Goal: Task Accomplishment & Management: Manage account settings

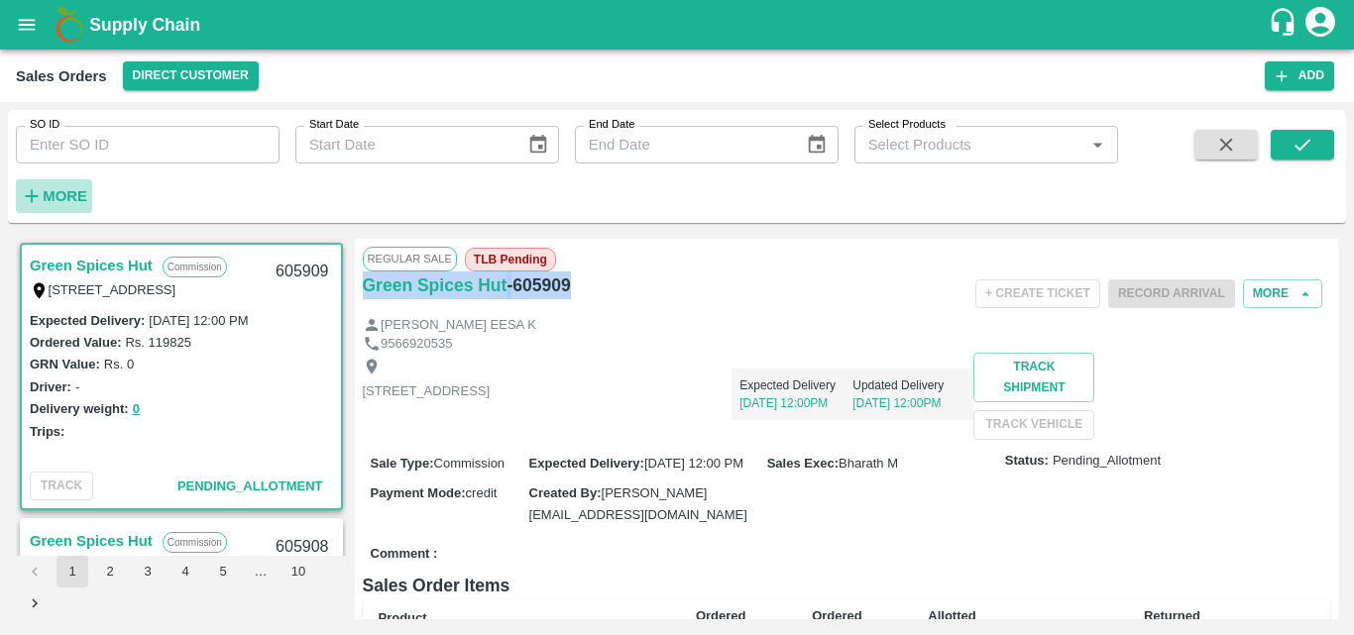
click at [66, 191] on strong "More" at bounding box center [65, 196] width 45 height 16
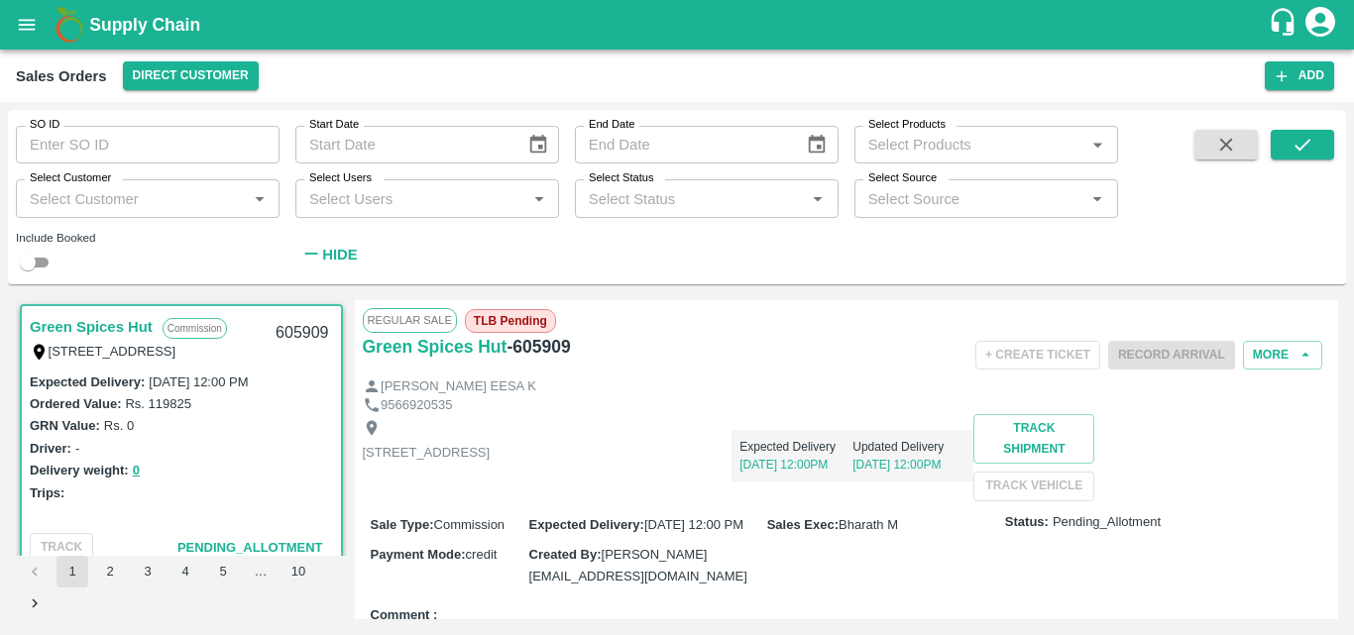
click at [128, 201] on input "Select Customer" at bounding box center [131, 198] width 219 height 26
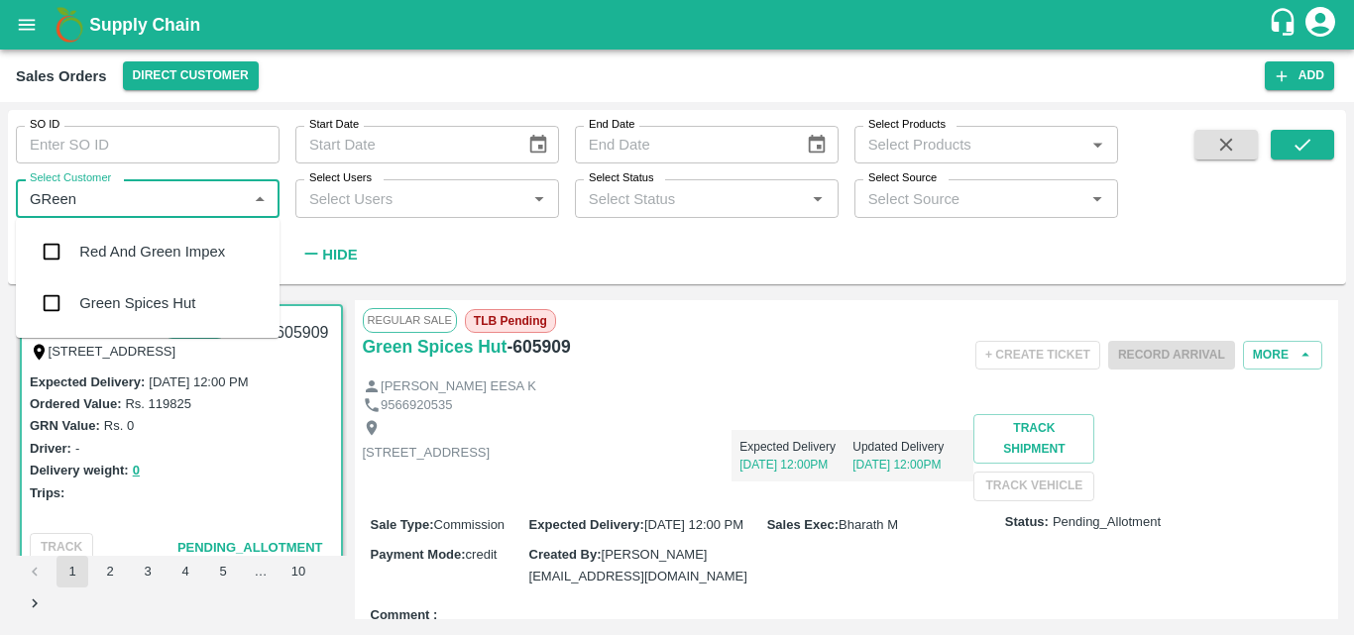
type input "GReen"
click at [71, 312] on input "checkbox" at bounding box center [52, 304] width 40 height 40
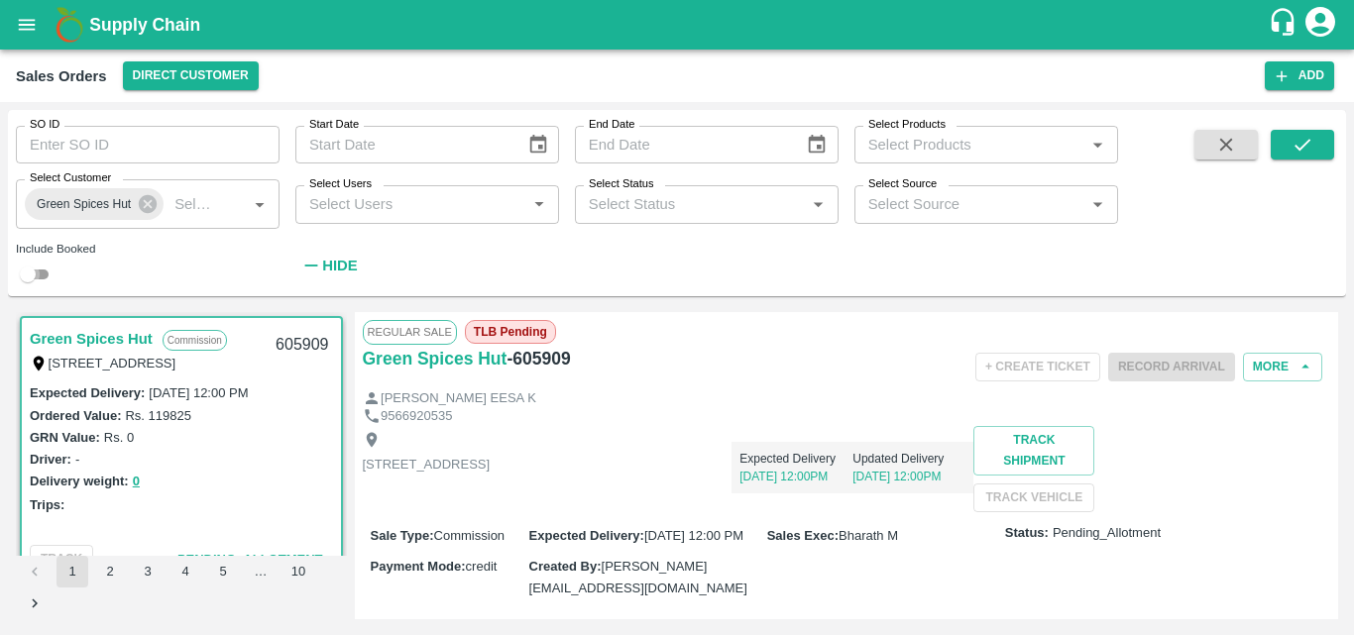
click at [45, 271] on input "checkbox" at bounding box center [27, 275] width 71 height 24
checkbox input "true"
click at [1305, 140] on icon "submit" at bounding box center [1303, 145] width 22 height 22
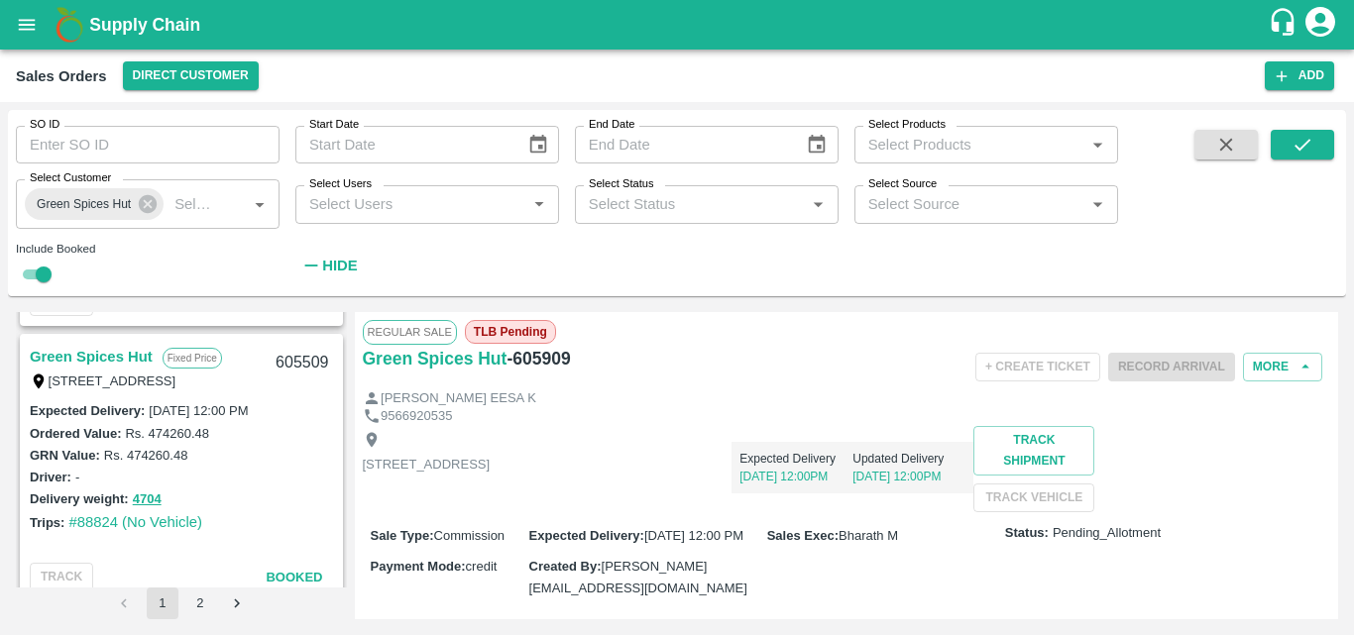
scroll to position [1902, 0]
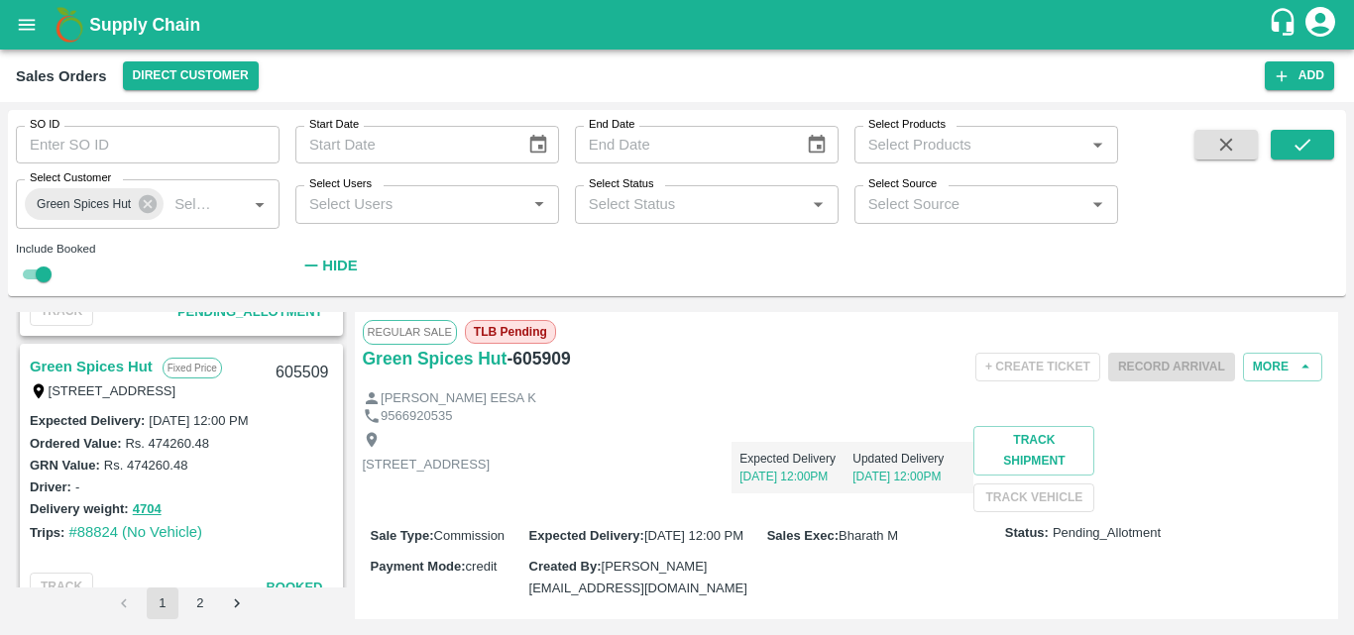
click at [104, 371] on link "Green Spices Hut" at bounding box center [91, 367] width 123 height 26
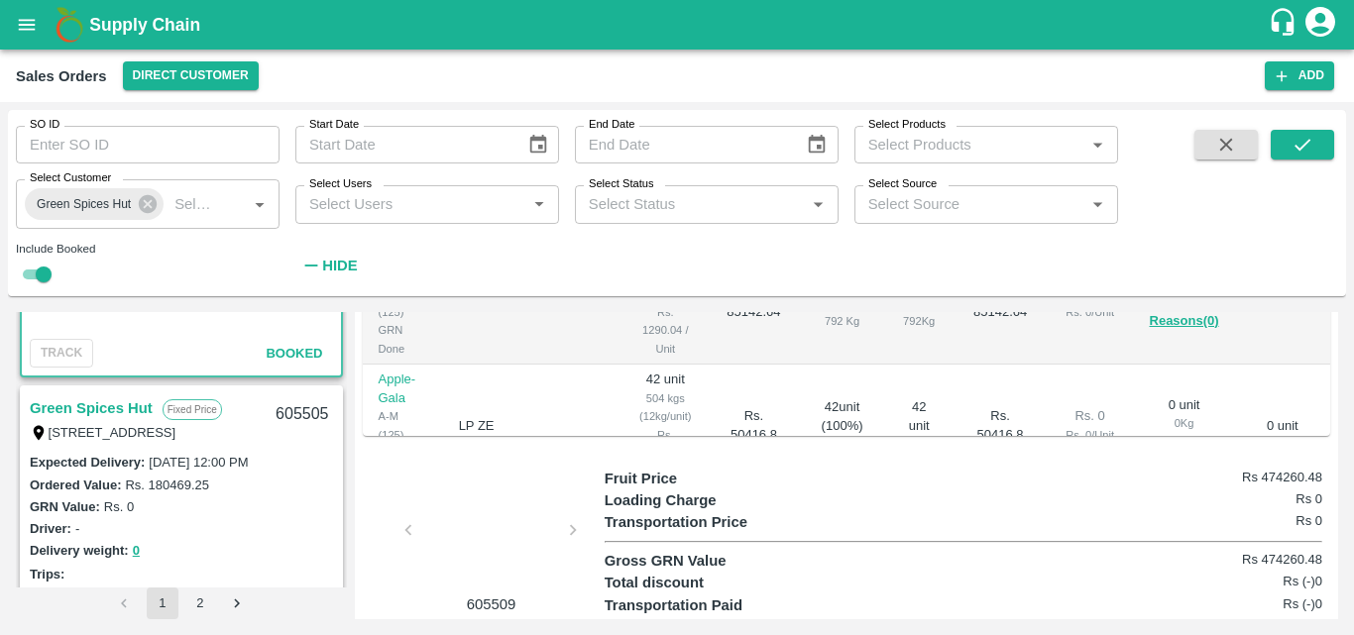
scroll to position [2151, 0]
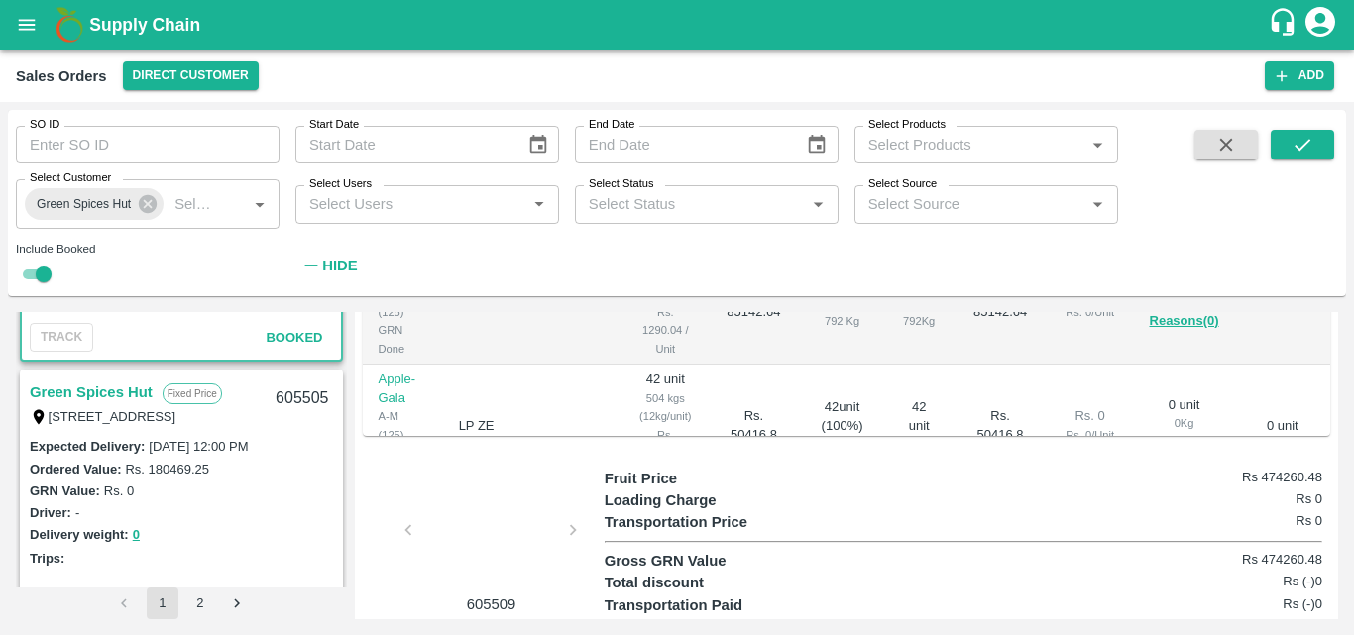
click at [125, 394] on link "Green Spices Hut" at bounding box center [91, 393] width 123 height 26
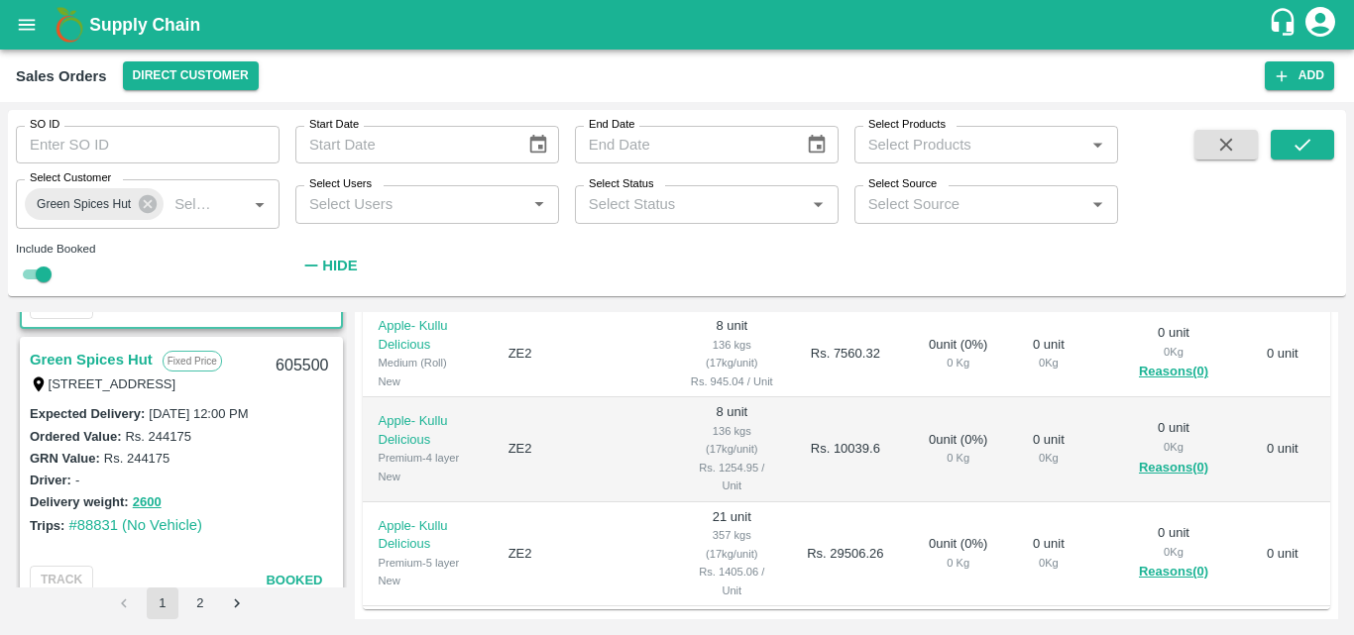
scroll to position [2458, 0]
click at [71, 350] on link "Green Spices Hut" at bounding box center [91, 362] width 123 height 26
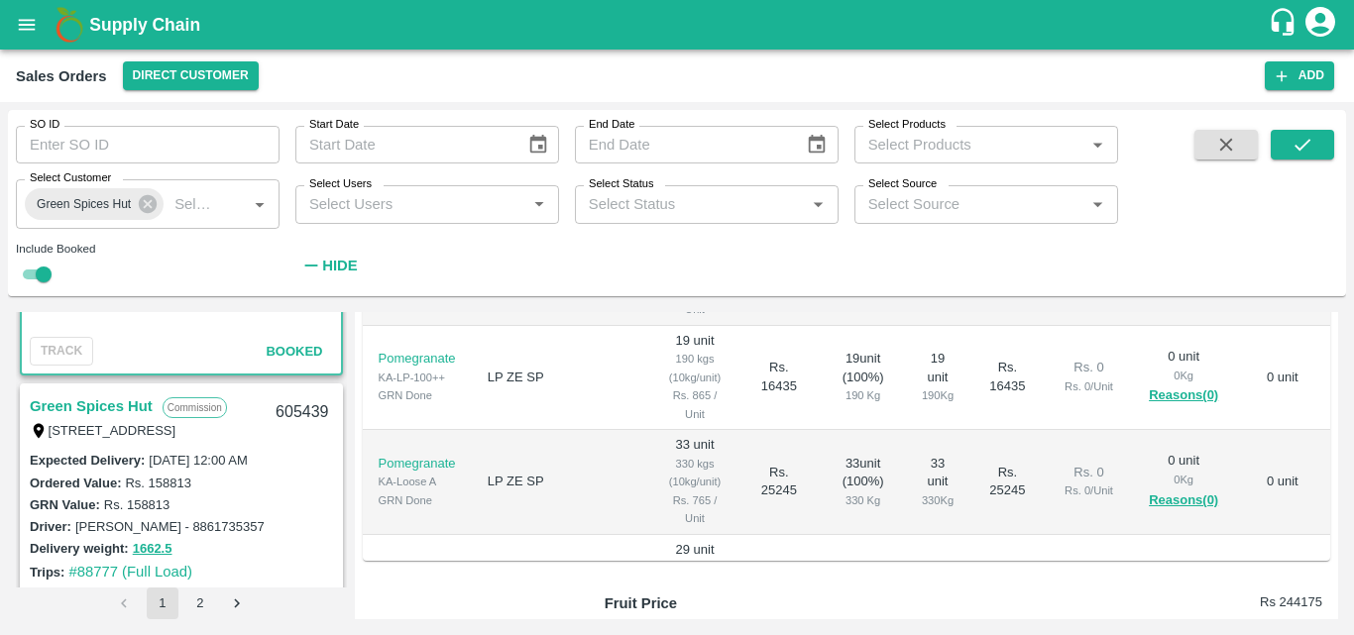
scroll to position [2690, 0]
click at [109, 401] on link "Green Spices Hut" at bounding box center [91, 406] width 123 height 26
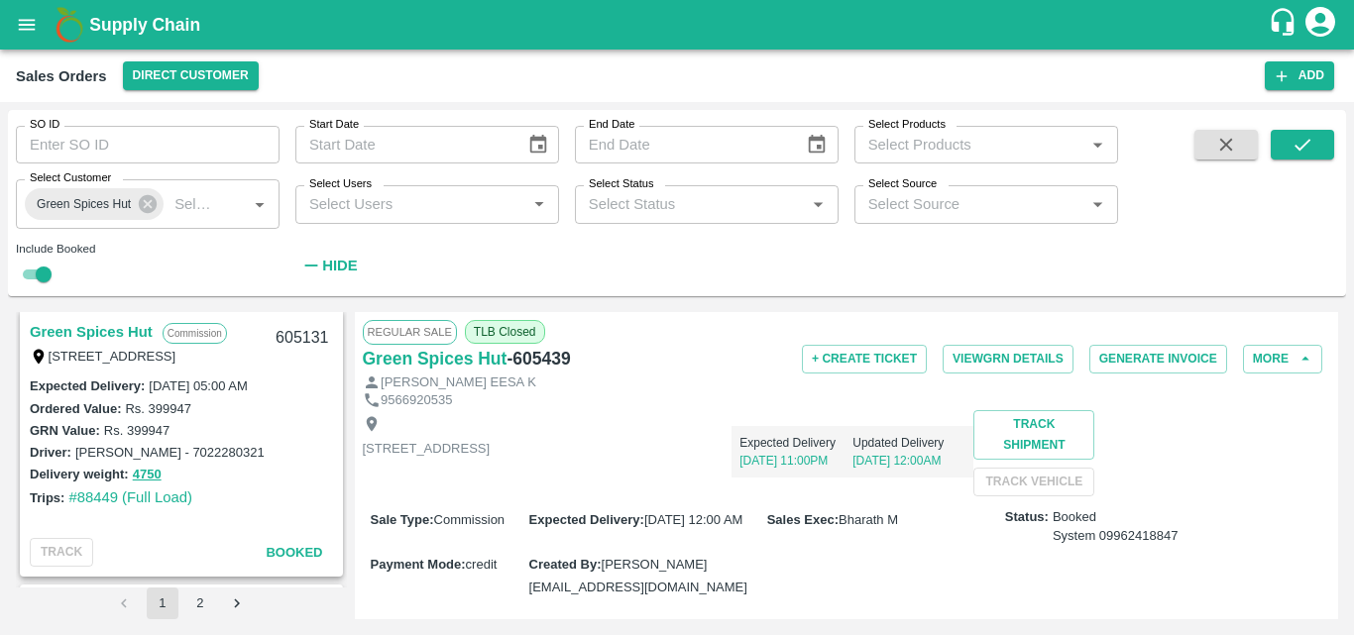
scroll to position [3316, 0]
click at [114, 323] on link "Green Spices Hut" at bounding box center [91, 330] width 123 height 26
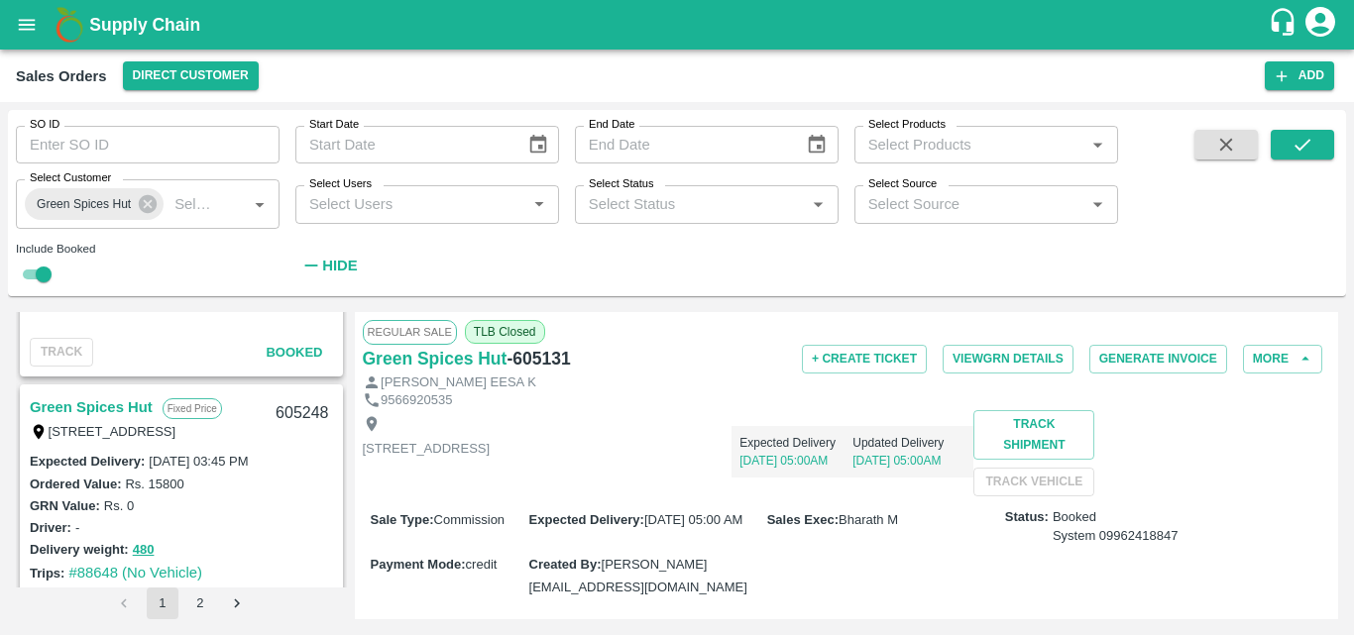
scroll to position [2954, 0]
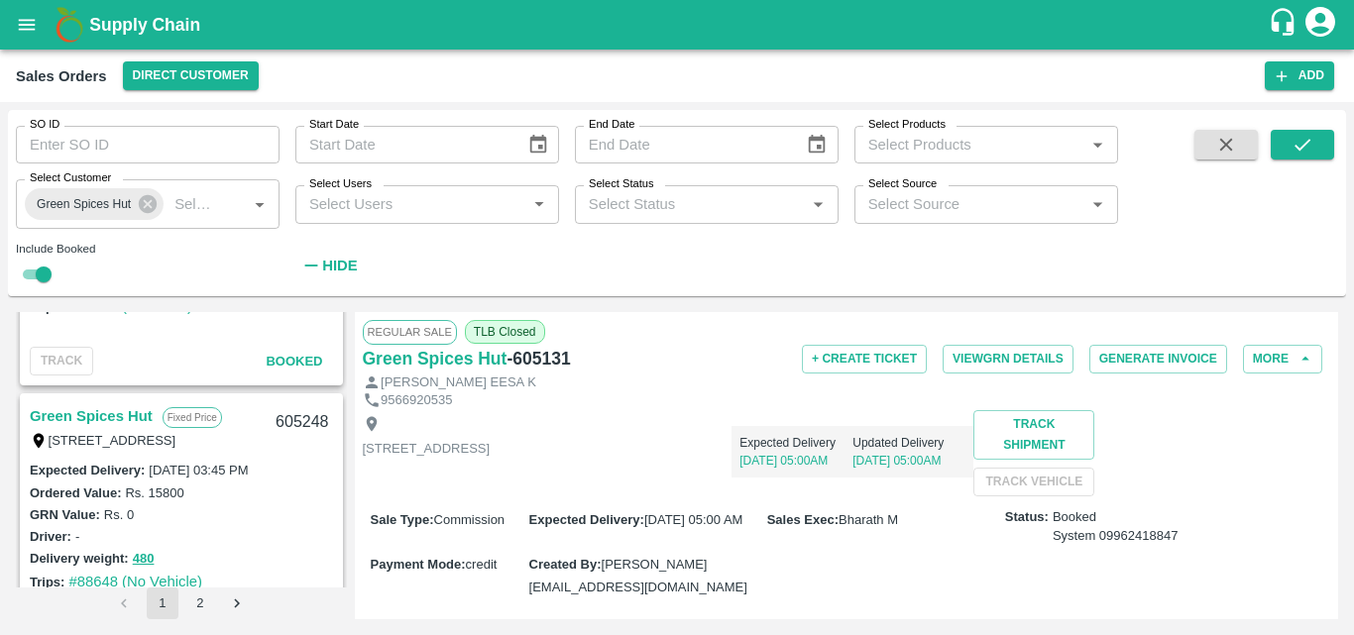
click at [99, 412] on link "Green Spices Hut" at bounding box center [91, 417] width 123 height 26
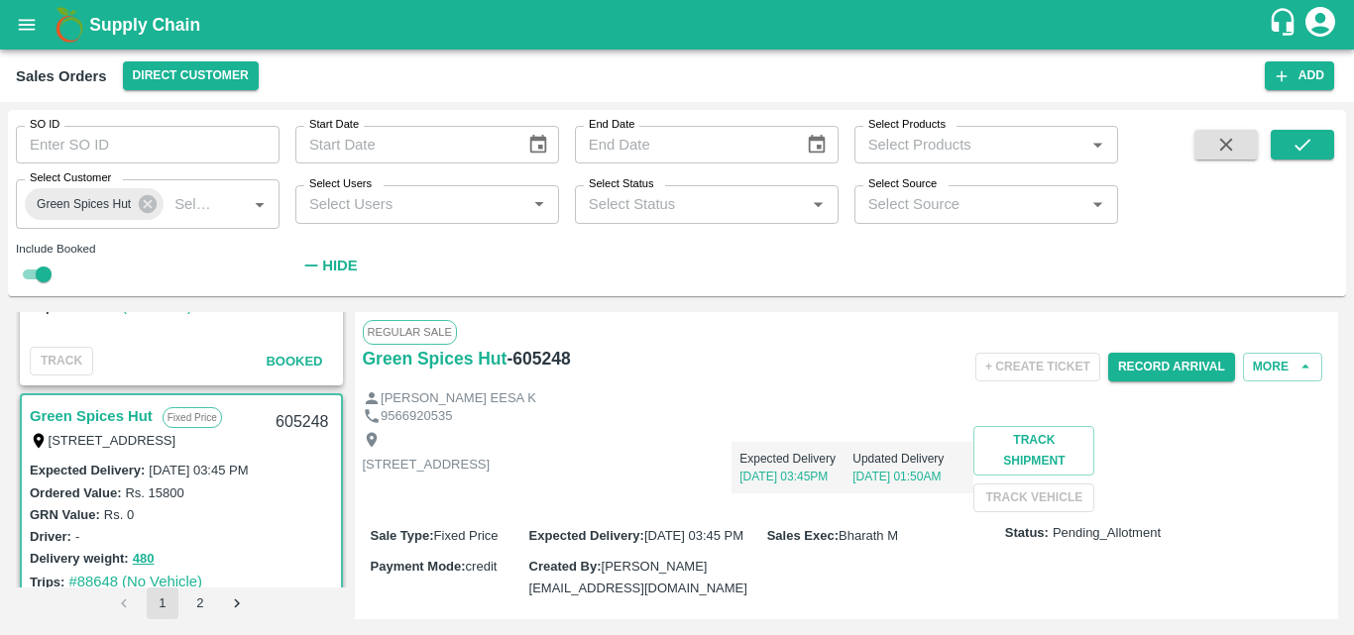
click at [834, 501] on div "Shop no 74, MADURAI MATTUTHAVANI FRUIT MARKET, Madurai, Madurai, Tamil Nadu, 62…" at bounding box center [847, 469] width 969 height 86
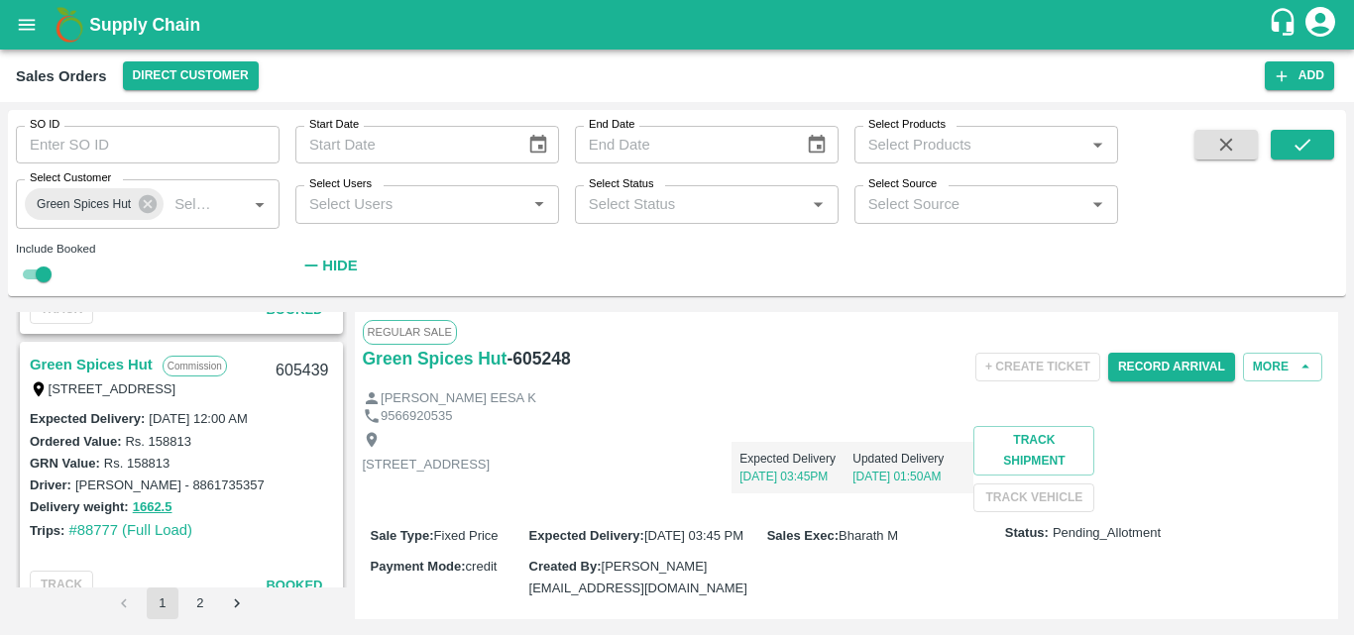
scroll to position [2727, 0]
click at [97, 364] on link "Green Spices Hut" at bounding box center [91, 368] width 123 height 26
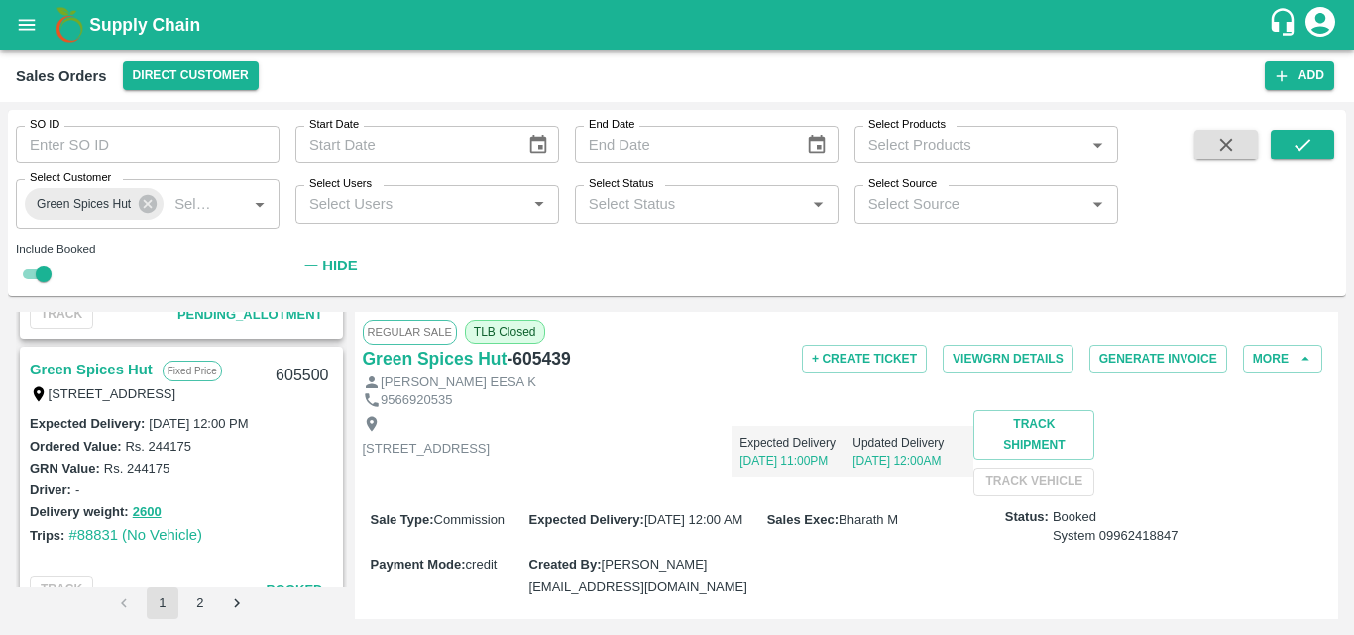
scroll to position [2449, 0]
click at [93, 380] on link "Green Spices Hut" at bounding box center [91, 371] width 123 height 26
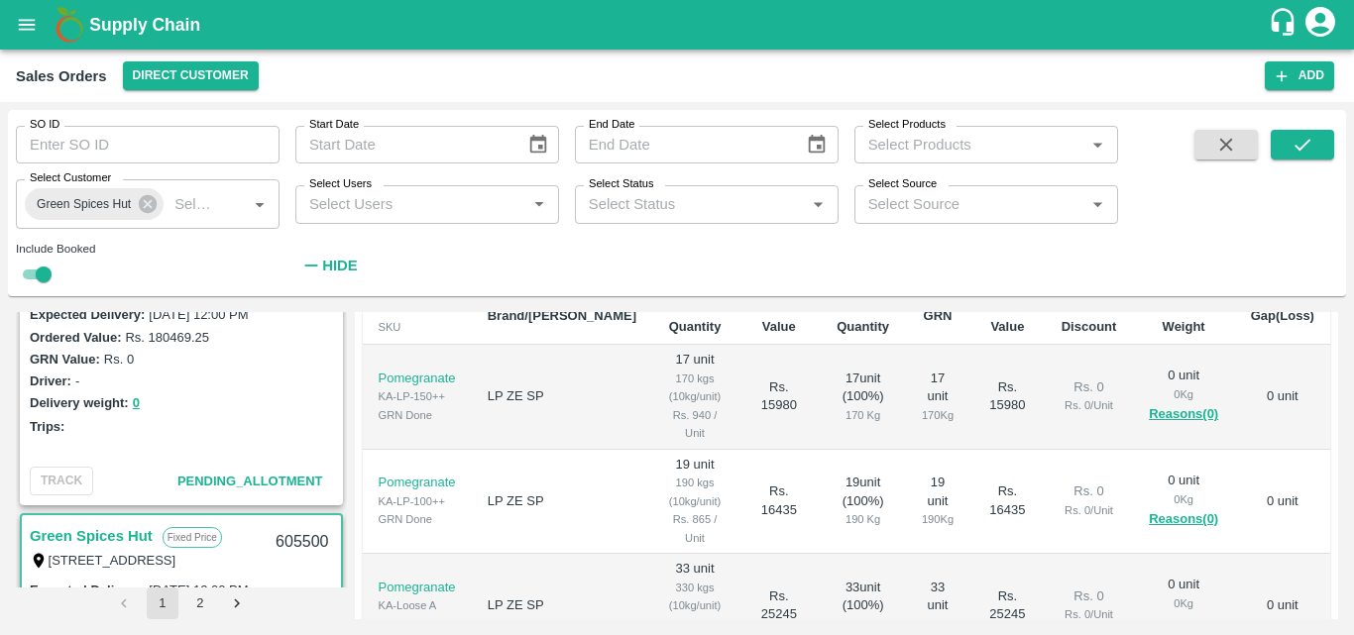
scroll to position [2200, 0]
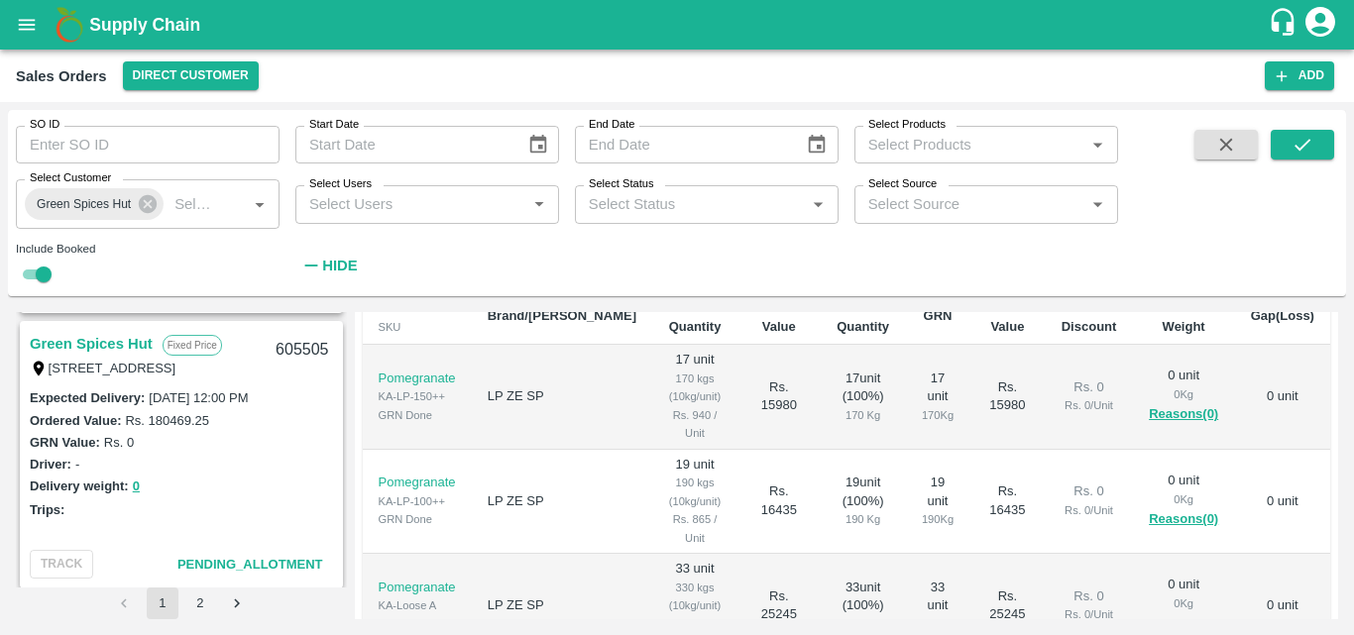
click at [78, 337] on link "Green Spices Hut" at bounding box center [91, 344] width 123 height 26
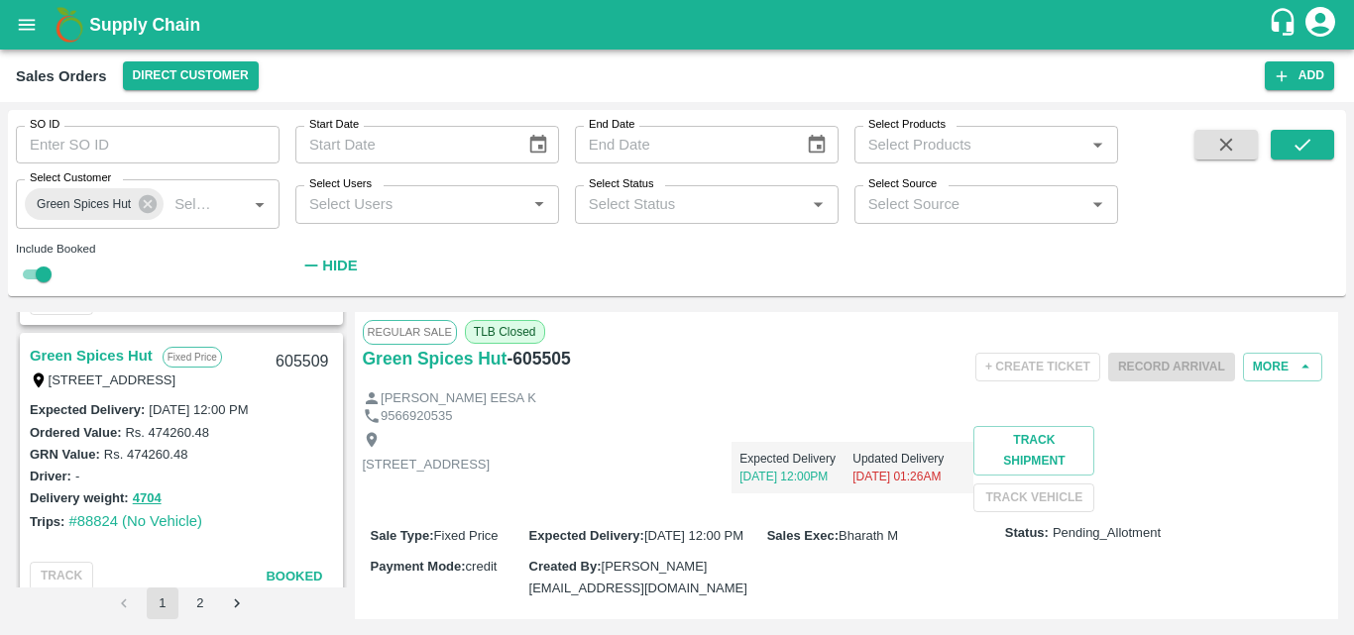
scroll to position [1911, 0]
click at [81, 351] on link "Green Spices Hut" at bounding box center [91, 357] width 123 height 26
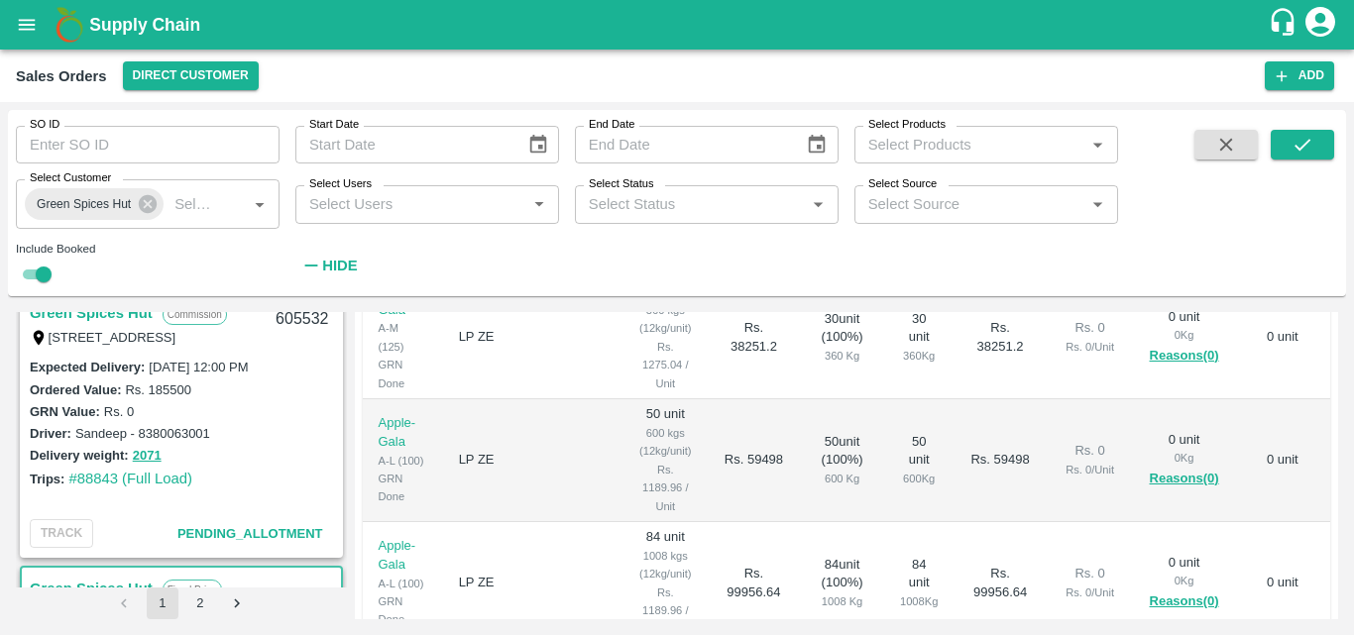
scroll to position [1672, 0]
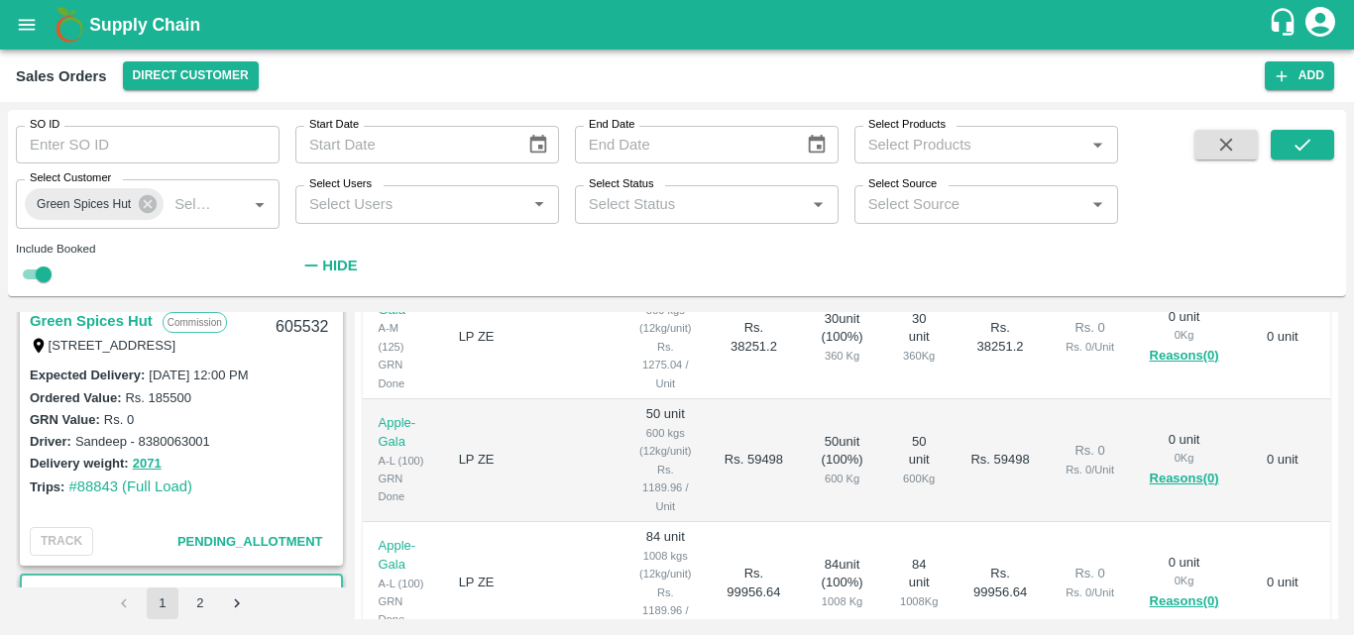
click at [102, 320] on link "Green Spices Hut" at bounding box center [91, 321] width 123 height 26
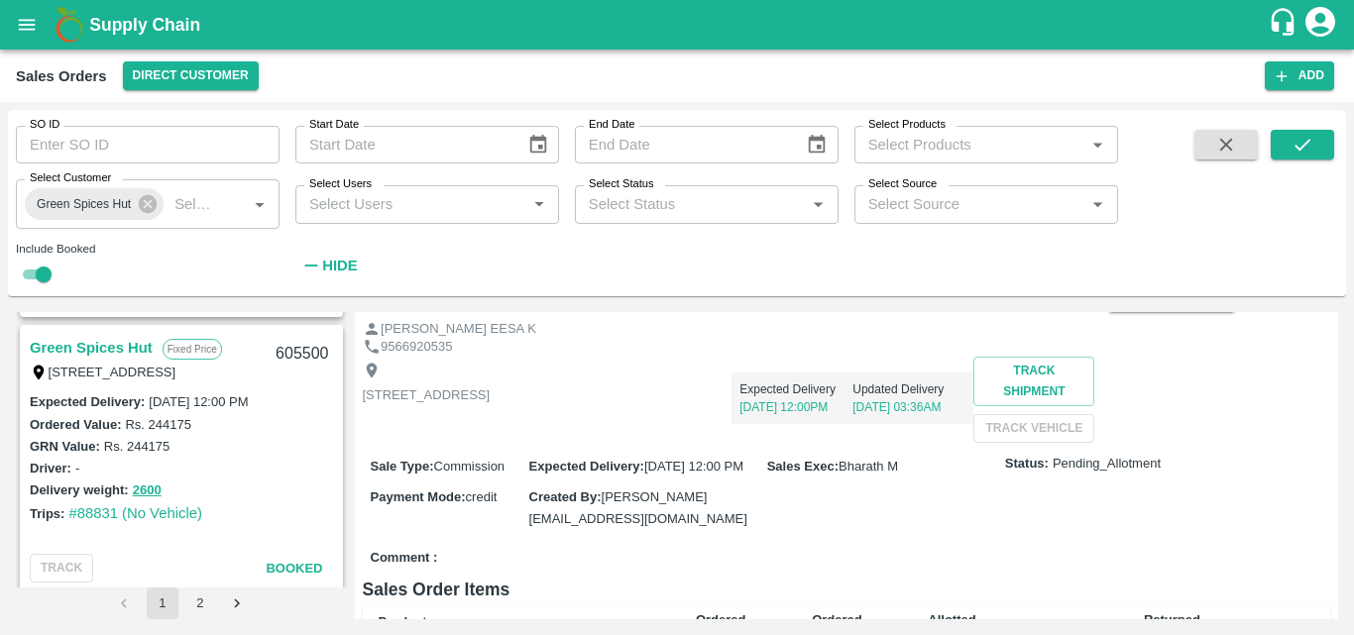
scroll to position [2464, 0]
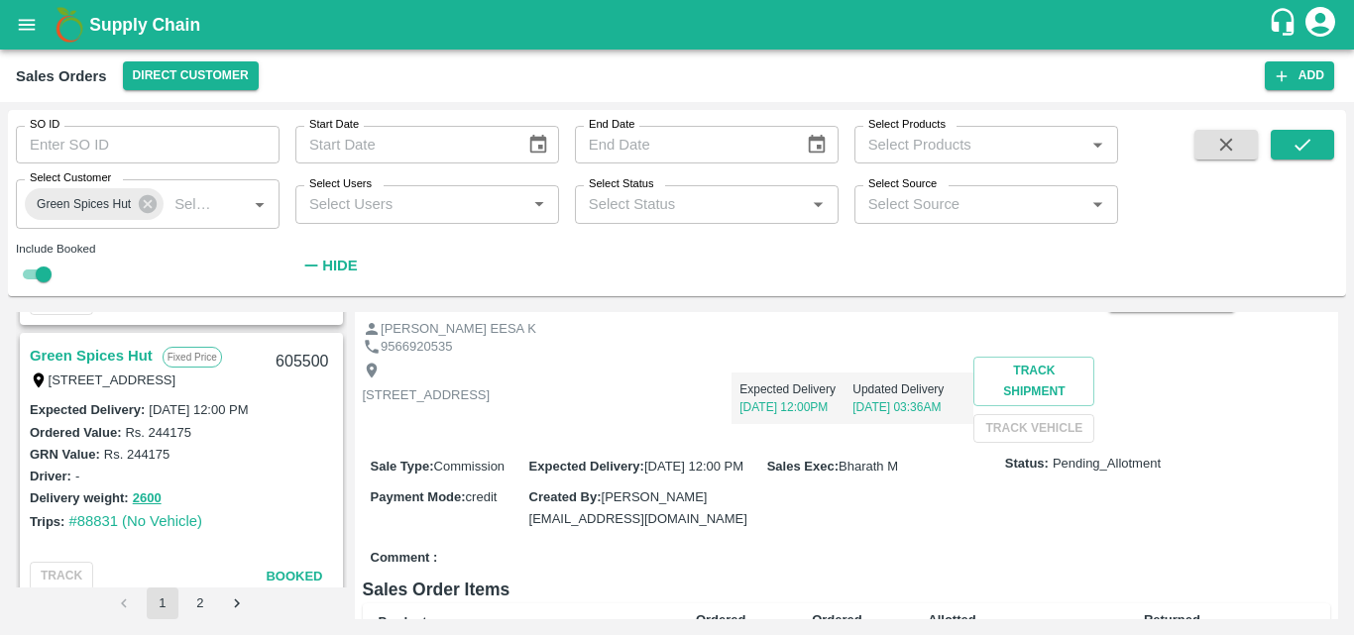
click at [100, 356] on link "Green Spices Hut" at bounding box center [91, 356] width 123 height 26
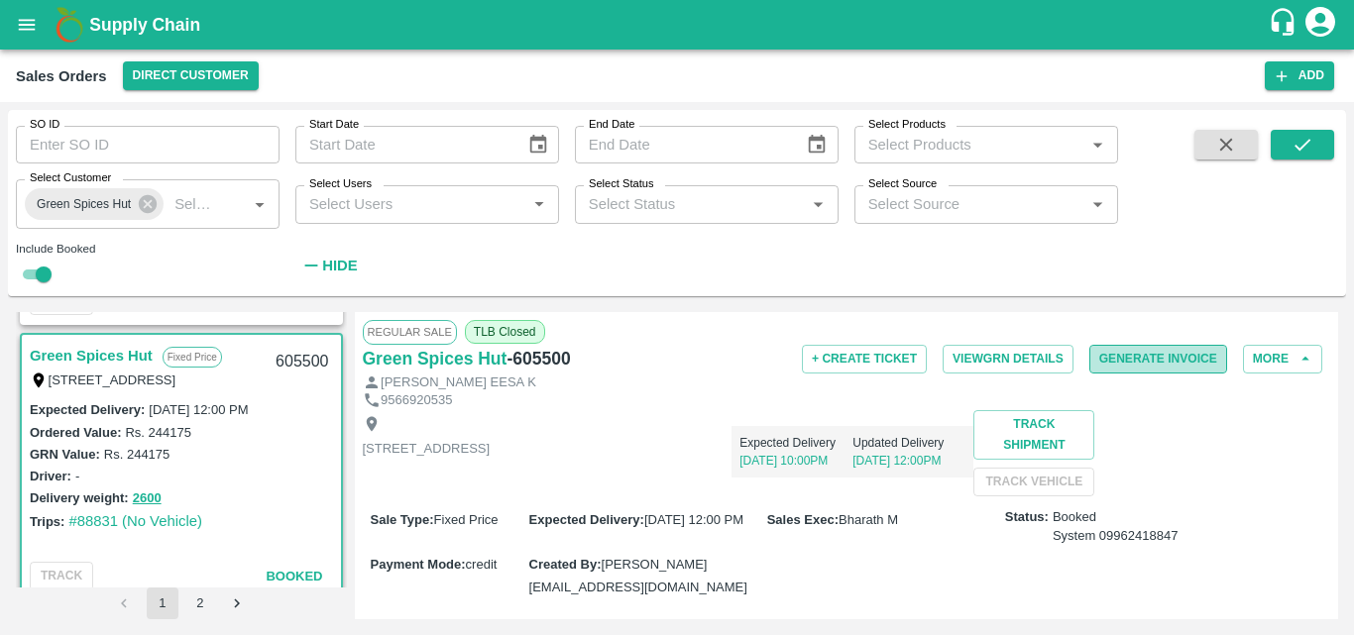
click at [1141, 365] on button "Generate Invoice" at bounding box center [1159, 359] width 138 height 29
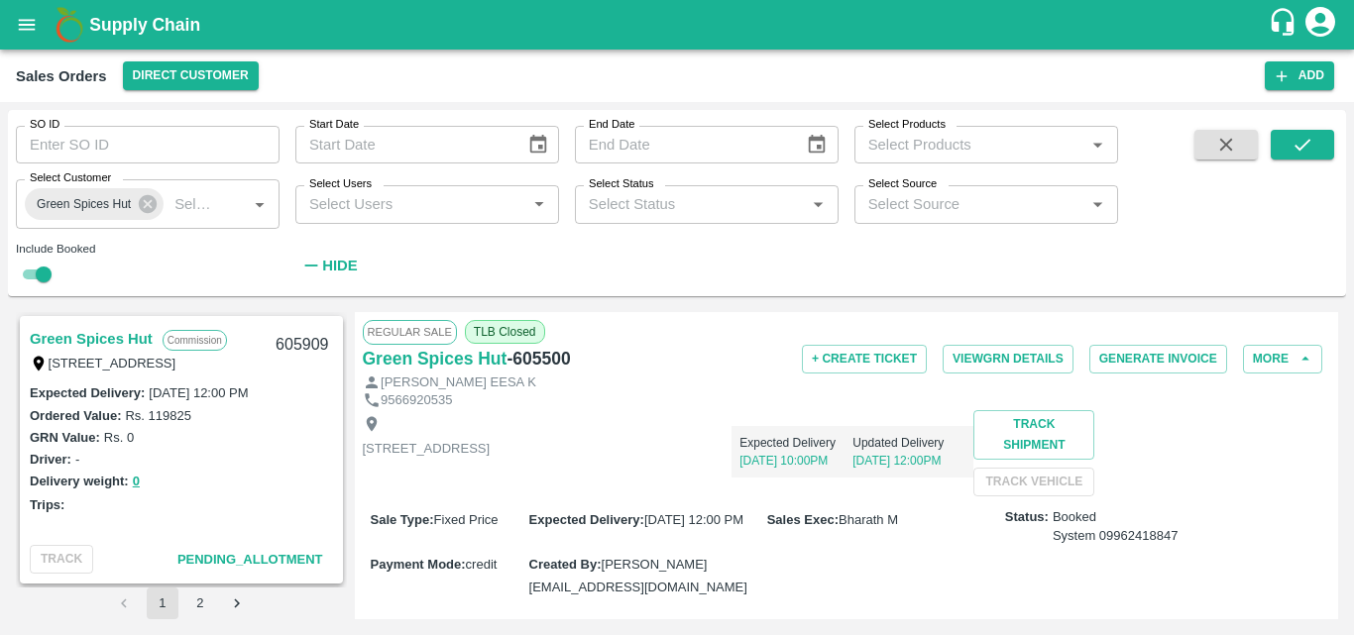
click at [100, 329] on link "Green Spices Hut" at bounding box center [91, 339] width 123 height 26
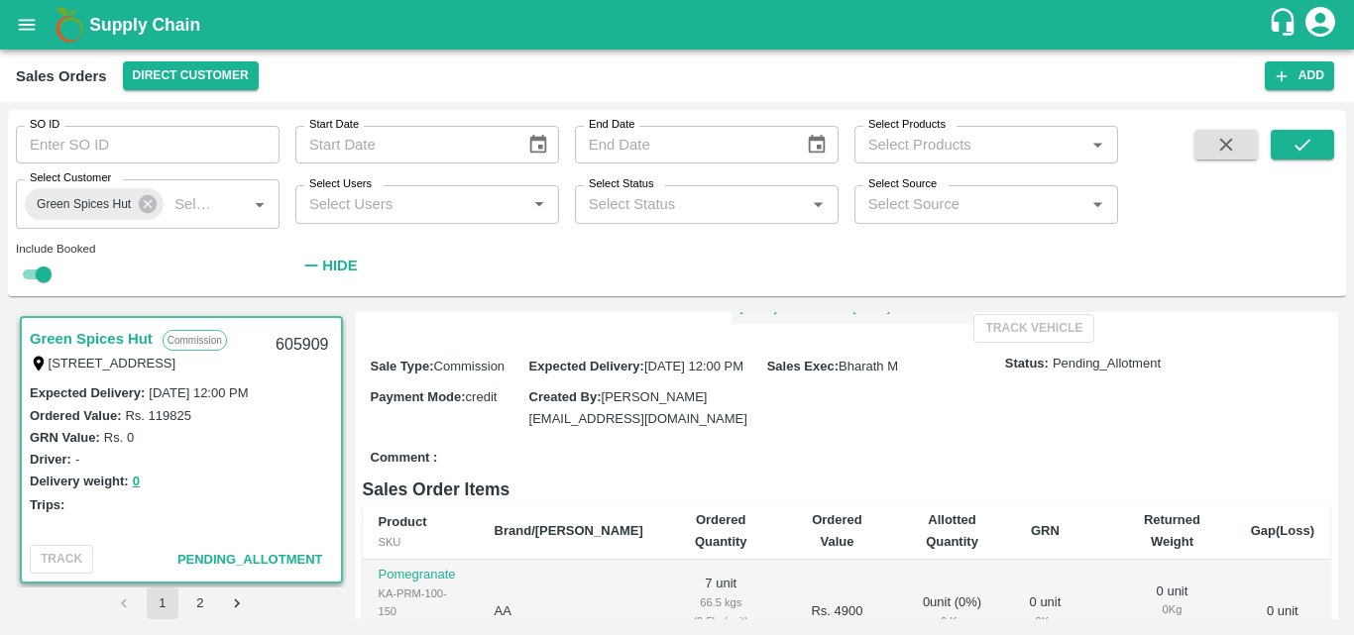
scroll to position [194, 0]
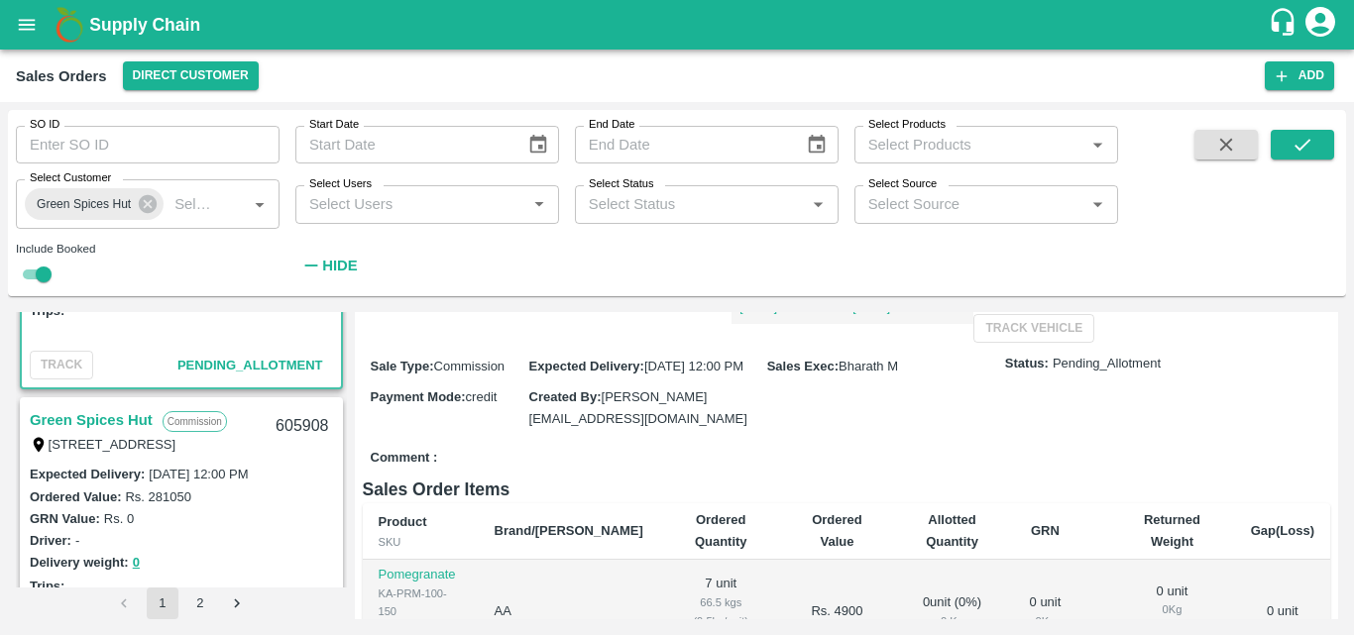
click at [82, 414] on link "Green Spices Hut" at bounding box center [91, 420] width 123 height 26
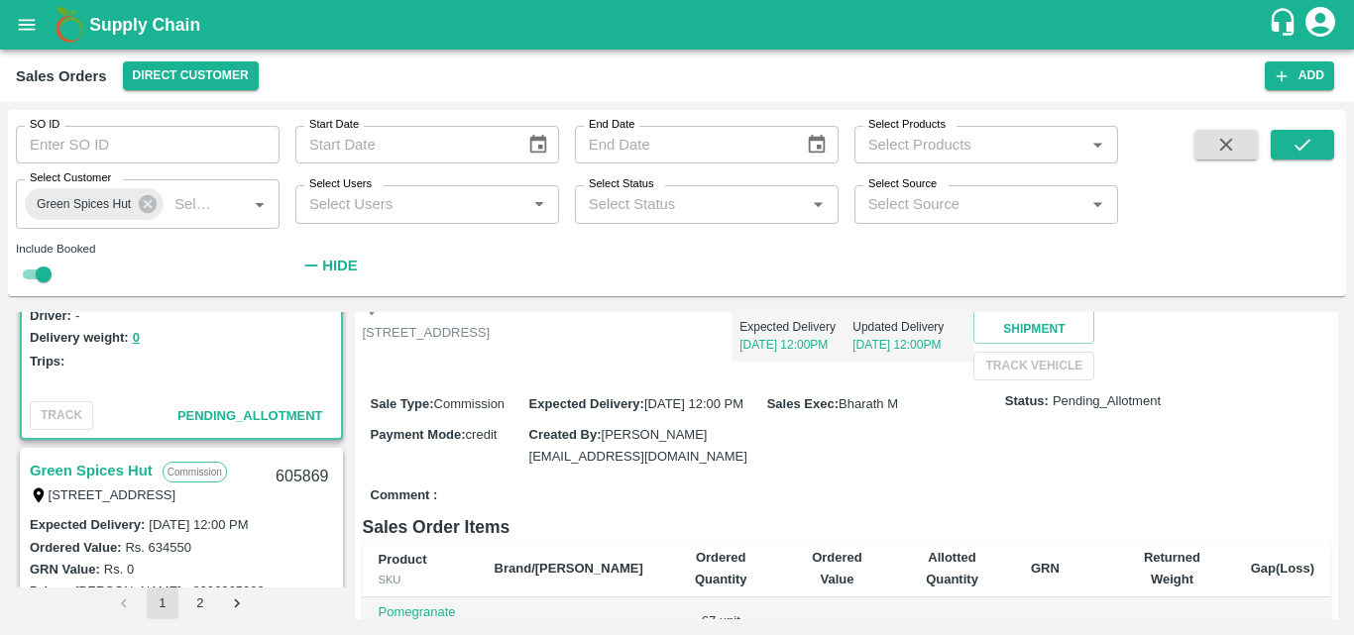
scroll to position [420, 0]
click at [121, 465] on link "Green Spices Hut" at bounding box center [91, 470] width 123 height 26
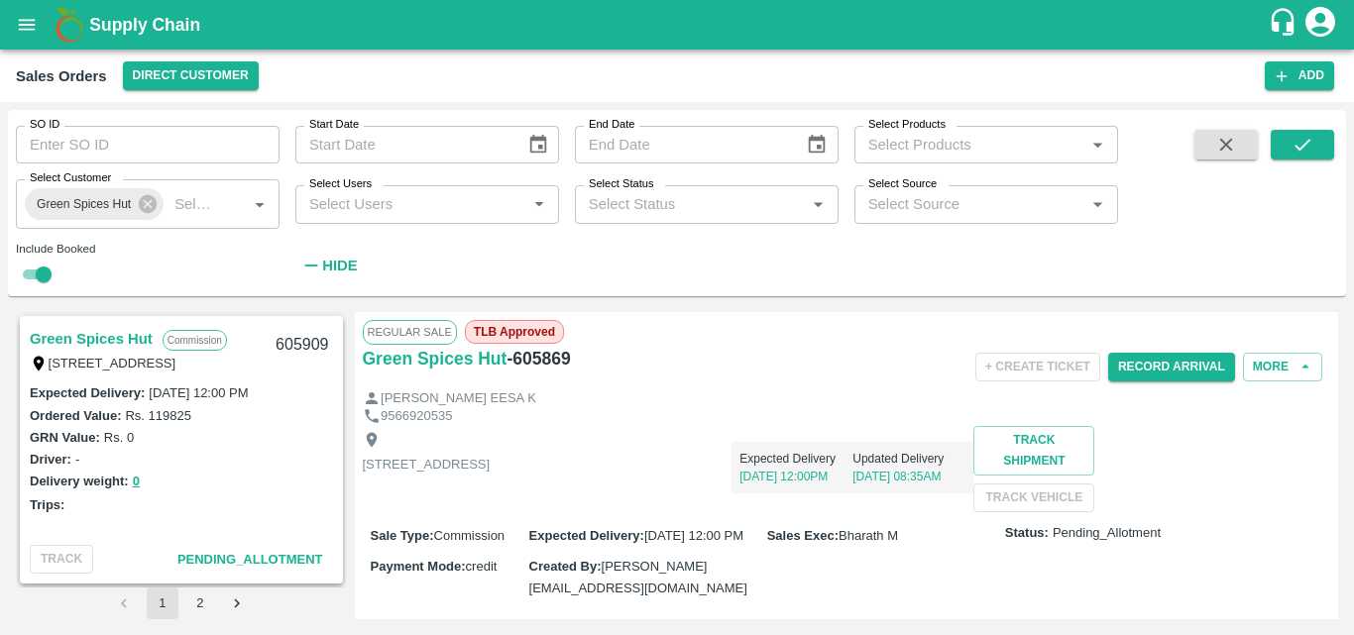
click at [132, 334] on link "Green Spices Hut" at bounding box center [91, 339] width 123 height 26
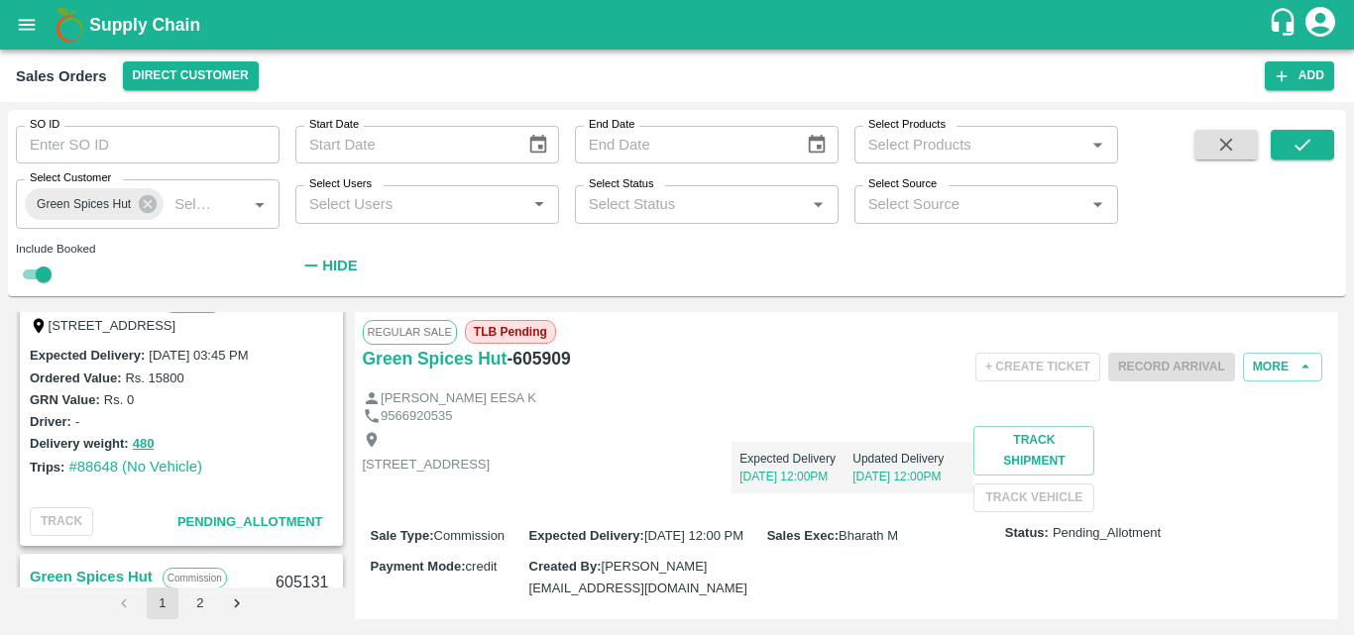
scroll to position [2968, 0]
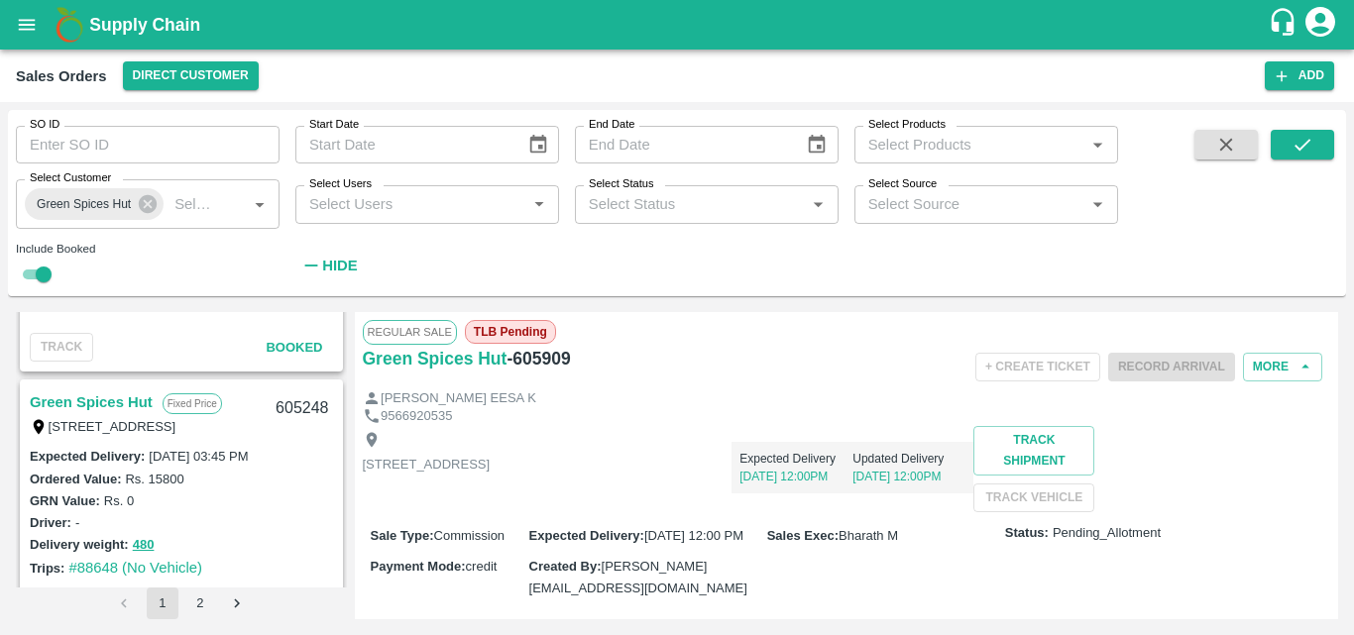
click at [117, 400] on link "Green Spices Hut" at bounding box center [91, 403] width 123 height 26
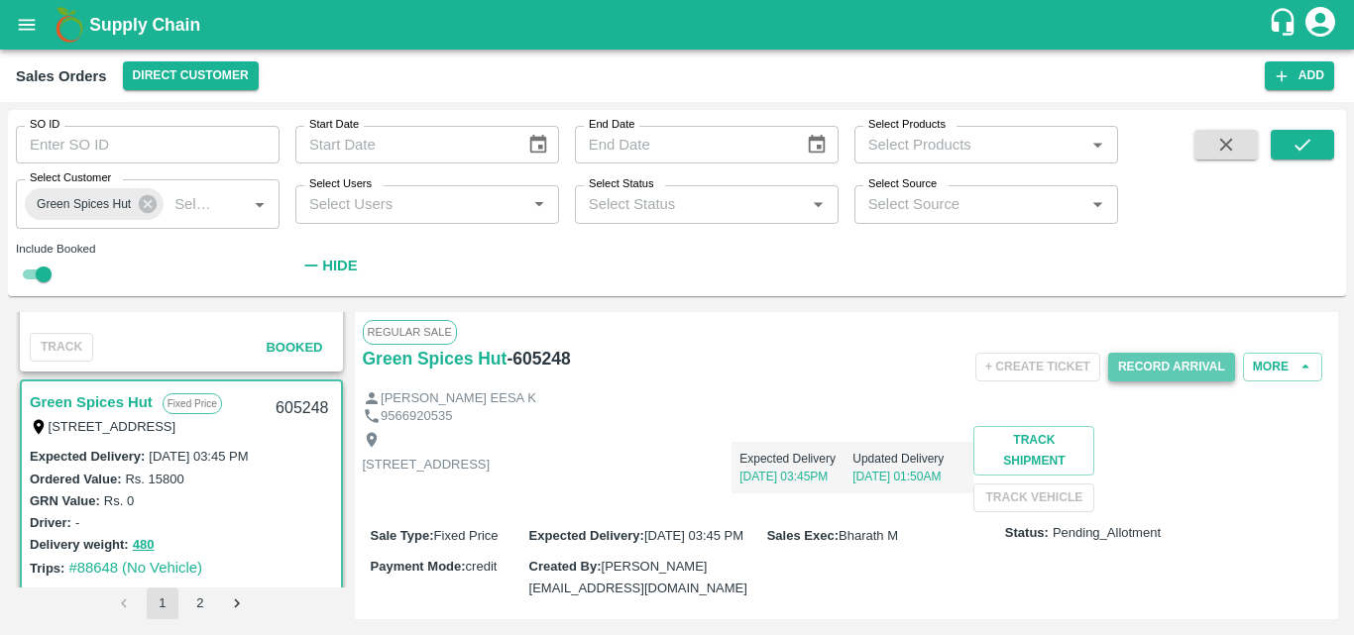
click at [1163, 372] on button "Record Arrival" at bounding box center [1171, 367] width 127 height 29
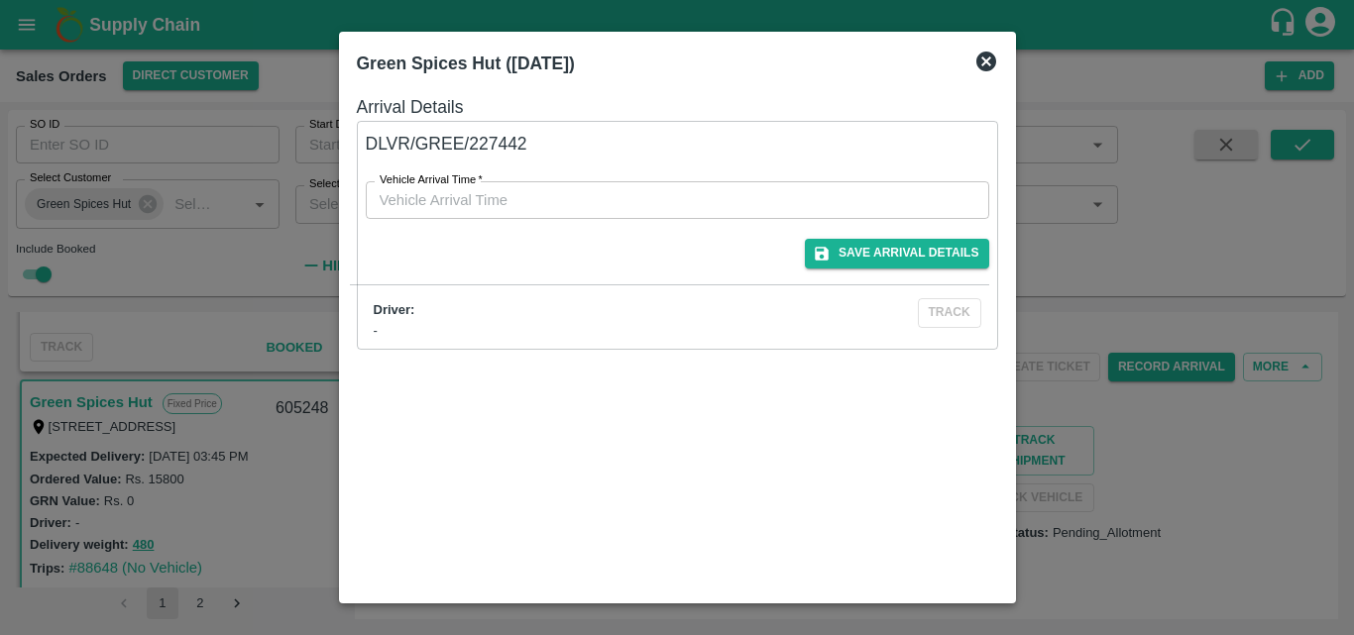
type input "DD/MM/YYYY hh:mm aa"
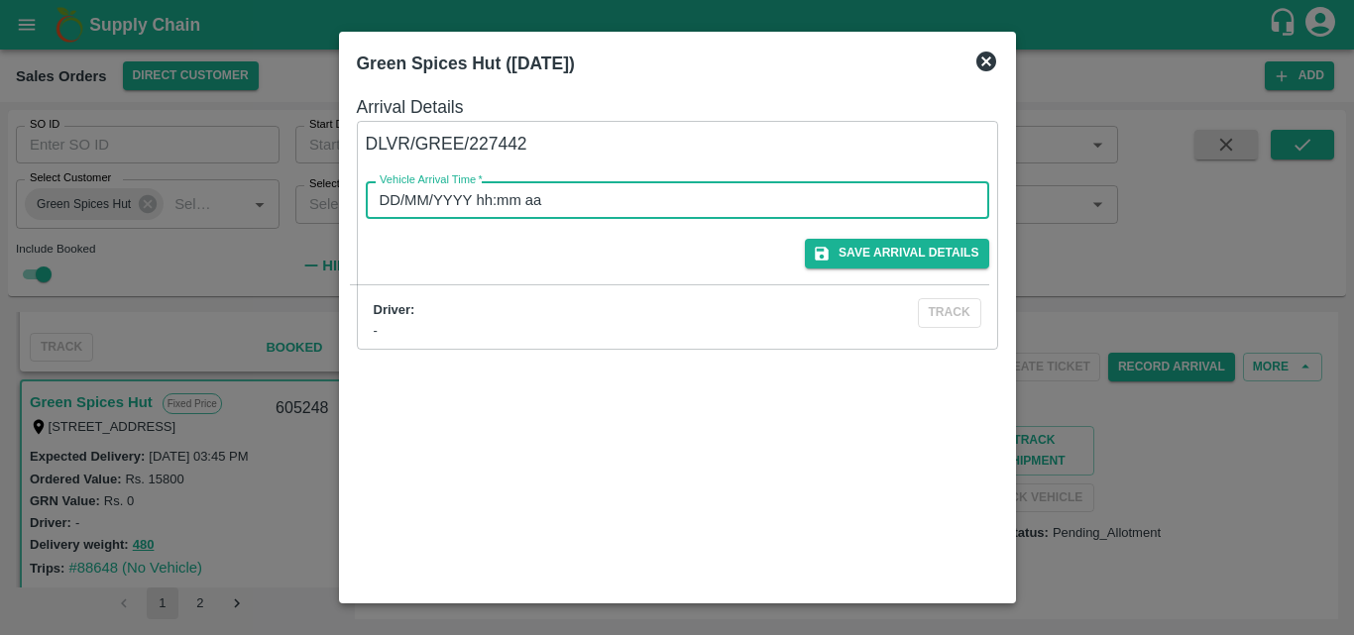
click at [690, 205] on input "DD/MM/YYYY hh:mm aa" at bounding box center [671, 200] width 610 height 38
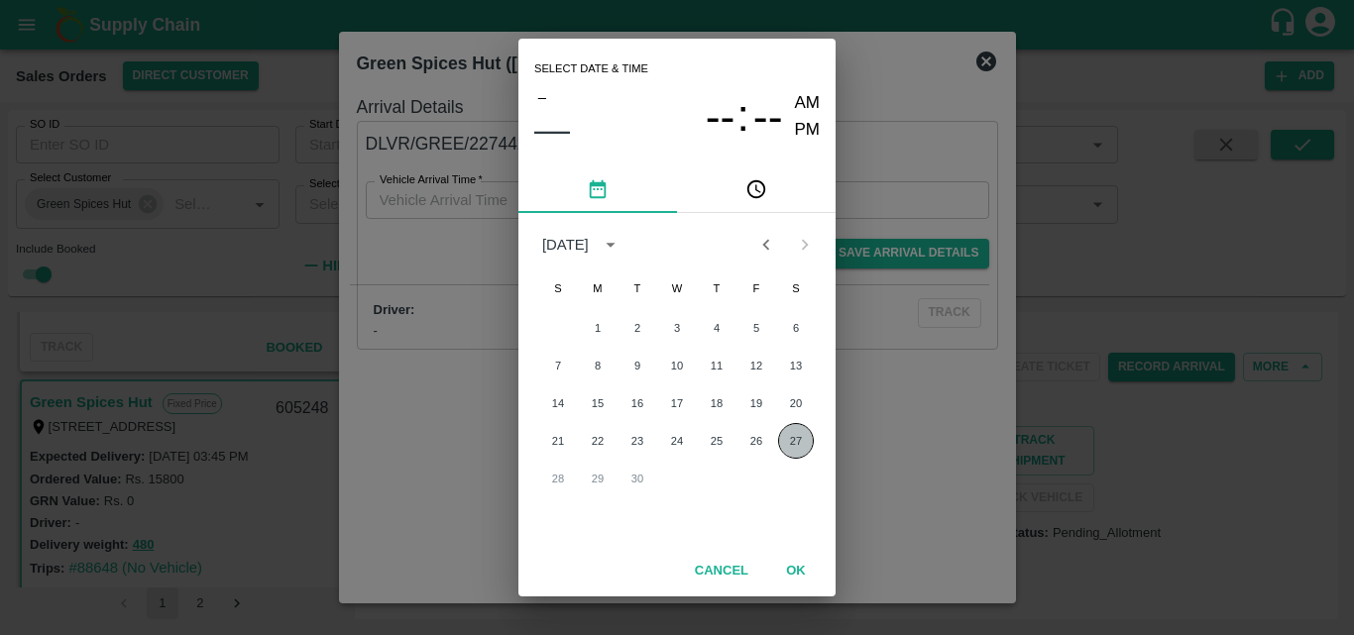
click at [785, 426] on button "27" at bounding box center [796, 441] width 36 height 36
type input "27/09/2025 12:00 AM"
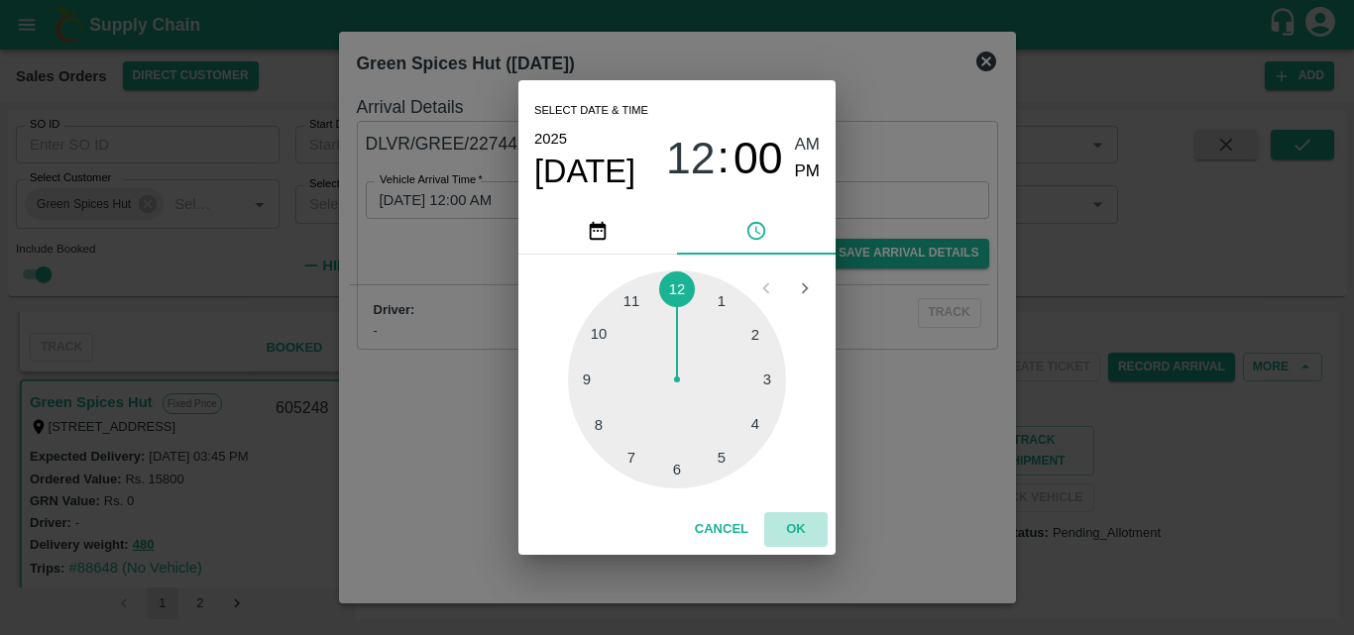
click at [806, 535] on button "OK" at bounding box center [795, 530] width 63 height 35
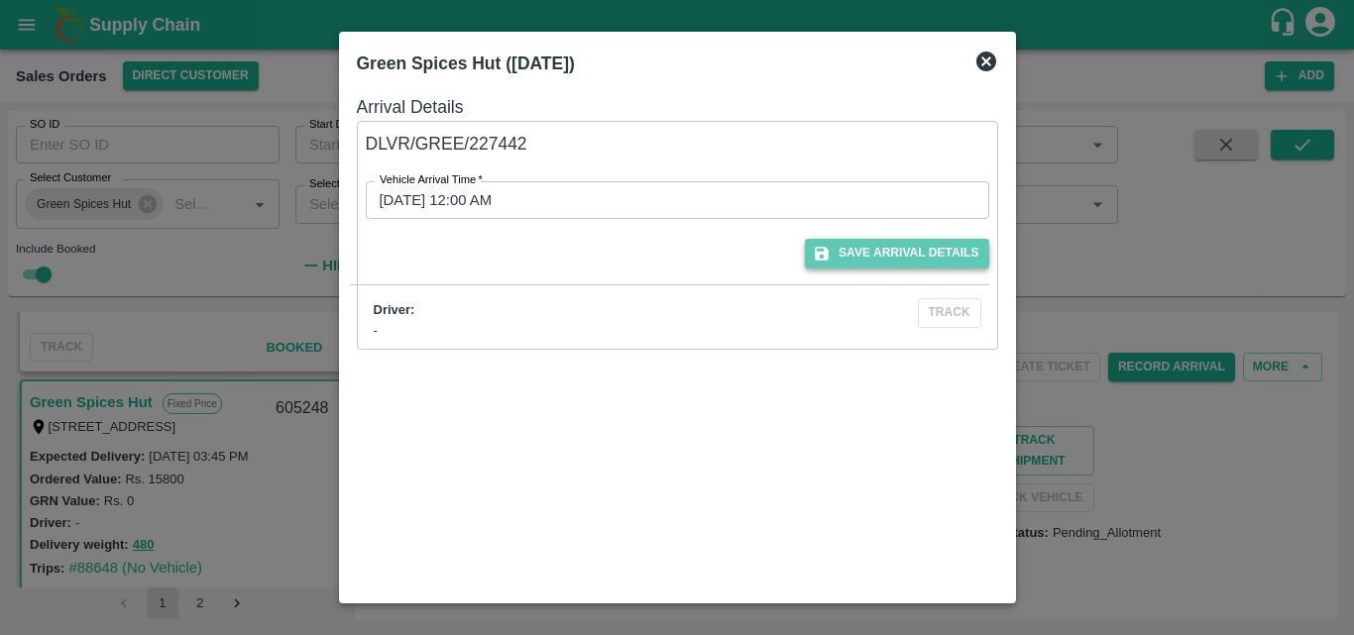
click at [879, 263] on button "Save Arrival Details" at bounding box center [896, 253] width 183 height 29
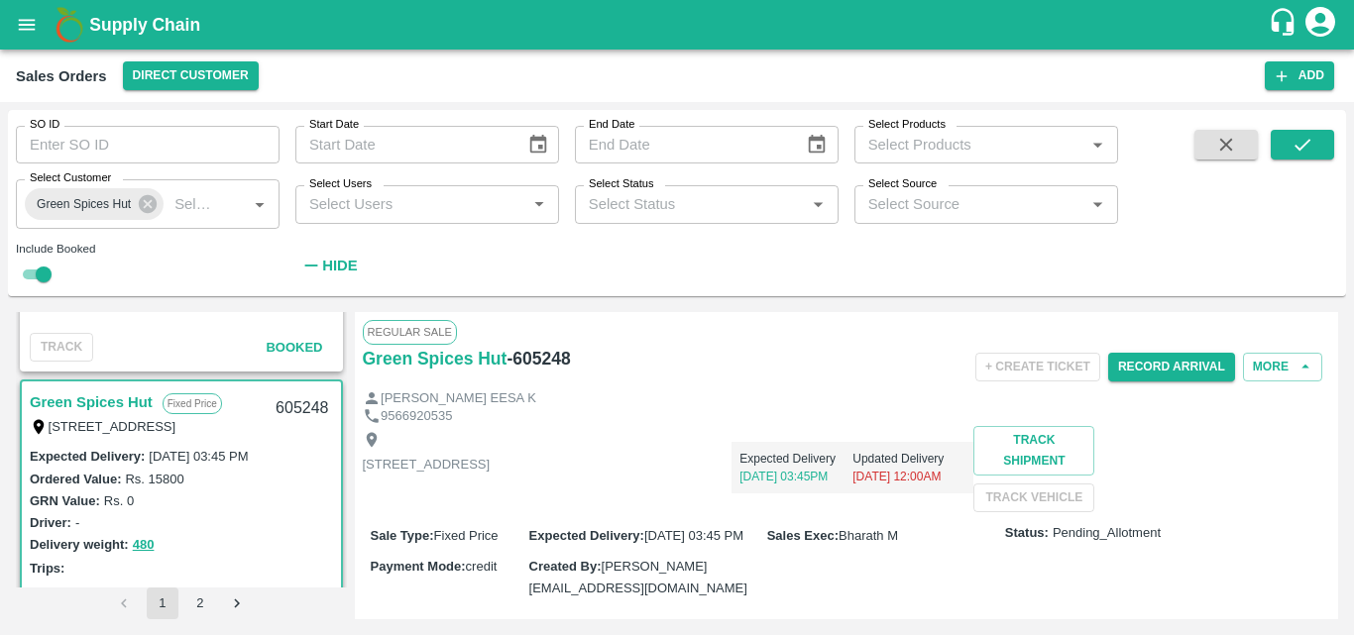
click at [1137, 382] on div "Record Arrival" at bounding box center [1171, 367] width 127 height 45
click at [1143, 375] on button "Record Arrival" at bounding box center [1171, 367] width 127 height 29
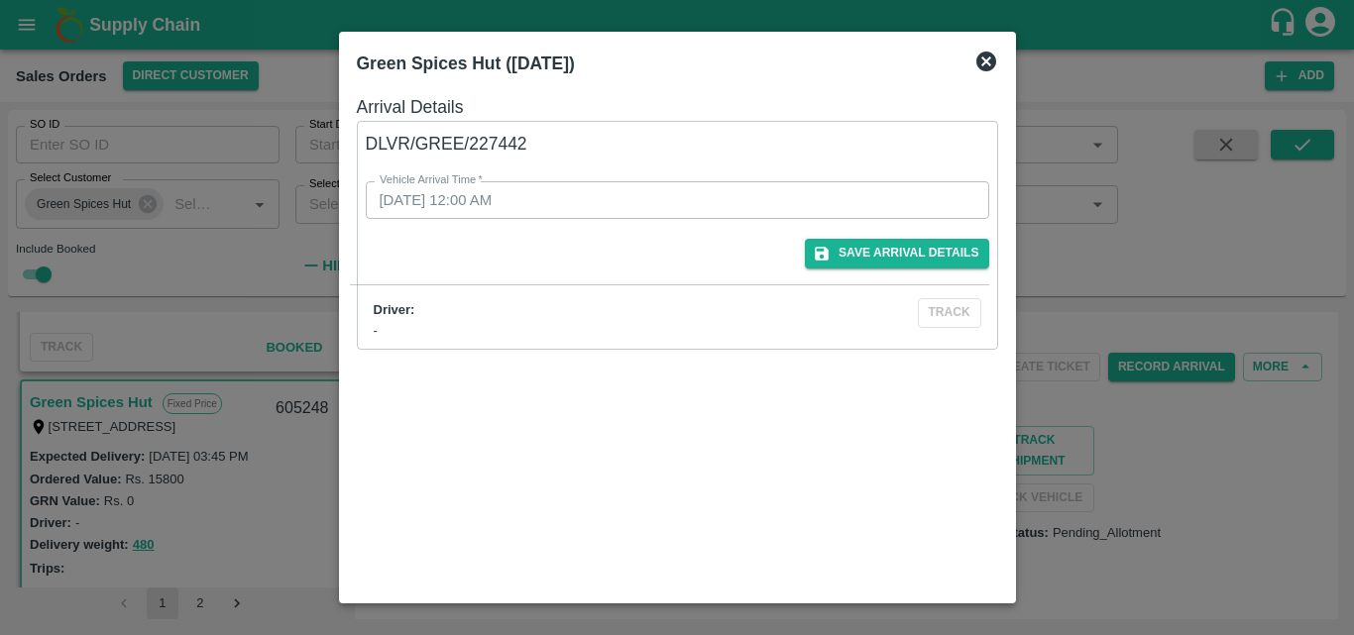
click at [982, 62] on icon at bounding box center [987, 62] width 20 height 20
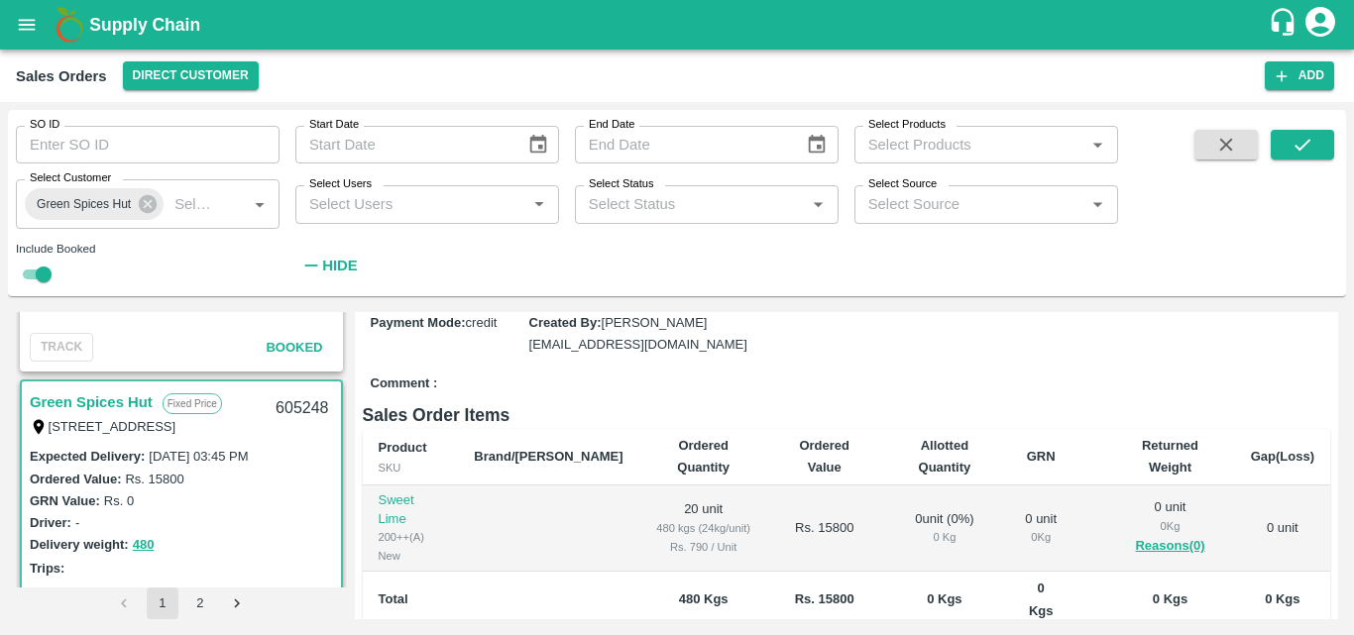
scroll to position [245, 0]
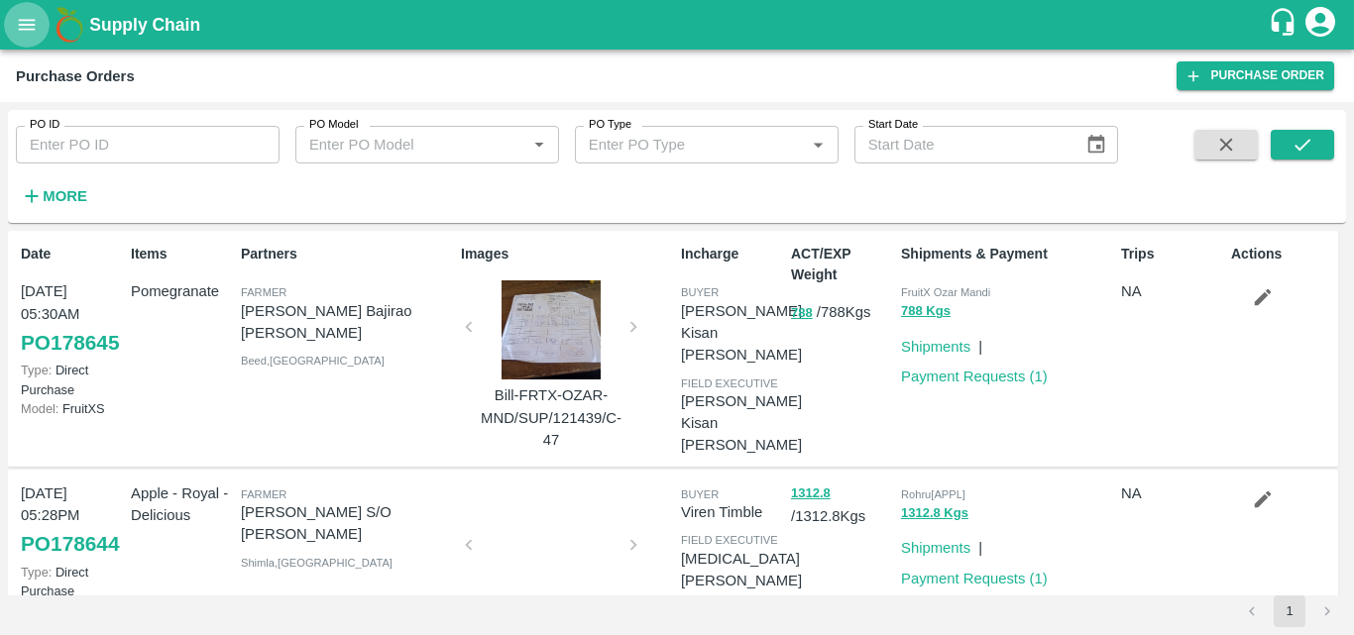
click at [30, 31] on icon "open drawer" at bounding box center [27, 25] width 22 height 22
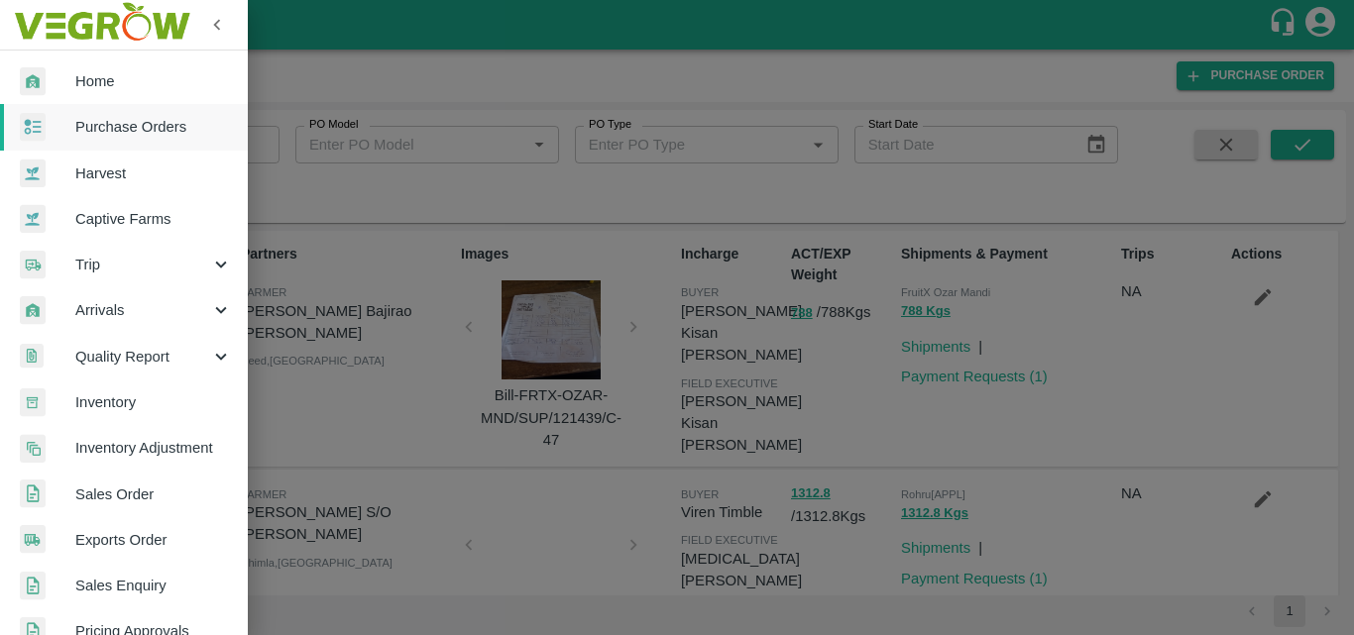
click at [139, 503] on span "Sales Order" at bounding box center [153, 495] width 157 height 22
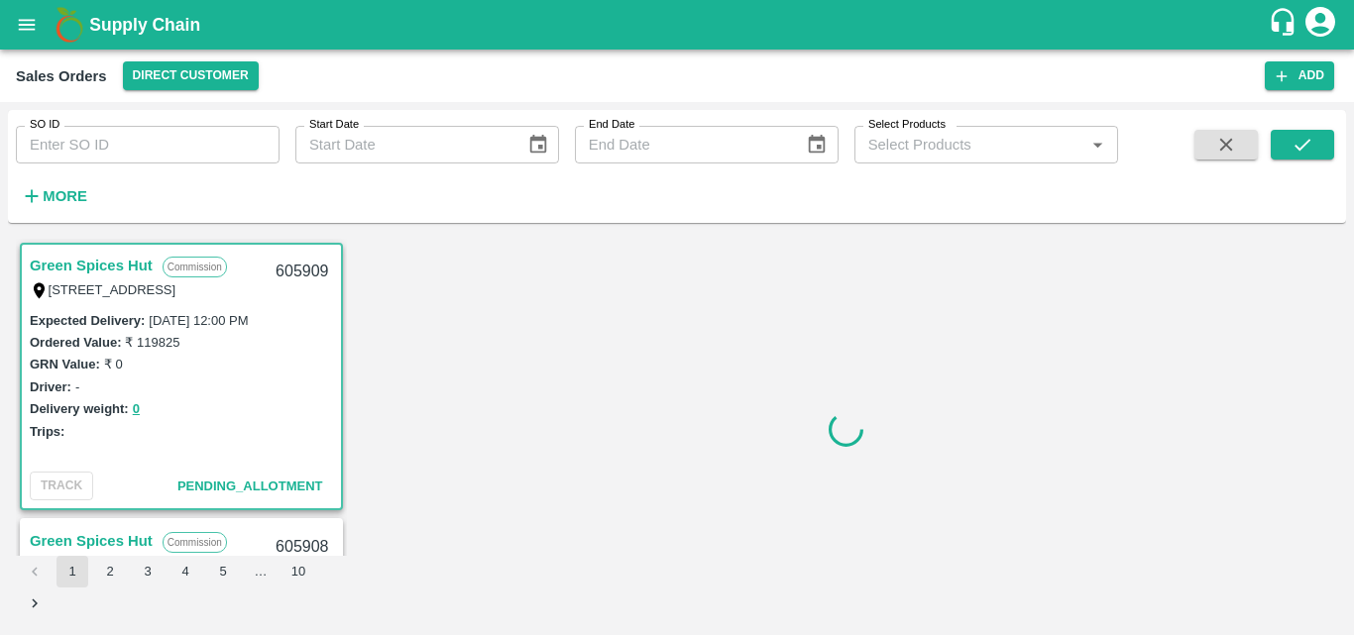
click at [57, 191] on strong "More" at bounding box center [65, 196] width 45 height 16
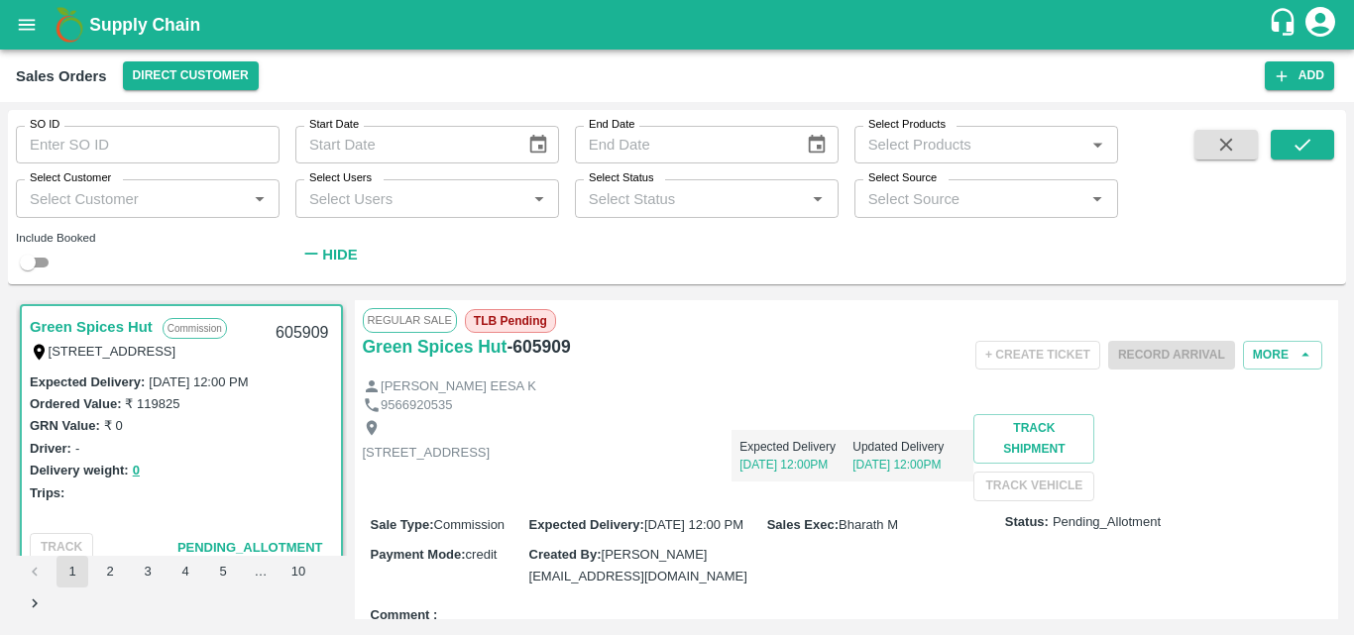
click at [124, 184] on div "Select Customer   *" at bounding box center [148, 198] width 264 height 38
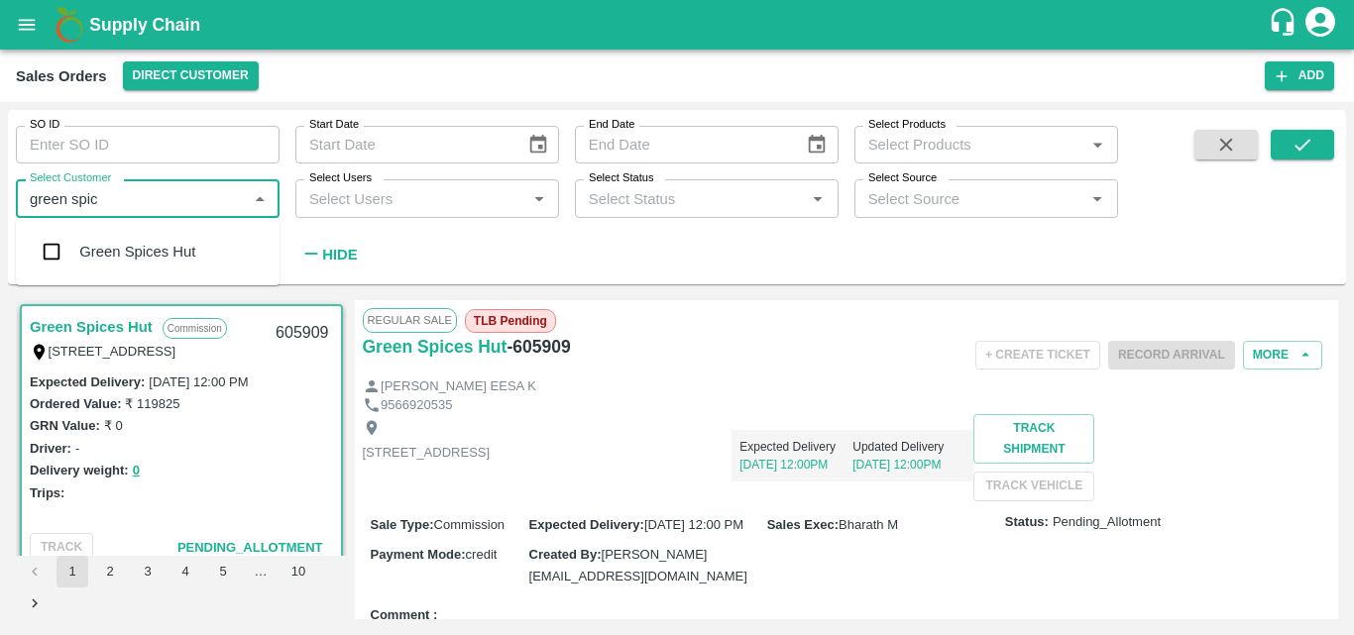
type input "green spice"
click at [117, 270] on div "Green Spices Hut" at bounding box center [148, 252] width 264 height 52
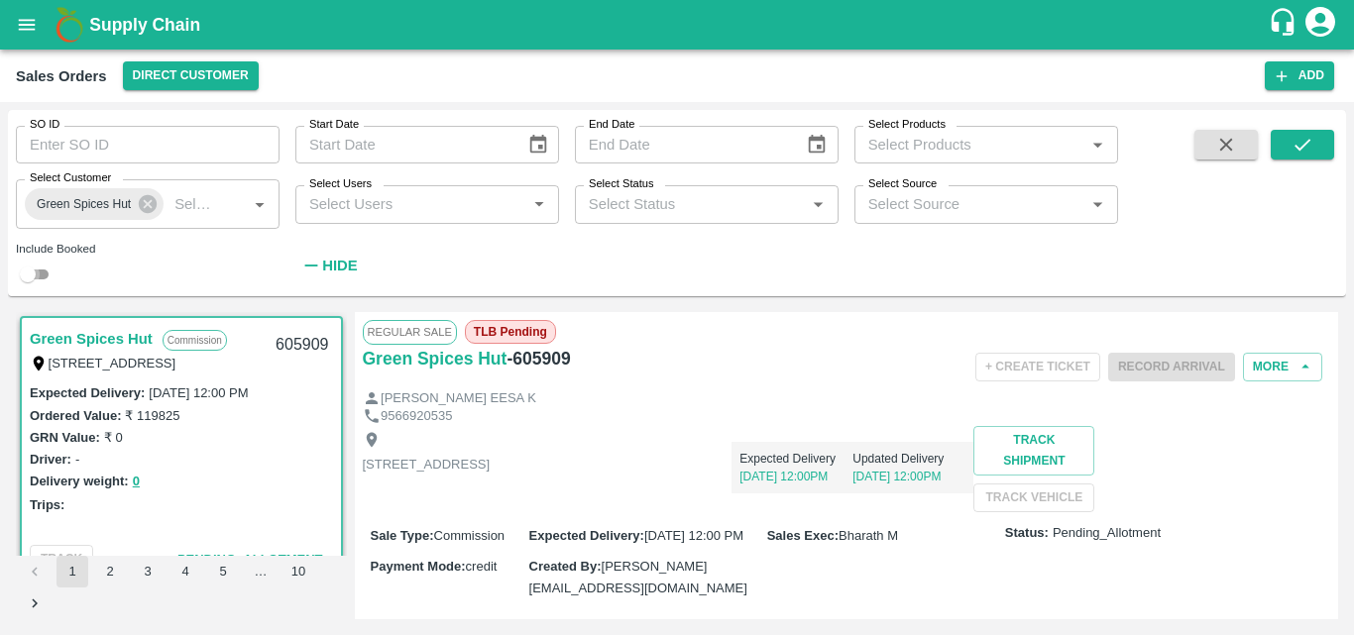
click at [45, 269] on input "checkbox" at bounding box center [27, 275] width 71 height 24
checkbox input "true"
click at [1305, 153] on icon "submit" at bounding box center [1303, 145] width 22 height 22
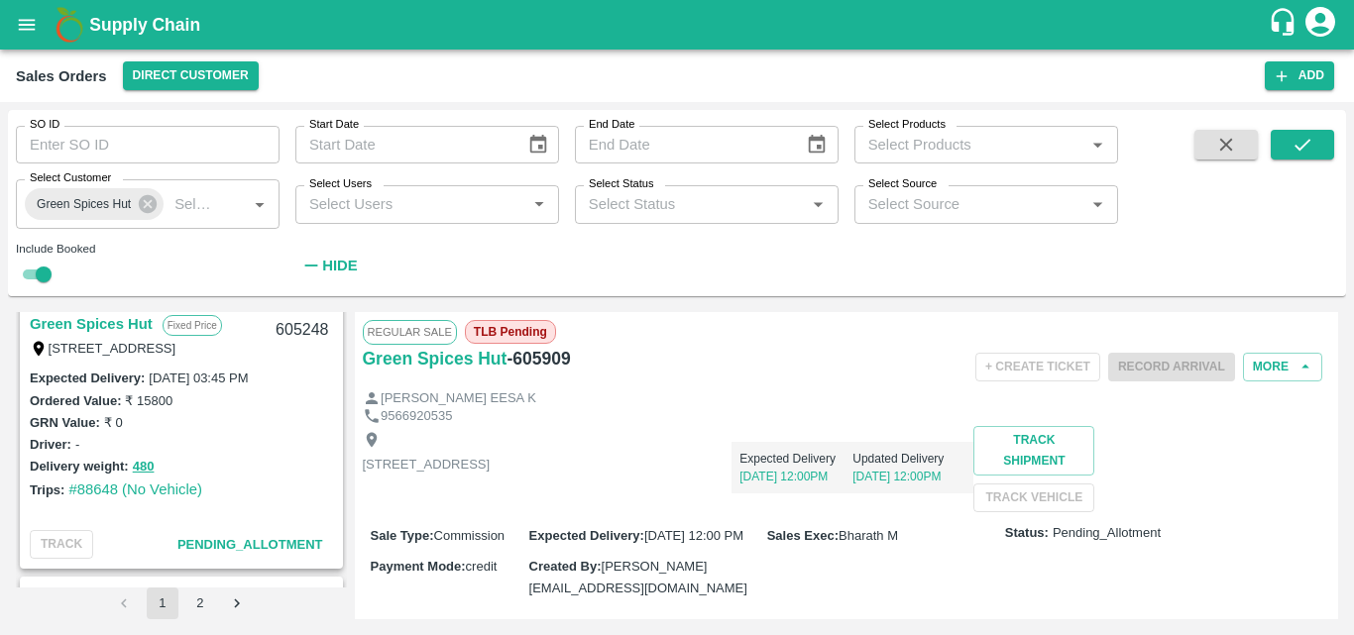
scroll to position [3041, 0]
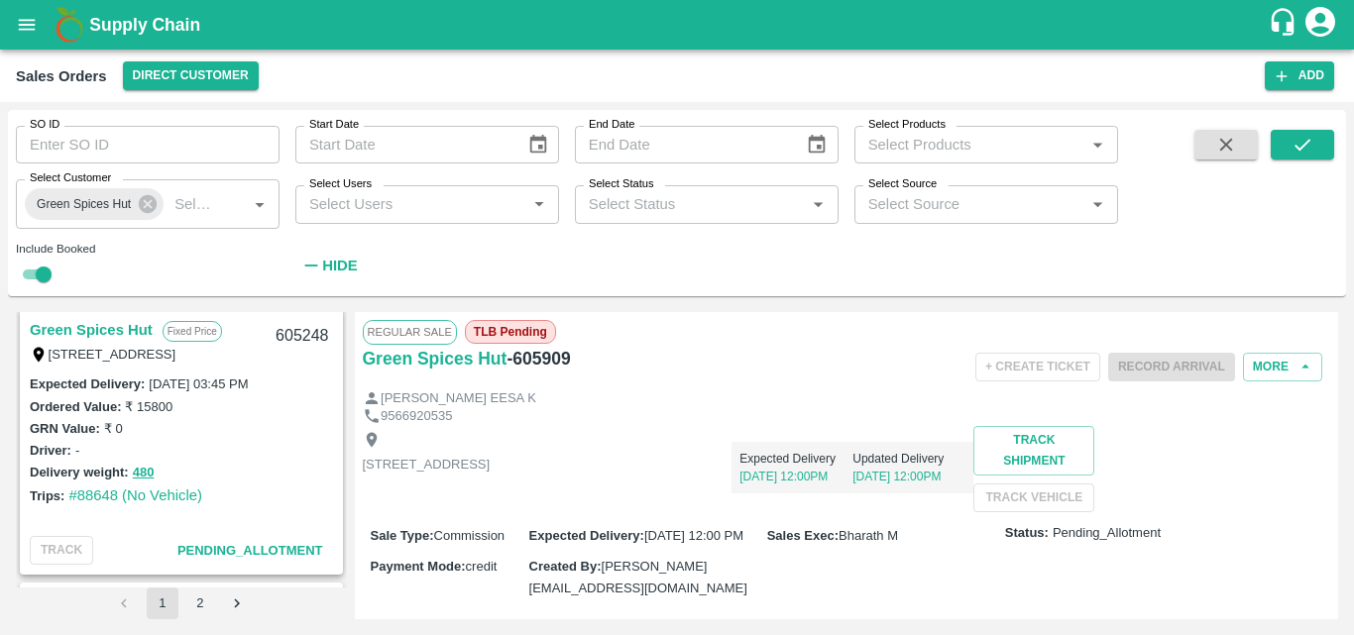
click at [114, 320] on link "Green Spices Hut" at bounding box center [91, 330] width 123 height 26
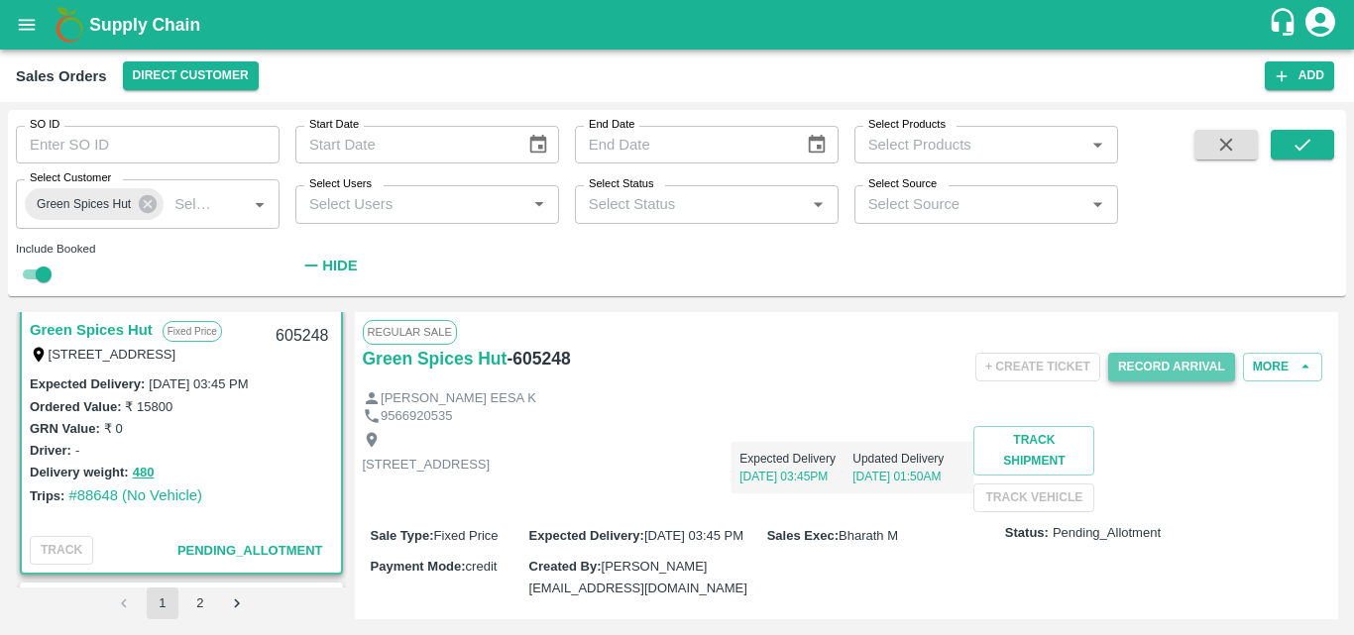
click at [1173, 374] on button "Record Arrival" at bounding box center [1171, 367] width 127 height 29
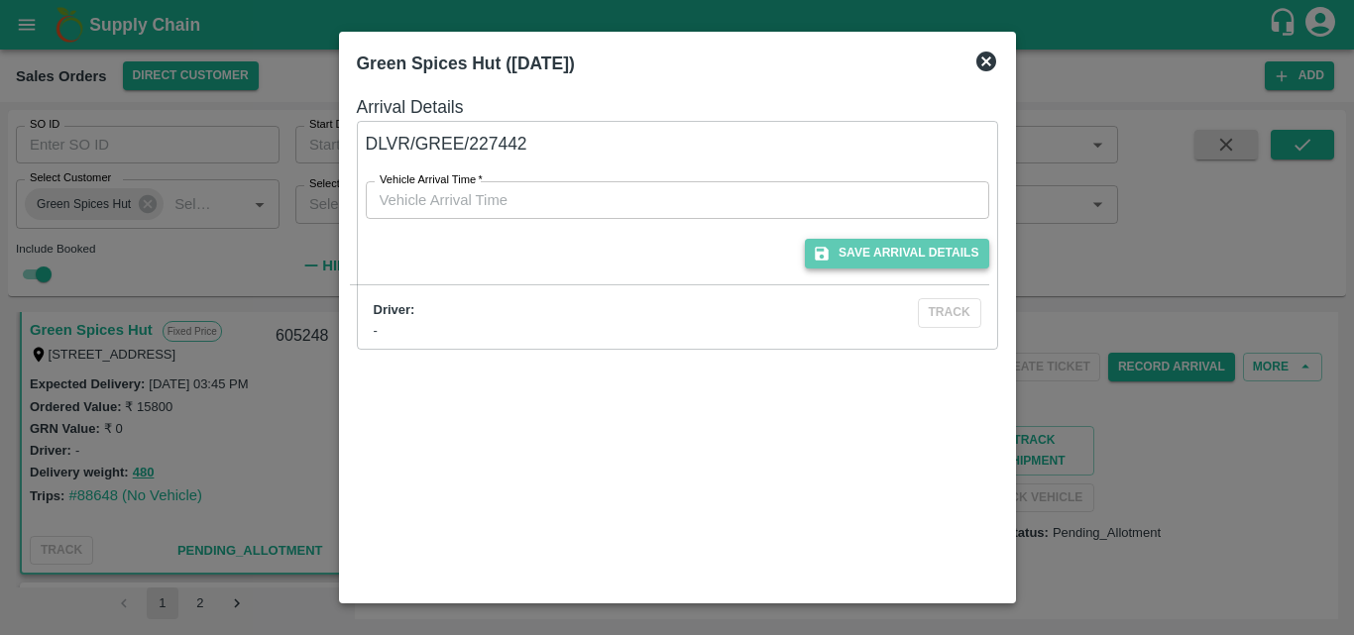
click at [869, 248] on button "Save Arrival Details" at bounding box center [896, 253] width 183 height 29
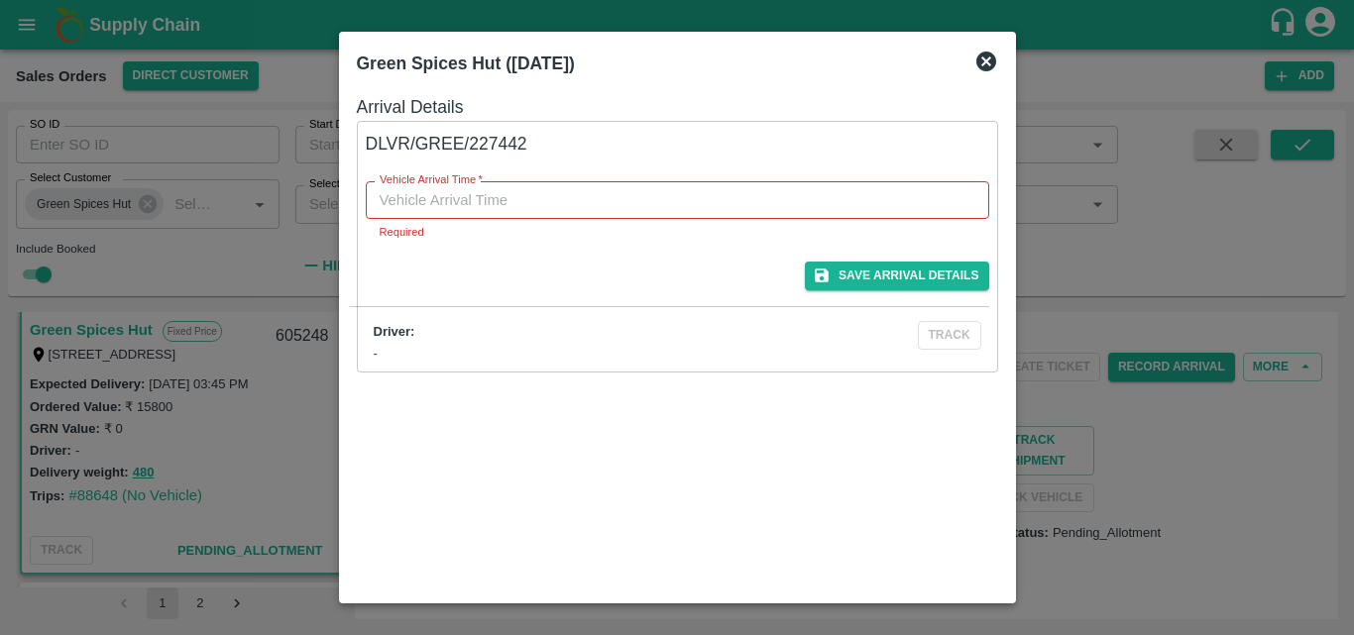
type input "DD/MM/YYYY hh:mm aa"
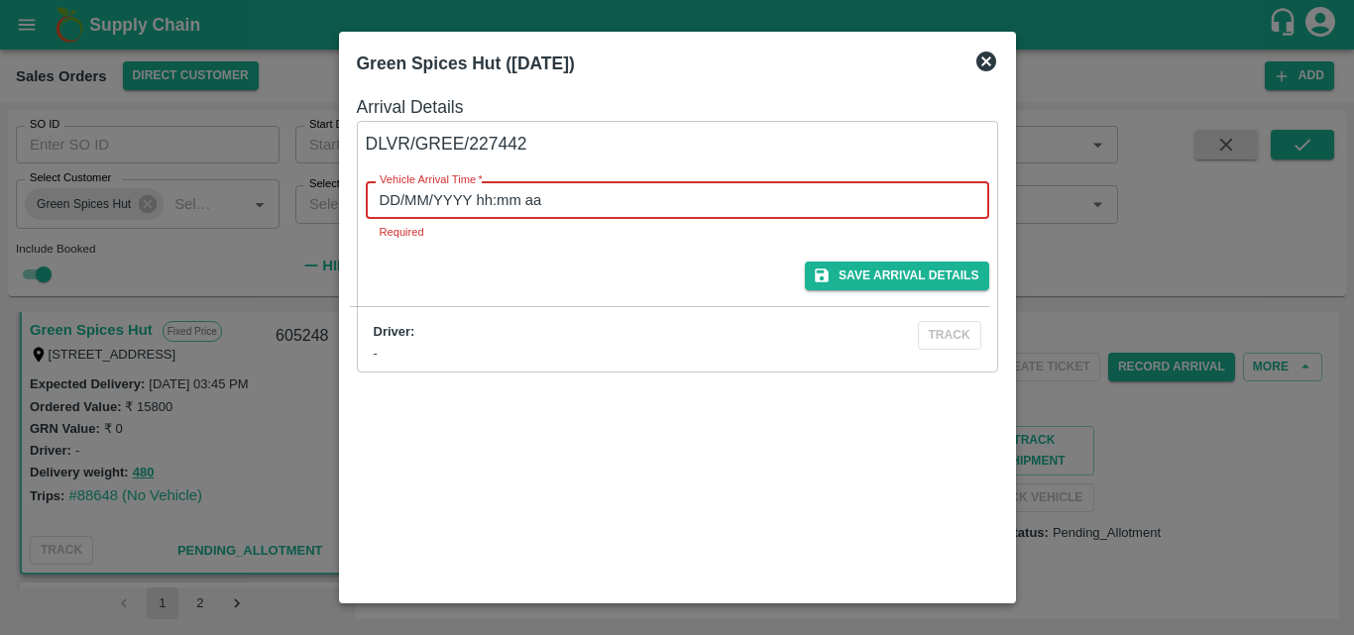
click at [537, 202] on input "DD/MM/YYYY hh:mm aa" at bounding box center [671, 200] width 610 height 38
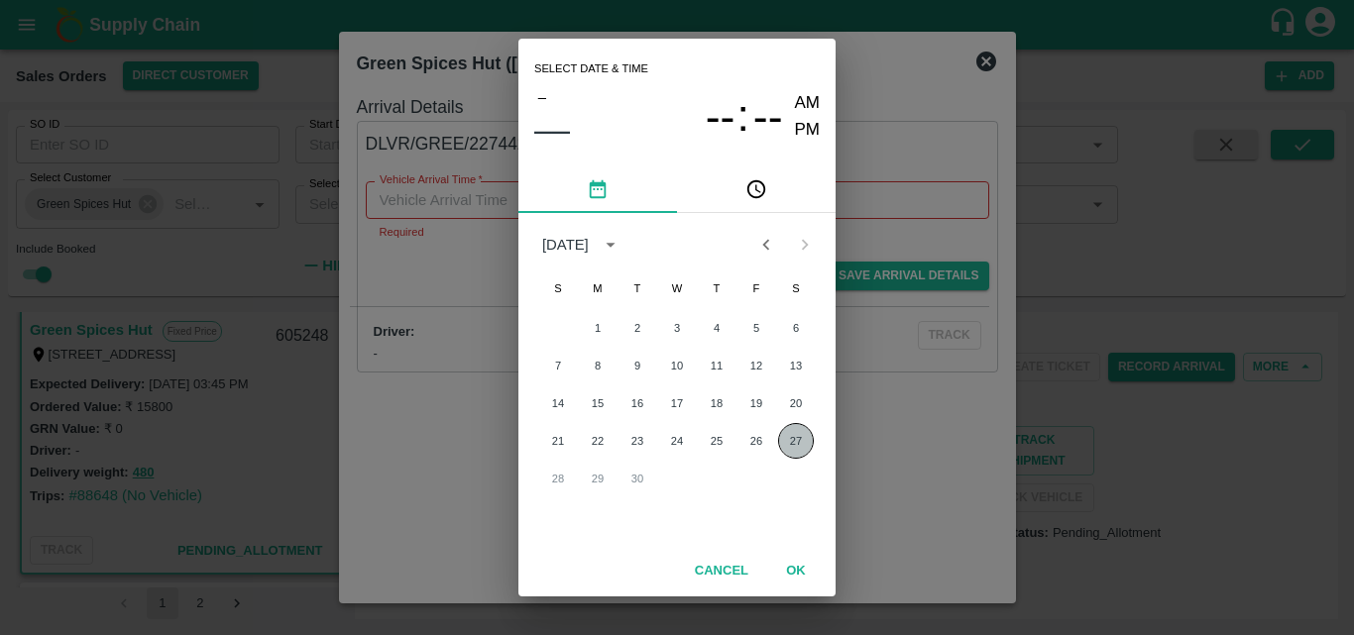
click at [788, 441] on button "27" at bounding box center [796, 441] width 36 height 36
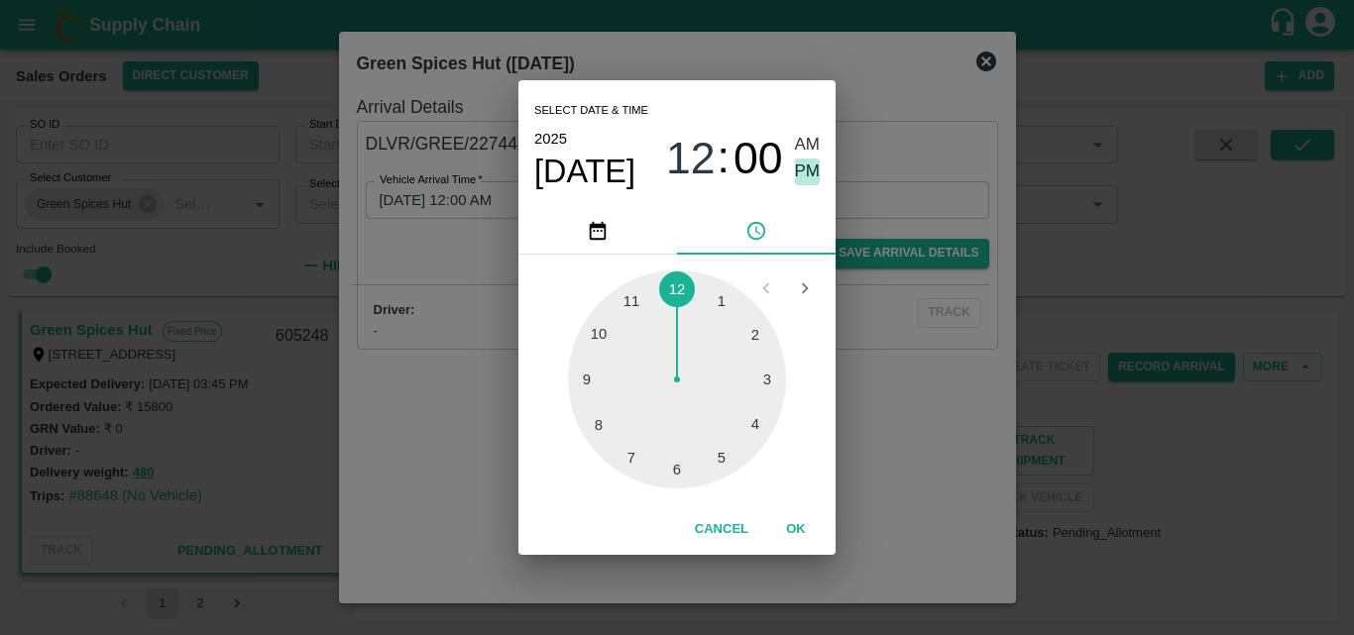
click at [795, 175] on span "PM" at bounding box center [808, 172] width 26 height 27
type input "27/09/2025 12:00 PM"
click at [795, 536] on button "OK" at bounding box center [795, 530] width 63 height 35
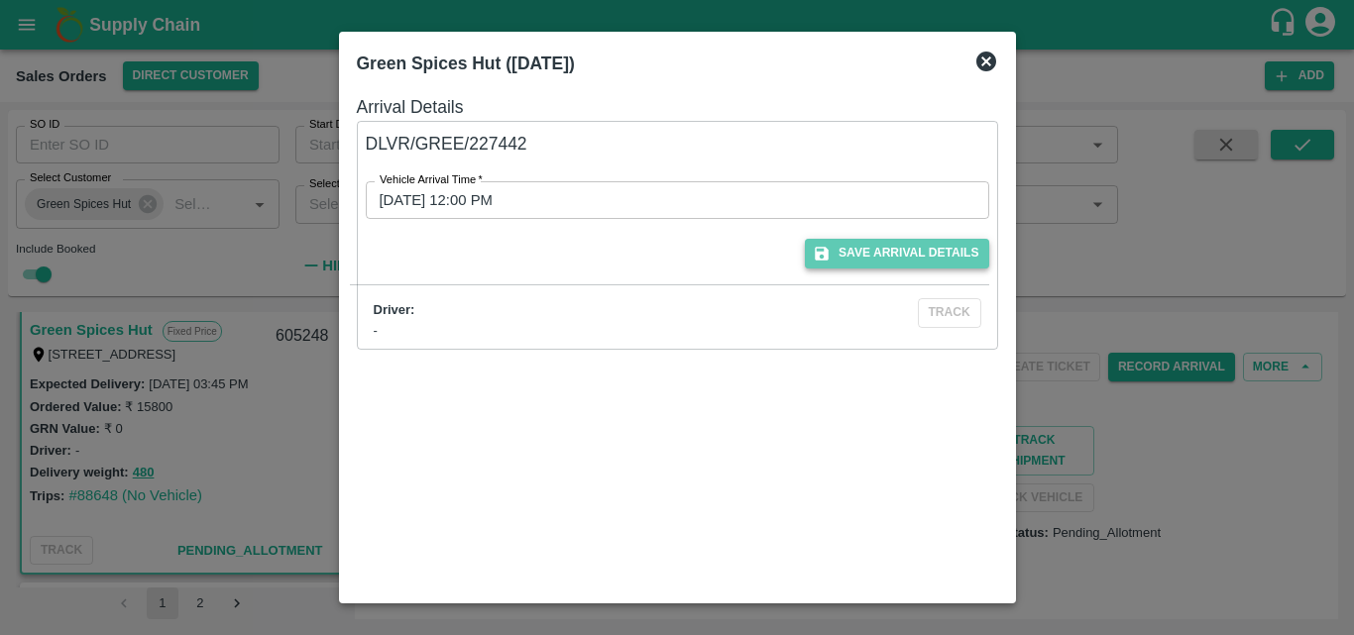
click at [914, 253] on button "Save Arrival Details" at bounding box center [896, 253] width 183 height 29
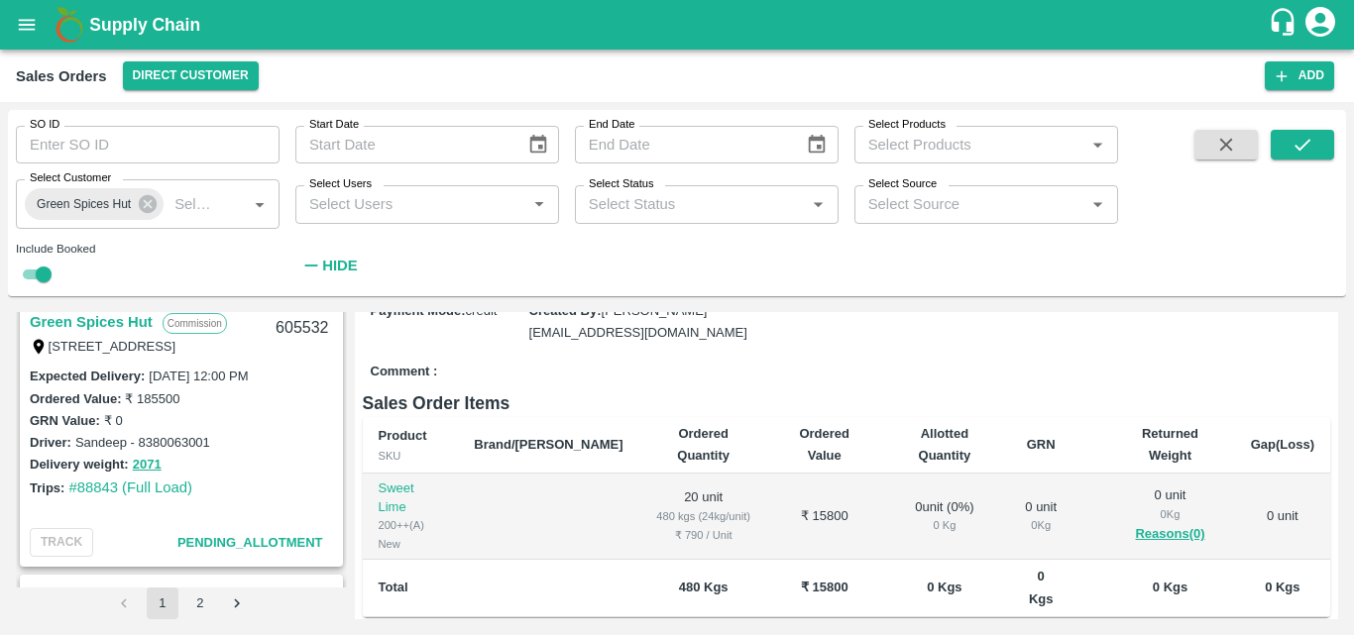
scroll to position [1670, 0]
click at [110, 317] on link "Green Spices Hut" at bounding box center [91, 323] width 123 height 26
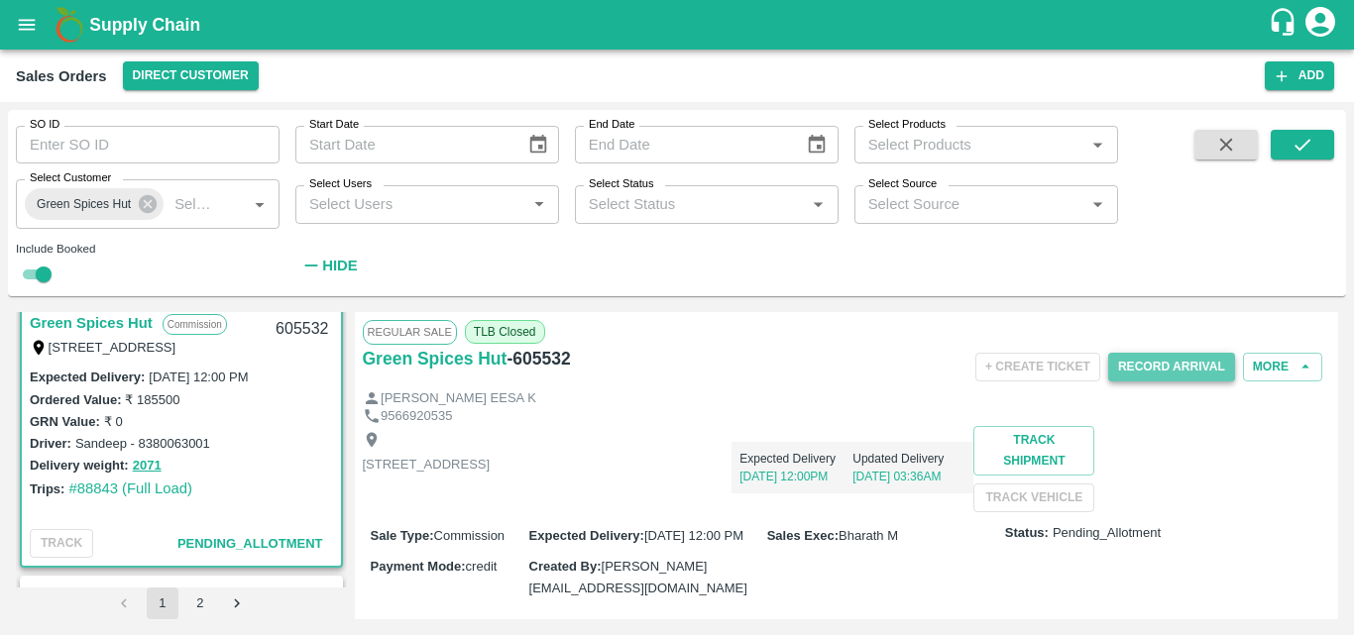
click at [1156, 368] on button "Record Arrival" at bounding box center [1171, 367] width 127 height 29
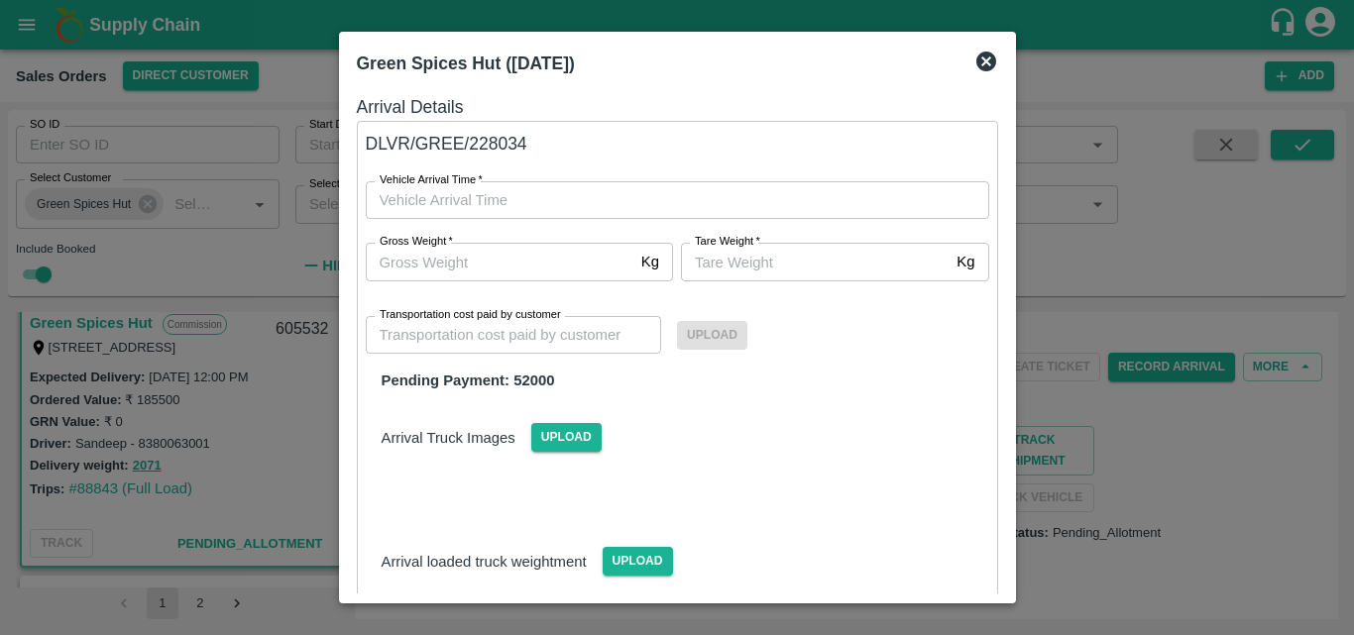
type input "DD/MM/YYYY hh:mm aa"
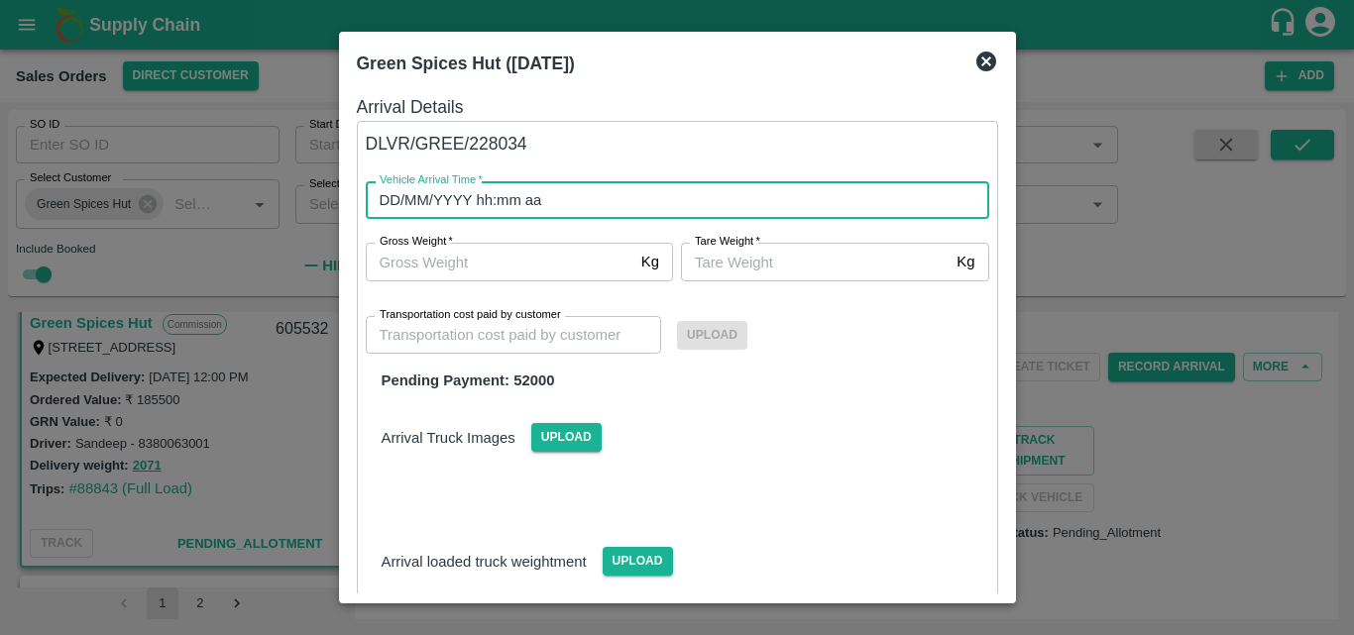
click at [820, 203] on input "DD/MM/YYYY hh:mm aa" at bounding box center [671, 200] width 610 height 38
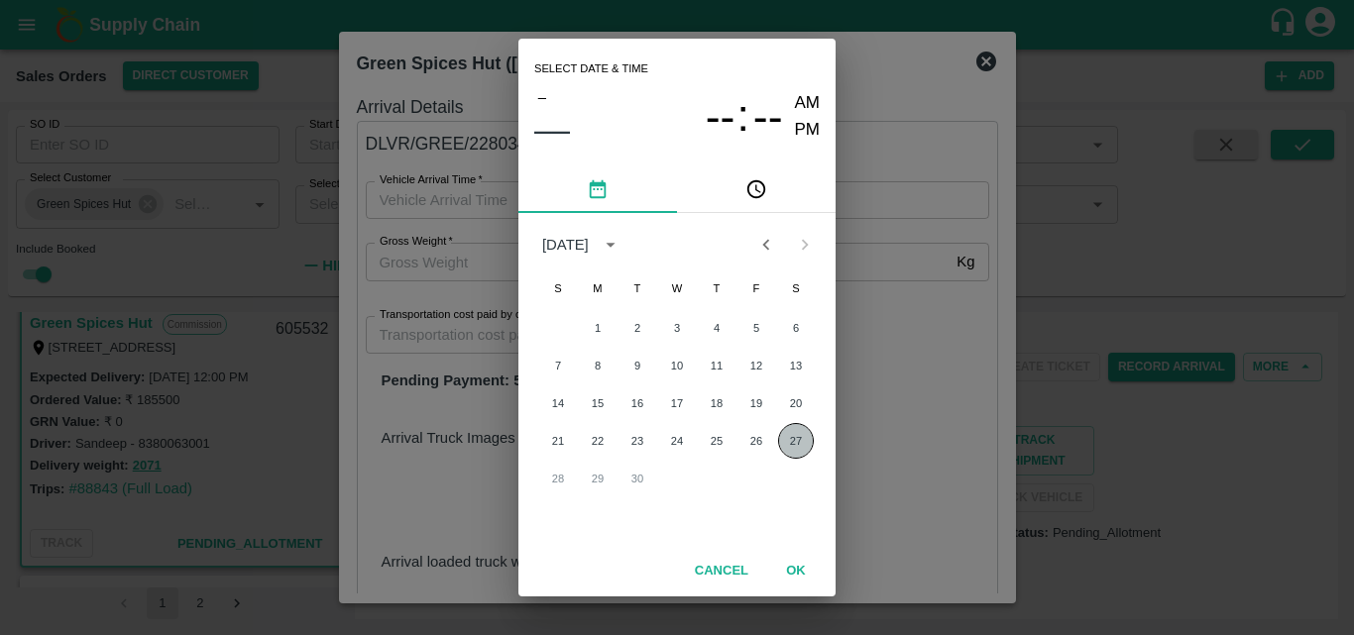
click at [794, 458] on button "27" at bounding box center [796, 441] width 36 height 36
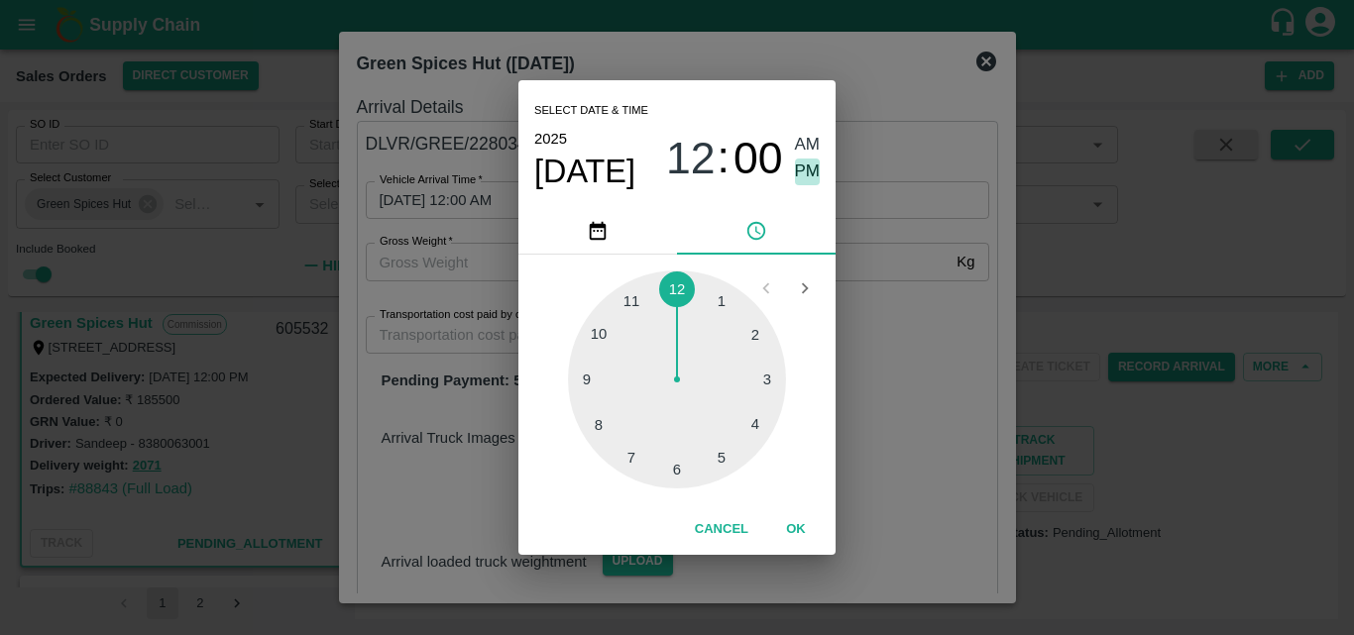
click at [799, 182] on span "PM" at bounding box center [808, 172] width 26 height 27
type input "27/09/2025 12:00 PM"
click at [798, 525] on button "OK" at bounding box center [795, 530] width 63 height 35
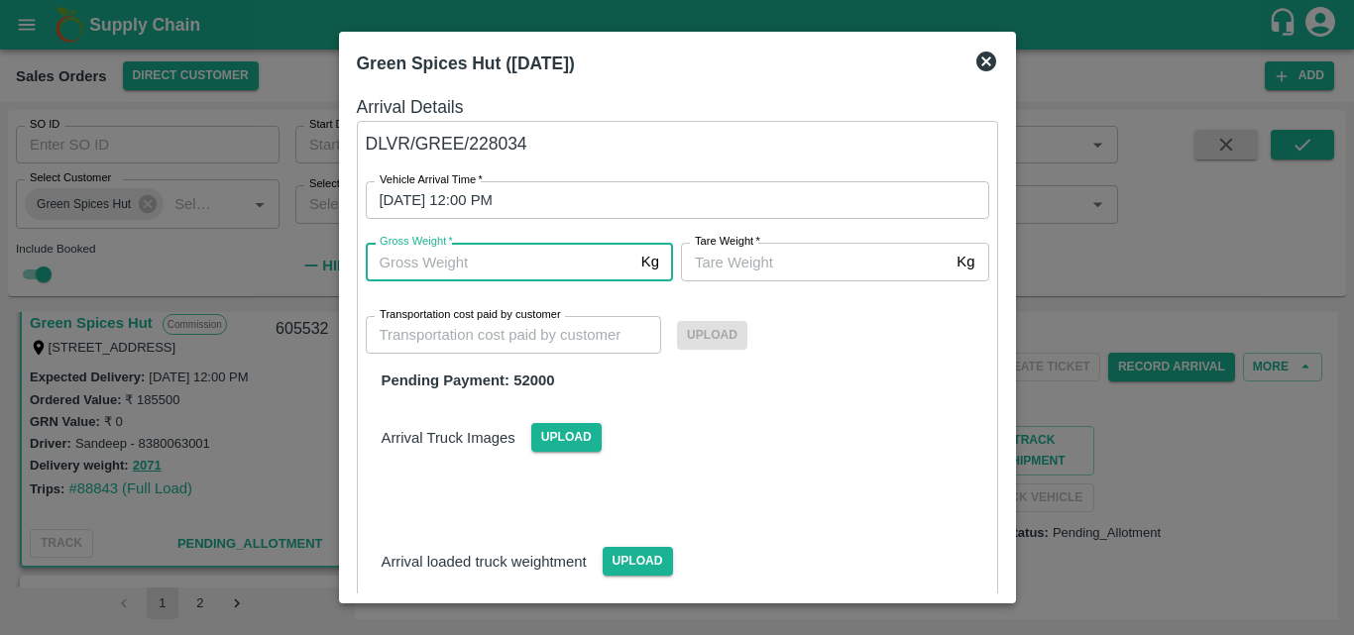
click at [544, 263] on input "Gross Weight   *" at bounding box center [500, 262] width 268 height 38
type input "2071"
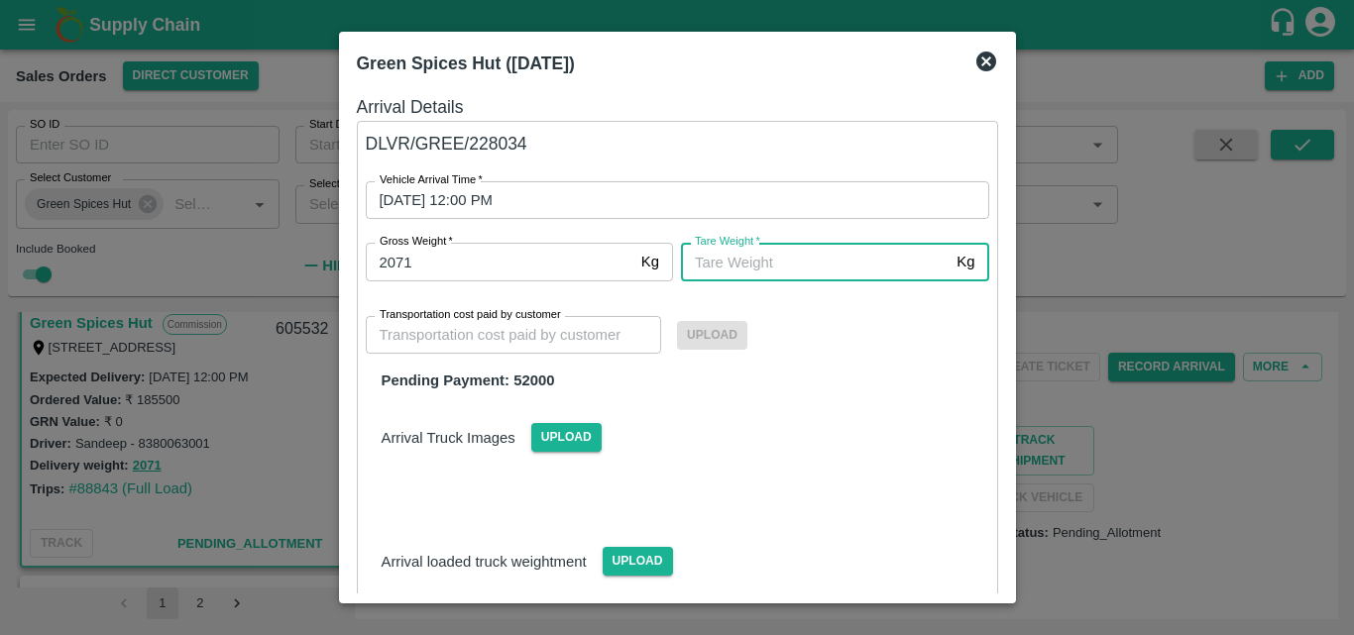
click at [746, 275] on input "Tare Weight   *" at bounding box center [815, 262] width 268 height 38
type input "2"
type input "2071"
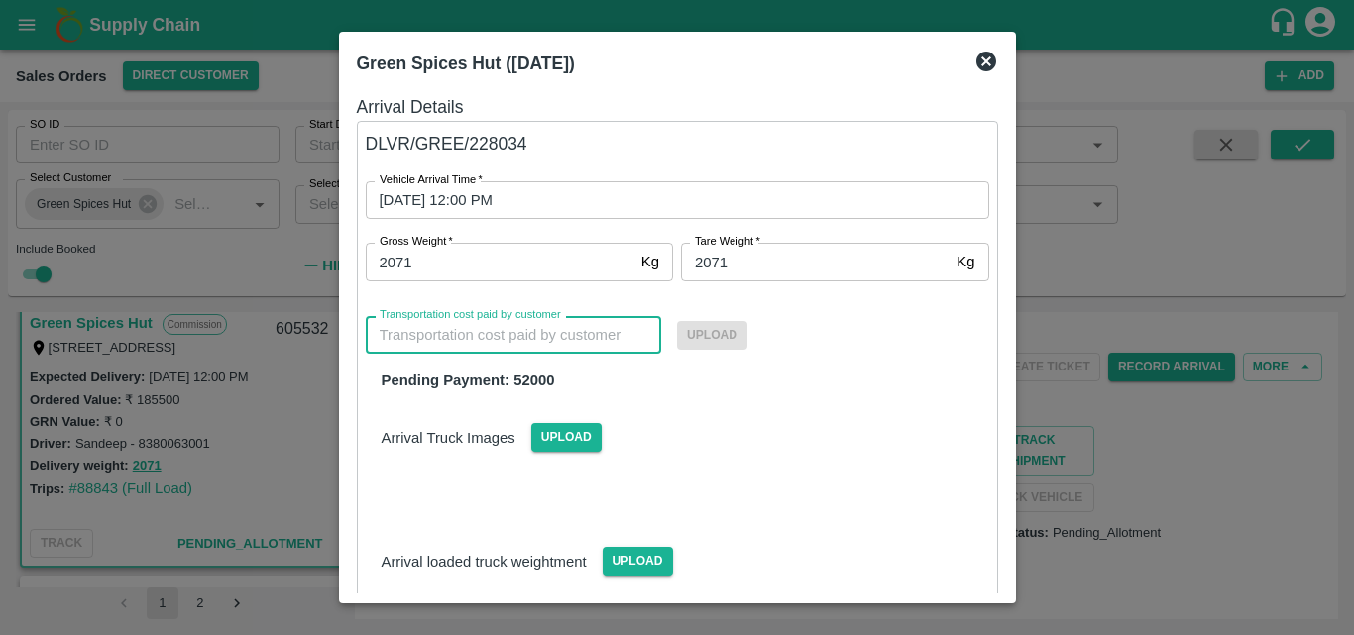
click at [604, 329] on input "Transportation cost paid by customer" at bounding box center [514, 335] width 296 height 38
type input "1000"
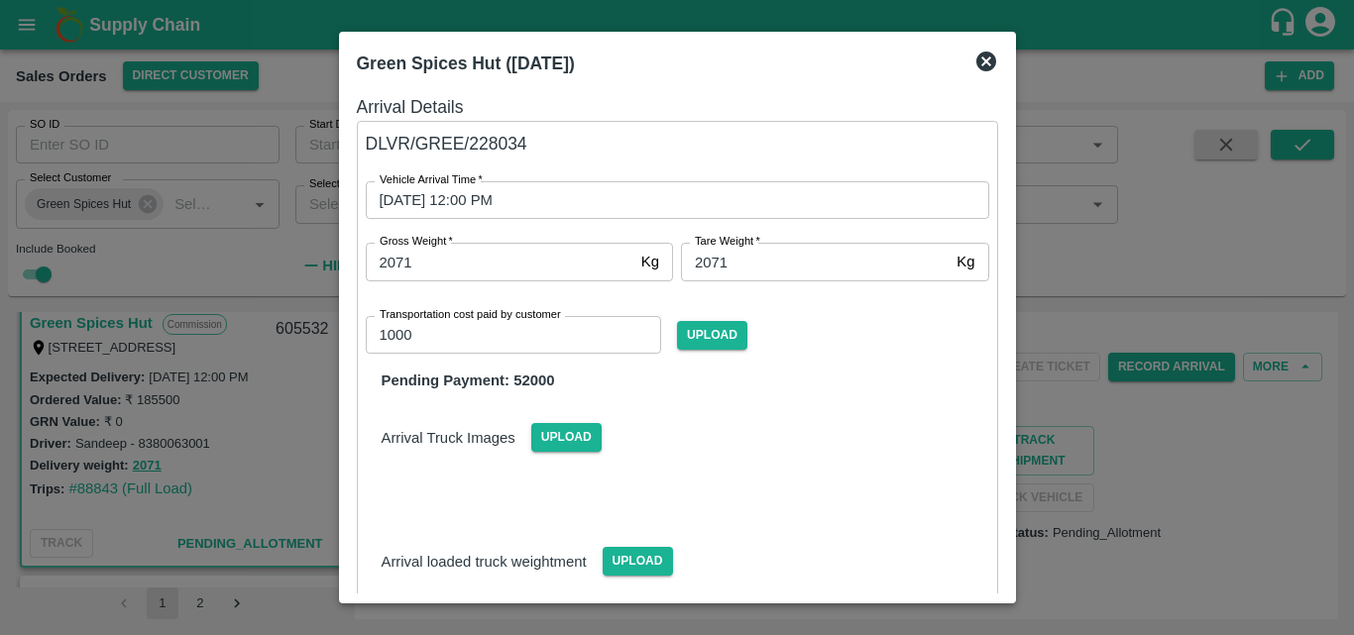
click at [854, 436] on div "Arrival Truck Images Upload" at bounding box center [677, 422] width 655 height 60
click at [719, 327] on span "Upload" at bounding box center [712, 335] width 70 height 29
click at [0, 0] on input "Upload" at bounding box center [0, 0] width 0 height 0
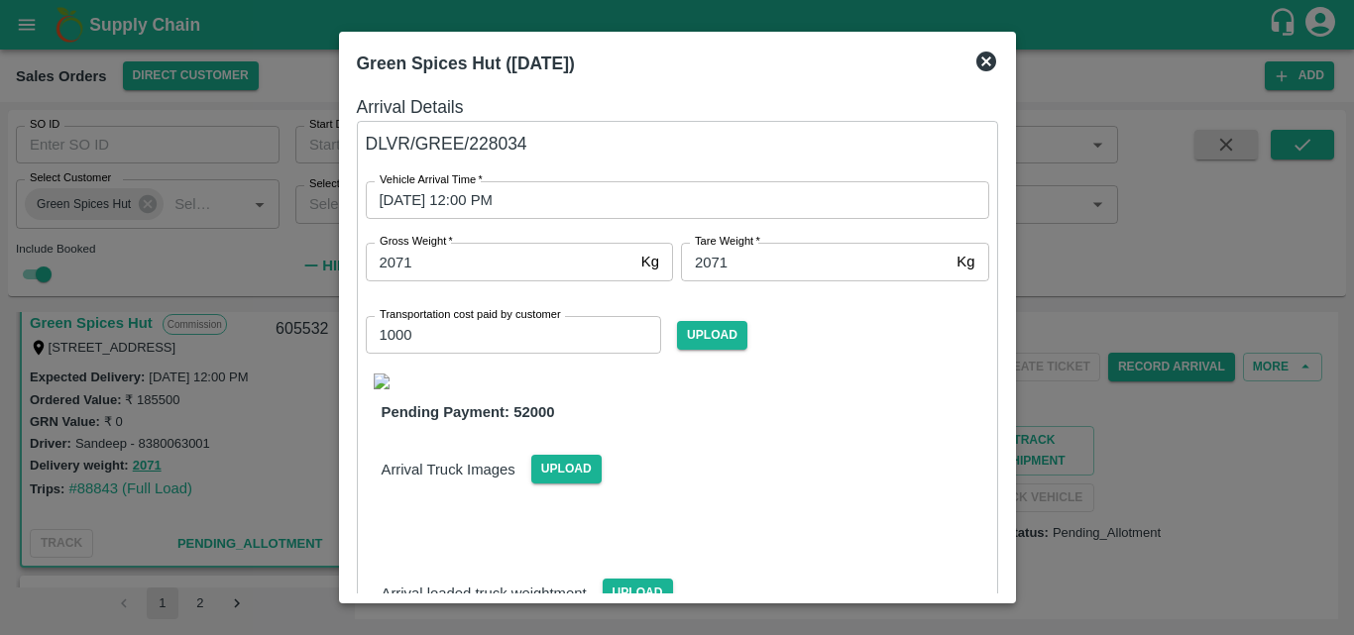
scroll to position [169, 0]
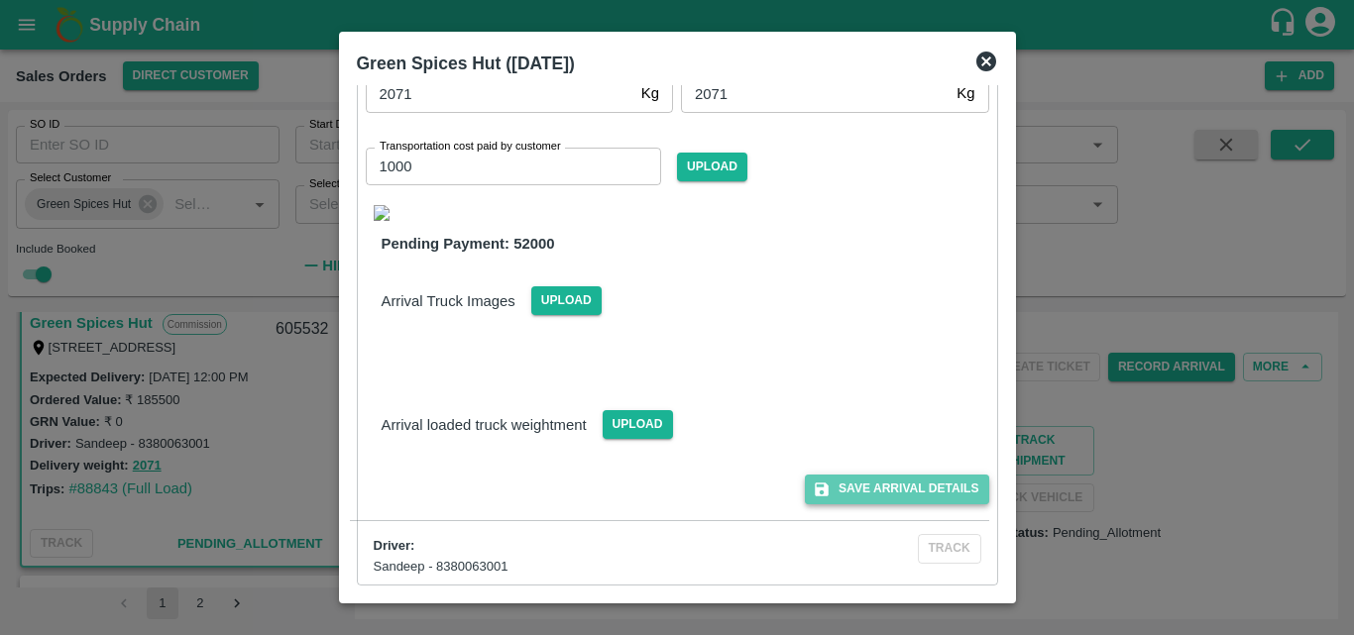
click at [913, 483] on button "Save Arrival Details" at bounding box center [896, 489] width 183 height 29
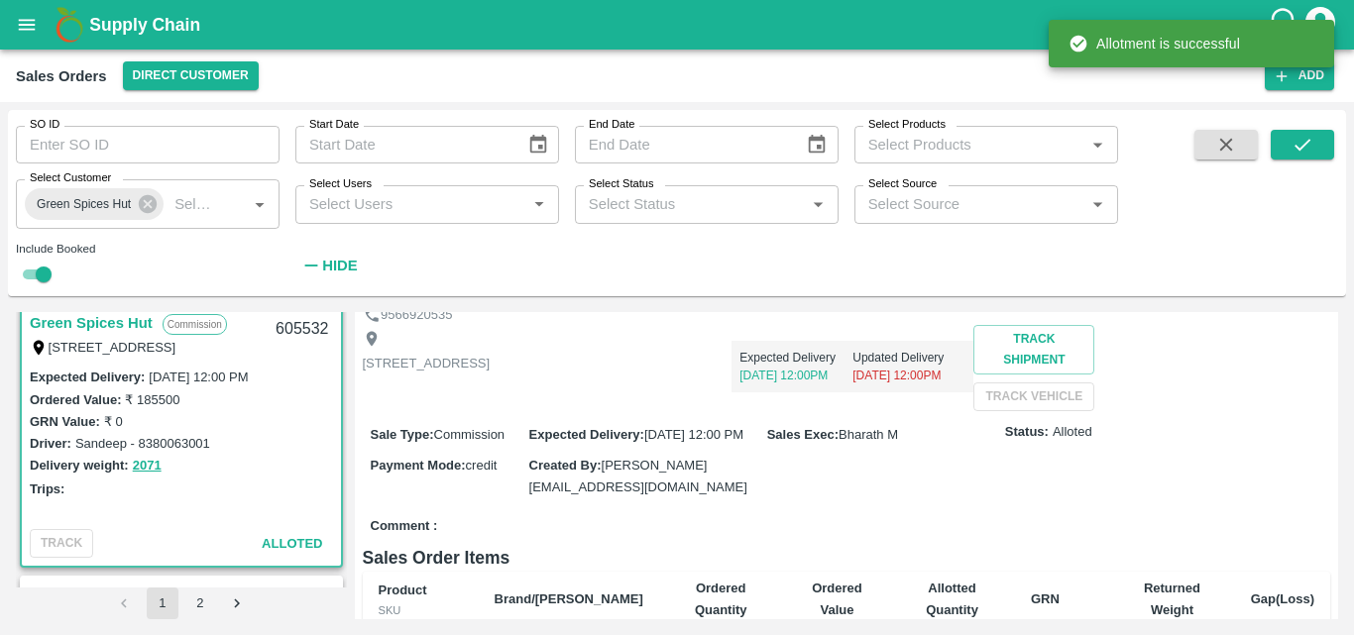
scroll to position [0, 0]
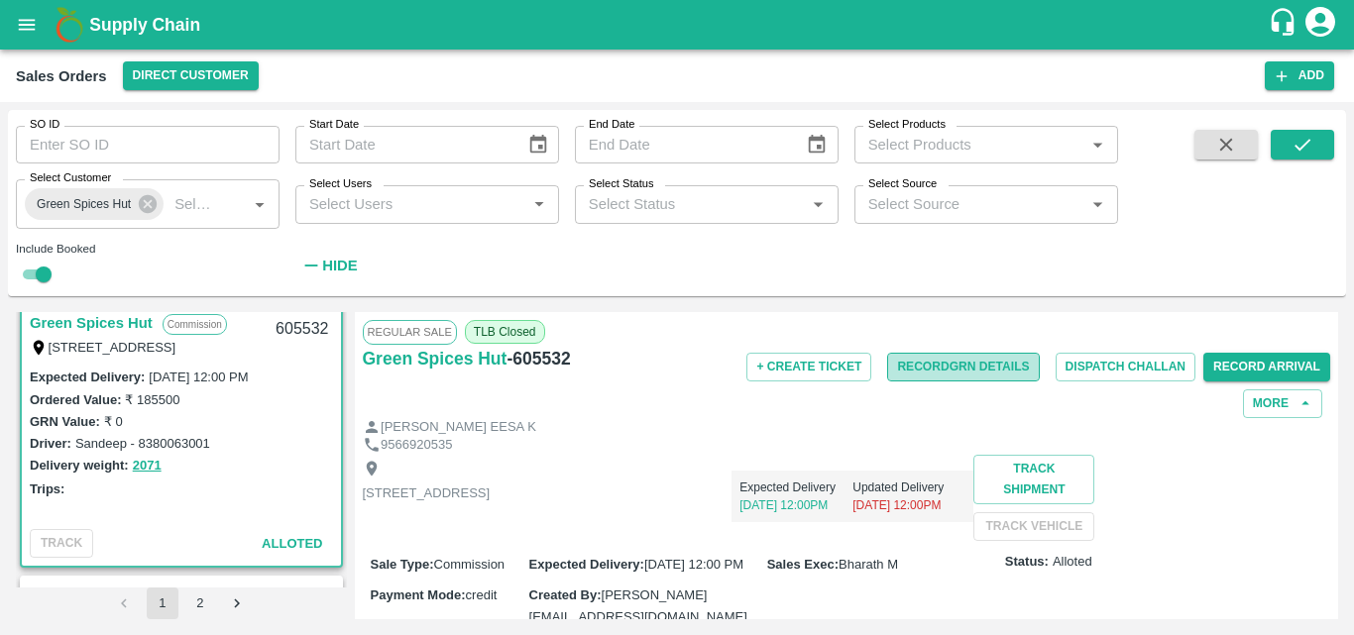
click at [947, 370] on button "Record GRN Details" at bounding box center [963, 367] width 152 height 29
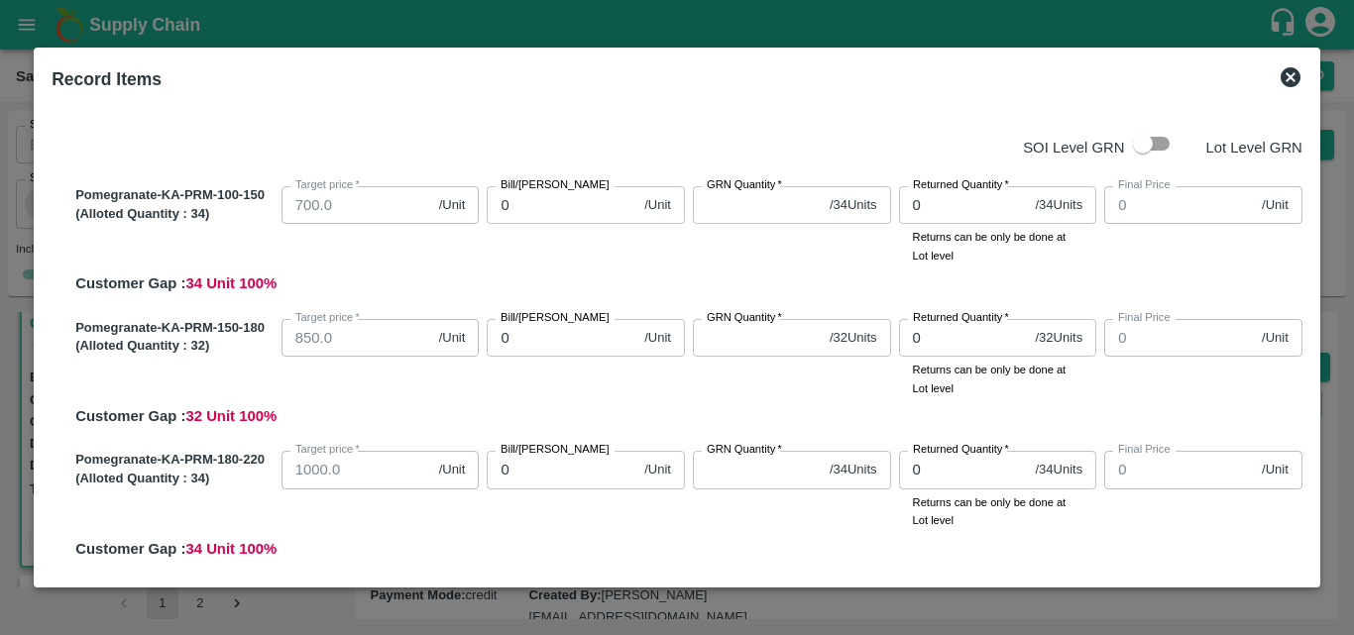
click at [724, 193] on label "GRN Quantity   *" at bounding box center [744, 185] width 75 height 16
click at [724, 193] on input "GRN Quantity   *" at bounding box center [757, 205] width 129 height 38
type input "34"
click at [744, 353] on input "GRN Quantity   *" at bounding box center [757, 338] width 129 height 38
type input "32"
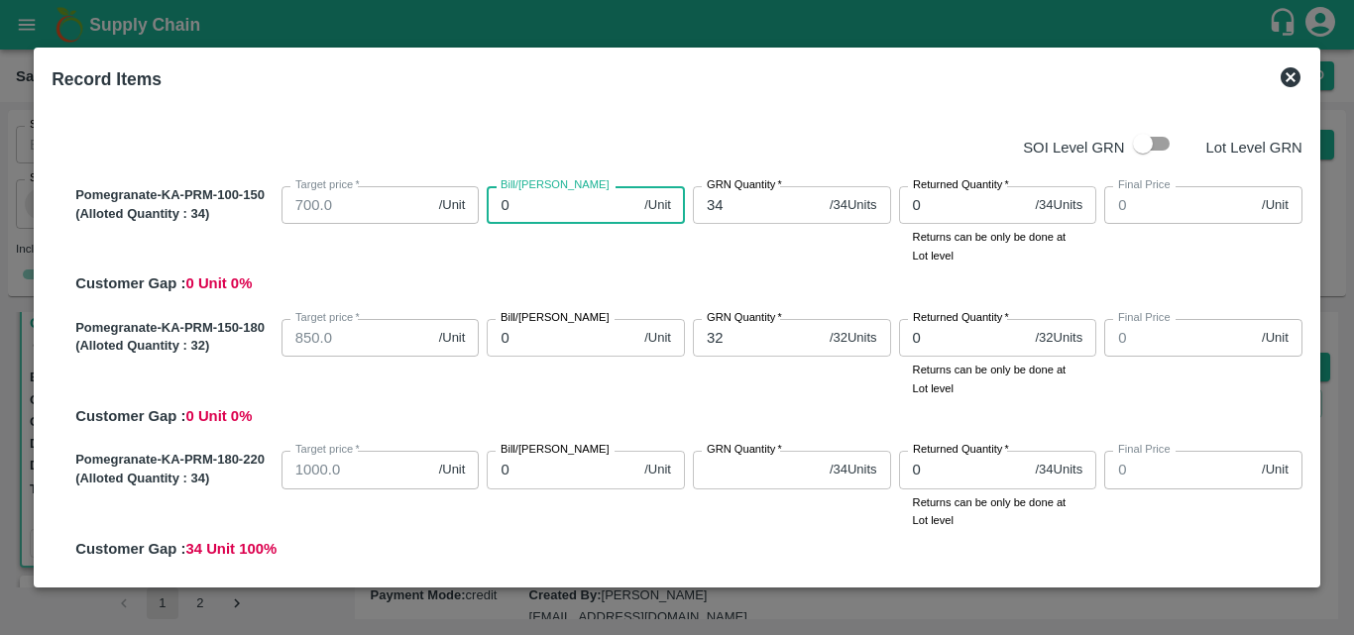
click at [581, 206] on input "0" at bounding box center [562, 205] width 150 height 38
type input "06"
type input "6"
type input "060"
type input "60"
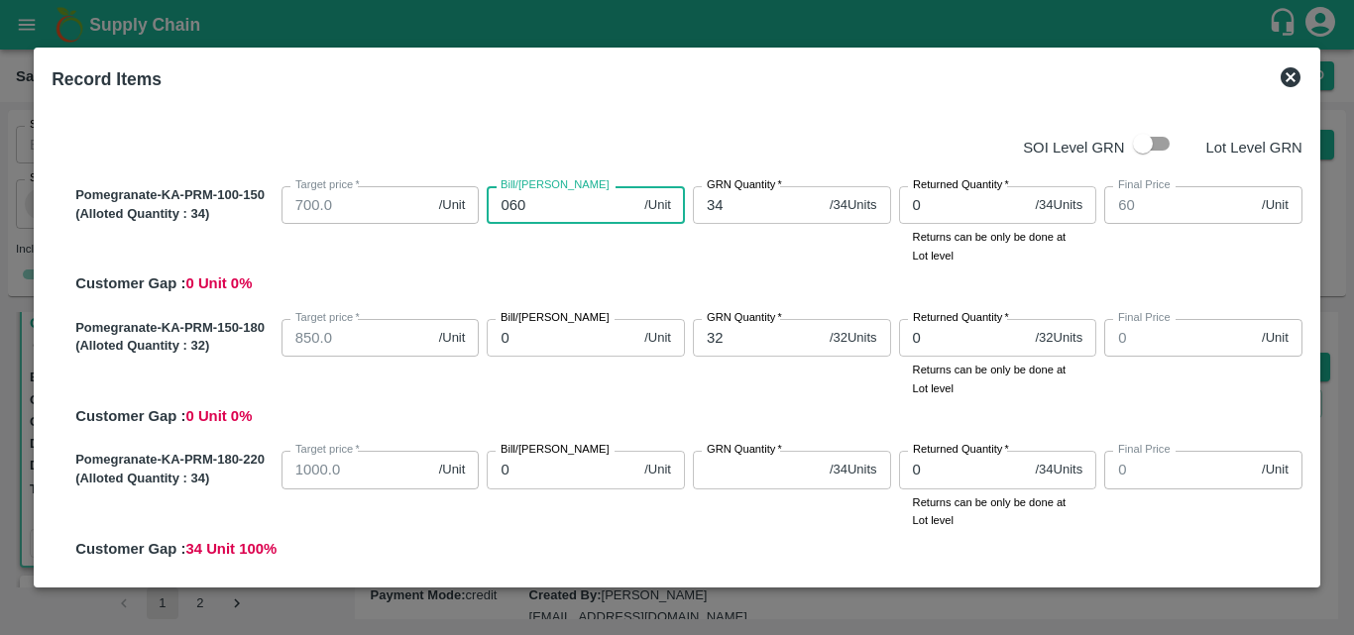
type input "0600"
type input "600"
type input "0600"
click at [555, 324] on label "Bill/Patti price" at bounding box center [555, 318] width 109 height 16
click at [555, 324] on input "0" at bounding box center [562, 338] width 150 height 38
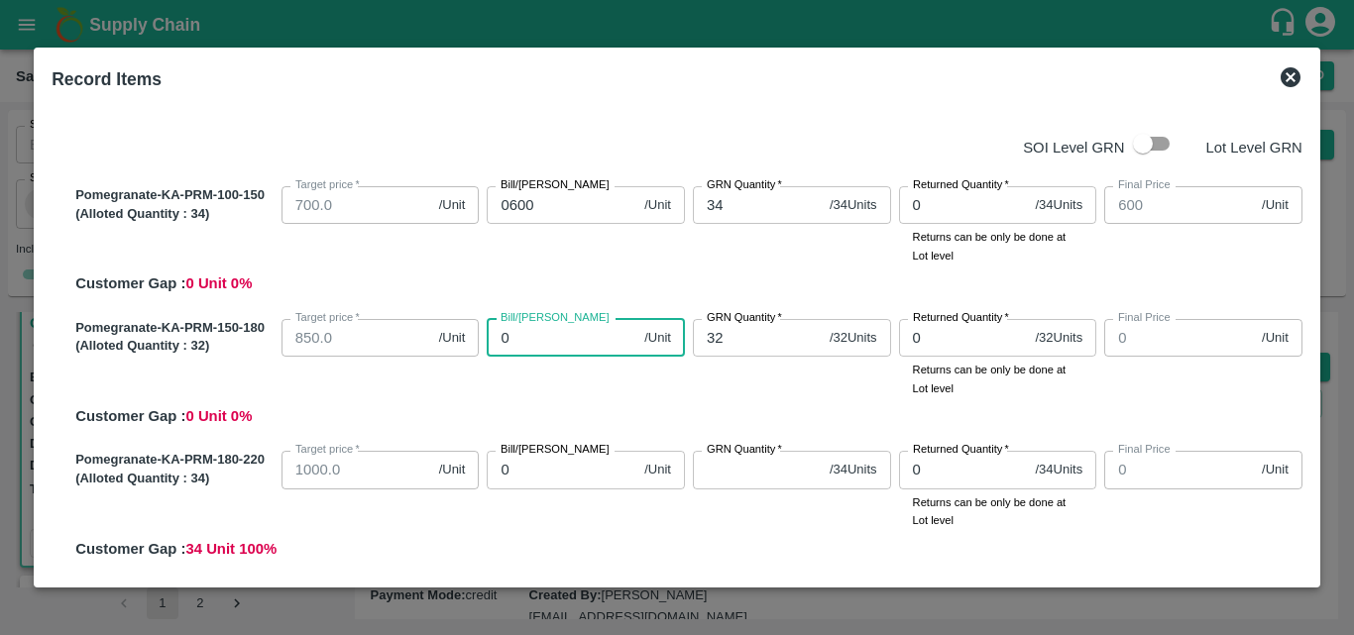
type input "07"
type input "7"
type input "070"
type input "70"
type input "0700"
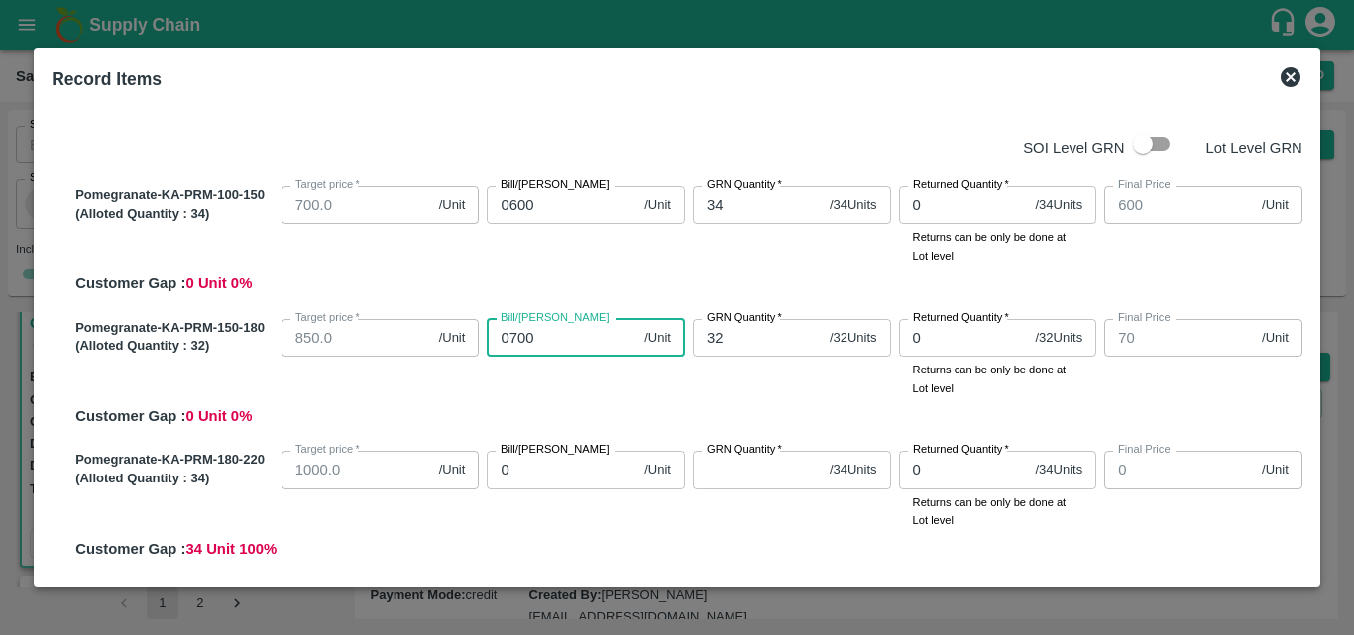
type input "700"
type input "0700"
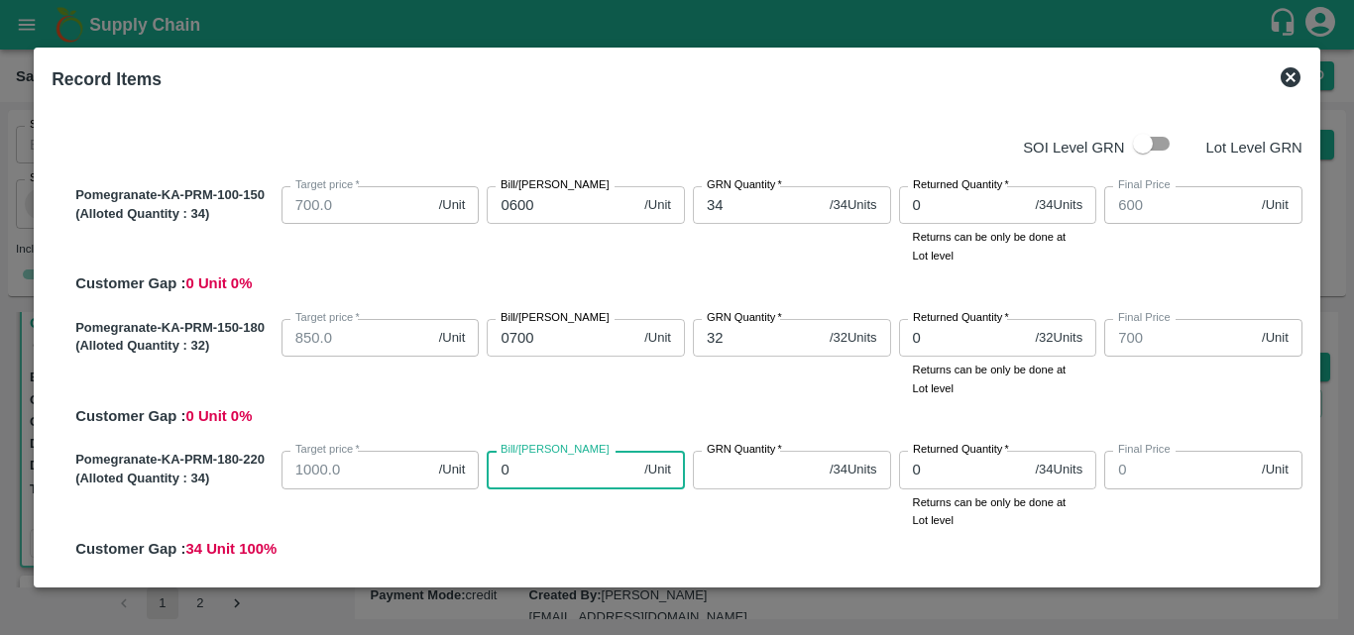
click at [538, 467] on input "0" at bounding box center [562, 470] width 150 height 38
type input "08"
type input "8"
type input "080"
type input "80"
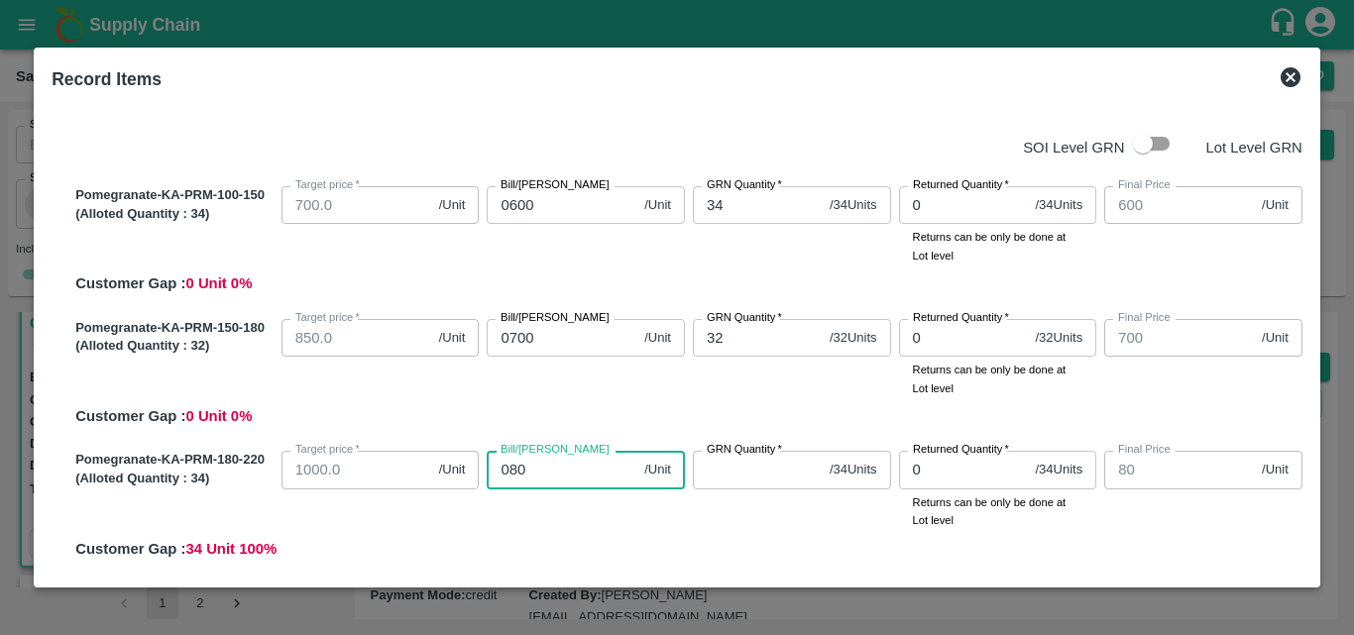
type input "0800"
type input "800"
type input "799"
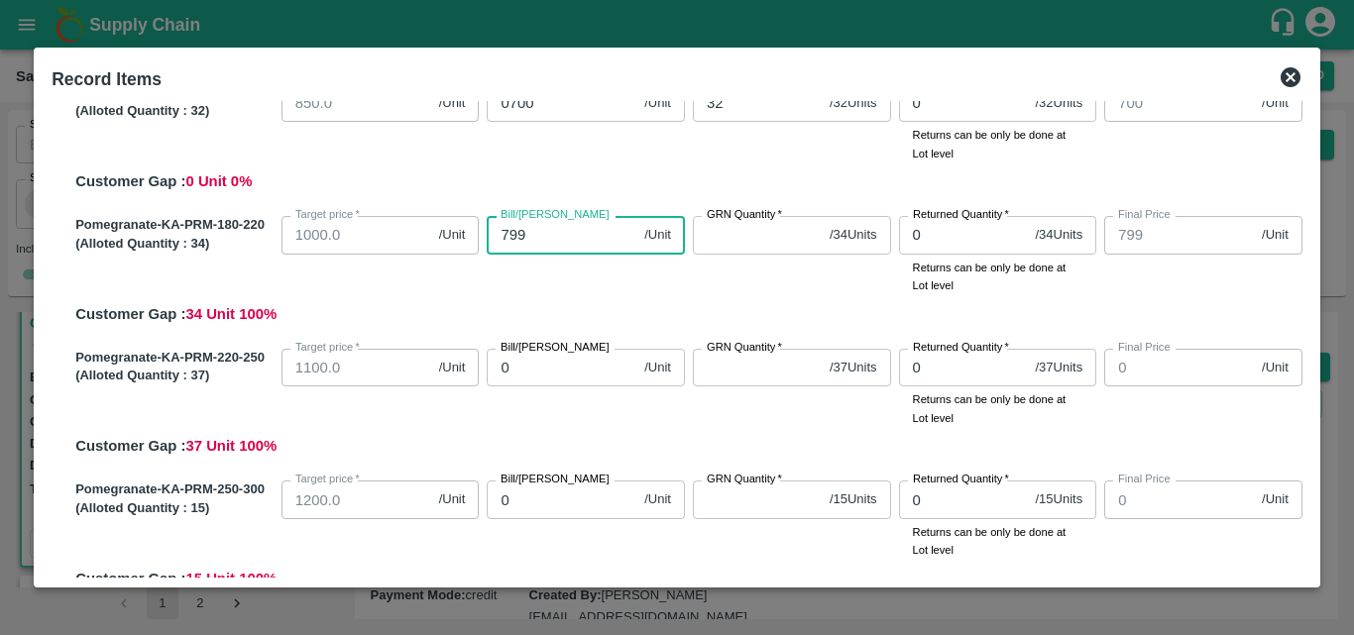
click at [554, 241] on input "799" at bounding box center [562, 235] width 150 height 38
type input "79"
type input "7"
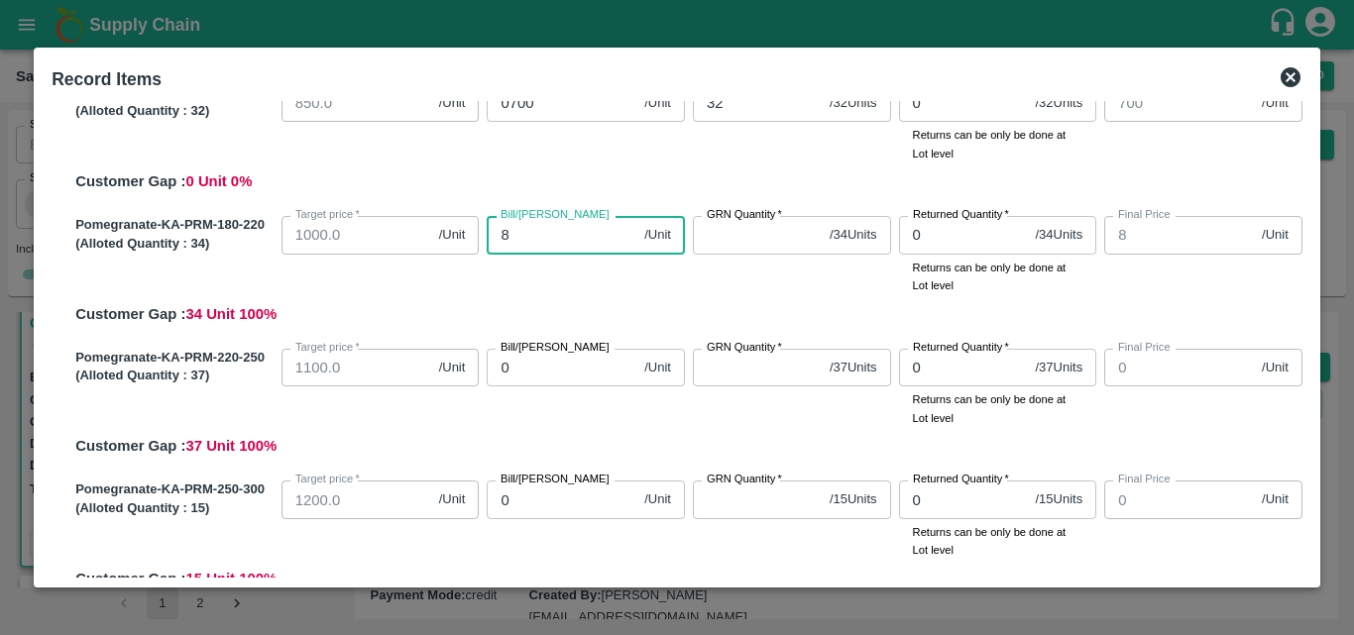
type input "80"
type input "800"
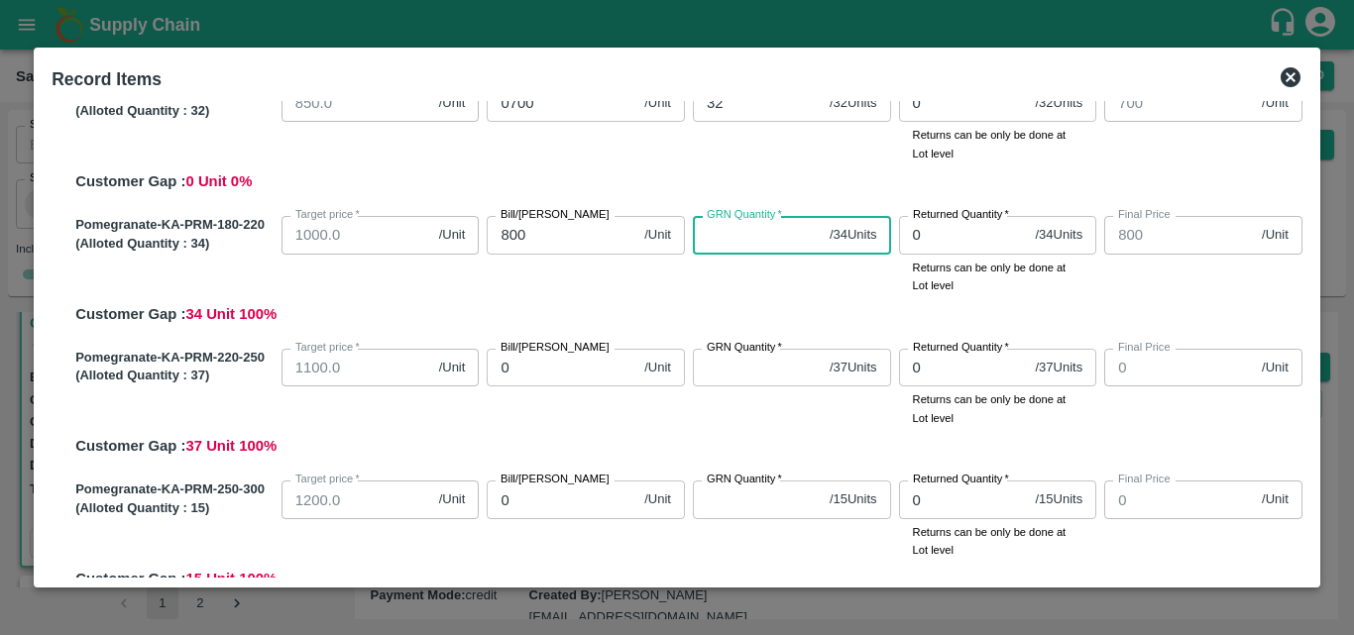
click at [715, 246] on input "GRN Quantity   *" at bounding box center [757, 235] width 129 height 38
type input "34"
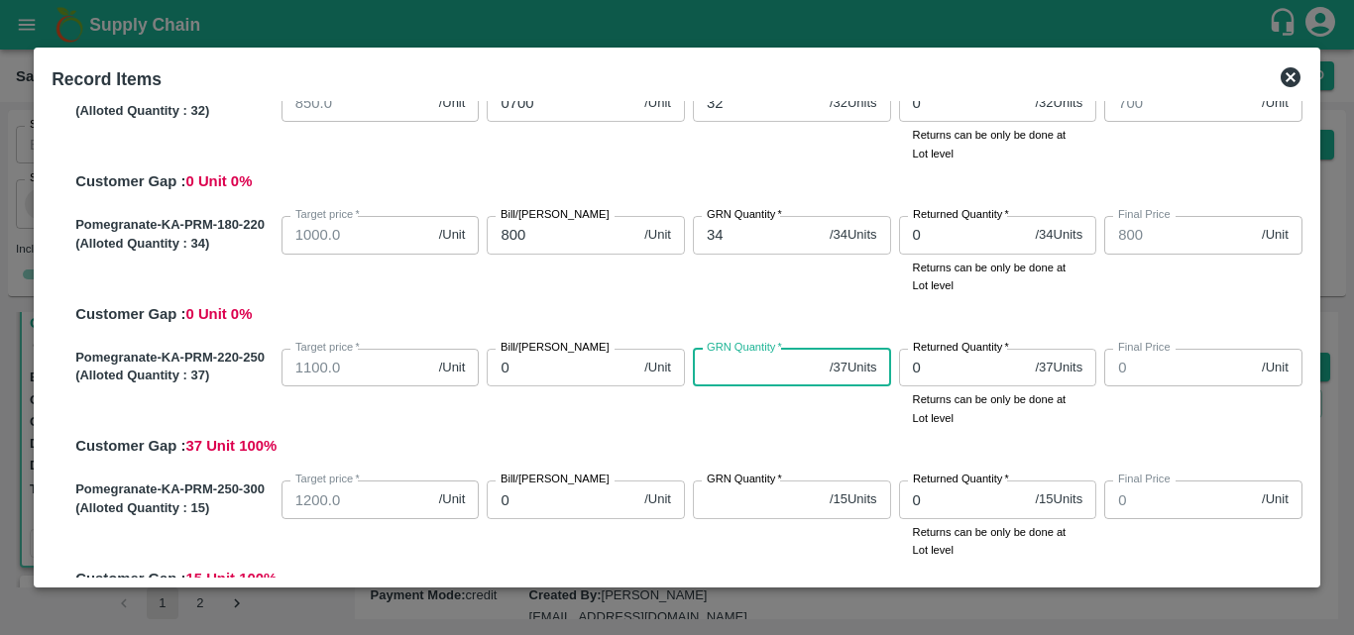
click at [732, 386] on input "GRN Quantity   *" at bounding box center [757, 368] width 129 height 38
type input "37"
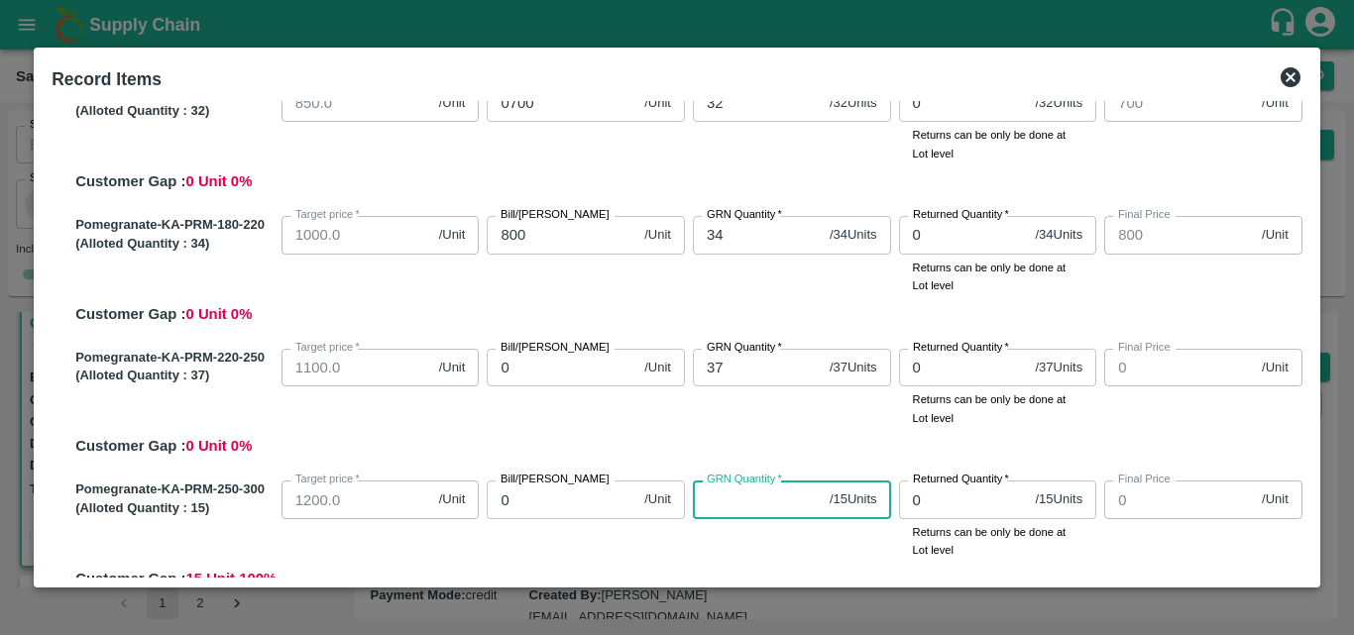
click at [744, 494] on input "GRN Quantity   *" at bounding box center [757, 500] width 129 height 38
type input "15"
click at [754, 432] on div "Pomegranate-KA-PRM-220-250 (Alloted Quantity : 37 ) Target price   * 1100.0 /Un…" at bounding box center [684, 399] width 1235 height 117
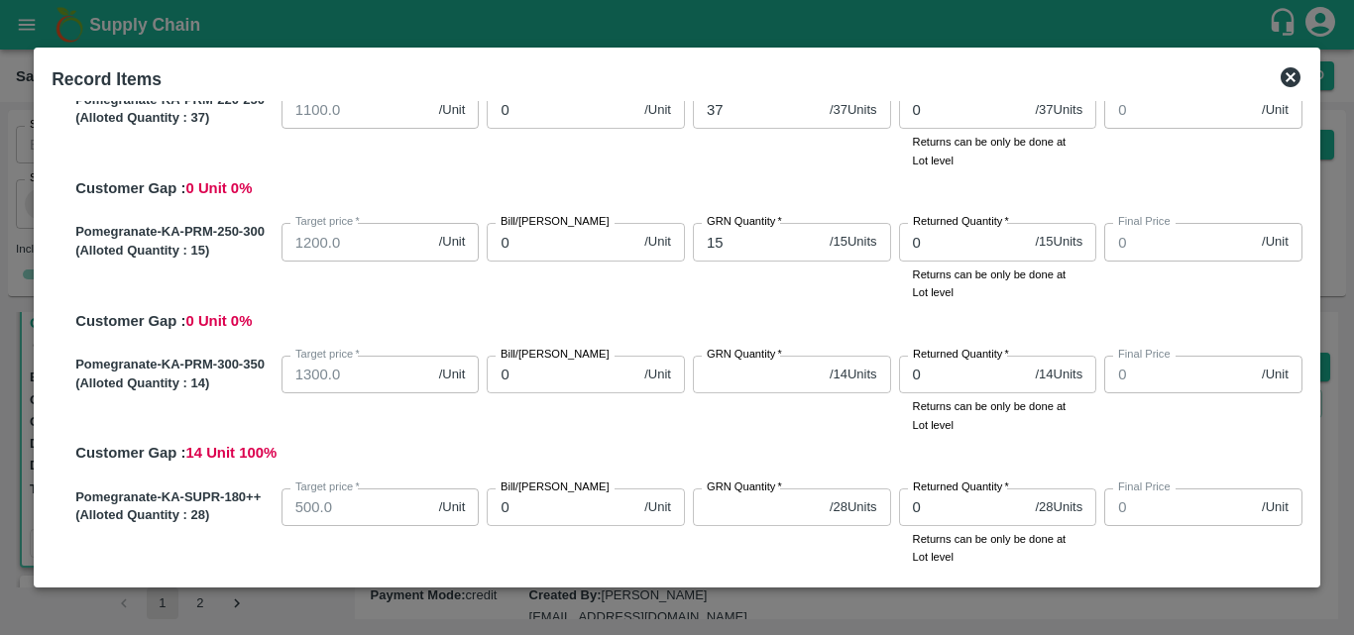
scroll to position [494, 0]
click at [747, 388] on input "GRN Quantity   *" at bounding box center [757, 374] width 129 height 38
type input "14"
click at [757, 441] on div "Pomegranate-KA-PRM-300-350 (Alloted Quantity : 14 ) Target price   * 1300.0 /Un…" at bounding box center [684, 405] width 1235 height 117
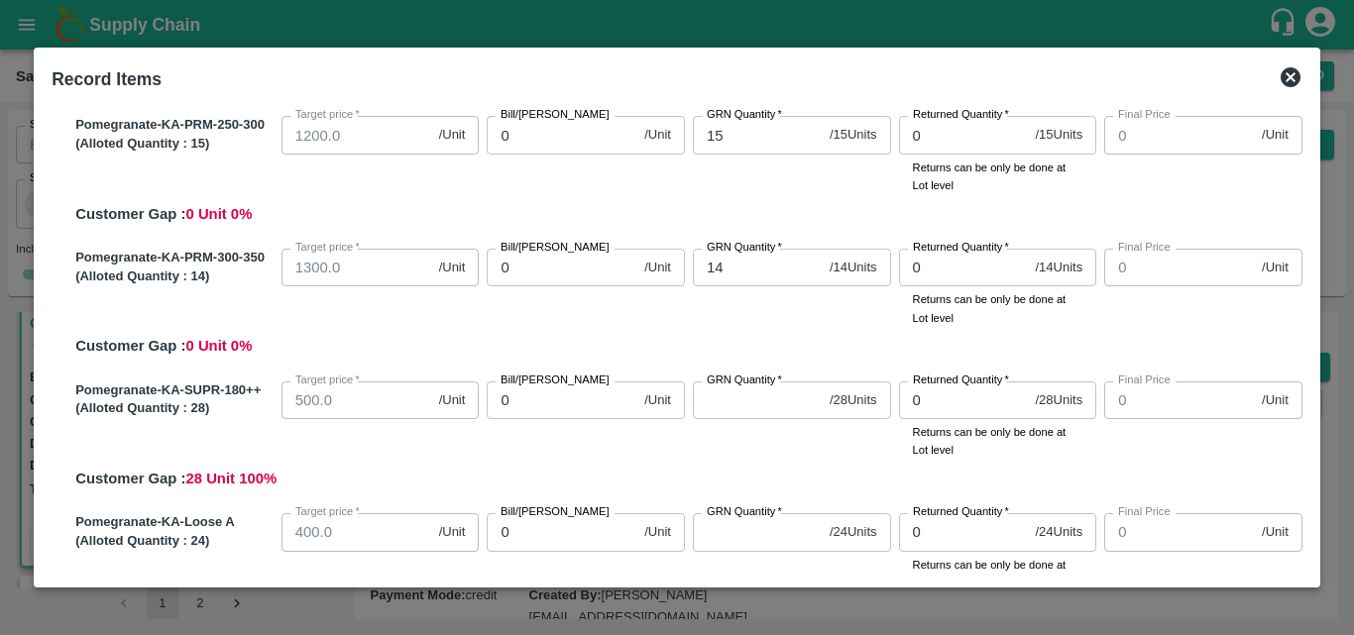
scroll to position [601, 0]
click at [739, 417] on input "GRN Quantity   *" at bounding box center [757, 400] width 129 height 38
type input "1"
type input "28"
click at [768, 465] on div "Pomegranate-KA-SUPR-180++ (Alloted Quantity : 28 ) Target price   * 500.0 /Unit…" at bounding box center [684, 431] width 1235 height 117
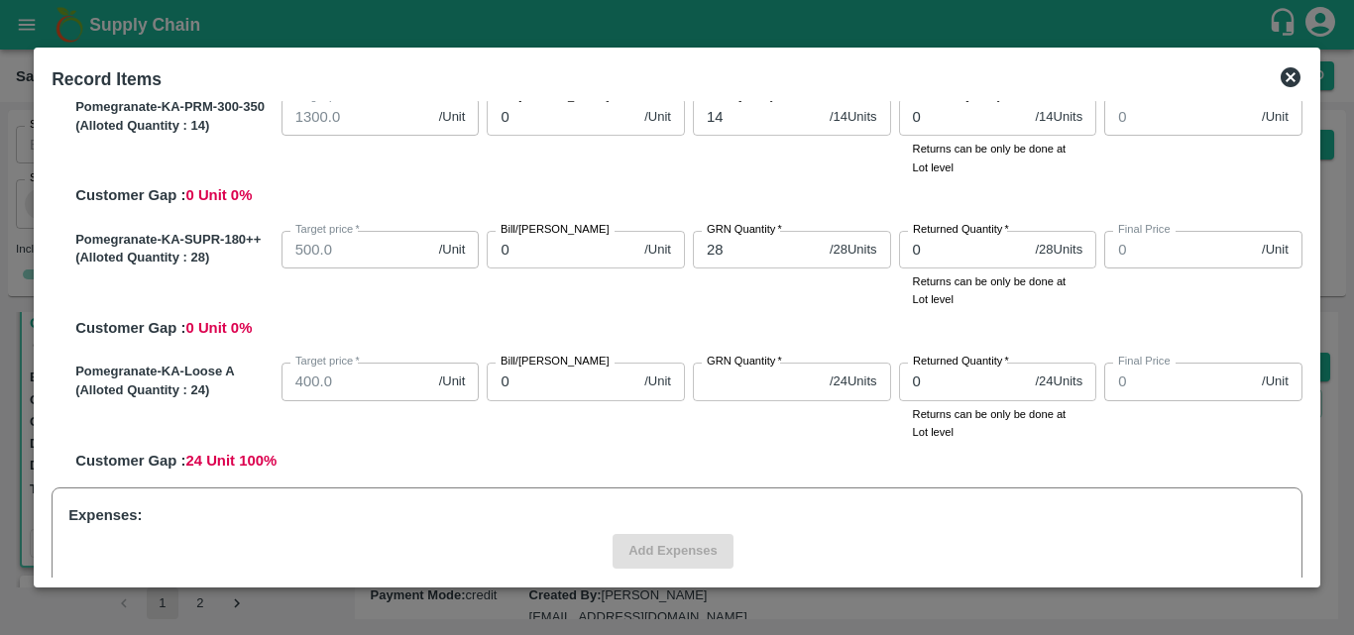
scroll to position [751, 0]
click at [747, 398] on input "GRN Quantity   *" at bounding box center [757, 381] width 129 height 38
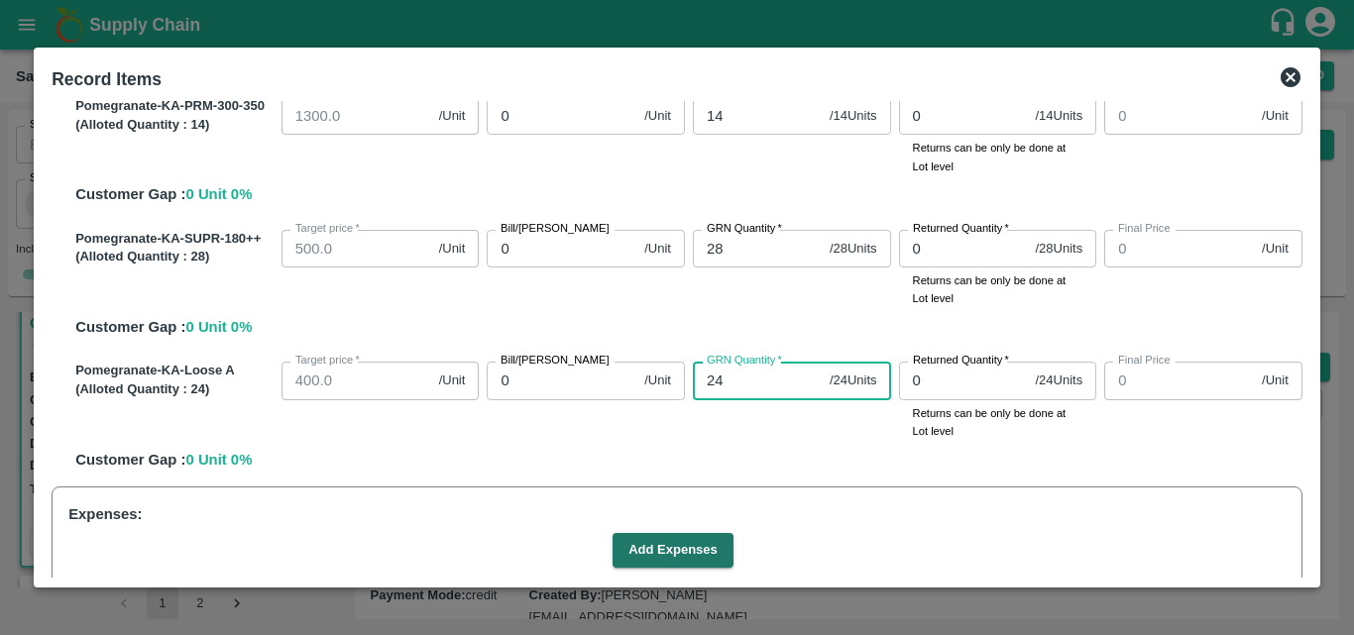
type input "24"
click at [663, 443] on div "Pomegranate-KA-Loose A (Alloted Quantity : 24 ) Target price   * 400.0 /Unit Ta…" at bounding box center [684, 412] width 1235 height 117
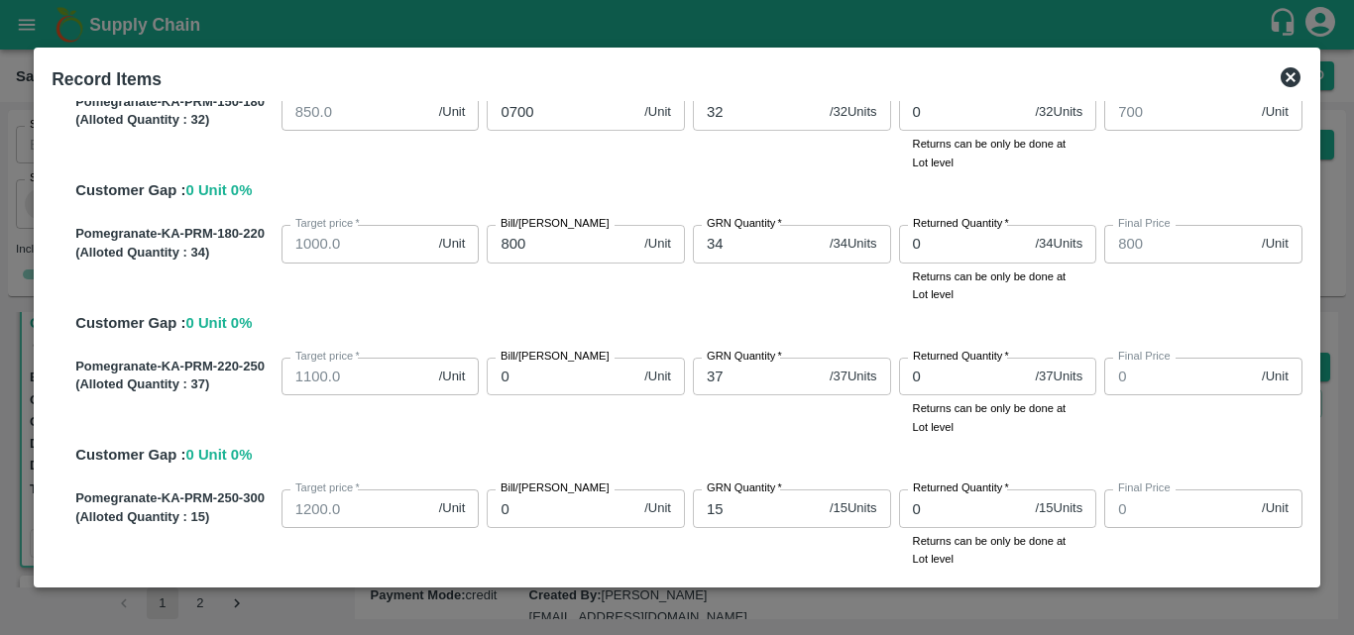
scroll to position [225, 0]
click at [578, 370] on input "0" at bounding box center [562, 378] width 150 height 38
type input "08"
type input "8"
type input "087"
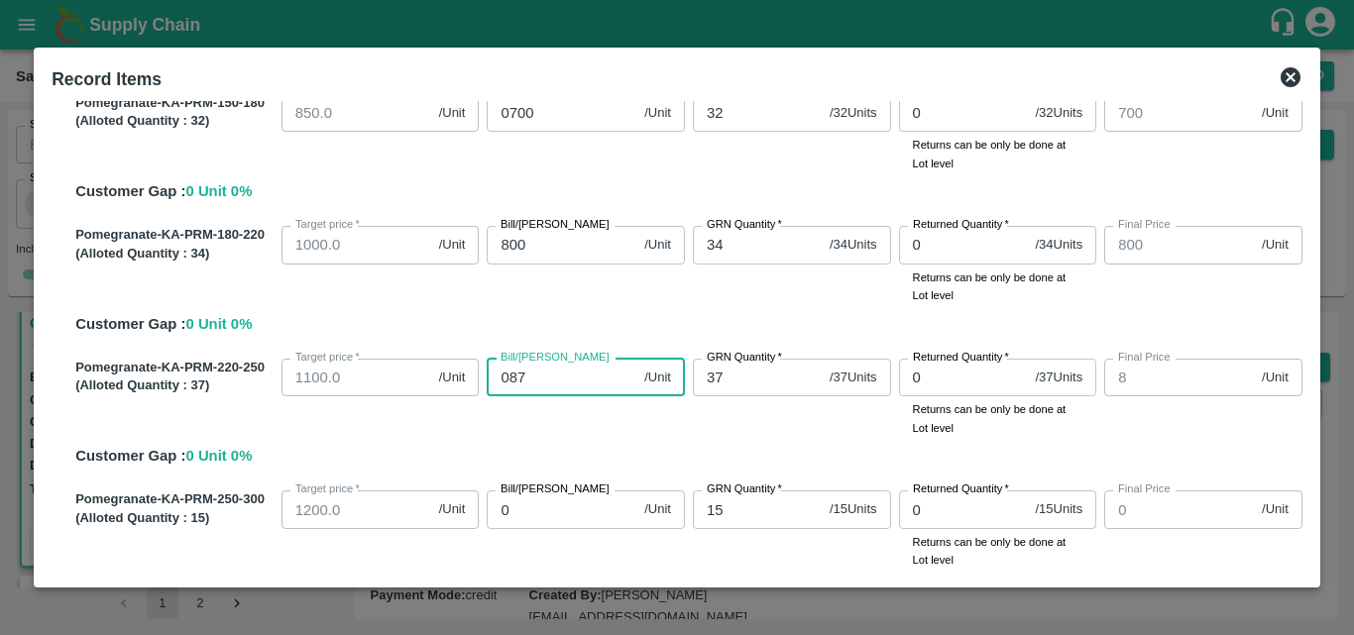
type input "87"
type input "0875"
type input "875"
type input "0875"
click at [706, 469] on div "Pomegranate-KA-PRM-100-150 (Alloted Quantity : 34 ) Target price   * 700.0 /Uni…" at bounding box center [677, 476] width 1251 height 1076
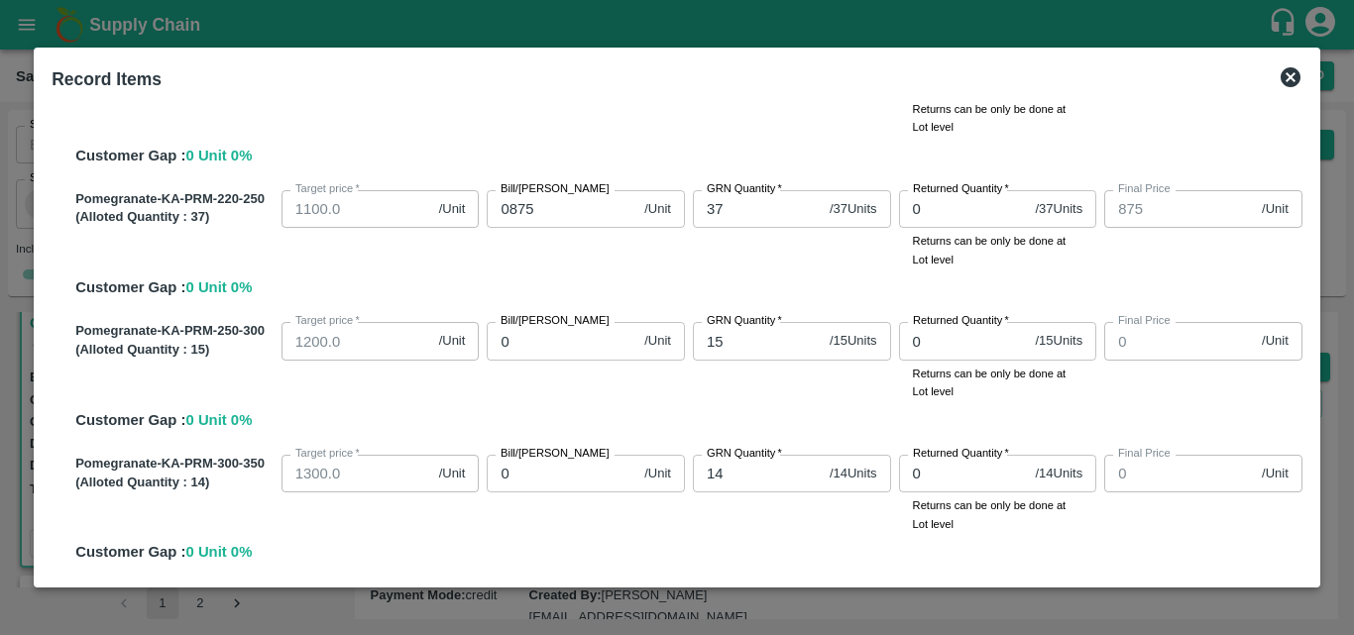
scroll to position [395, 0]
click at [569, 344] on input "0" at bounding box center [562, 340] width 150 height 38
type input "09"
type input "9"
type input "097"
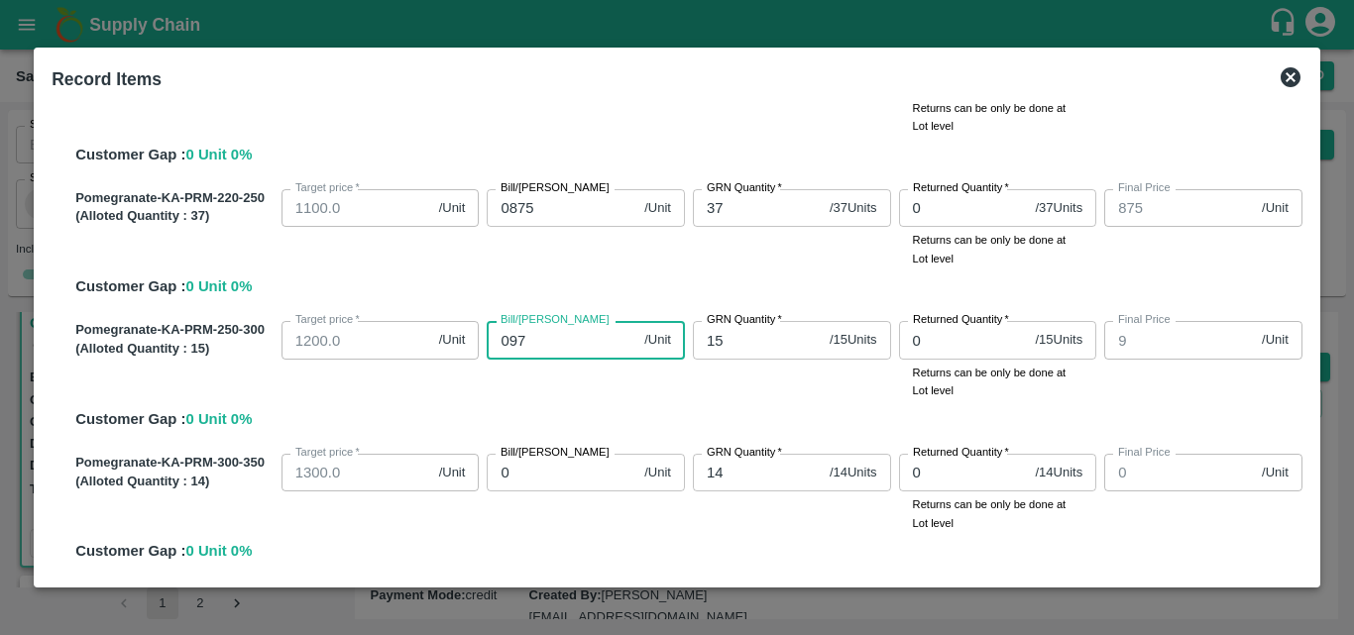
type input "97"
type input "0975"
type input "975"
type input "0975"
click at [583, 423] on div "Pomegranate-KA-PRM-250-300 (Alloted Quantity : 15 ) Target price   * 1200.0 /Un…" at bounding box center [684, 371] width 1235 height 117
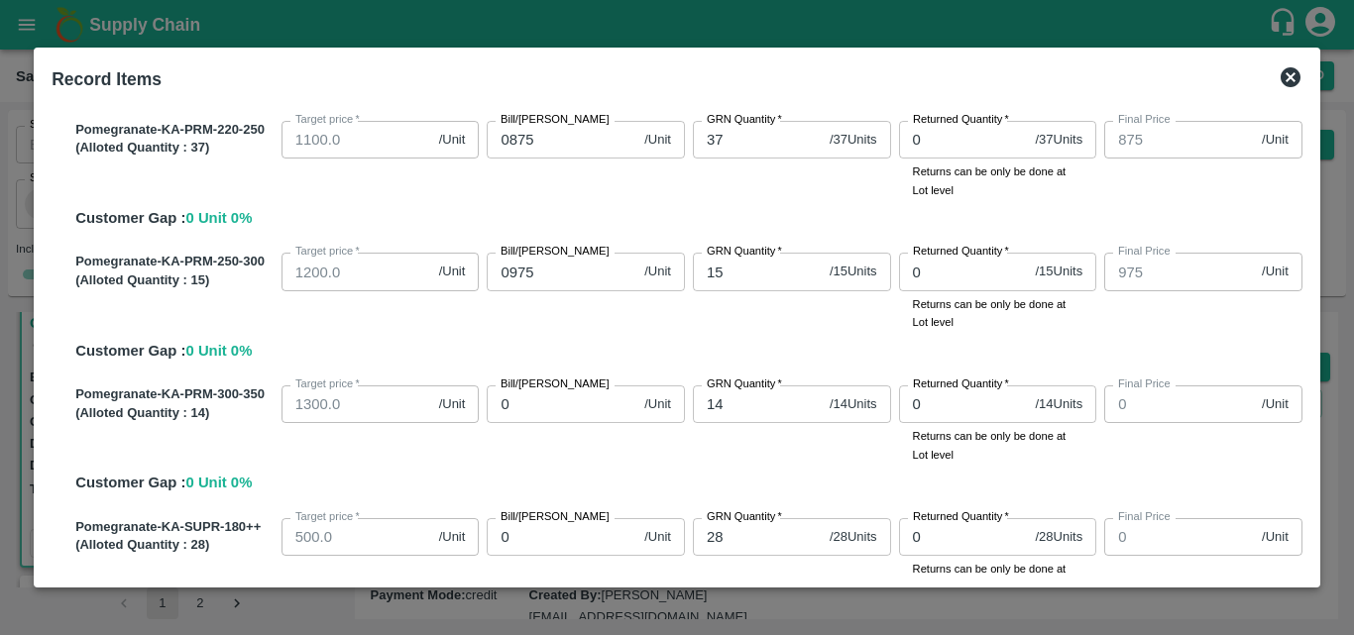
scroll to position [479, 0]
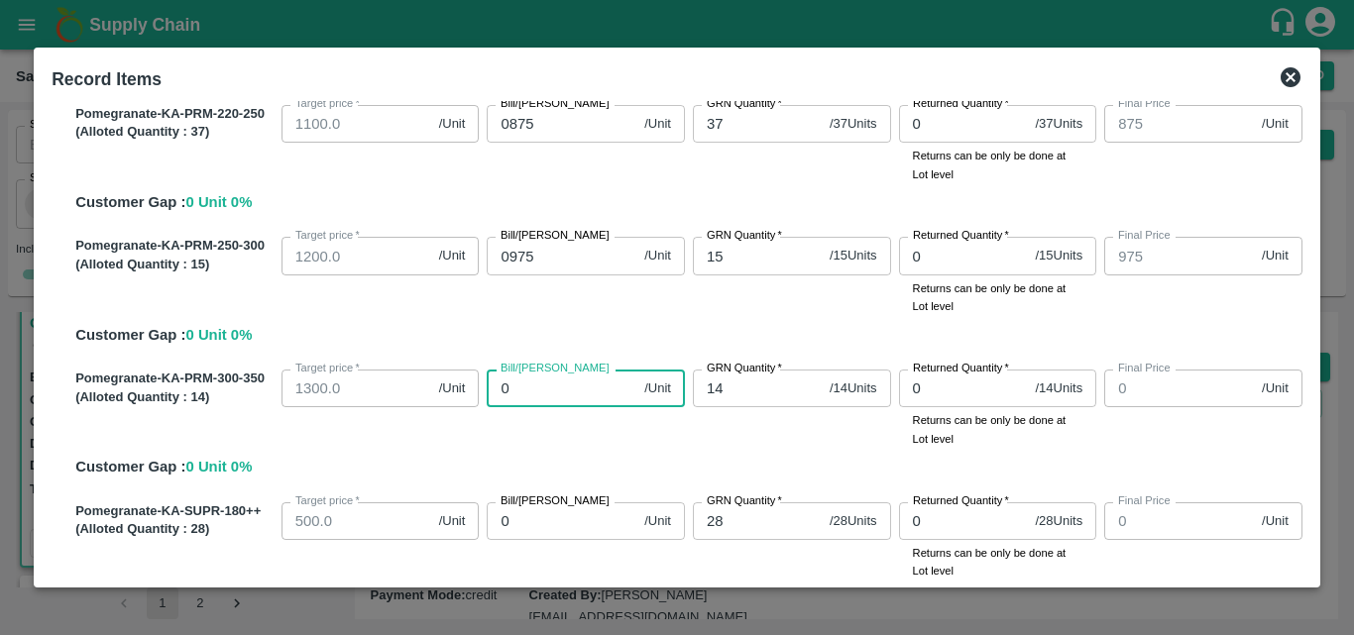
click at [566, 395] on input "0" at bounding box center [562, 389] width 150 height 38
type input "01"
type input "1"
type input "010"
type input "10"
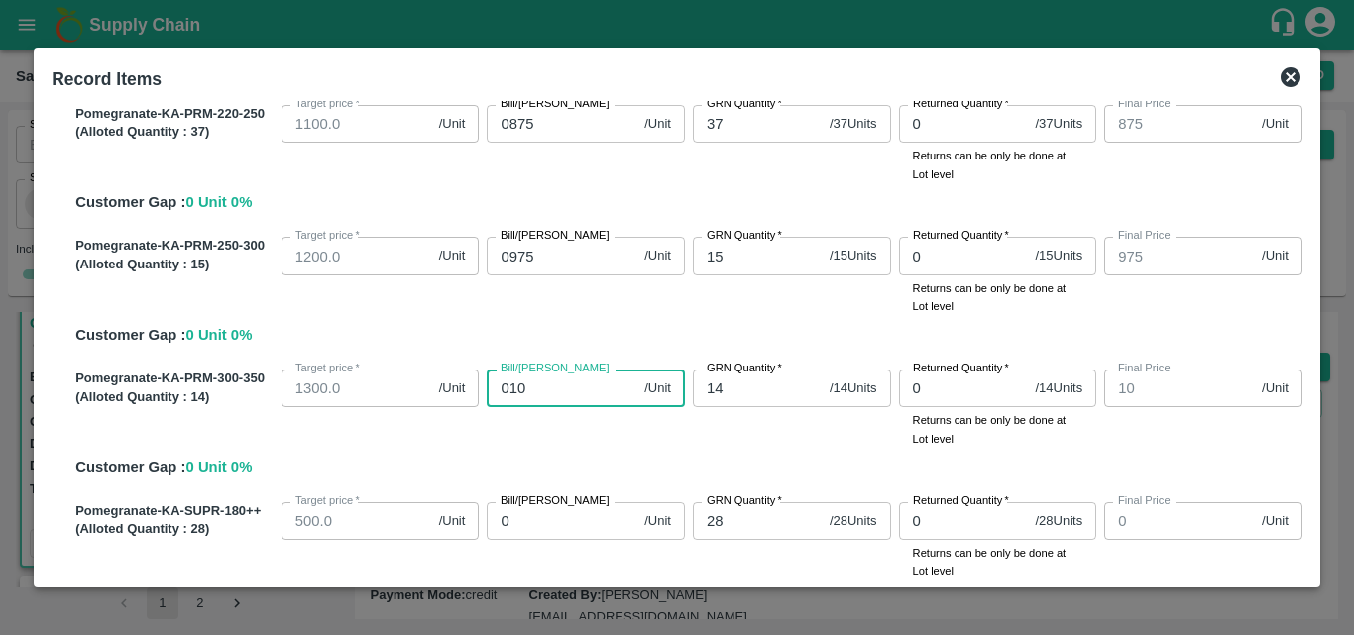
type input "0107"
type input "107"
type input "01075"
type input "1075"
type input "01075"
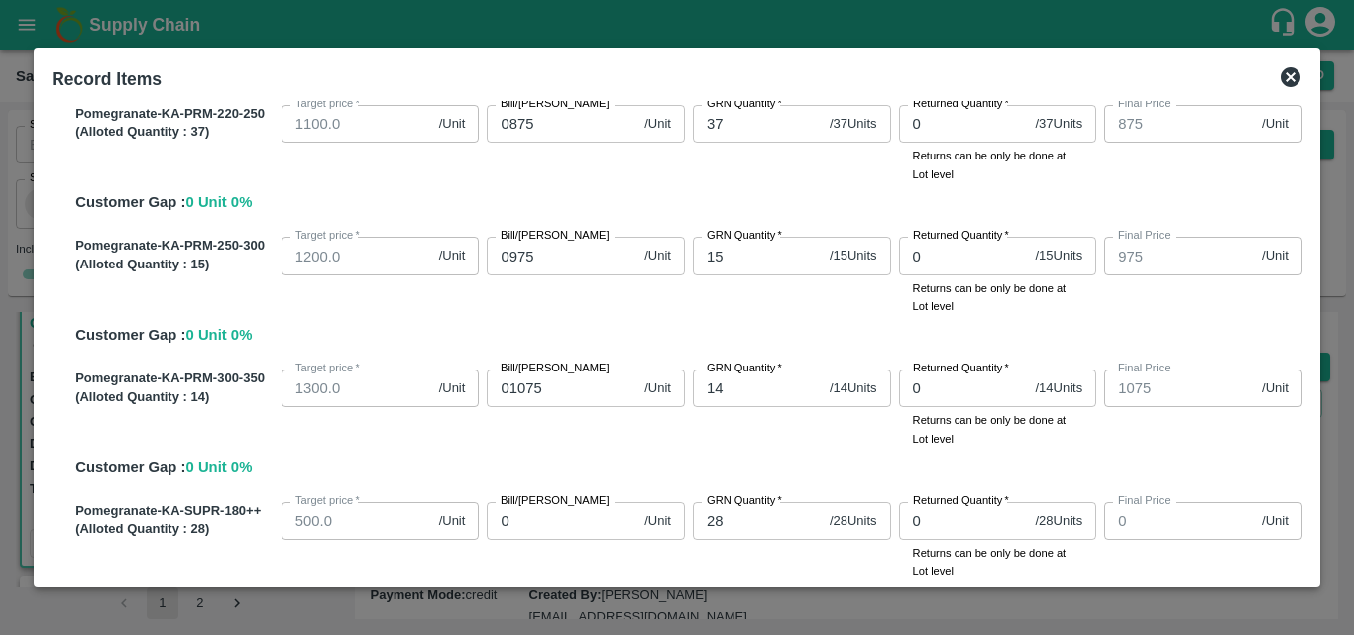
click at [568, 427] on div "Bill/Patti price 01075 /Unit Bill/Patti price" at bounding box center [582, 405] width 206 height 86
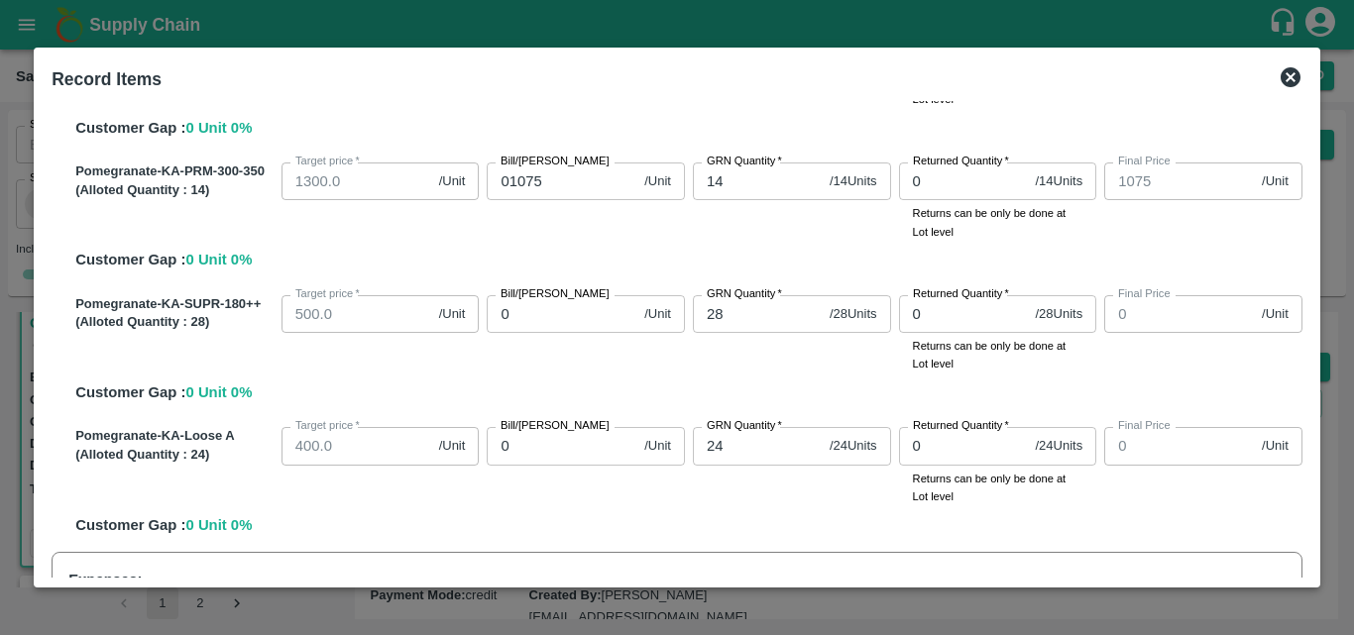
scroll to position [687, 0]
click at [571, 432] on input "0" at bounding box center [562, 445] width 150 height 38
type input "03"
type input "3"
type input "035"
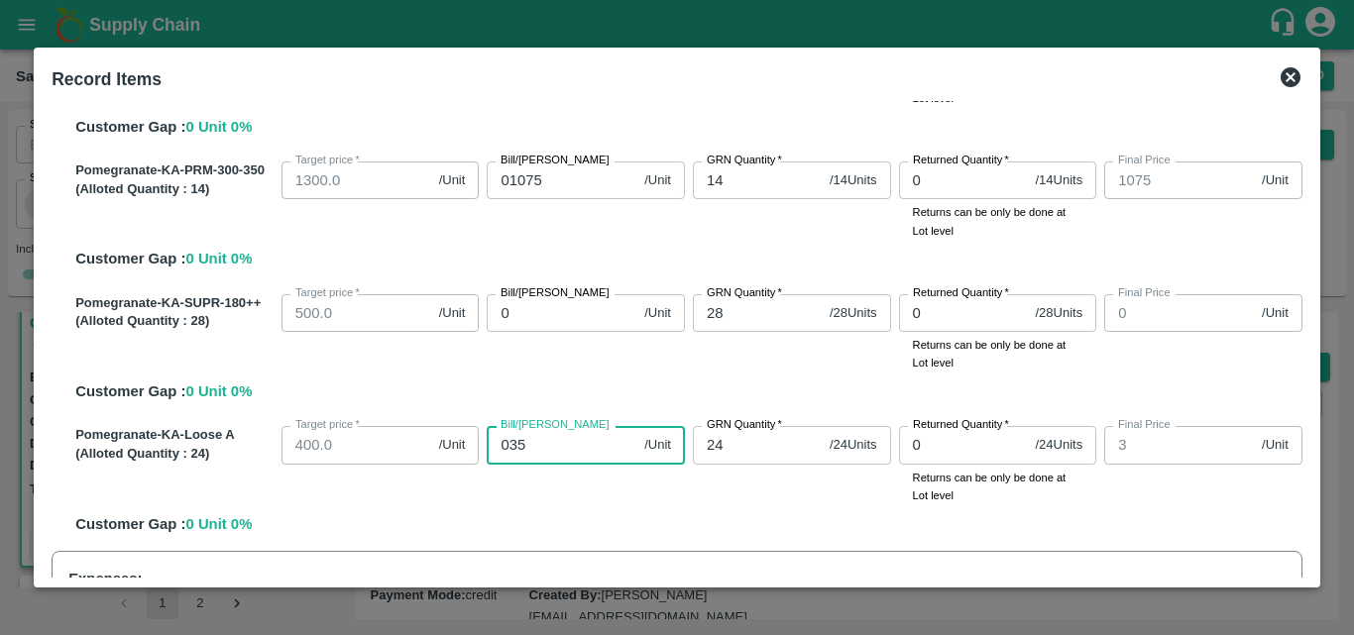
type input "35"
type input "0350"
type input "350"
type input "0350"
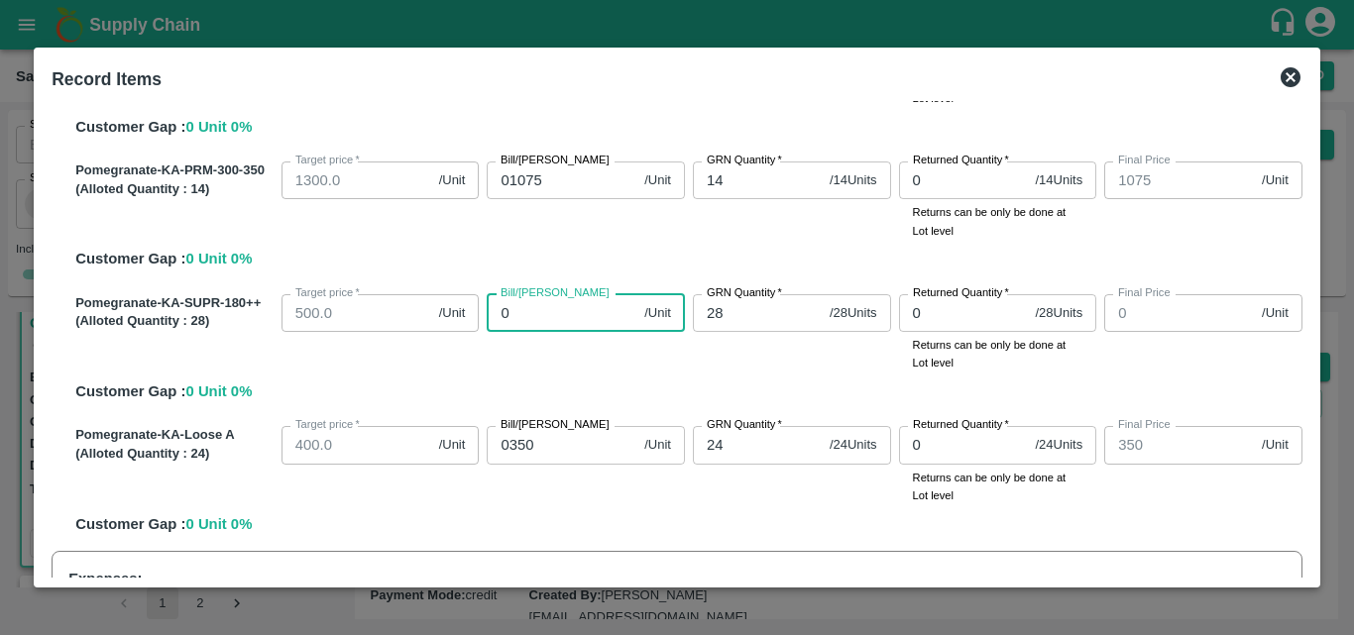
click at [566, 320] on input "0" at bounding box center [562, 313] width 150 height 38
type input "04"
type input "4"
type input "045"
type input "45"
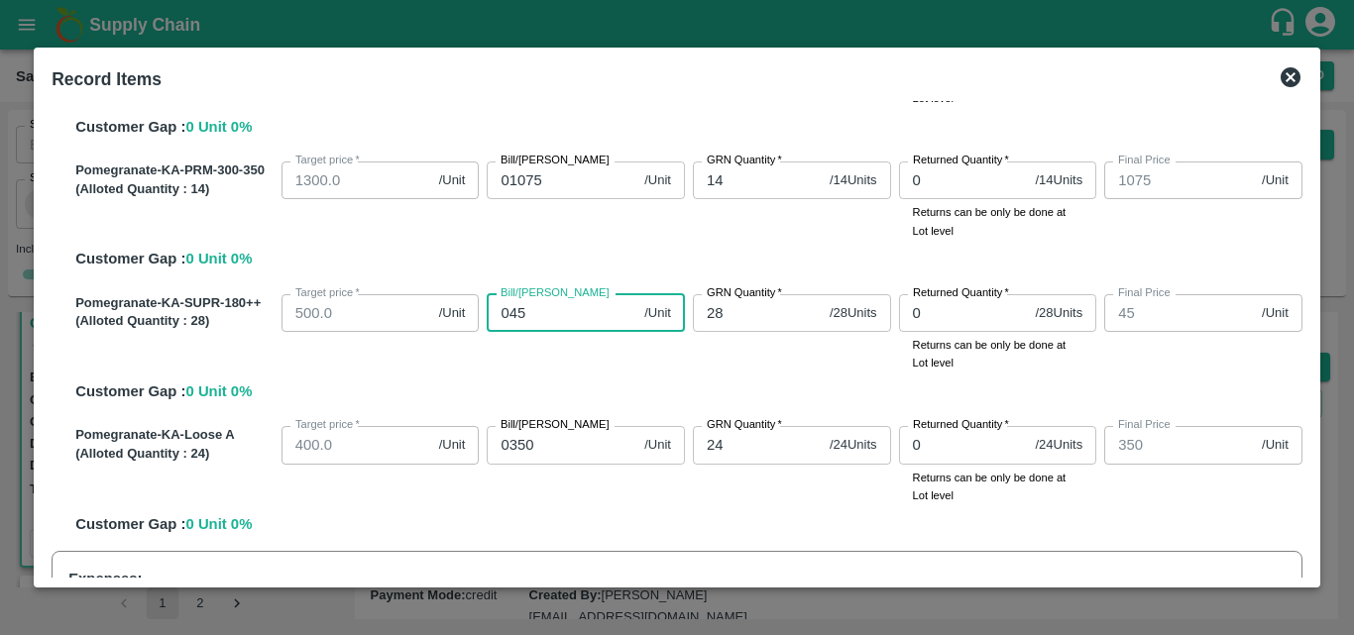
type input "0450"
type input "450"
type input "0450"
click at [677, 385] on div "Pomegranate-KA-SUPR-180++ (Alloted Quantity : 28 ) Target price   * 500.0 /Unit…" at bounding box center [684, 345] width 1235 height 117
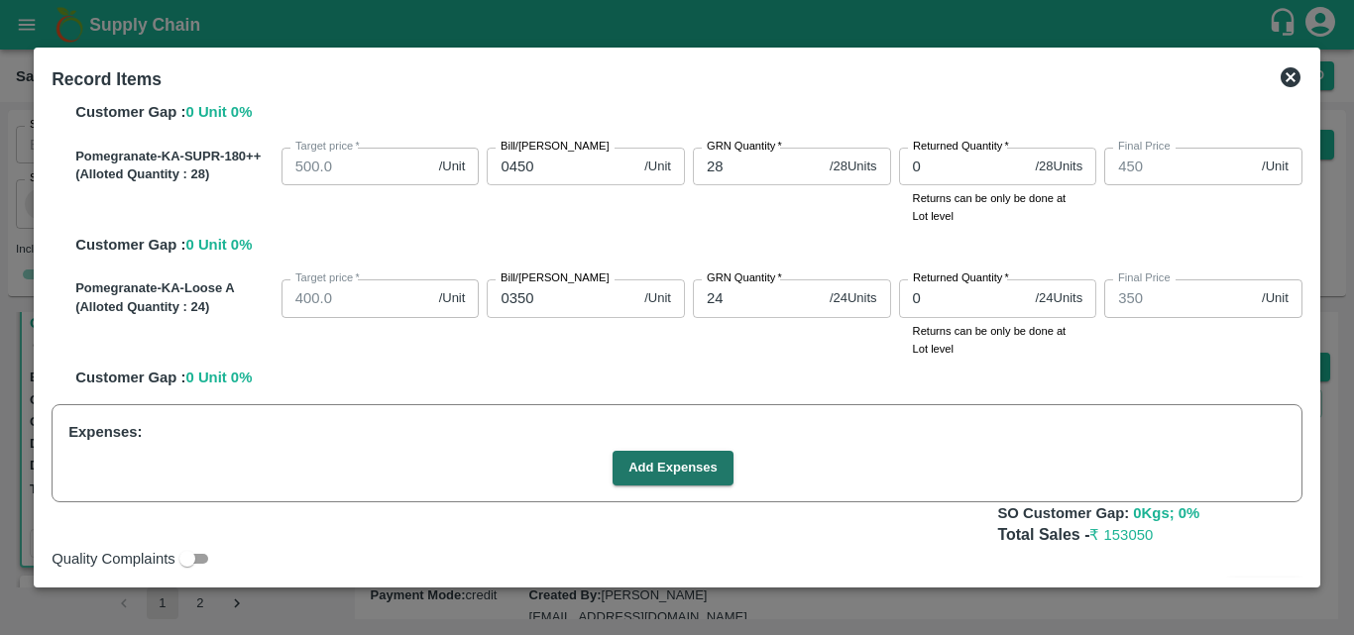
scroll to position [835, 0]
click at [664, 463] on button "Add Expenses" at bounding box center [673, 467] width 121 height 35
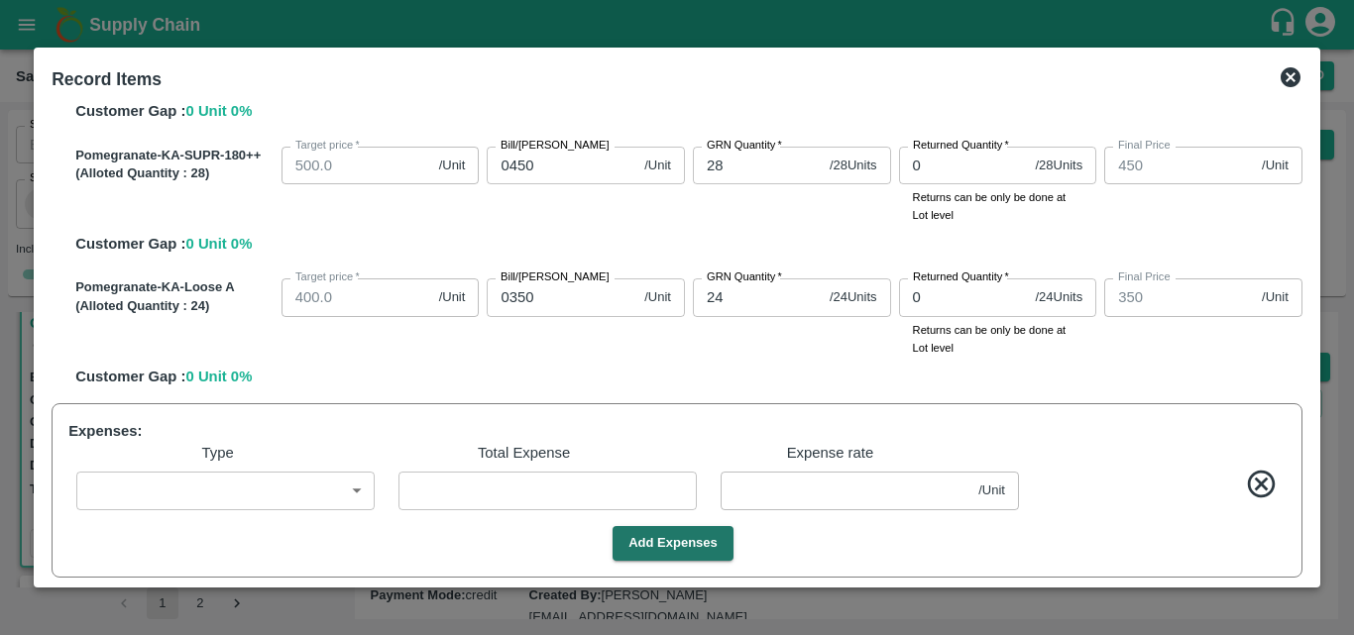
scroll to position [956, 0]
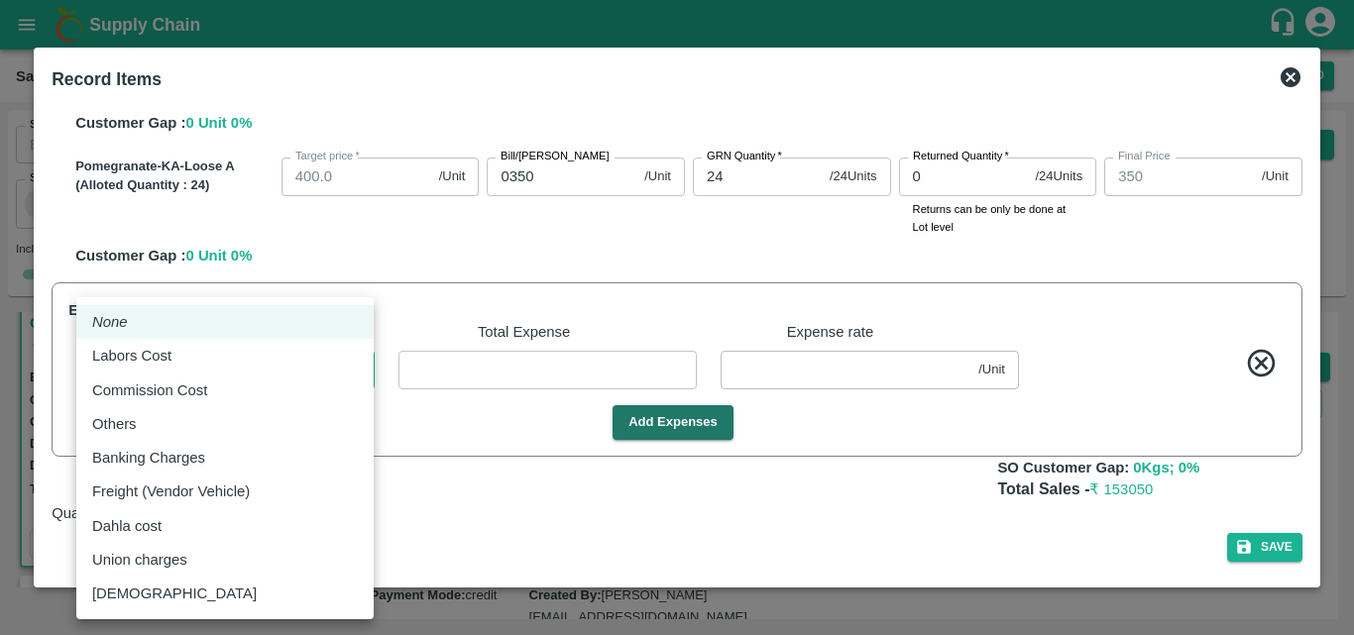
click at [271, 352] on body "Supply Chain Sales Orders Direct Customer Add SO ID SO ID Start Date Start Date…" at bounding box center [677, 317] width 1354 height 635
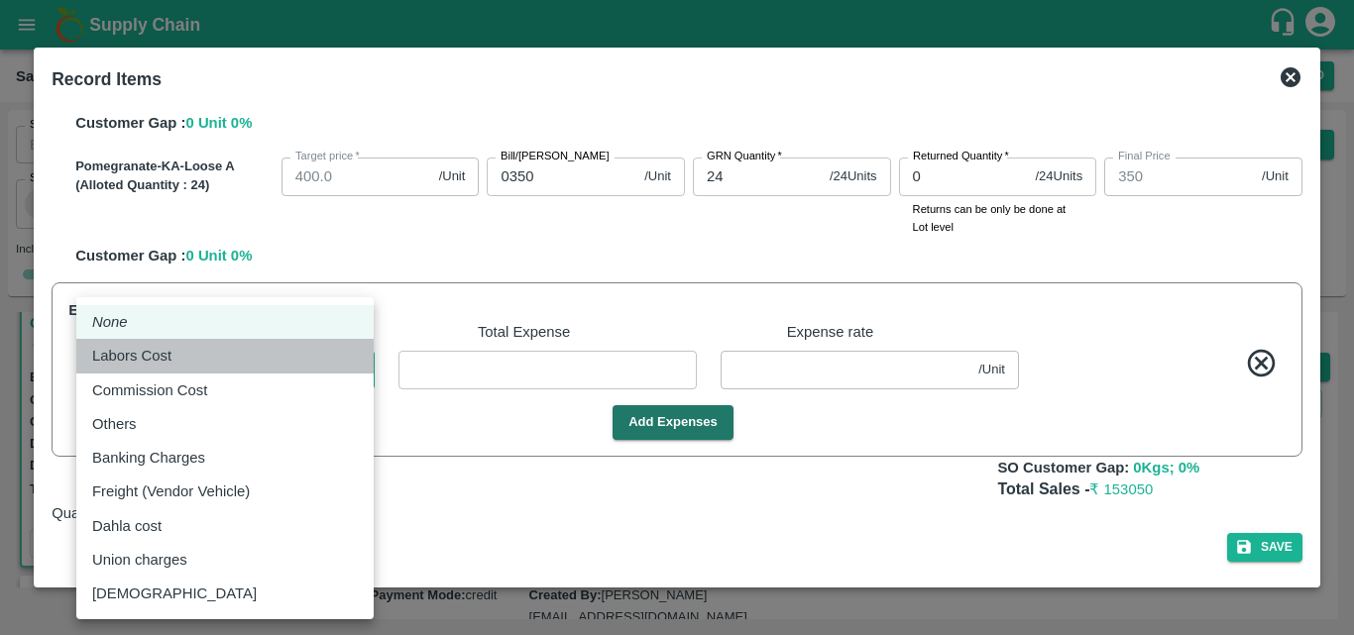
click at [222, 369] on li "Labors Cost" at bounding box center [224, 356] width 297 height 34
type input "Labors Cost"
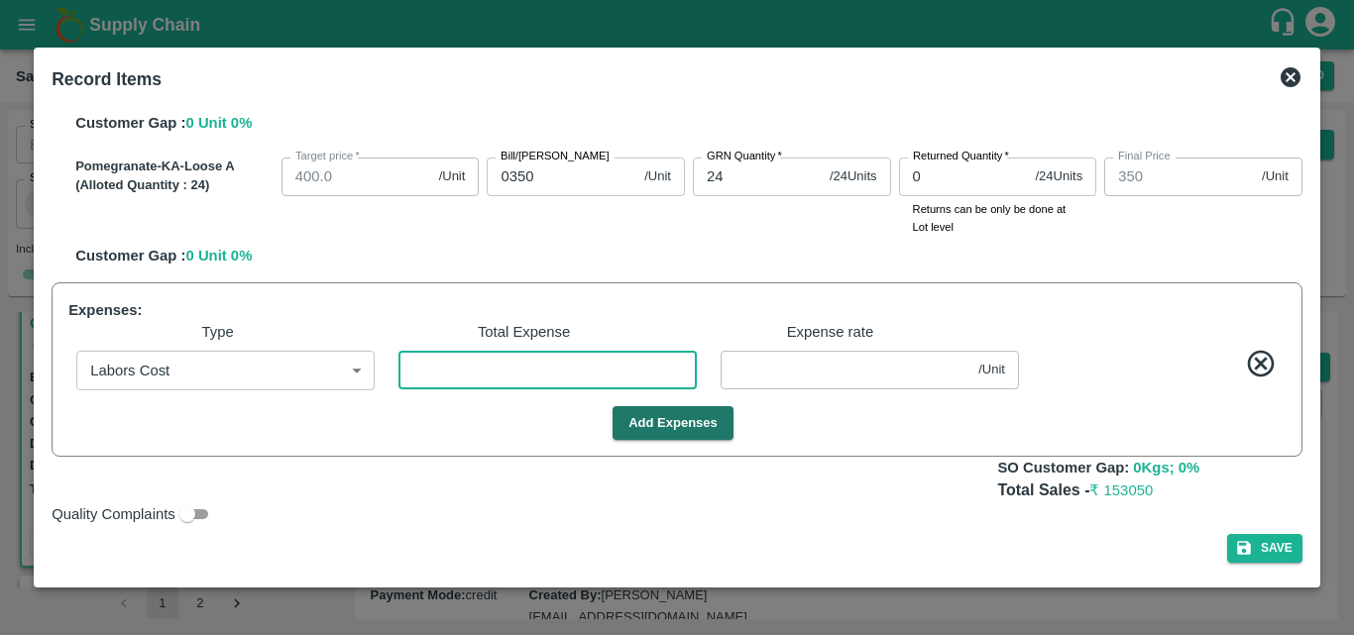
click at [455, 381] on input "number" at bounding box center [548, 370] width 298 height 38
type input "599.9954"
type input "699.9954"
type input "874.9954"
type input "974.9954"
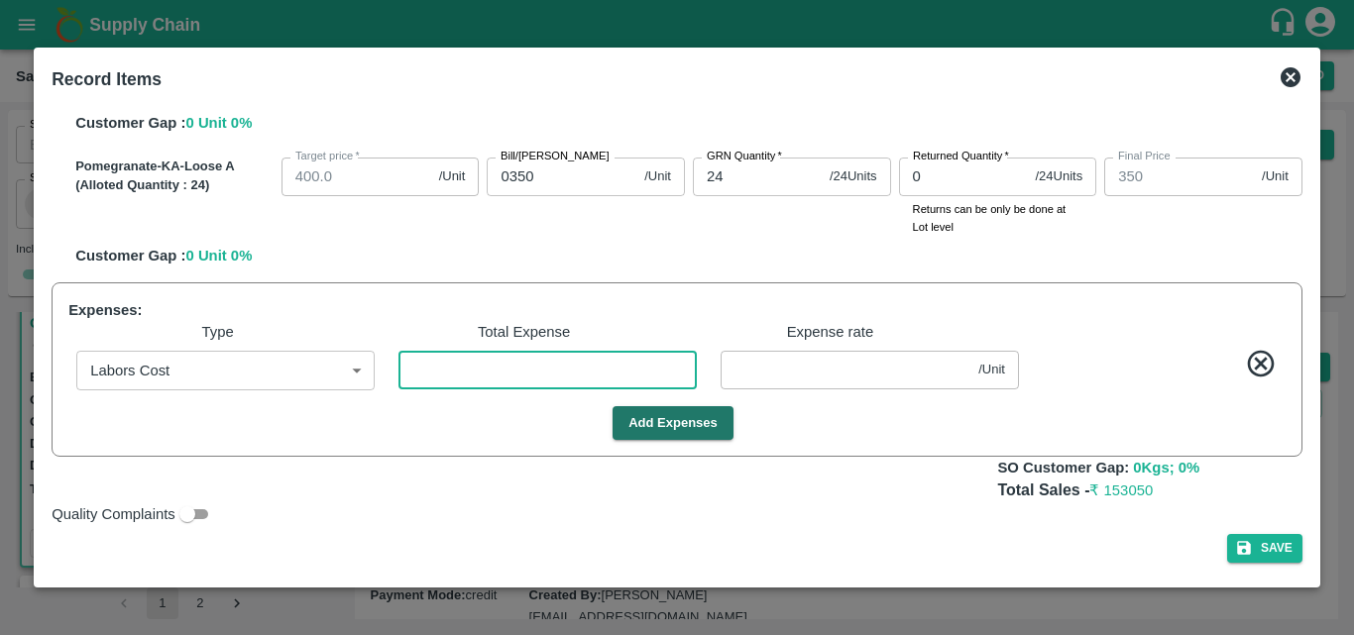
type input "1074.9954"
type input "449.9954"
type input "349.9954"
type input "799.9954"
type input "1"
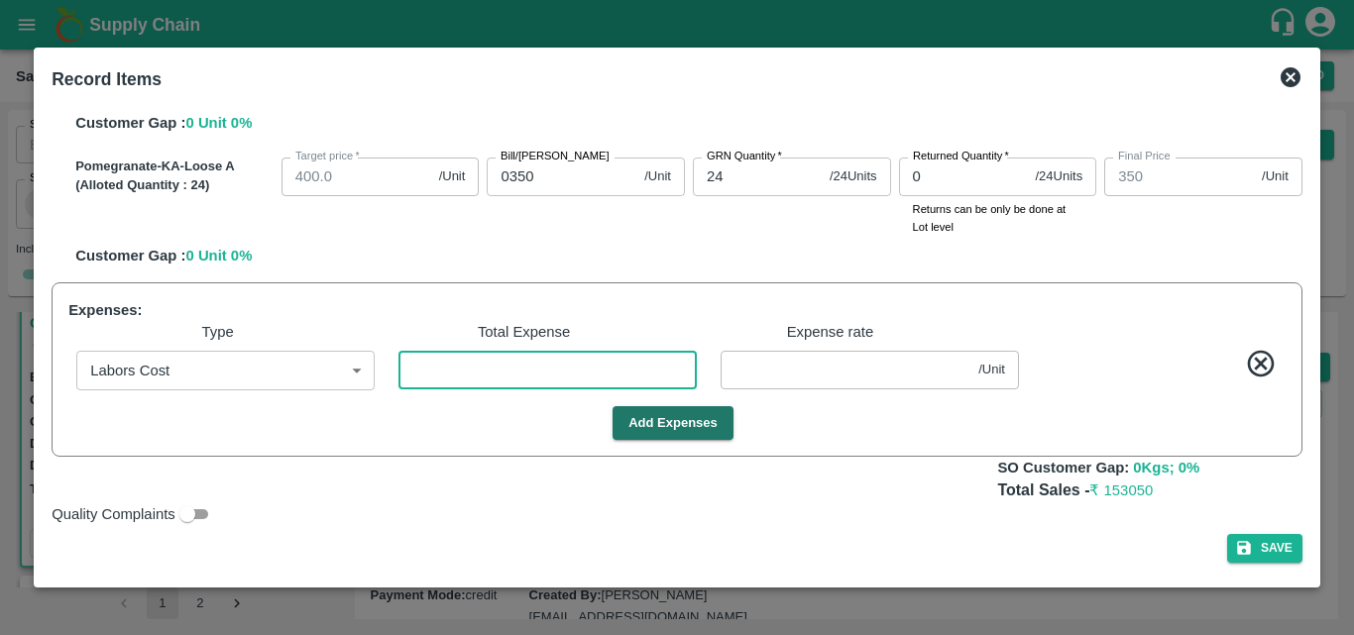
type input "0.00459"
type input "10"
type input "599.9541"
type input "699.9541"
type input "874.9541"
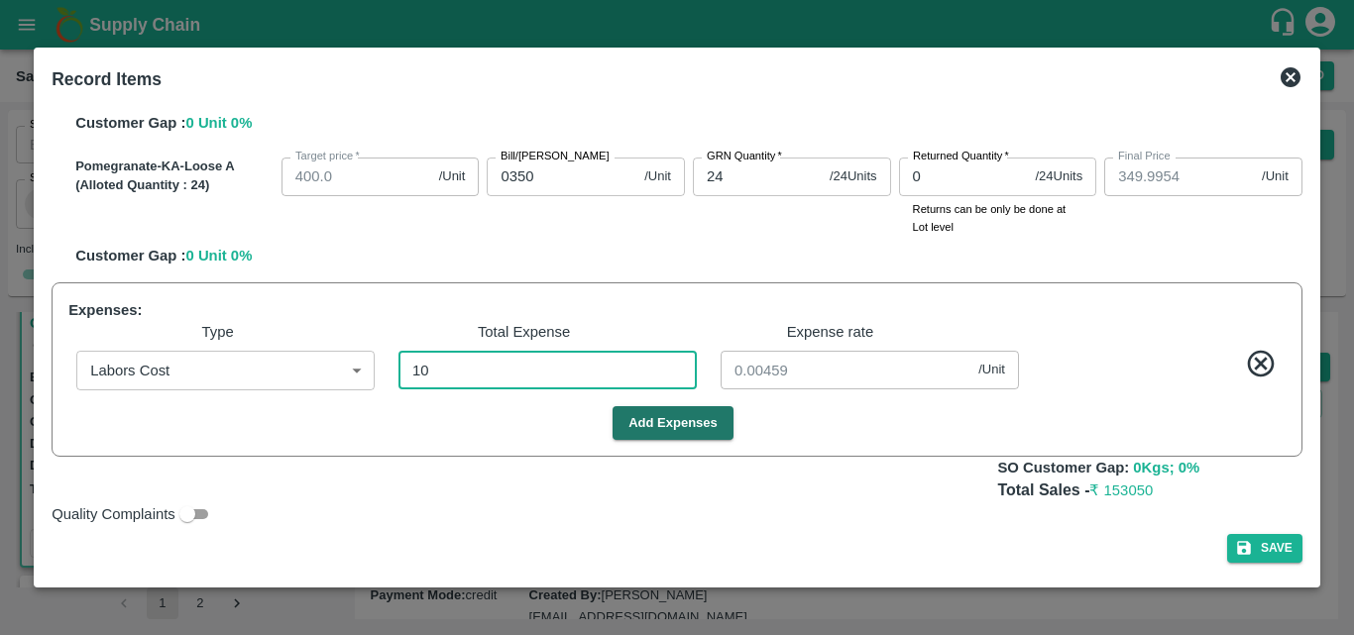
type input "974.9541"
type input "1074.9541"
type input "449.9541"
type input "349.9541"
type input "799.9541"
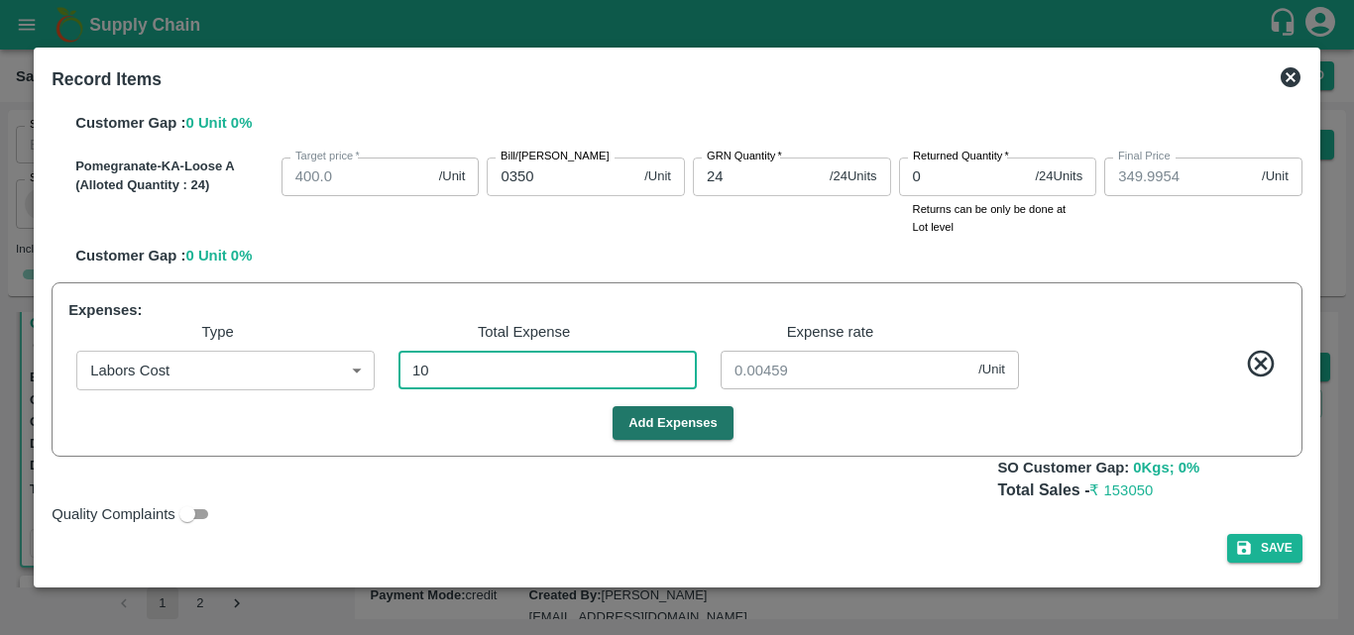
type input "0.04587"
type input "109"
type input "599.5"
type input "699.5"
type input "874.5"
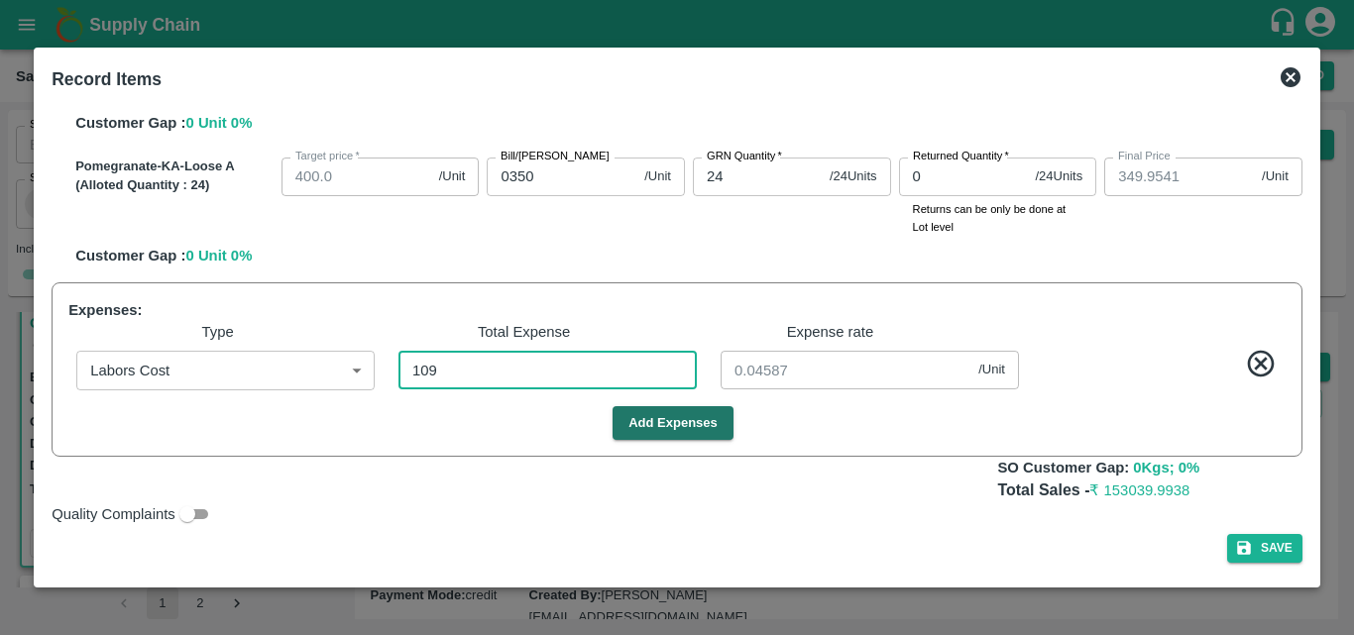
type input "974.5"
type input "1074.5"
type input "449.5"
type input "349.5"
type input "799.5"
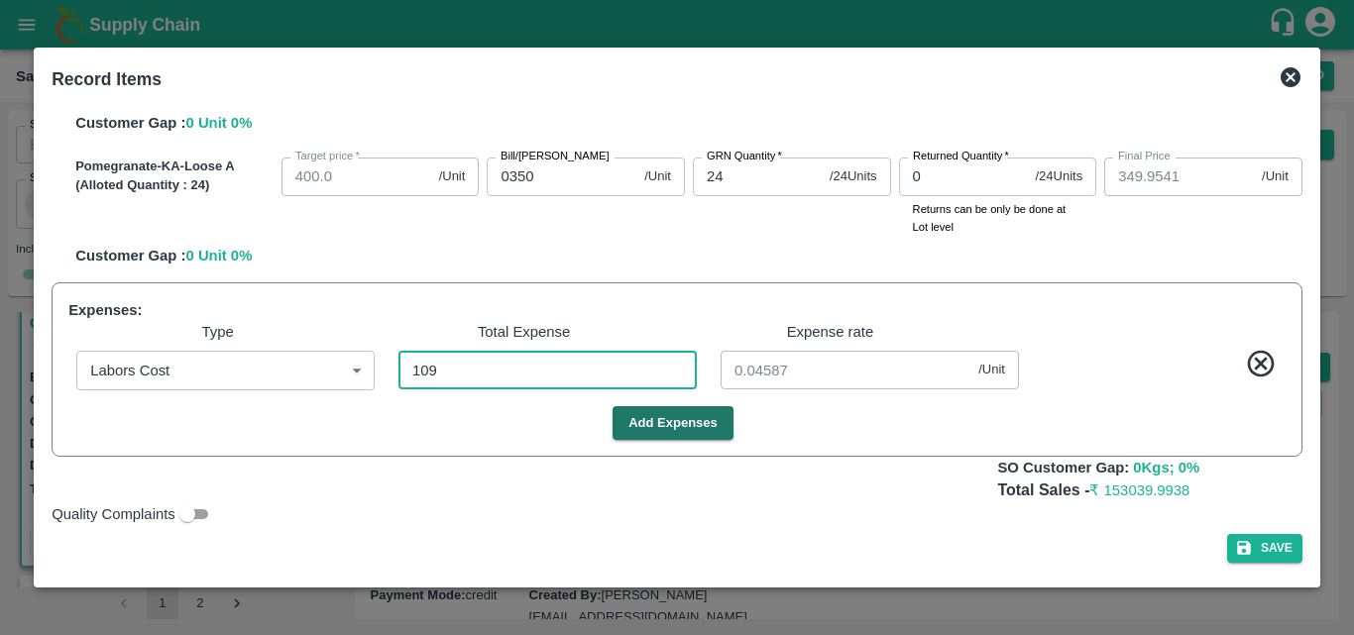
type input "0.5"
type input "1090"
type input "595"
type input "695"
type input "870"
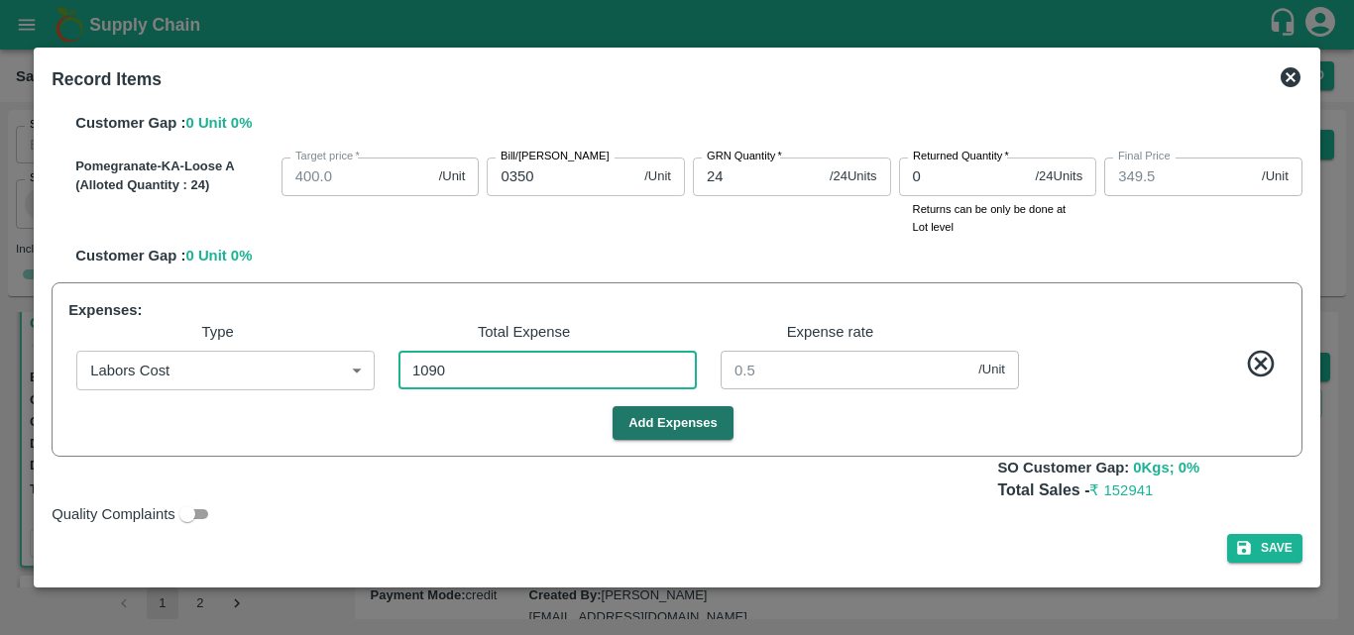
type input "970"
type input "1070"
type input "445"
type input "345"
type input "795"
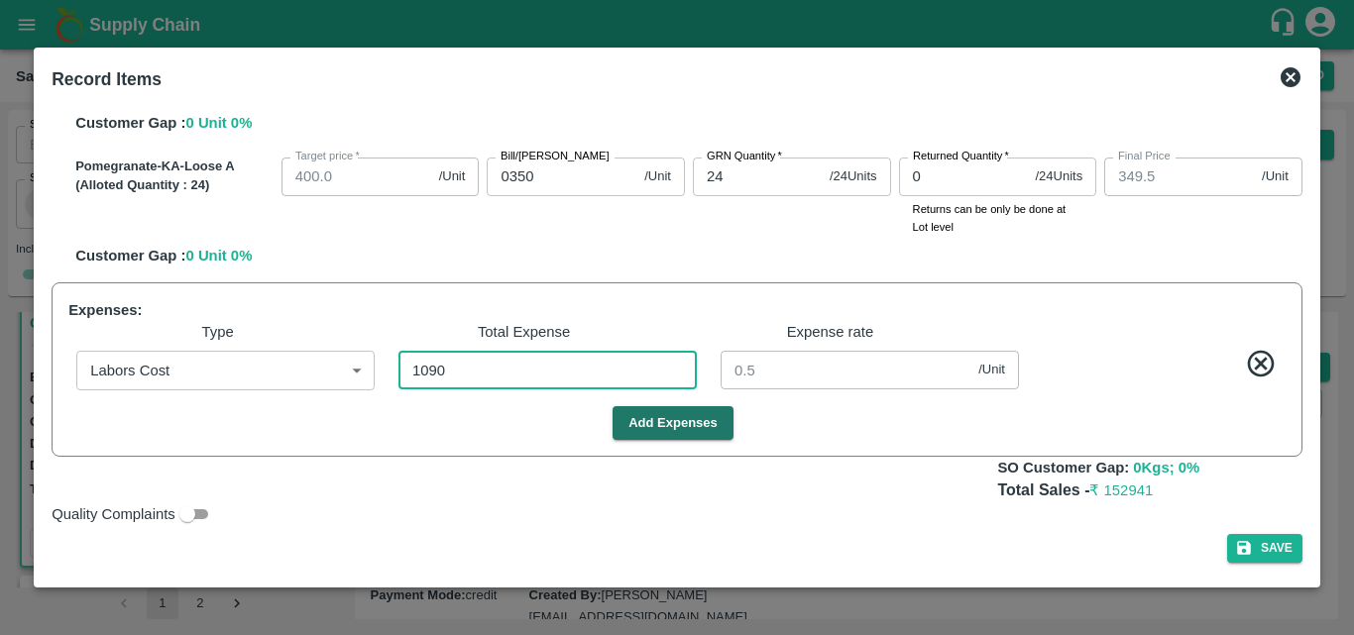
type input "5"
type input "1090"
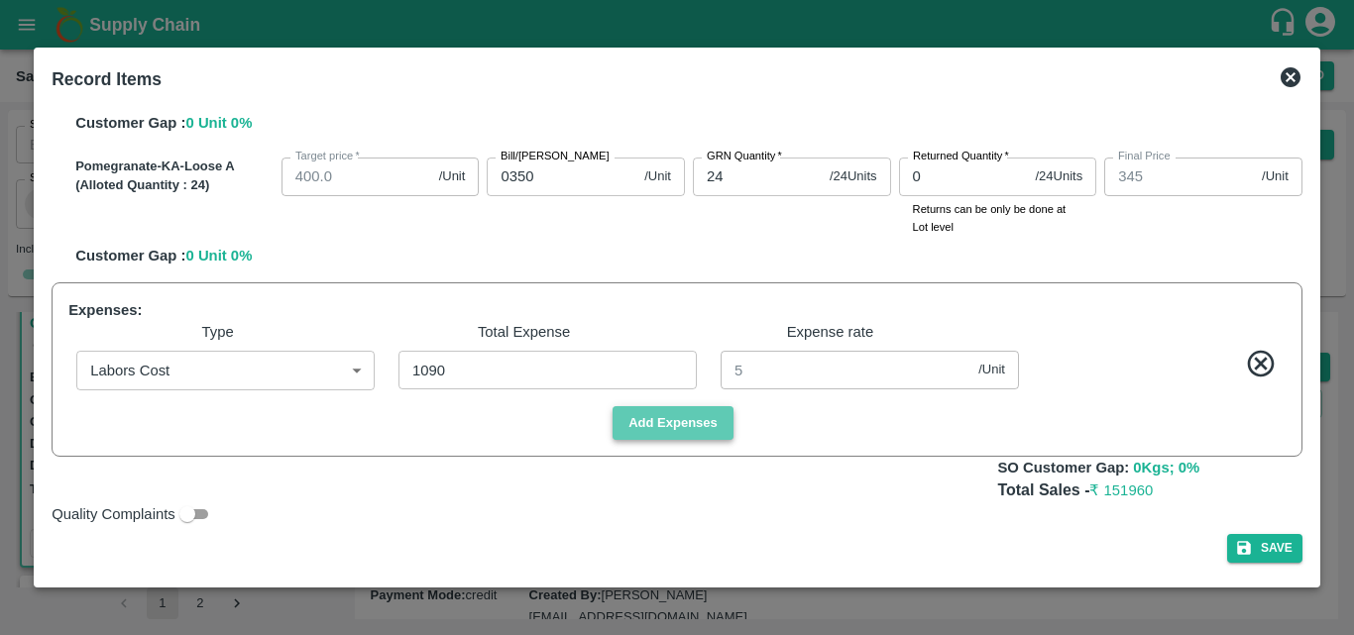
click at [718, 429] on button "Add Expenses" at bounding box center [673, 423] width 121 height 35
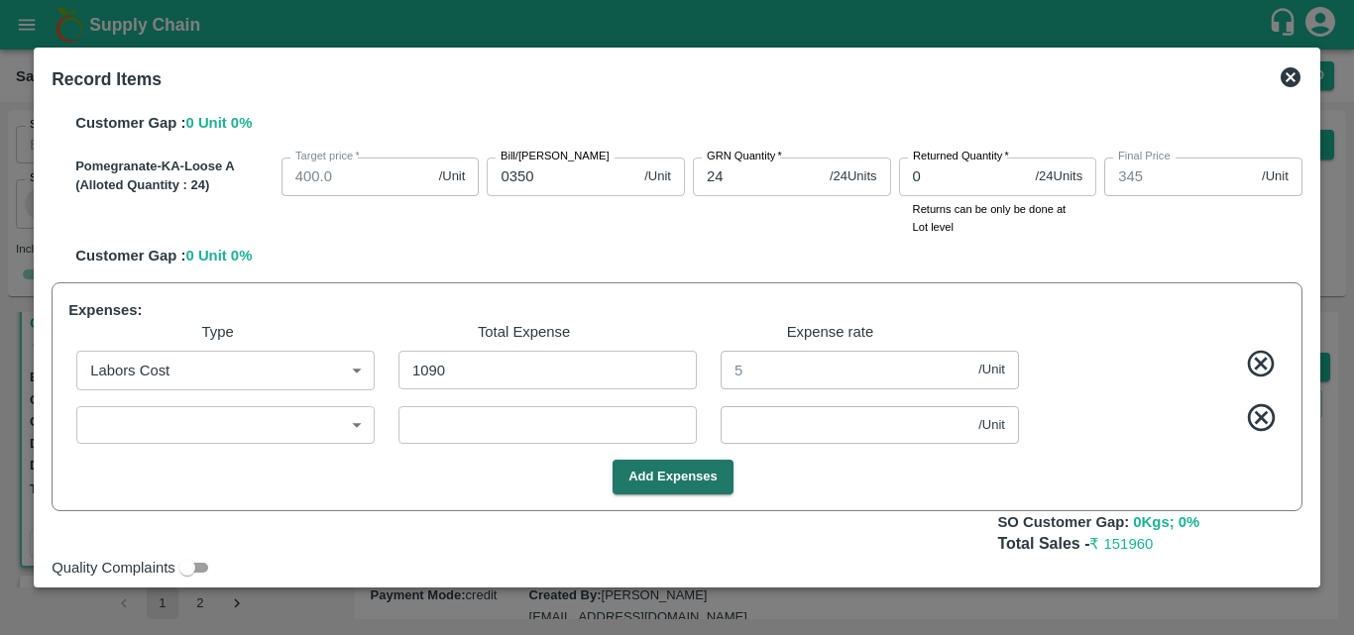
scroll to position [1010, 0]
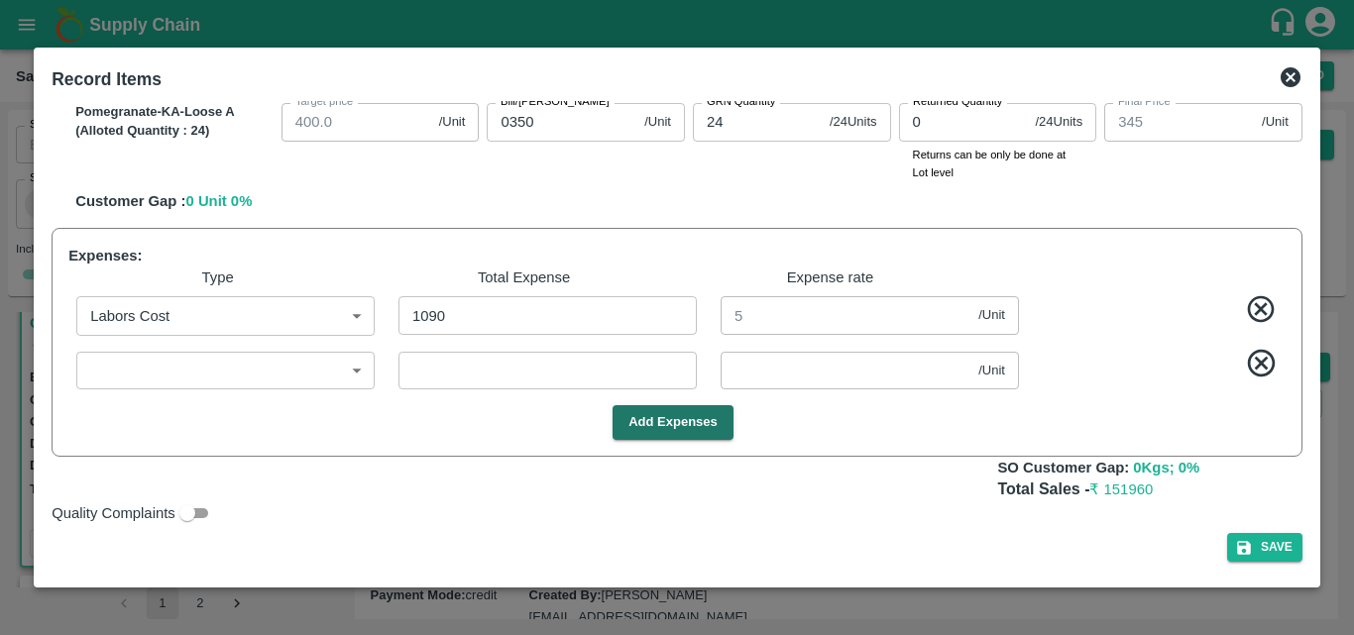
click at [294, 339] on div "​ ​ ​ /Unit ​" at bounding box center [672, 366] width 1225 height 61
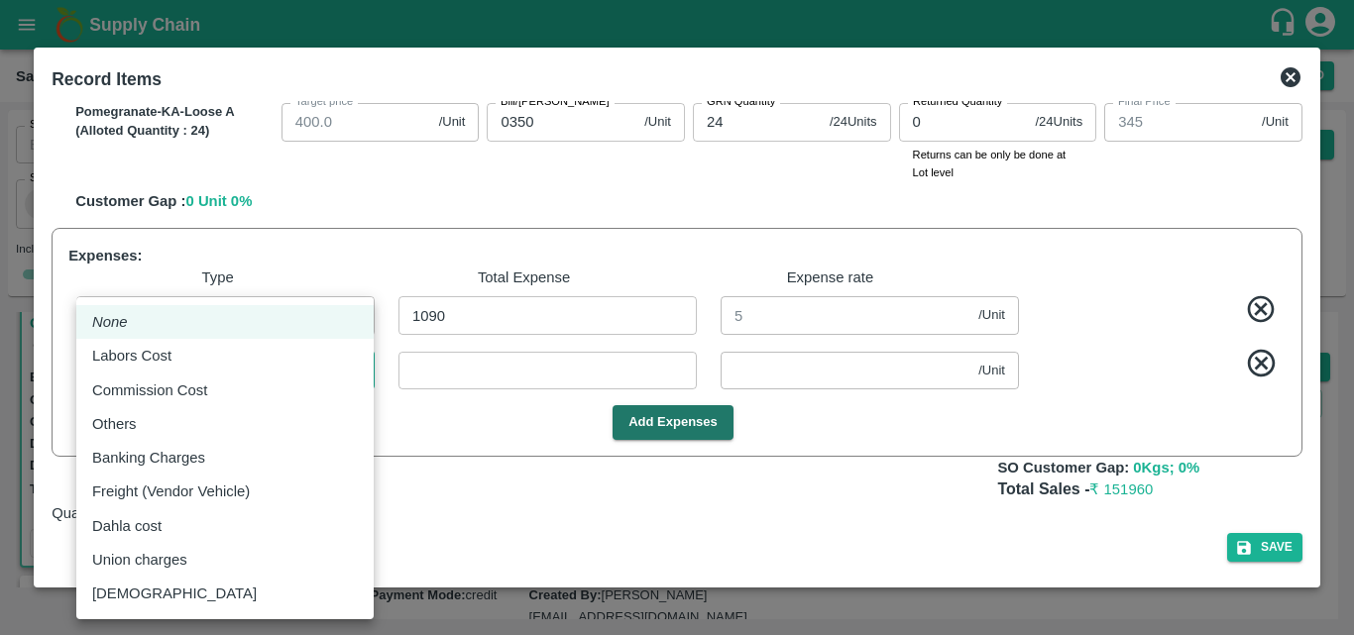
click at [305, 360] on body "Supply Chain Sales Orders Direct Customer Add SO ID SO ID Start Date Start Date…" at bounding box center [677, 317] width 1354 height 635
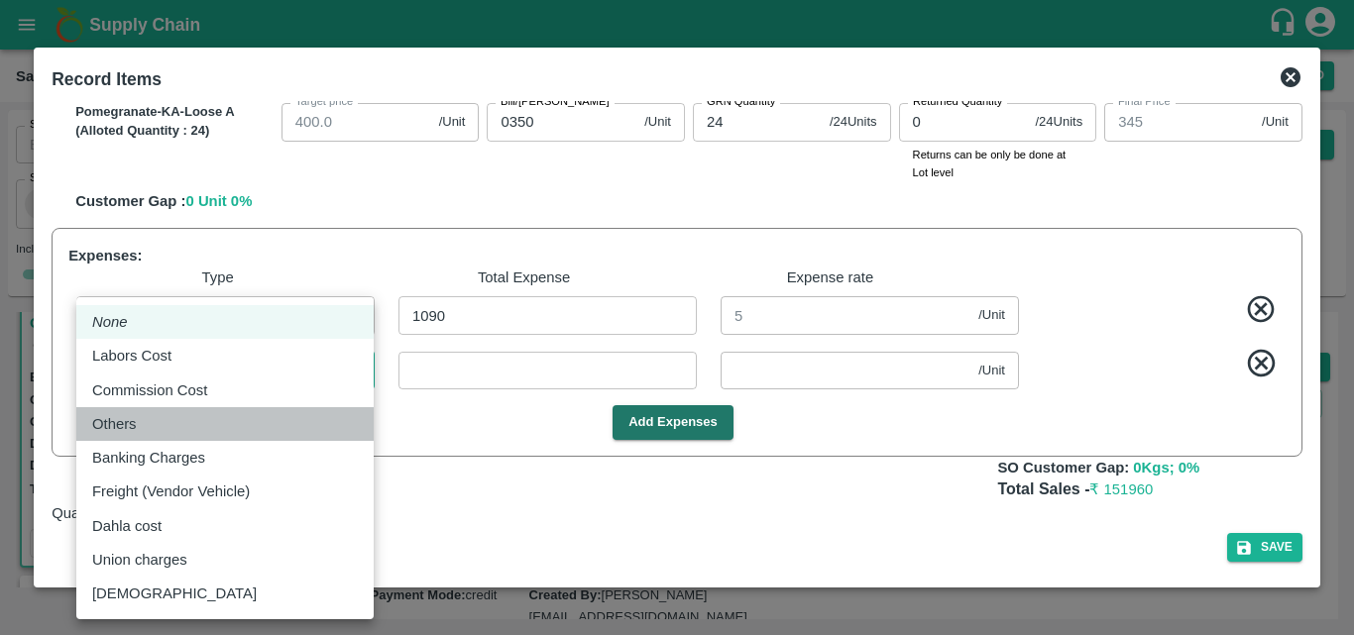
click at [202, 419] on div "Others" at bounding box center [225, 424] width 266 height 22
type input "Others"
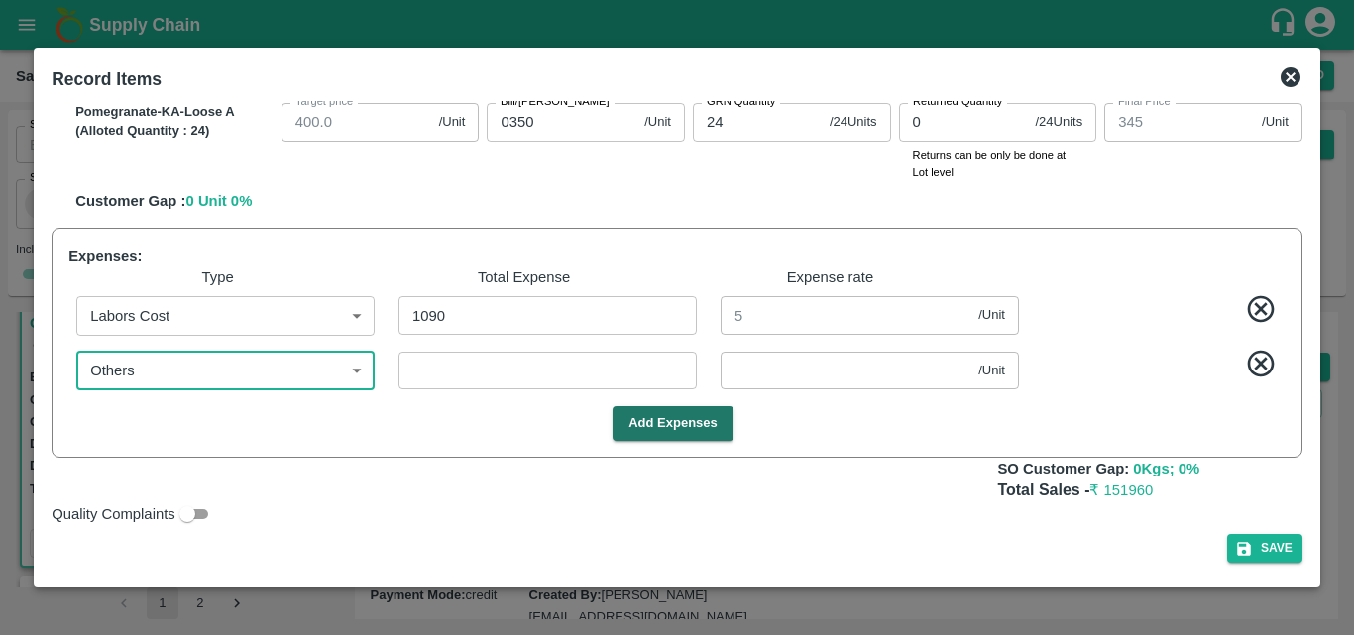
click at [420, 389] on input "number" at bounding box center [548, 371] width 298 height 38
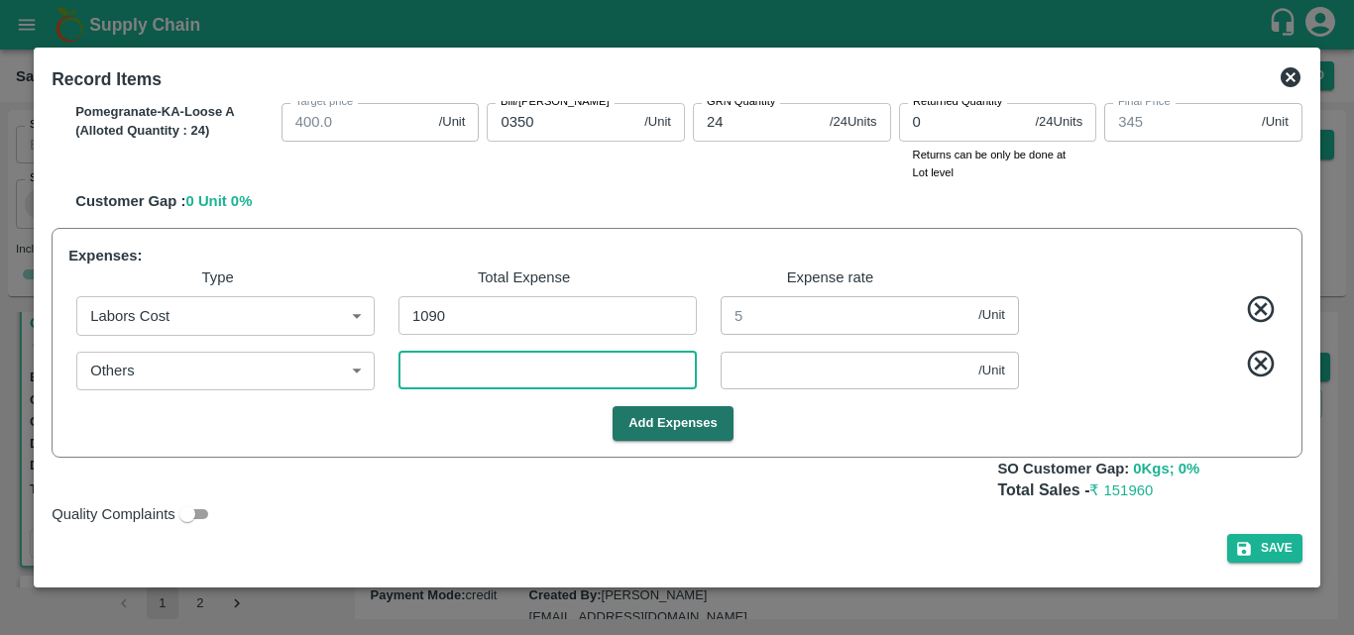
type input "3"
type input "594.9862"
type input "694.9862"
type input "869.9862"
type input "969.9862"
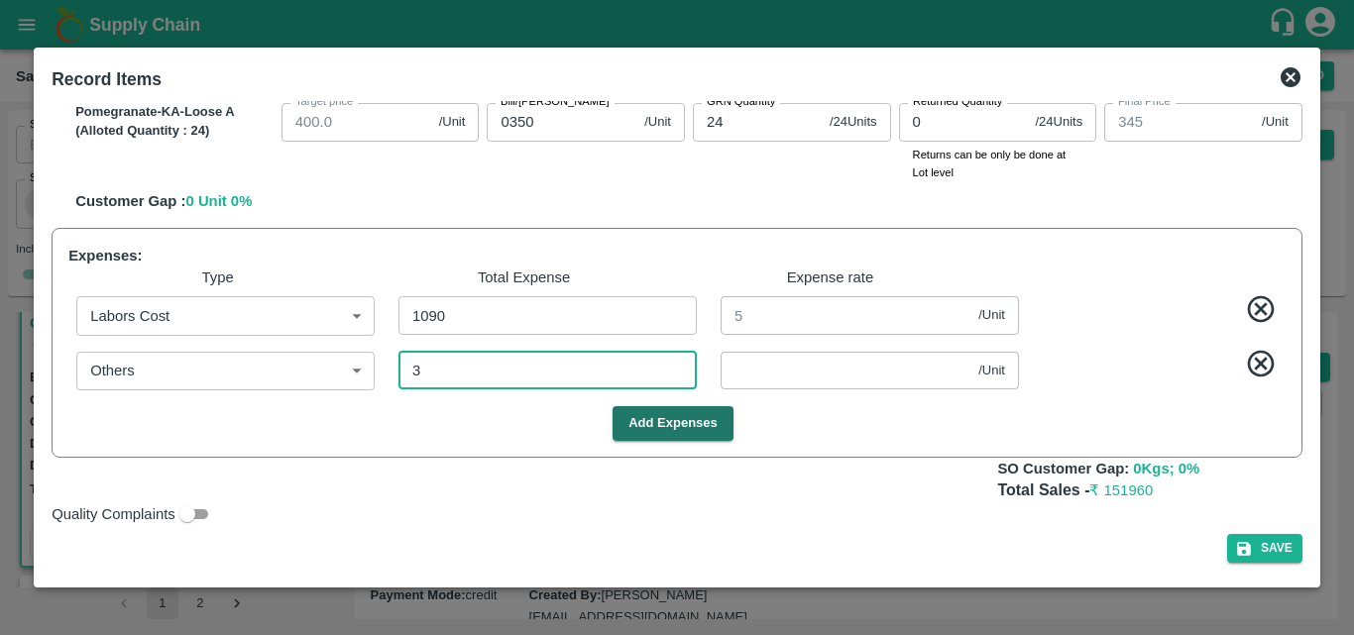
type input "1069.9862"
type input "444.9862"
type input "344.9862"
type input "794.9862"
type input "0.01376"
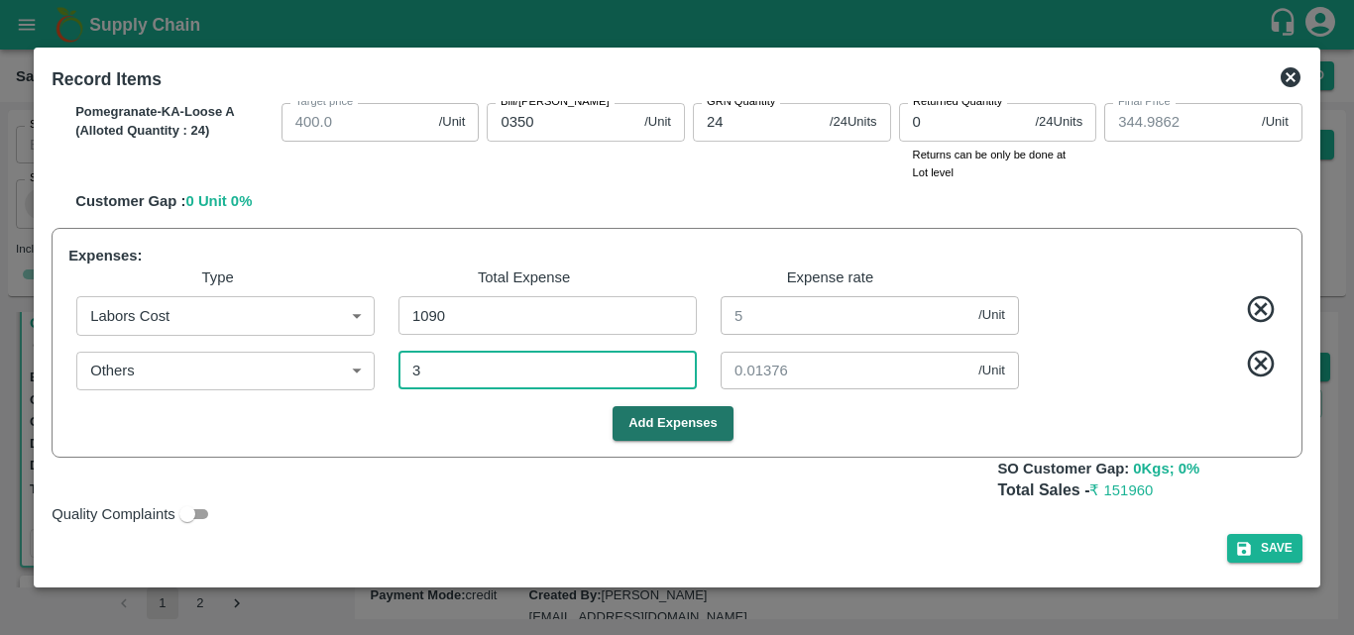
type input "30"
type input "594.8624"
type input "694.8624"
type input "869.8624"
type input "969.8624"
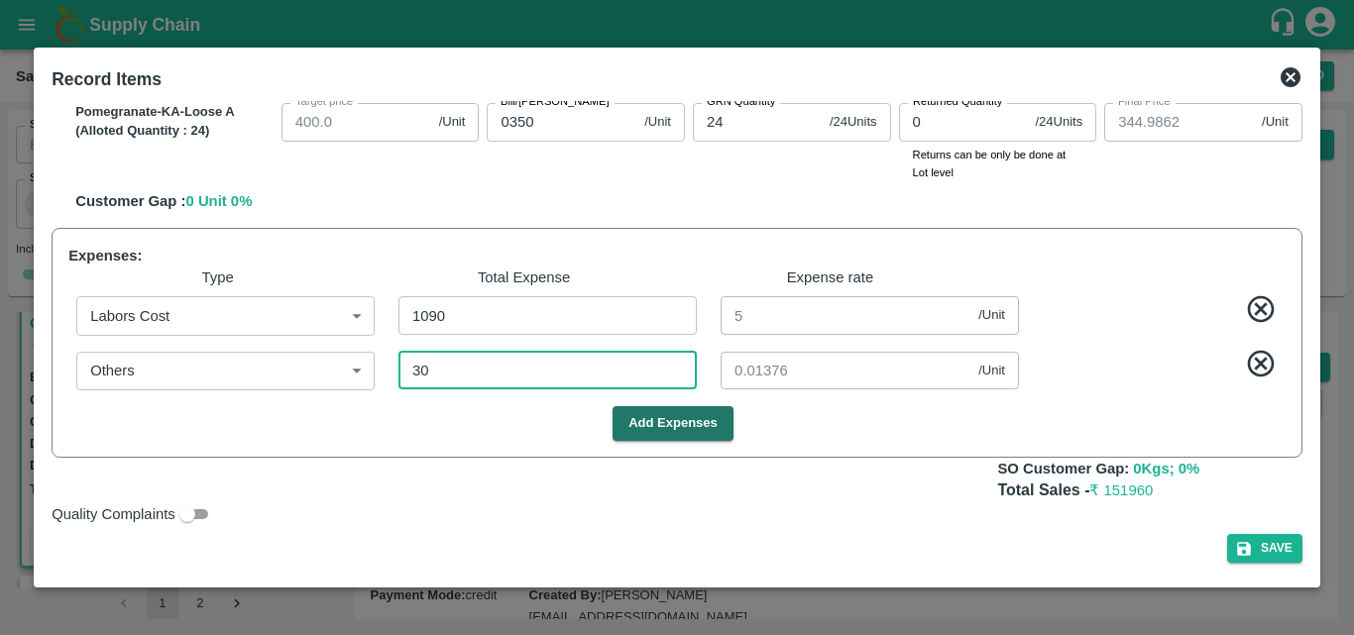
type input "1069.8624"
type input "444.8624"
type input "344.8624"
type input "794.8624"
type input "0.13761"
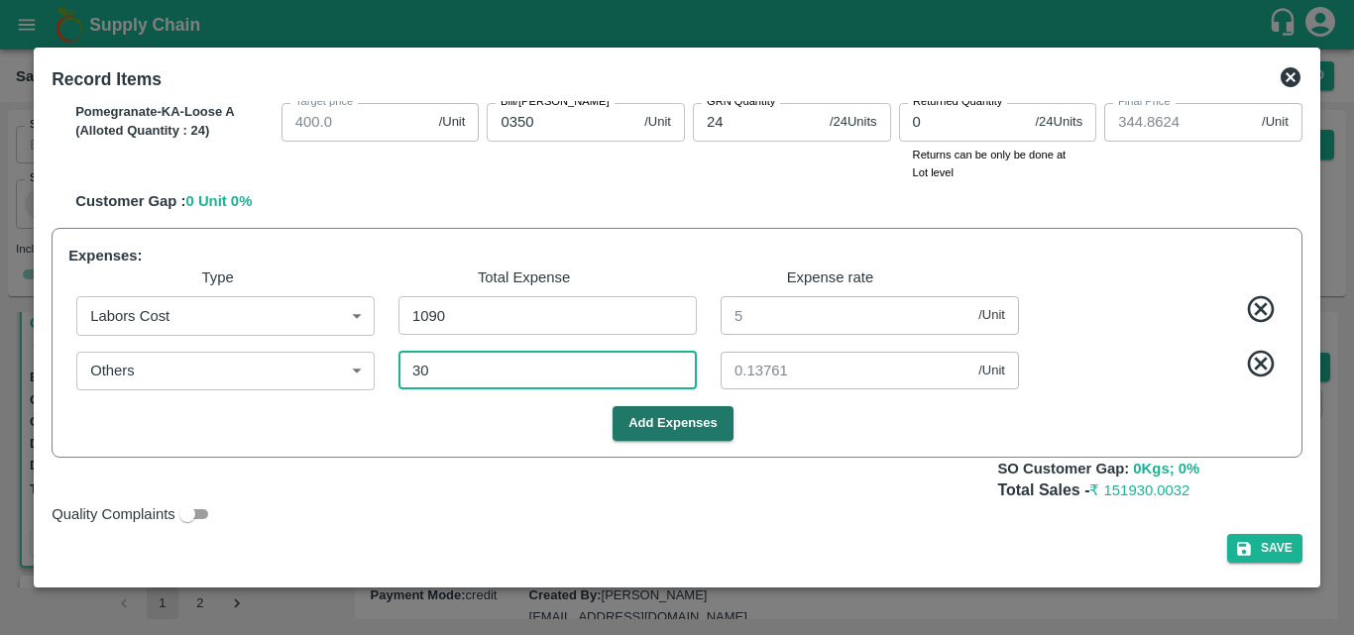
type input "300"
type input "593.6238"
type input "693.6238"
type input "868.6238"
type input "968.6238"
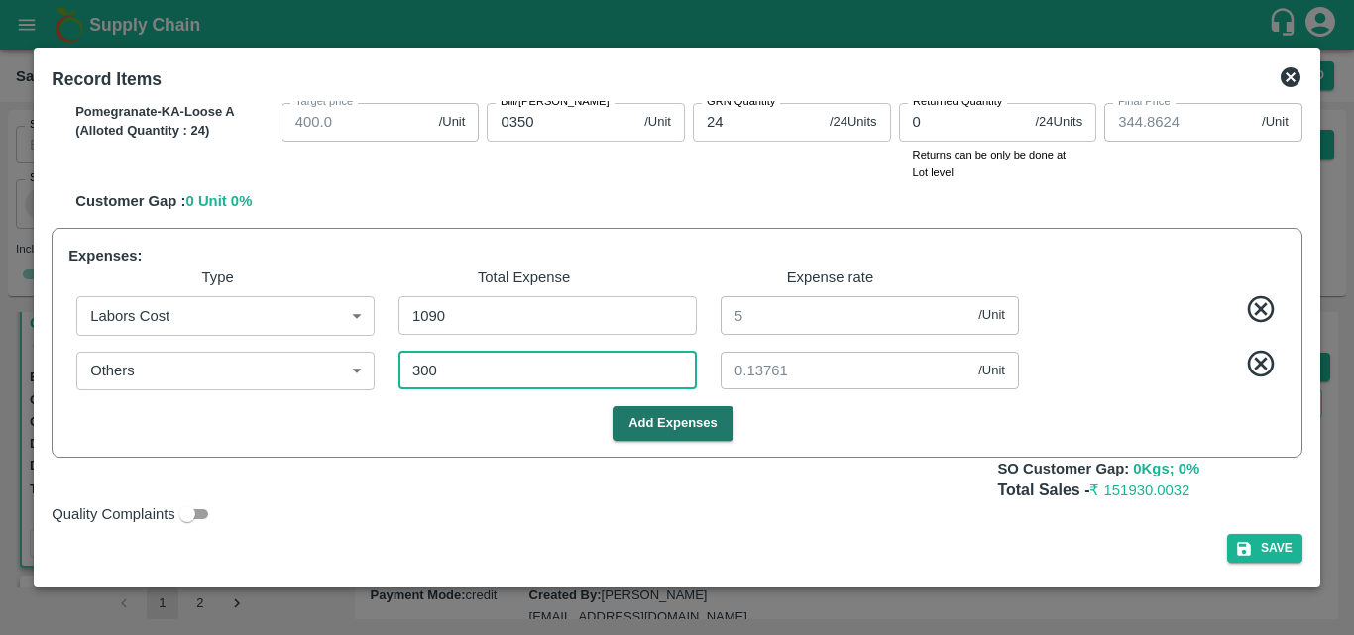
type input "1068.6238"
type input "443.6239"
type input "343.6239"
type input "793.6238"
type input "1.37615"
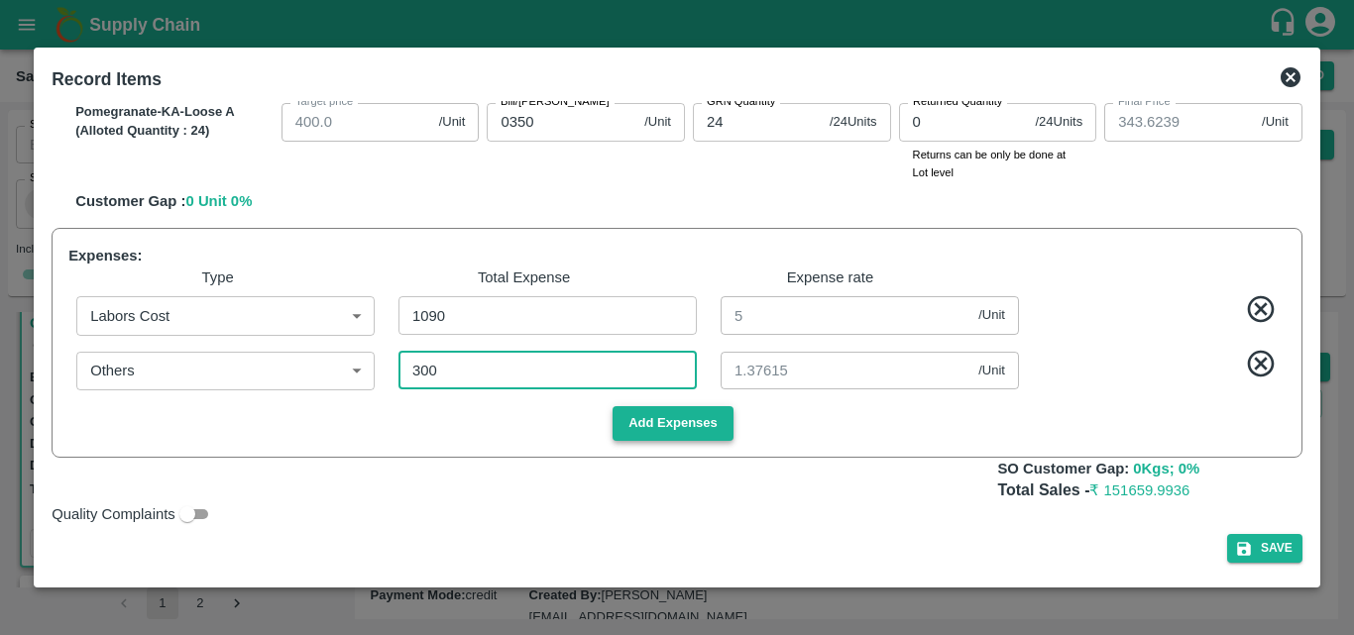
type input "300"
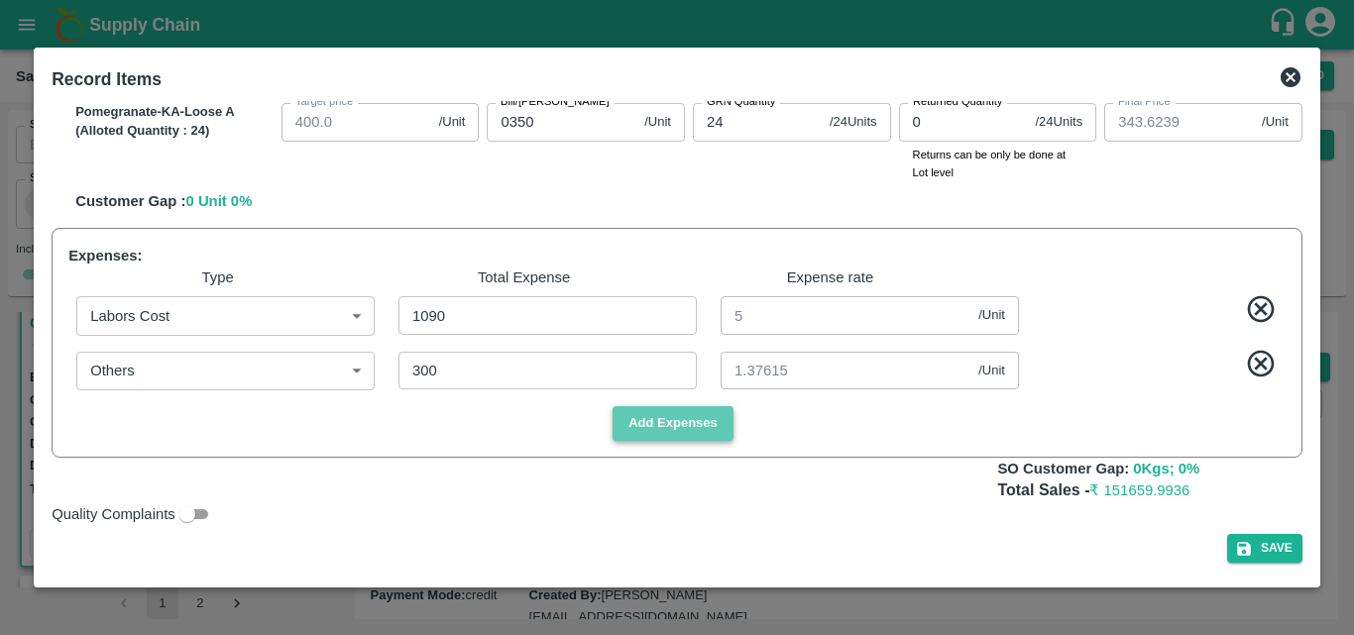
click at [699, 425] on button "Add Expenses" at bounding box center [673, 423] width 121 height 35
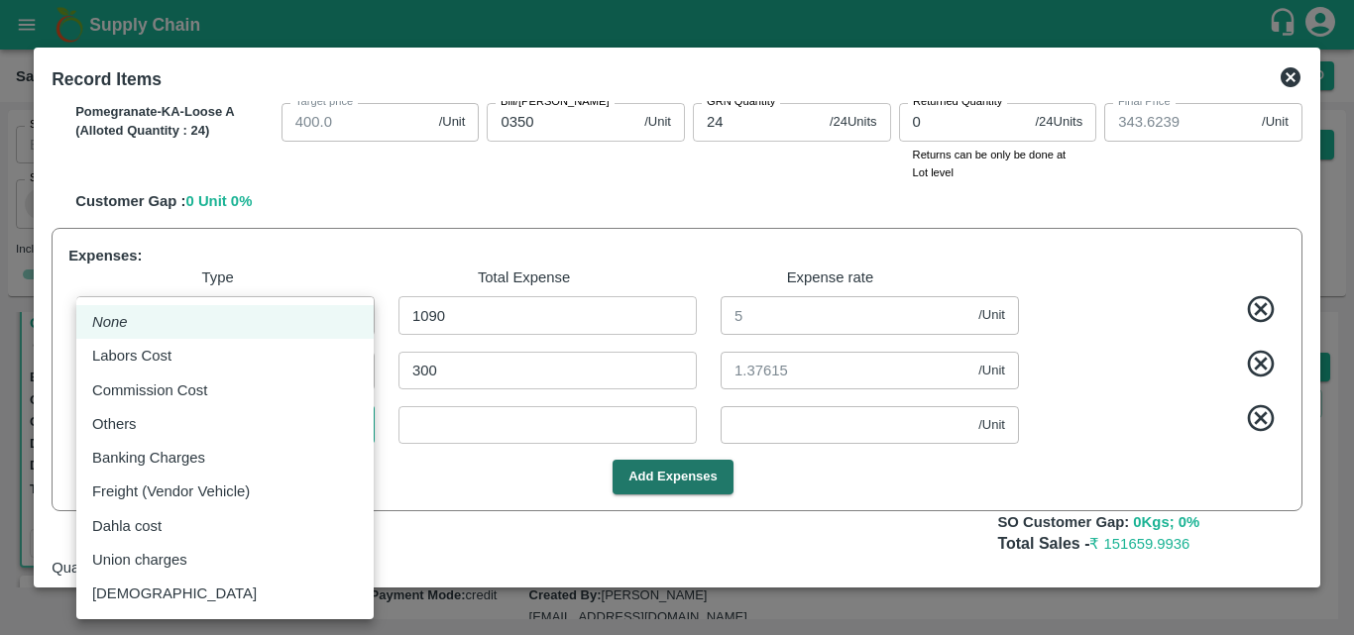
click at [330, 431] on body "Supply Chain Sales Orders Direct Customer Add SO ID SO ID Start Date Start Date…" at bounding box center [677, 317] width 1354 height 635
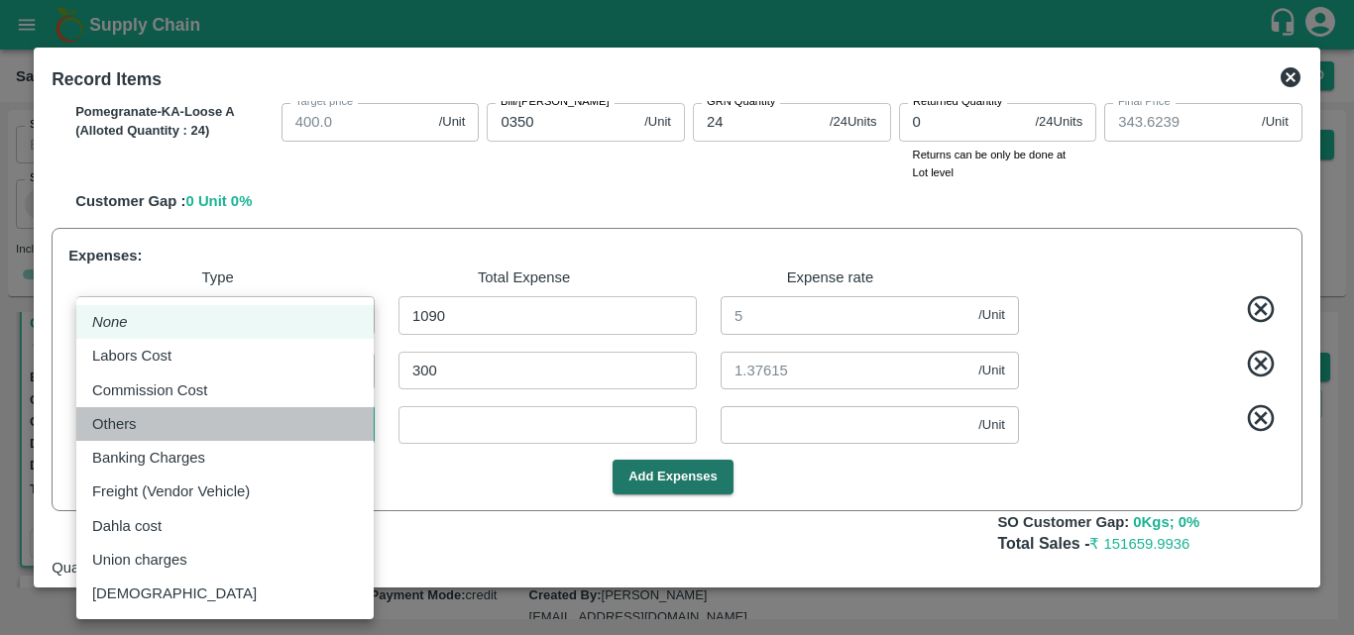
click at [330, 431] on div "Others" at bounding box center [225, 424] width 266 height 22
type input "Others"
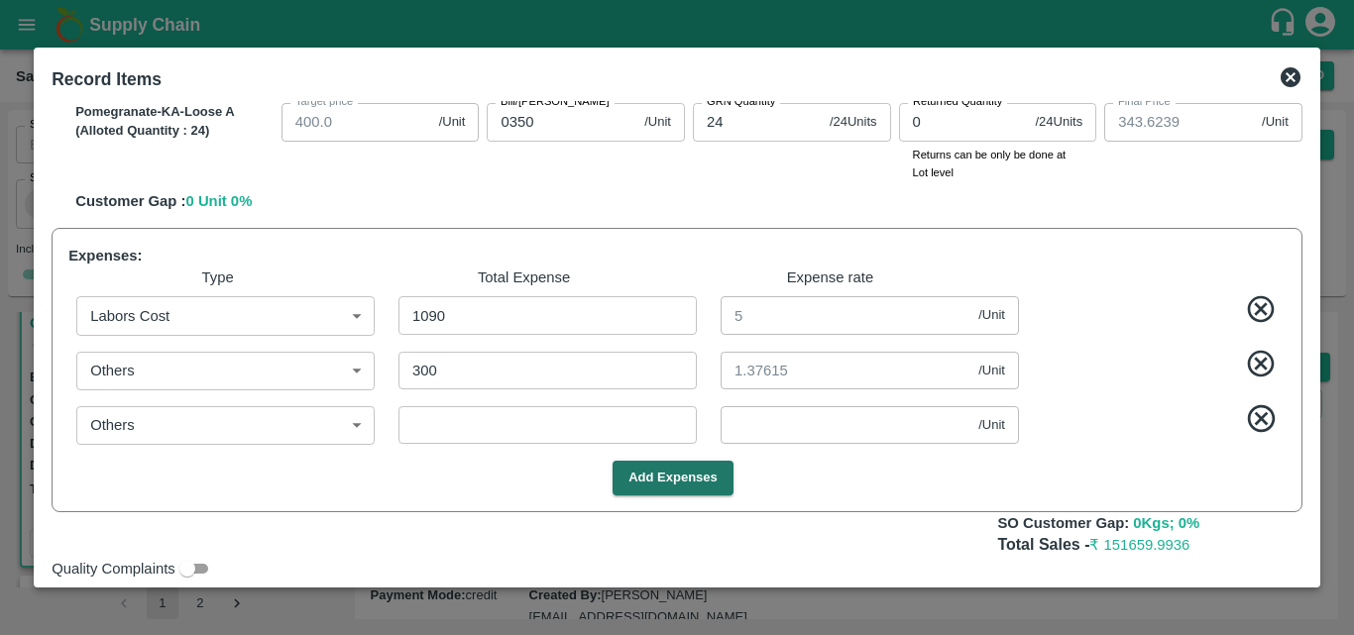
click at [570, 430] on input "number" at bounding box center [548, 425] width 298 height 38
type input "1"
type input "593.6193"
type input "693.6193"
type input "868.6193"
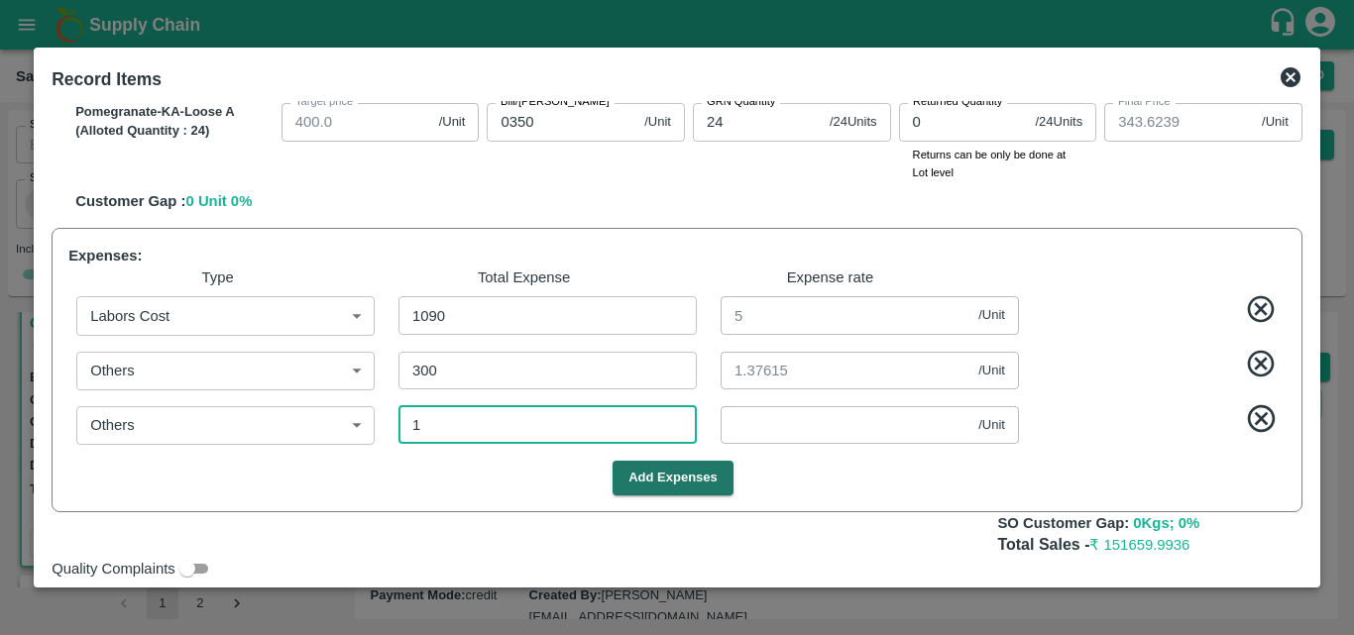
type input "968.6193"
type input "1068.6193"
type input "443.6193"
type input "343.6193"
type input "793.6193"
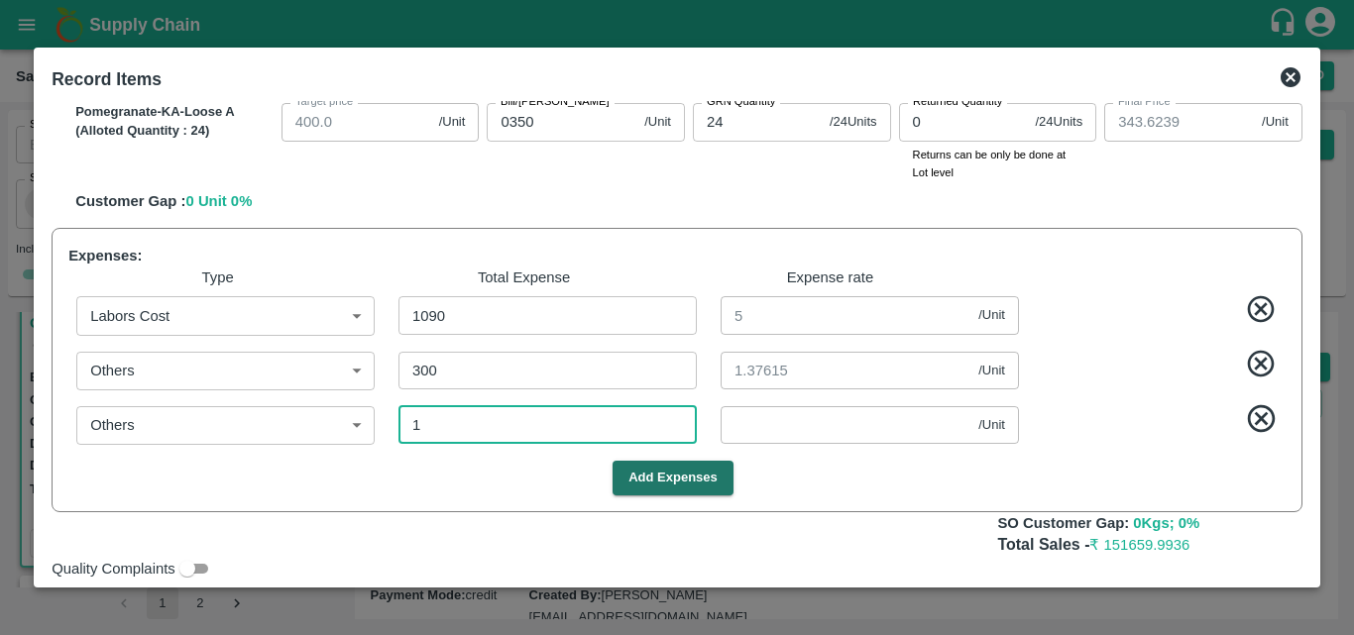
type input "0.00459"
type input "10"
type input "593.578"
type input "693.578"
type input "868.578"
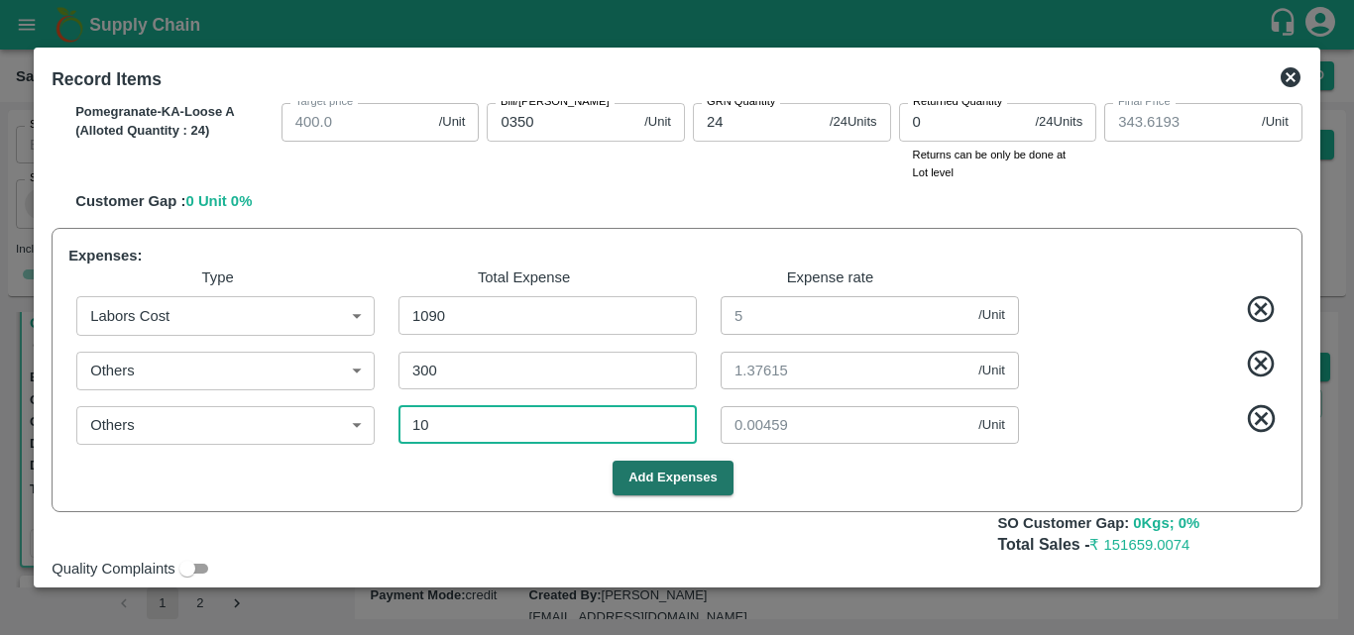
type input "968.578"
type input "1068.578"
type input "443.578"
type input "343.578"
type input "793.578"
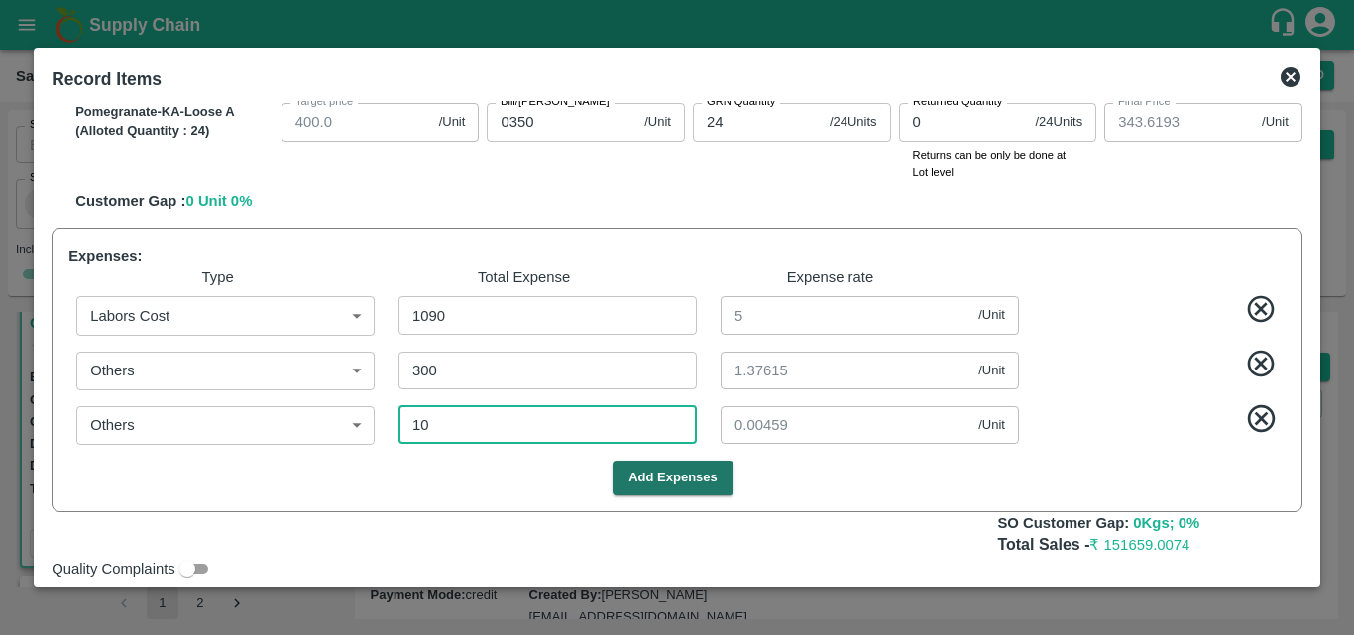
type input "0.04587"
type input "100"
type input "593.1651"
type input "693.1651"
type input "868.1651"
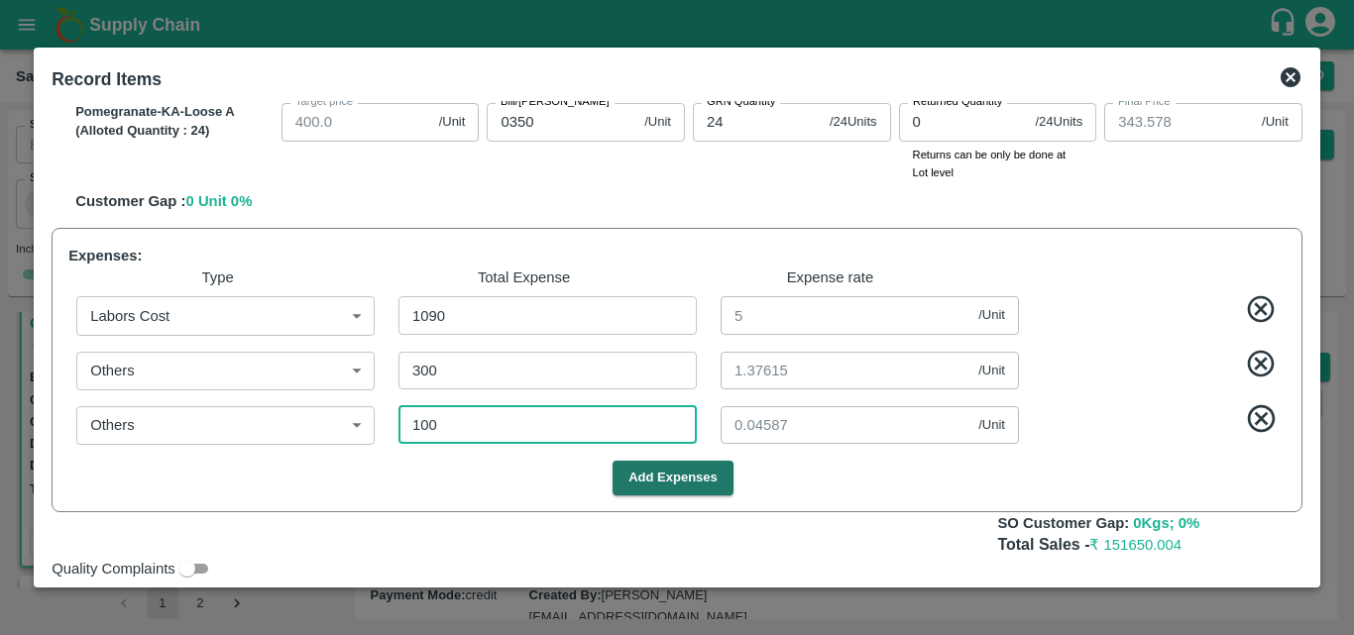
type input "968.1651"
type input "1068.1651"
type input "443.1651"
type input "343.1651"
type input "793.1651"
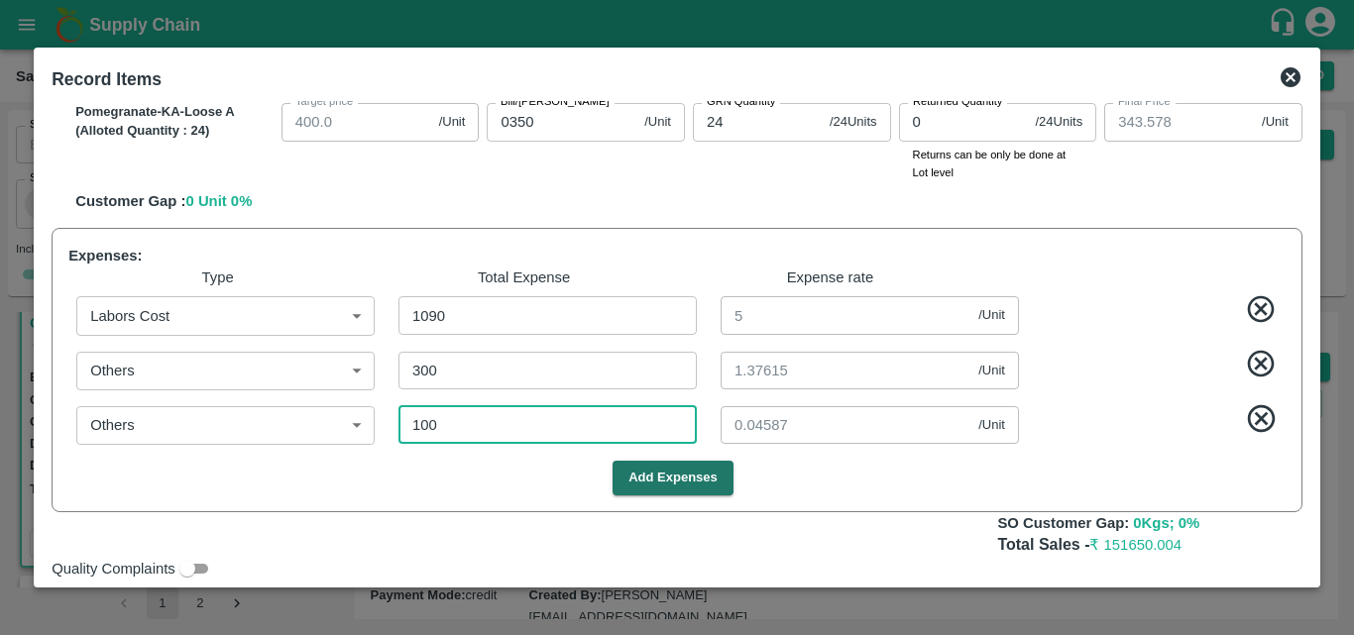
type input "0.45872"
type input "1000"
type input "589.0367"
type input "689.0367"
type input "864.0367"
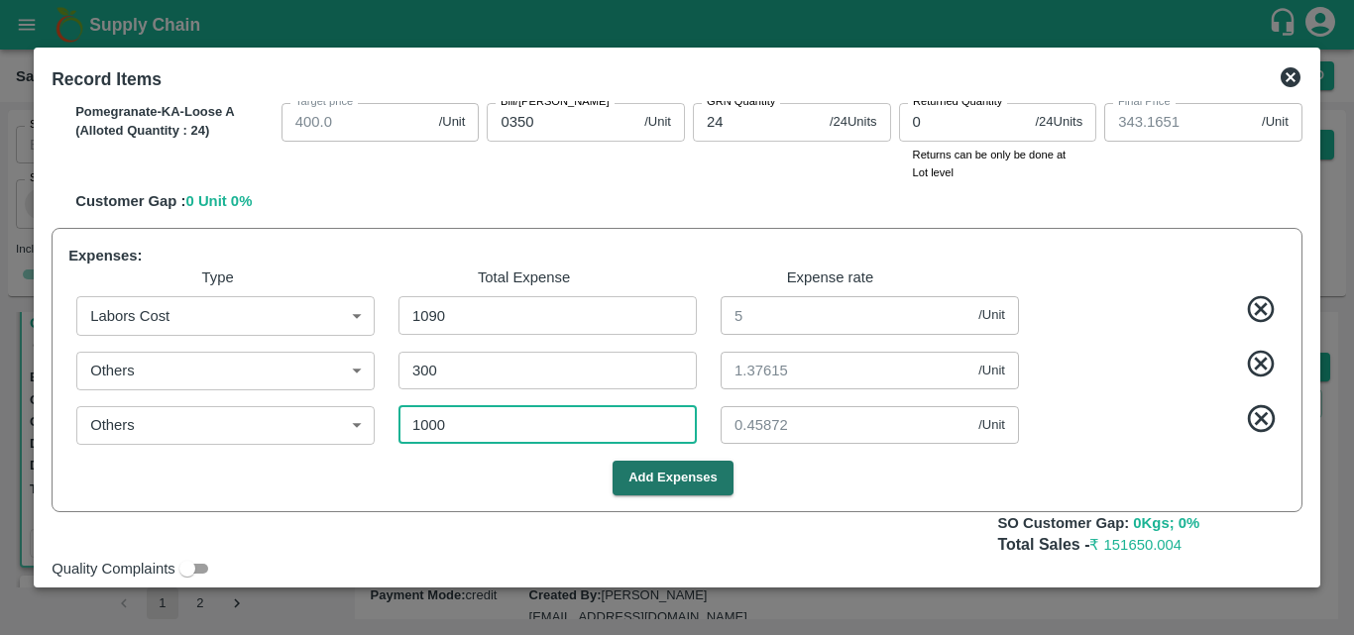
type input "964.0367"
type input "1064.0367"
click at [818, 484] on div "Add Expenses" at bounding box center [672, 478] width 1225 height 35
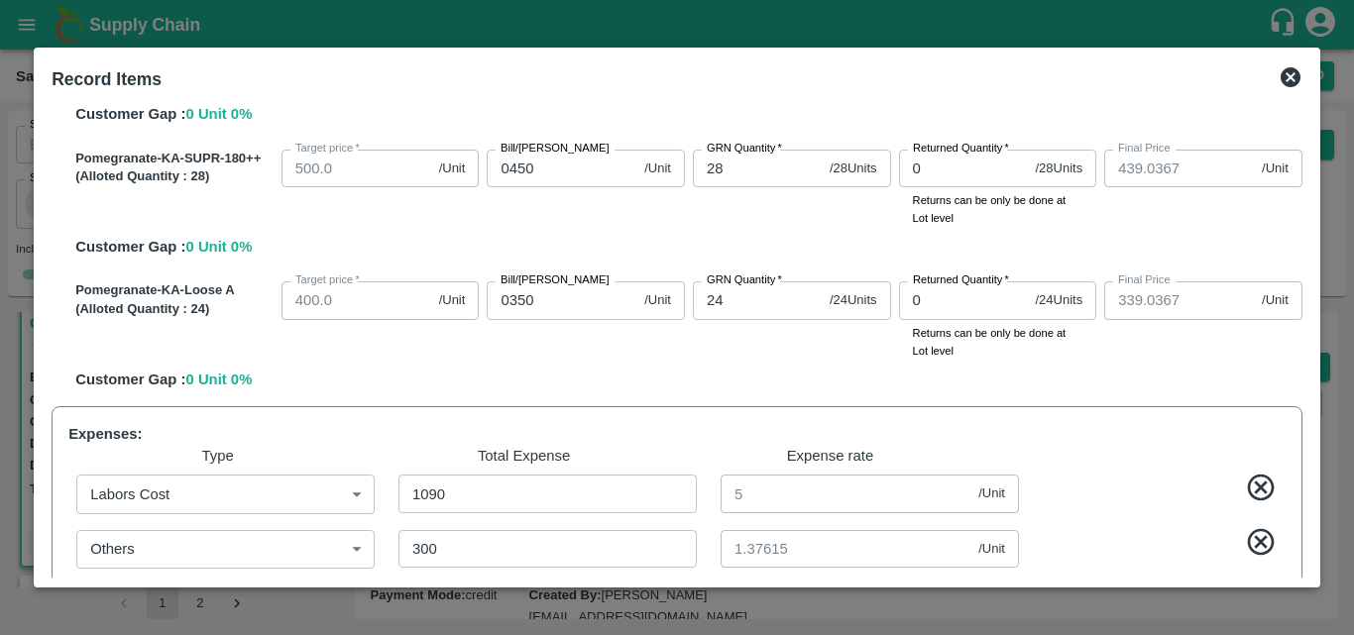
scroll to position [1066, 0]
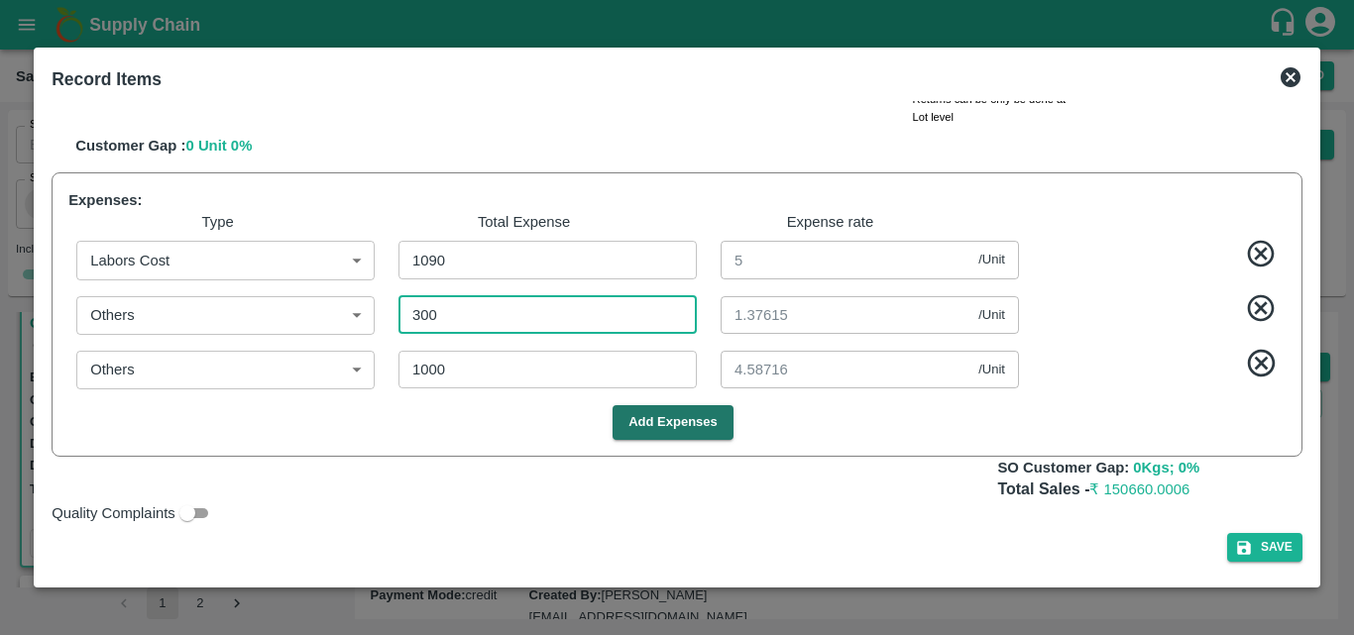
click at [409, 320] on input "300" at bounding box center [548, 315] width 298 height 38
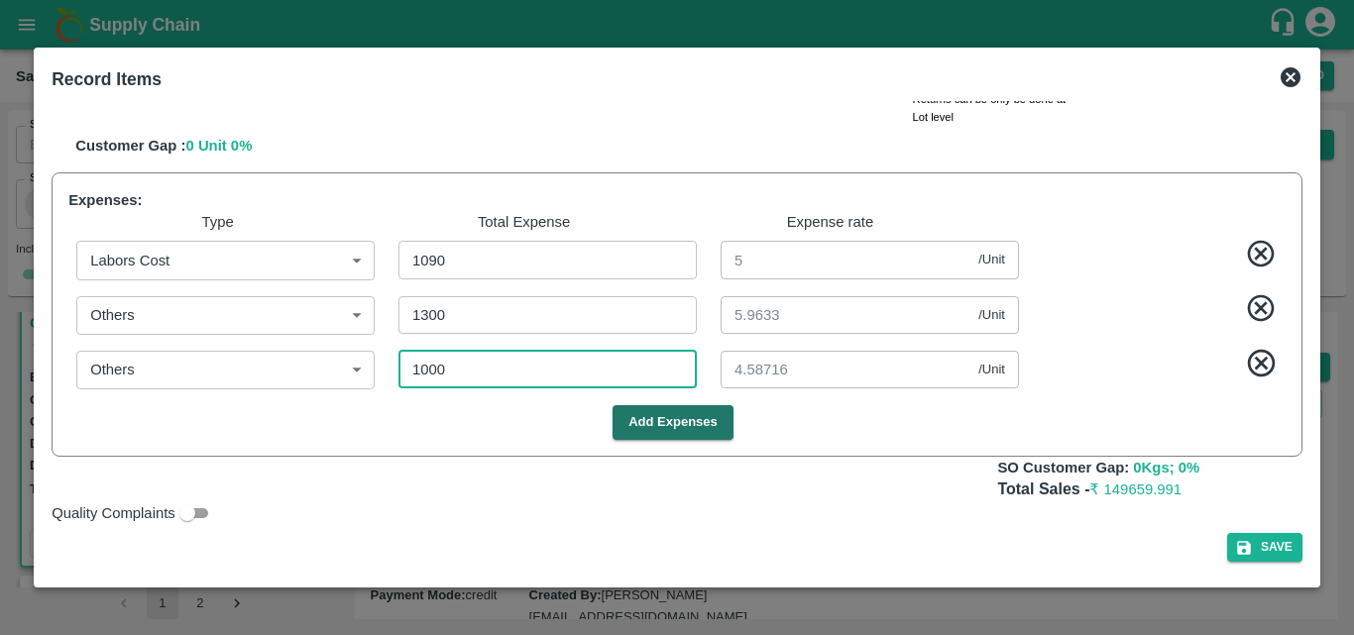
click at [470, 368] on input "1000" at bounding box center [548, 370] width 298 height 38
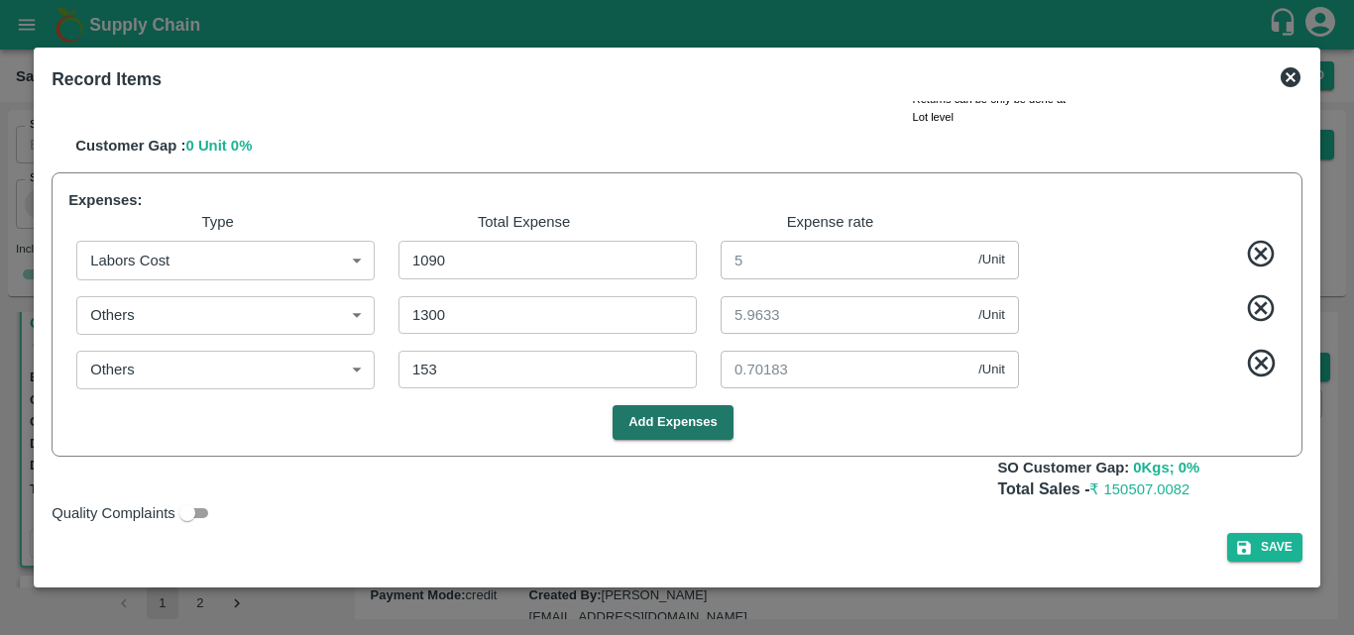
click at [841, 521] on div "Quality Complaints" at bounding box center [673, 510] width 1259 height 32
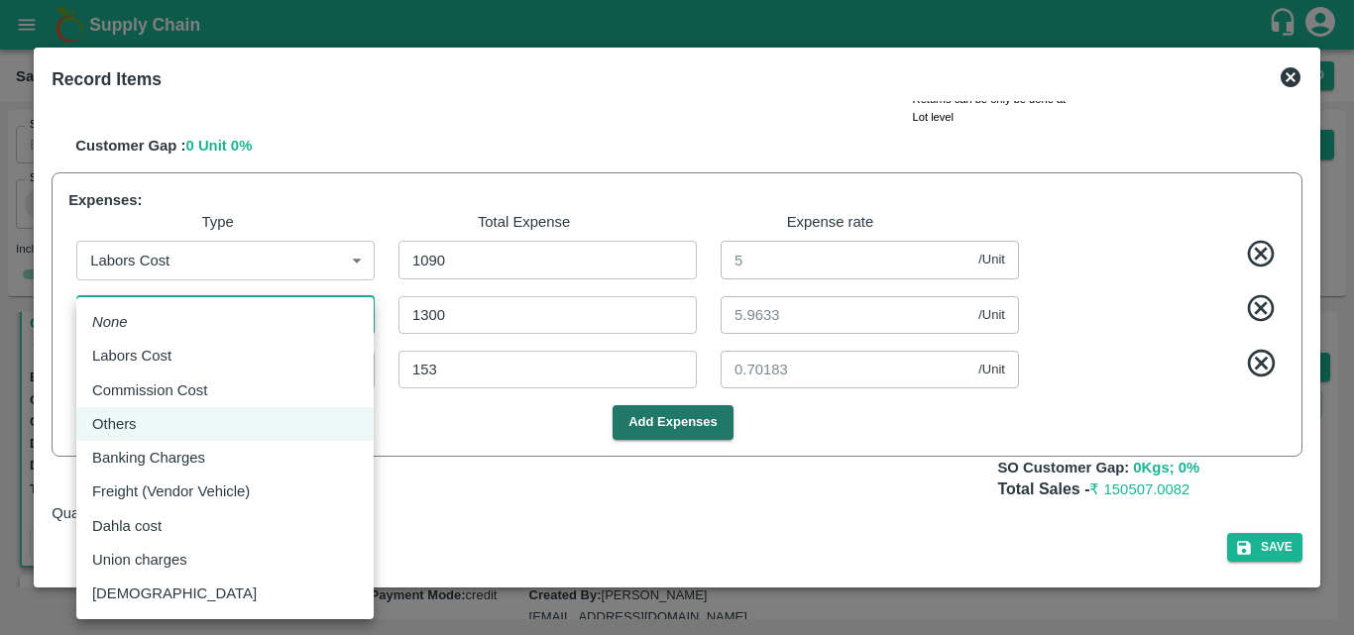
click at [323, 324] on body "Supply Chain Sales Orders Direct Customer Add SO ID SO ID Start Date Start Date…" at bounding box center [677, 317] width 1354 height 635
click at [112, 431] on p "Others" at bounding box center [114, 424] width 45 height 22
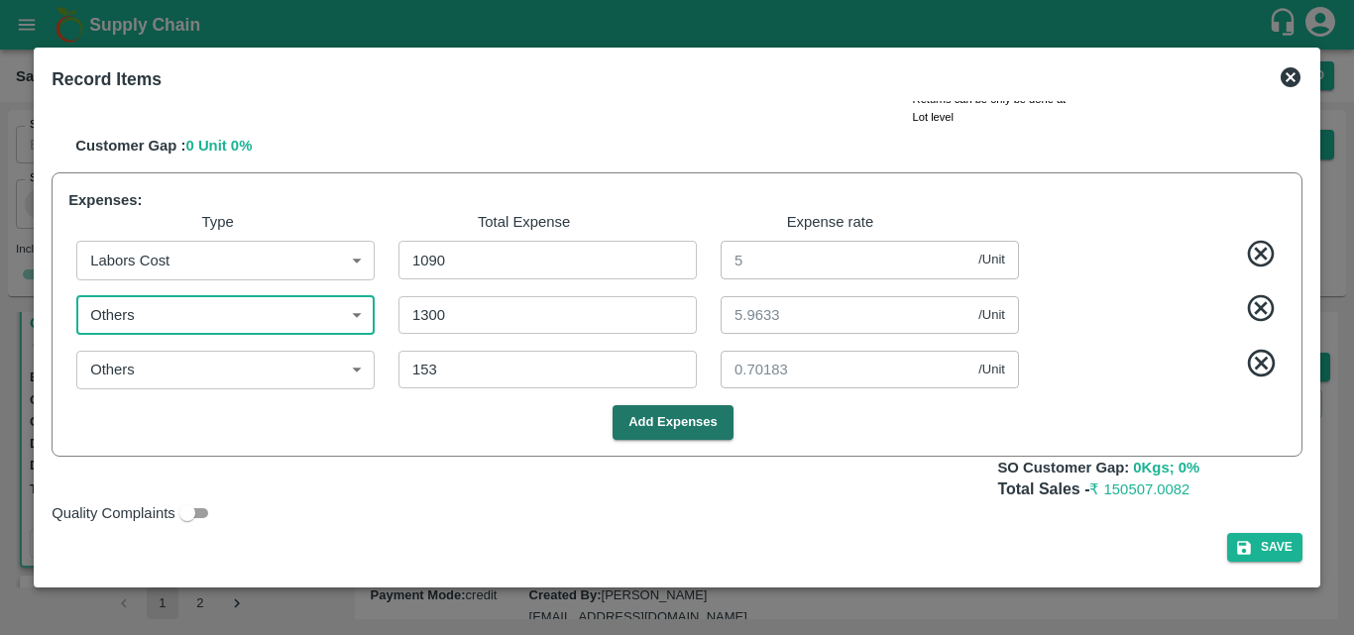
click at [750, 543] on div "Save" at bounding box center [677, 547] width 1251 height 29
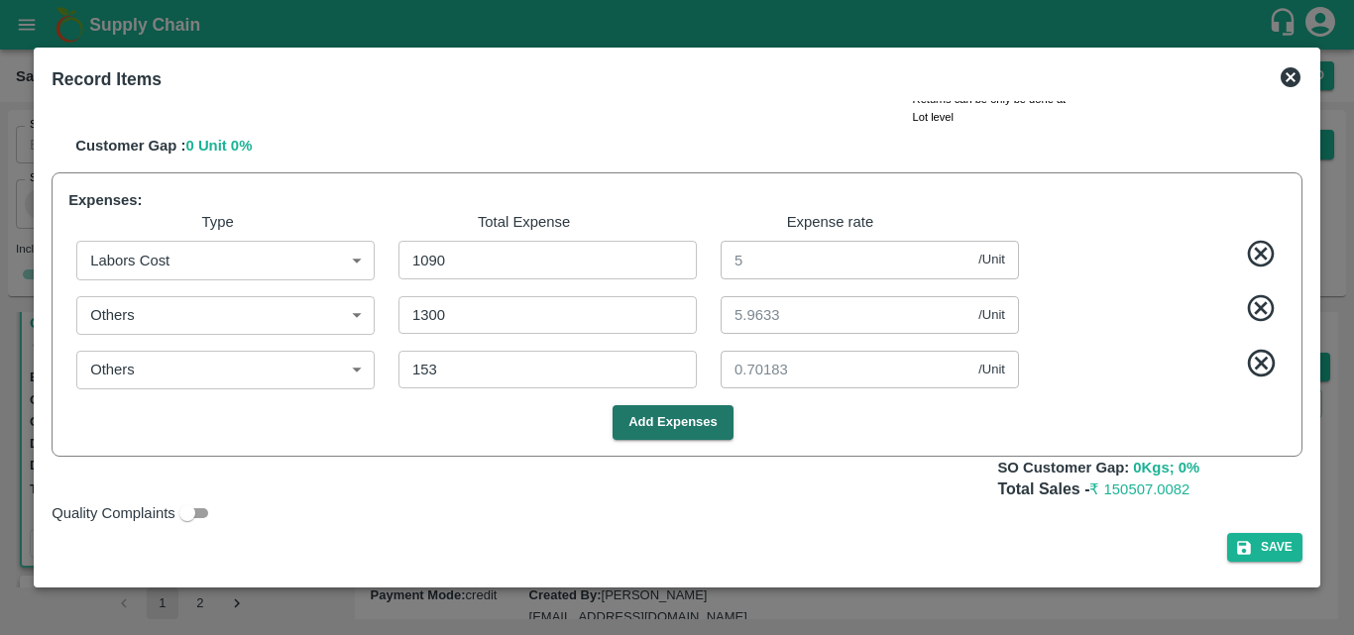
click at [1104, 338] on div "Others Others ​ 153 ​ 0.70183 /Unit ​" at bounding box center [672, 366] width 1225 height 62
click at [730, 404] on div "Expenses: Type Total Expense Expense rate Labors Cost Labors Cost ​ 1090 ​ 5 /U…" at bounding box center [677, 315] width 1251 height 285
drag, startPoint x: 1306, startPoint y: 446, endPoint x: 1307, endPoint y: 392, distance: 54.5
click at [1307, 392] on div "SOI Level GRN Lot Level GRN Pomegranate-KA-PRM-100-150 (Alloted Quantity : 34 )…" at bounding box center [677, 339] width 1267 height 477
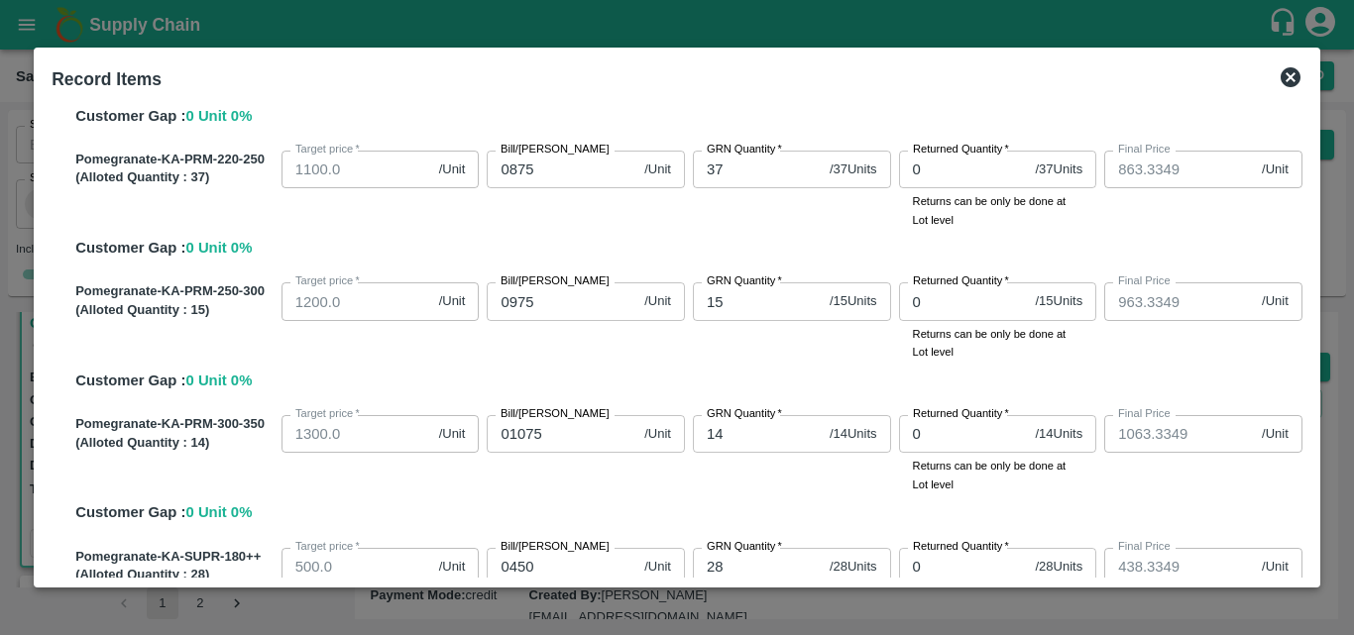
scroll to position [420, 0]
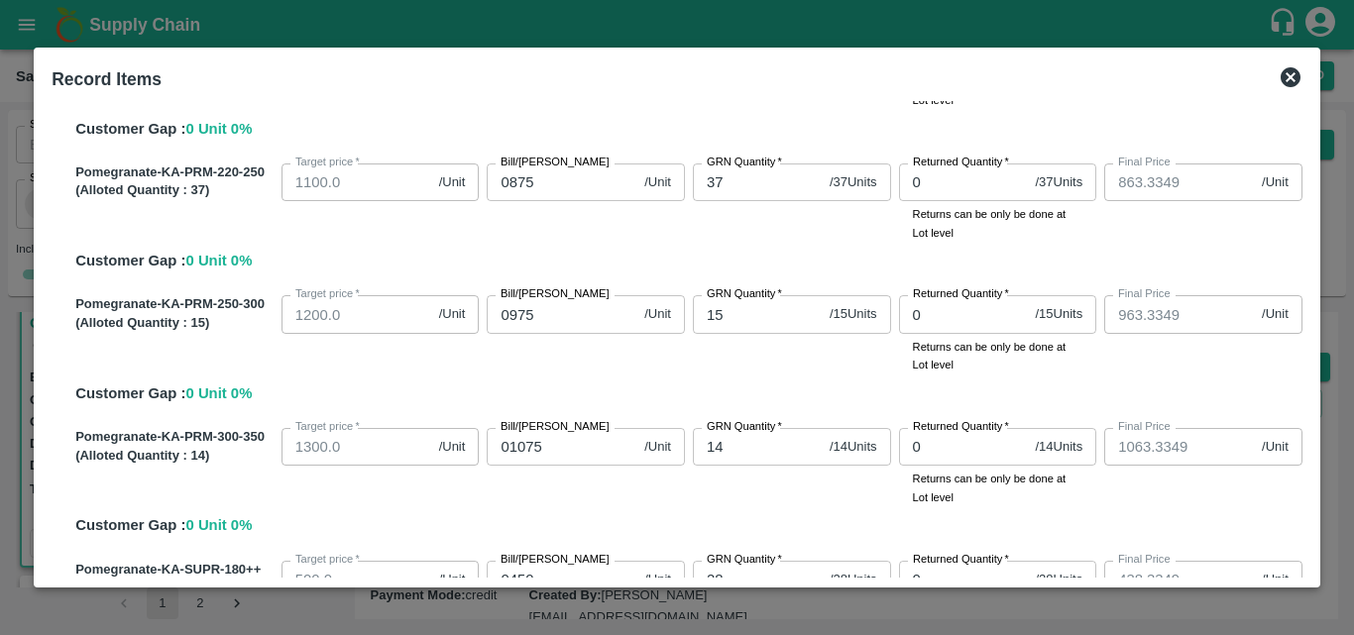
click at [239, 244] on div "Customer Gap : 0 Unit 0 %" at bounding box center [221, 257] width 308 height 30
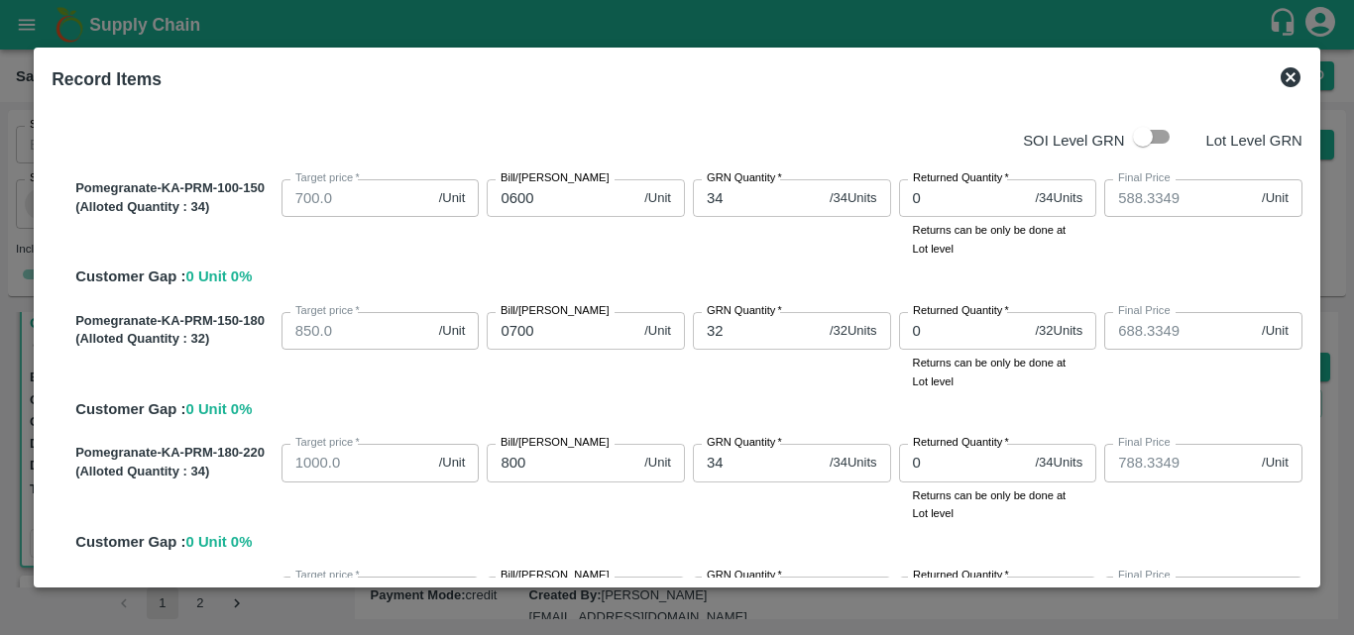
scroll to position [3, 0]
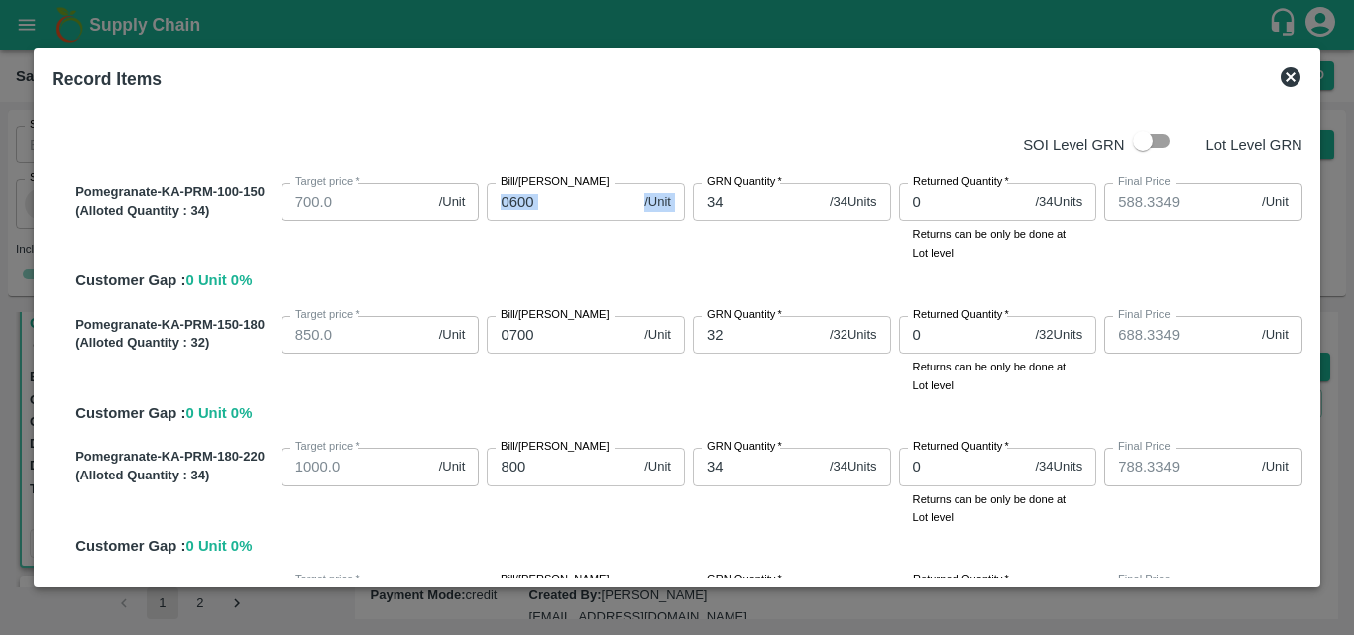
drag, startPoint x: 394, startPoint y: 277, endPoint x: 546, endPoint y: 289, distance: 153.2
click at [546, 289] on div "Pomegranate-KA-PRM-100-150 (Alloted Quantity : 34 ) Target price   * 700.0 /Uni…" at bounding box center [684, 233] width 1235 height 117
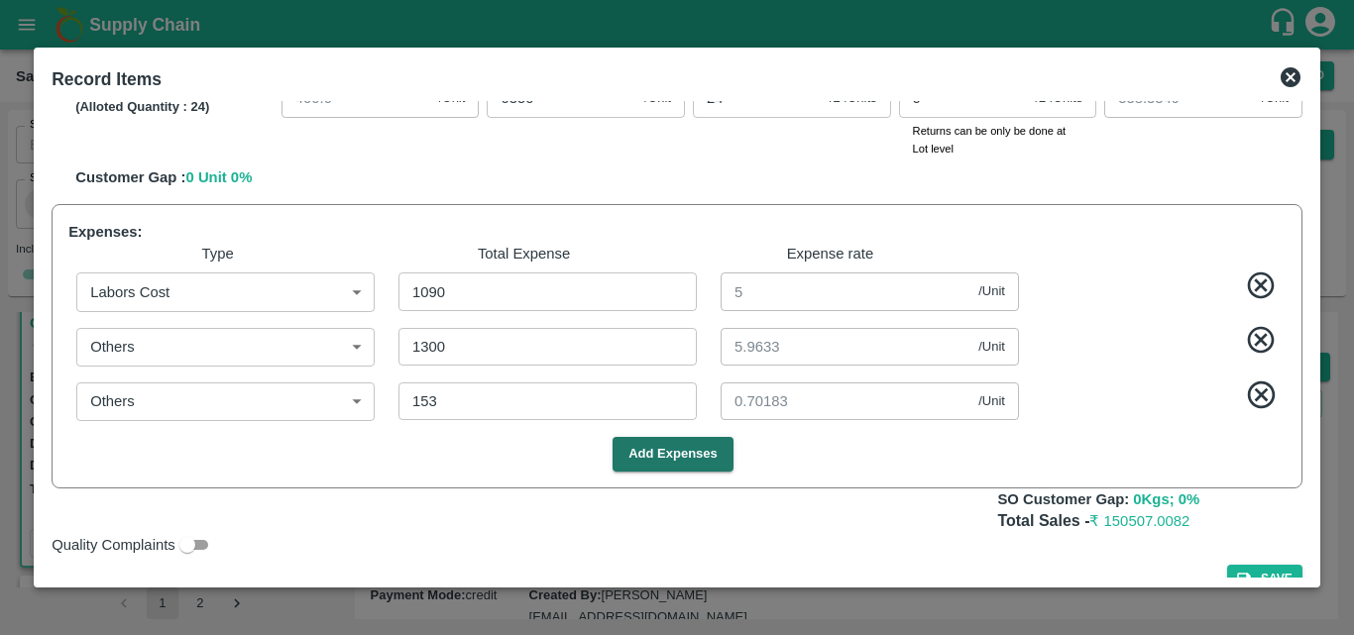
scroll to position [1066, 0]
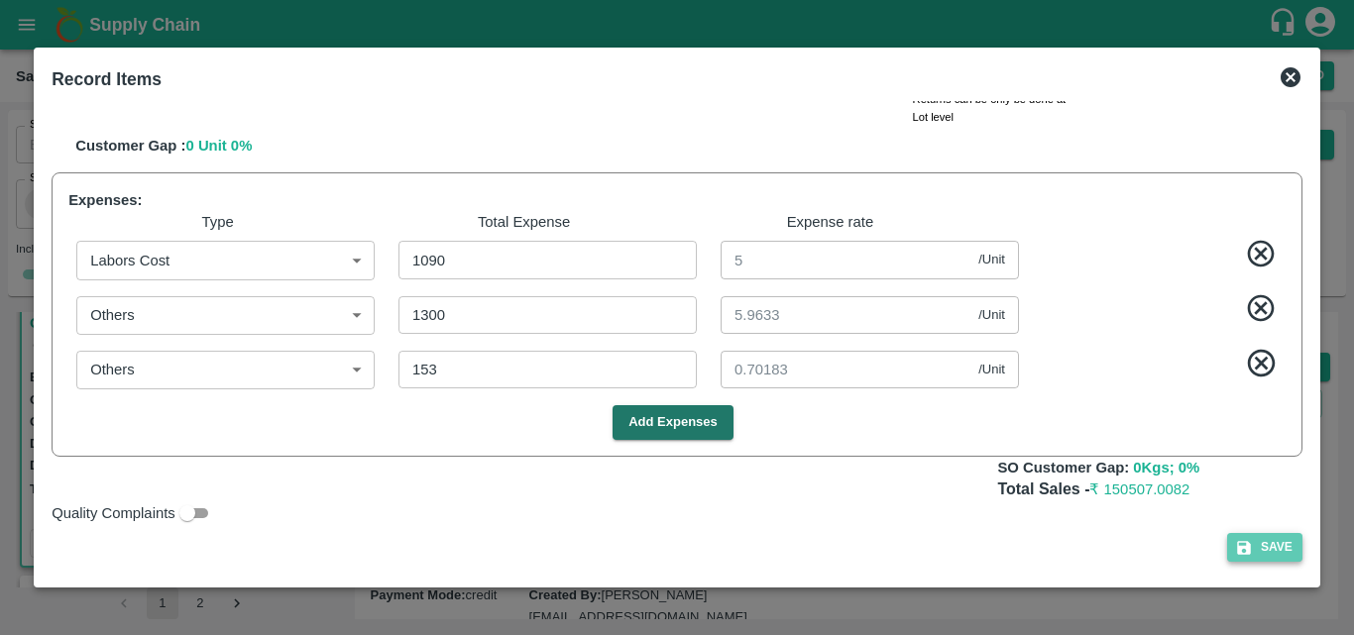
click at [1279, 554] on button "Save" at bounding box center [1264, 547] width 75 height 29
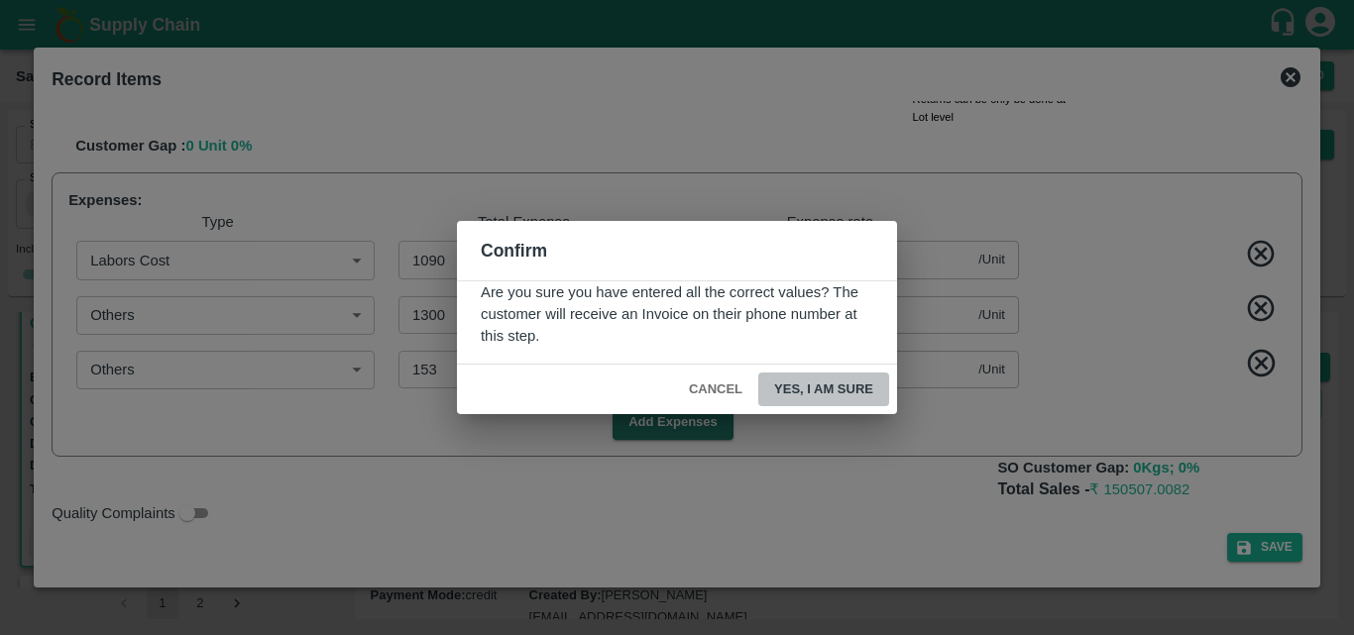
click at [868, 403] on button "Yes, I am sure" at bounding box center [823, 390] width 131 height 35
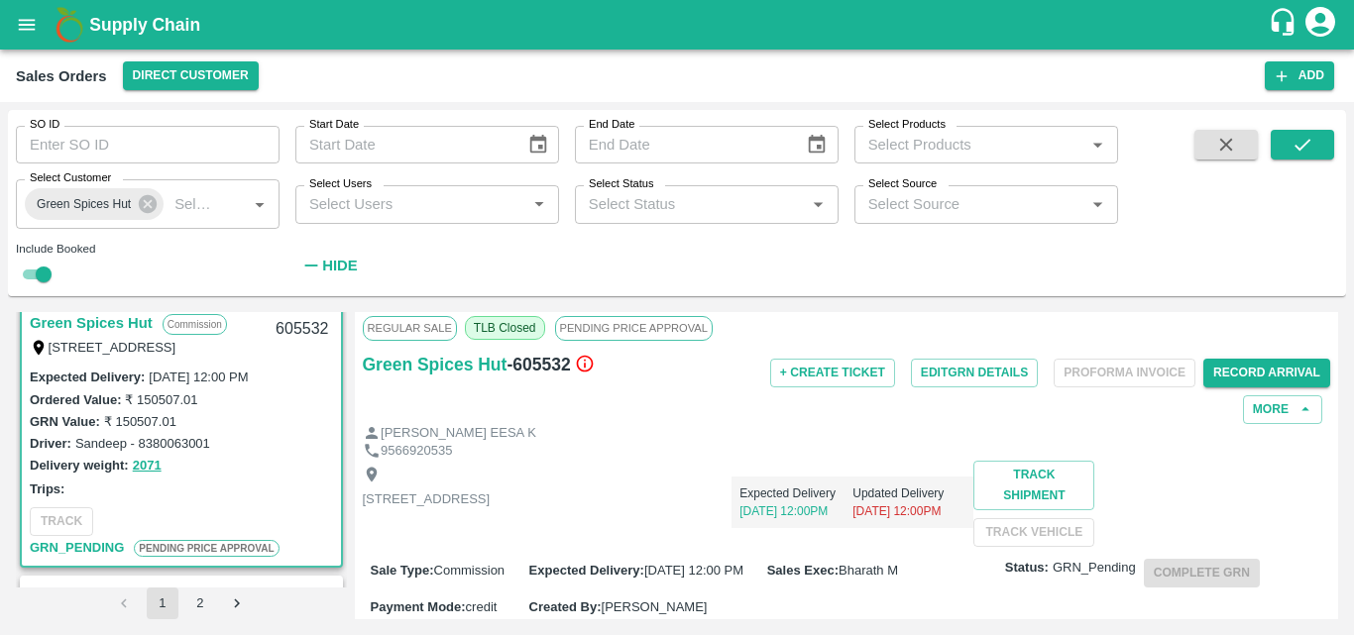
scroll to position [0, 0]
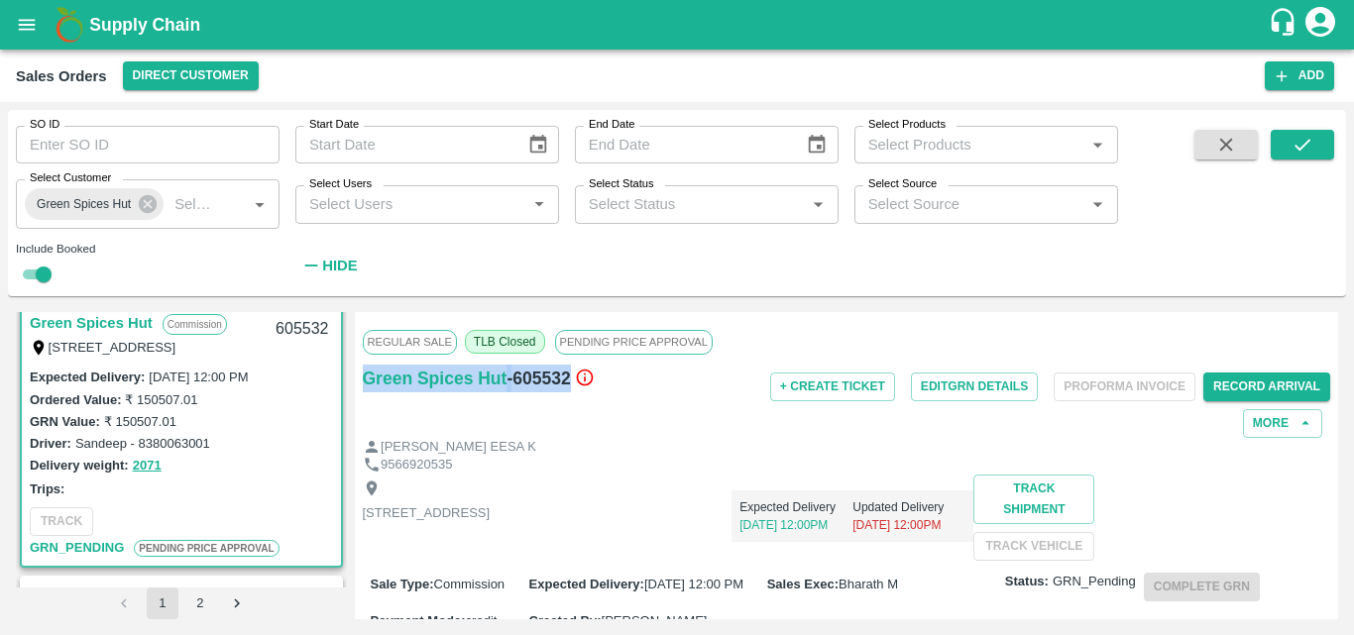
drag, startPoint x: 569, startPoint y: 380, endPoint x: 359, endPoint y: 398, distance: 210.9
click at [359, 398] on div "Regular Sale TLB Closed PENDING PRICE APPROVAL Green Spices Hut - 605532 + Crea…" at bounding box center [847, 465] width 984 height 307
copy div "Green Spices Hut - 605532"
click at [188, 455] on div "Delivery weight: 2071" at bounding box center [181, 465] width 303 height 23
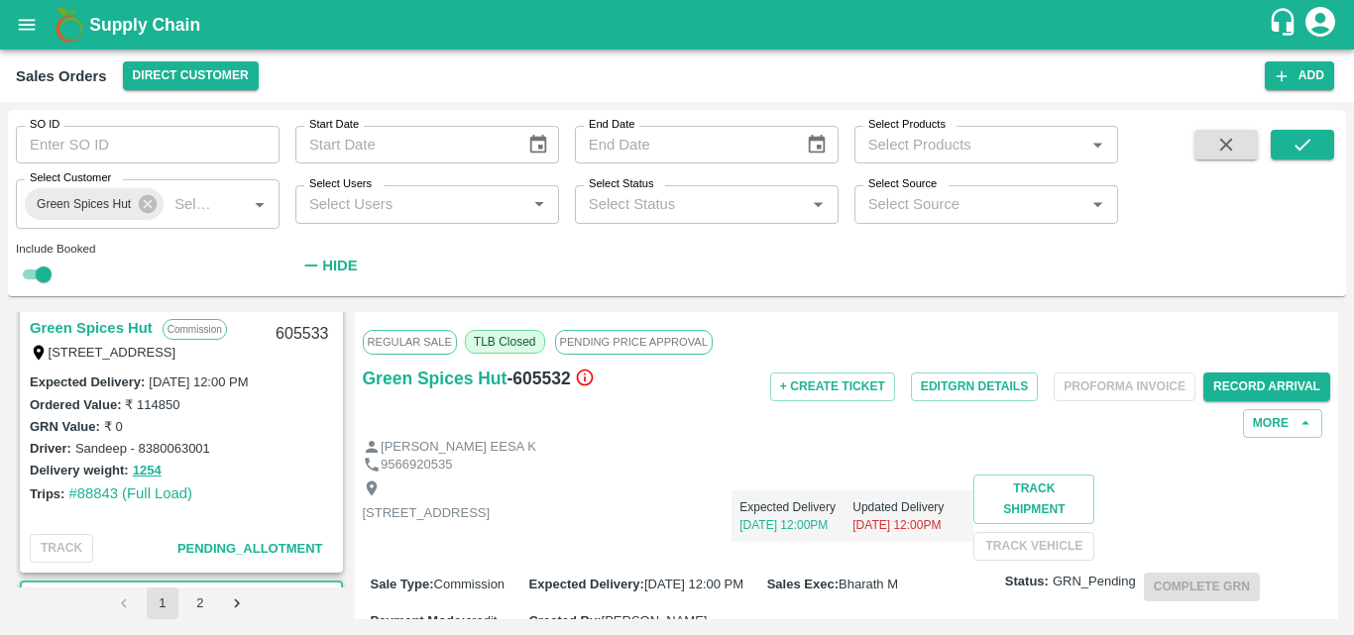
scroll to position [1388, 0]
click at [128, 321] on link "Green Spices Hut" at bounding box center [91, 329] width 123 height 26
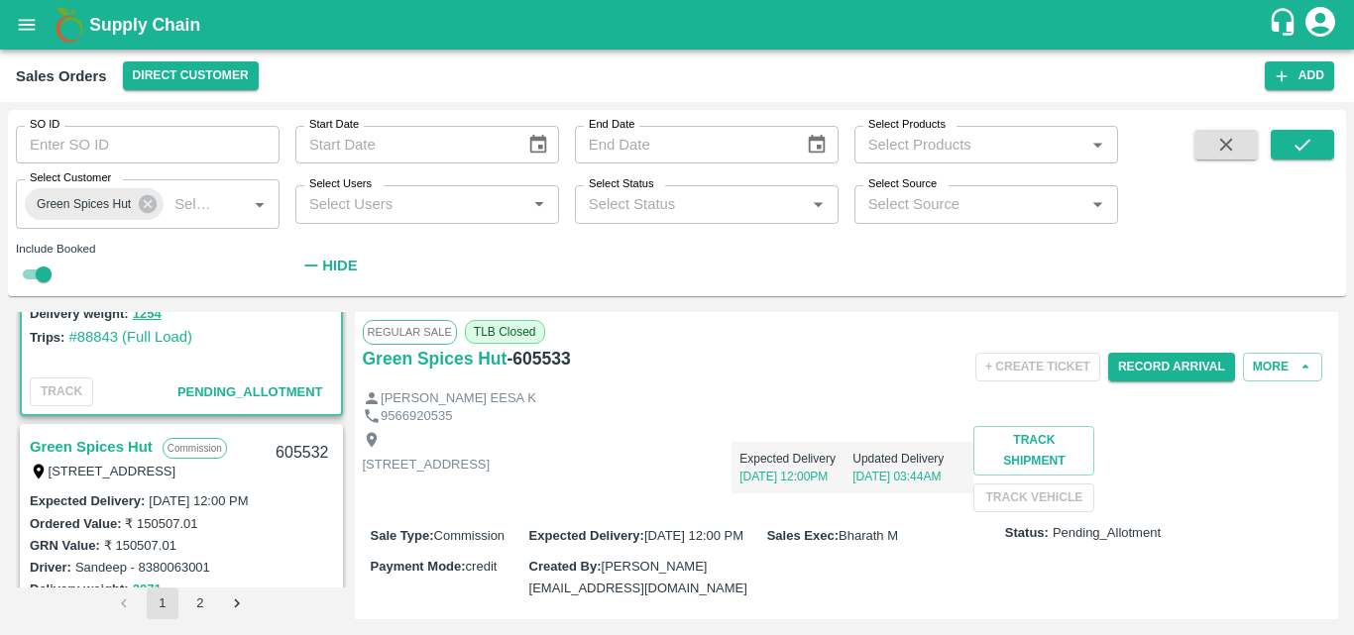
scroll to position [1547, 0]
click at [132, 442] on link "Green Spices Hut" at bounding box center [91, 446] width 123 height 26
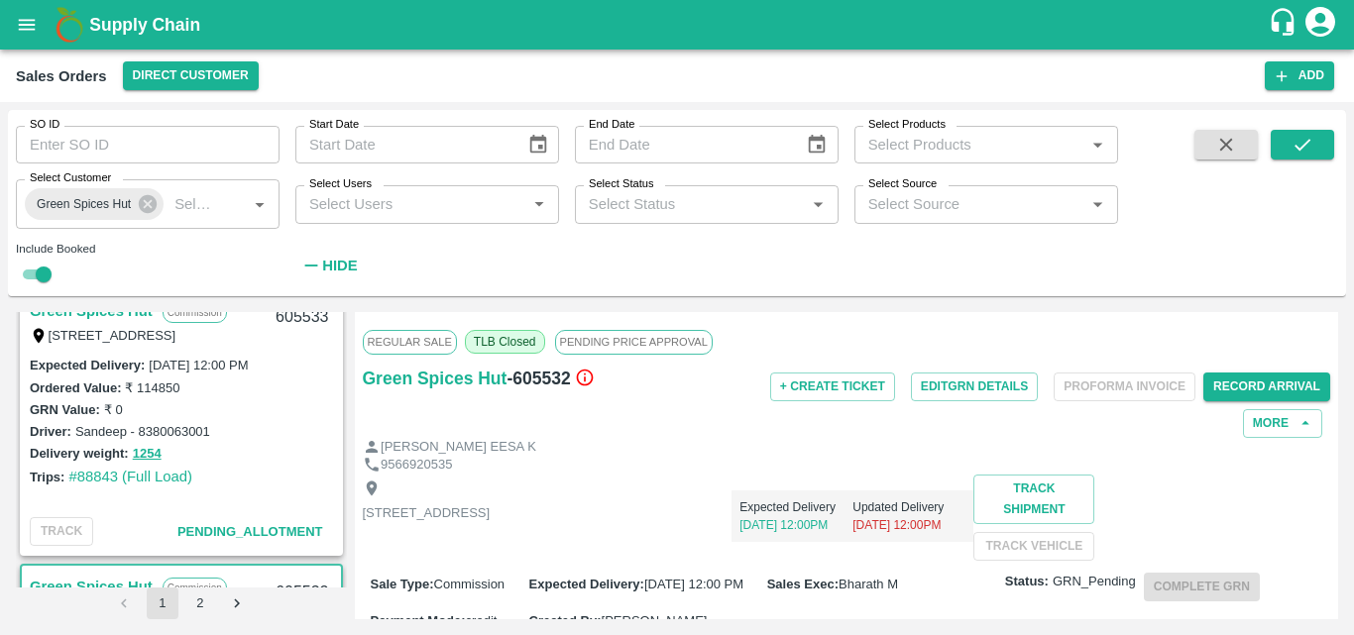
scroll to position [1338, 0]
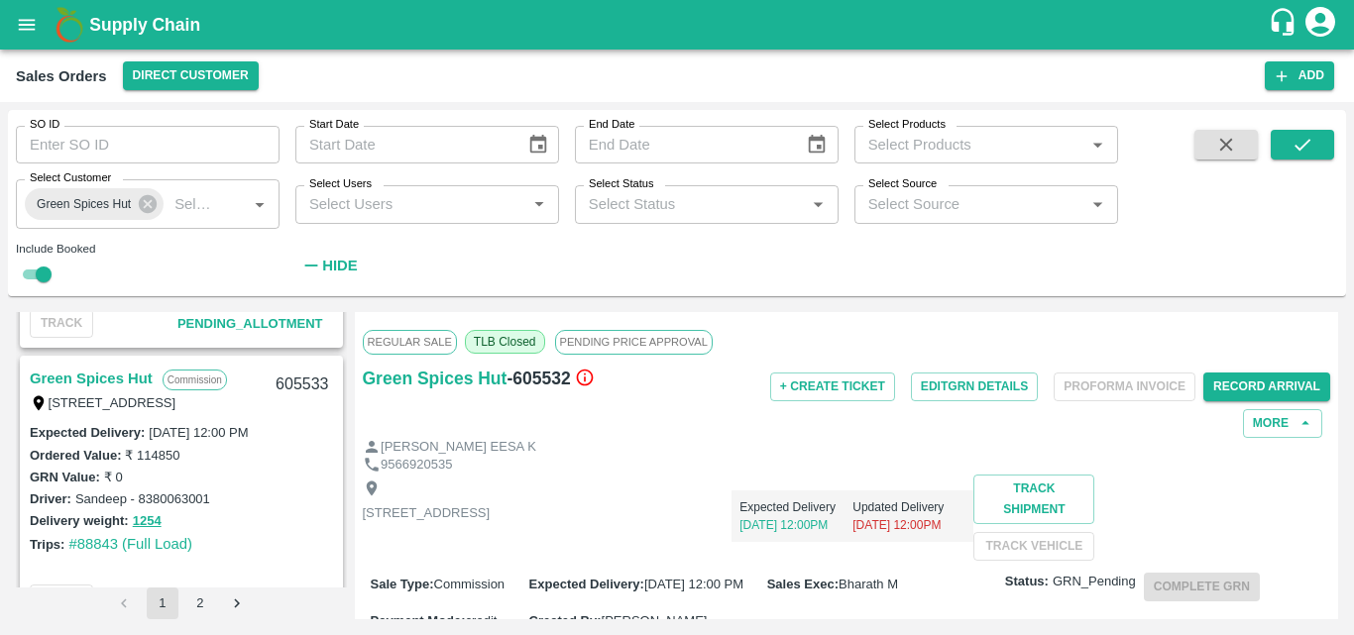
click at [98, 372] on link "Green Spices Hut" at bounding box center [91, 379] width 123 height 26
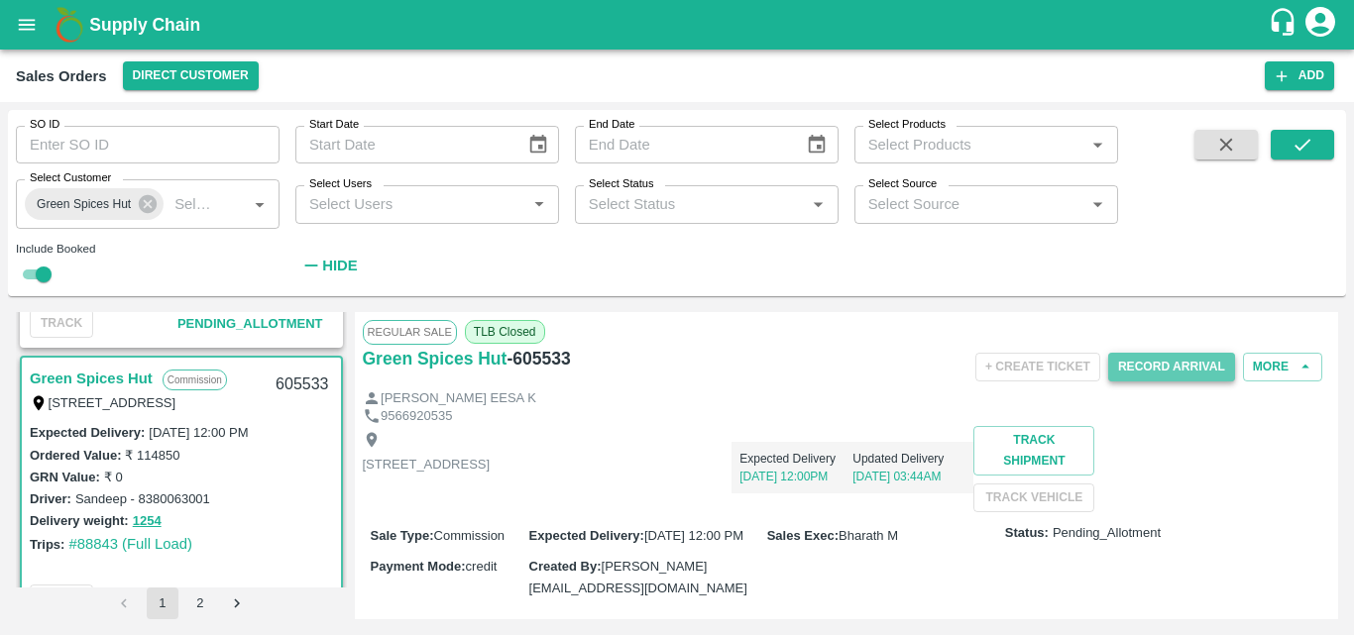
click at [1188, 354] on button "Record Arrival" at bounding box center [1171, 367] width 127 height 29
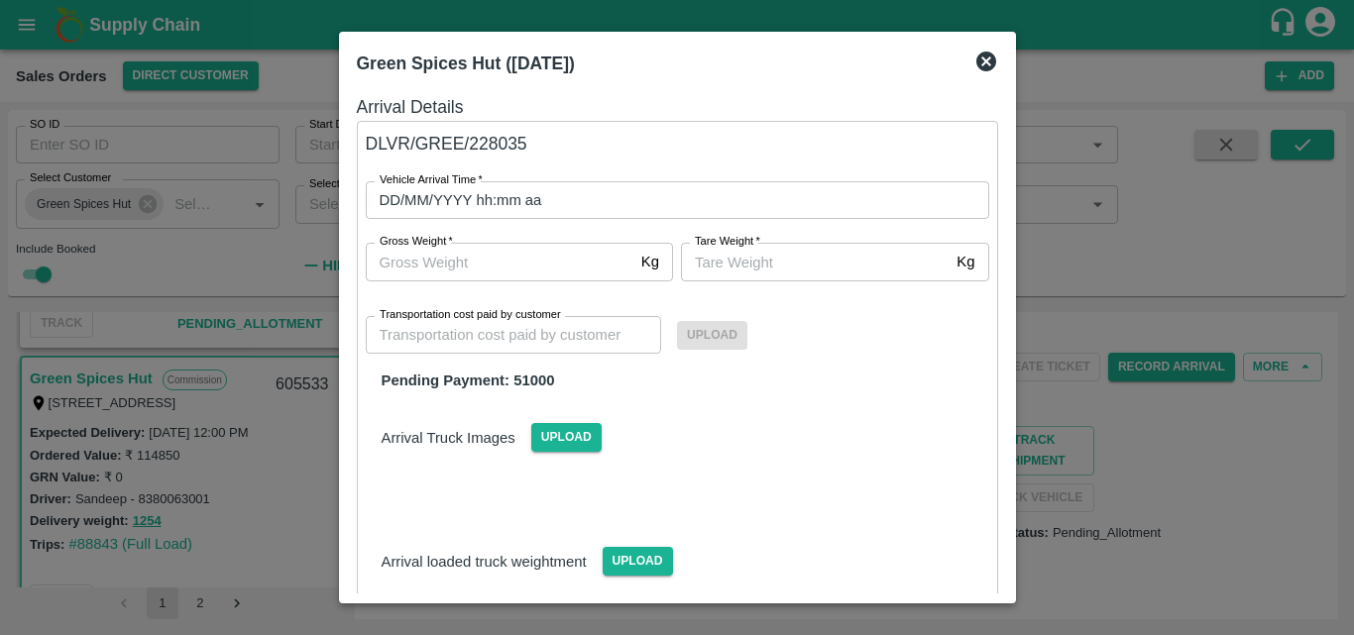
click at [609, 211] on input "DD/MM/YYYY hh:mm aa" at bounding box center [671, 200] width 610 height 38
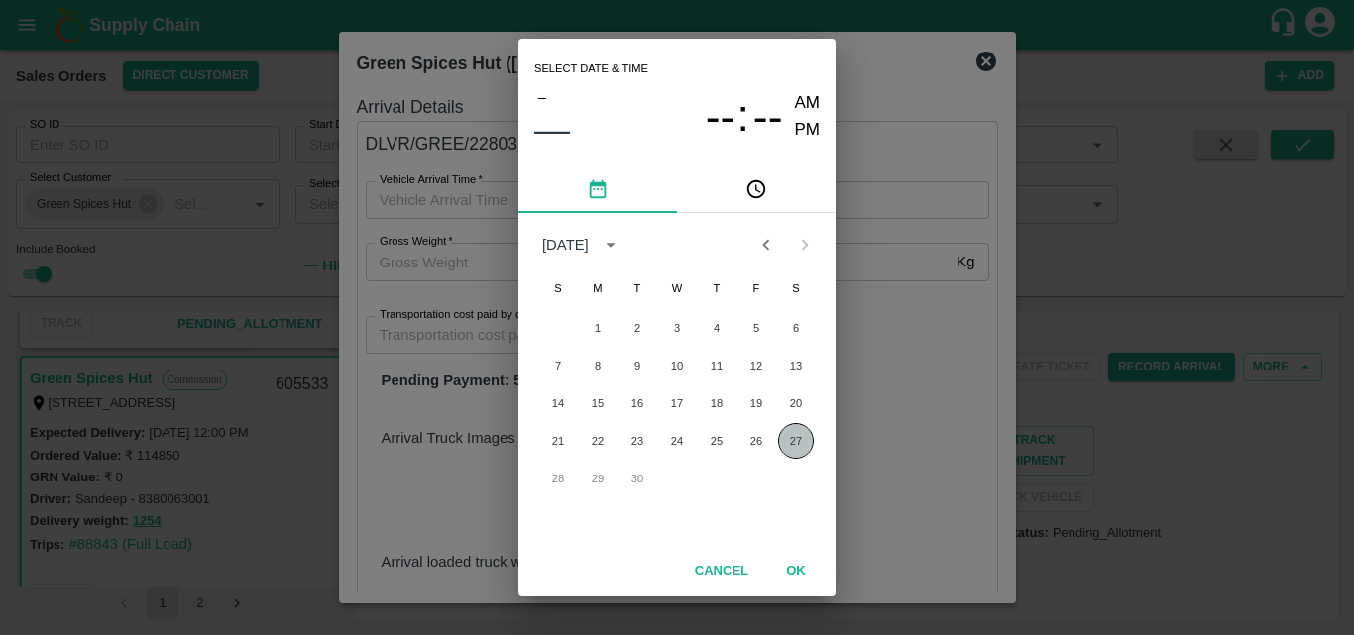
click at [796, 427] on button "27" at bounding box center [796, 441] width 36 height 36
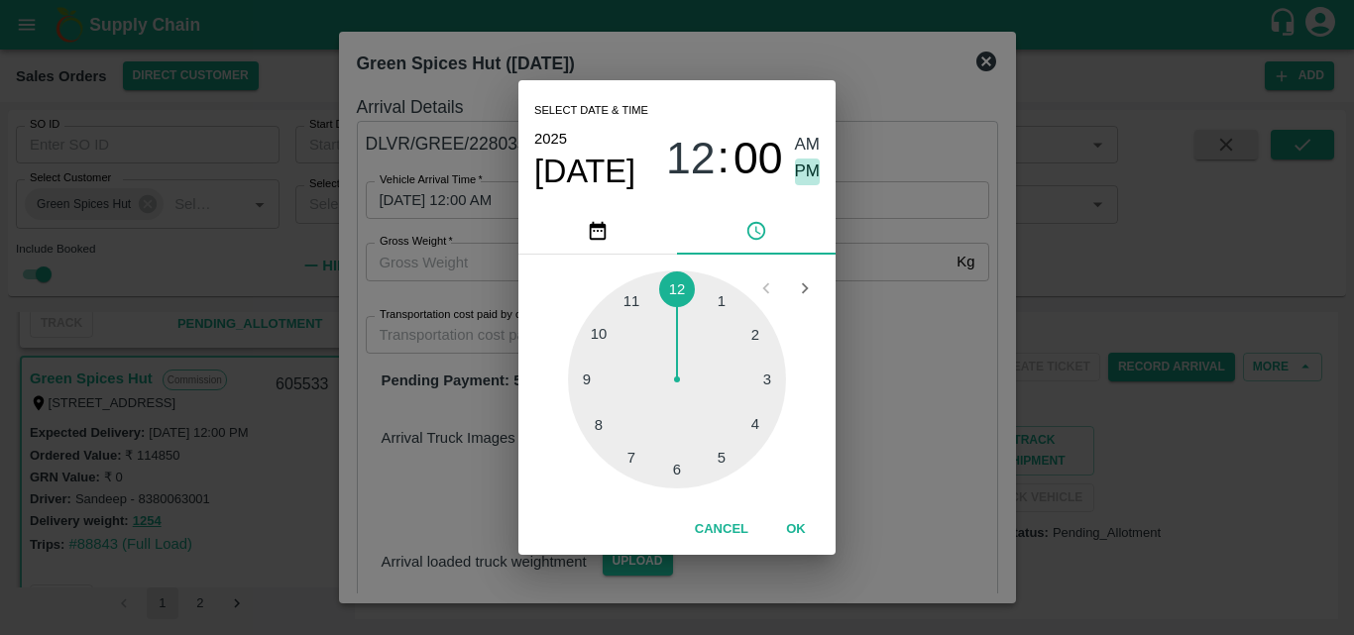
click at [800, 180] on span "PM" at bounding box center [808, 172] width 26 height 27
click at [794, 537] on button "OK" at bounding box center [795, 530] width 63 height 35
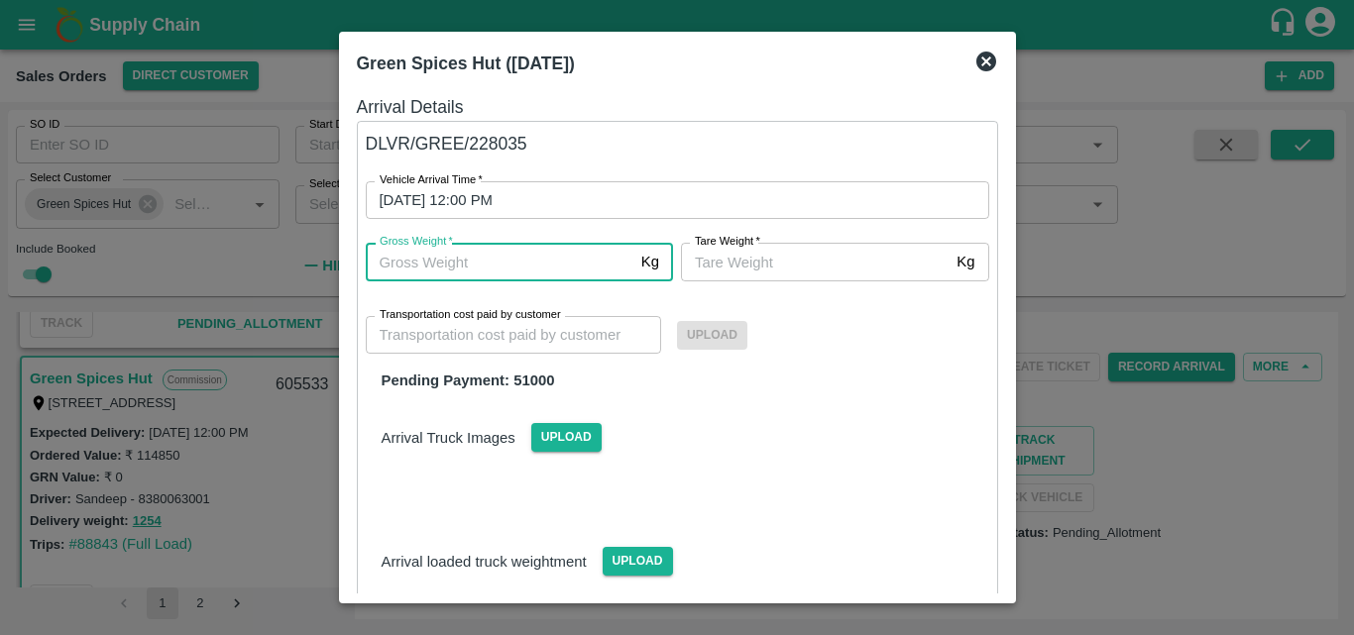
click at [501, 264] on input "Gross Weight   *" at bounding box center [500, 262] width 268 height 38
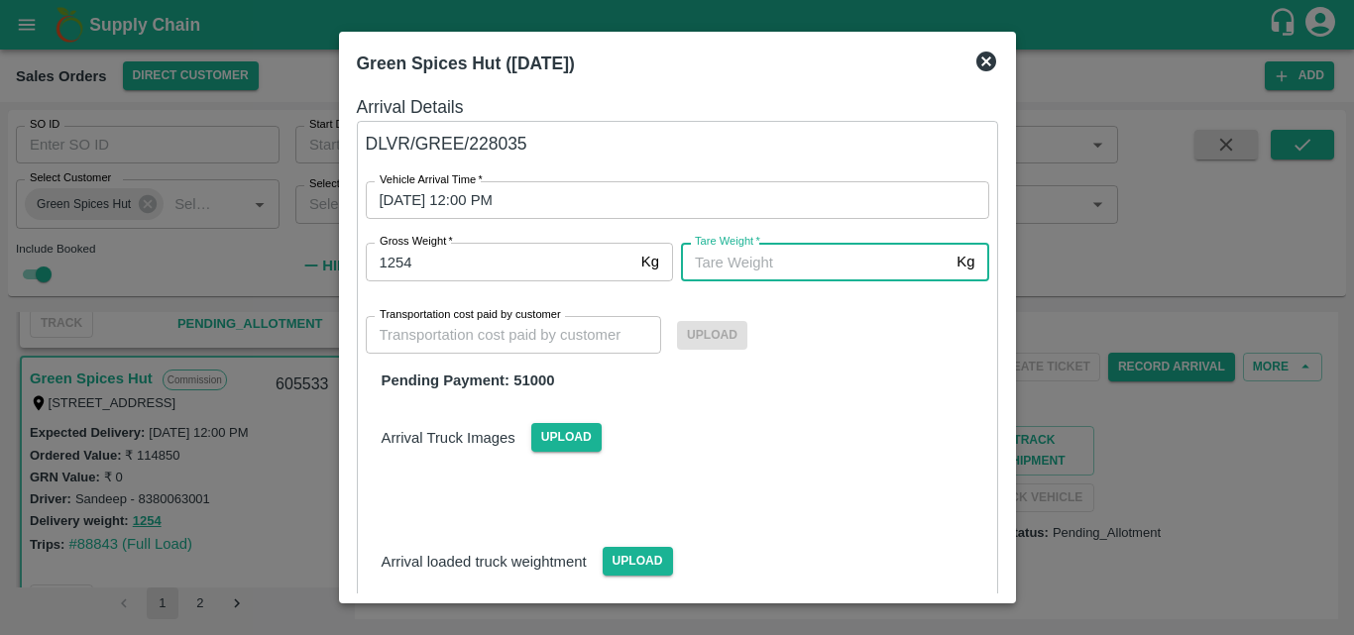
click at [692, 265] on input "Tare Weight   *" at bounding box center [815, 262] width 268 height 38
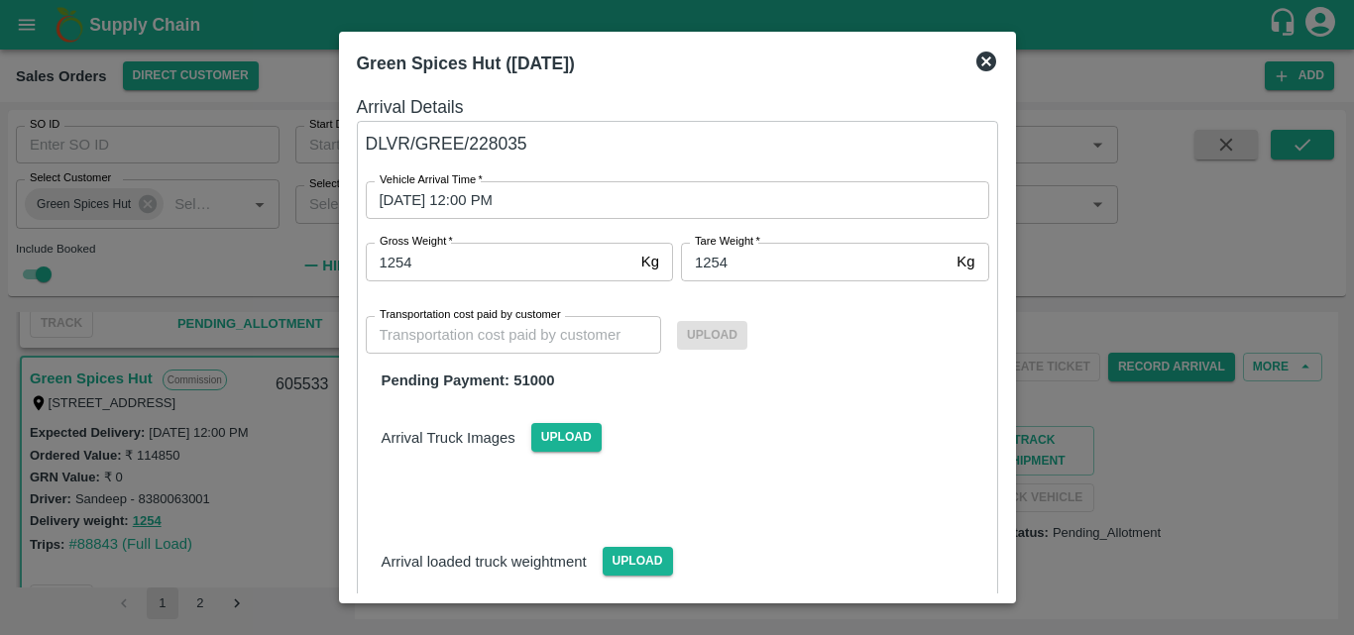
click at [740, 485] on div at bounding box center [669, 492] width 639 height 16
click at [985, 61] on icon at bounding box center [987, 62] width 24 height 24
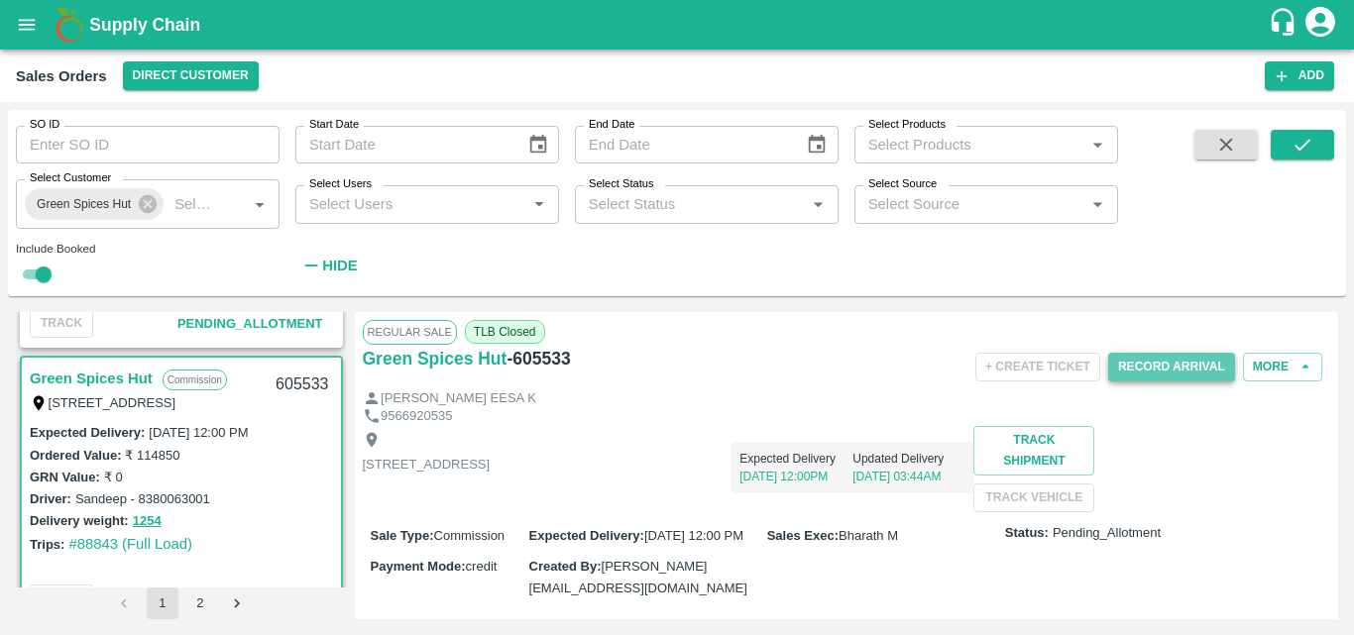
click at [1158, 364] on button "Record Arrival" at bounding box center [1171, 367] width 127 height 29
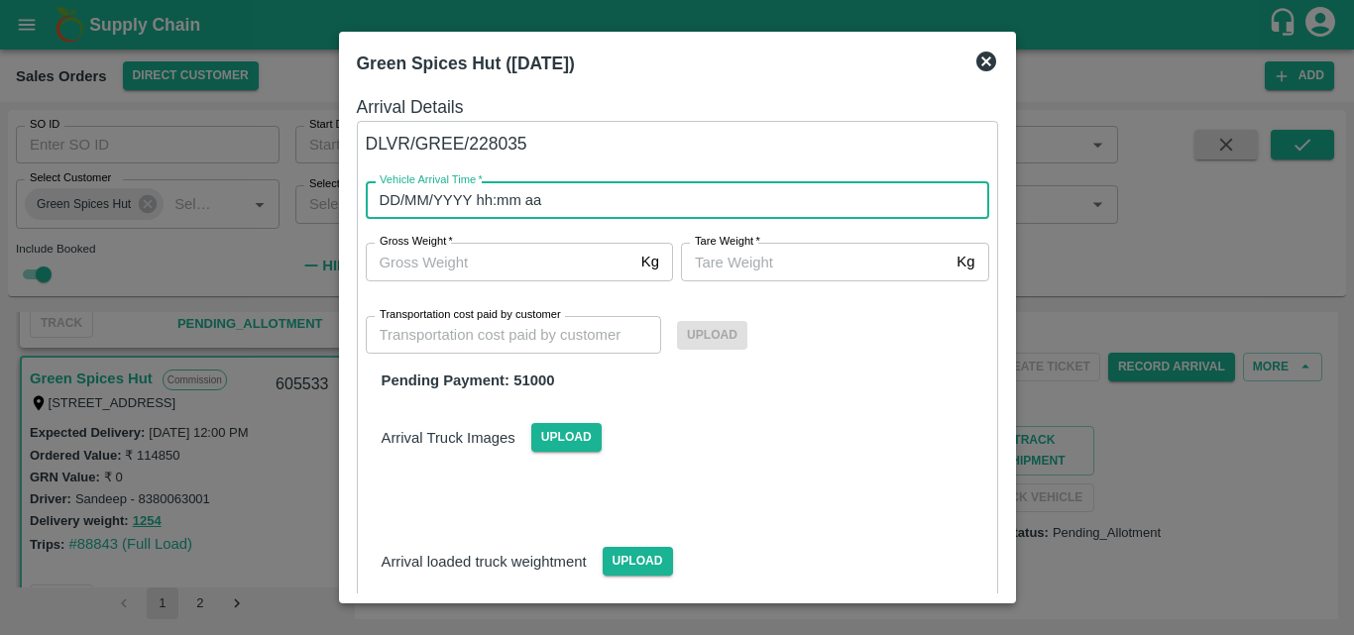
click at [651, 207] on input "DD/MM/YYYY hh:mm aa" at bounding box center [671, 200] width 610 height 38
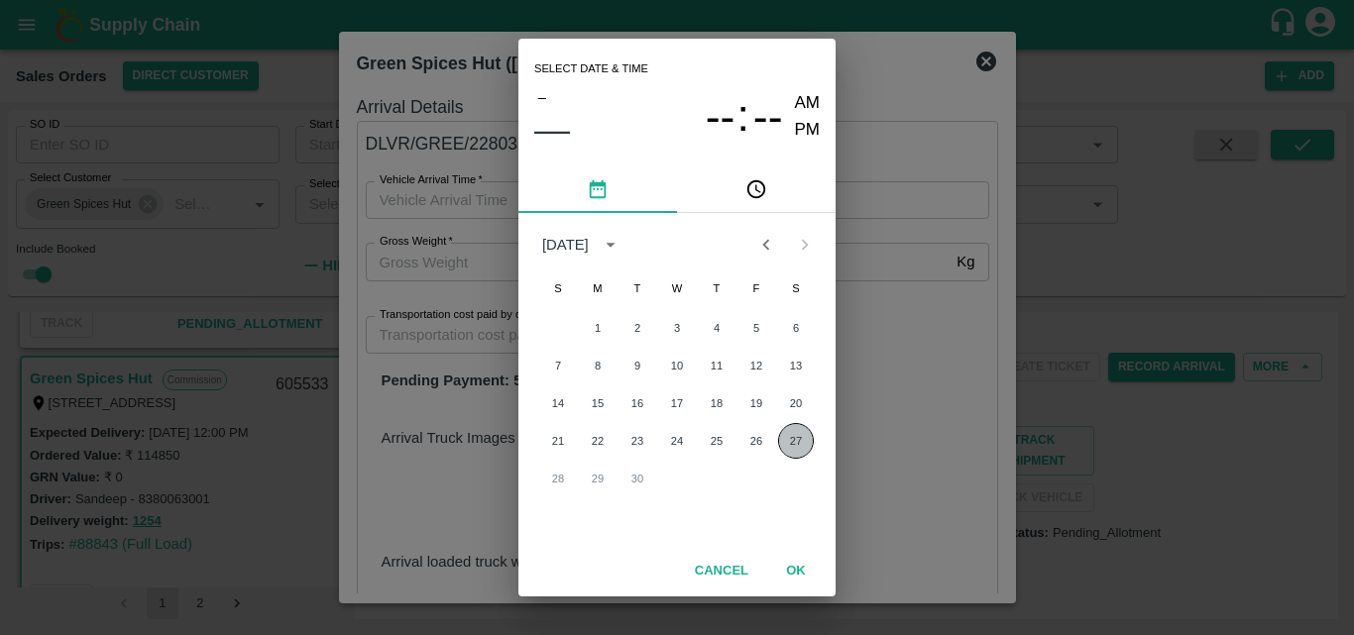
click at [798, 442] on button "27" at bounding box center [796, 441] width 36 height 36
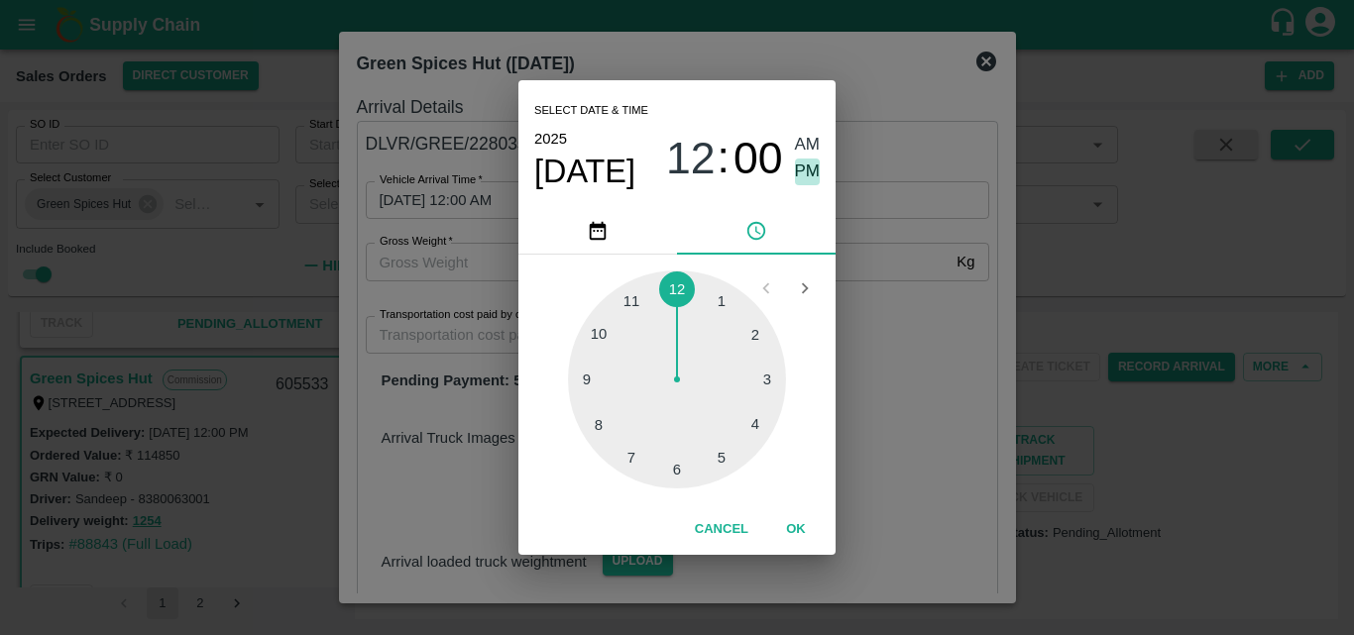
click at [801, 163] on span "PM" at bounding box center [808, 172] width 26 height 27
click at [790, 518] on button "OK" at bounding box center [795, 530] width 63 height 35
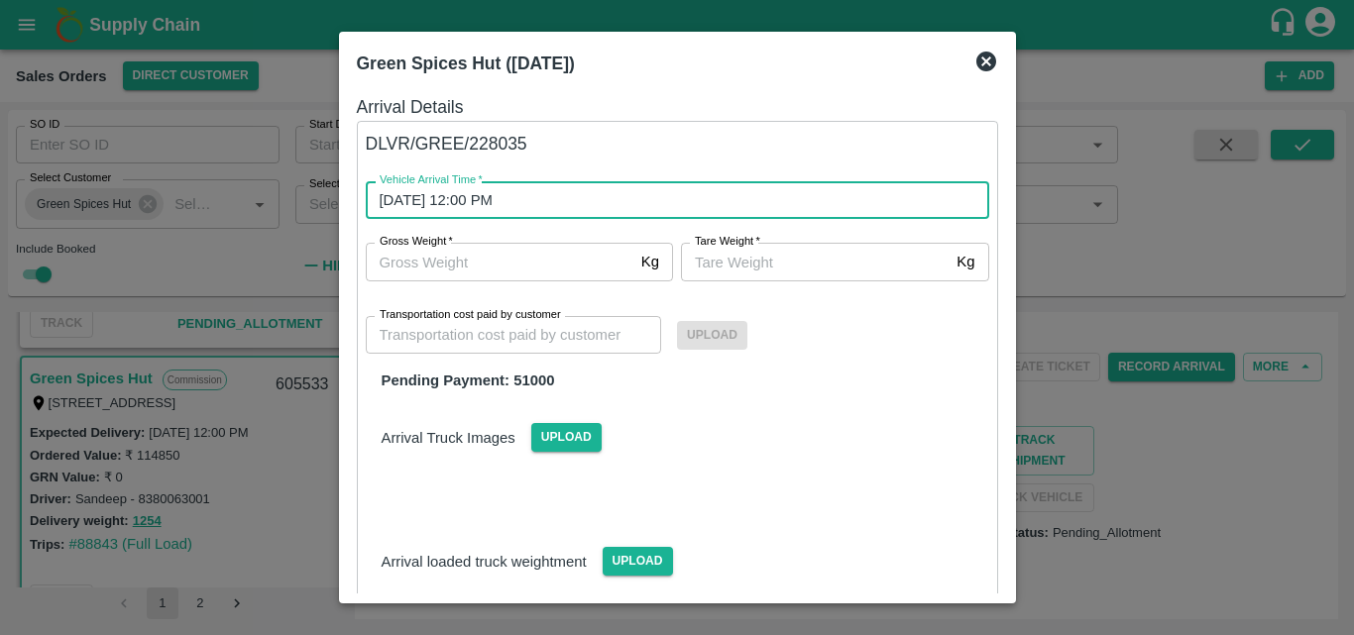
click at [517, 265] on input "Gross Weight   *" at bounding box center [500, 262] width 268 height 38
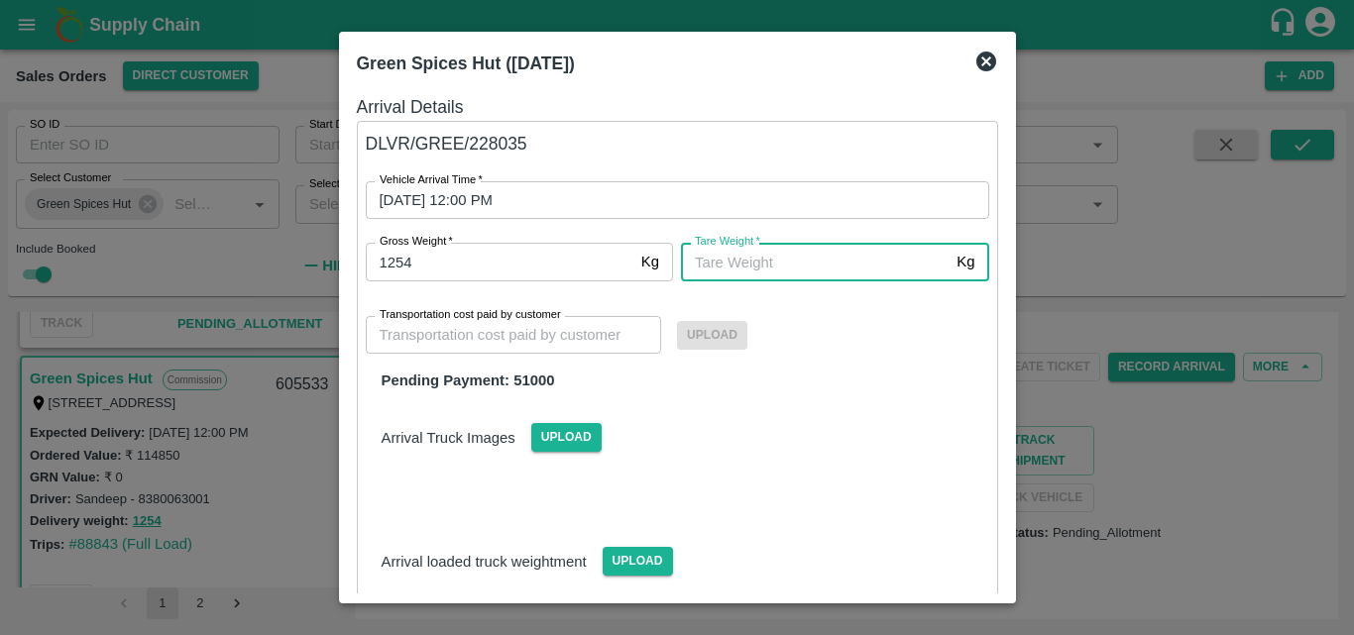
click at [818, 263] on input "Tare Weight   *" at bounding box center [815, 262] width 268 height 38
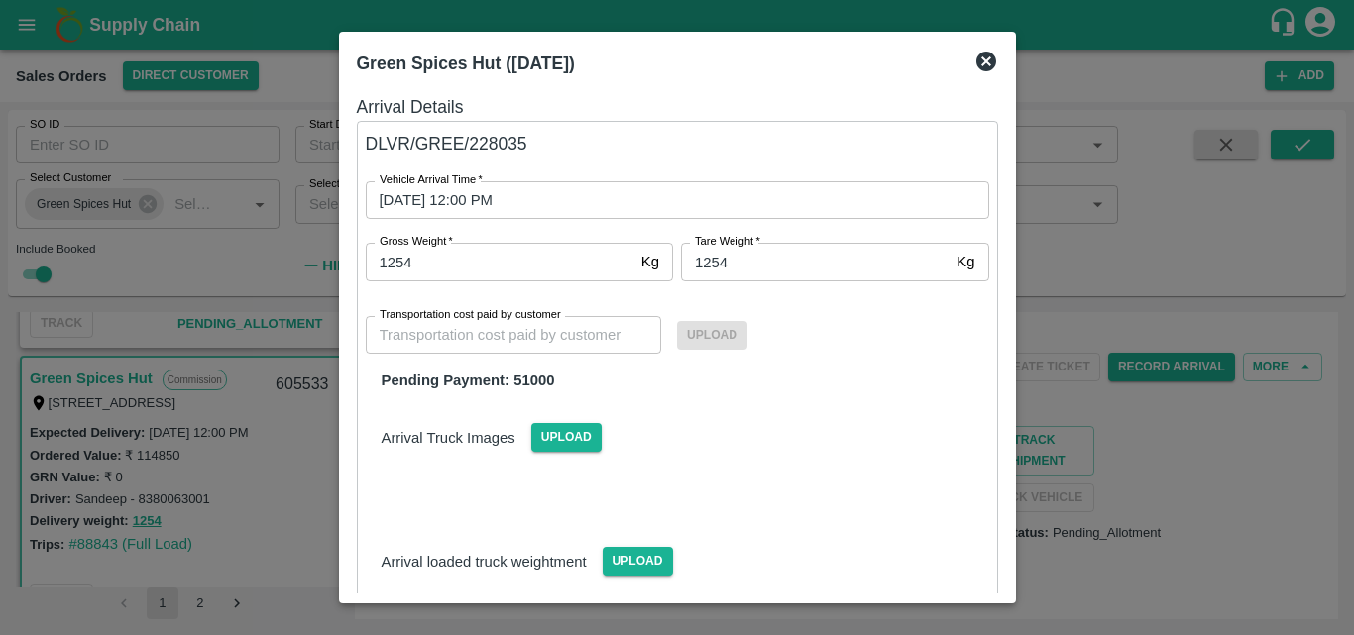
click at [886, 371] on div "Pending Payment: 51000" at bounding box center [678, 381] width 624 height 22
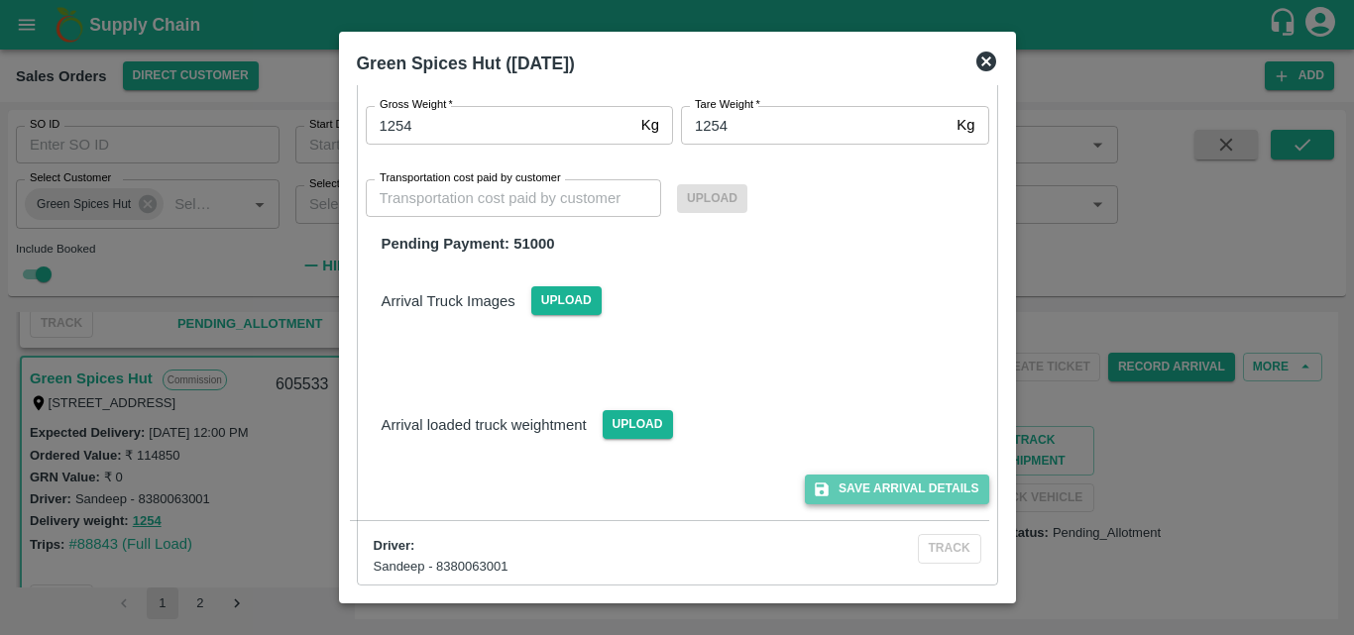
click at [903, 478] on button "Save Arrival Details" at bounding box center [896, 489] width 183 height 29
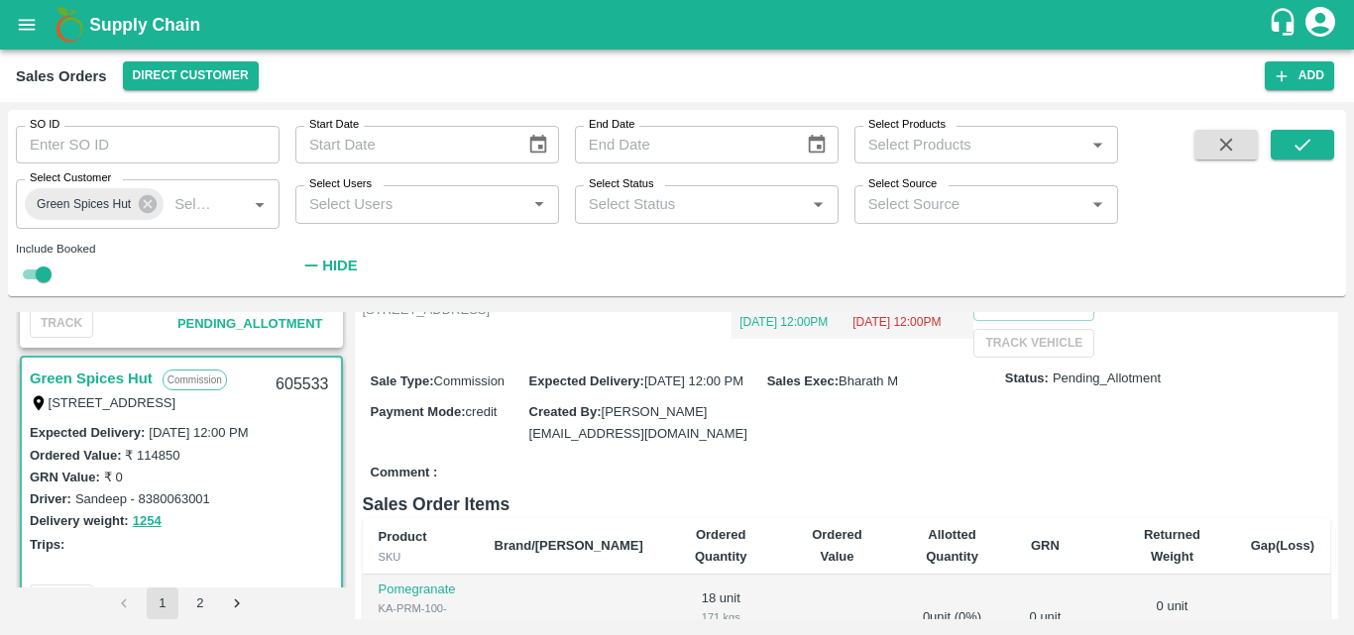
scroll to position [0, 0]
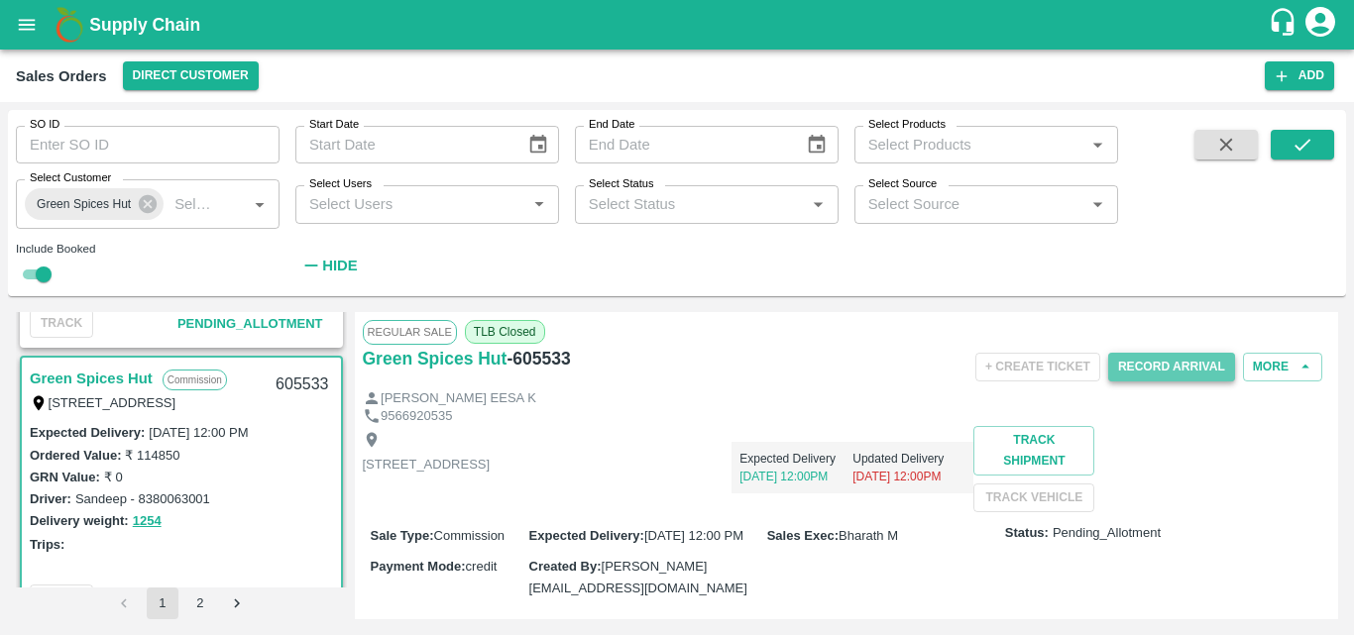
click at [1164, 367] on button "Record Arrival" at bounding box center [1171, 367] width 127 height 29
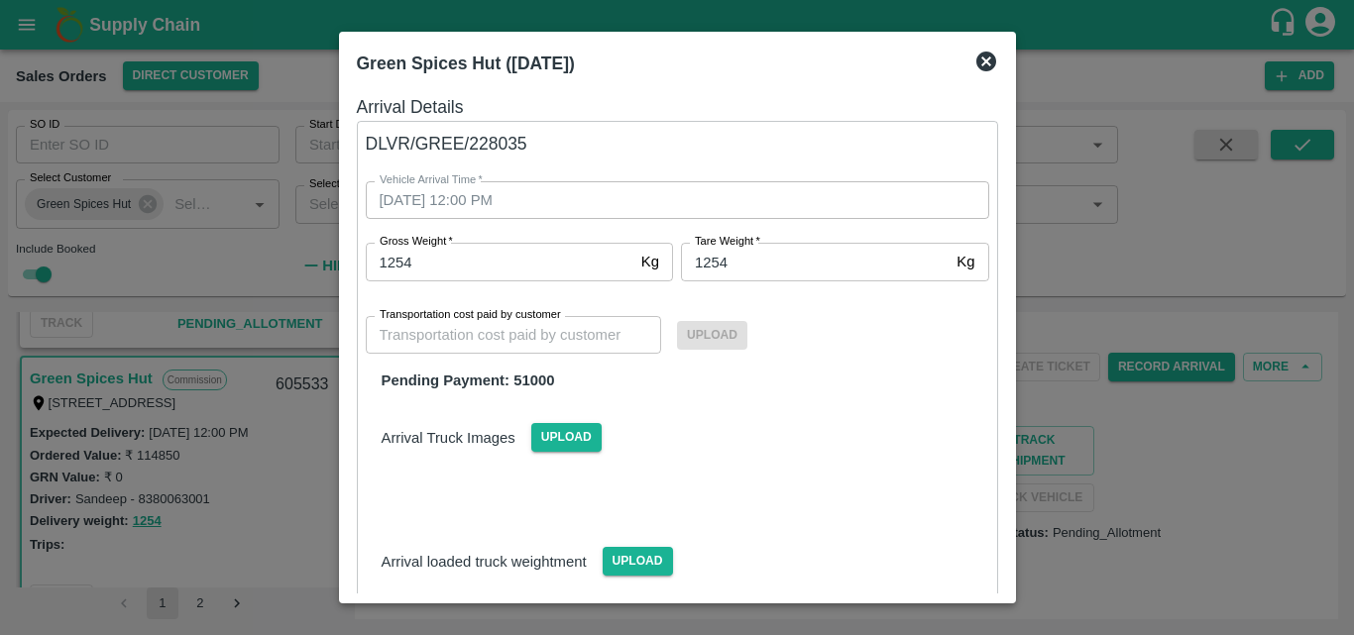
scroll to position [137, 0]
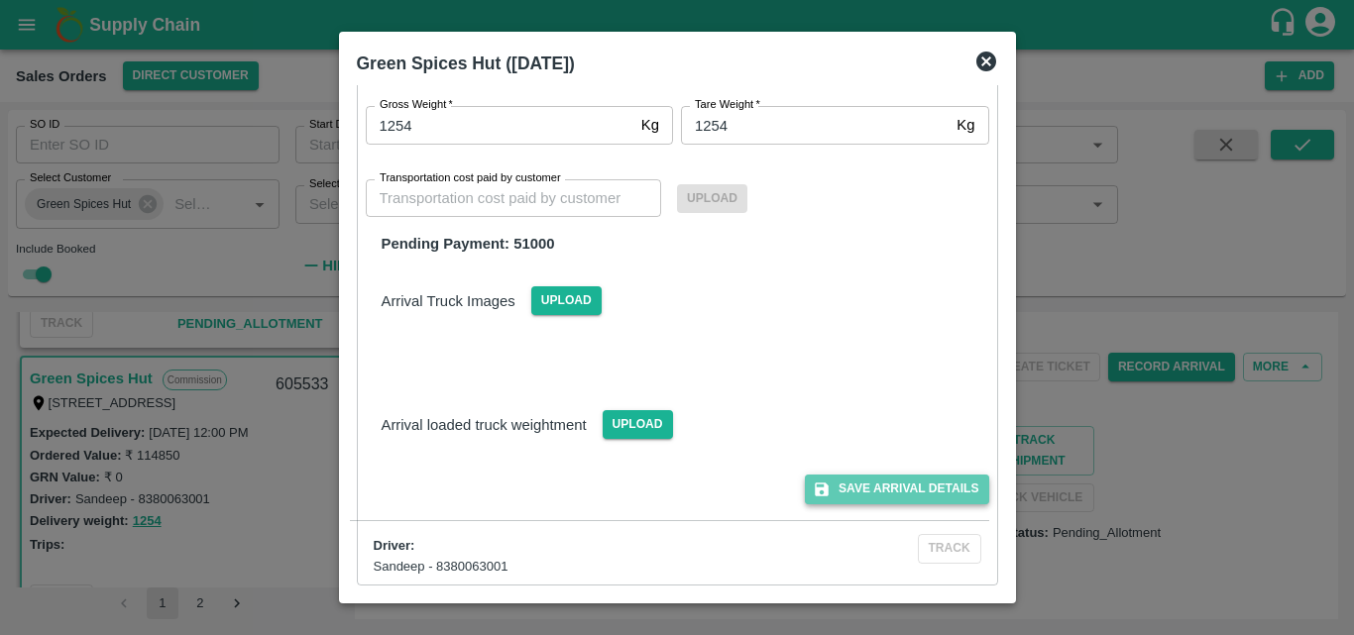
click at [881, 498] on button "Save Arrival Details" at bounding box center [896, 489] width 183 height 29
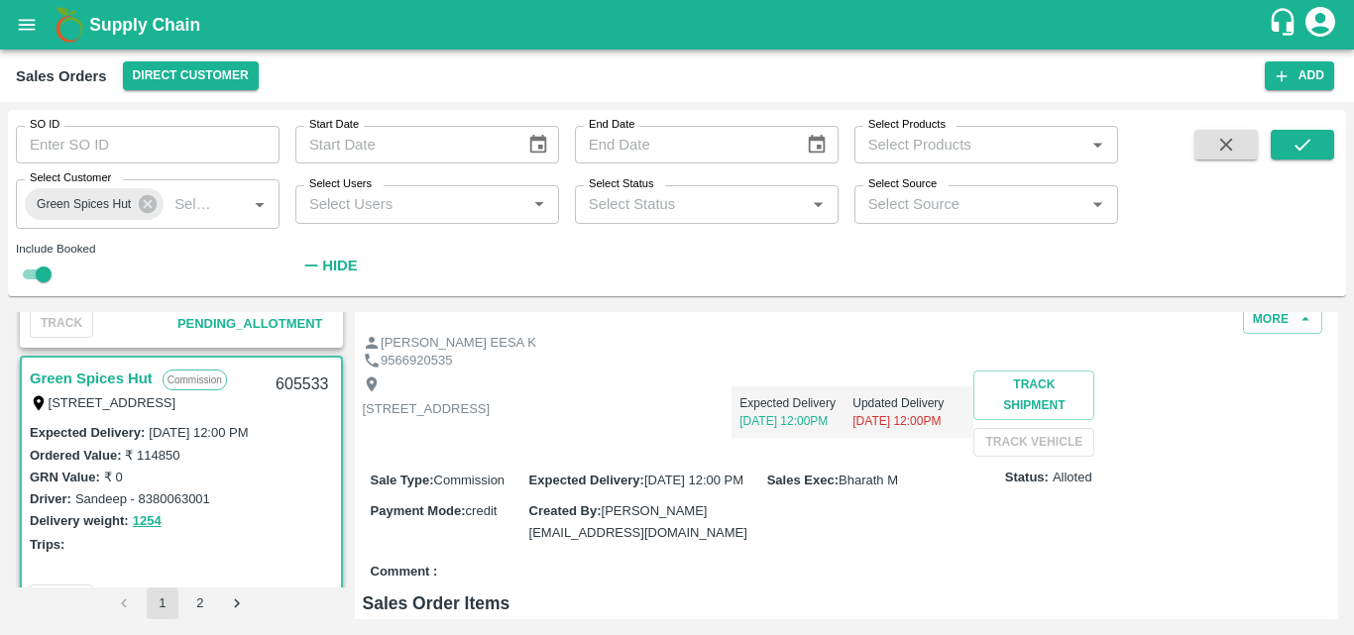
scroll to position [0, 0]
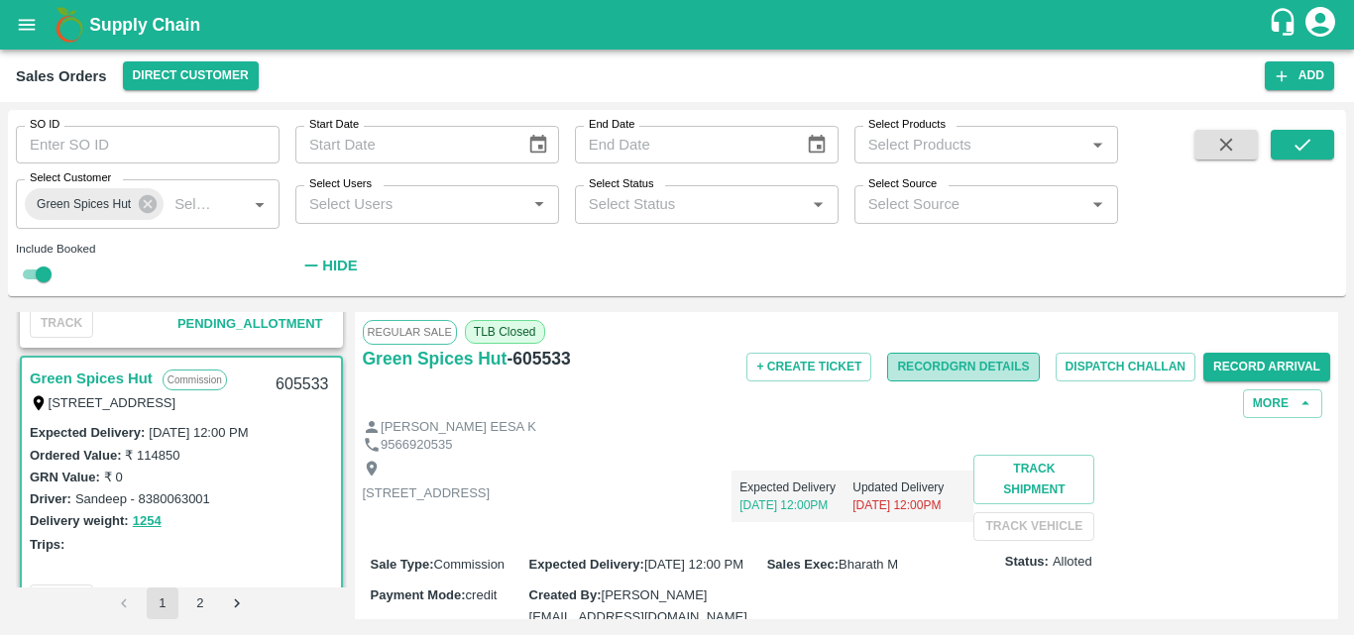
click at [958, 369] on button "Record GRN Details" at bounding box center [963, 367] width 152 height 29
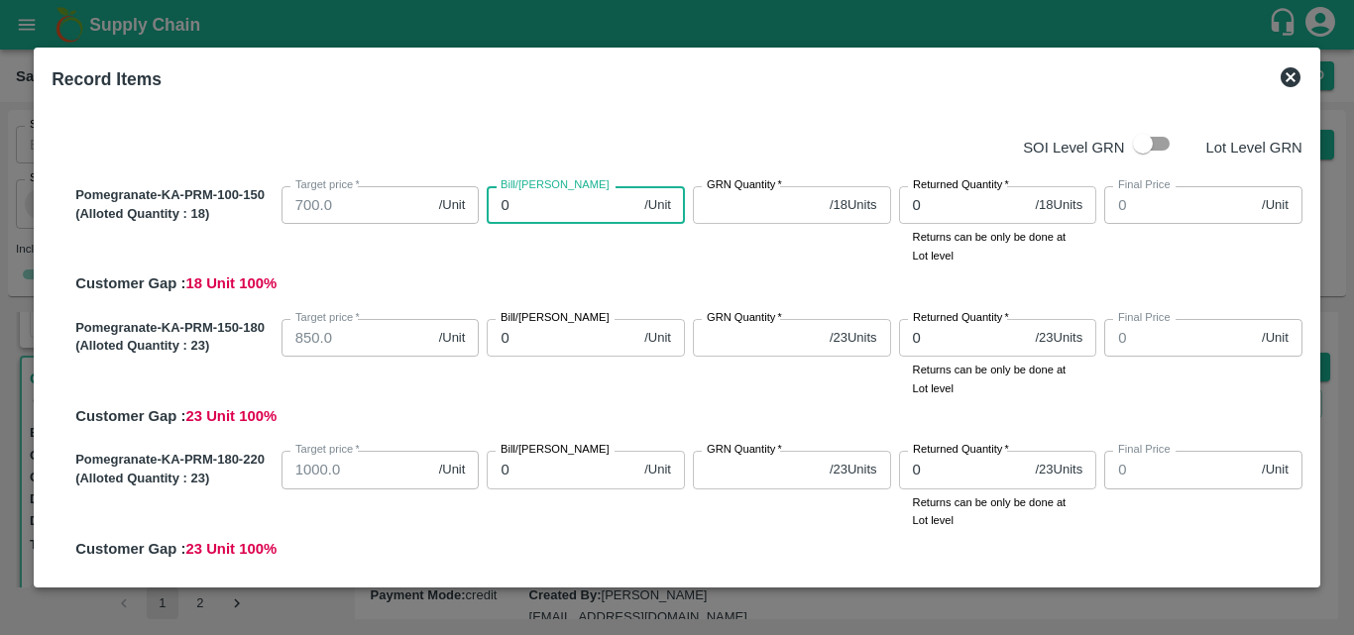
click at [541, 207] on input "0" at bounding box center [562, 205] width 150 height 38
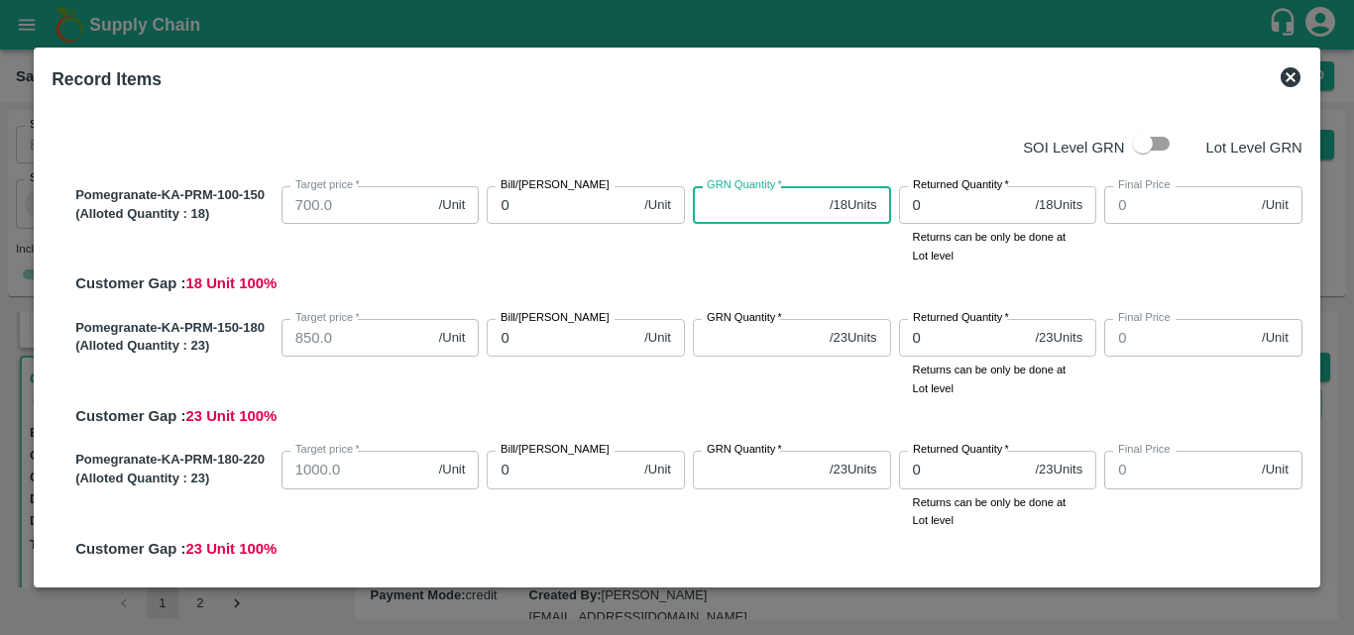
click at [740, 201] on input "GRN Quantity   *" at bounding box center [757, 205] width 129 height 38
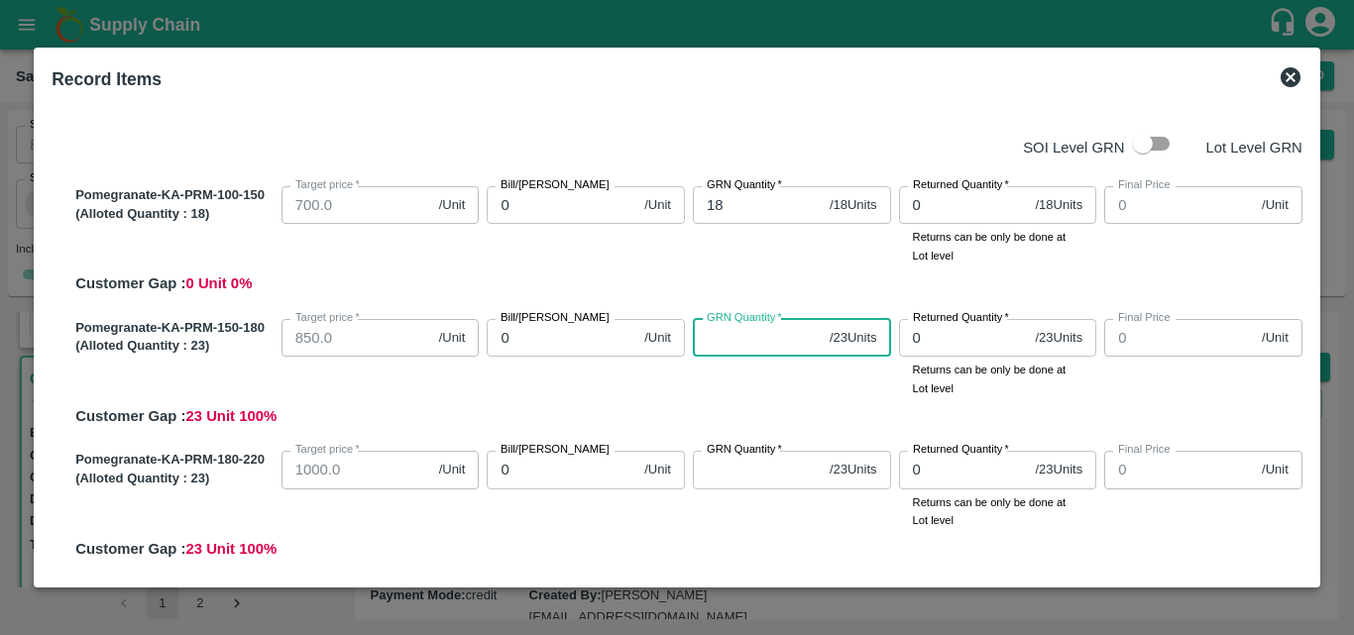
click at [744, 341] on input "GRN Quantity   *" at bounding box center [757, 338] width 129 height 38
click at [752, 475] on input "GRN Quantity   *" at bounding box center [757, 470] width 129 height 38
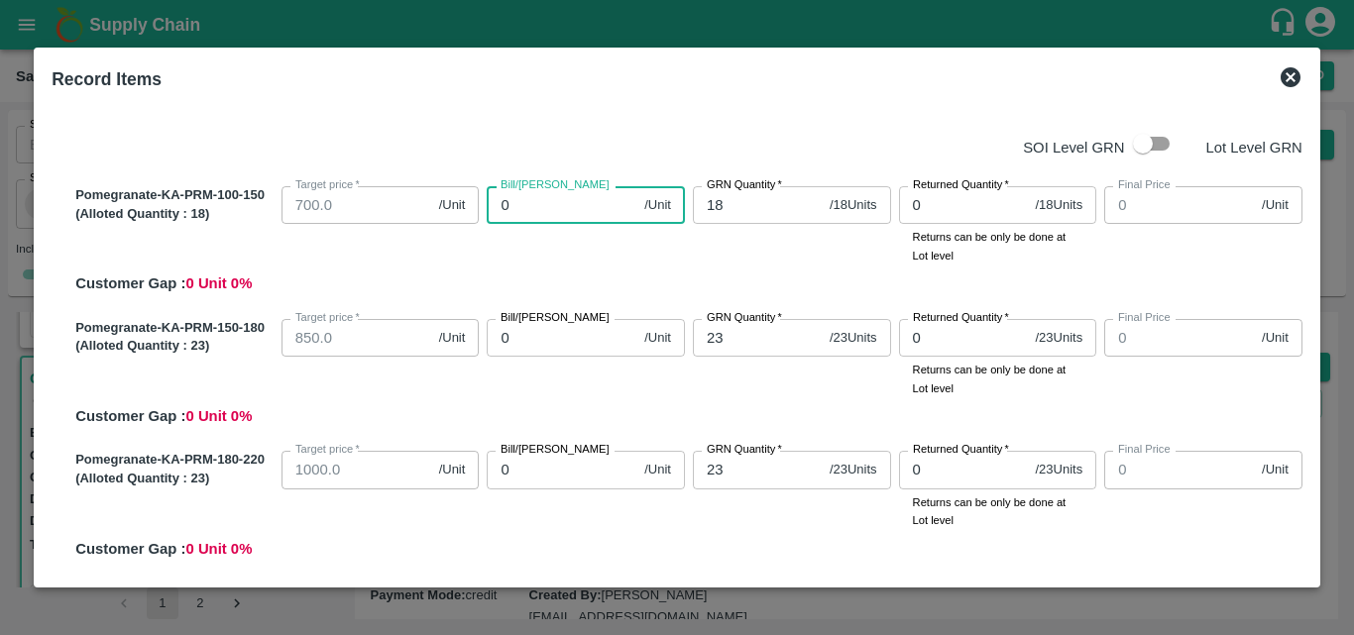
click at [569, 215] on input "0" at bounding box center [562, 205] width 150 height 38
click at [543, 321] on label "Bill/Patti price" at bounding box center [555, 318] width 109 height 16
click at [543, 321] on input "0" at bounding box center [562, 338] width 150 height 38
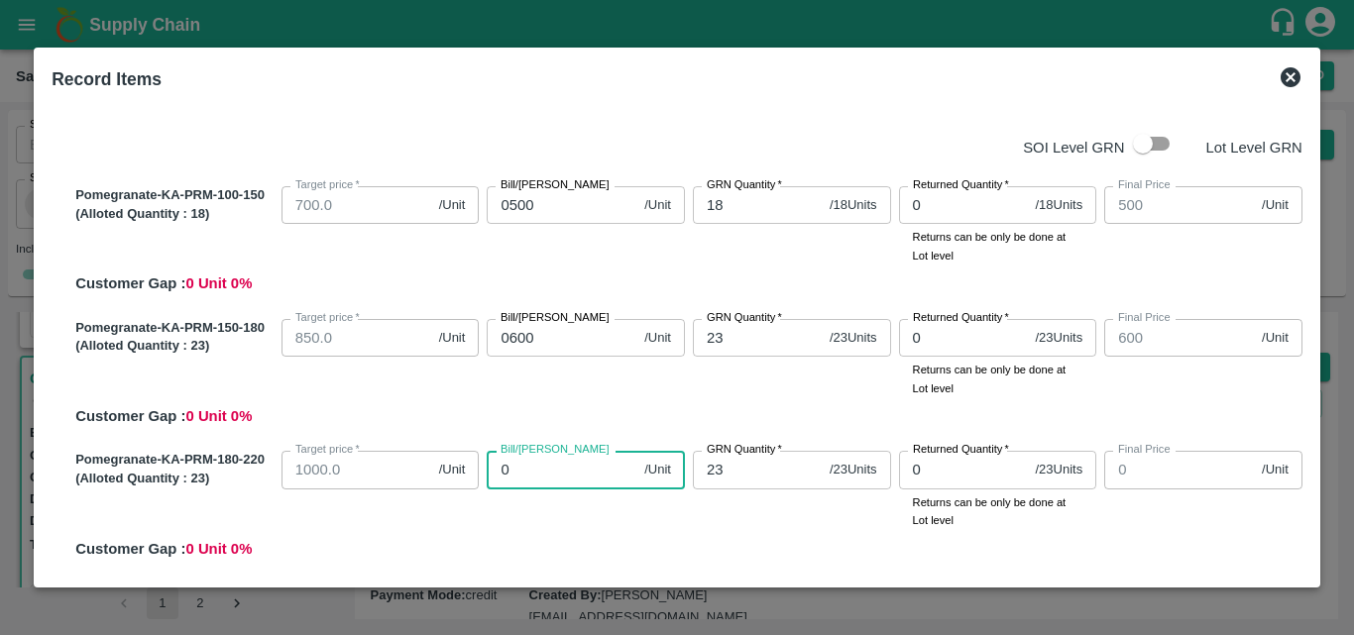
click at [573, 472] on input "0" at bounding box center [562, 470] width 150 height 38
click at [747, 501] on div "GRN Quantity   * 23 / 23 Units GRN Quantity" at bounding box center [788, 486] width 206 height 86
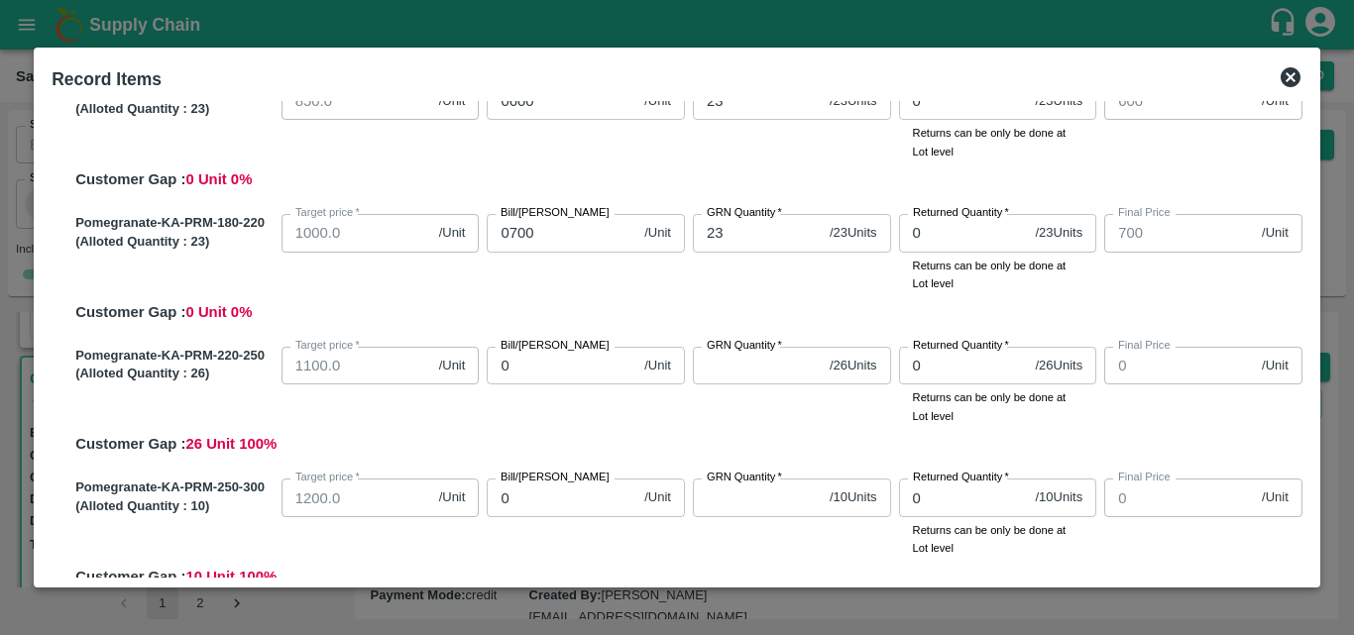
scroll to position [248, 0]
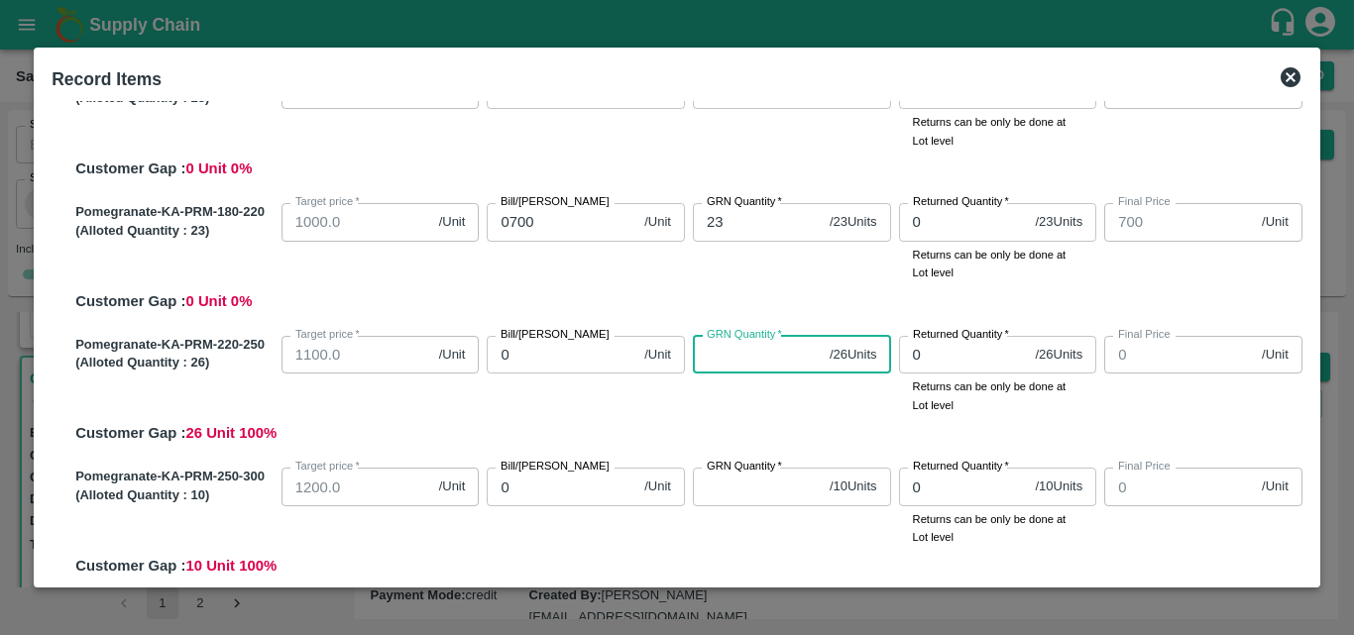
click at [736, 358] on input "GRN Quantity   *" at bounding box center [757, 355] width 129 height 38
click at [769, 416] on div "Pomegranate-KA-PRM-220-250 (Alloted Quantity : 26 ) Target price   * 1100.0 /Un…" at bounding box center [684, 386] width 1235 height 117
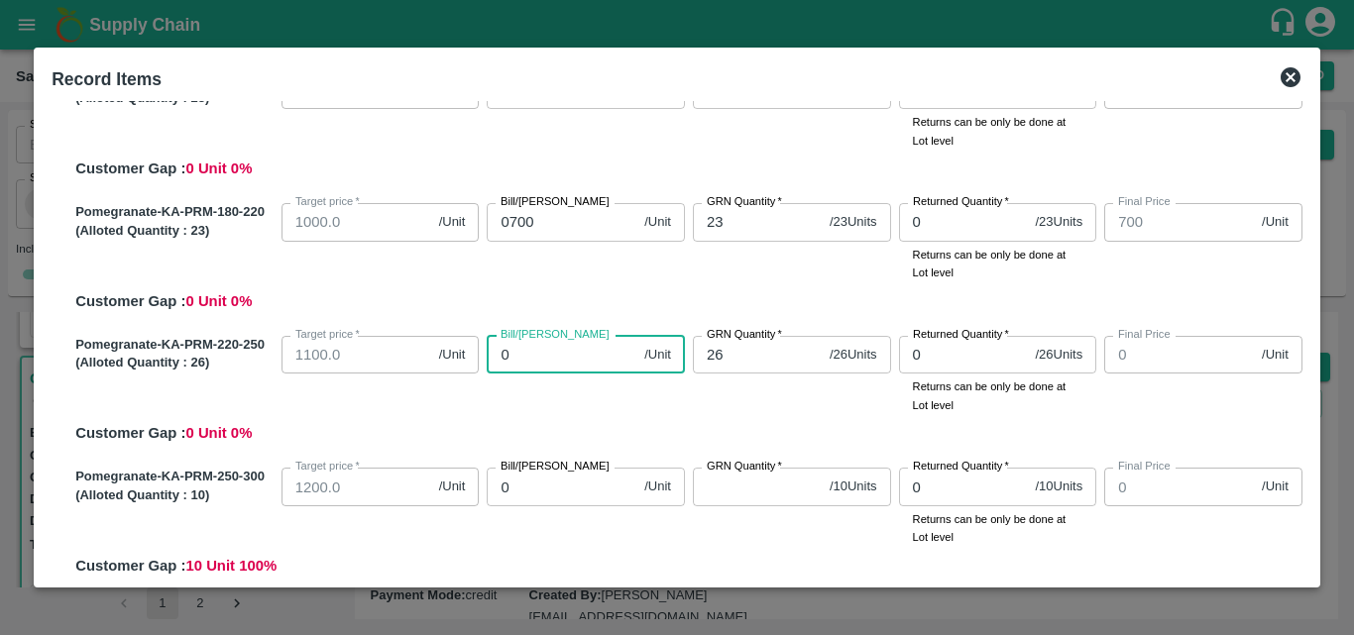
click at [545, 360] on input "0" at bounding box center [562, 355] width 150 height 38
click at [605, 427] on div "Pomegranate-KA-PRM-220-250 (Alloted Quantity : 26 ) Target price   * 1100.0 /Un…" at bounding box center [684, 386] width 1235 height 117
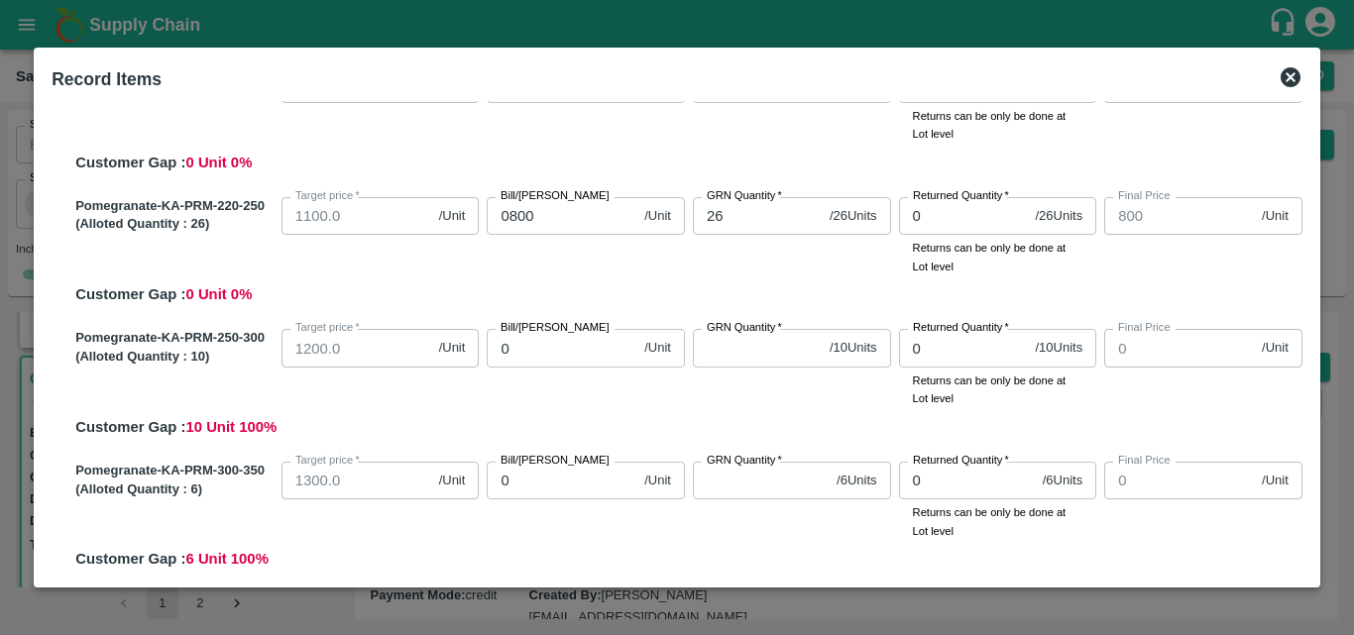
scroll to position [389, 0]
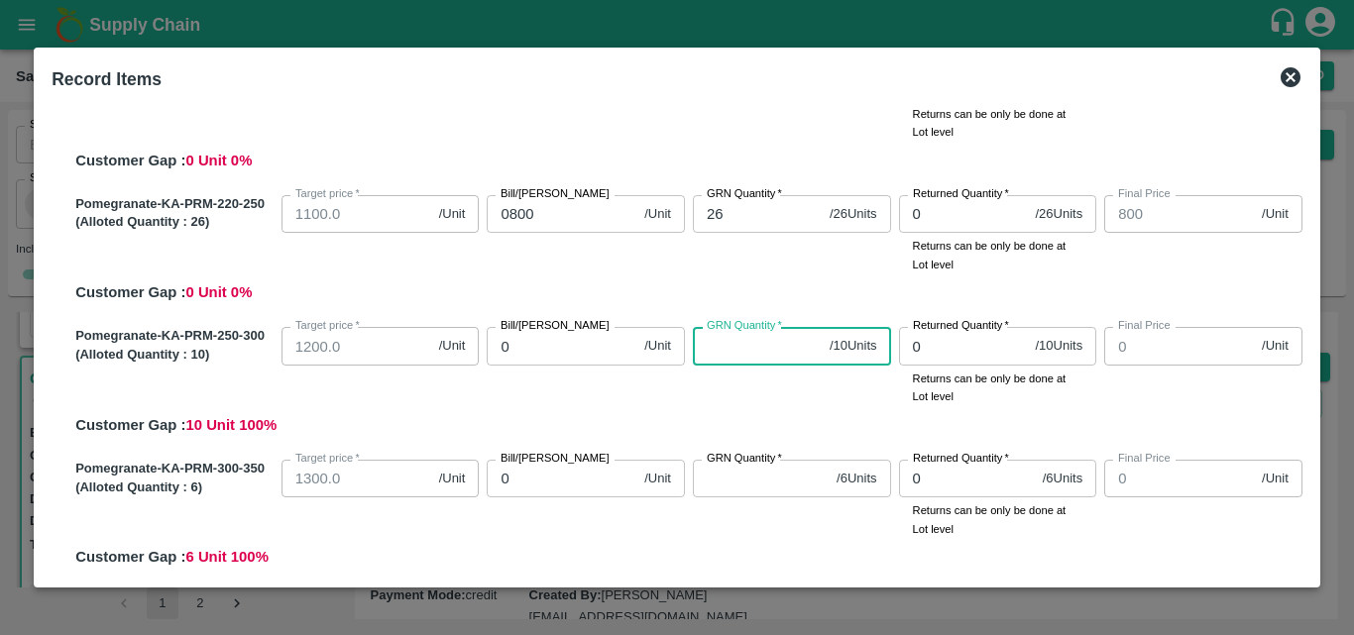
click at [724, 358] on input "GRN Quantity   *" at bounding box center [757, 346] width 129 height 38
click at [575, 349] on input "0" at bounding box center [562, 346] width 150 height 38
click at [595, 407] on div "Pomegranate-KA-PRM-250-300 (Alloted Quantity : 10 ) Target price   * 1200.0 /Un…" at bounding box center [684, 377] width 1235 height 117
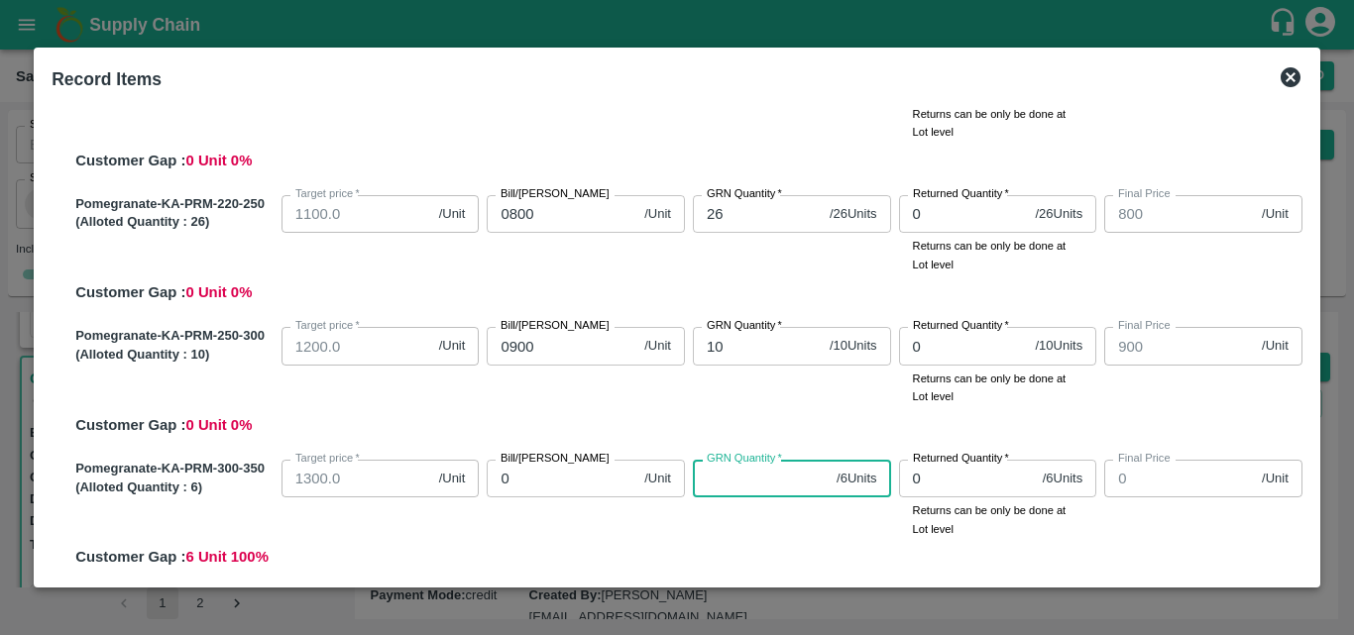
click at [735, 484] on input "GRN Quantity   *" at bounding box center [761, 479] width 136 height 38
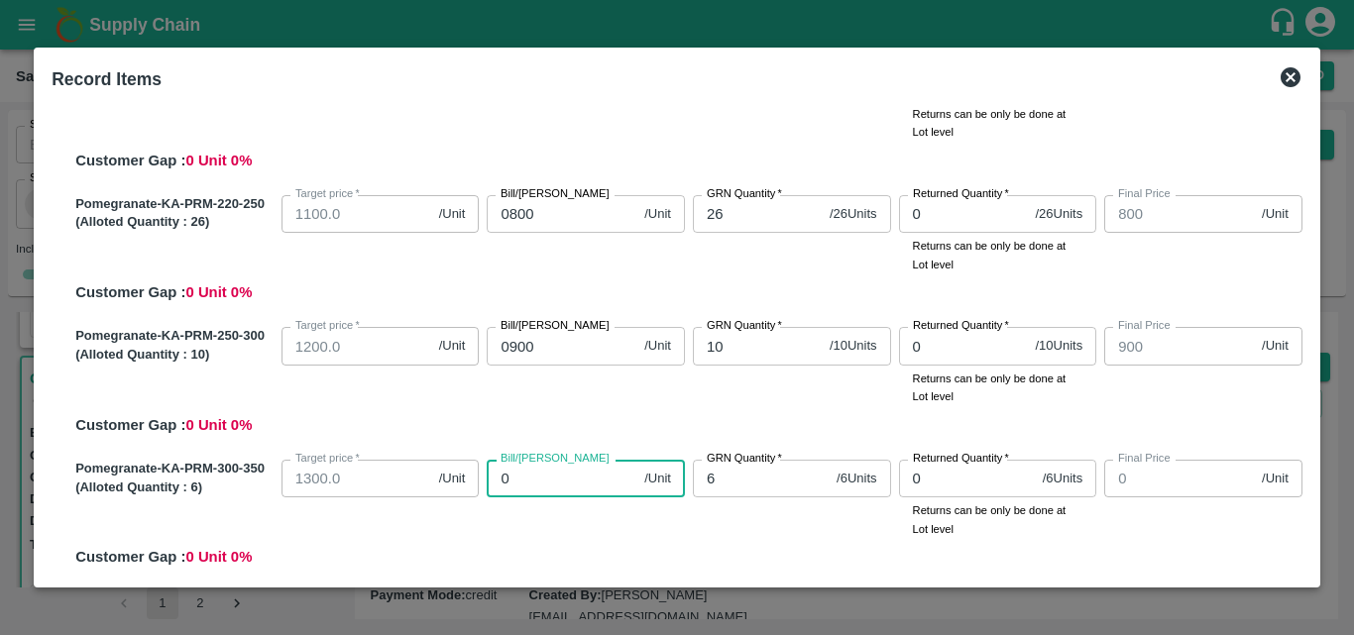
click at [529, 488] on input "0" at bounding box center [562, 479] width 150 height 38
click at [753, 521] on div "GRN Quantity   * 6 / 6 Units GRN Quantity" at bounding box center [788, 495] width 206 height 86
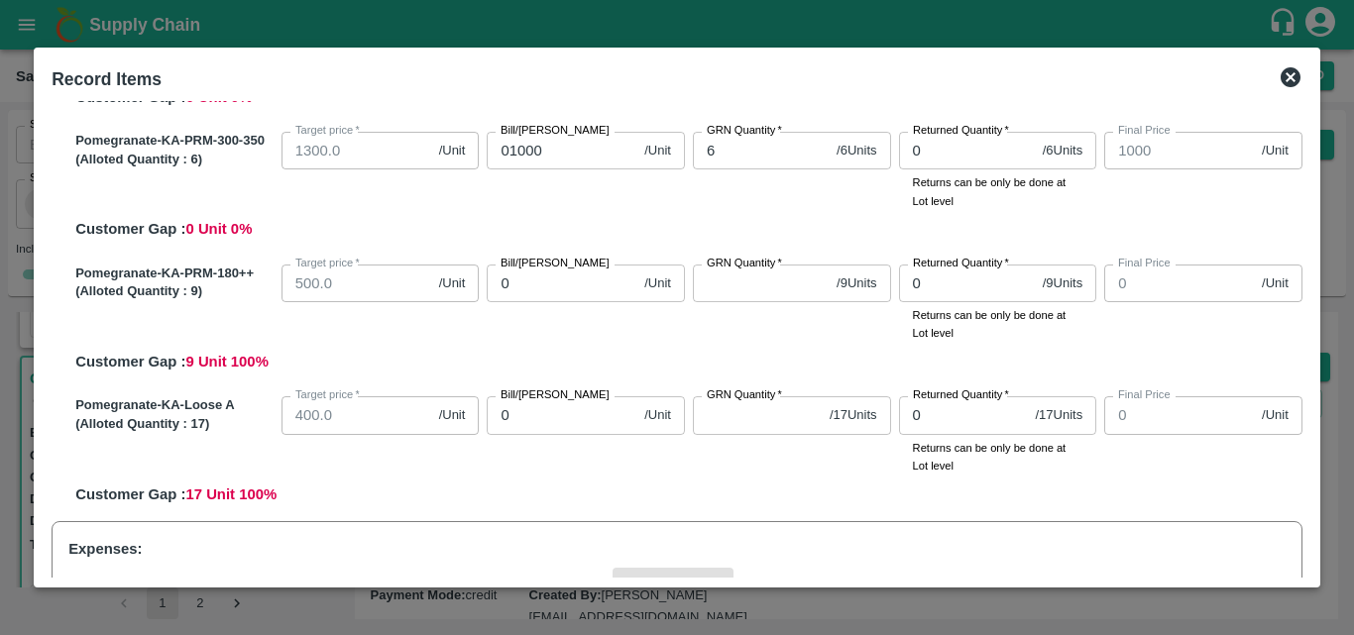
scroll to position [718, 0]
click at [732, 288] on input "GRN Quantity   *" at bounding box center [761, 283] width 136 height 38
click at [574, 288] on input "0" at bounding box center [562, 283] width 150 height 38
click at [572, 416] on input "0" at bounding box center [562, 415] width 150 height 38
click at [732, 418] on input "GRN Quantity   *" at bounding box center [757, 415] width 129 height 38
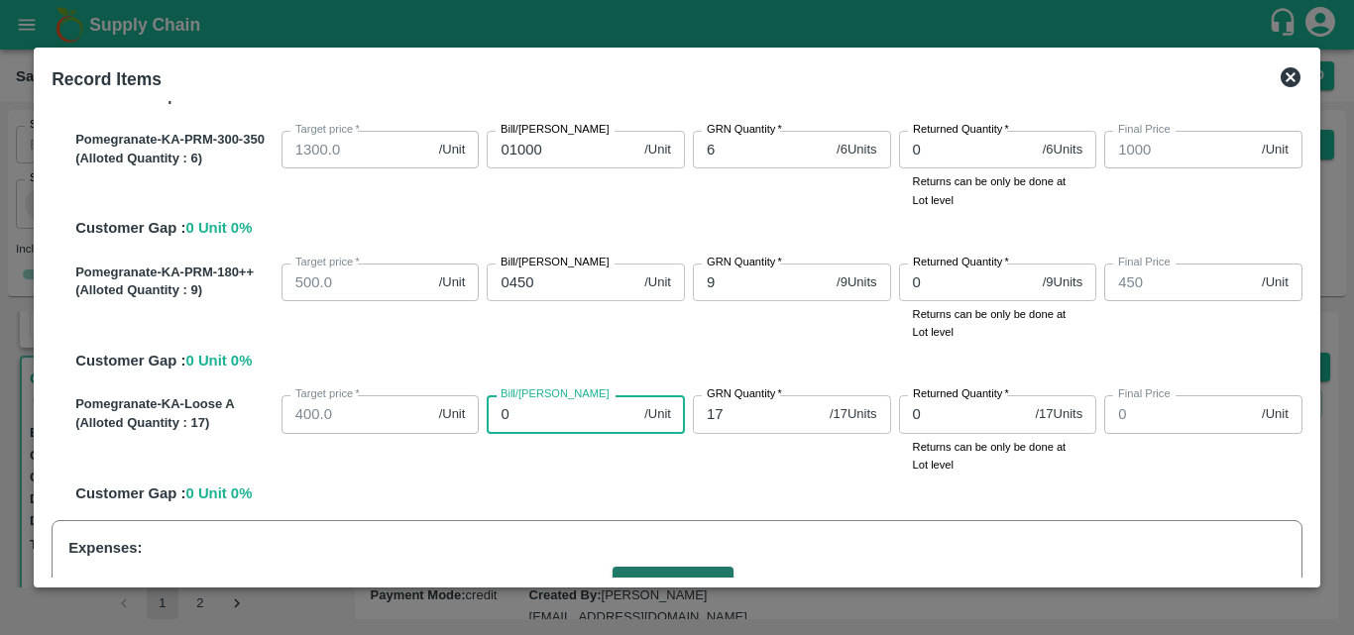
click at [540, 425] on input "0" at bounding box center [562, 415] width 150 height 38
click at [774, 460] on div "GRN Quantity   * 17 / 17 Units GRN Quantity" at bounding box center [788, 431] width 206 height 86
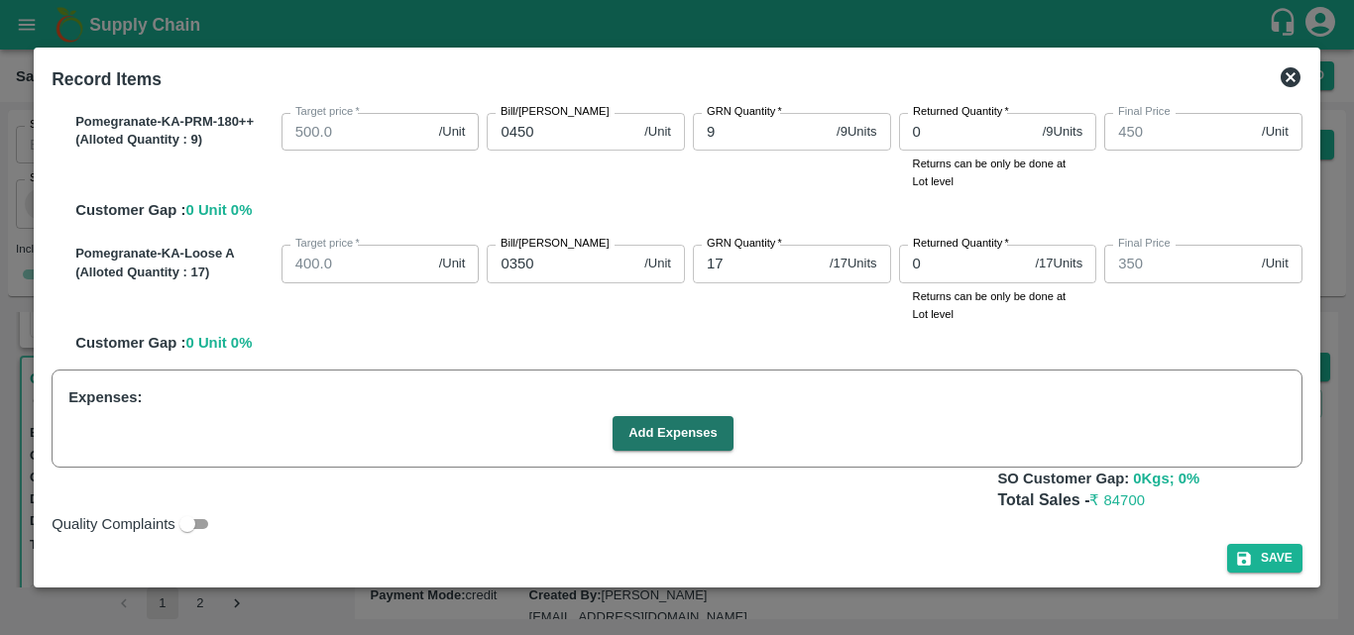
scroll to position [879, 0]
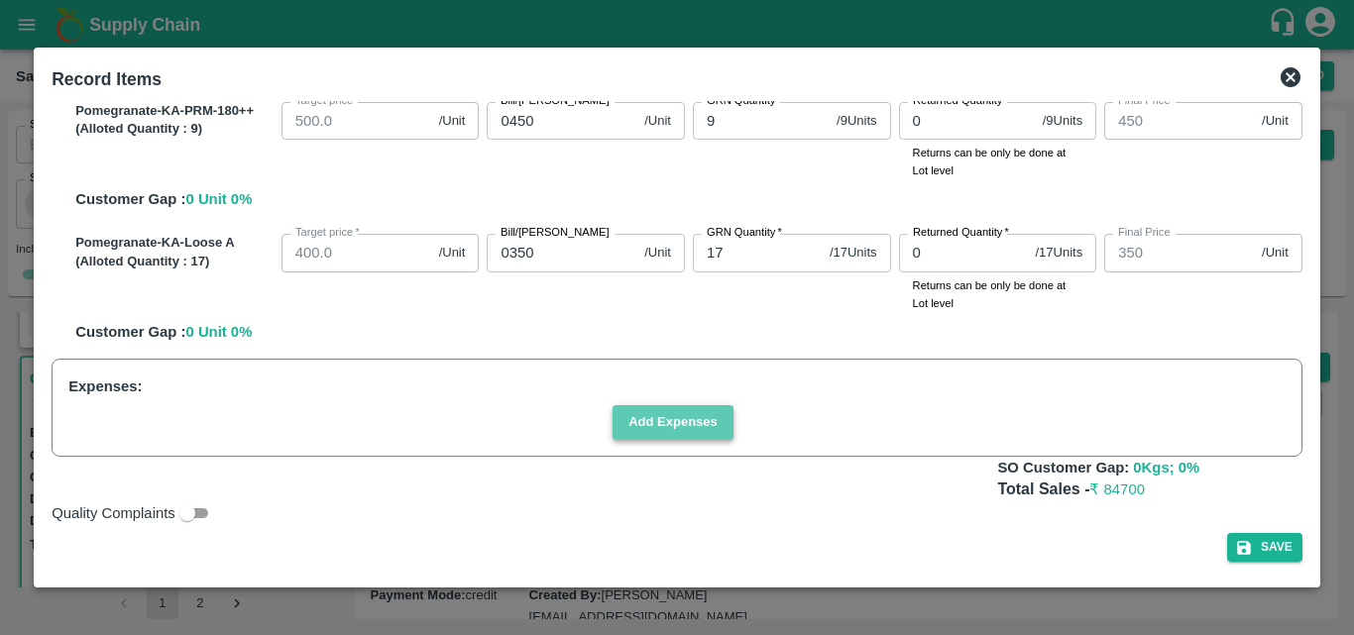
click at [697, 429] on button "Add Expenses" at bounding box center [673, 422] width 121 height 35
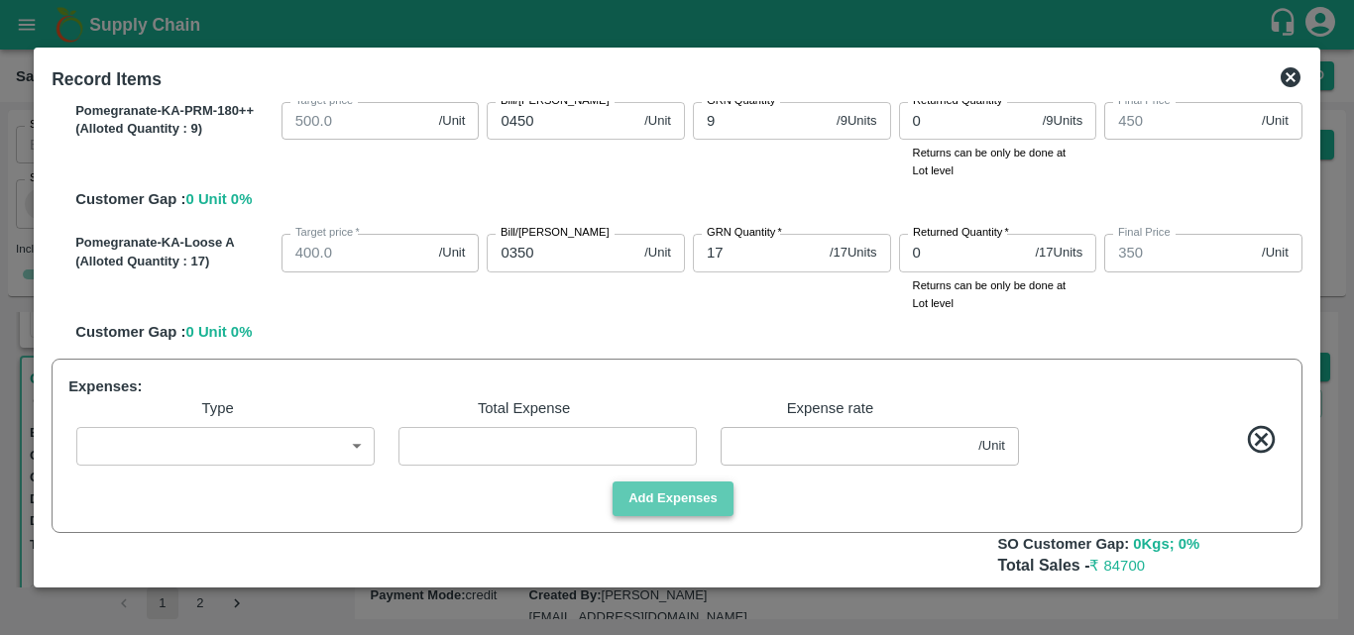
click at [694, 510] on button "Add Expenses" at bounding box center [673, 499] width 121 height 35
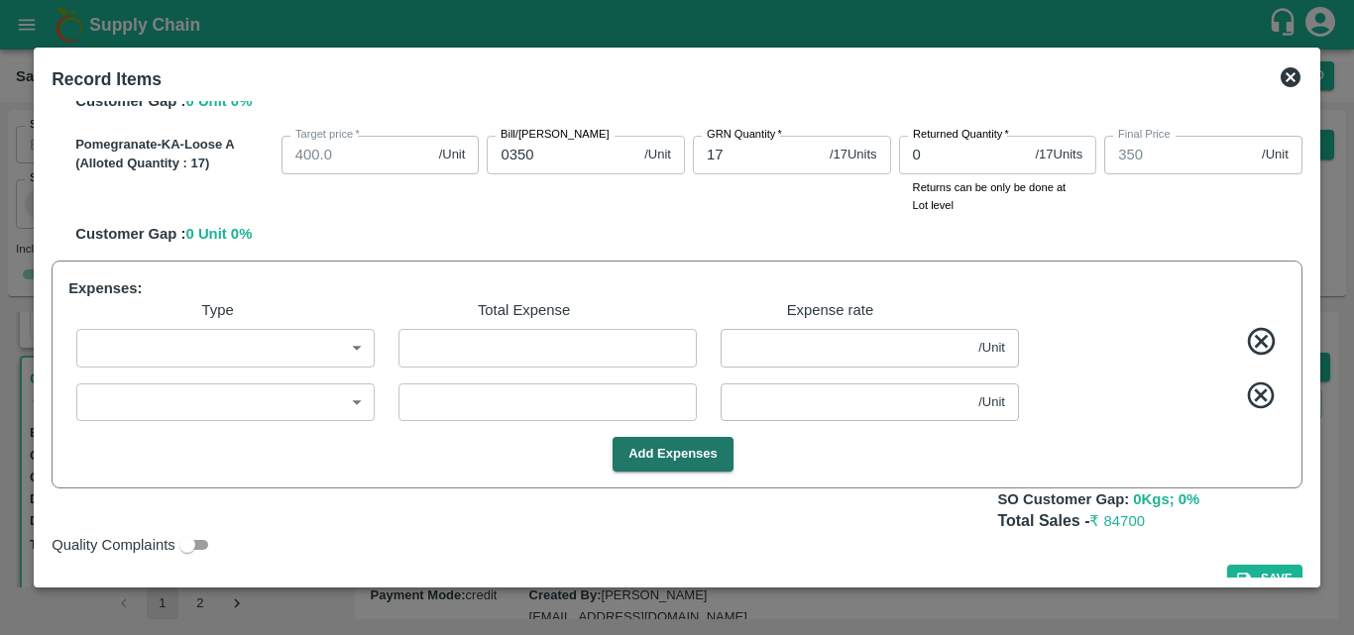
scroll to position [982, 0]
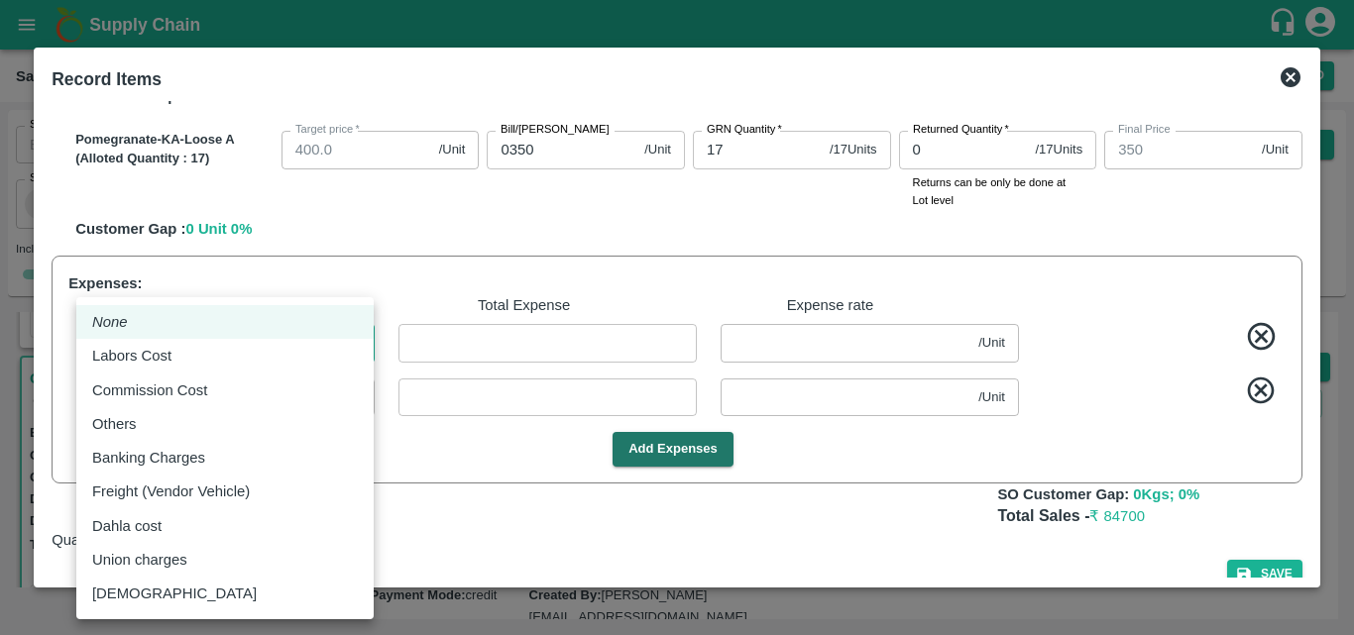
click at [284, 351] on body "Supply Chain Sales Orders Direct Customer Add SO ID SO ID Start Date Start Date…" at bounding box center [677, 317] width 1354 height 635
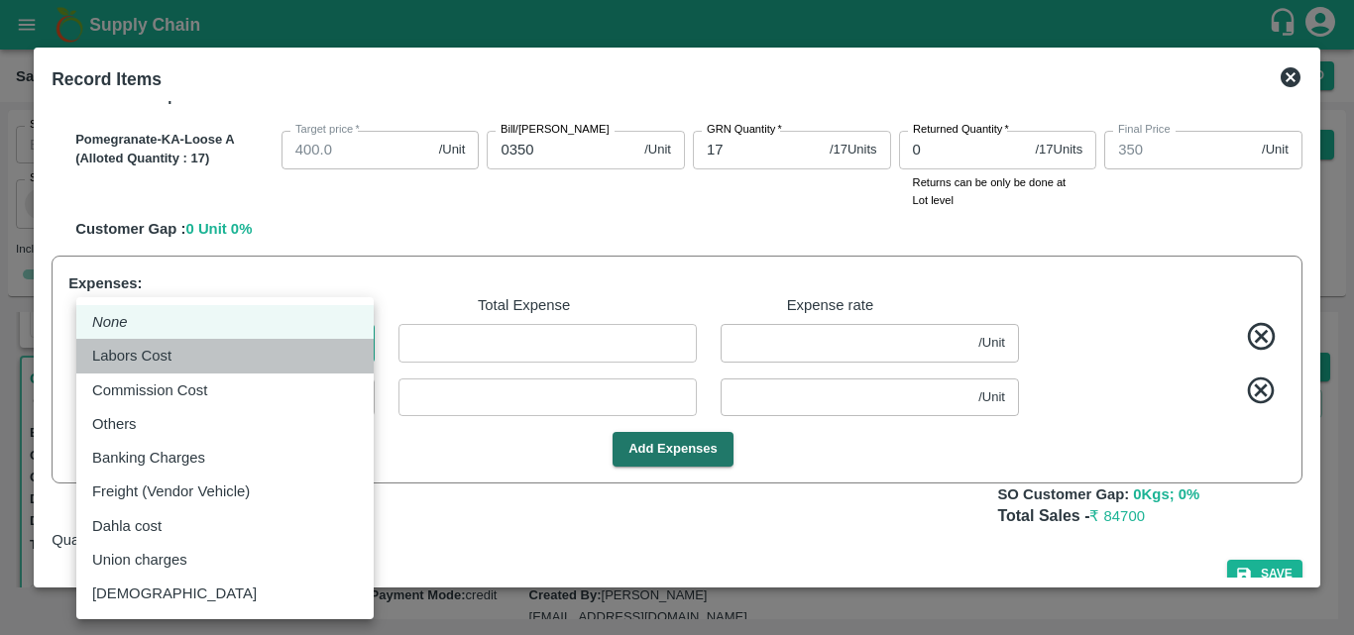
click at [201, 354] on div "Labors Cost" at bounding box center [225, 356] width 266 height 22
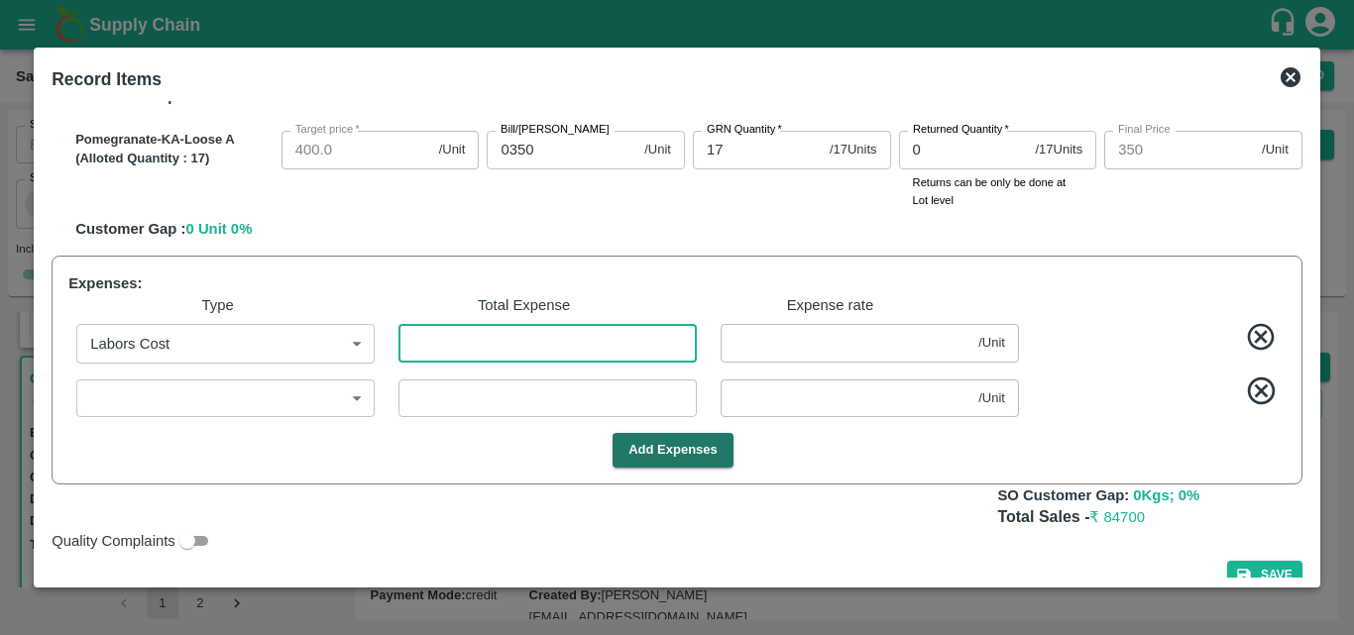
click at [532, 346] on input "number" at bounding box center [548, 343] width 298 height 38
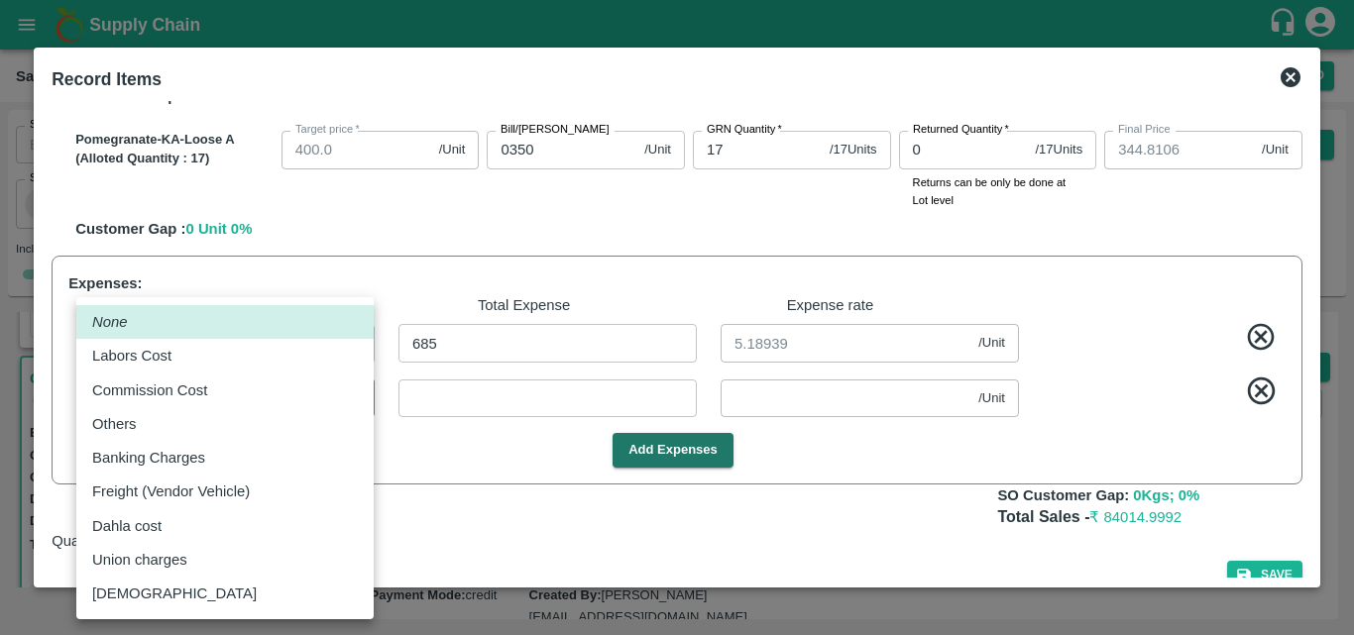
click at [283, 396] on body "Supply Chain Sales Orders Direct Customer Add SO ID SO ID Start Date Start Date…" at bounding box center [677, 317] width 1354 height 635
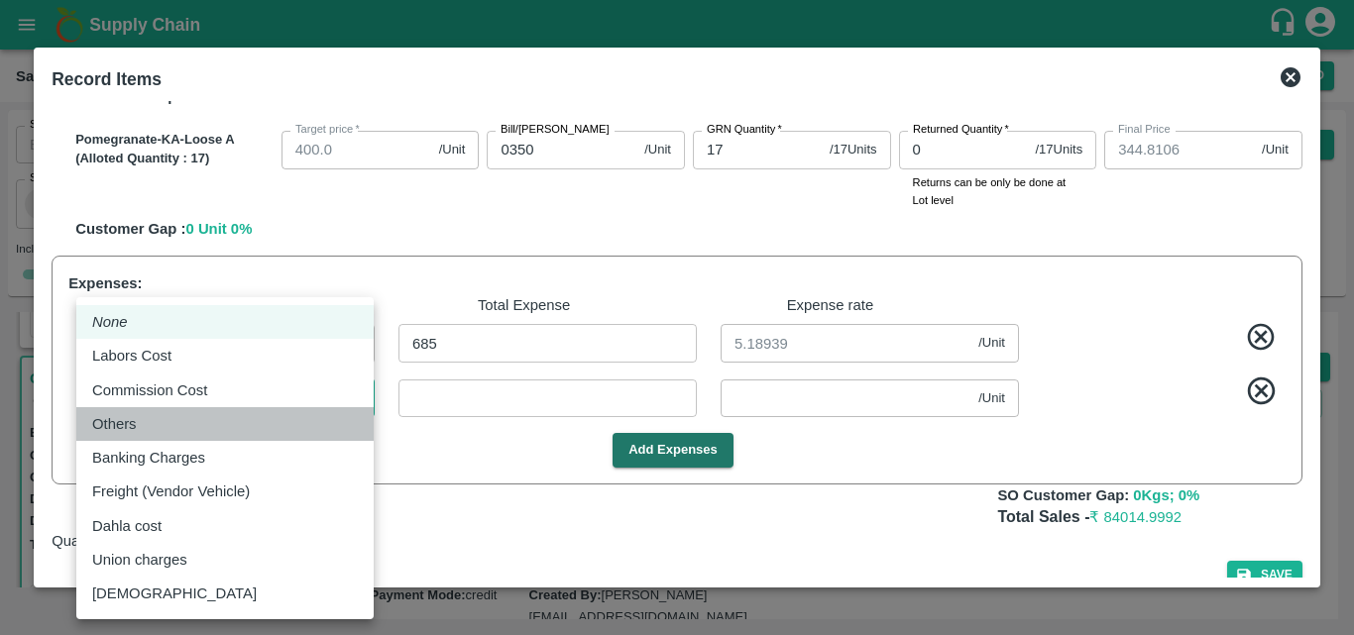
click at [177, 417] on div "Others" at bounding box center [225, 424] width 266 height 22
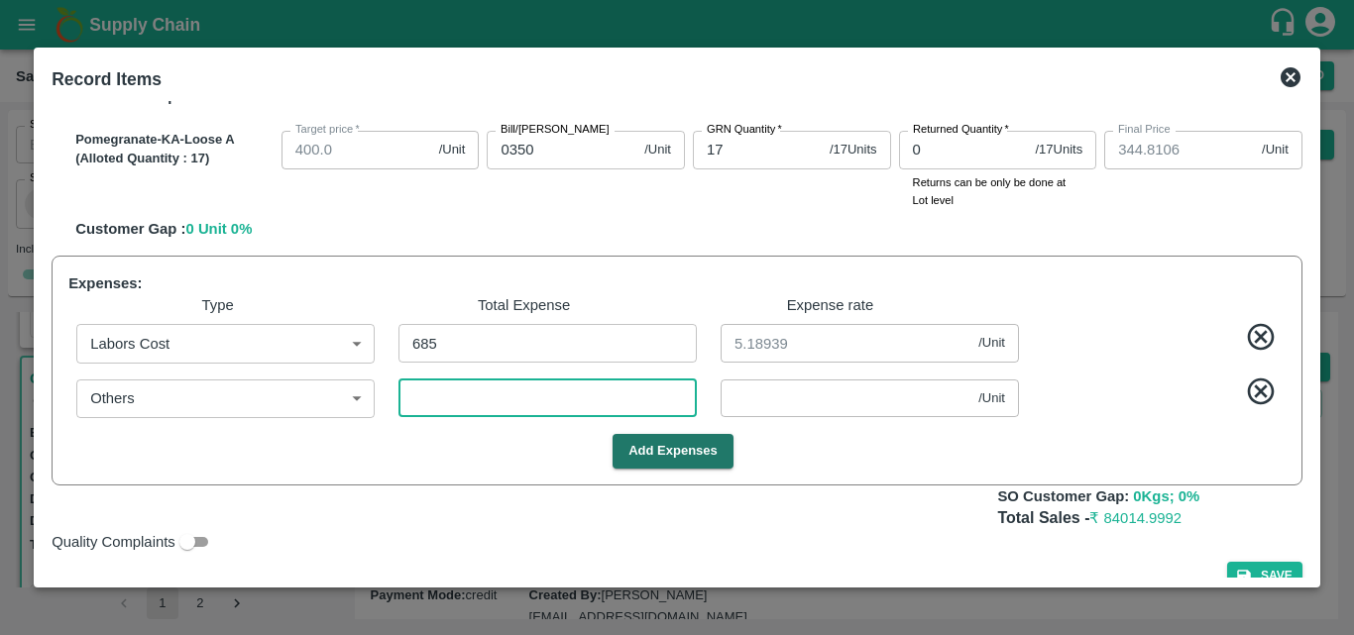
click at [451, 398] on input "number" at bounding box center [548, 399] width 298 height 38
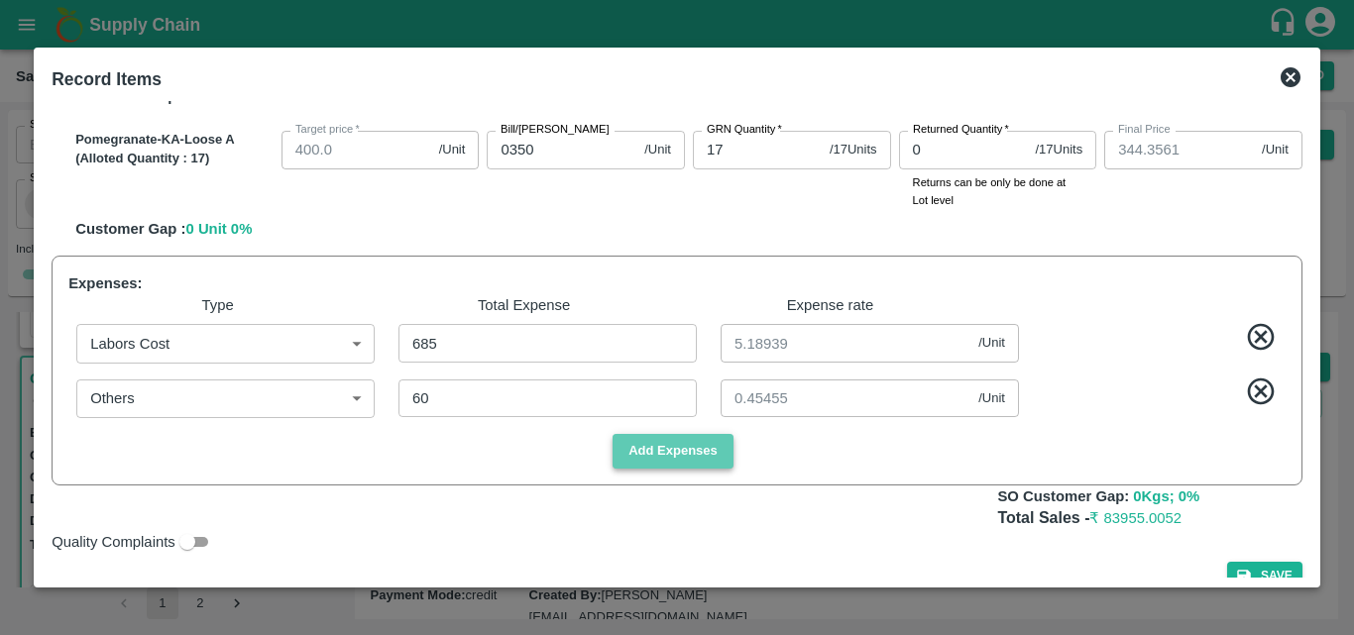
click at [645, 458] on button "Add Expenses" at bounding box center [673, 451] width 121 height 35
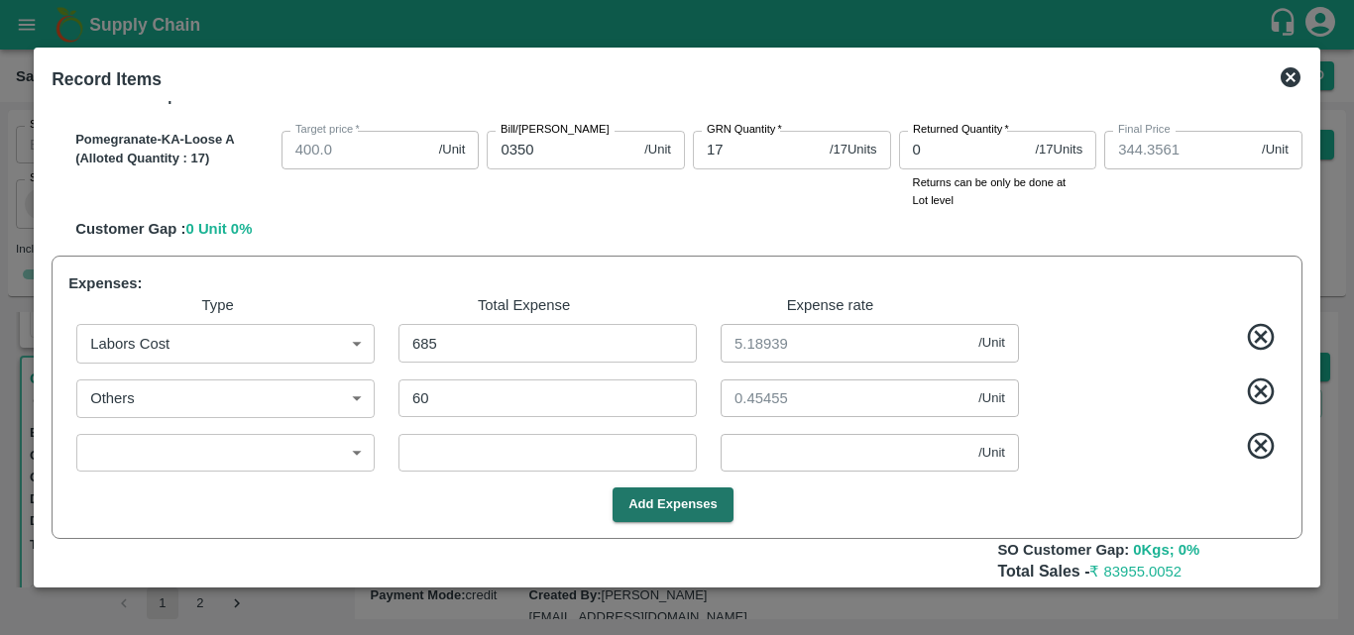
click at [329, 445] on body "Supply Chain Sales Orders Direct Customer Add SO ID SO ID Start Date Start Date…" at bounding box center [677, 317] width 1354 height 635
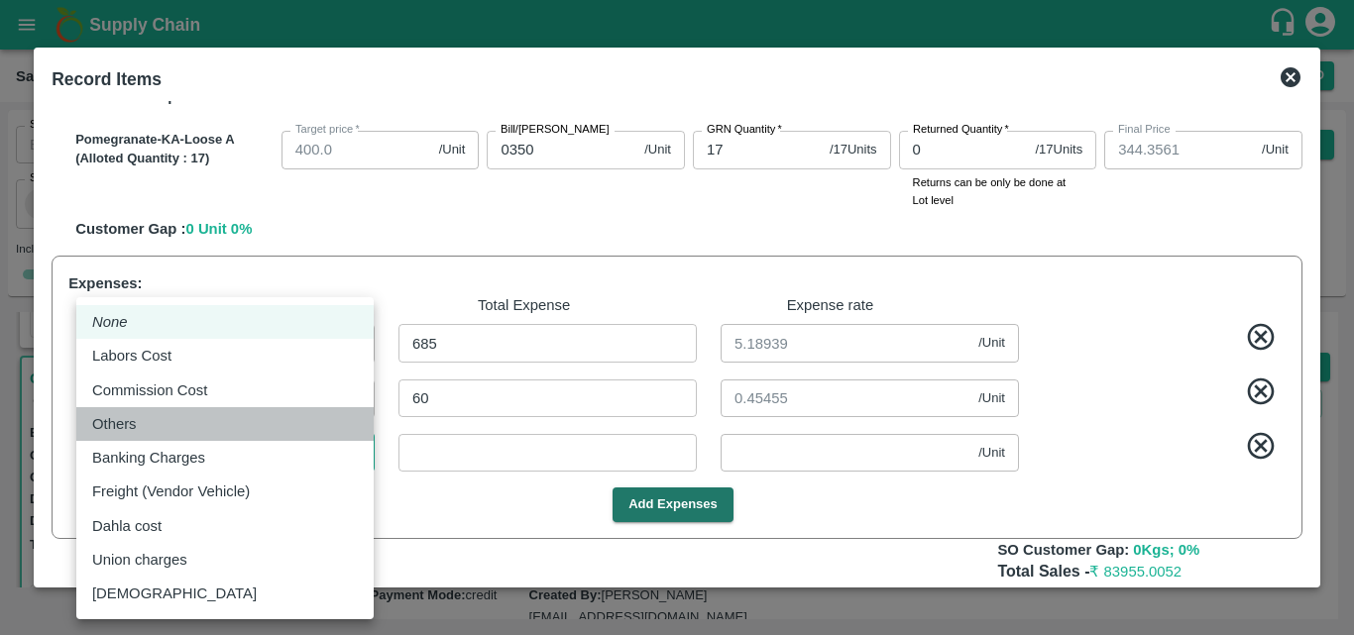
click at [176, 416] on div "Others" at bounding box center [225, 424] width 266 height 22
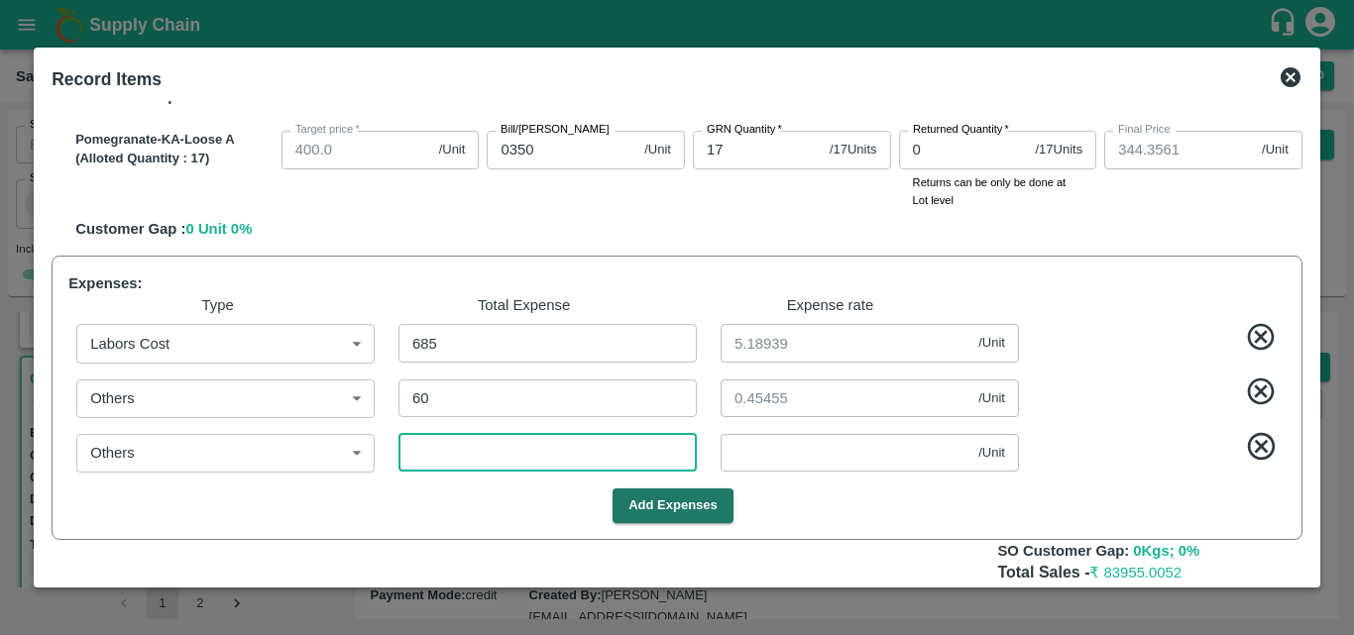
click at [530, 461] on input "number" at bounding box center [548, 453] width 298 height 38
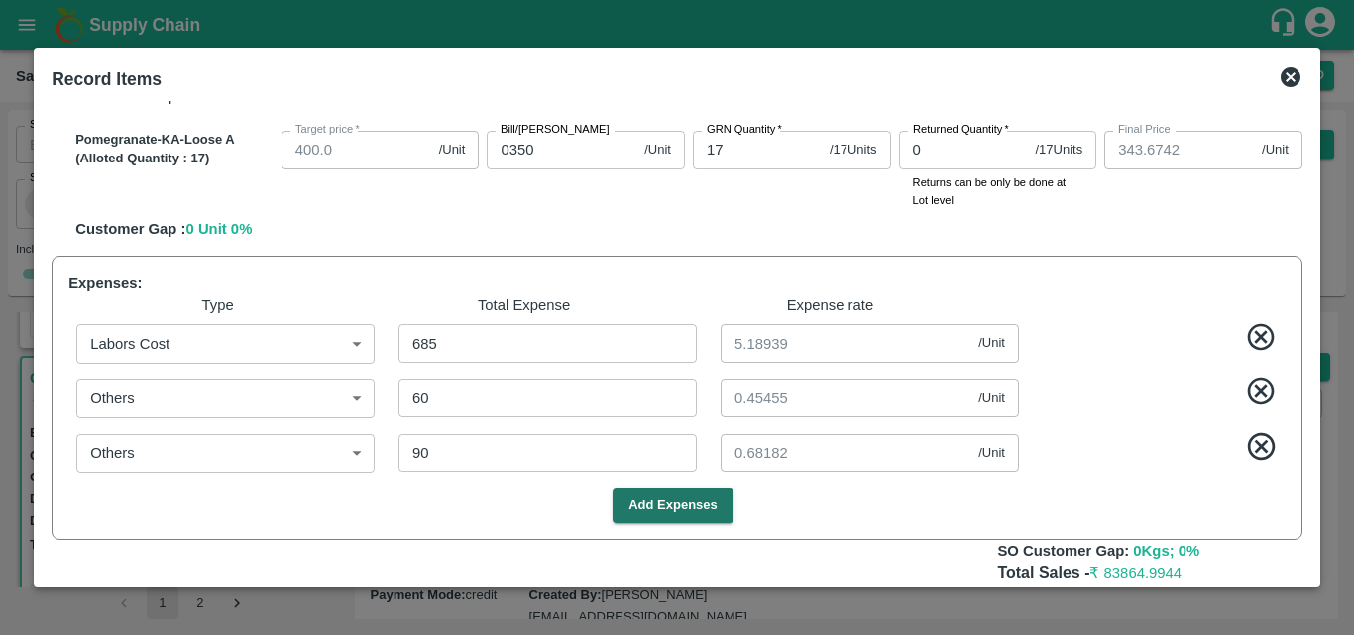
click at [1164, 366] on div "Others Others ​ 60 ​ 0.45455 /Unit ​" at bounding box center [672, 395] width 1225 height 62
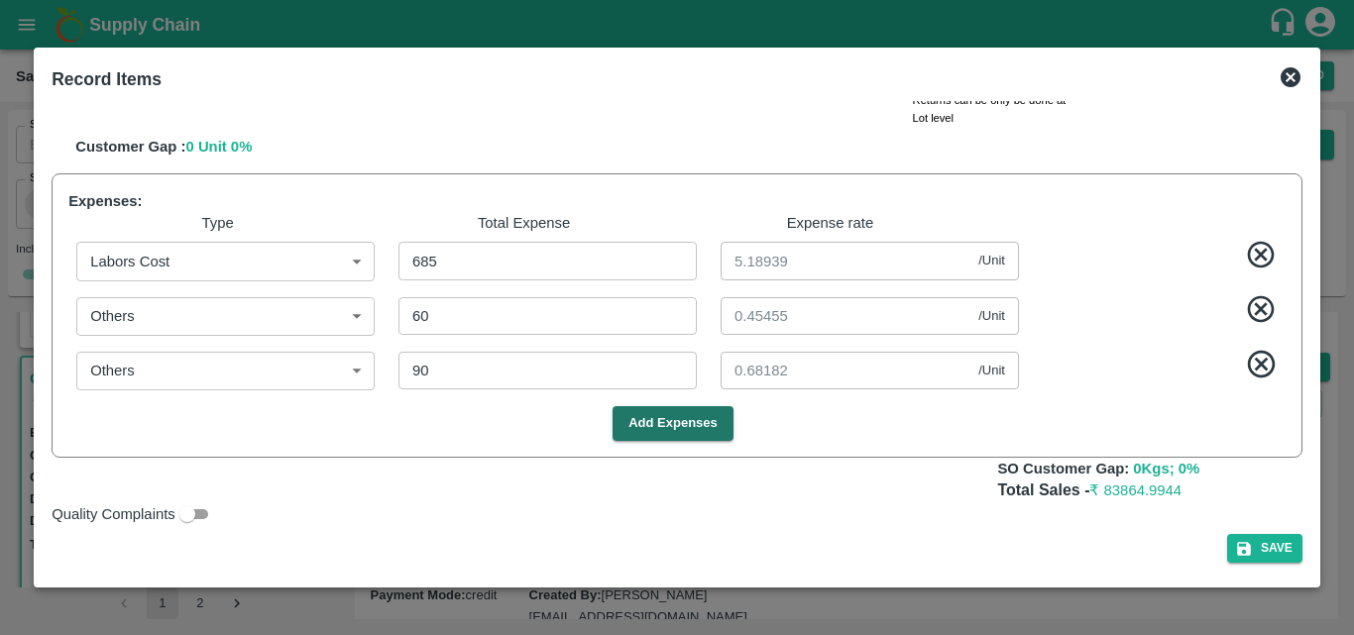
scroll to position [1066, 0]
click at [846, 489] on div "Total Sales - ₹ 83864.9944" at bounding box center [677, 490] width 1251 height 23
click at [862, 522] on div "Quality Complaints" at bounding box center [673, 510] width 1259 height 32
click at [1250, 544] on button "Save" at bounding box center [1264, 547] width 75 height 29
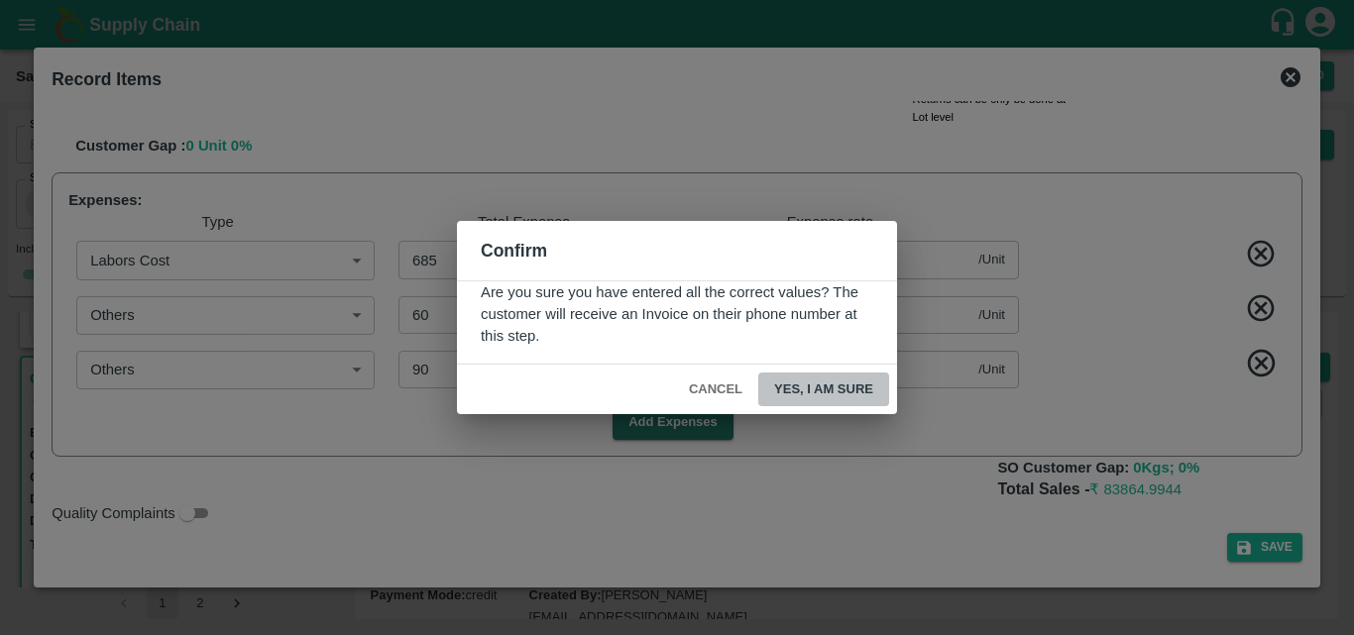
click at [841, 396] on button "Yes, I am sure" at bounding box center [823, 390] width 131 height 35
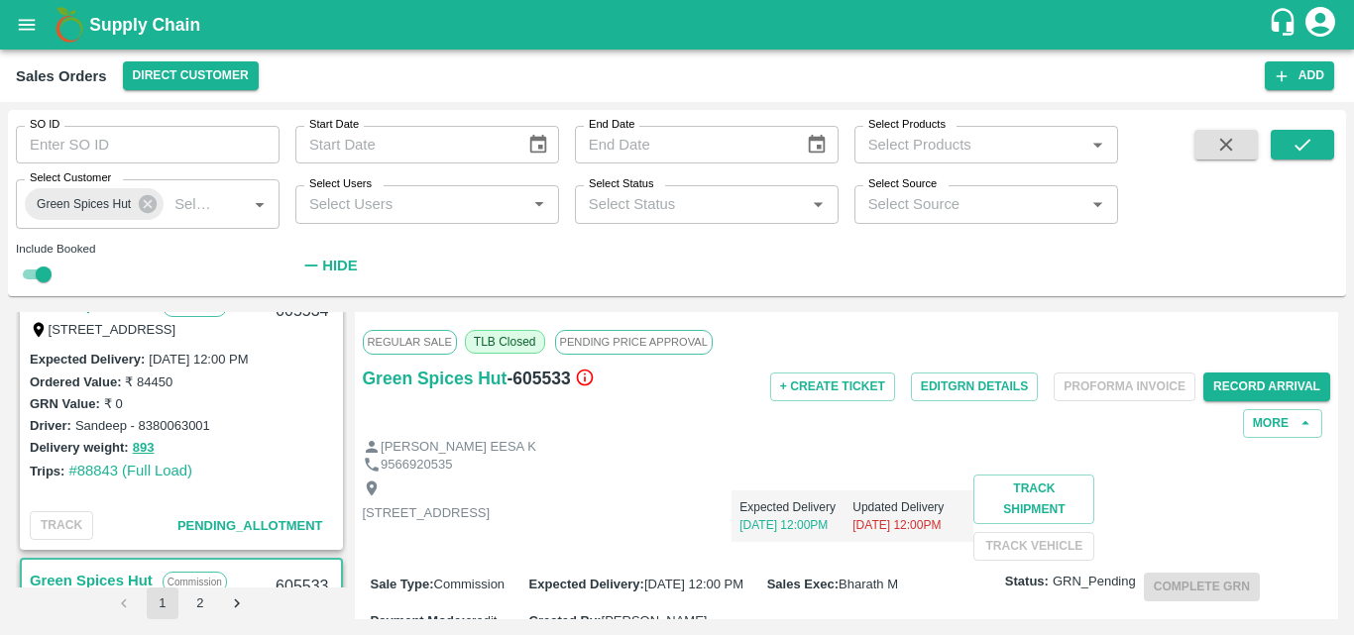
scroll to position [1030, 0]
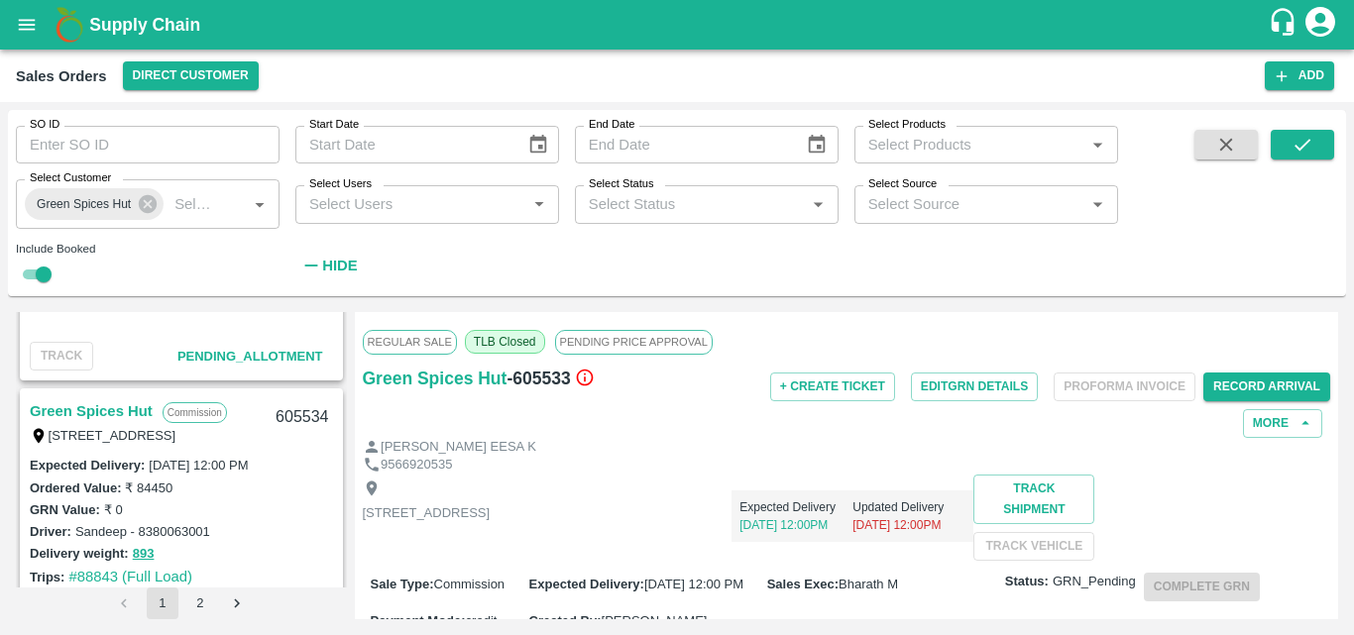
click at [119, 411] on link "Green Spices Hut" at bounding box center [91, 412] width 123 height 26
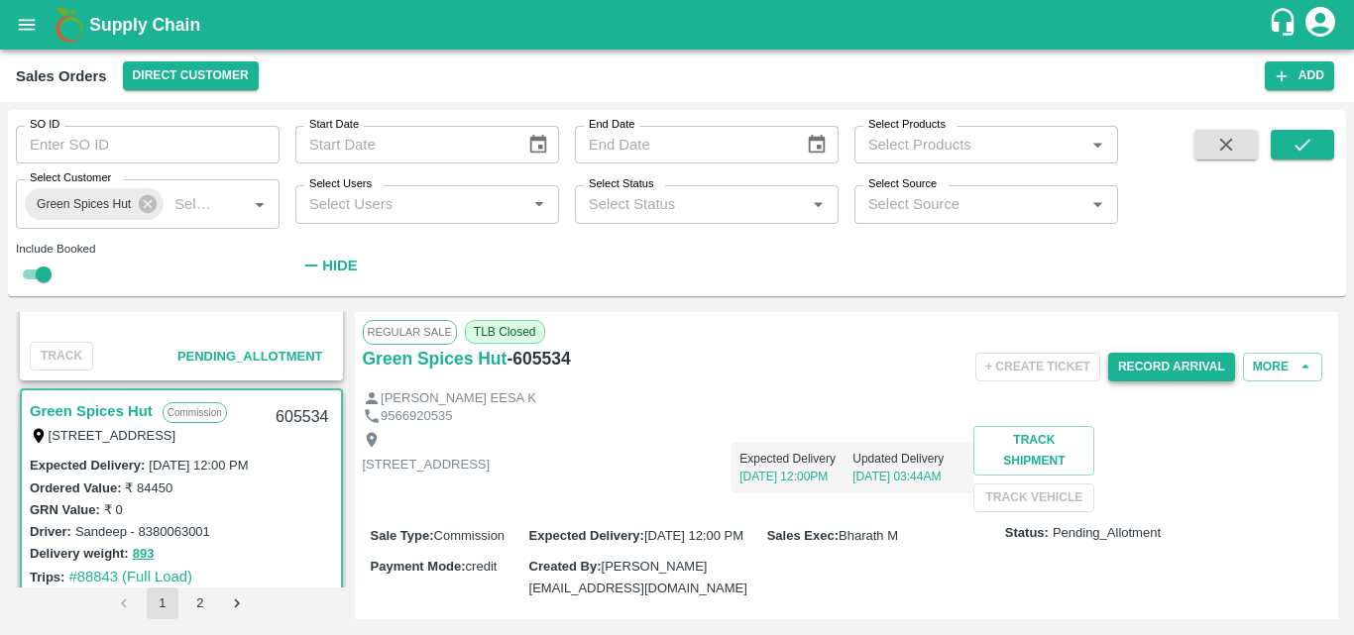
click at [1173, 371] on button "Record Arrival" at bounding box center [1171, 367] width 127 height 29
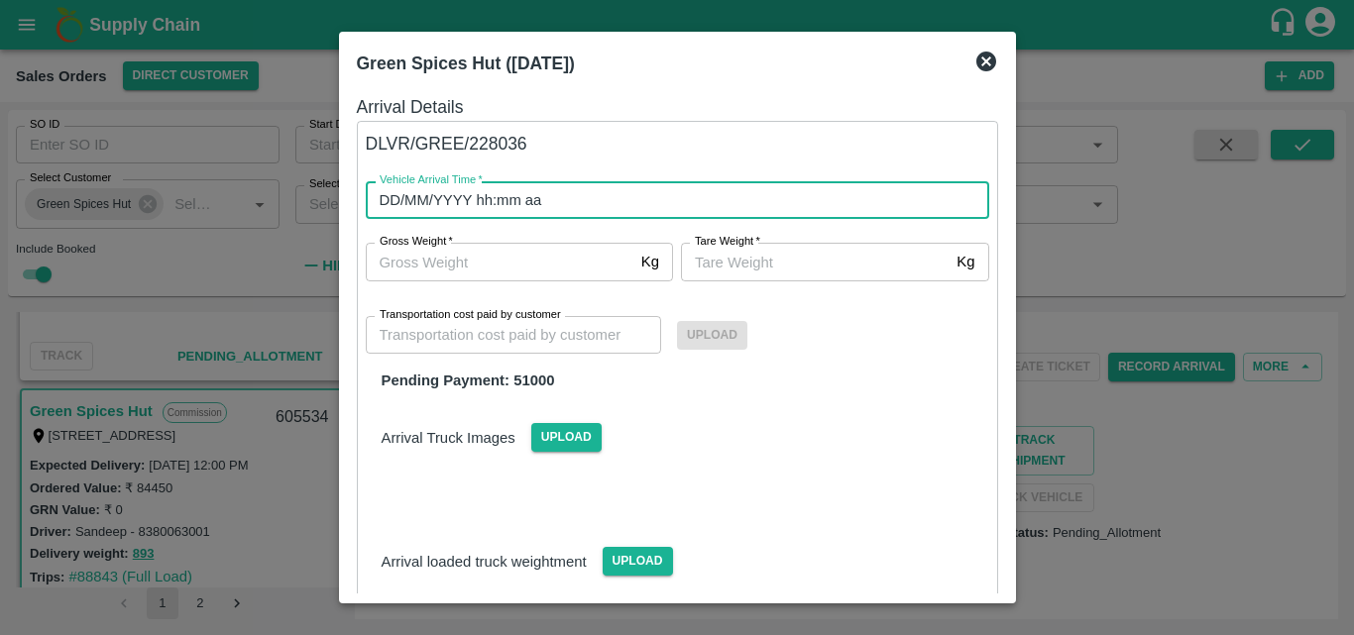
click at [834, 209] on input "DD/MM/YYYY hh:mm aa" at bounding box center [671, 200] width 610 height 38
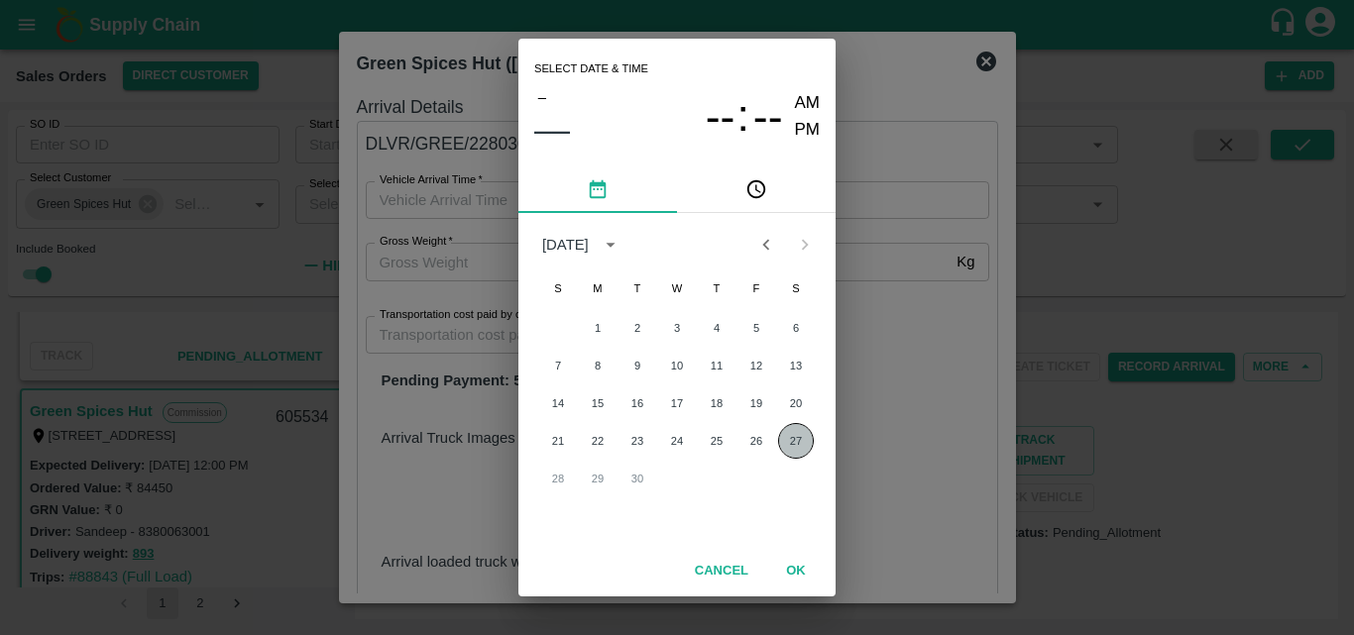
click at [802, 446] on button "27" at bounding box center [796, 441] width 36 height 36
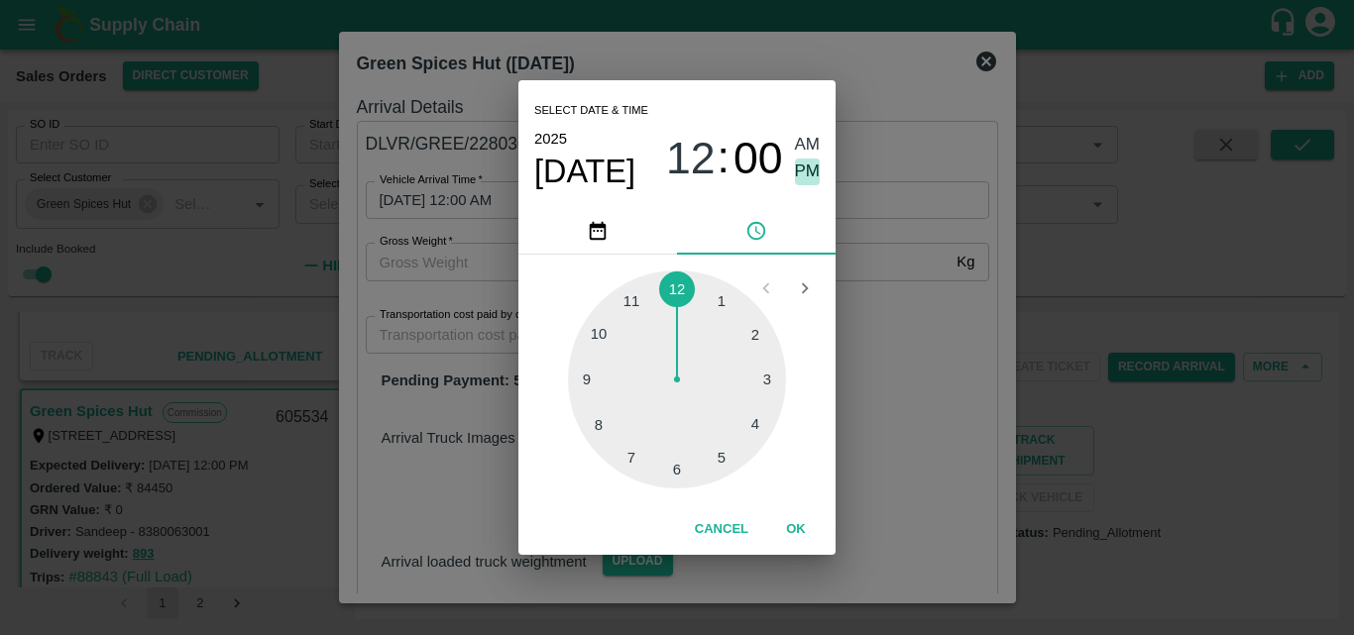
click at [811, 169] on span "PM" at bounding box center [808, 172] width 26 height 27
click at [796, 526] on button "OK" at bounding box center [795, 530] width 63 height 35
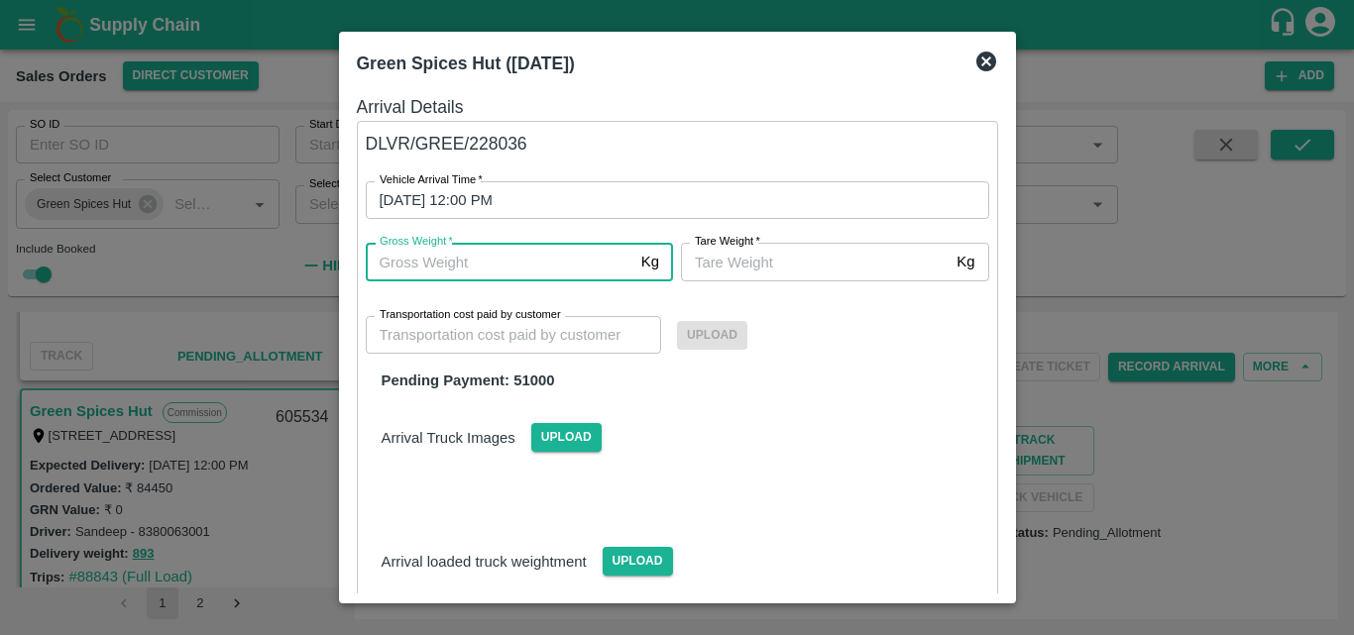
click at [543, 271] on input "Gross Weight   *" at bounding box center [500, 262] width 268 height 38
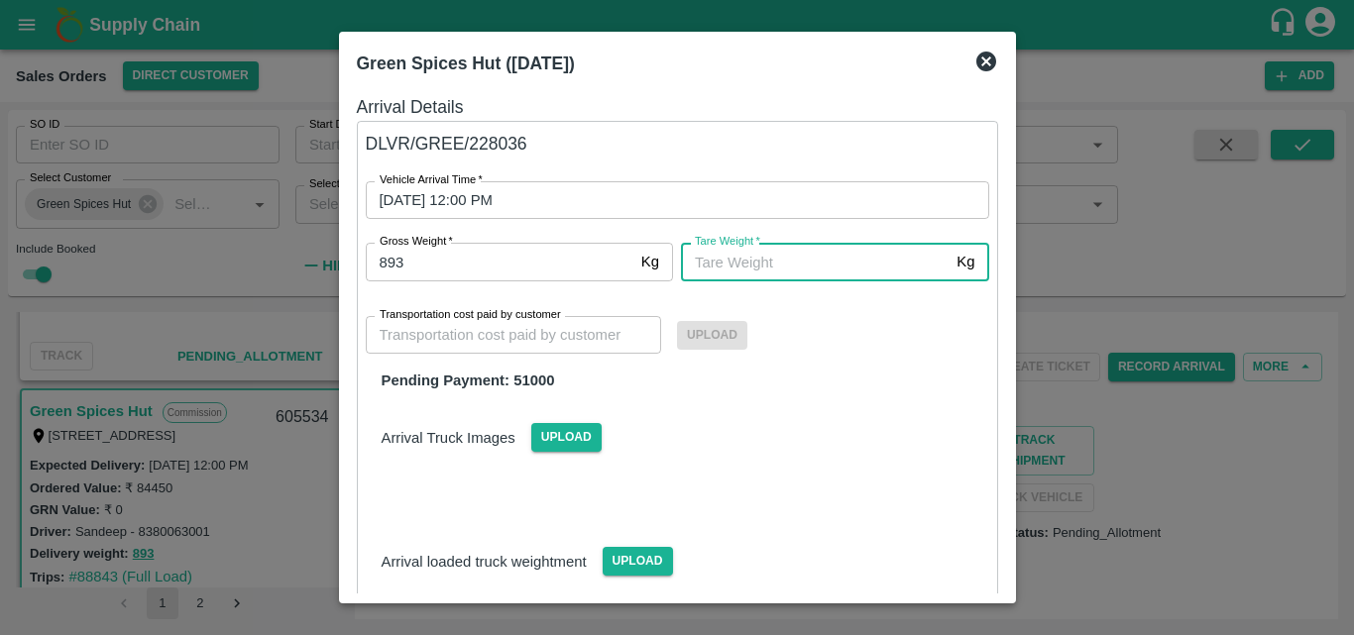
click at [732, 271] on input "Tare Weight   *" at bounding box center [815, 262] width 268 height 38
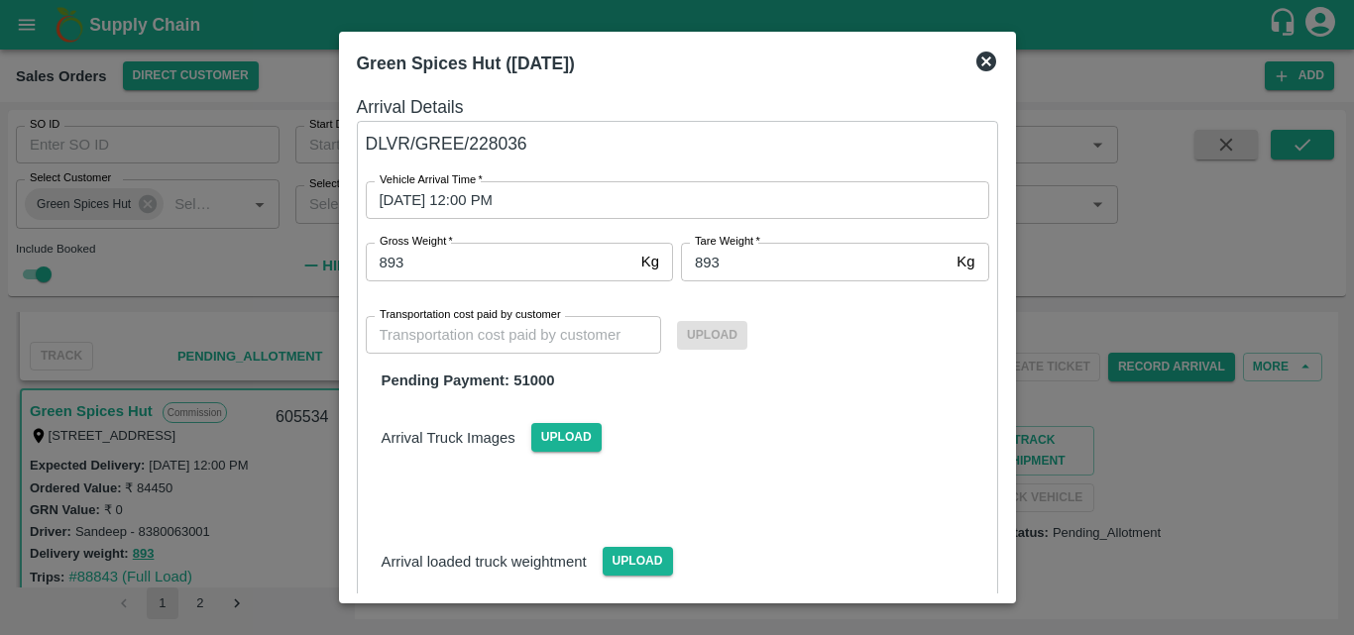
click at [879, 416] on div "Arrival Truck Images Upload" at bounding box center [677, 422] width 655 height 60
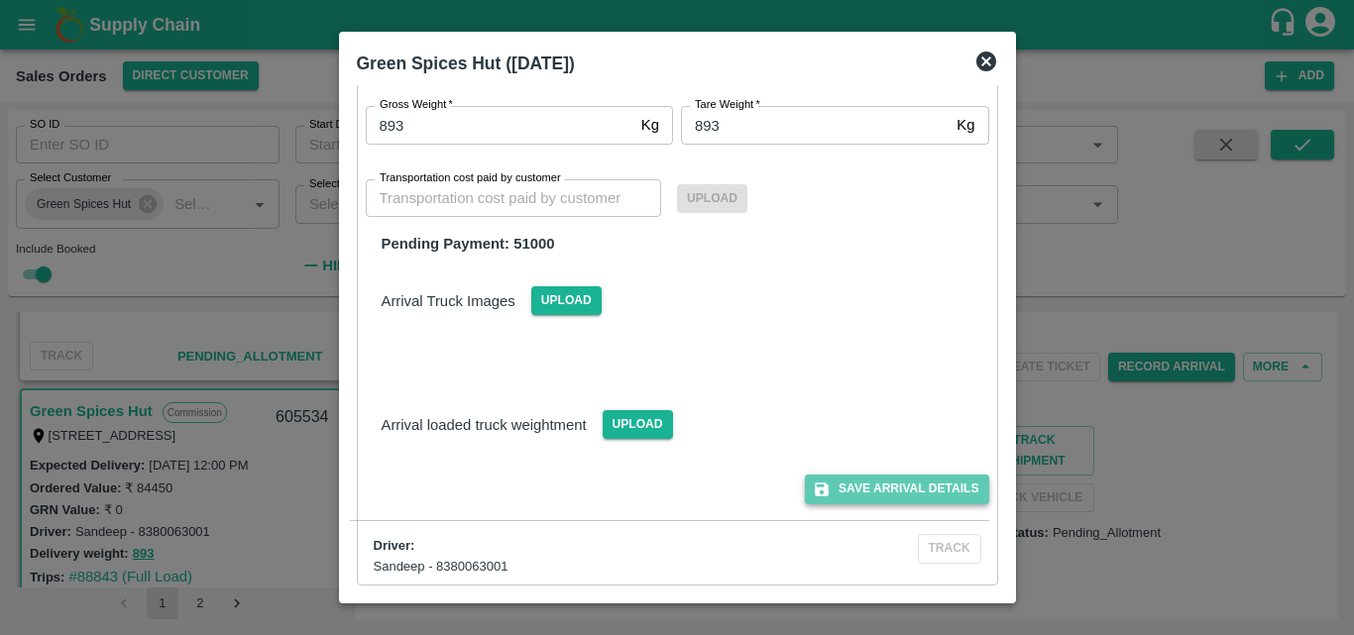
click at [921, 502] on button "Save Arrival Details" at bounding box center [896, 489] width 183 height 29
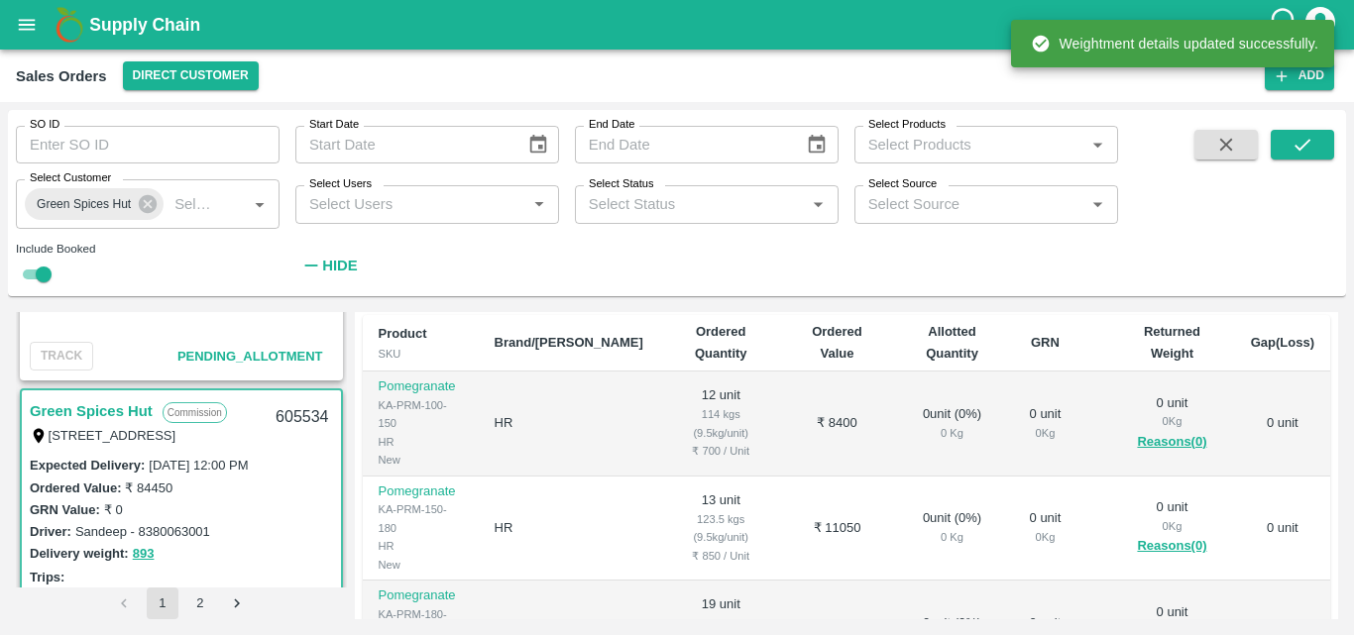
scroll to position [0, 0]
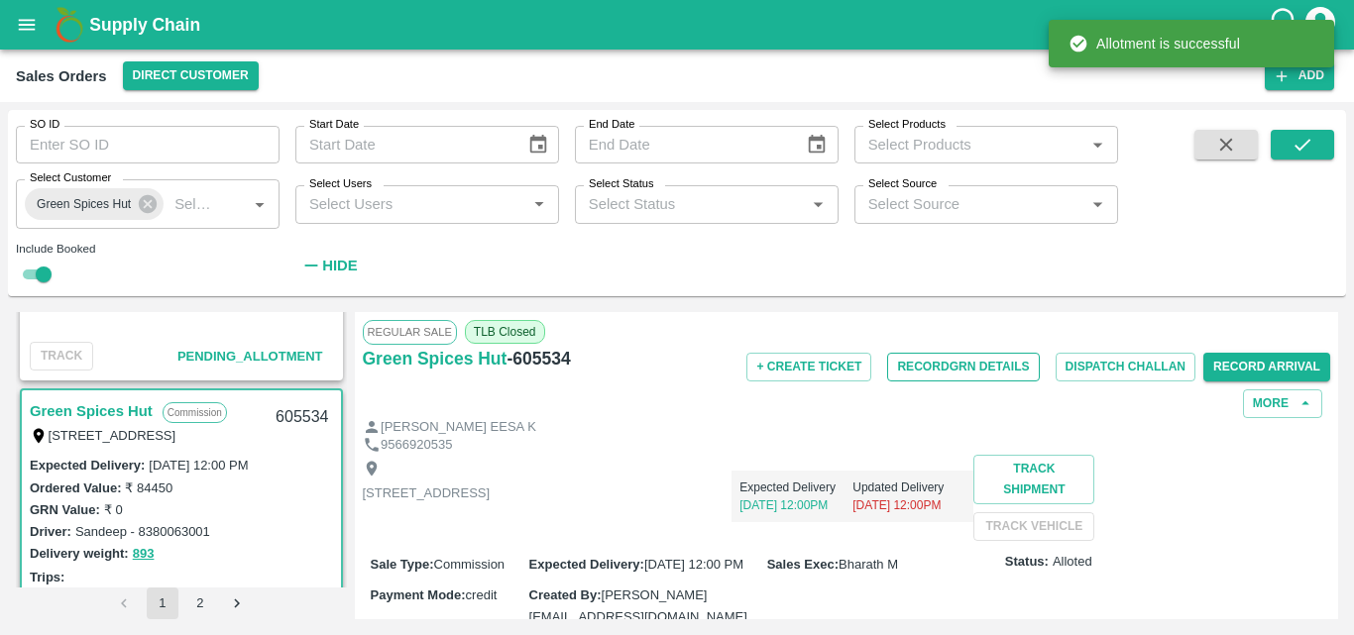
click at [962, 372] on button "Record GRN Details" at bounding box center [963, 367] width 152 height 29
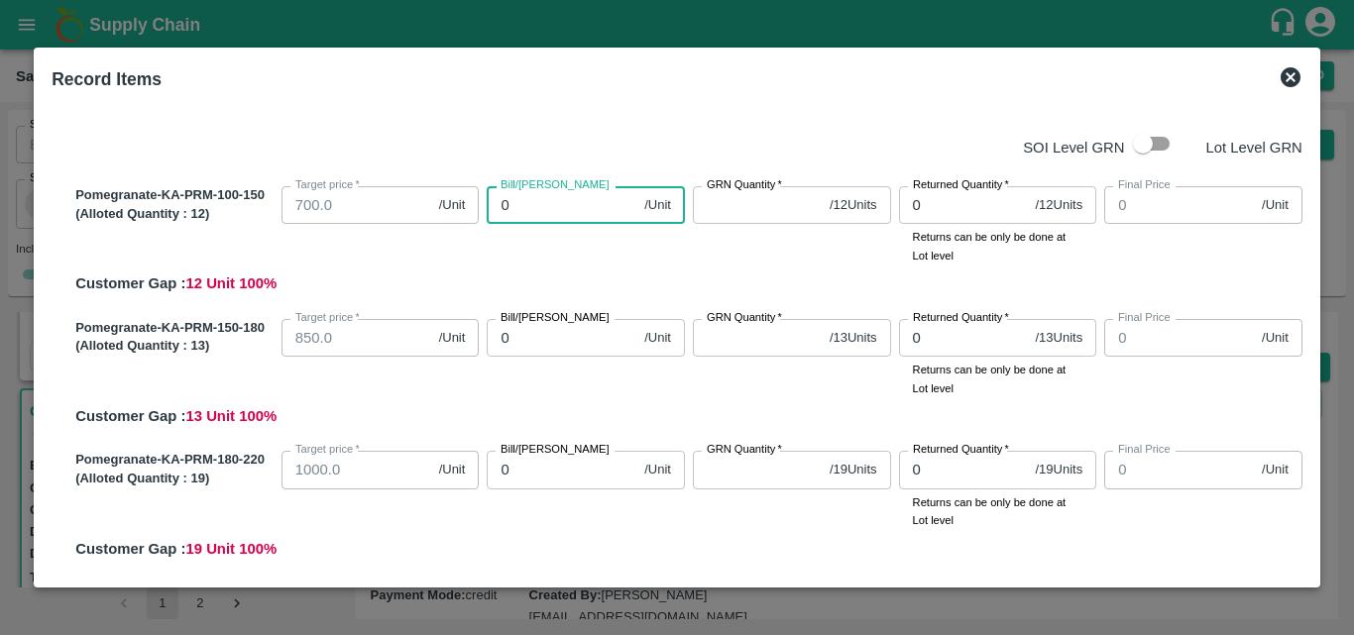
click at [550, 207] on input "0" at bounding box center [562, 205] width 150 height 38
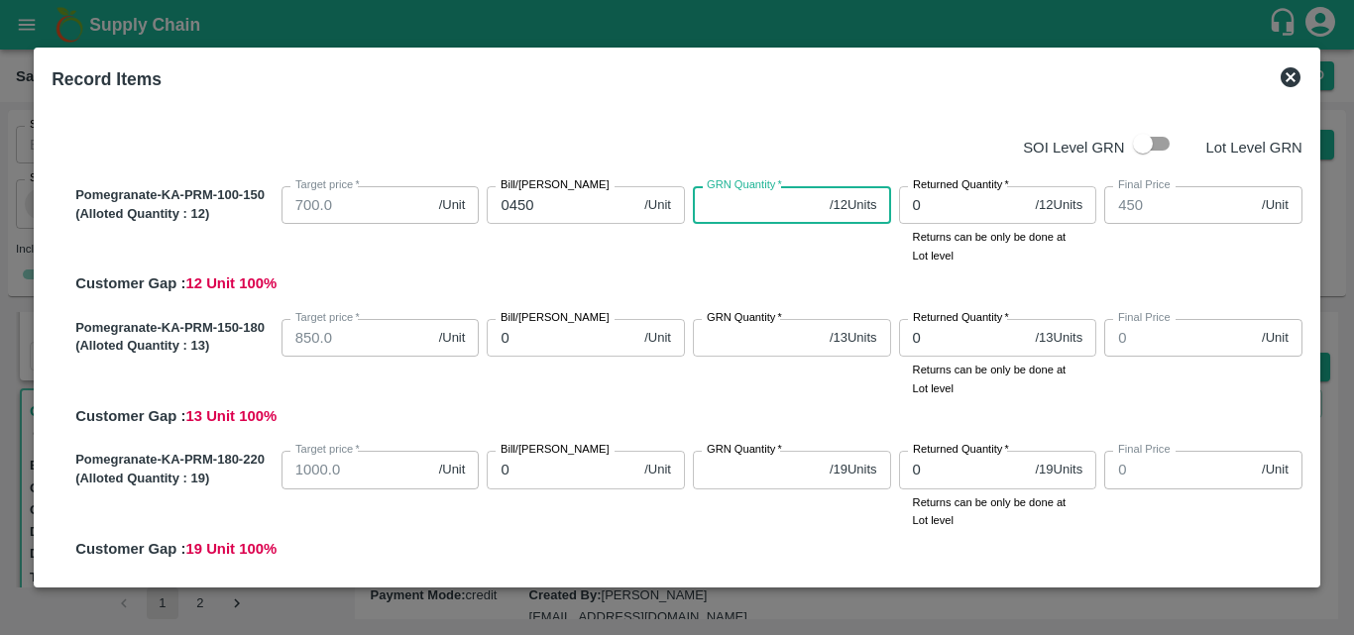
click at [729, 200] on input "GRN Quantity   *" at bounding box center [757, 205] width 129 height 38
click at [740, 254] on div "GRN Quantity   * 12 / 12 Units GRN Quantity" at bounding box center [788, 221] width 206 height 86
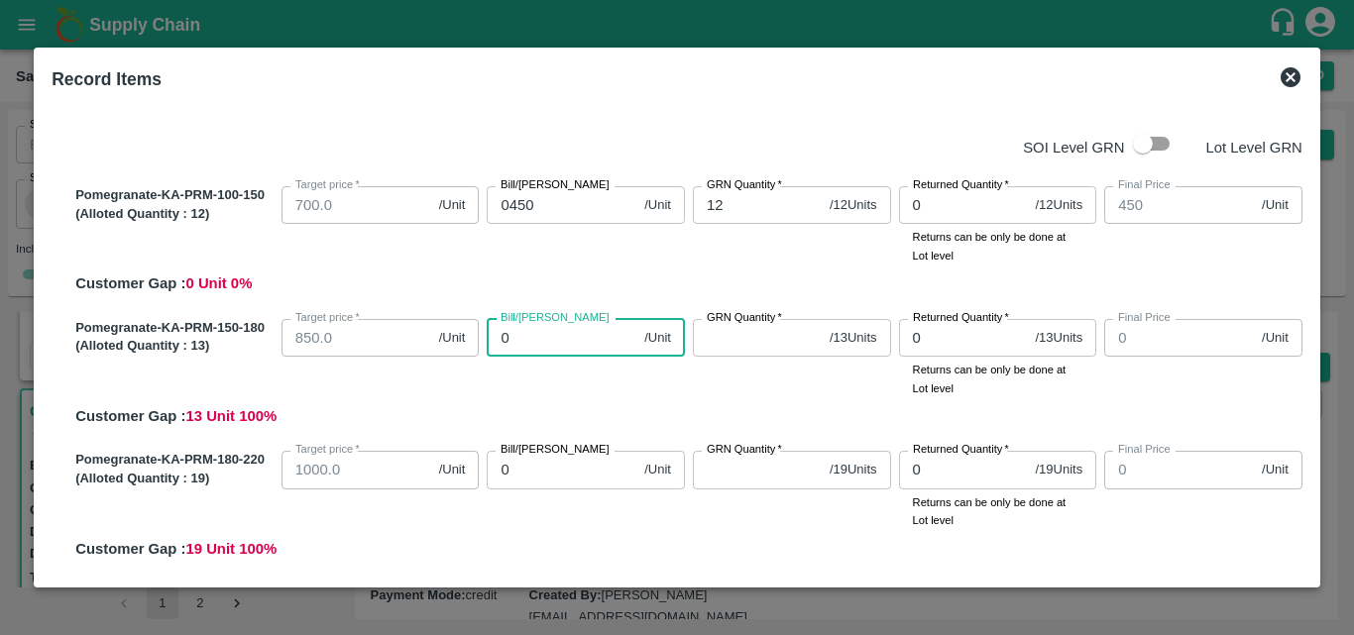
click at [565, 343] on input "0" at bounding box center [562, 338] width 150 height 38
click at [576, 411] on div "Pomegranate-KA-PRM-150-180 (Alloted Quantity : 13 ) Target price   * 850.0 /Uni…" at bounding box center [684, 369] width 1235 height 117
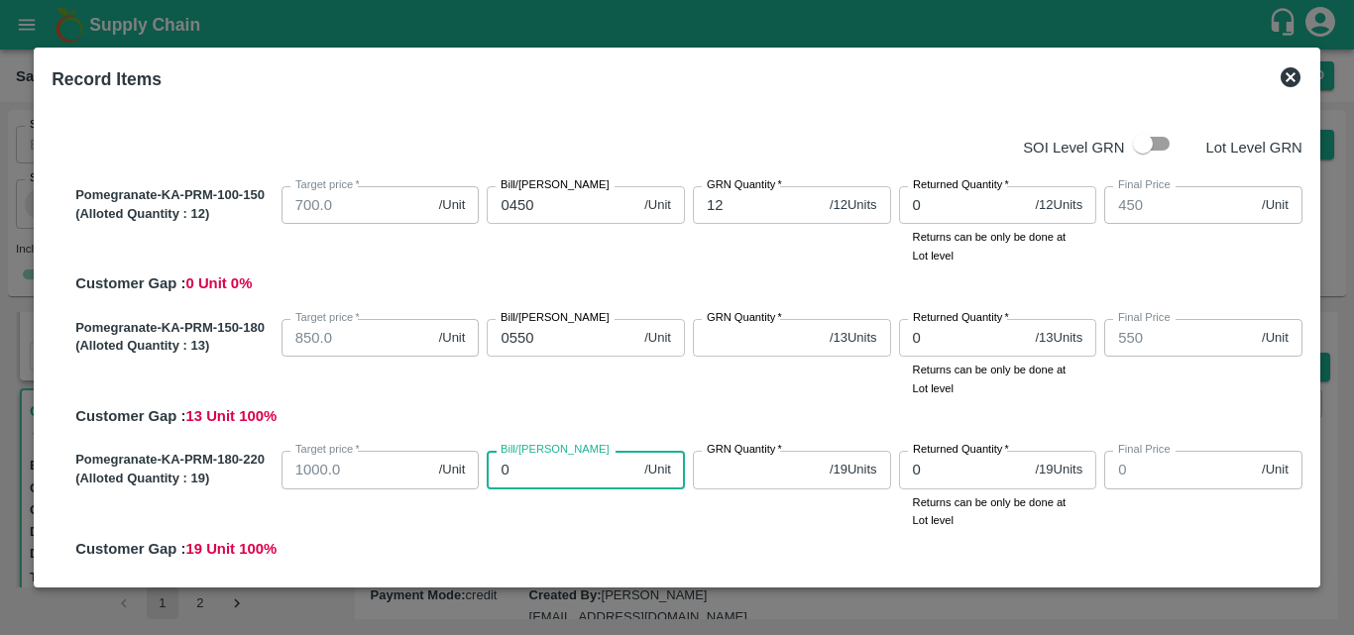
click at [574, 472] on input "0" at bounding box center [562, 470] width 150 height 38
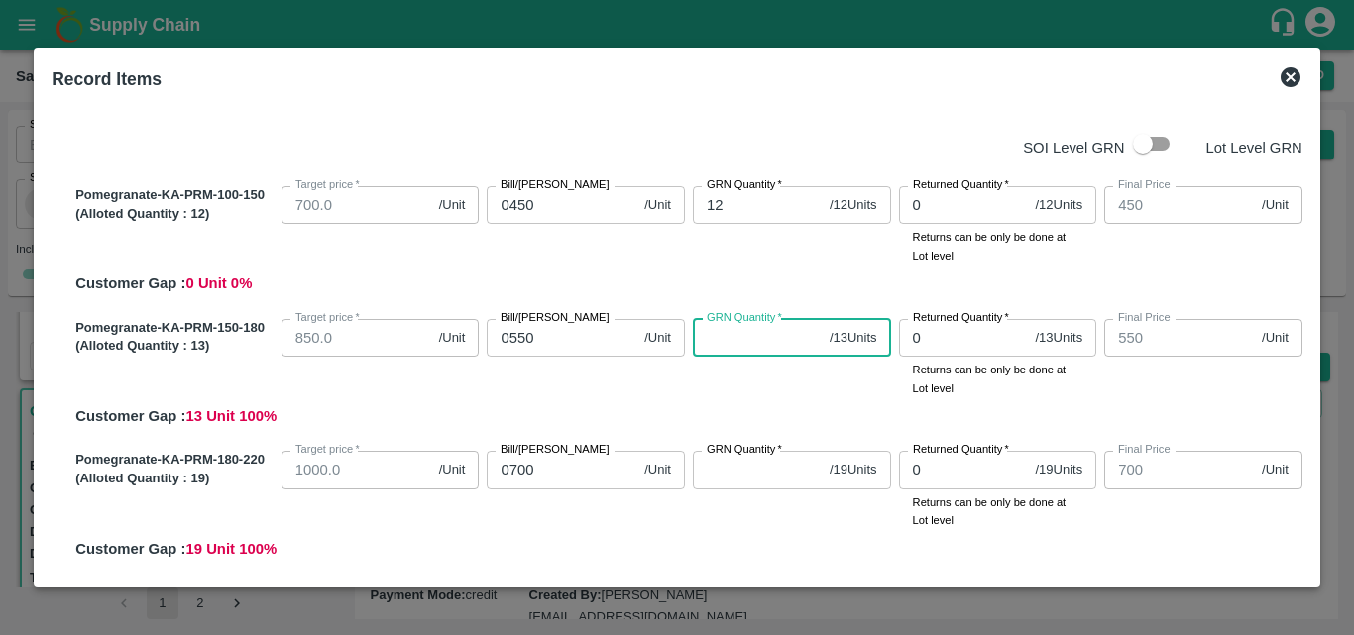
click at [745, 344] on input "GRN Quantity   *" at bounding box center [757, 338] width 129 height 38
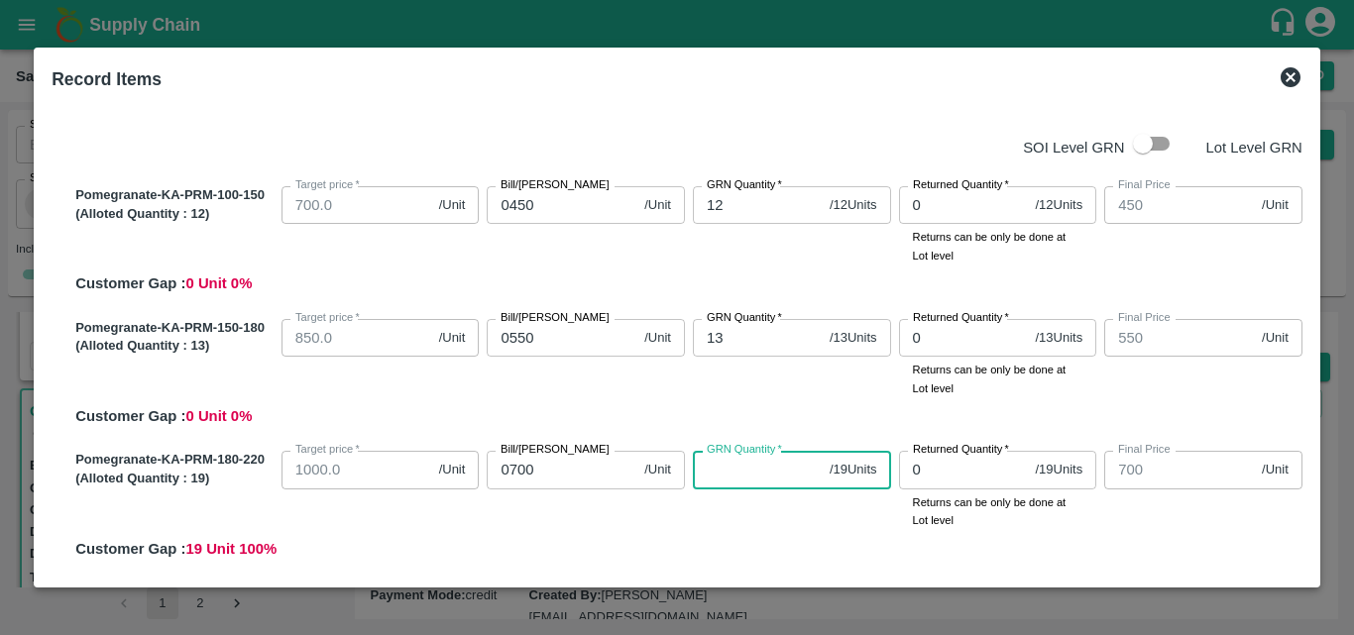
click at [746, 482] on input "GRN Quantity   *" at bounding box center [757, 470] width 129 height 38
click at [763, 516] on div "GRN Quantity   * 19 / 19 Units GRN Quantity" at bounding box center [788, 486] width 206 height 86
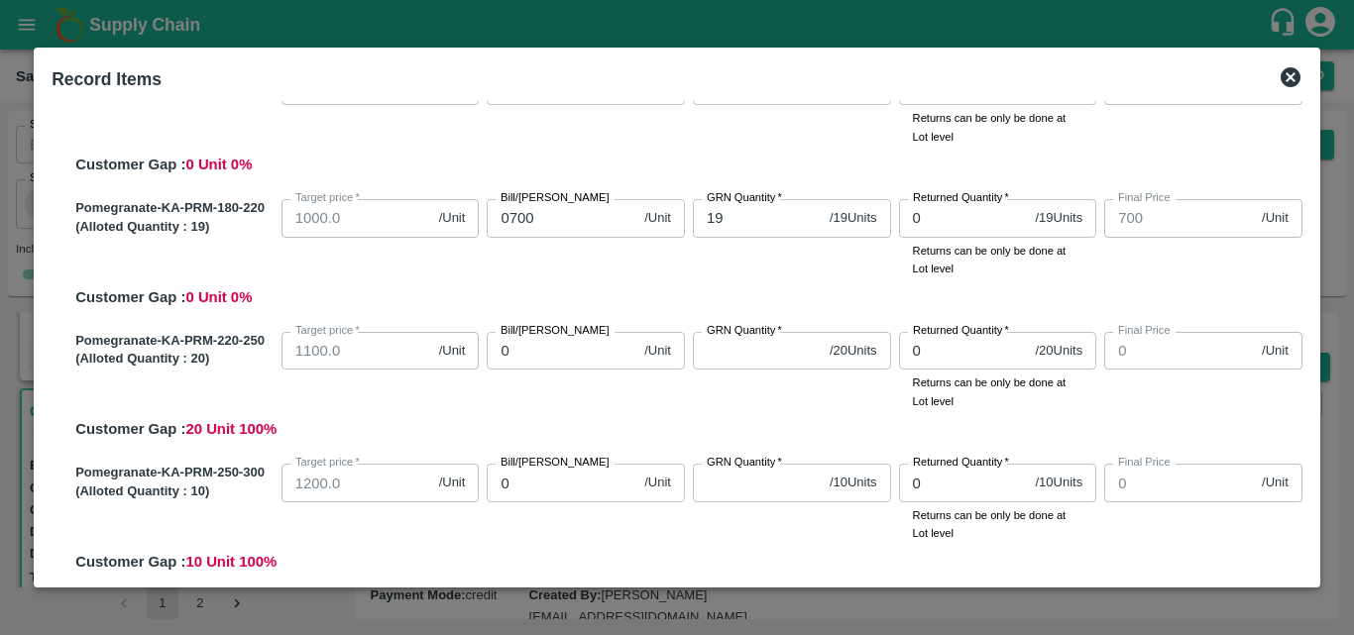
scroll to position [260, 0]
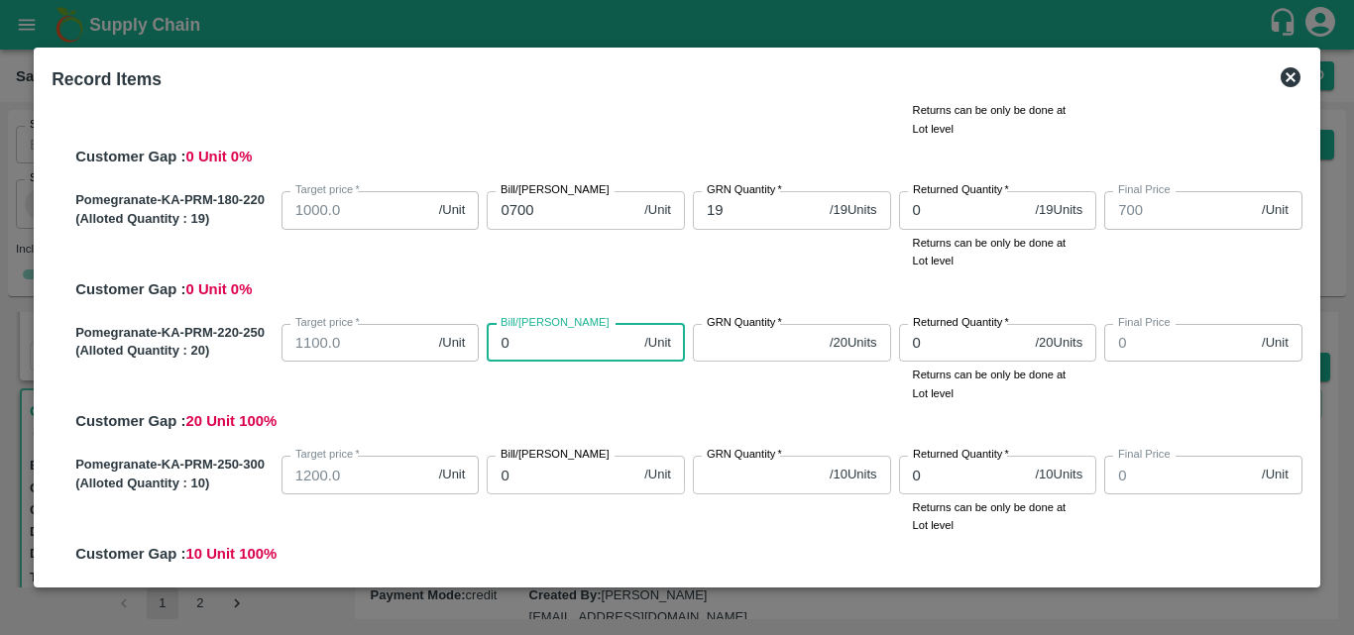
click at [561, 349] on input "0" at bounding box center [562, 343] width 150 height 38
click at [733, 365] on div "GRN Quantity   * / 20 Units GRN Quantity" at bounding box center [788, 359] width 206 height 86
click at [729, 352] on input "GRN Quantity   *" at bounding box center [757, 343] width 129 height 38
click at [523, 340] on input "020" at bounding box center [562, 343] width 150 height 38
click at [640, 420] on div "Pomegranate-KA-PRM-220-250 (Alloted Quantity : 20 ) Target price   * 1100.0 /Un…" at bounding box center [684, 374] width 1235 height 117
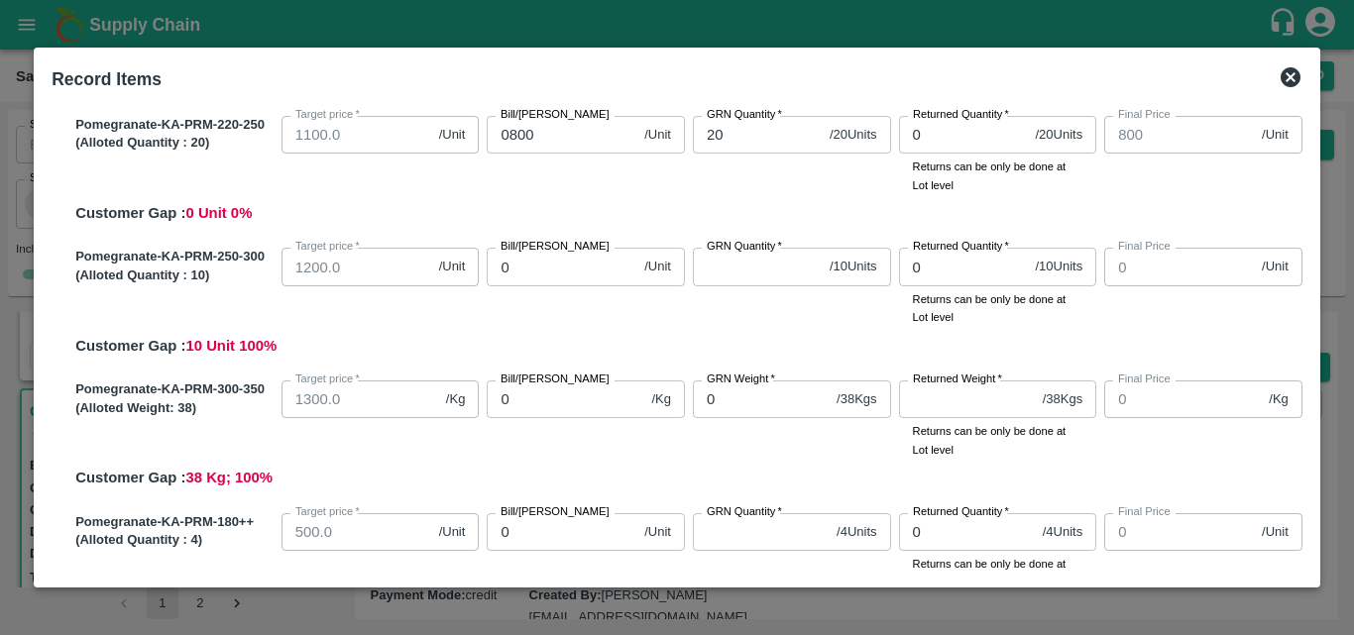
scroll to position [470, 0]
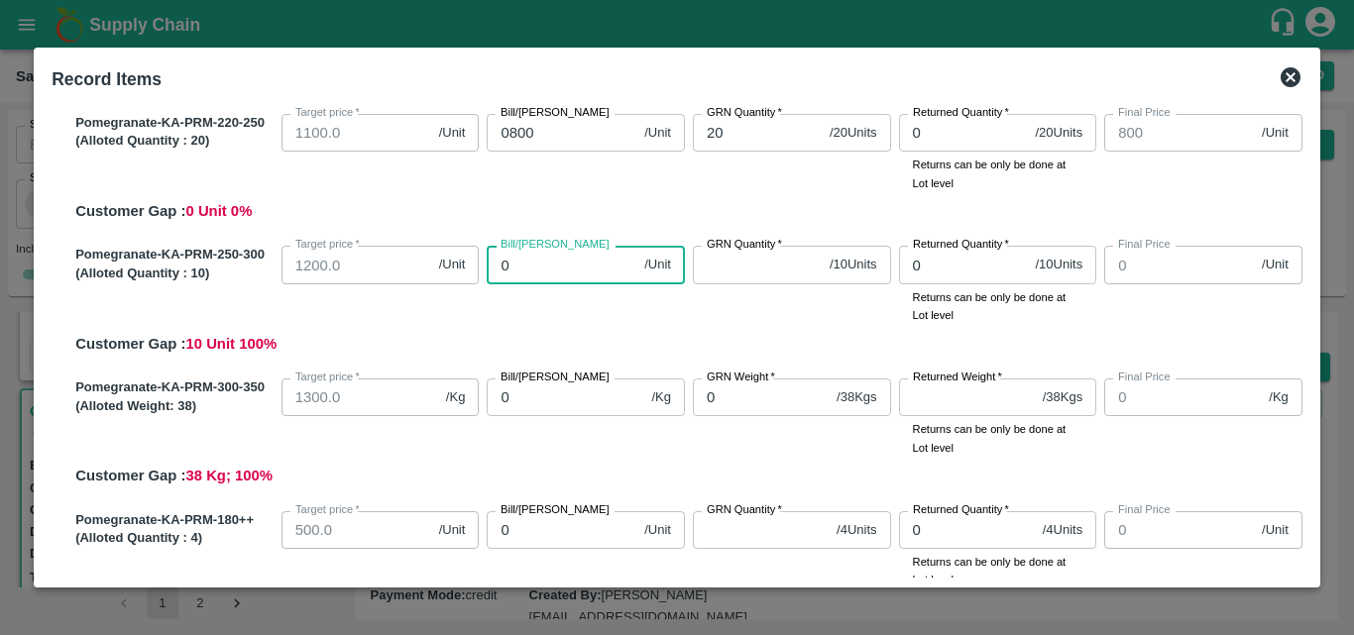
click at [533, 270] on input "0" at bounding box center [562, 265] width 150 height 38
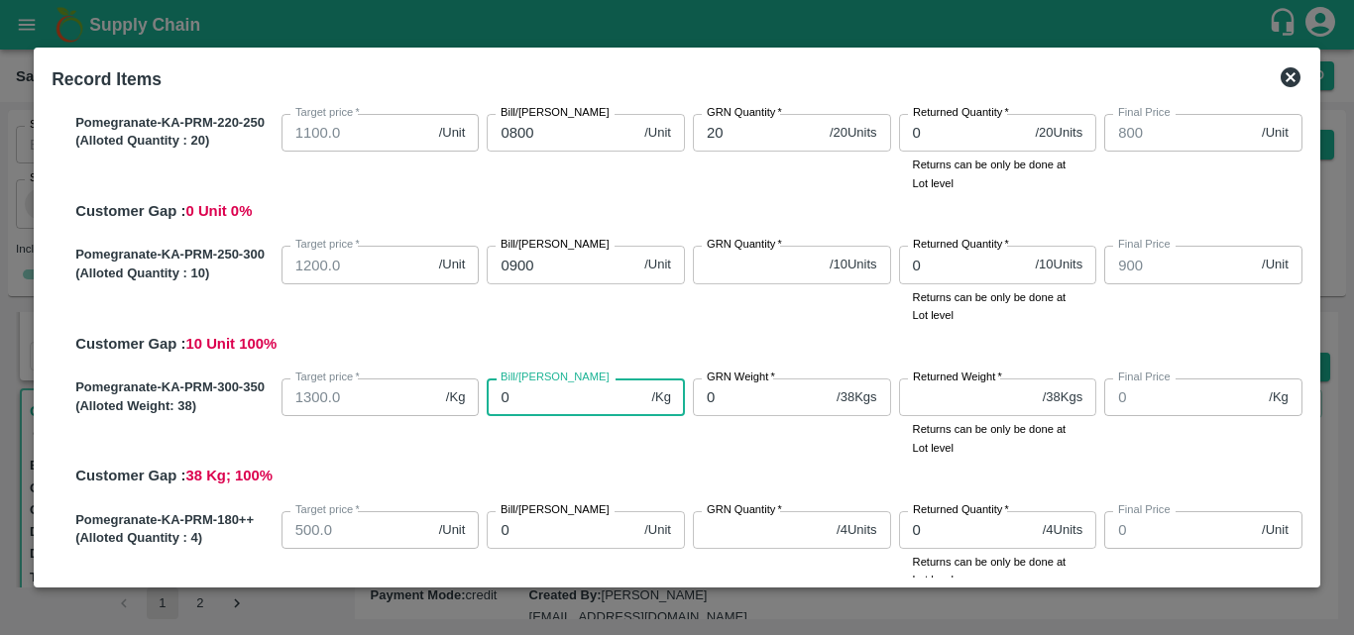
click at [549, 407] on input "0" at bounding box center [565, 398] width 157 height 38
click at [696, 472] on div "Pomegranate-KA-PRM-300-350 (Alloted Weight: 38 ) Target price   * 1300.0 /Kg Ta…" at bounding box center [684, 429] width 1235 height 117
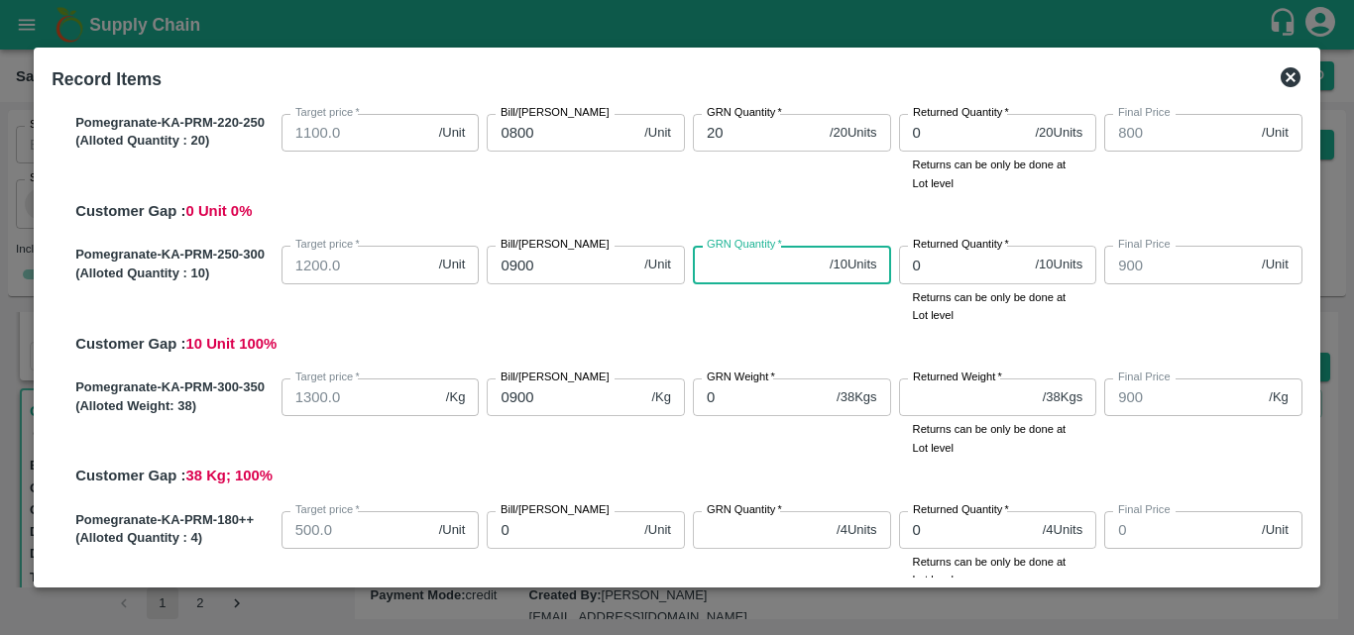
click at [743, 262] on input "GRN Quantity   *" at bounding box center [757, 265] width 129 height 38
click at [788, 323] on div "GRN Quantity   * 10 / 10 Units GRN Quantity" at bounding box center [788, 281] width 206 height 86
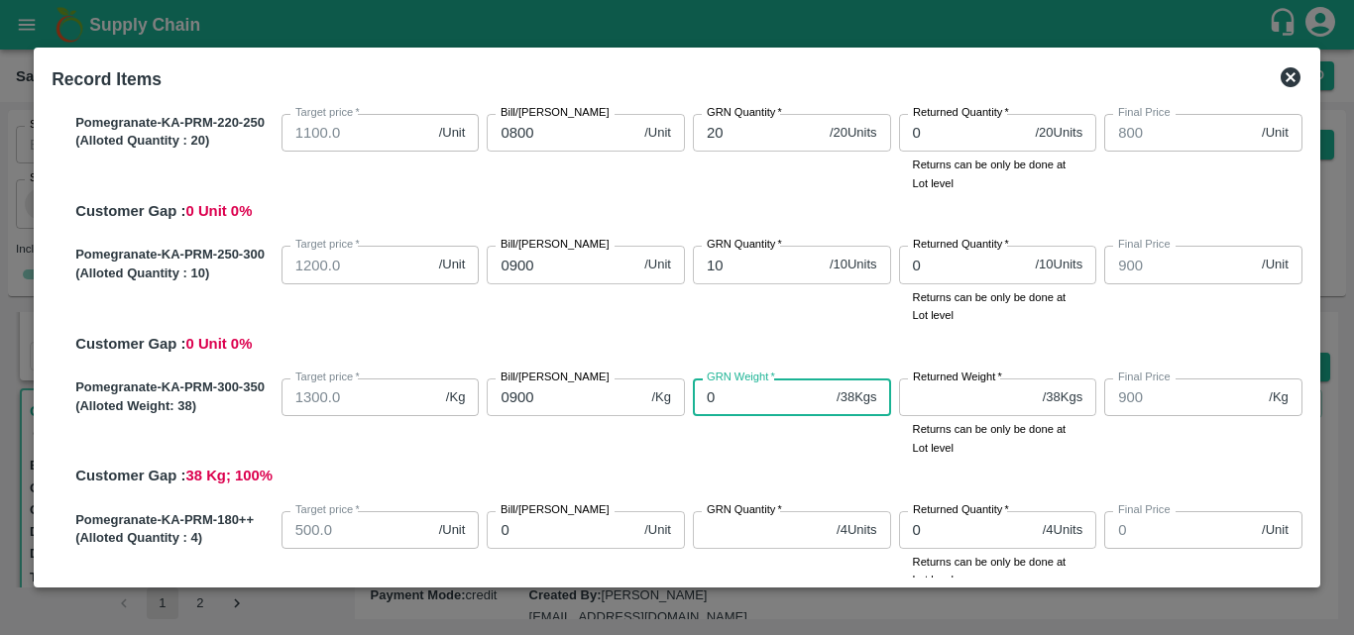
click at [754, 401] on input "0" at bounding box center [761, 398] width 136 height 38
click at [776, 470] on div "Pomegranate-KA-PRM-300-350 (Alloted Weight: 38 ) Target price   * 1300.0 /Kg Ta…" at bounding box center [684, 429] width 1235 height 117
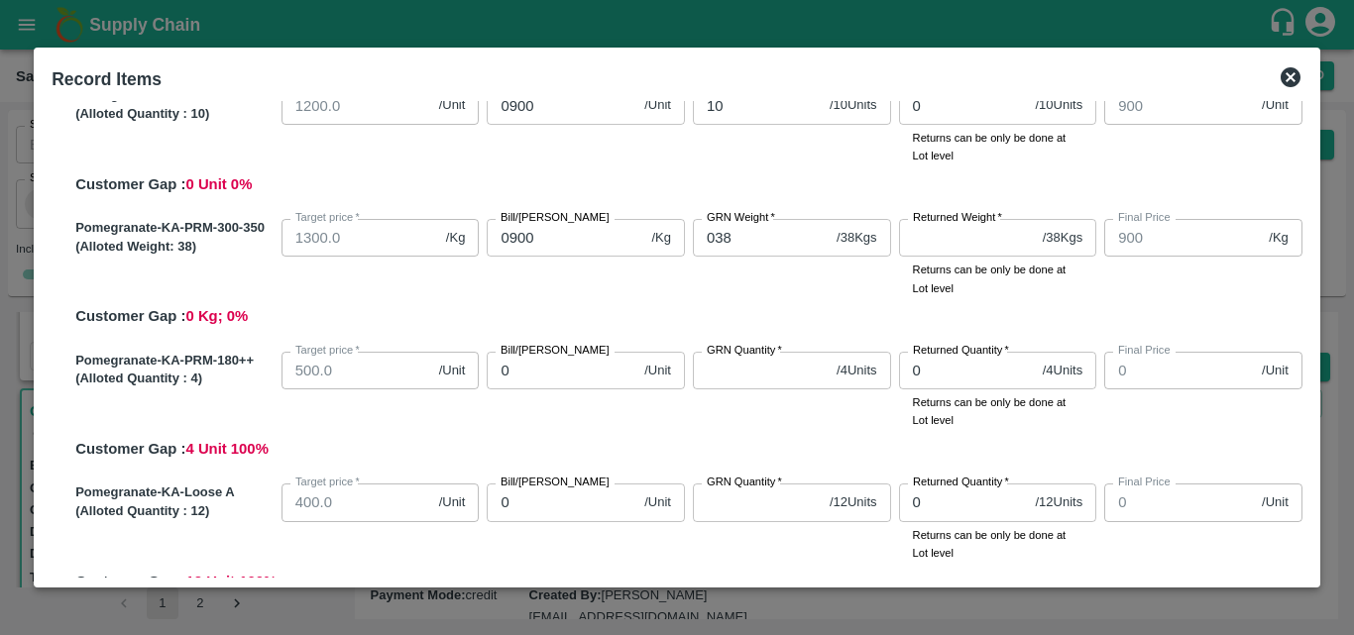
scroll to position [627, 0]
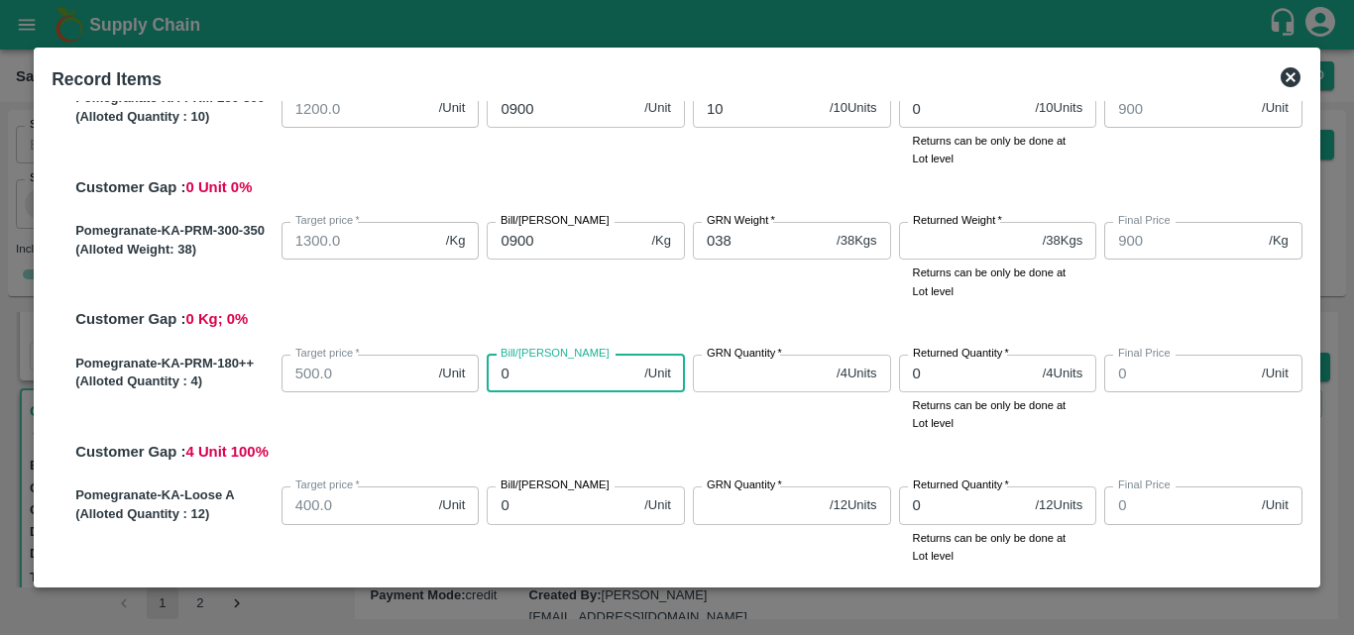
click at [556, 371] on input "0" at bounding box center [562, 374] width 150 height 38
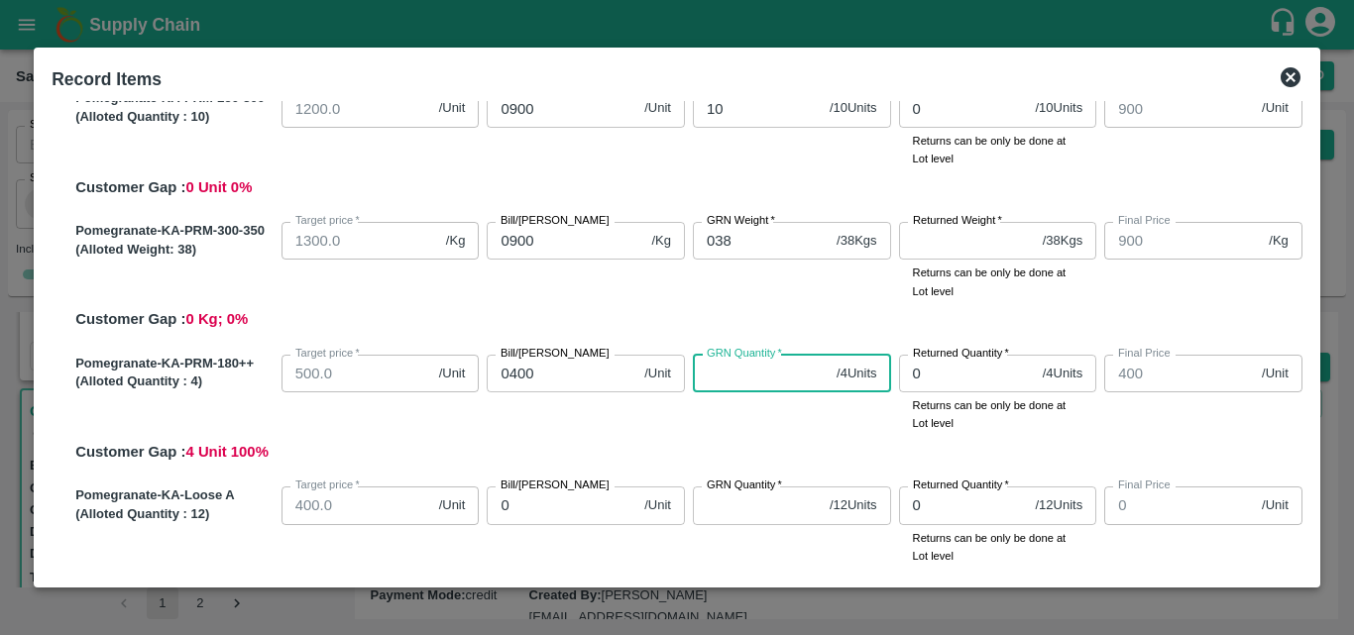
click at [756, 380] on input "GRN Quantity   *" at bounding box center [761, 374] width 136 height 38
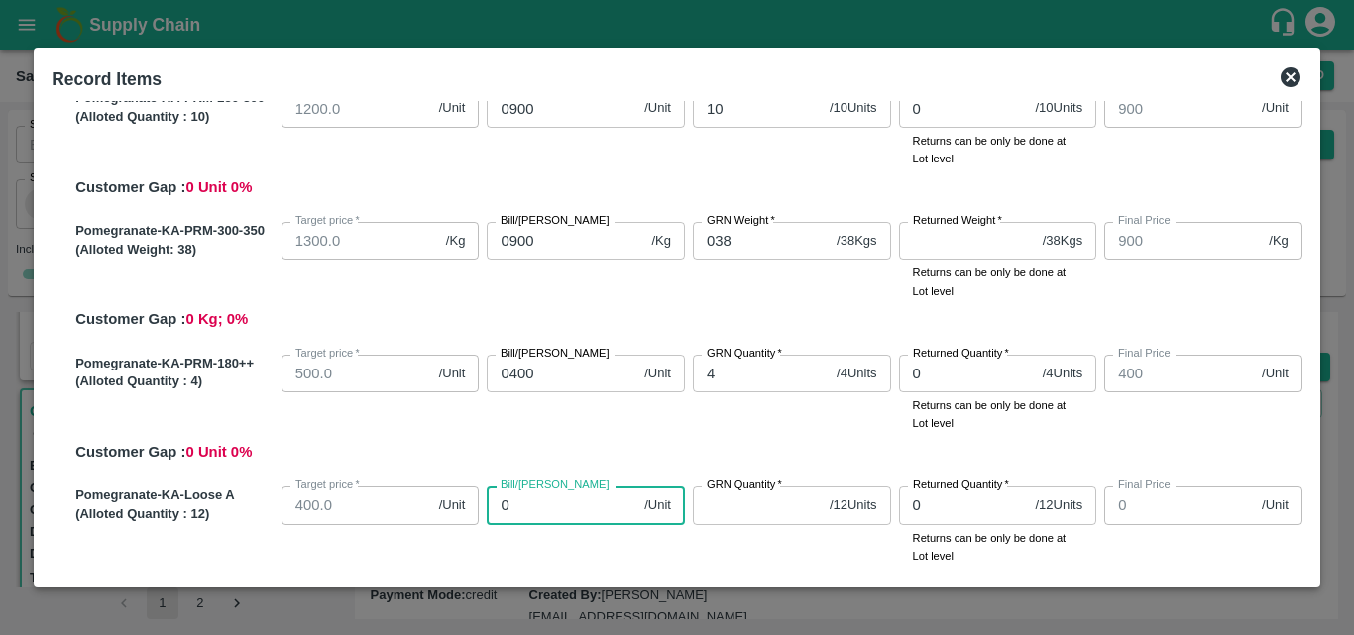
click at [578, 511] on input "0" at bounding box center [562, 506] width 150 height 38
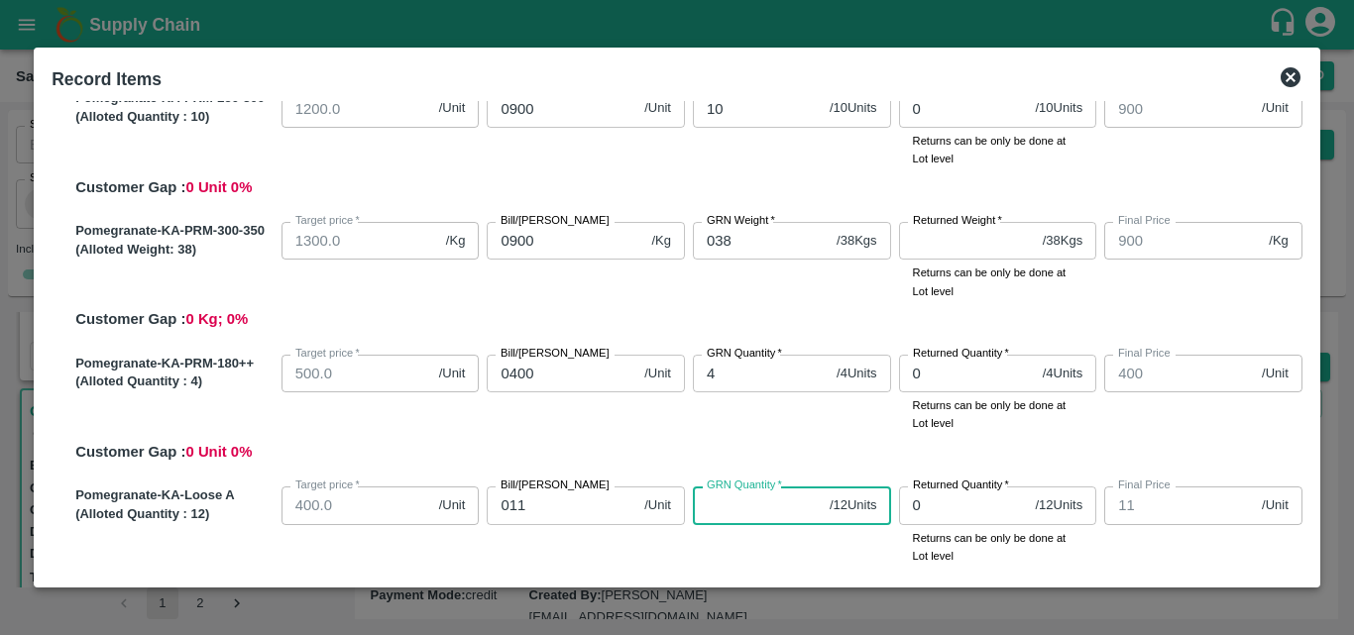
click at [733, 510] on input "GRN Quantity   *" at bounding box center [757, 506] width 129 height 38
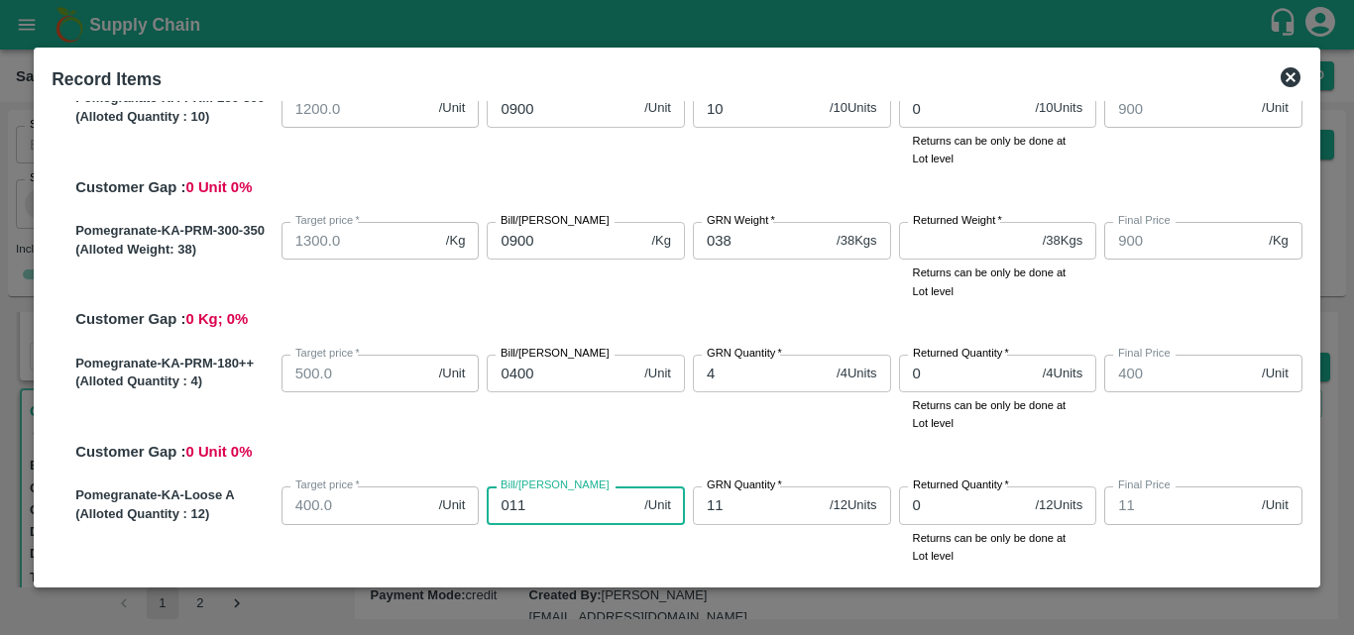
click at [526, 518] on input "011" at bounding box center [562, 506] width 150 height 38
click at [674, 426] on div "Bill/Patti price 0400 /Unit Bill/Patti price" at bounding box center [582, 390] width 206 height 86
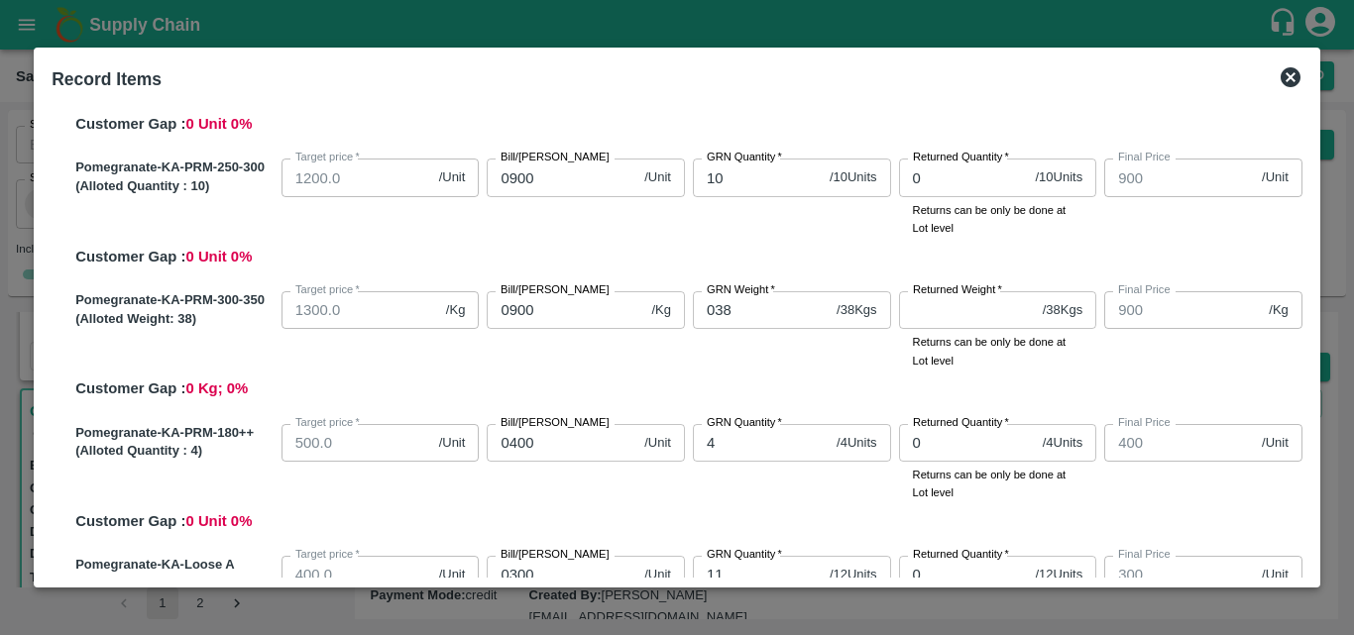
scroll to position [556, 0]
click at [797, 366] on div "GRN Weight   * 038 / 38 Kgs GRN Weight" at bounding box center [788, 328] width 206 height 86
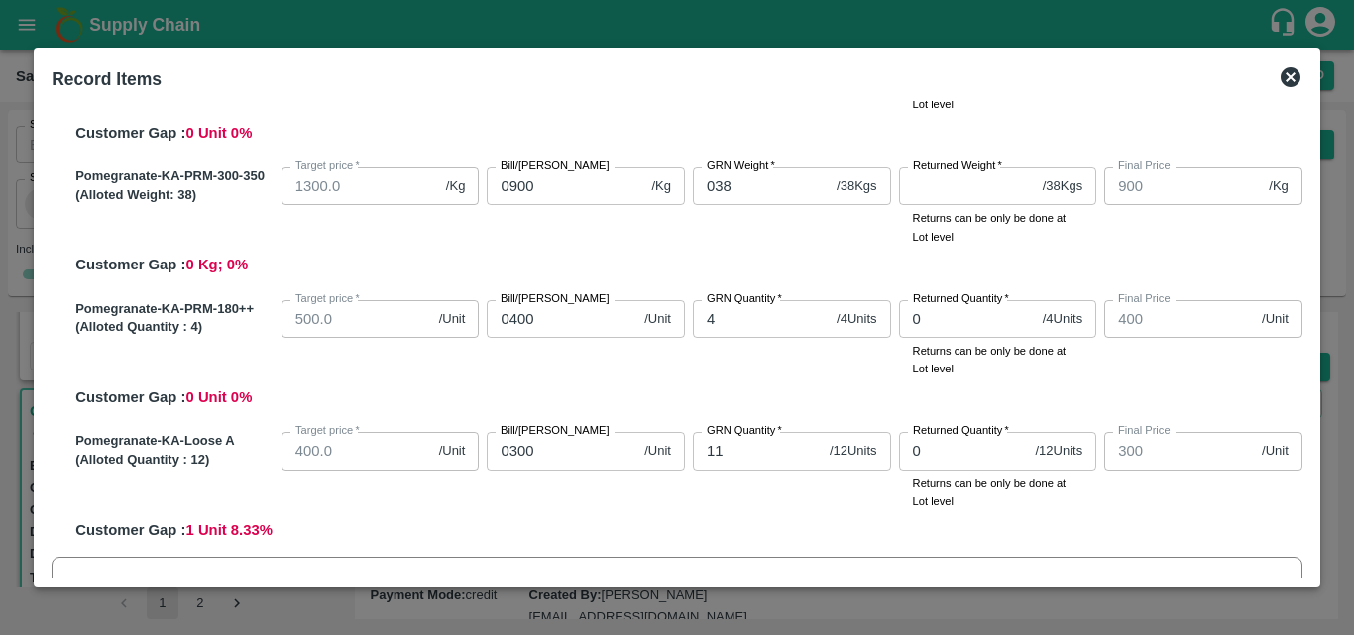
scroll to position [681, 0]
click at [745, 458] on input "11" at bounding box center [757, 451] width 129 height 38
click at [775, 482] on div "GRN Quantity   * 12 / 12 Units GRN Quantity" at bounding box center [788, 467] width 206 height 86
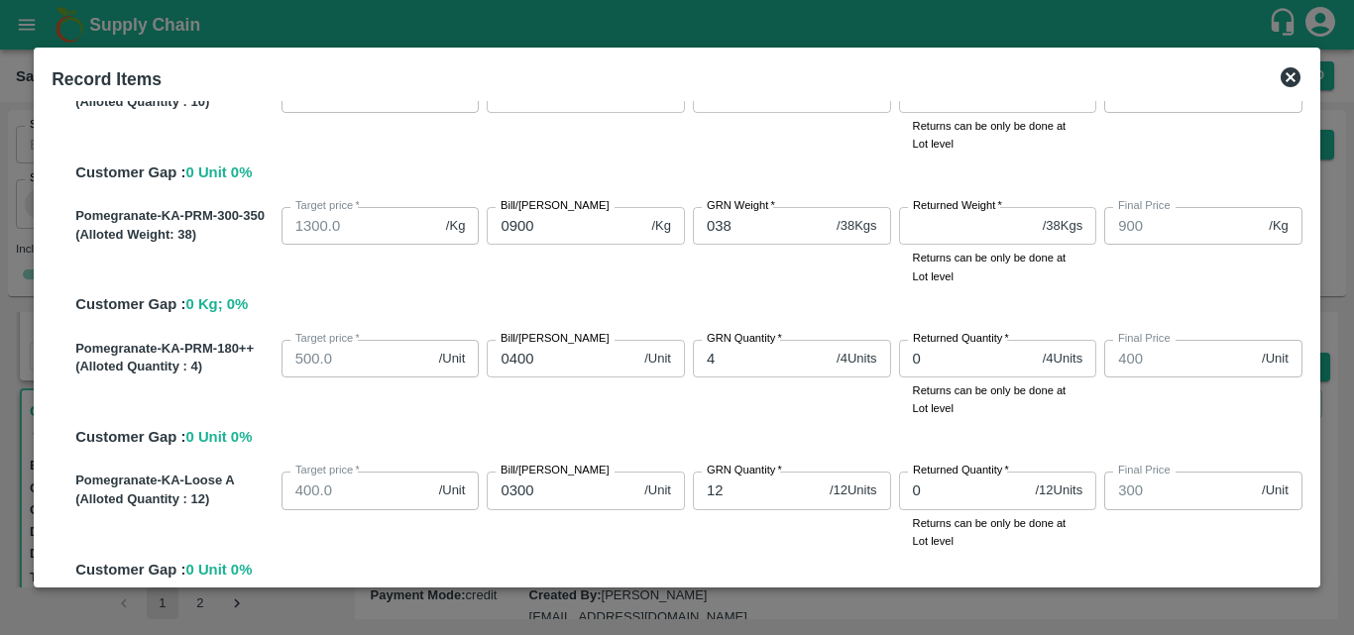
scroll to position [636, 0]
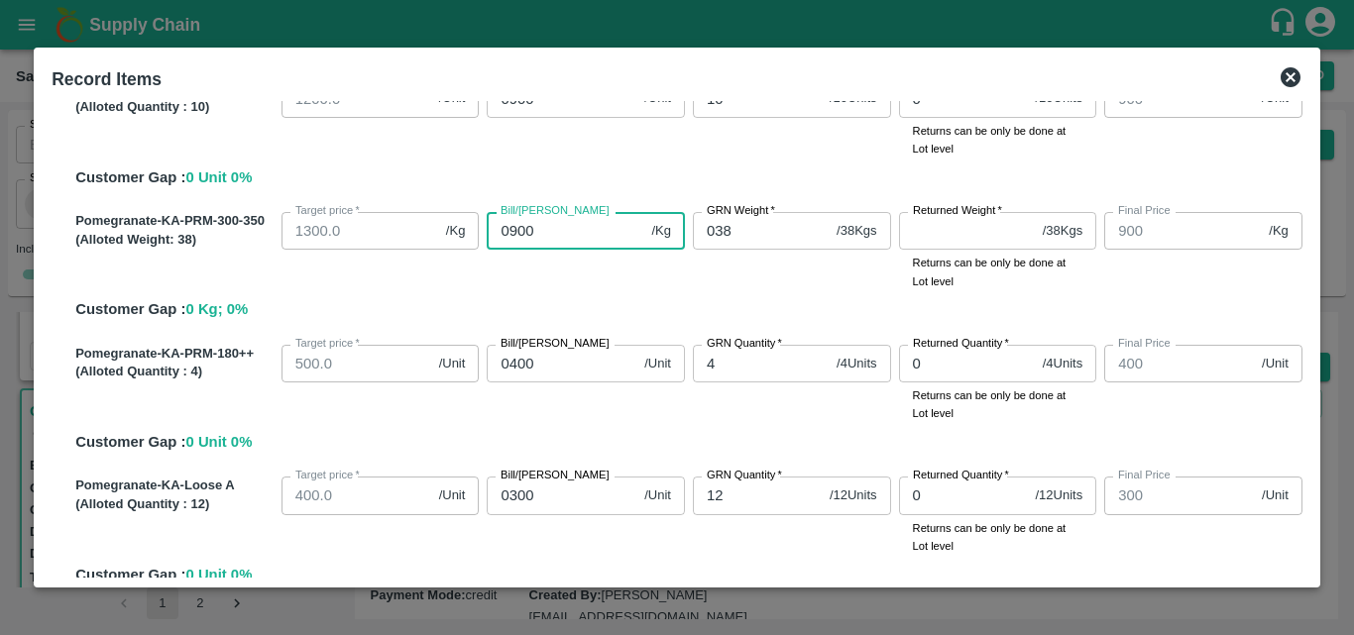
click at [546, 233] on input "0900" at bounding box center [565, 231] width 157 height 38
click at [651, 293] on div "Pomegranate-KA-PRM-300-350 (Alloted Weight: 38 ) Target price   * 1300.0 /Kg Ta…" at bounding box center [684, 262] width 1235 height 117
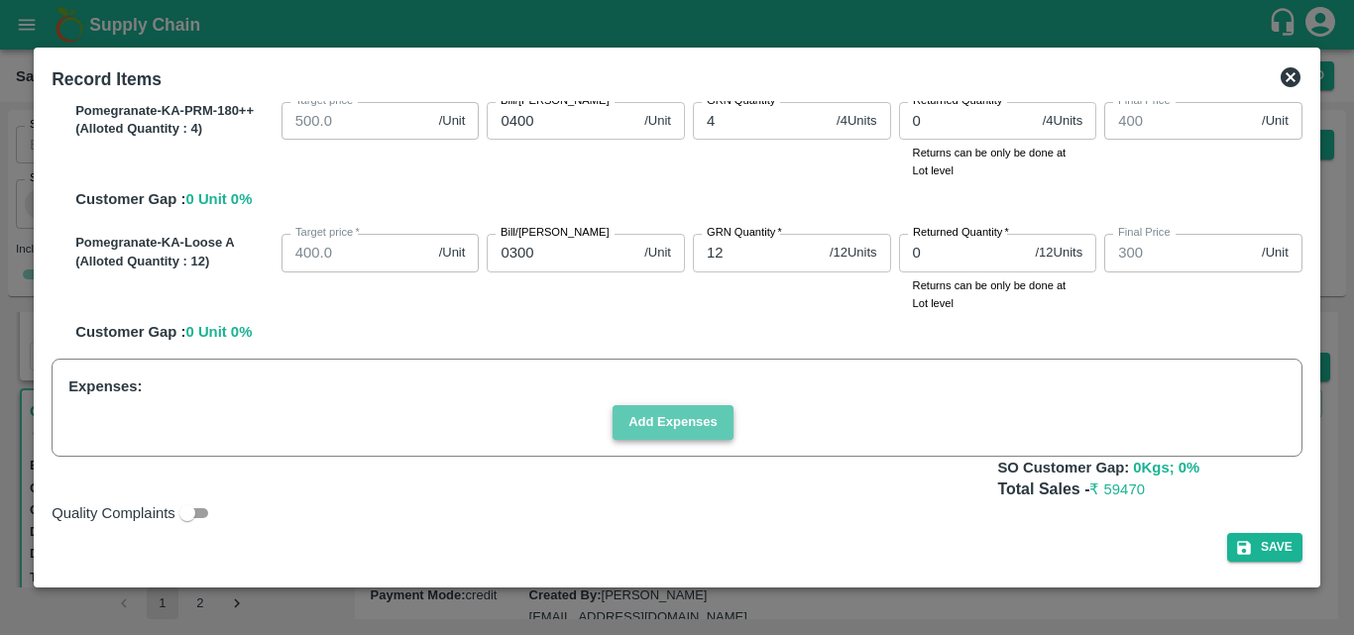
click at [701, 418] on button "Add Expenses" at bounding box center [673, 422] width 121 height 35
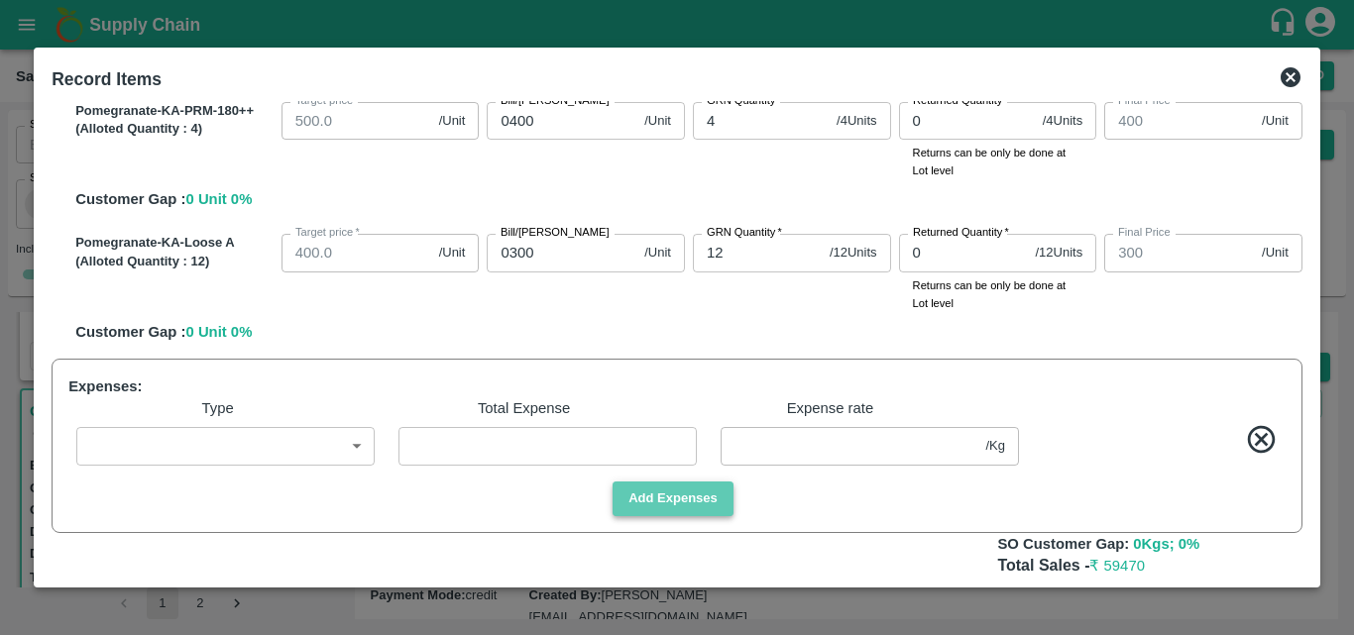
click at [699, 512] on button "Add Expenses" at bounding box center [673, 499] width 121 height 35
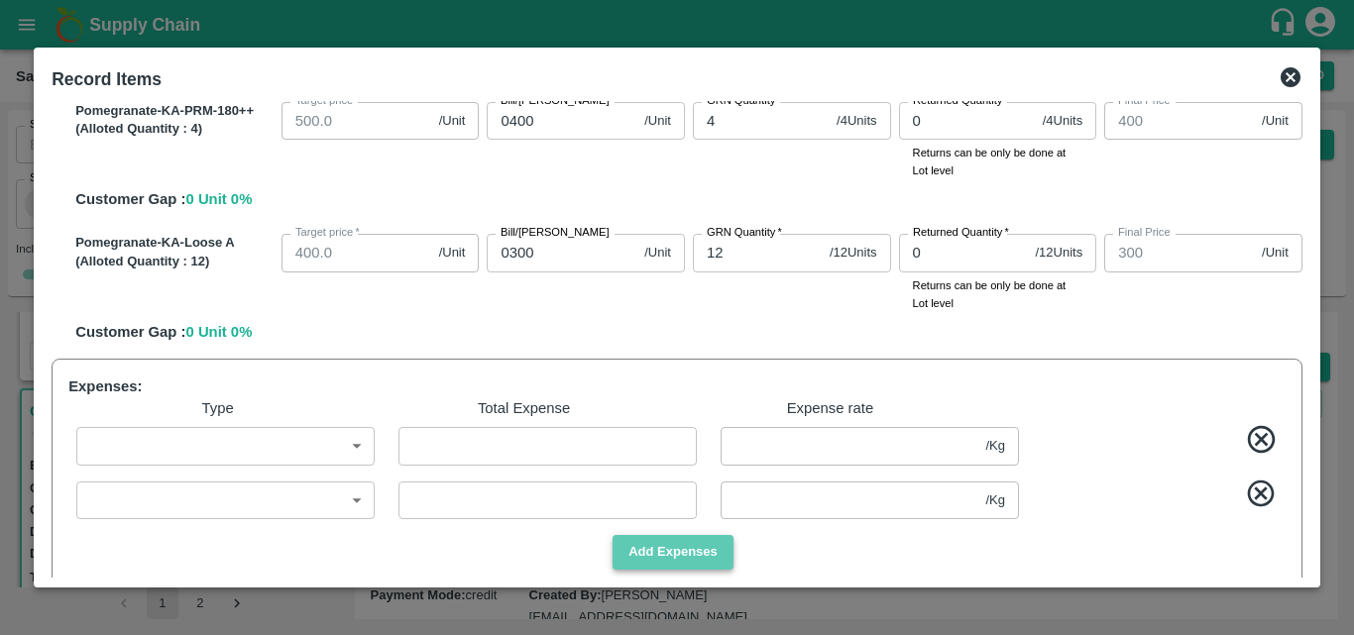
click at [710, 559] on button "Add Expenses" at bounding box center [673, 552] width 121 height 35
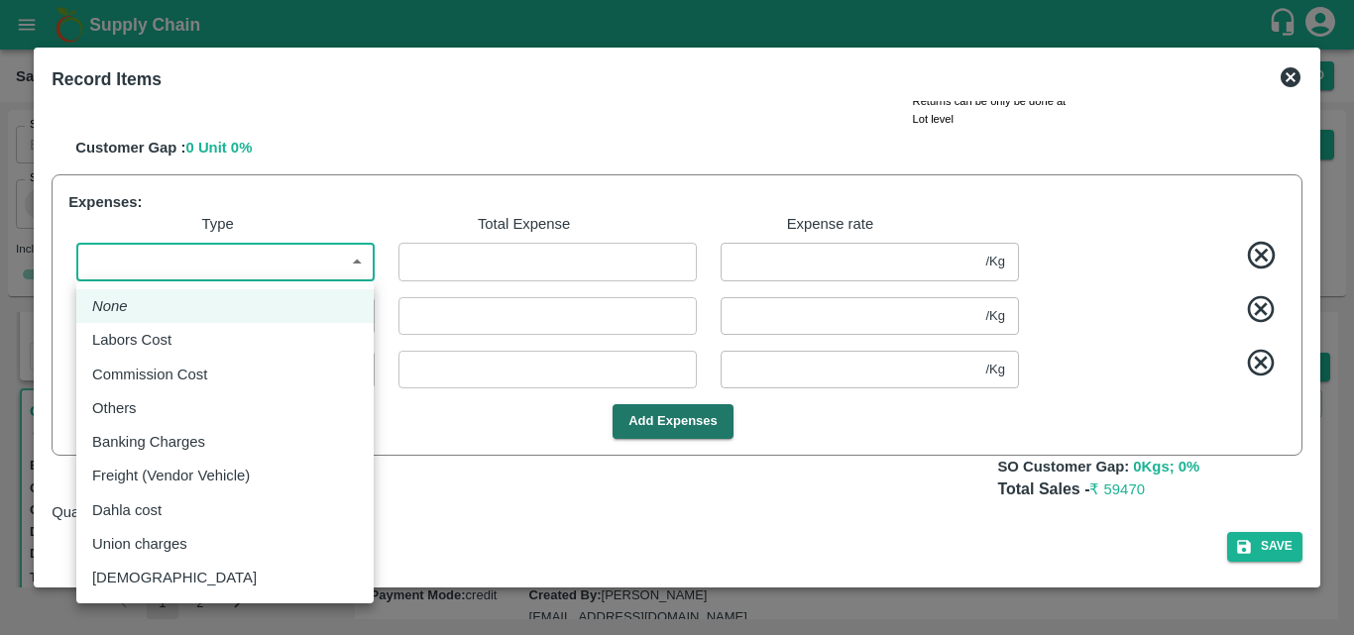
click at [324, 265] on body "Supply Chain Sales Orders Direct Customer Add SO ID SO ID Start Date Start Date…" at bounding box center [677, 317] width 1354 height 635
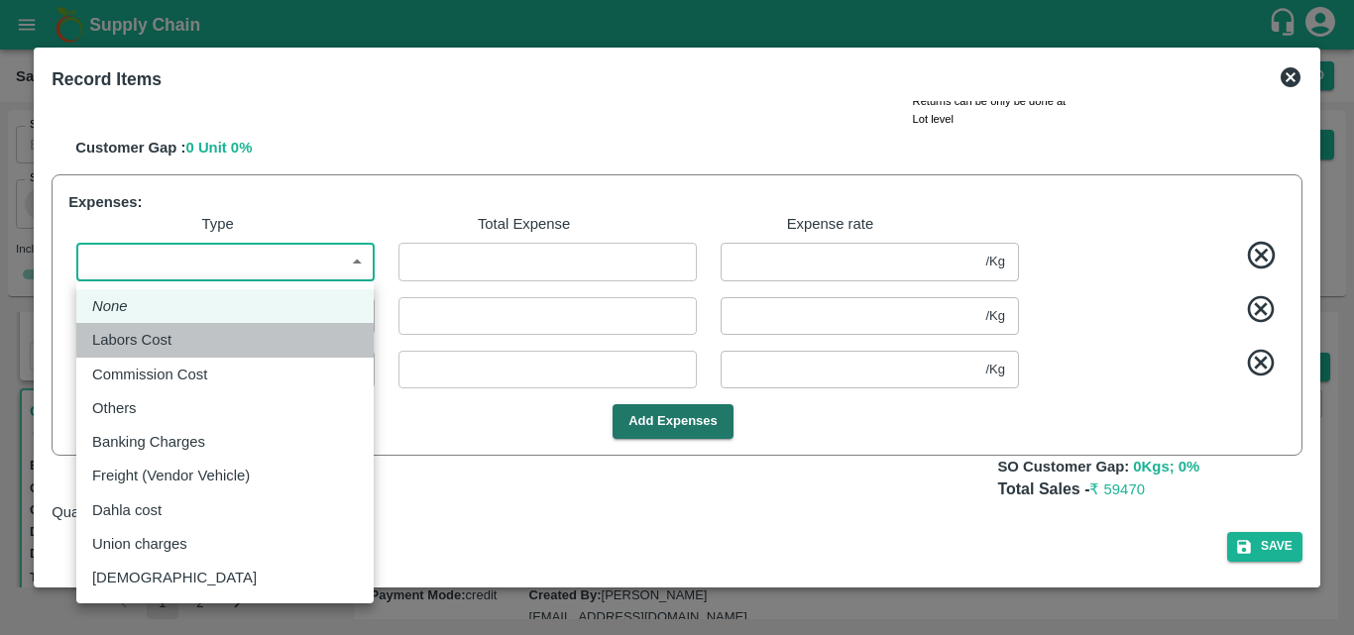
click at [185, 341] on div "Labors Cost" at bounding box center [225, 340] width 266 height 22
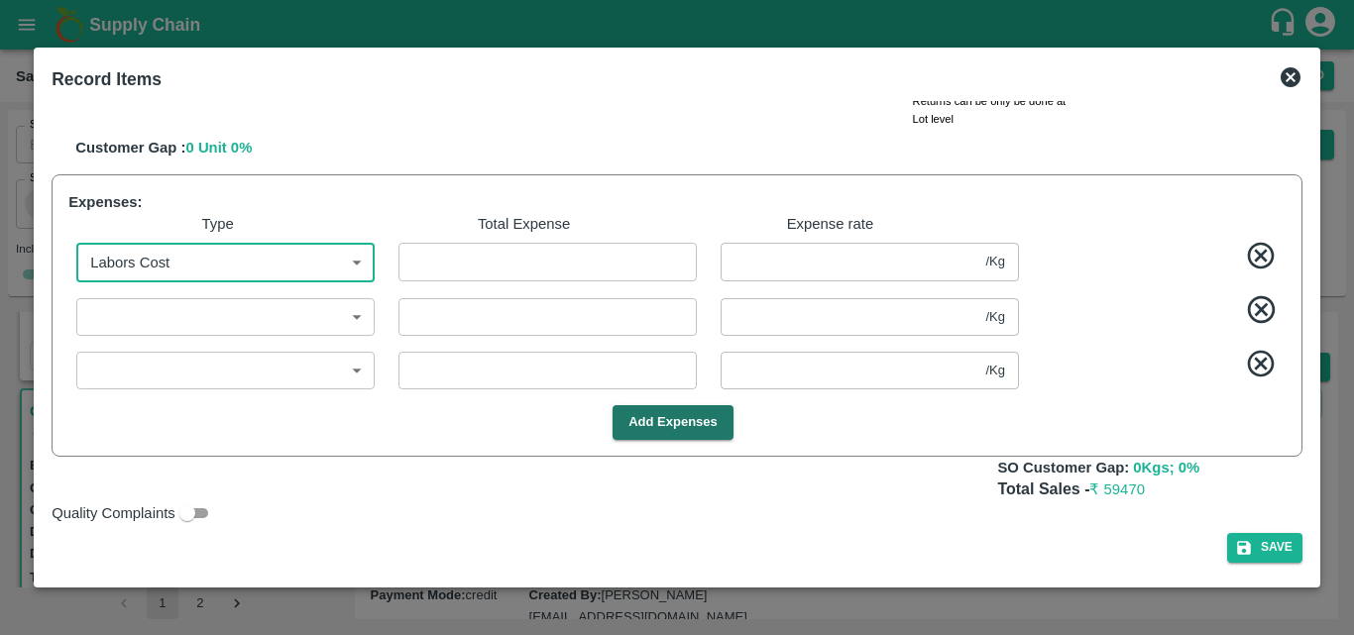
click at [452, 271] on input "number" at bounding box center [548, 262] width 298 height 38
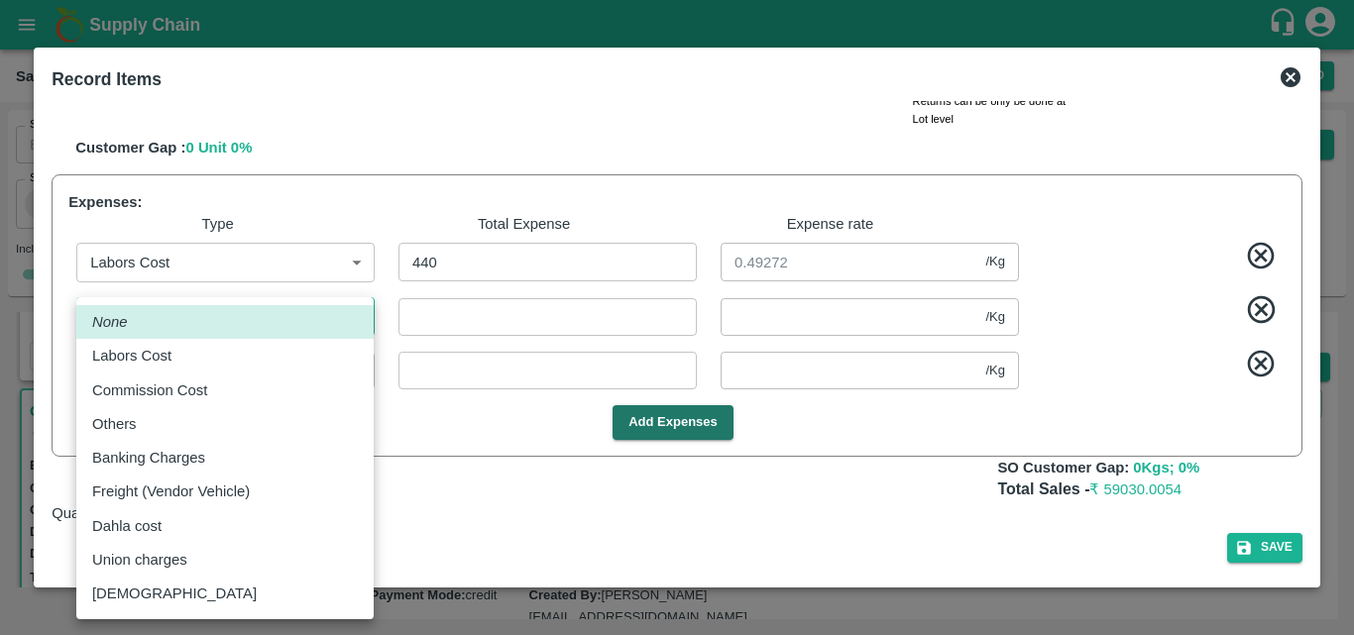
click at [327, 308] on body "Supply Chain Sales Orders Direct Customer Add SO ID SO ID Start Date Start Date…" at bounding box center [677, 317] width 1354 height 635
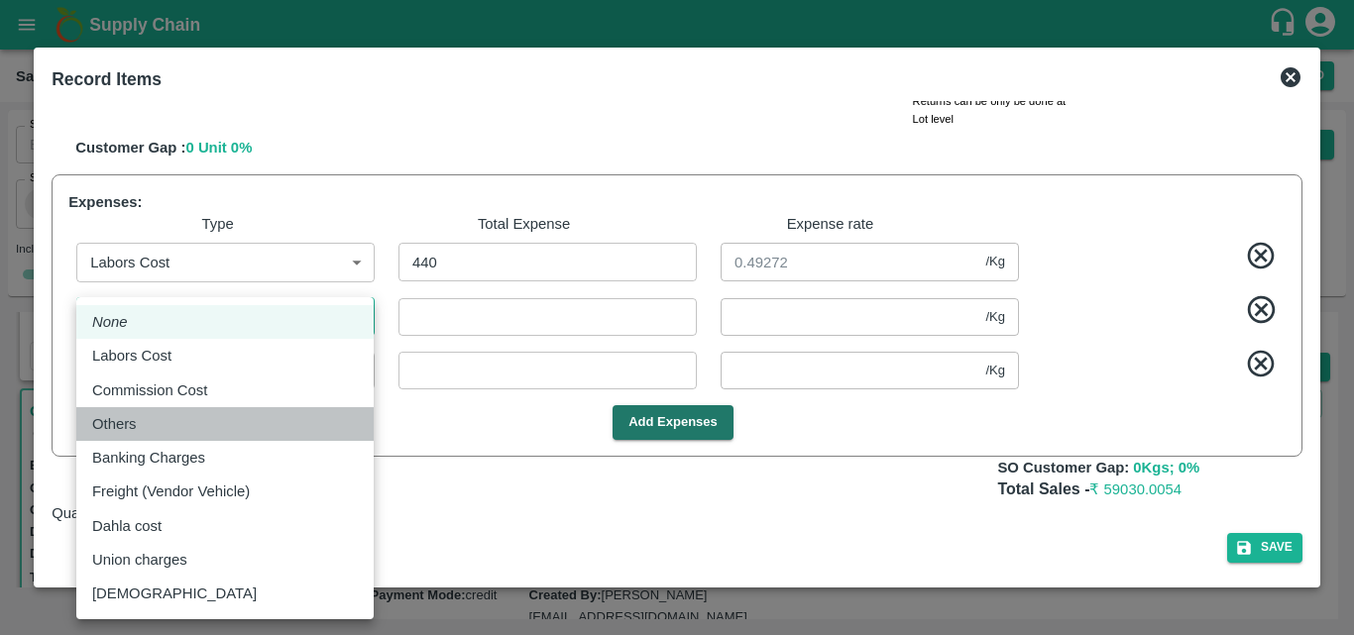
click at [170, 422] on div "Others" at bounding box center [225, 424] width 266 height 22
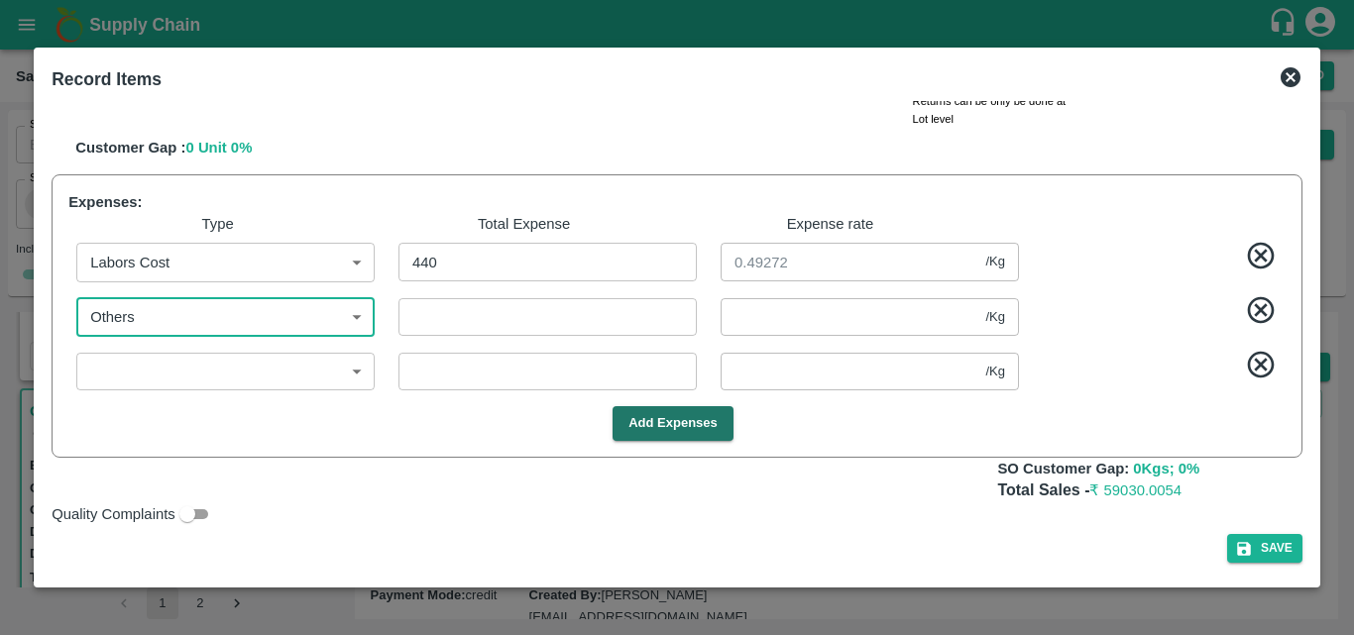
click at [437, 331] on input "number" at bounding box center [548, 317] width 298 height 38
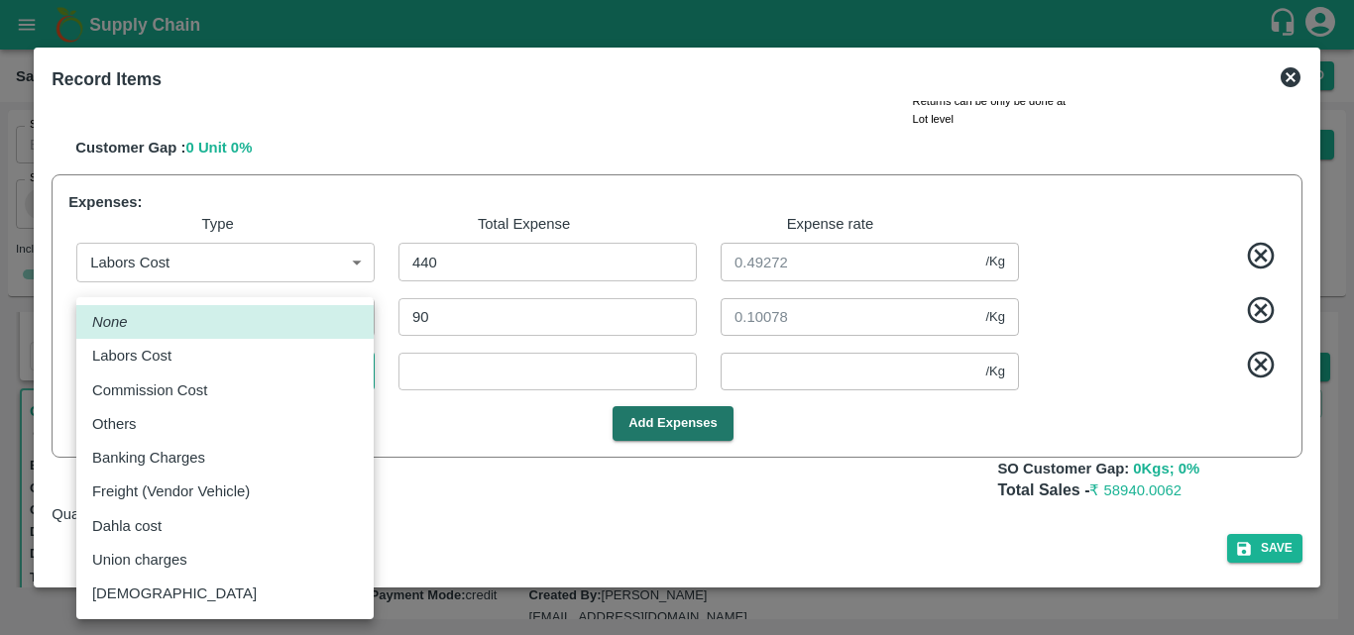
click at [342, 381] on body "Supply Chain Sales Orders Direct Customer Add SO ID SO ID Start Date Start Date…" at bounding box center [677, 317] width 1354 height 635
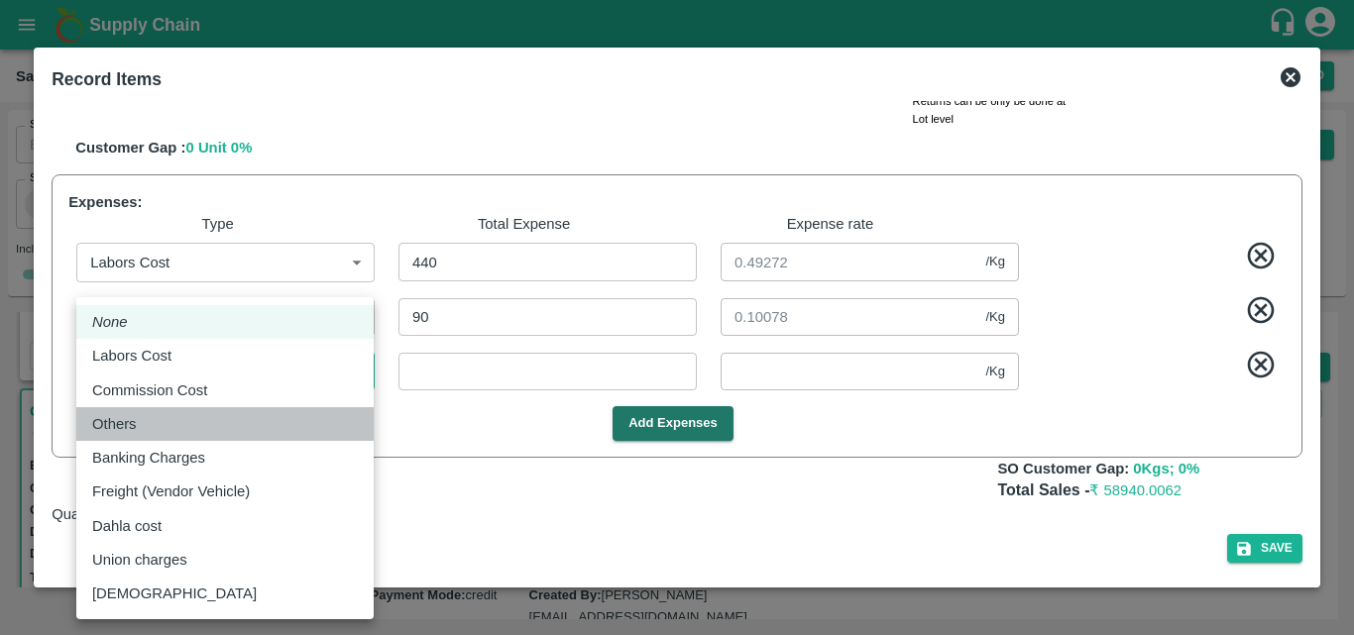
click at [171, 437] on li "Others" at bounding box center [224, 424] width 297 height 34
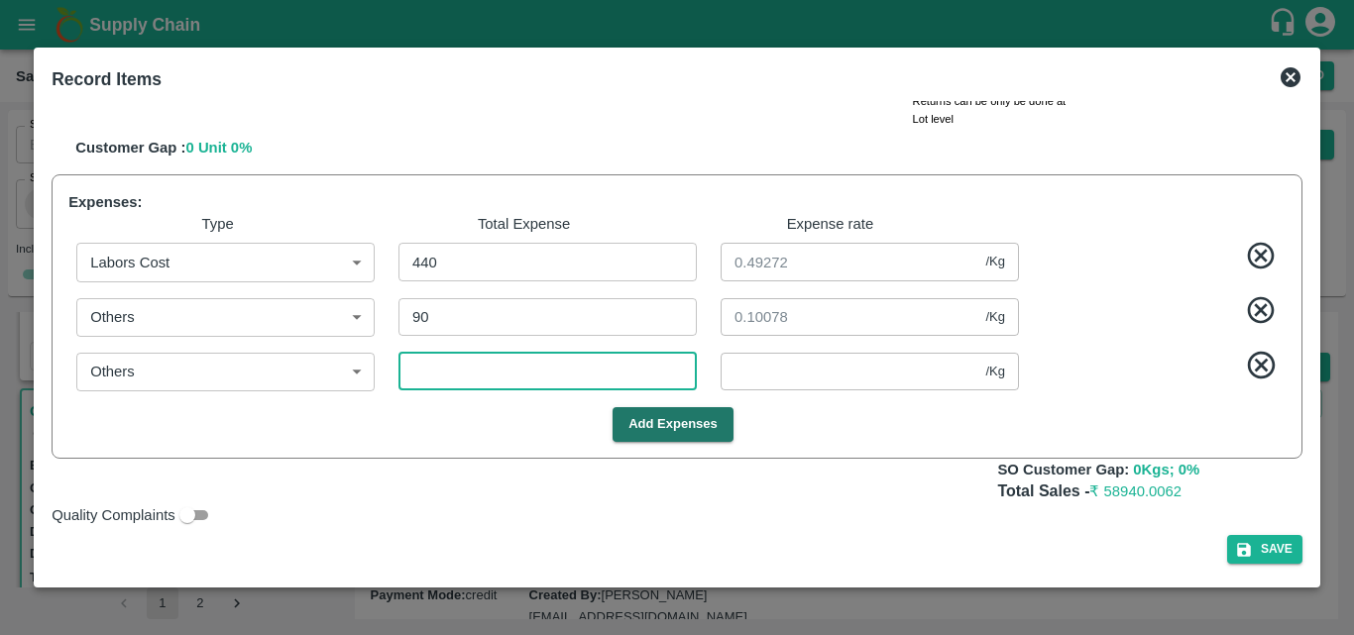
click at [439, 364] on input "number" at bounding box center [548, 372] width 298 height 38
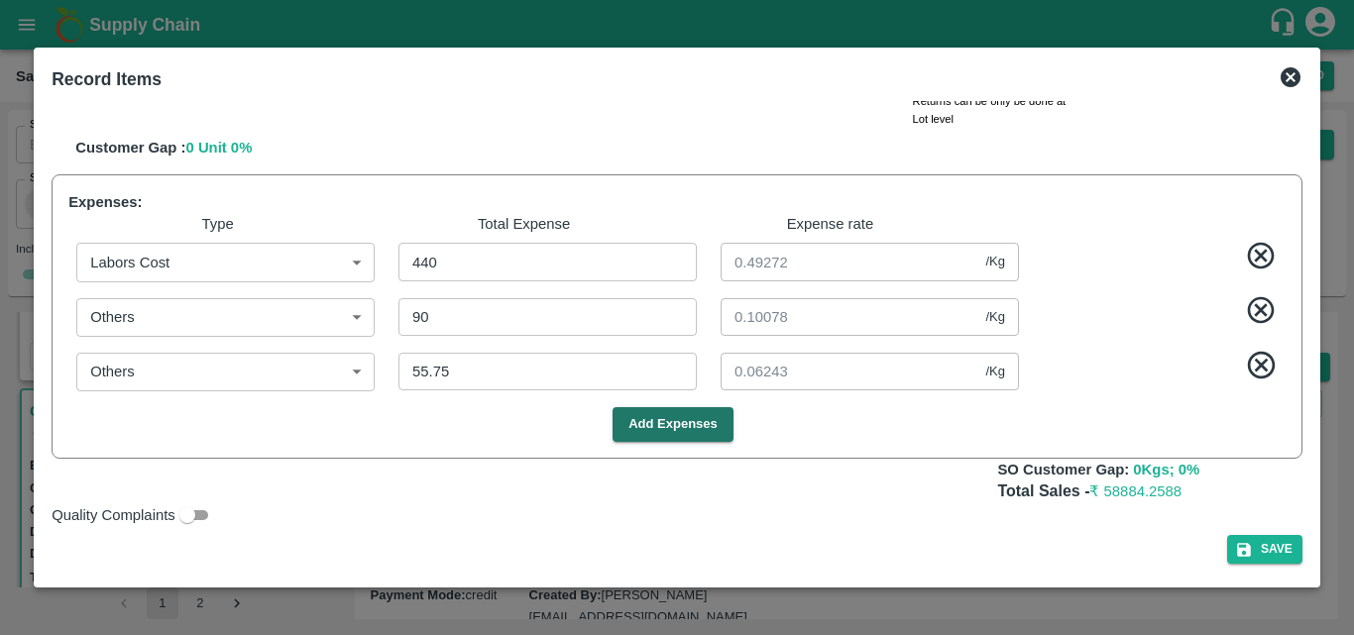
click at [805, 538] on div "Save" at bounding box center [677, 549] width 1251 height 29
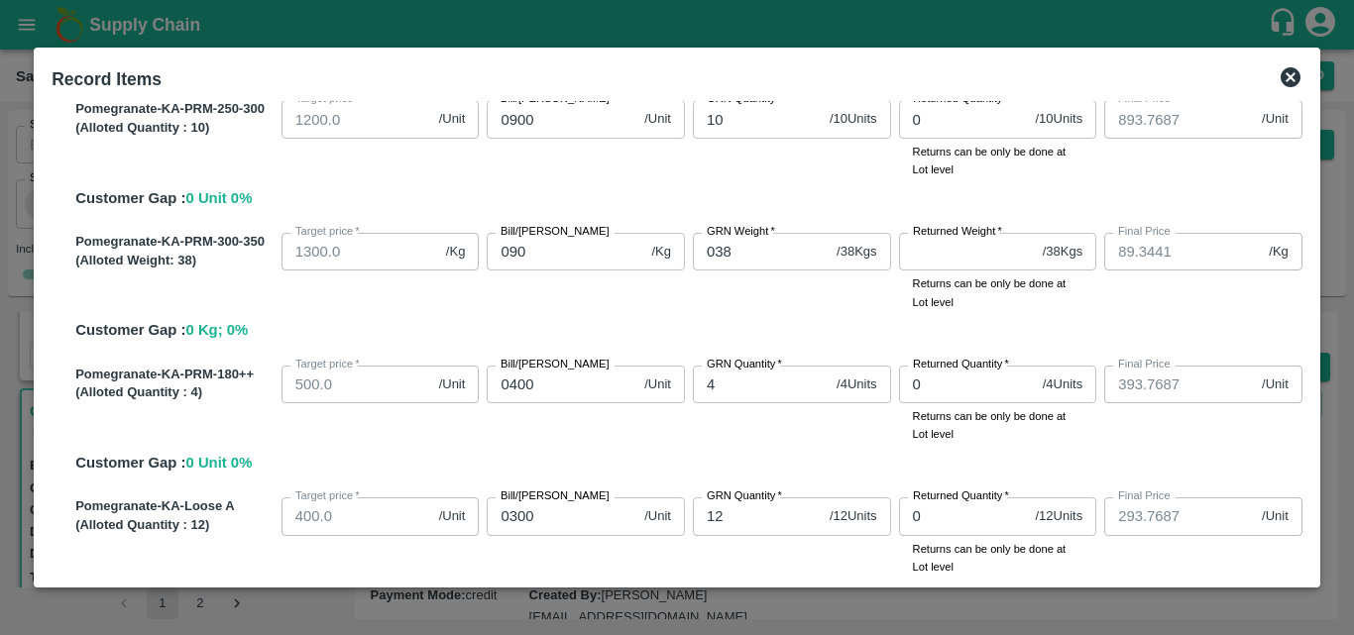
scroll to position [613, 0]
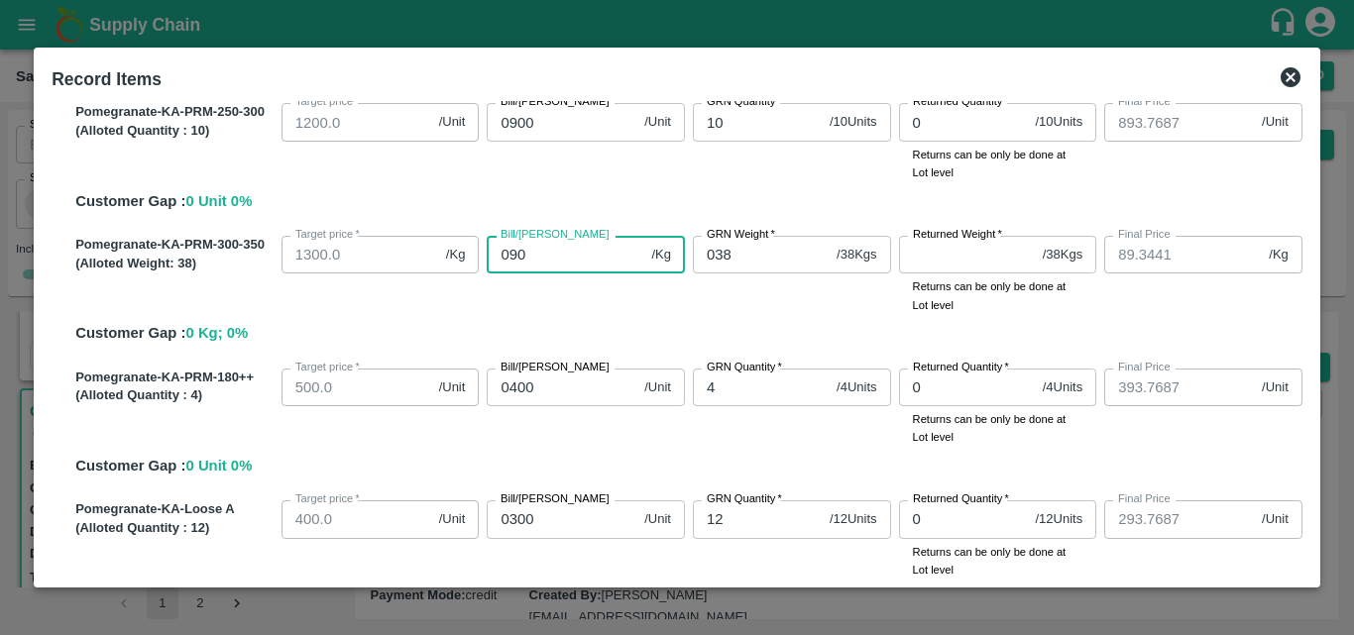
click at [550, 262] on input "090" at bounding box center [565, 255] width 157 height 38
click at [635, 307] on div "Bill/Patti price 070 /Kg Bill/Patti price" at bounding box center [582, 271] width 206 height 86
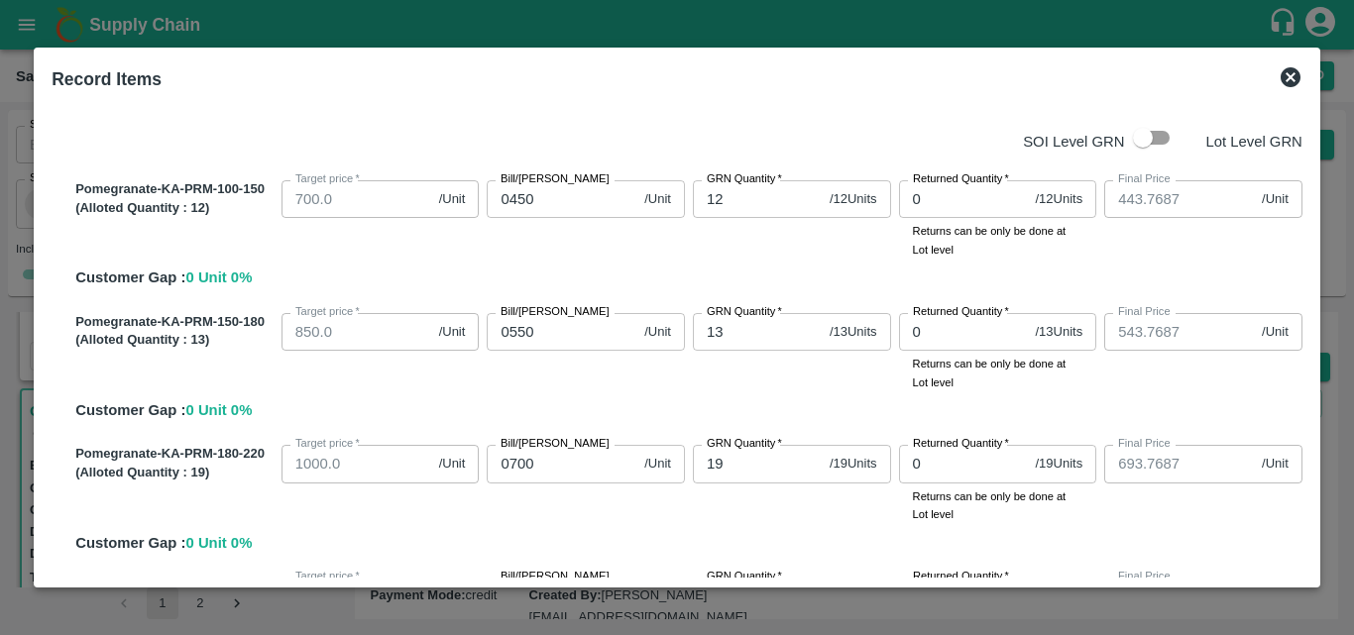
scroll to position [0, 0]
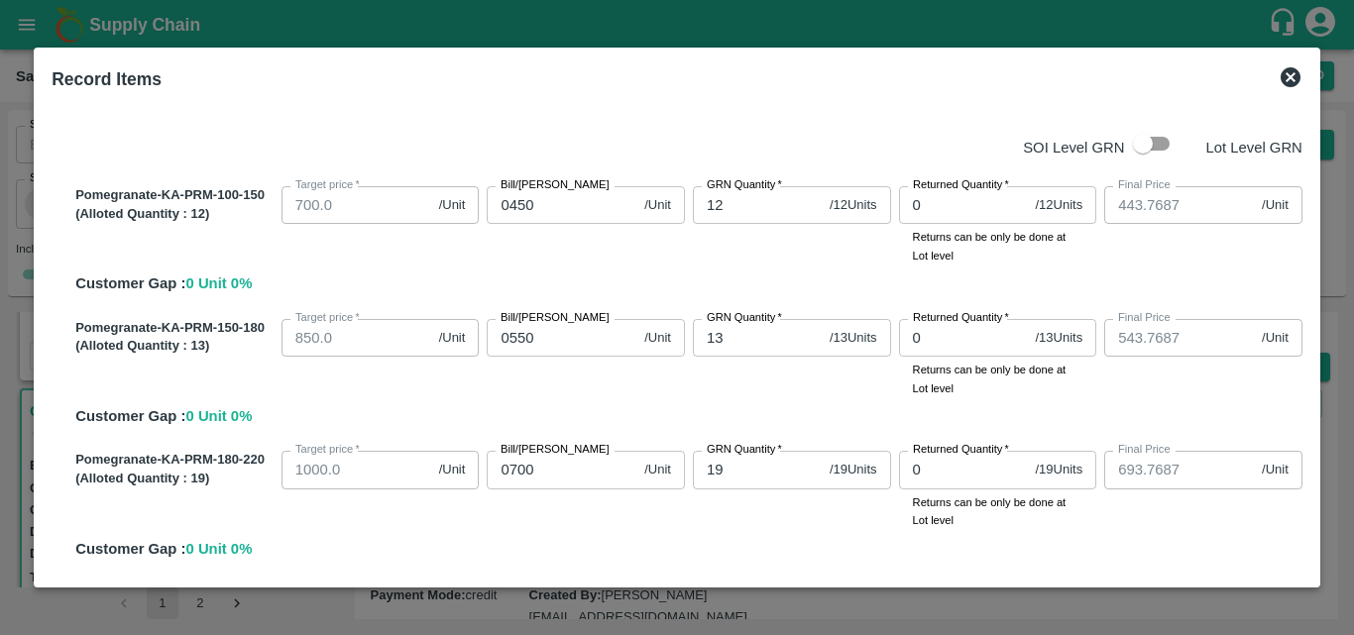
click at [547, 220] on input "0450" at bounding box center [562, 205] width 150 height 38
click at [622, 244] on div "Bill/Patti price 0400 /Unit Bill/Patti price" at bounding box center [582, 221] width 206 height 86
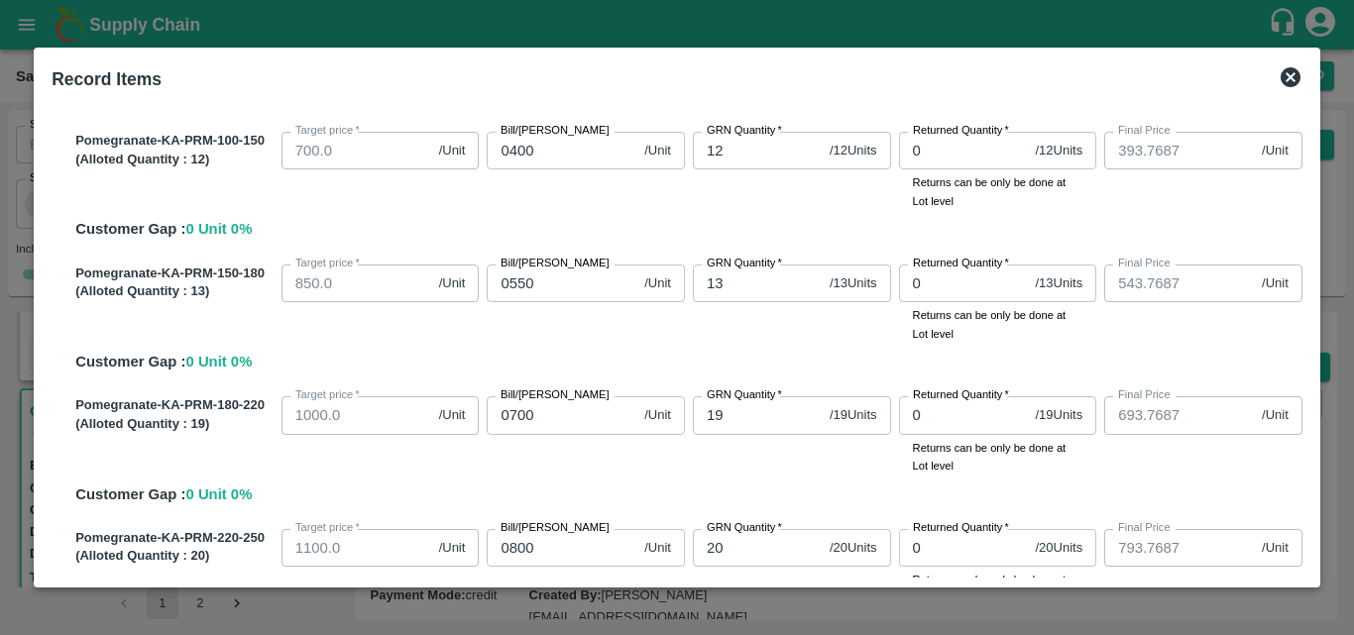
scroll to position [54, 0]
click at [549, 278] on input "0550" at bounding box center [562, 285] width 150 height 38
click at [609, 337] on div "Bill/Patti price 0500 /Unit Bill/Patti price" at bounding box center [582, 301] width 206 height 86
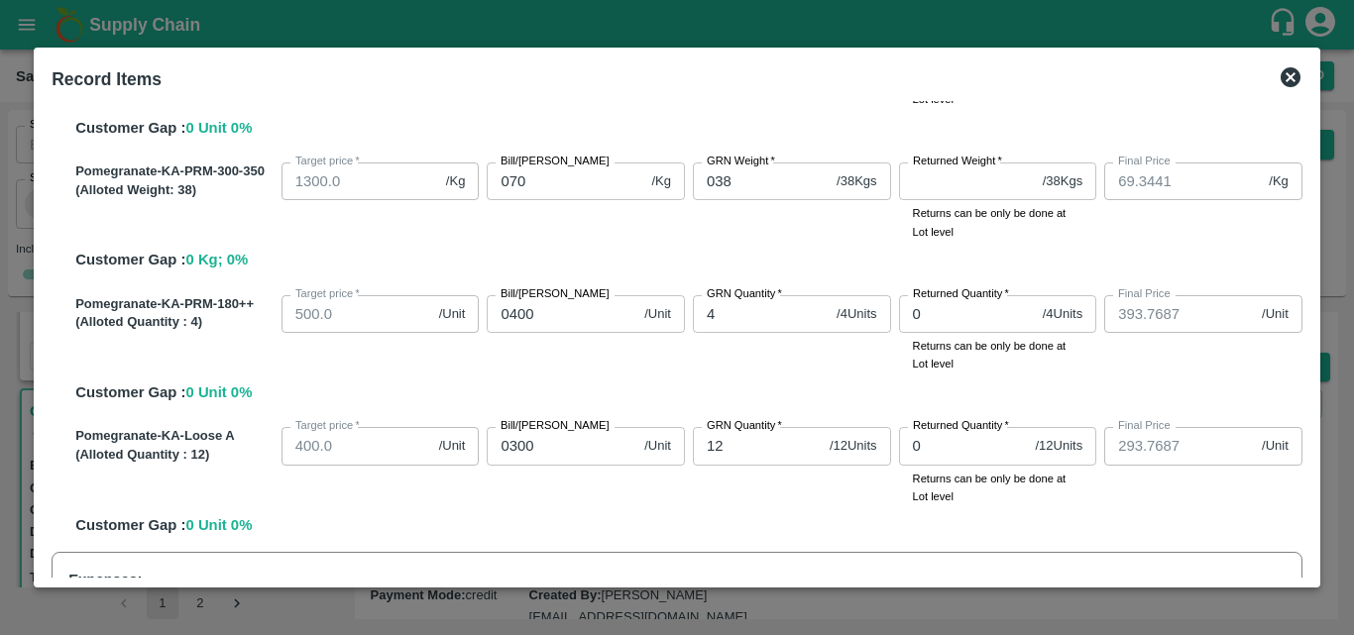
scroll to position [676, 0]
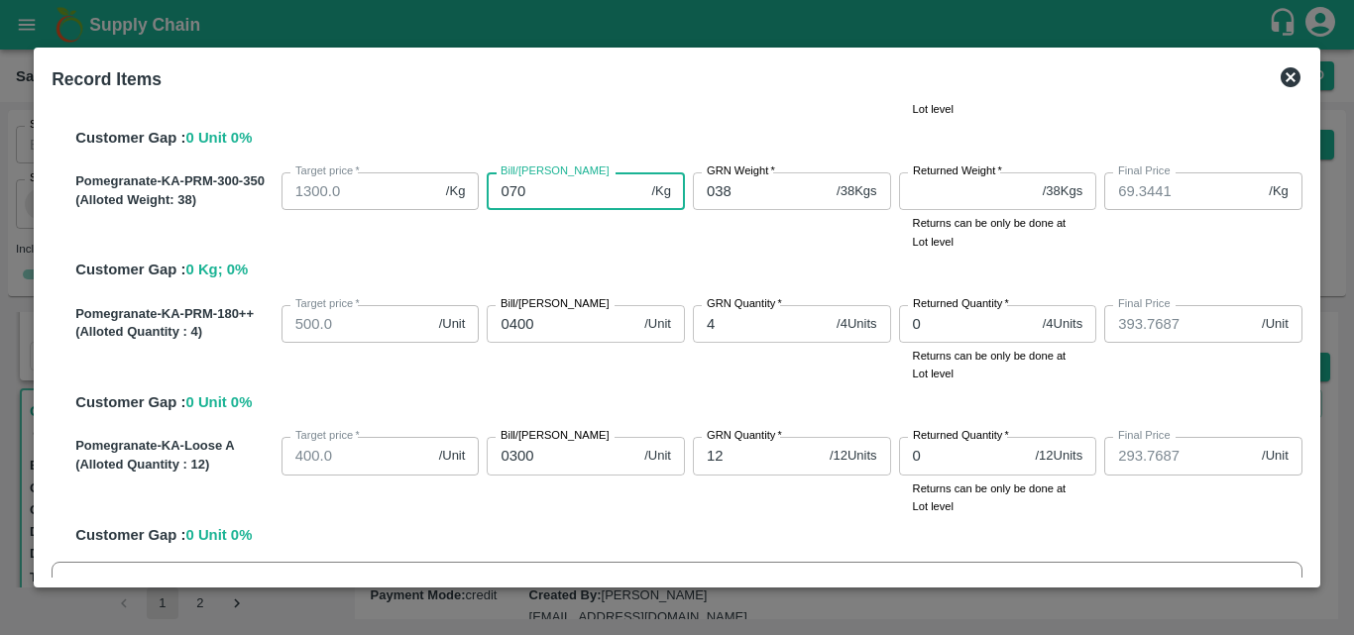
click at [557, 198] on input "070" at bounding box center [565, 192] width 157 height 38
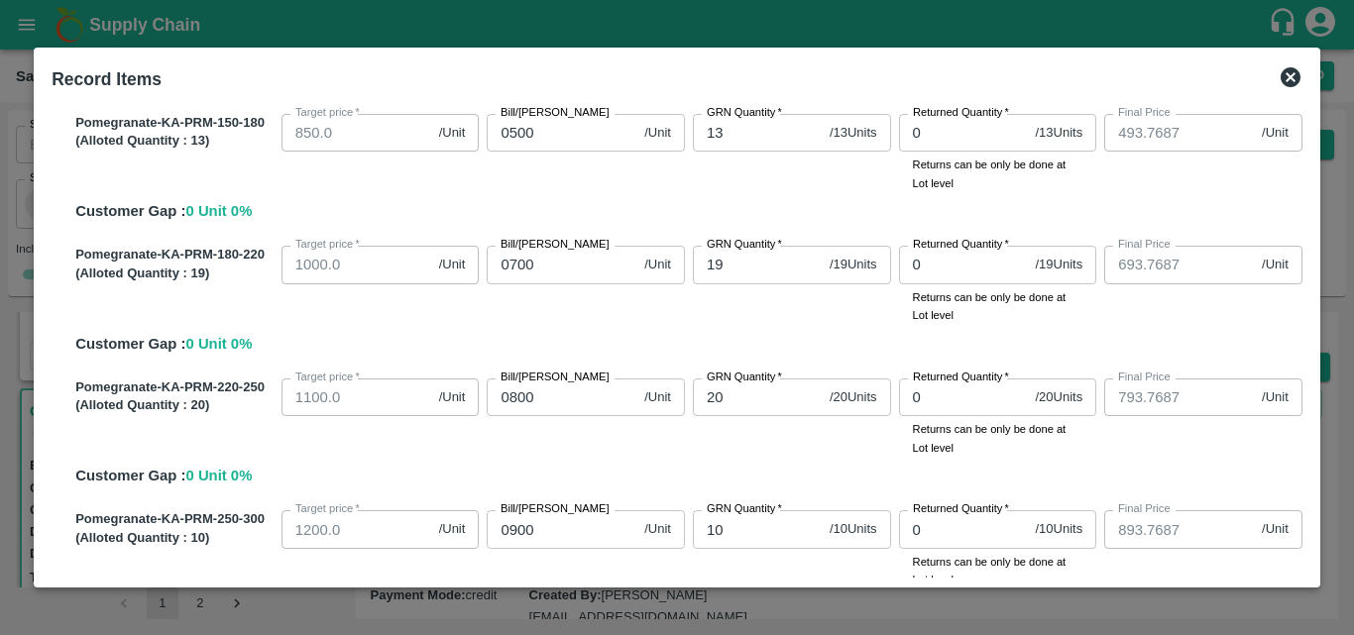
scroll to position [187, 0]
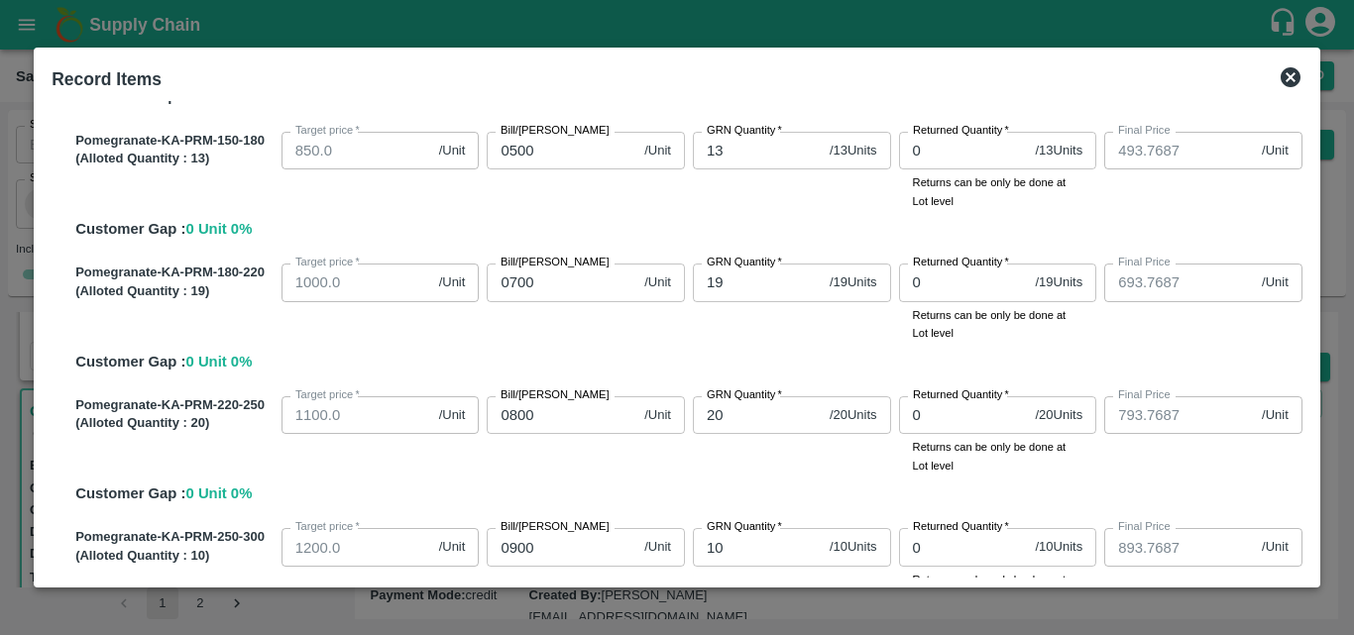
click at [560, 419] on input "0800" at bounding box center [562, 416] width 150 height 38
click at [626, 483] on div "Pomegranate-KA-PRM-220-250 (Alloted Quantity : 20 ) Target price   * 1100.0 /Un…" at bounding box center [684, 447] width 1235 height 117
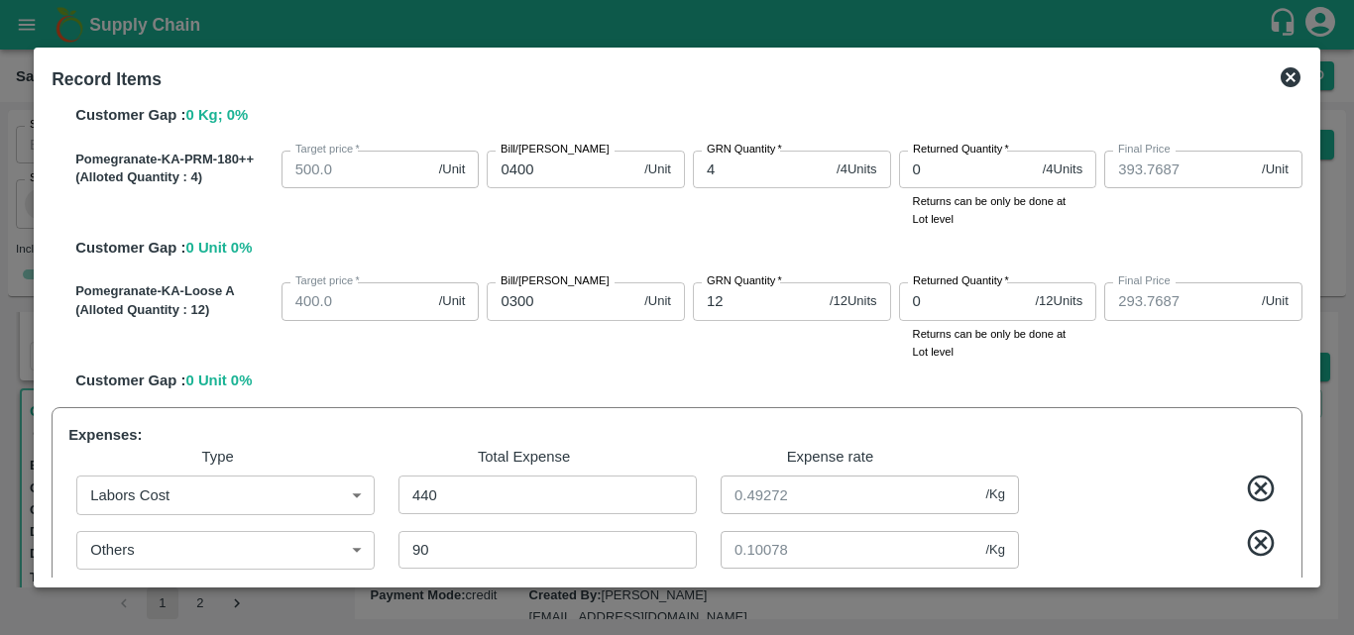
scroll to position [721, 0]
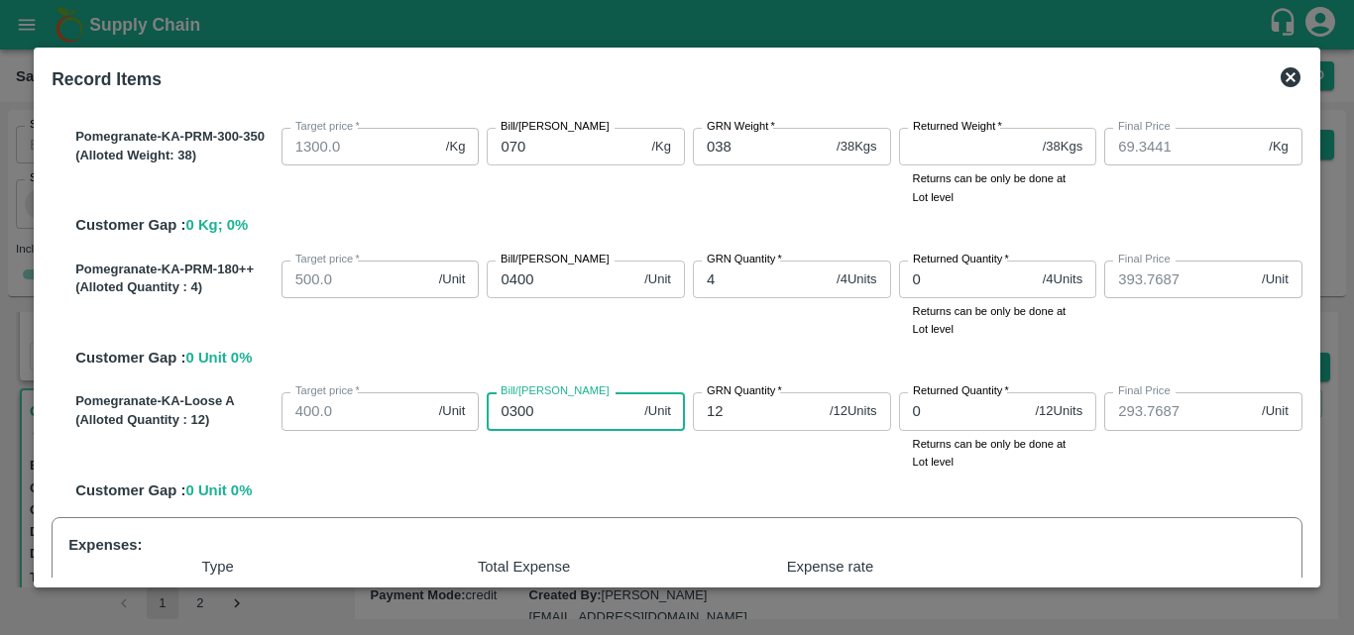
click at [589, 409] on input "0300" at bounding box center [562, 412] width 150 height 38
click at [696, 487] on div "Pomegranate-KA-Loose A (Alloted Quantity : 12 ) Target price   * 400.0 /Unit Ta…" at bounding box center [684, 443] width 1235 height 117
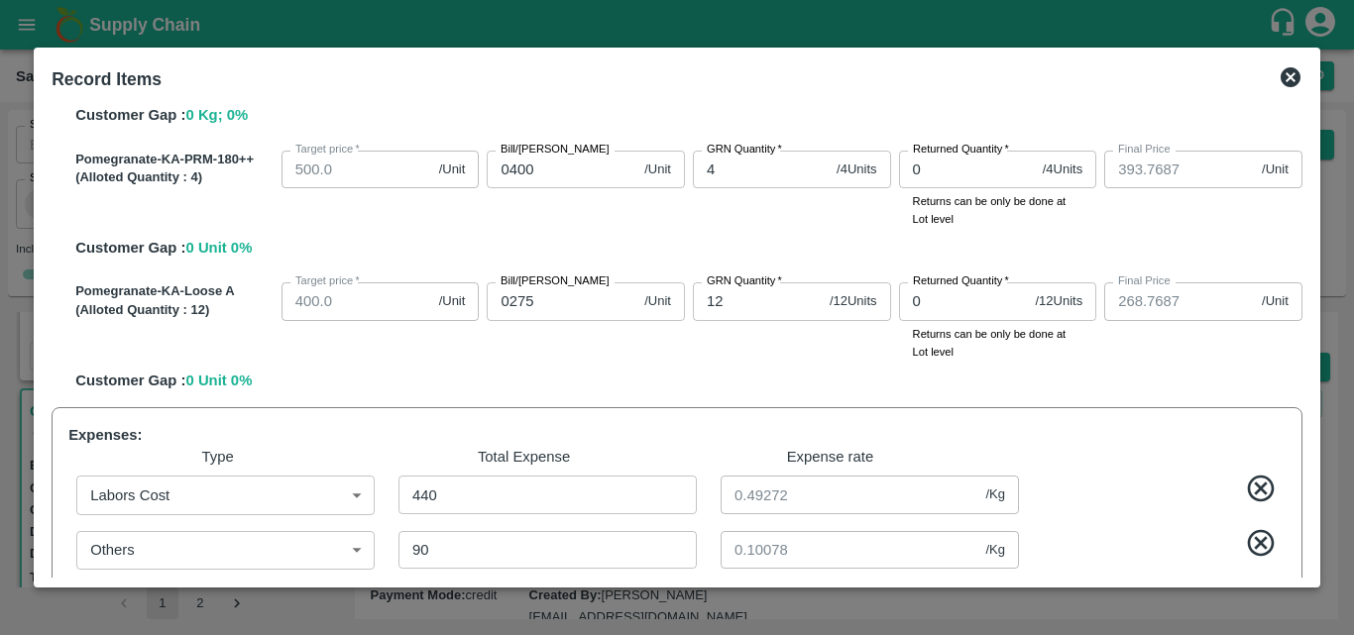
scroll to position [827, 0]
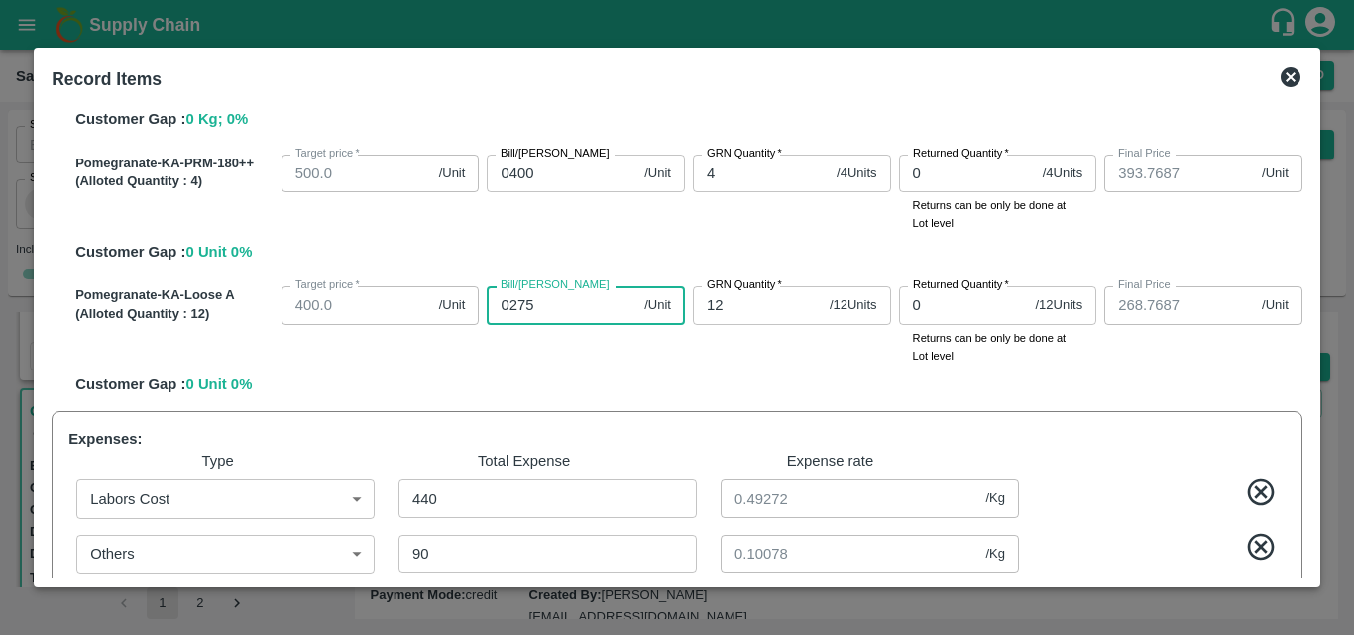
click at [563, 310] on input "0275" at bounding box center [562, 306] width 150 height 38
click at [663, 362] on div "Bill/Patti price 0250 /Unit Bill/Patti price" at bounding box center [582, 322] width 206 height 86
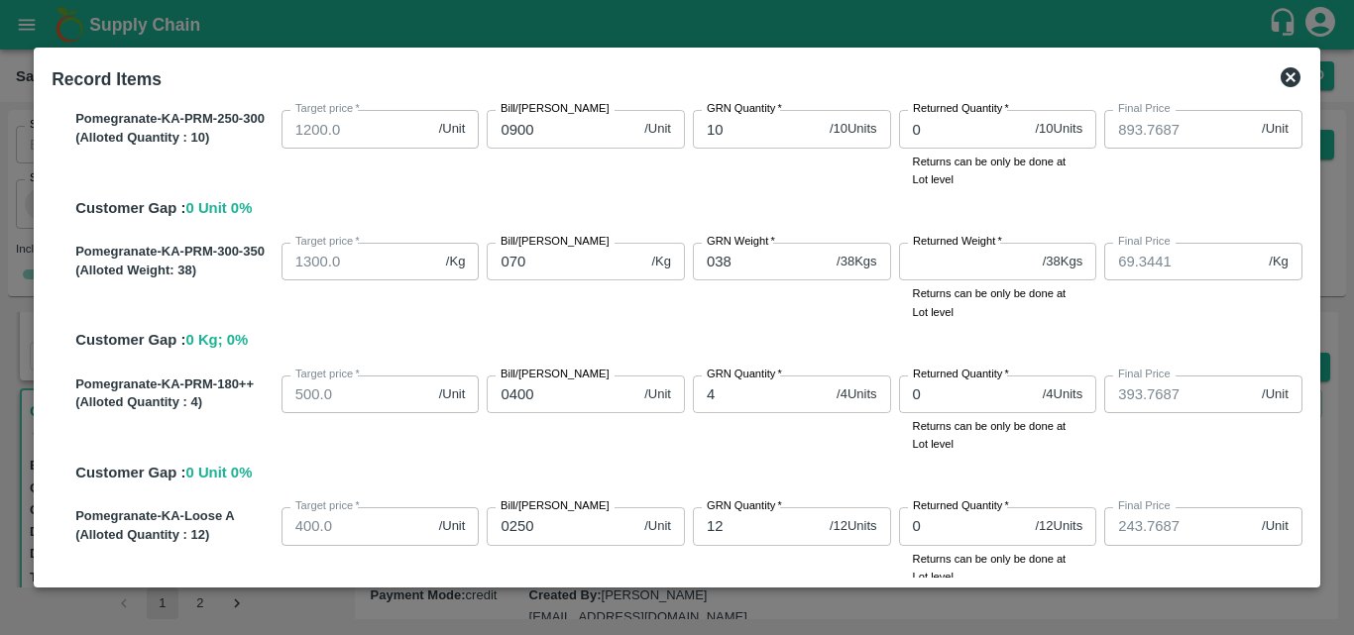
scroll to position [602, 0]
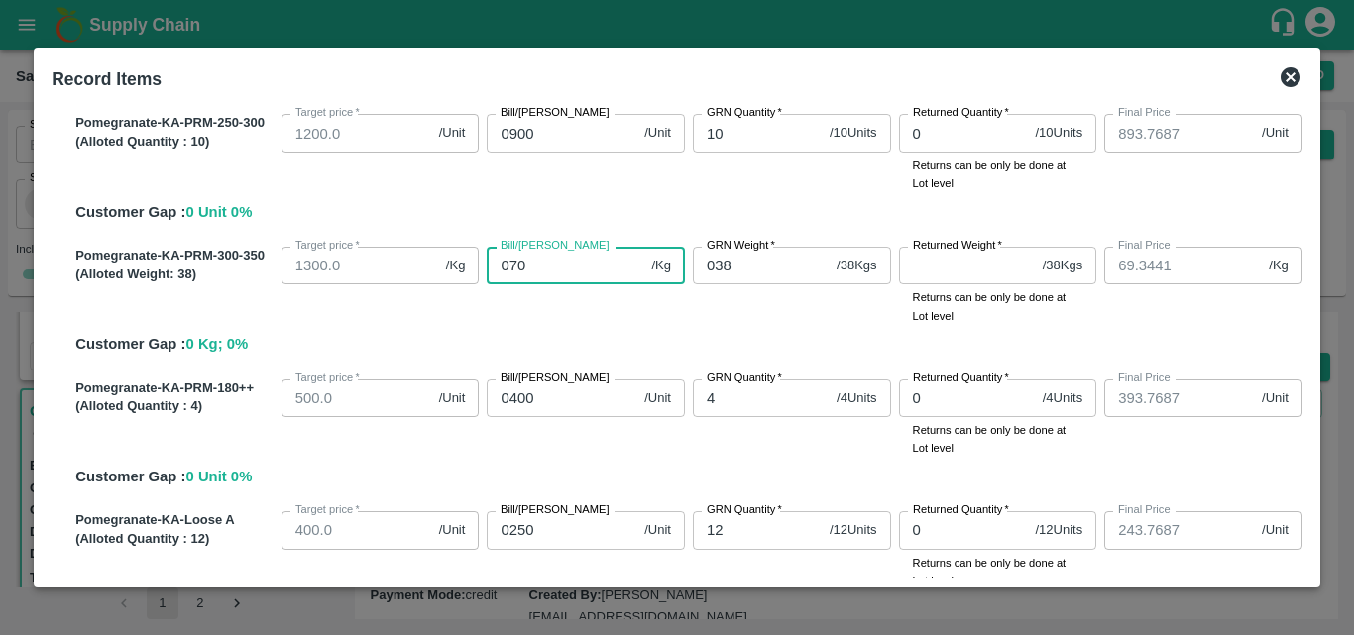
click at [559, 278] on input "070" at bounding box center [565, 266] width 157 height 38
click at [636, 325] on div "Bill/Patti price 065 /Kg Bill/Patti price" at bounding box center [582, 282] width 206 height 86
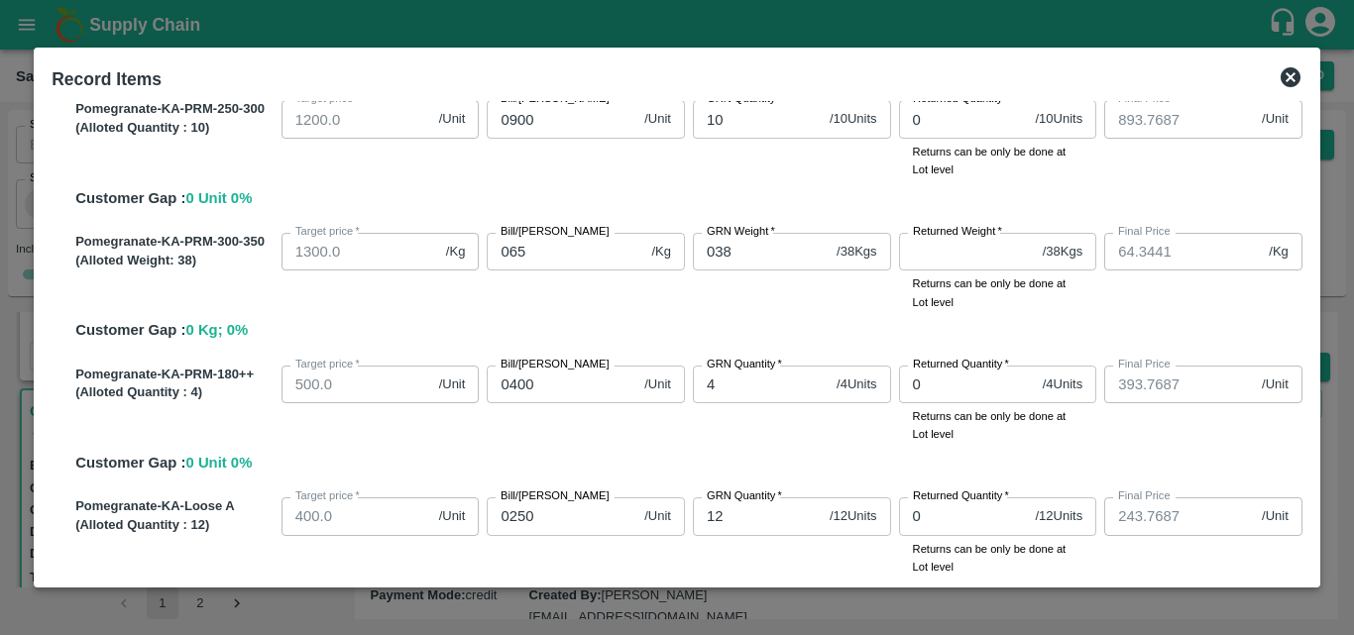
scroll to position [614, 0]
click at [550, 241] on label "Bill/Patti price" at bounding box center [555, 234] width 109 height 16
click at [550, 241] on input "065" at bounding box center [565, 254] width 157 height 38
click at [598, 298] on div "Bill/Patti price 068 /Kg Bill/Patti price" at bounding box center [582, 270] width 206 height 86
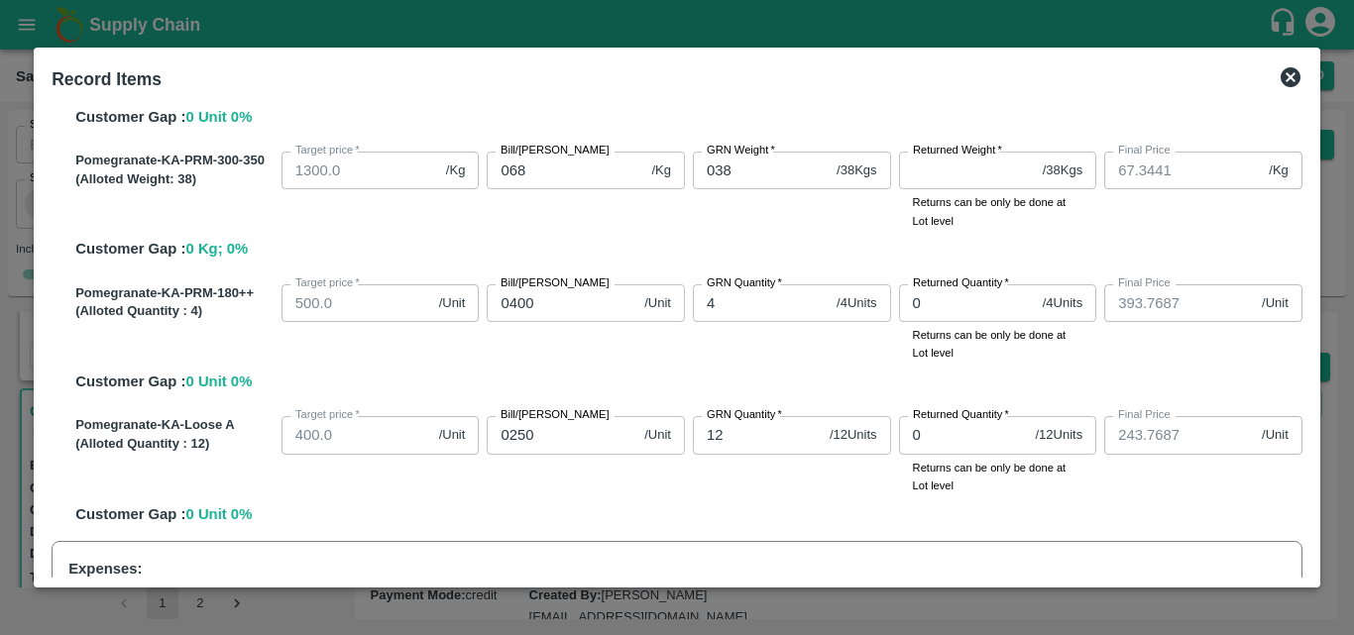
scroll to position [693, 0]
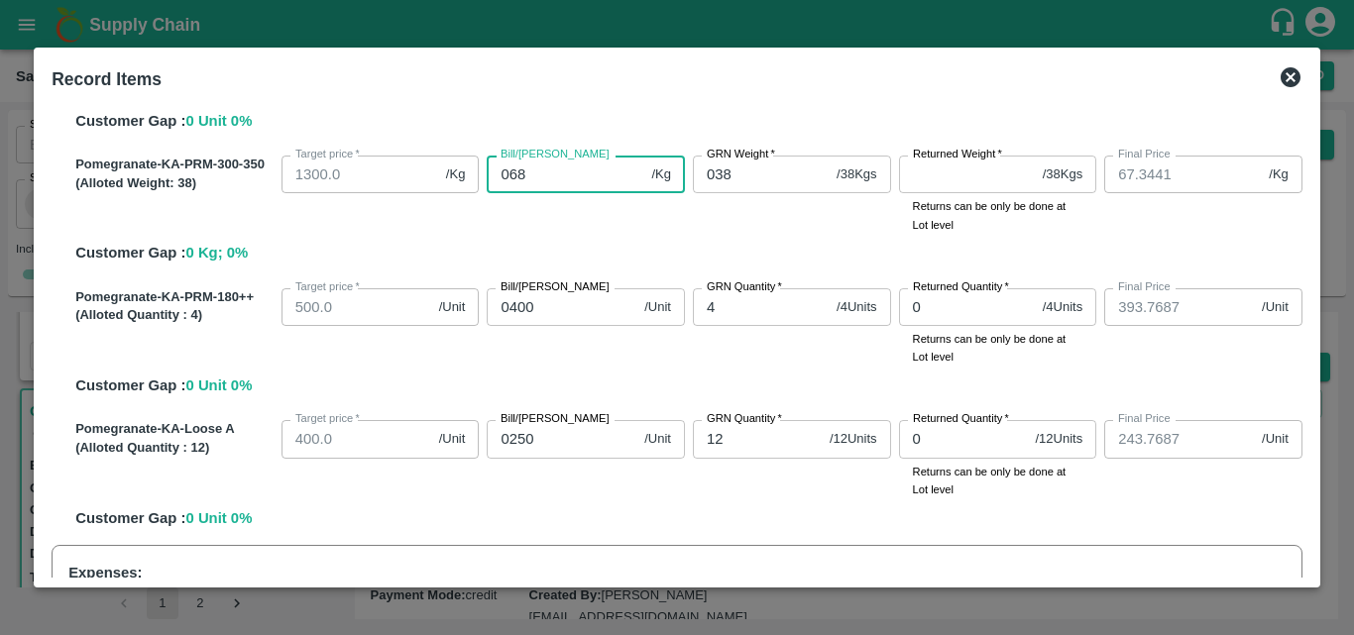
click at [546, 181] on input "068" at bounding box center [565, 175] width 157 height 38
click at [603, 269] on div "Pomegranate-KA-PRM-100-150 (Alloted Quantity : 12 ) Target price   * 700.0 /Uni…" at bounding box center [677, 8] width 1251 height 1076
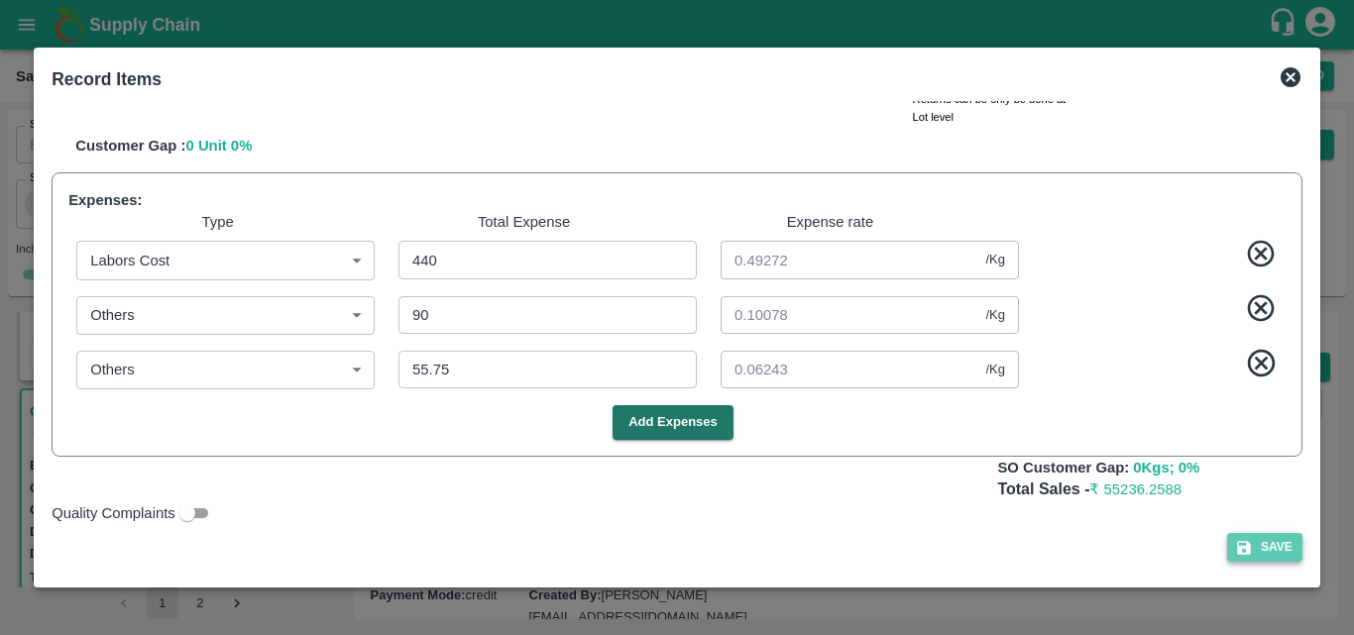
click at [1256, 548] on button "Save" at bounding box center [1264, 547] width 75 height 29
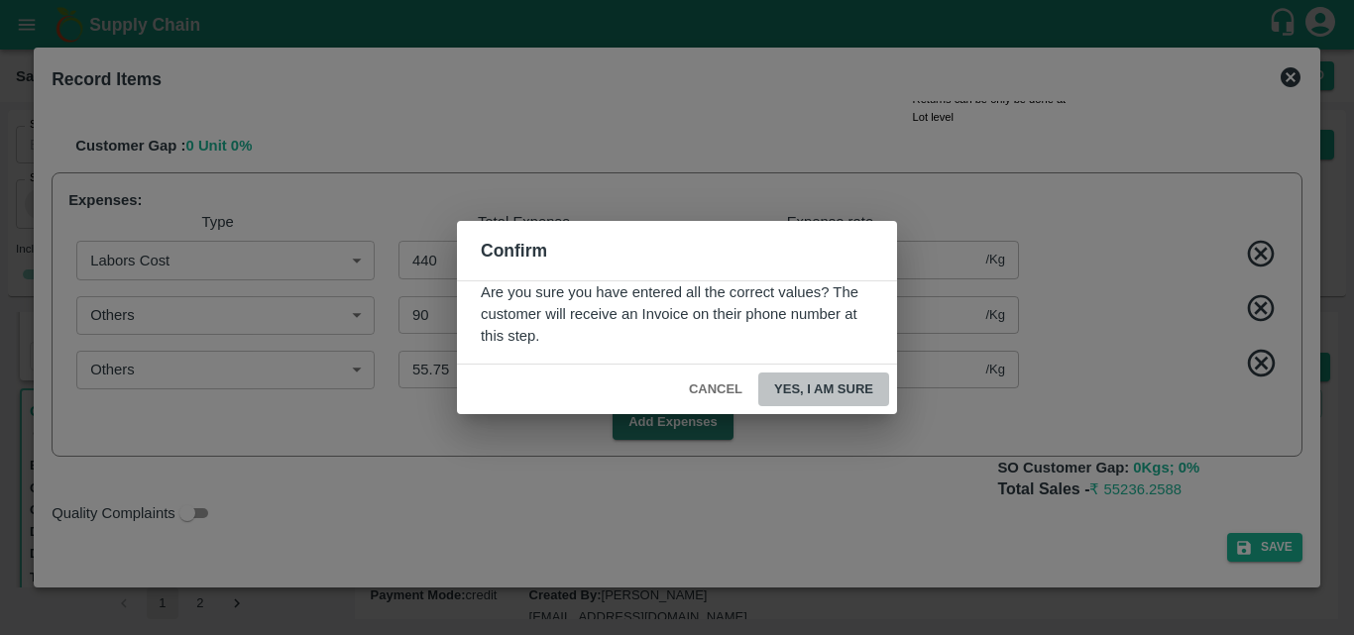
click at [814, 376] on button "Yes, I am sure" at bounding box center [823, 390] width 131 height 35
click at [819, 387] on button "Yes, I am sure" at bounding box center [823, 390] width 131 height 35
click at [806, 384] on button "Yes, I am sure" at bounding box center [823, 390] width 131 height 35
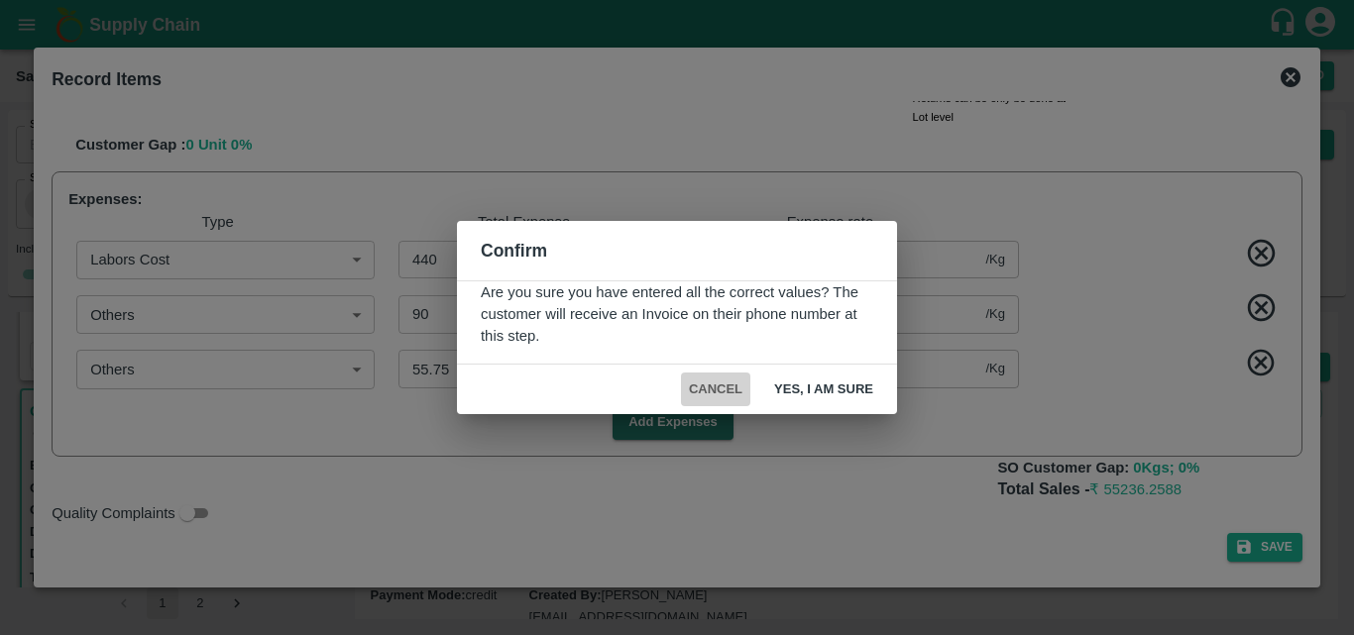
click at [732, 390] on button "Cancel" at bounding box center [715, 390] width 69 height 35
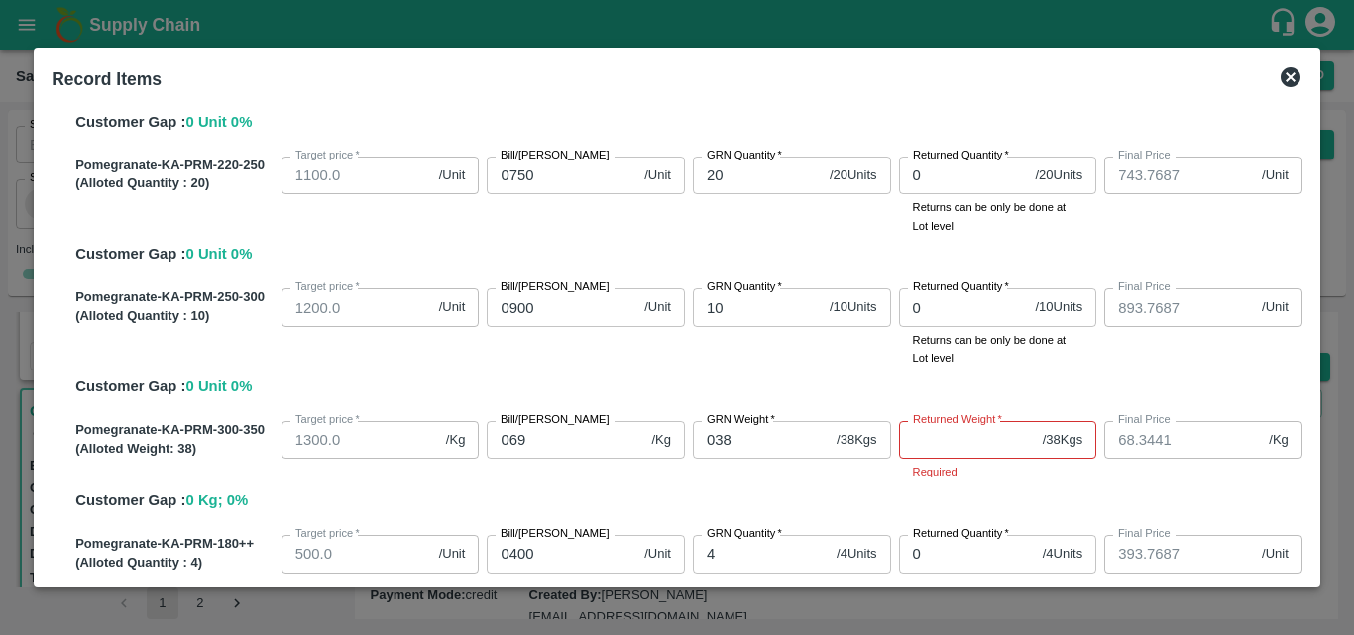
scroll to position [426, 0]
click at [930, 460] on input "Returned Weight   *" at bounding box center [967, 441] width 136 height 38
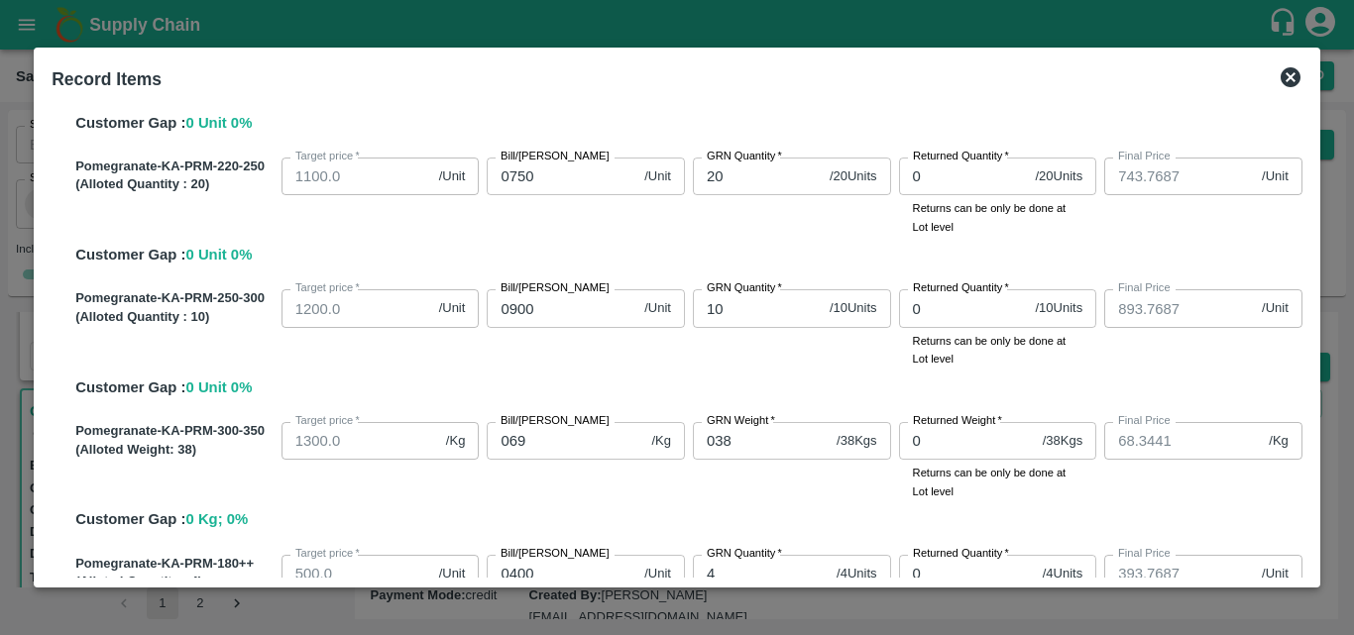
click at [1064, 505] on div "Pomegranate-KA-PRM-300-350 (Alloted Weight: 38 ) Target price   * 1300.0 /Kg Ta…" at bounding box center [684, 472] width 1235 height 117
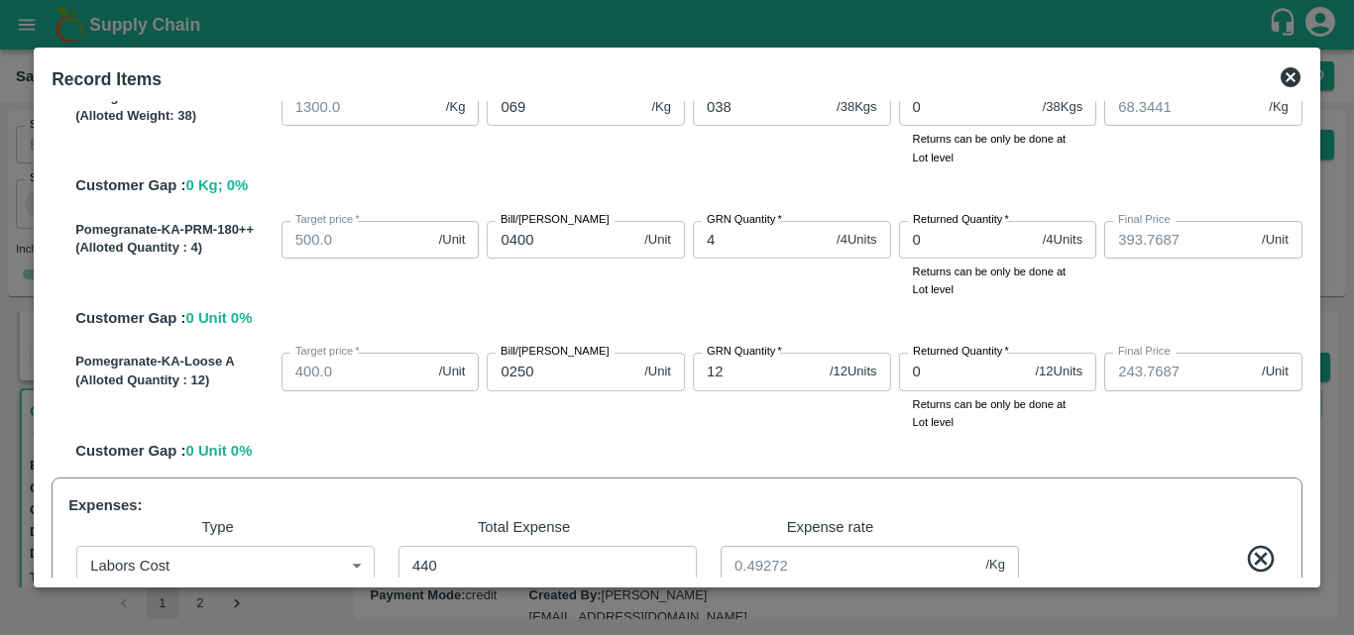
scroll to position [1066, 0]
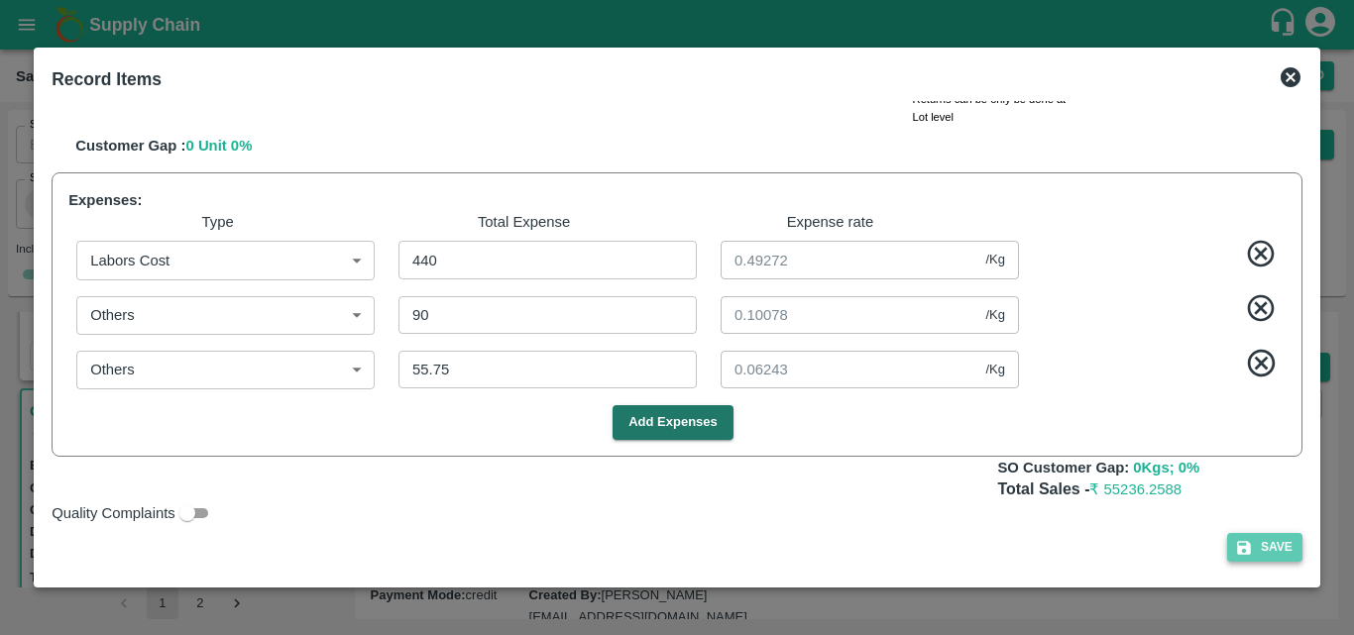
click at [1260, 550] on button "Save" at bounding box center [1264, 547] width 75 height 29
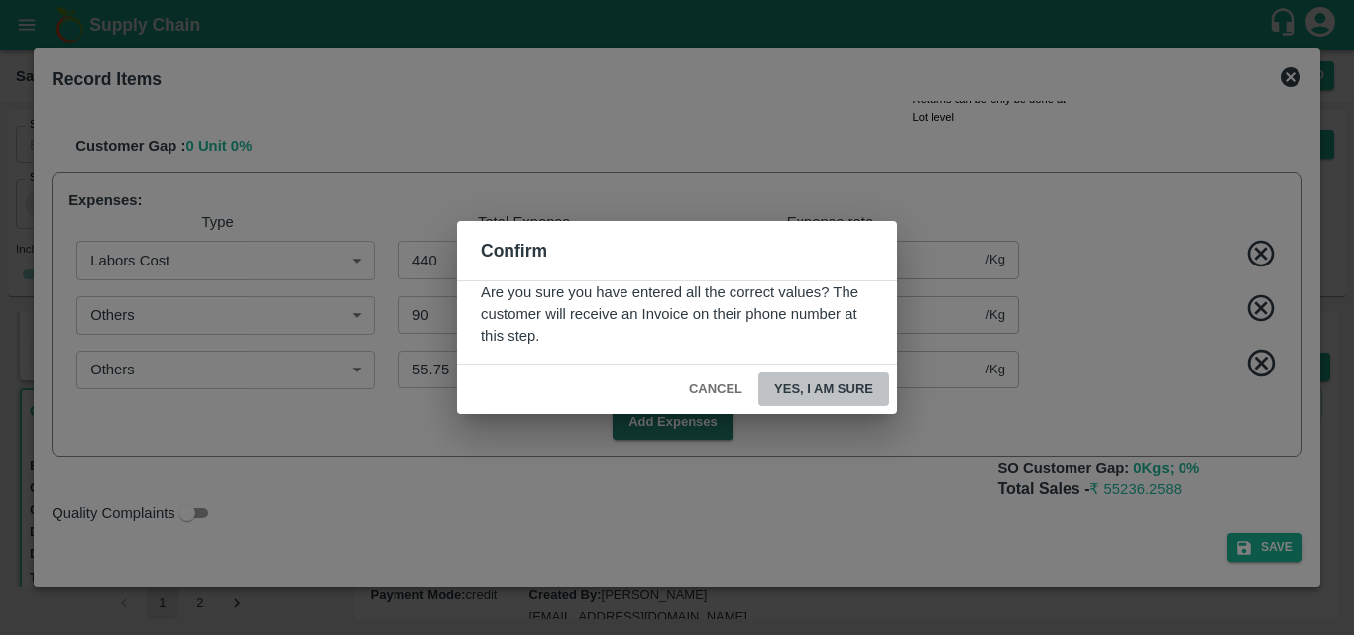
click at [850, 395] on button "Yes, I am sure" at bounding box center [823, 390] width 131 height 35
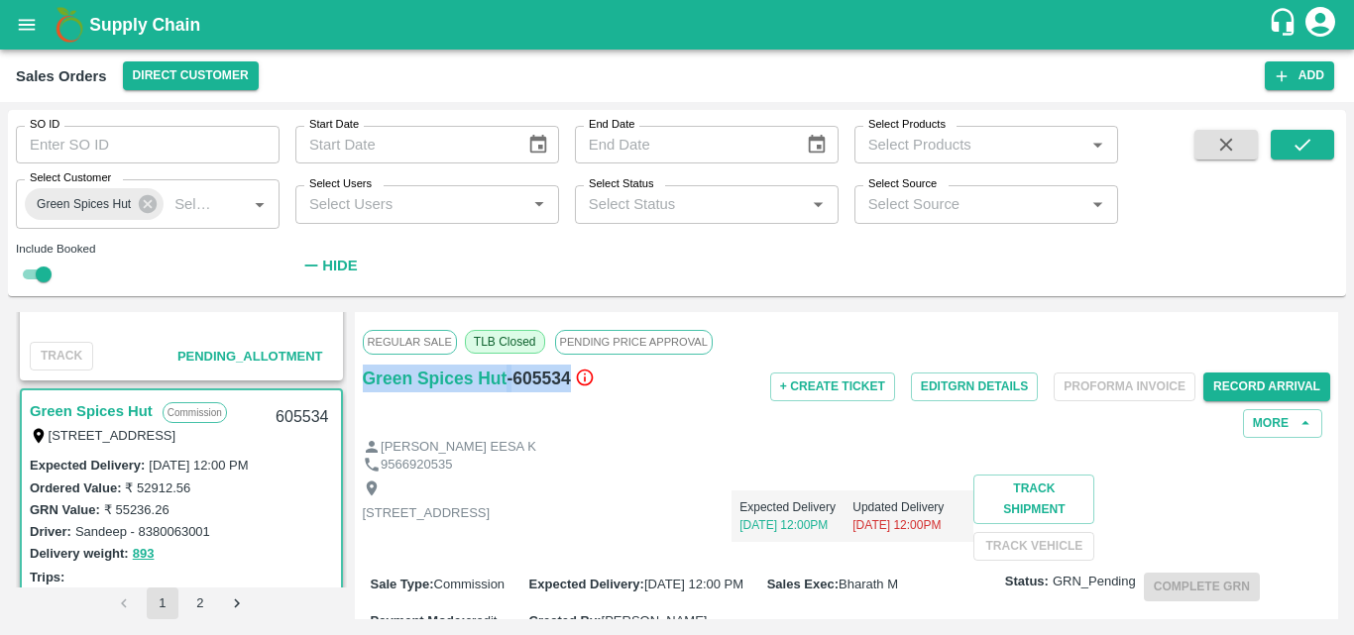
drag, startPoint x: 569, startPoint y: 379, endPoint x: 361, endPoint y: 392, distance: 208.6
click at [361, 392] on div "Regular Sale TLB Closed PENDING PRICE APPROVAL Green Spices Hut - 605534 + Crea…" at bounding box center [847, 465] width 984 height 307
copy div "Green Spices Hut - 605534"
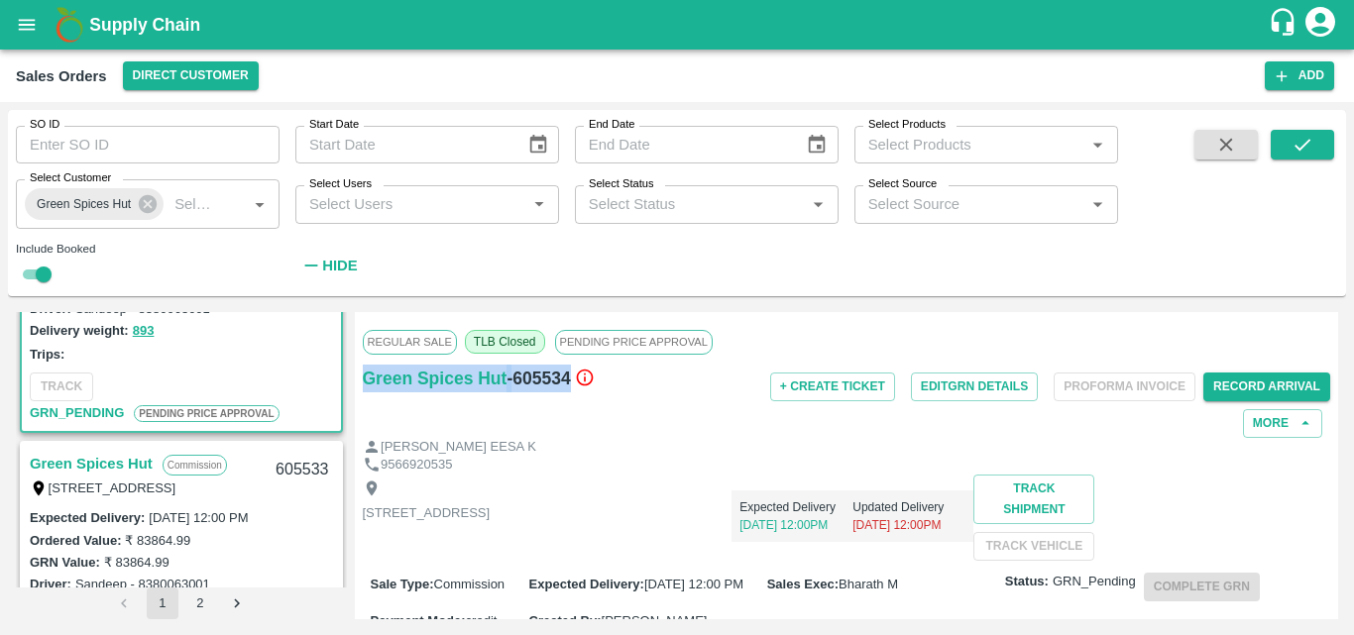
scroll to position [1273, 0]
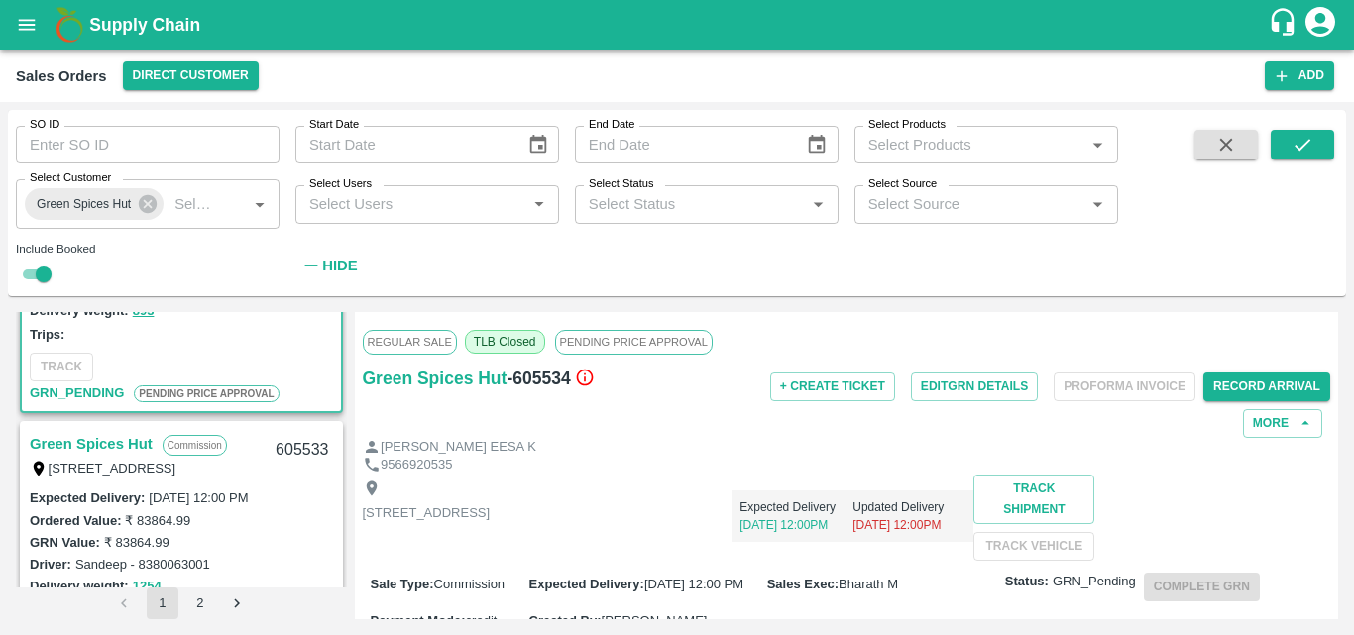
click at [121, 442] on link "Green Spices Hut" at bounding box center [91, 444] width 123 height 26
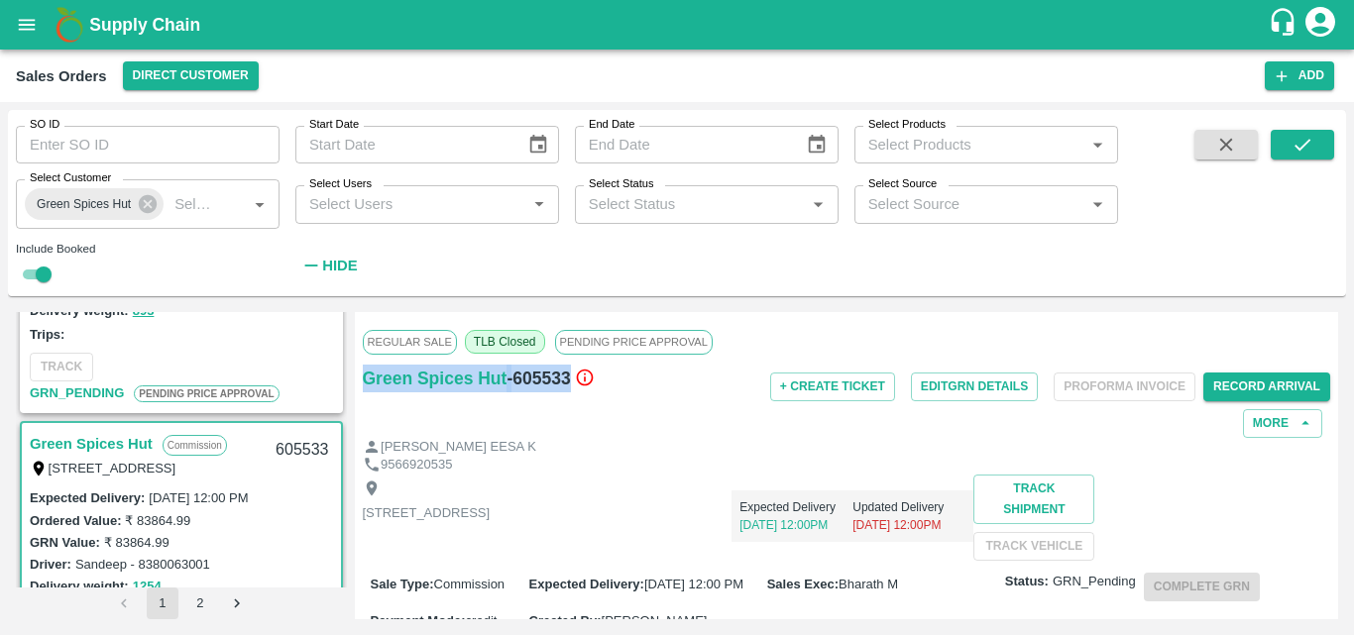
drag, startPoint x: 571, startPoint y: 380, endPoint x: 366, endPoint y: 395, distance: 205.8
click at [366, 395] on div "Green Spices Hut - 605533" at bounding box center [524, 401] width 322 height 73
copy div "Green Spices Hut - 605533"
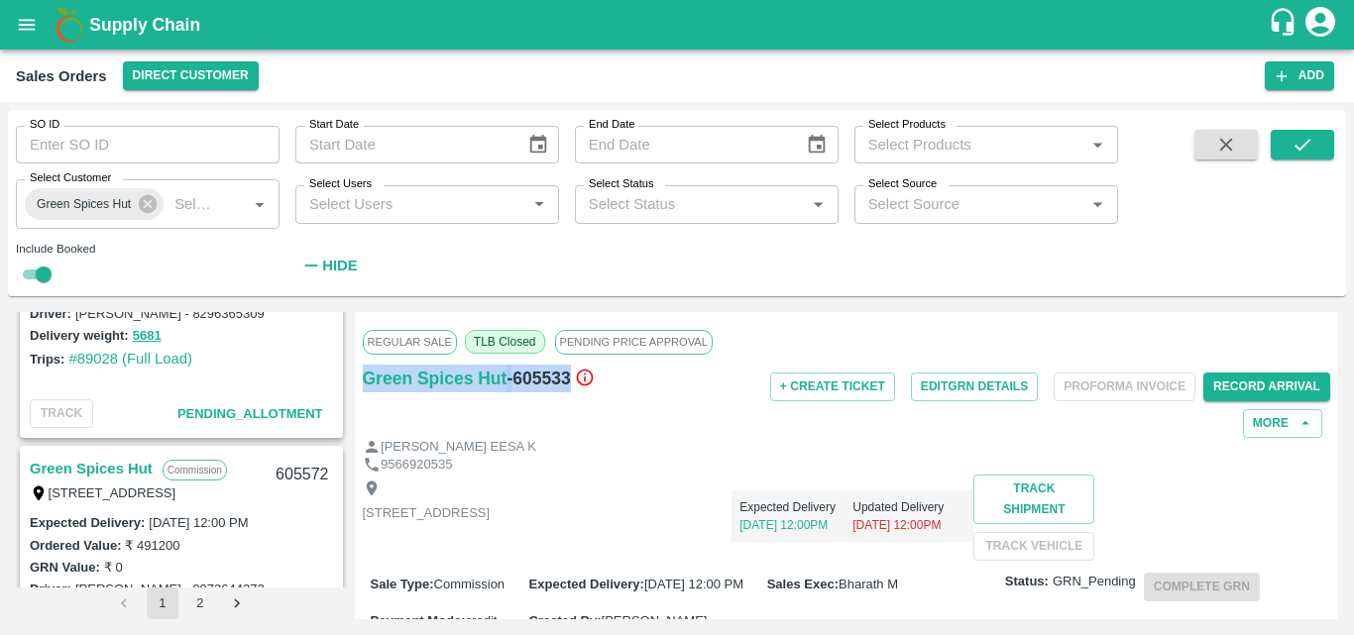
scroll to position [696, 0]
click at [111, 464] on link "Green Spices Hut" at bounding box center [91, 470] width 123 height 26
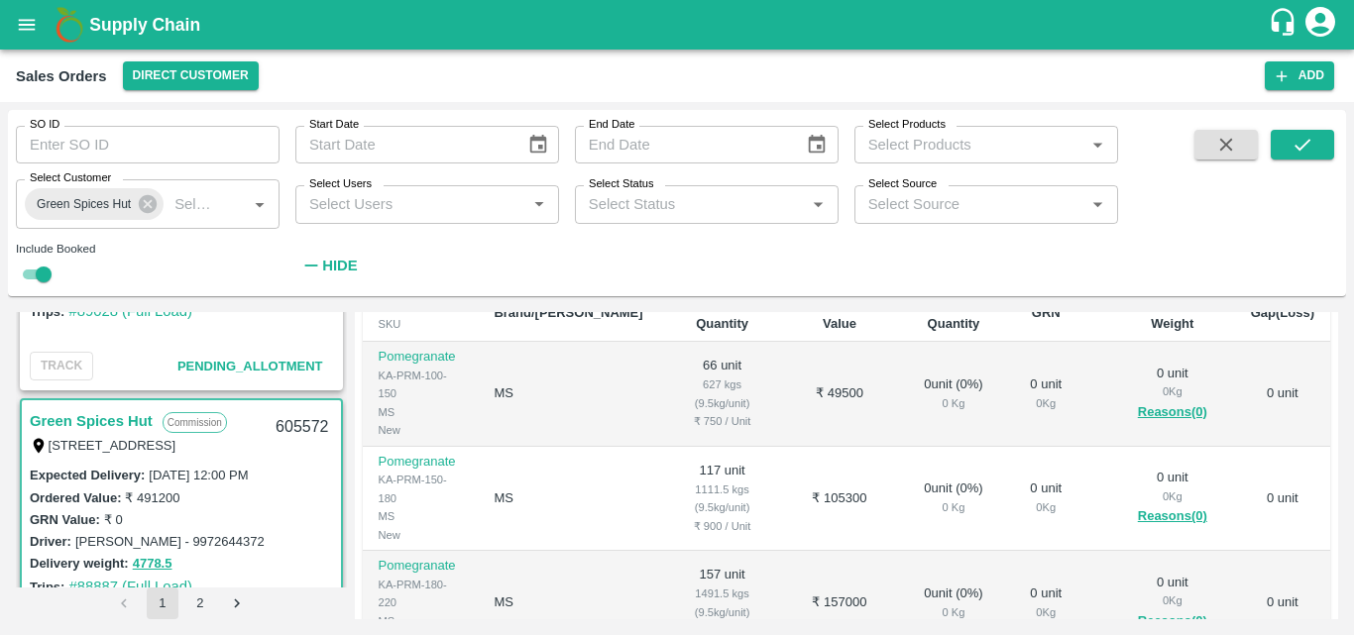
scroll to position [744, 0]
click at [109, 414] on link "Green Spices Hut" at bounding box center [91, 422] width 123 height 26
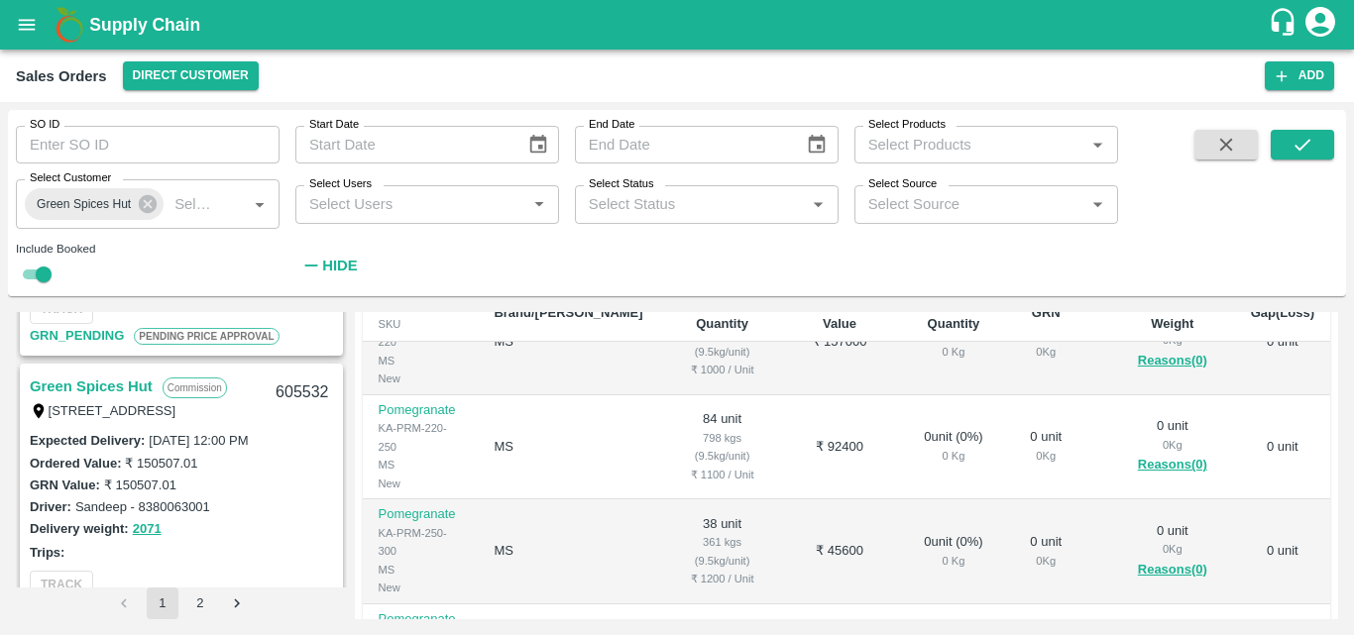
scroll to position [1605, 0]
click at [94, 381] on link "Green Spices Hut" at bounding box center [91, 388] width 123 height 26
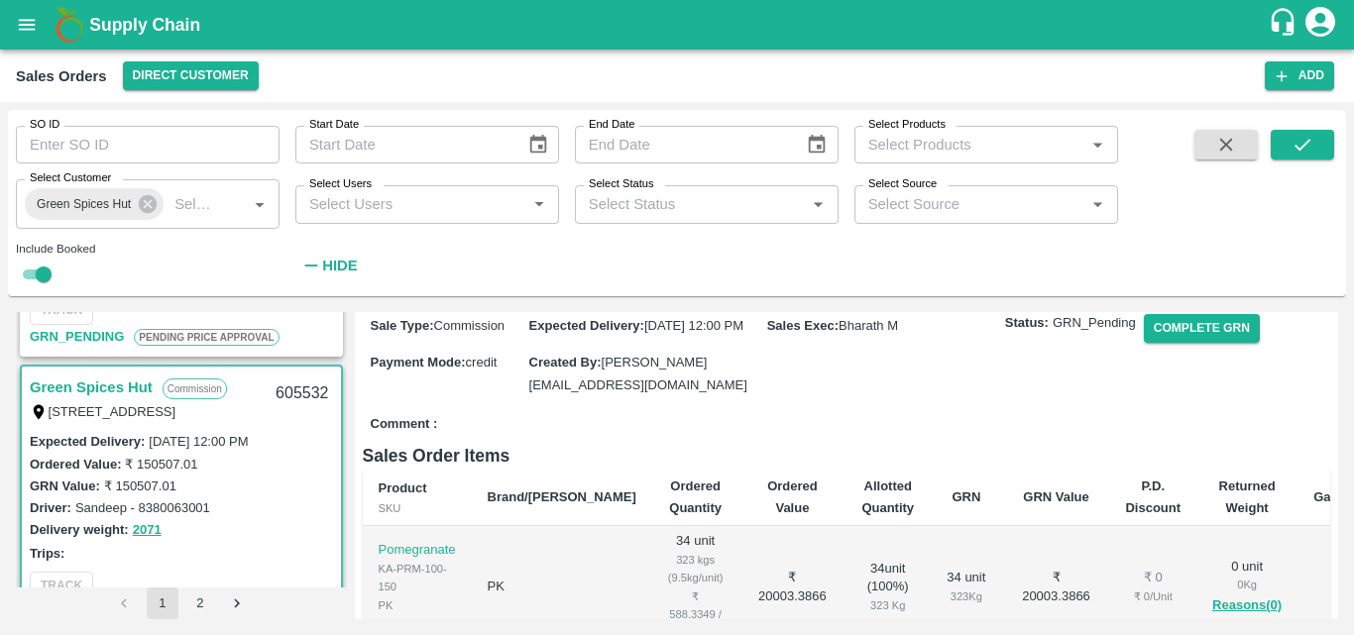
scroll to position [236, 0]
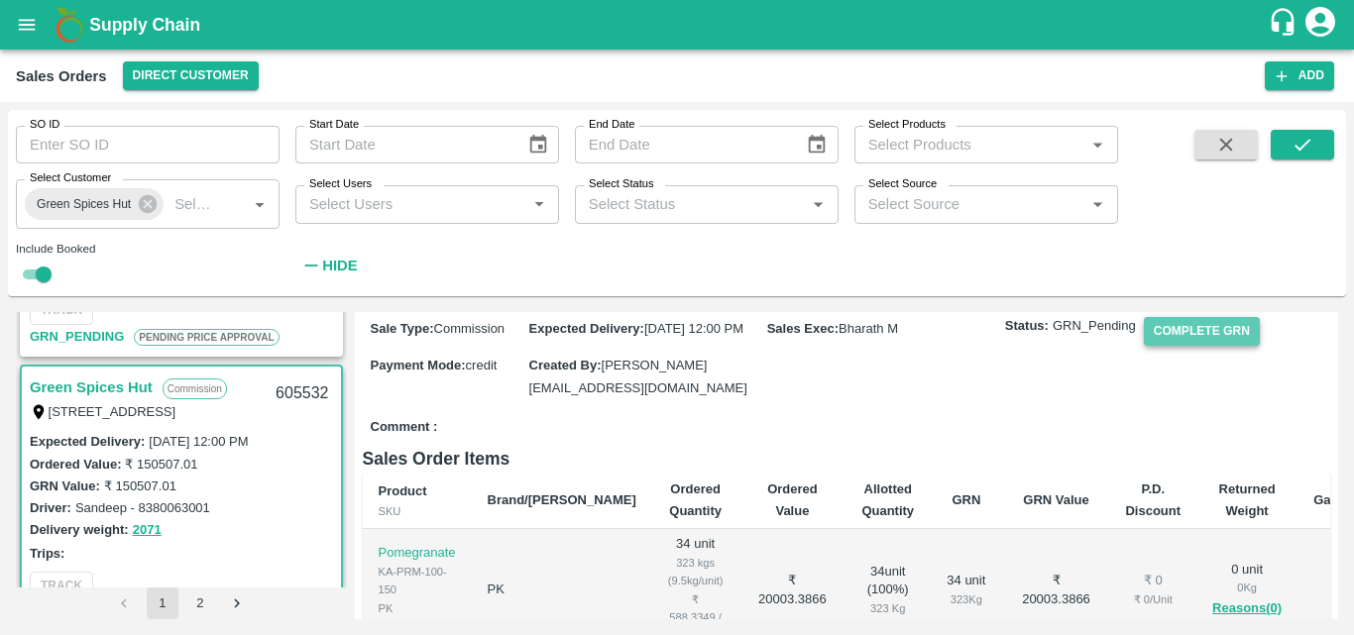
click at [1185, 346] on button "Complete GRN" at bounding box center [1202, 331] width 116 height 29
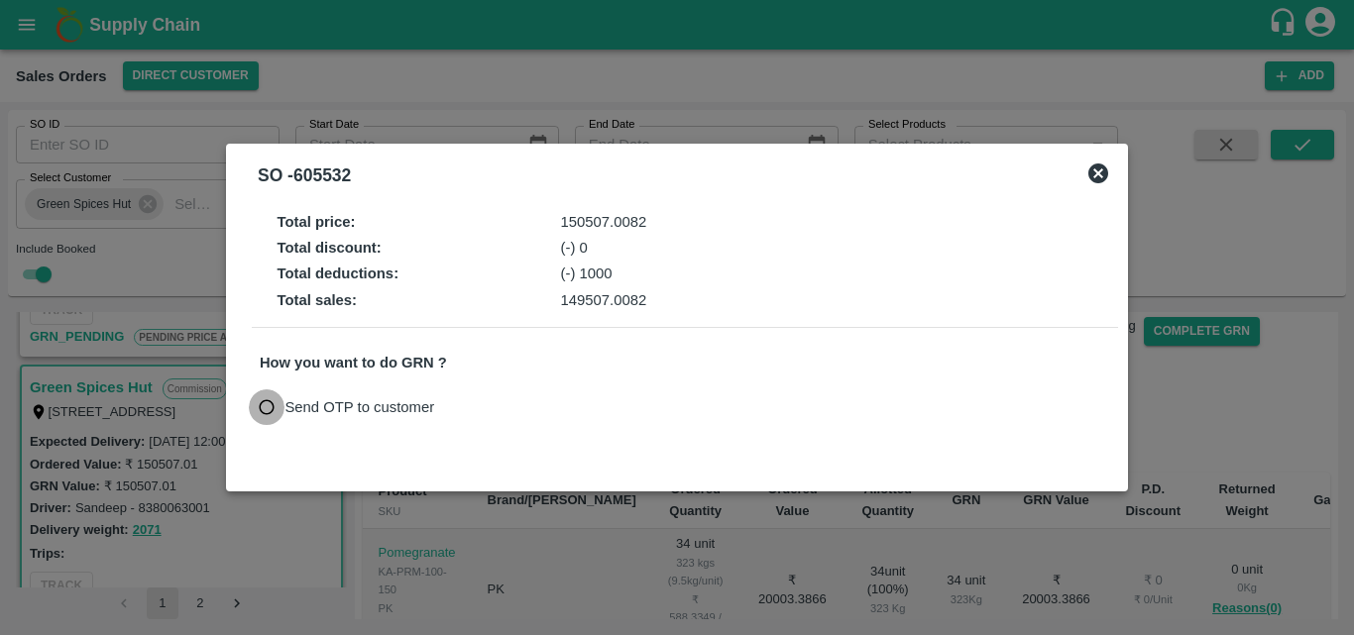
click at [262, 408] on input "Send OTP to customer" at bounding box center [267, 408] width 37 height 37
click at [467, 407] on button "Send OTP" at bounding box center [490, 408] width 81 height 29
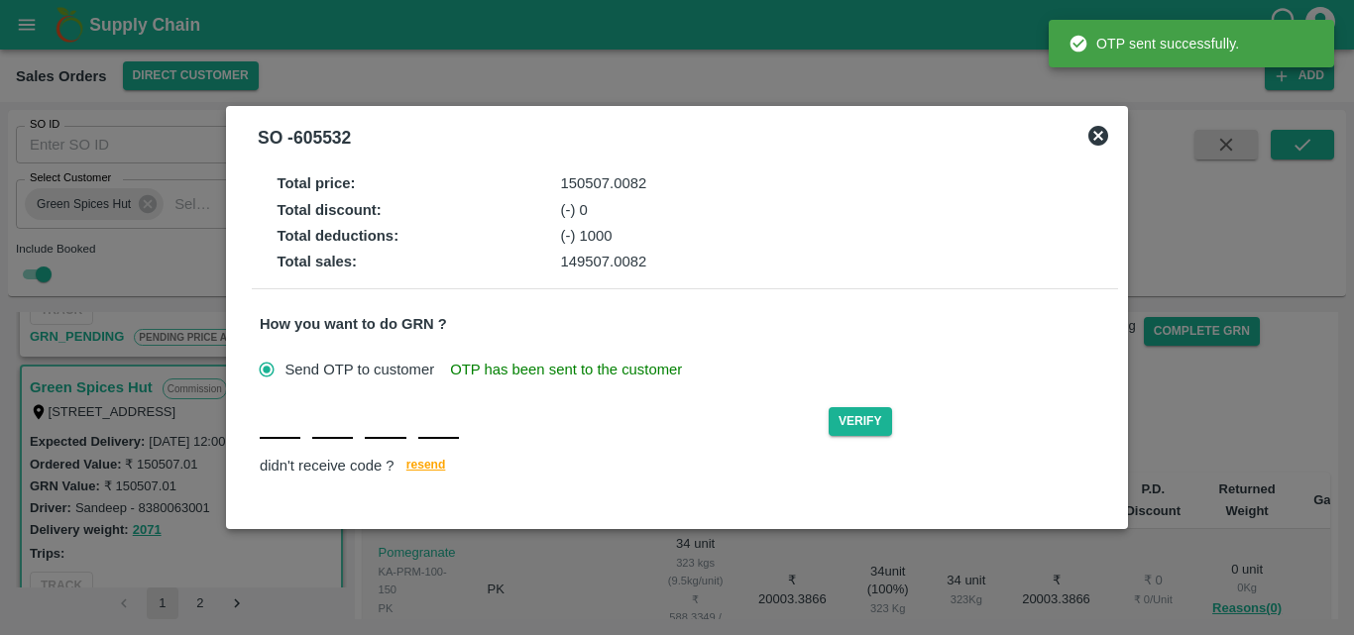
click at [273, 440] on div "Verify didn't receive code ? resend" at bounding box center [685, 442] width 851 height 76
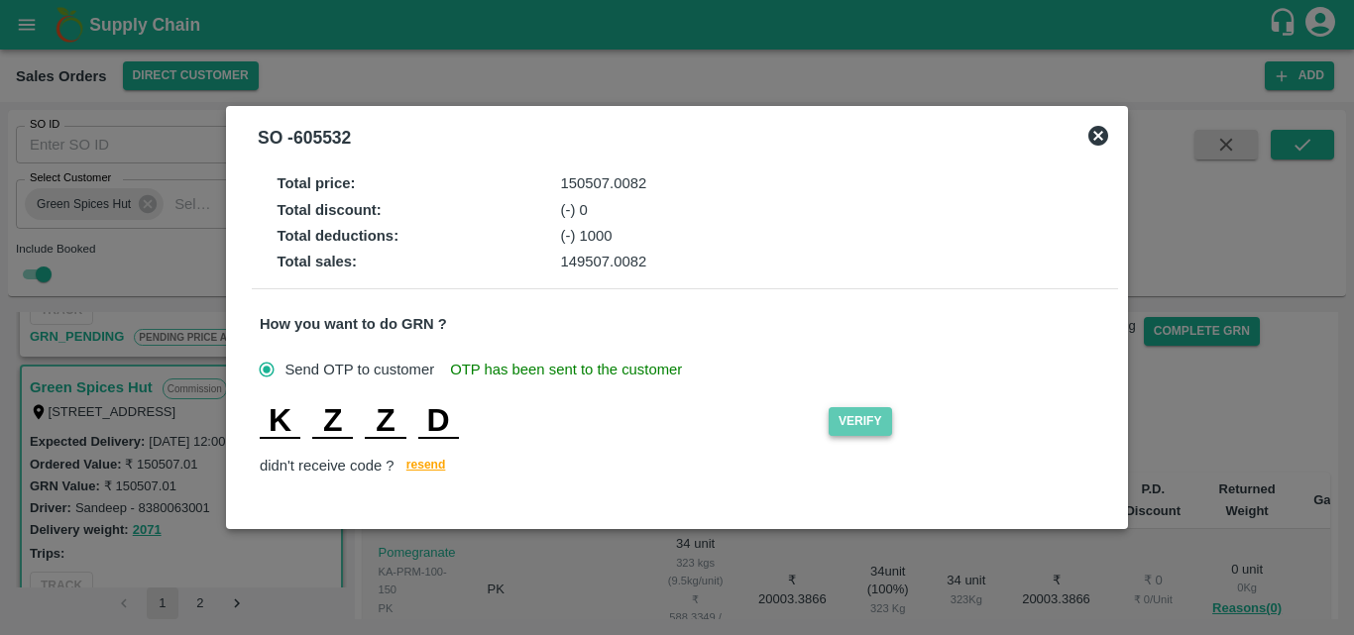
click at [855, 427] on button "Verify" at bounding box center [860, 421] width 63 height 29
click at [387, 422] on input "Z" at bounding box center [385, 422] width 41 height 36
click at [887, 416] on button "Verify" at bounding box center [860, 421] width 63 height 29
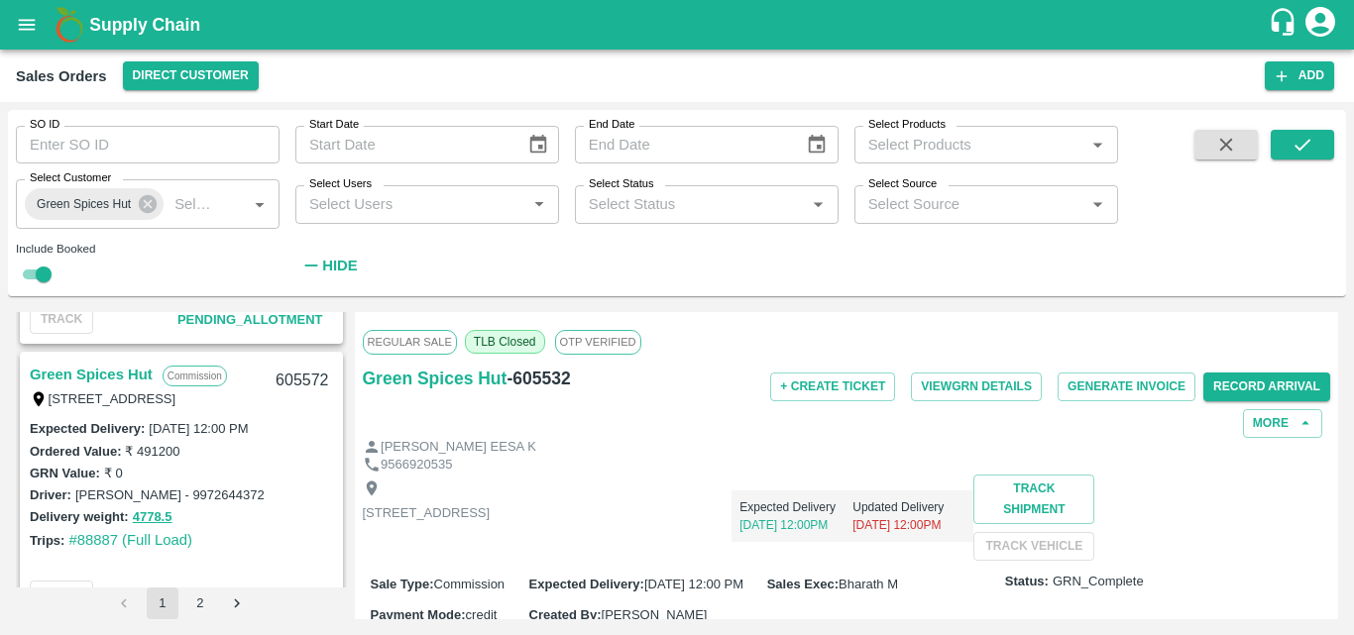
scroll to position [790, 0]
click at [143, 371] on link "Green Spices Hut" at bounding box center [91, 376] width 123 height 26
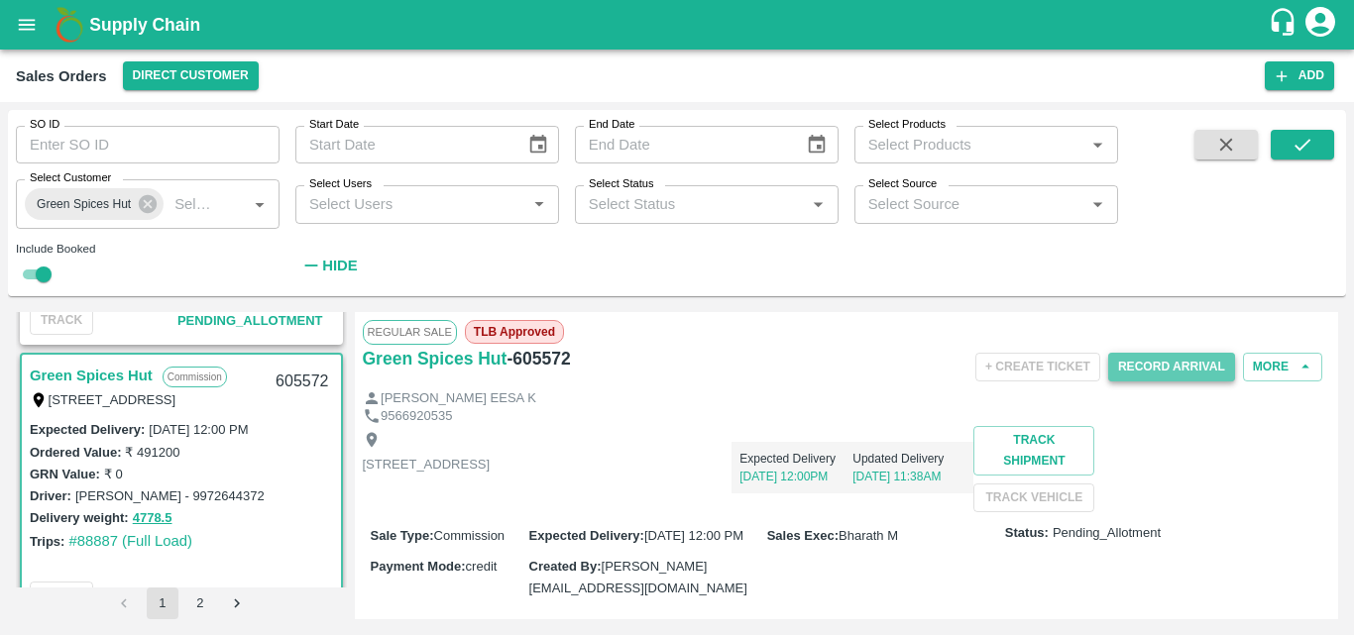
click at [1166, 356] on button "Record Arrival" at bounding box center [1171, 367] width 127 height 29
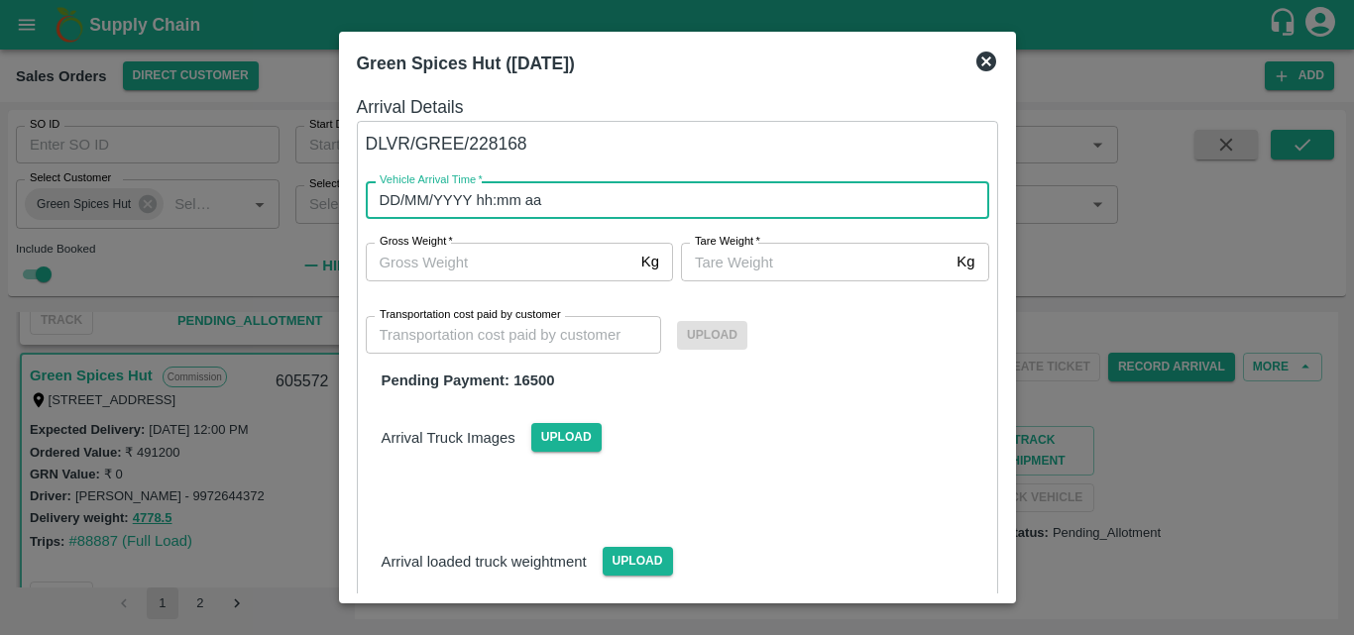
click at [734, 207] on input "DD/MM/YYYY hh:mm aa" at bounding box center [671, 200] width 610 height 38
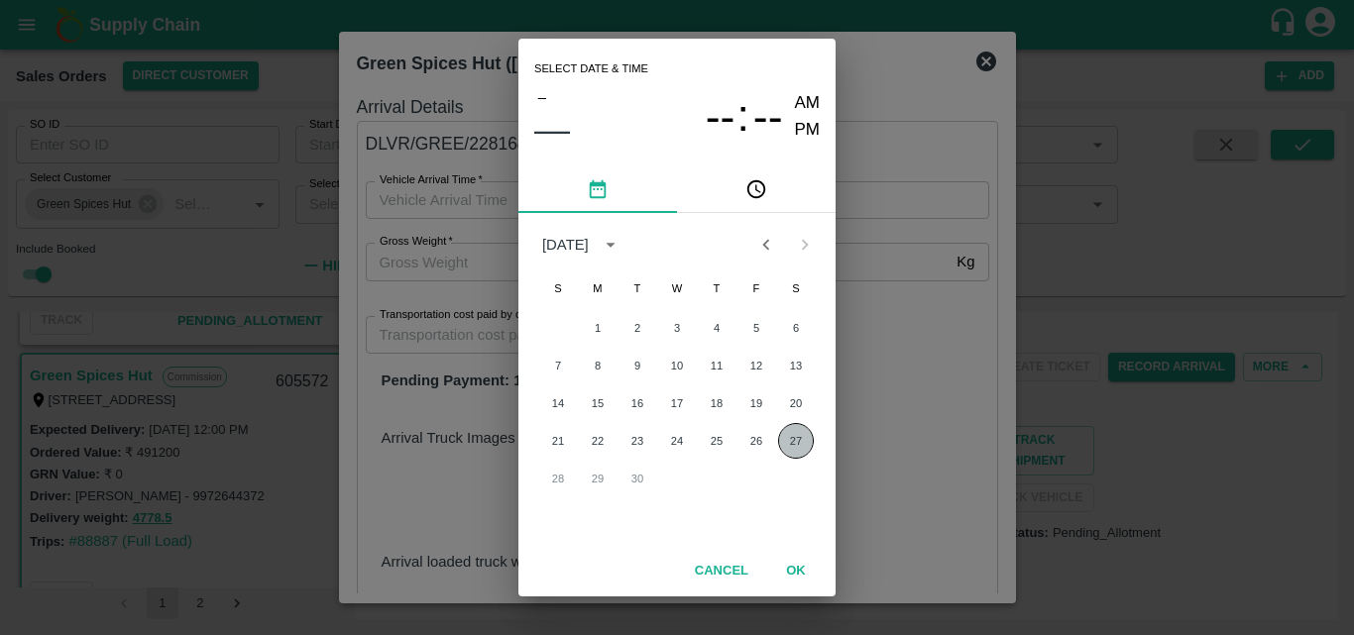
click at [802, 437] on button "27" at bounding box center [796, 441] width 36 height 36
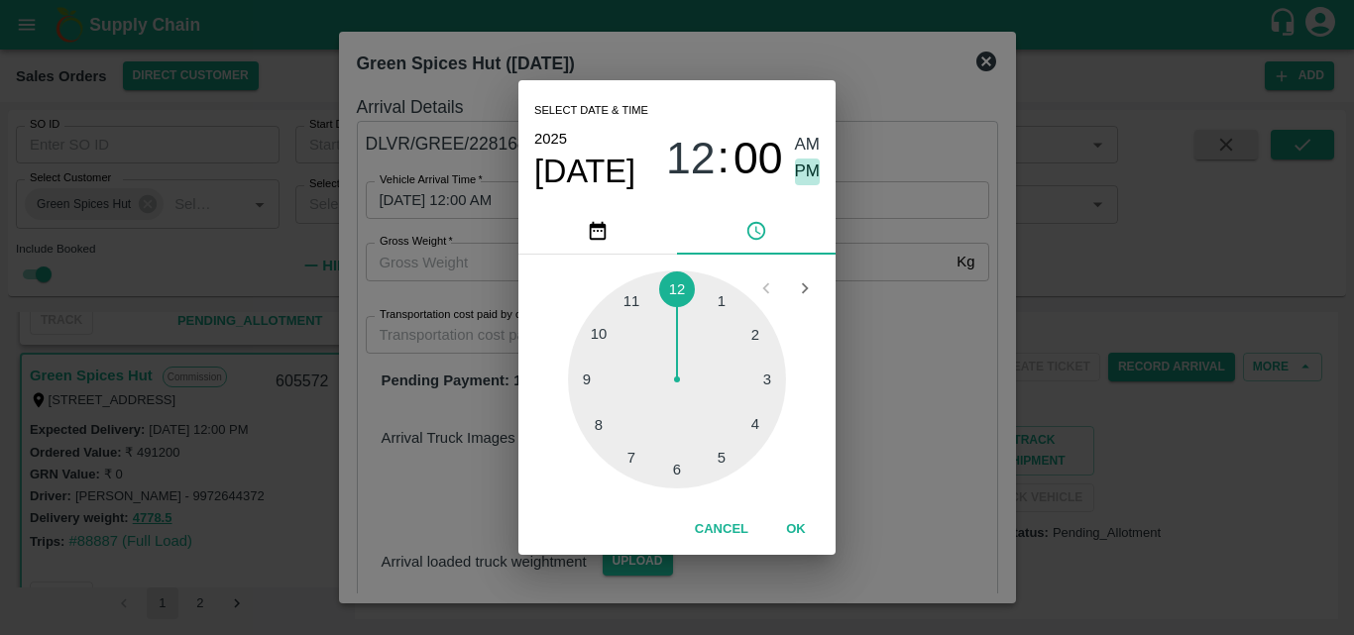
click at [804, 165] on span "PM" at bounding box center [808, 172] width 26 height 27
click at [804, 522] on button "OK" at bounding box center [795, 530] width 63 height 35
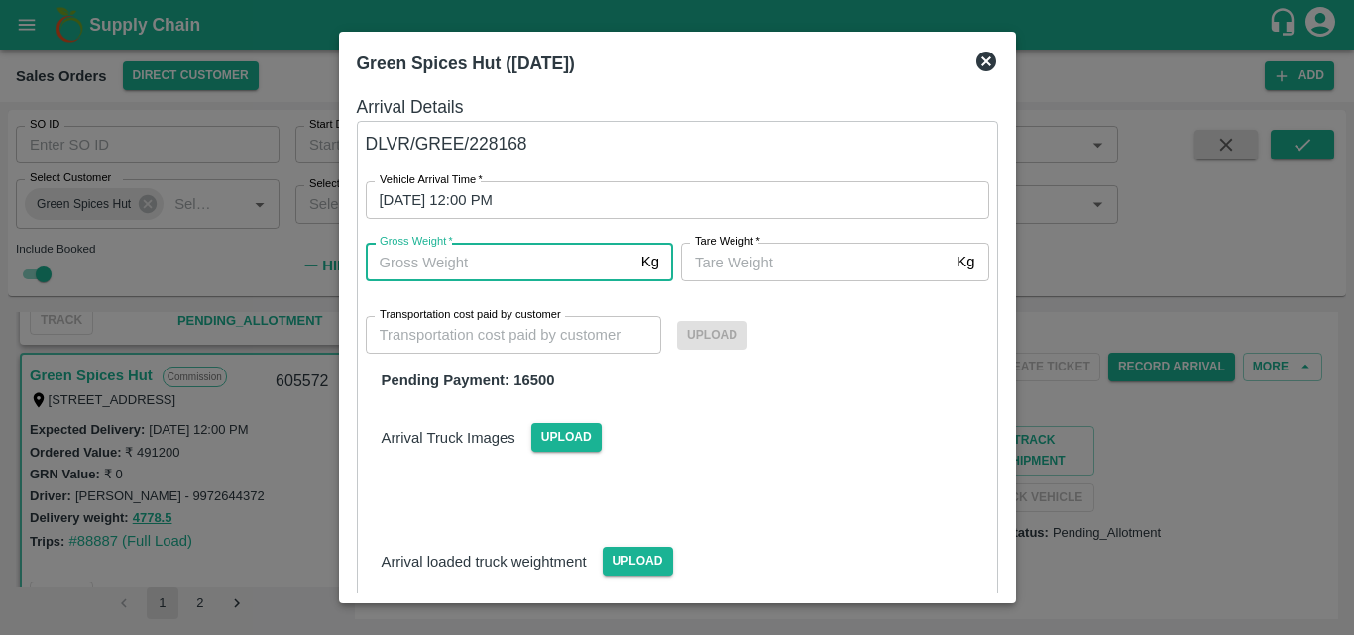
click at [550, 276] on input "Gross Weight   *" at bounding box center [500, 262] width 268 height 38
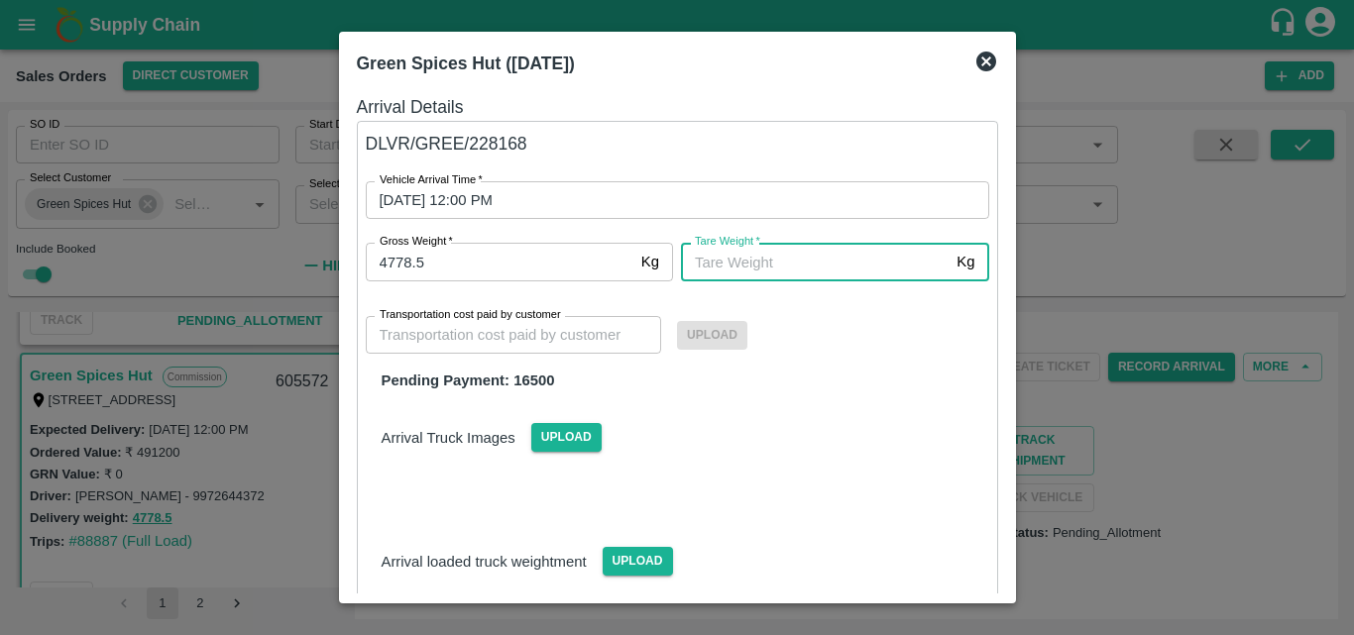
click at [810, 260] on input "Tare Weight   *" at bounding box center [815, 262] width 268 height 38
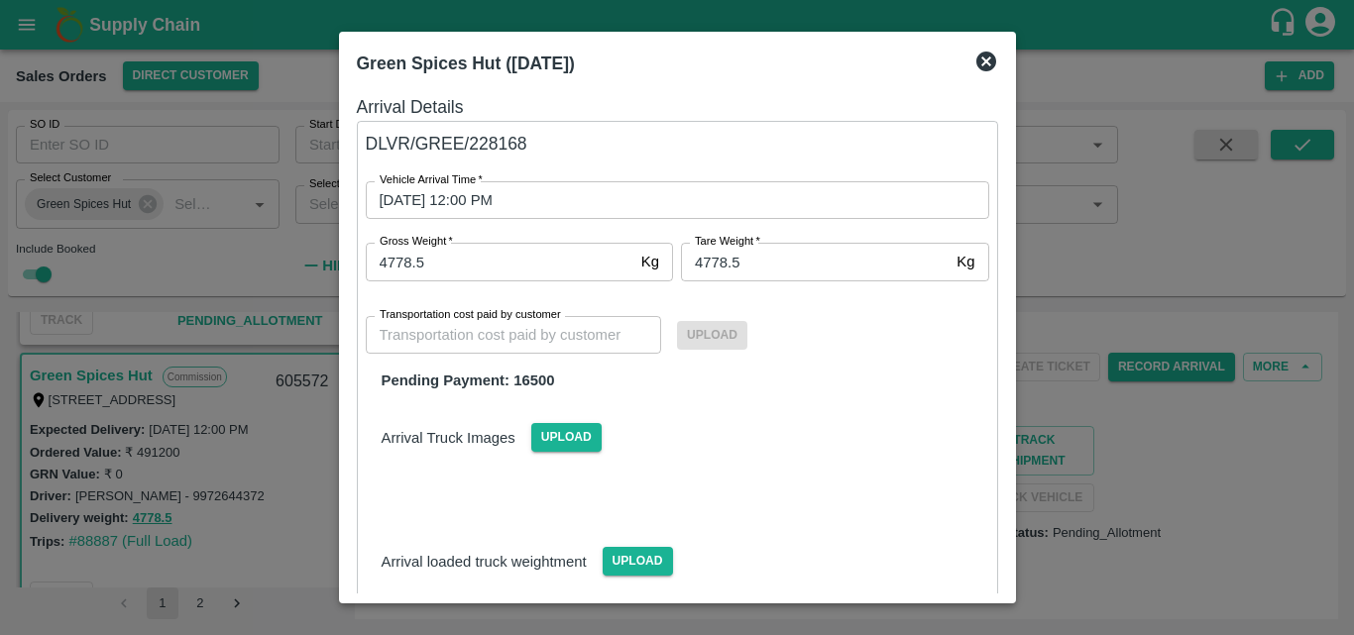
click at [867, 432] on div "Arrival Truck Images Upload" at bounding box center [677, 422] width 655 height 60
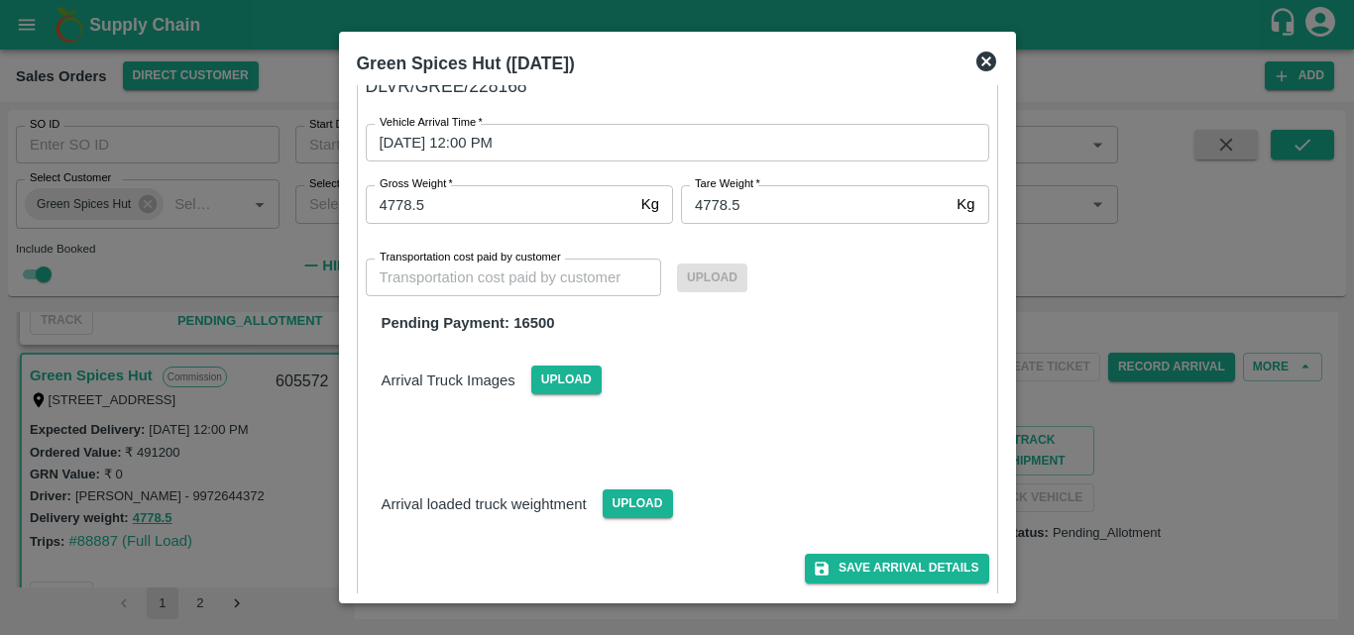
scroll to position [58, 0]
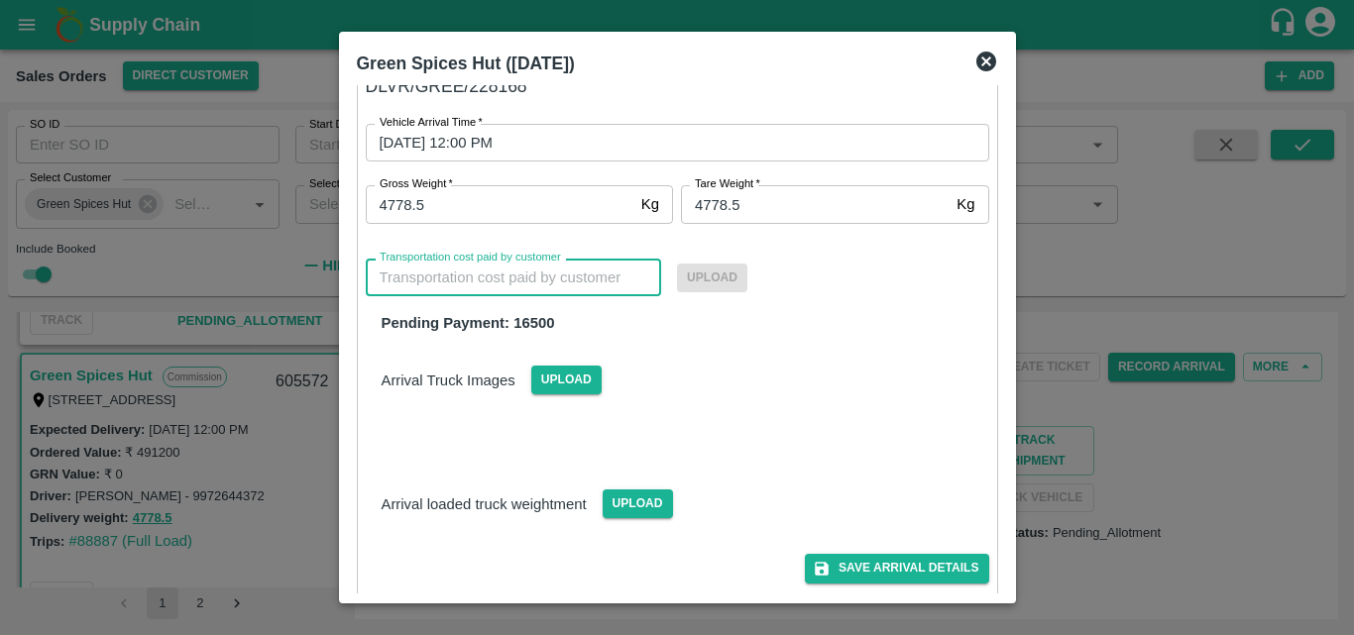
click at [572, 271] on input "Transportation cost paid by customer" at bounding box center [514, 278] width 296 height 38
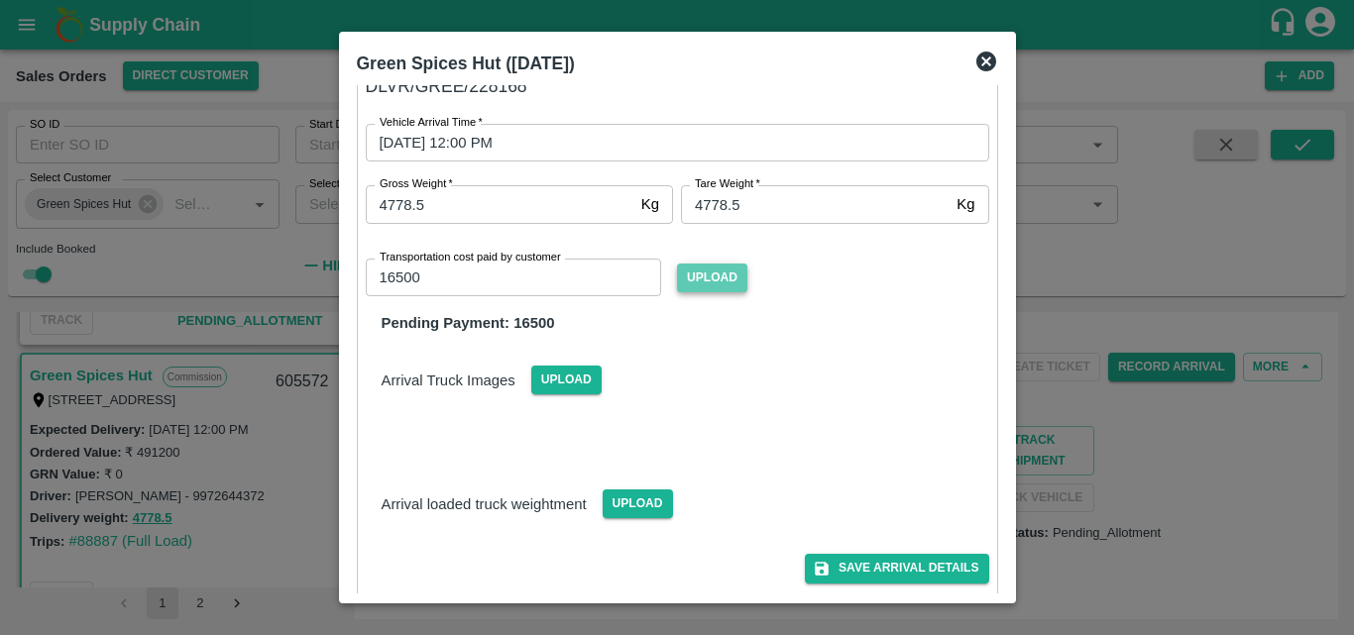
click at [715, 288] on span "Upload" at bounding box center [712, 278] width 70 height 29
click at [0, 0] on input "Upload" at bounding box center [0, 0] width 0 height 0
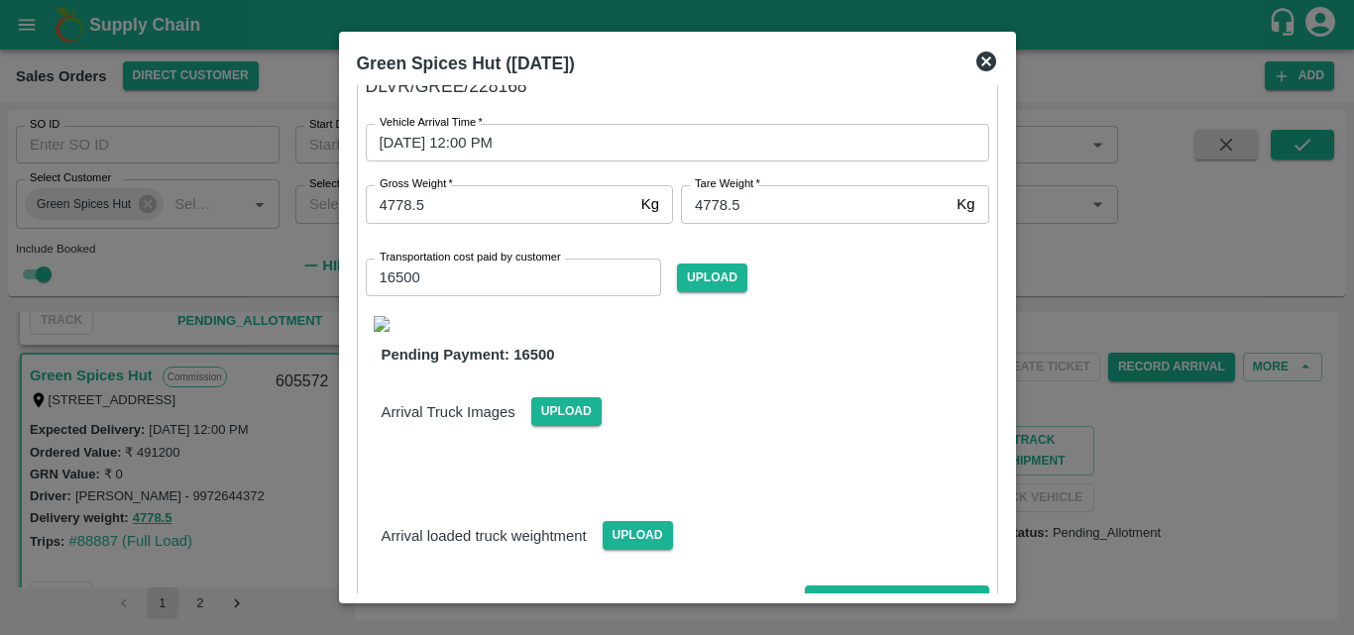
scroll to position [169, 0]
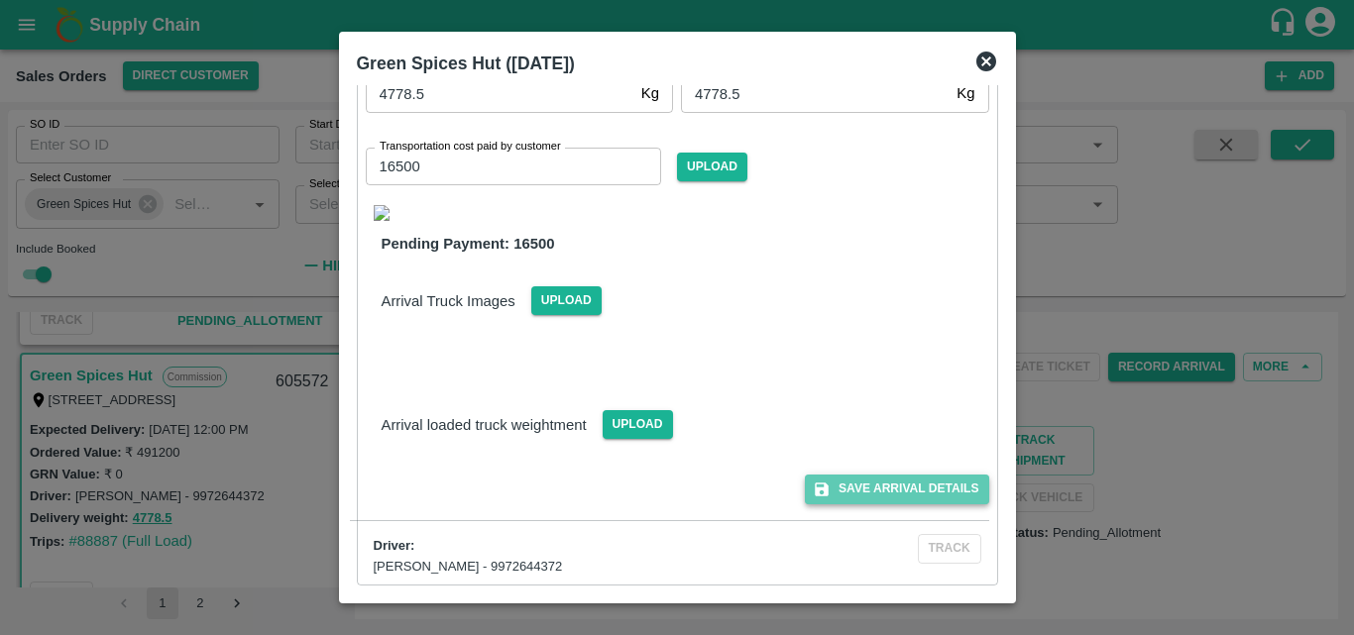
click at [893, 494] on button "Save Arrival Details" at bounding box center [896, 489] width 183 height 29
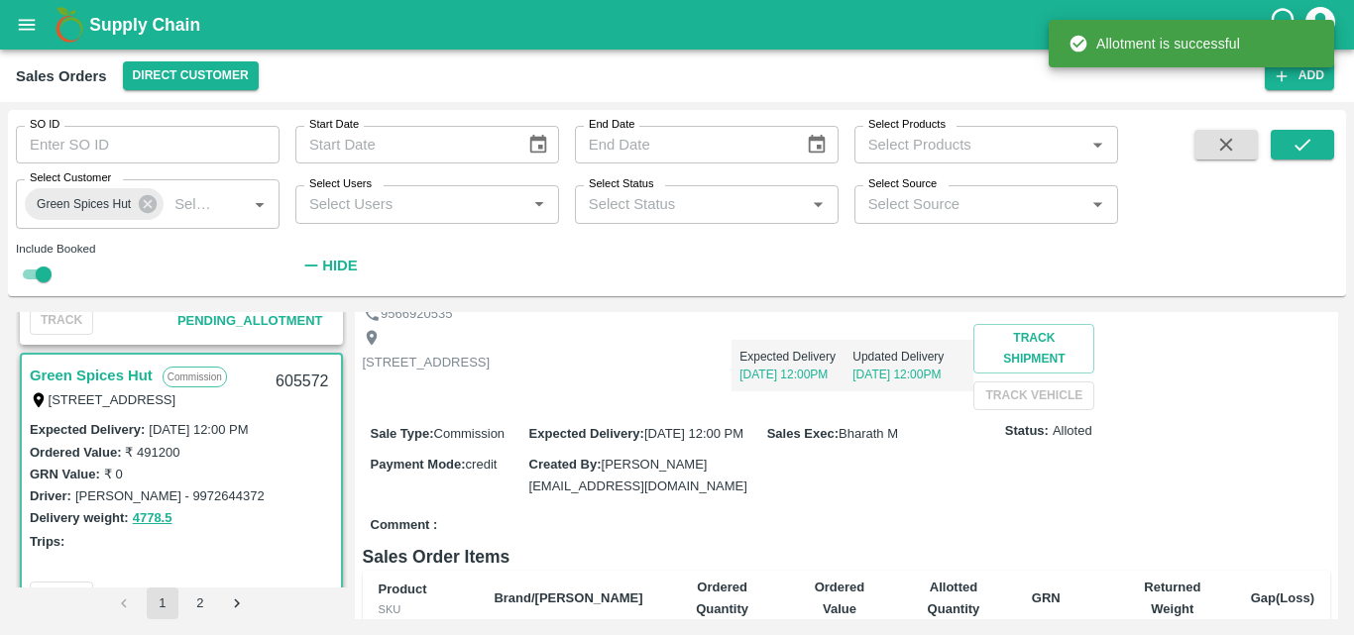
scroll to position [0, 0]
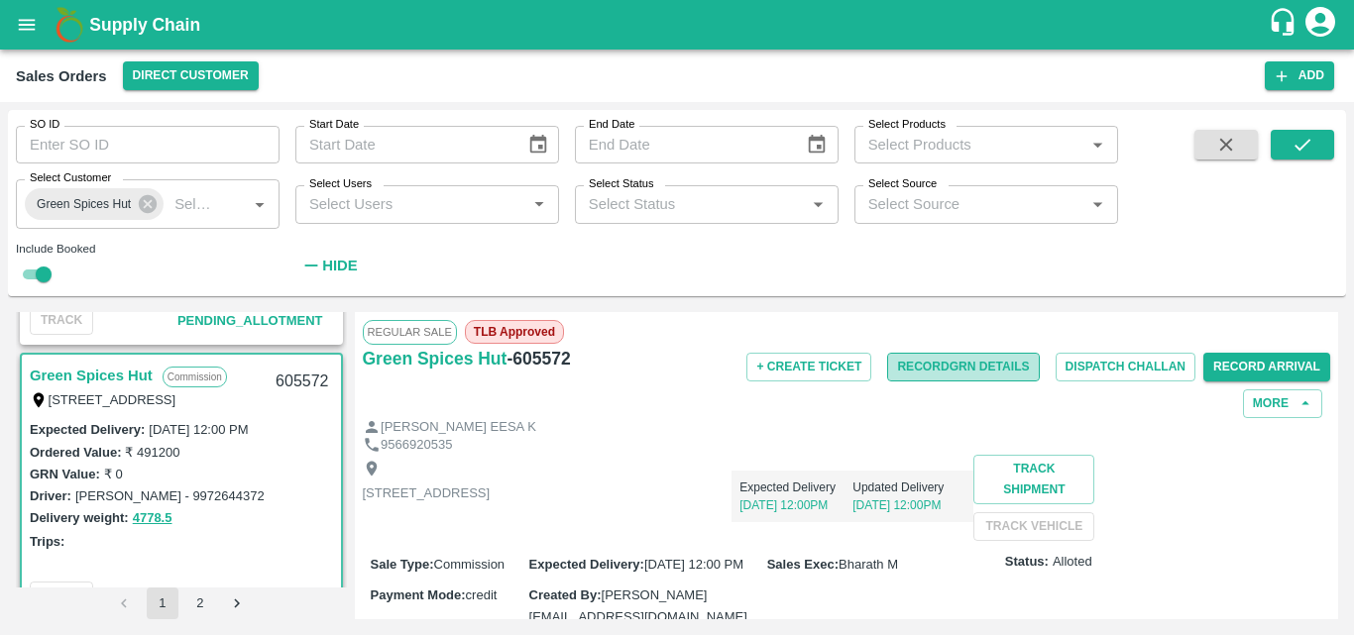
click at [928, 369] on button "Record GRN Details" at bounding box center [963, 367] width 152 height 29
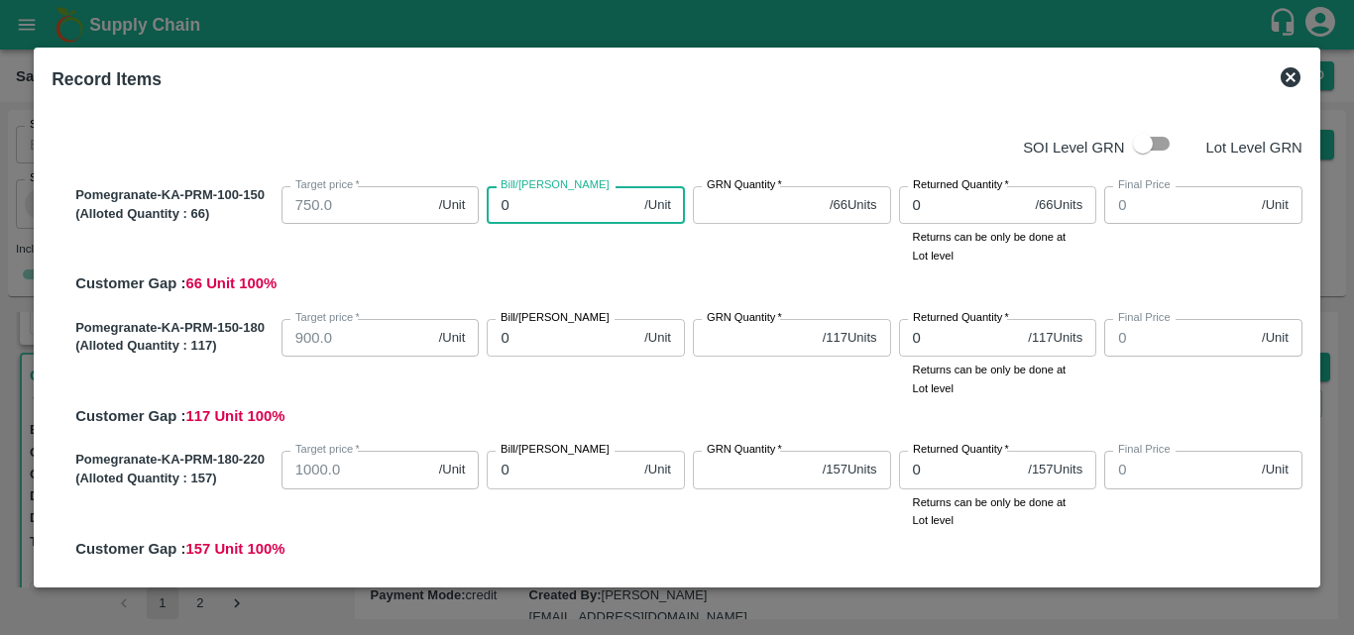
click at [559, 210] on input "0" at bounding box center [562, 205] width 150 height 38
click at [572, 209] on input "0" at bounding box center [562, 205] width 150 height 38
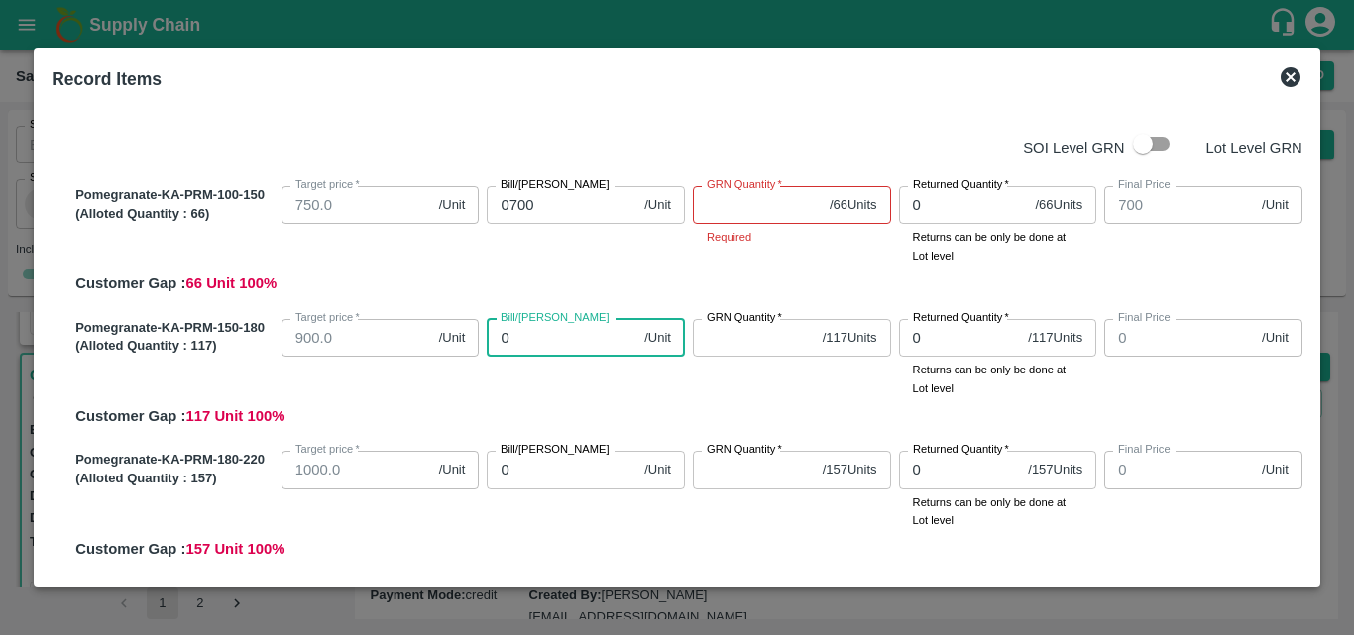
click at [570, 353] on input "0" at bounding box center [562, 338] width 150 height 38
click at [603, 388] on div "Bill/Patti price 0825 /Unit Bill/Patti price" at bounding box center [582, 354] width 206 height 86
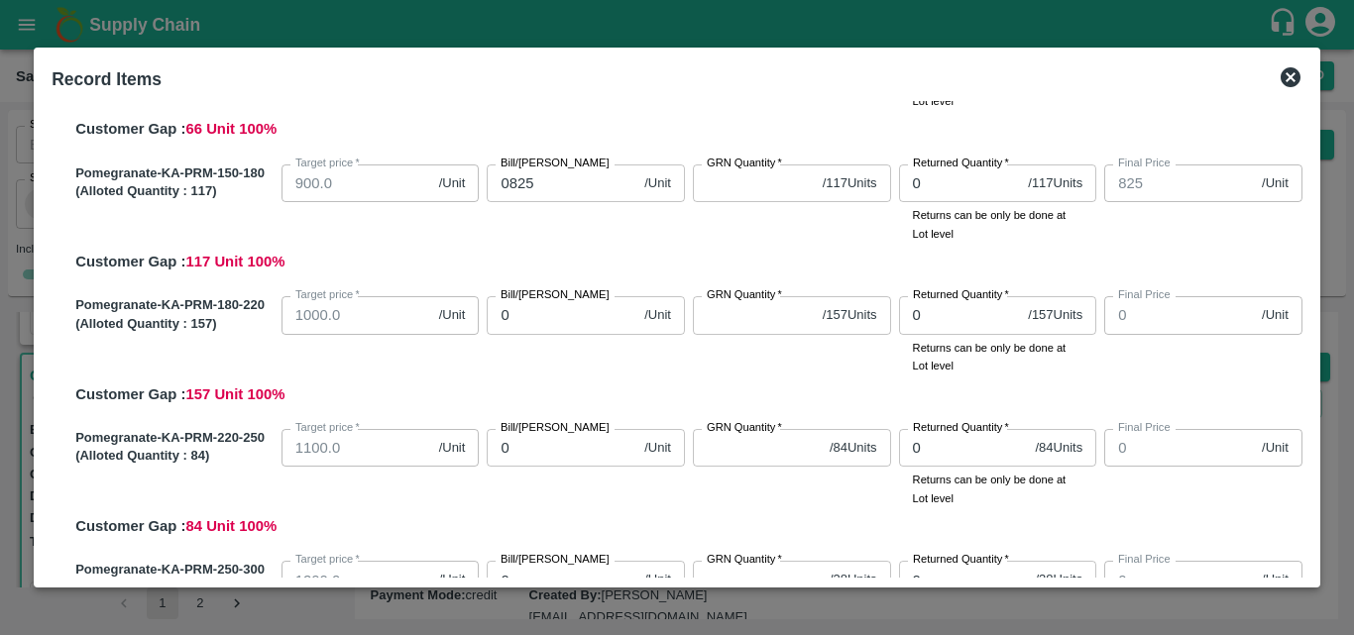
click at [568, 331] on input "0" at bounding box center [562, 315] width 150 height 38
click at [607, 370] on div "Bill/Patti price 0950 /Unit Bill/Patti price" at bounding box center [582, 331] width 206 height 86
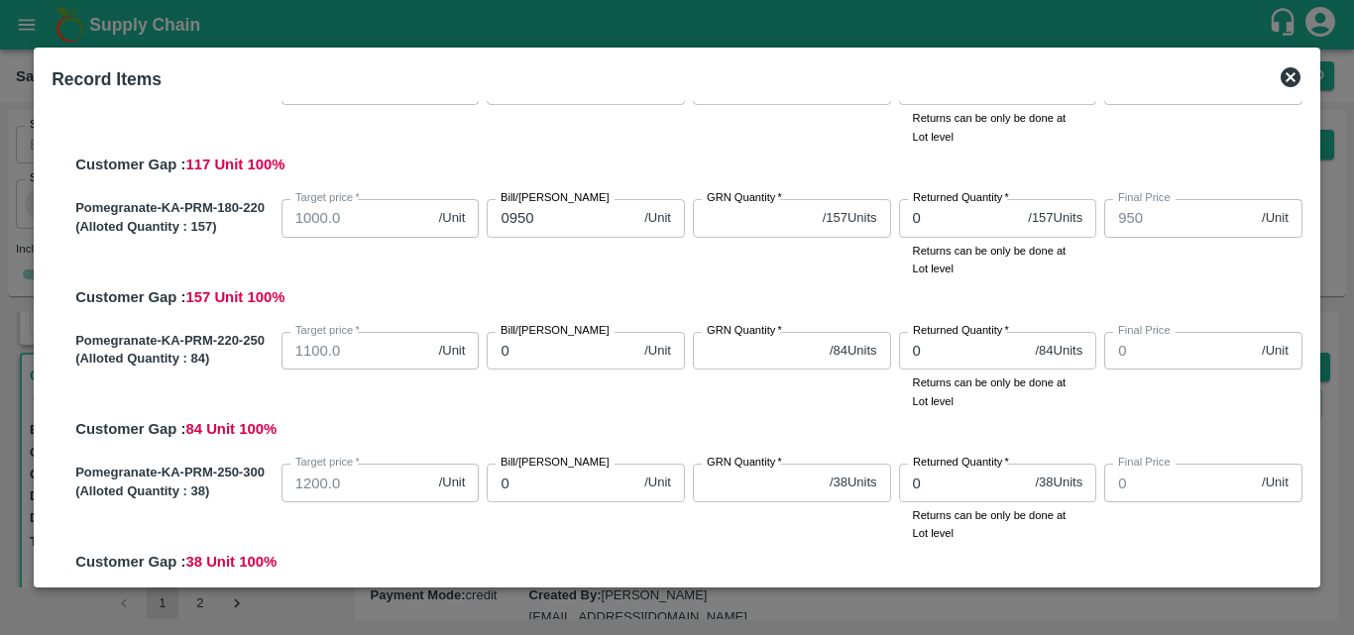
scroll to position [255, 0]
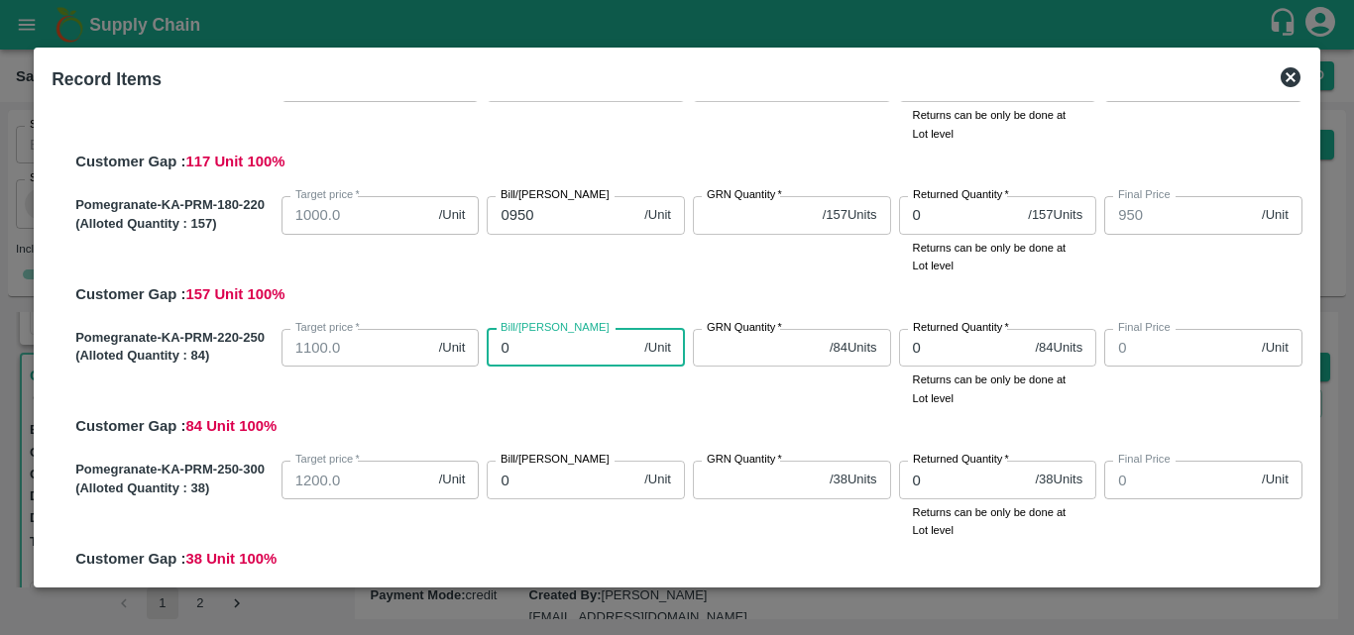
click at [560, 355] on input "0" at bounding box center [562, 348] width 150 height 38
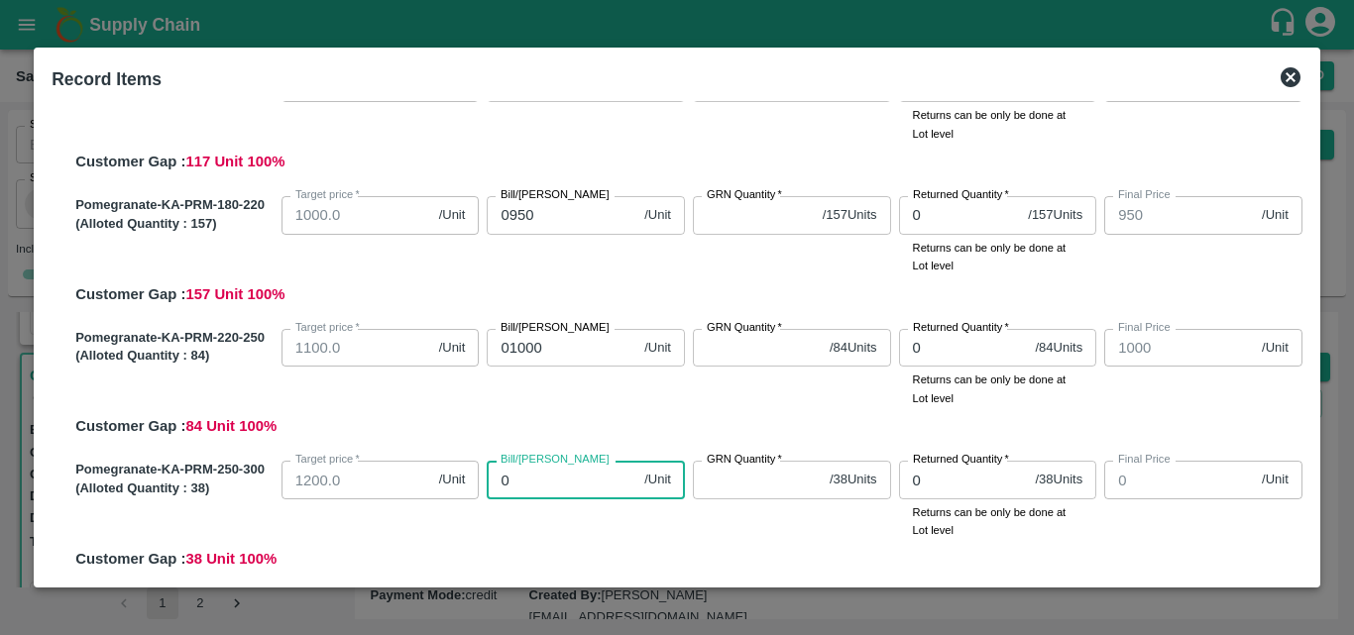
click at [556, 487] on input "0" at bounding box center [562, 480] width 150 height 38
click at [636, 518] on div "Bill/Patti price 01100 /Unit Bill/Patti price" at bounding box center [582, 496] width 206 height 86
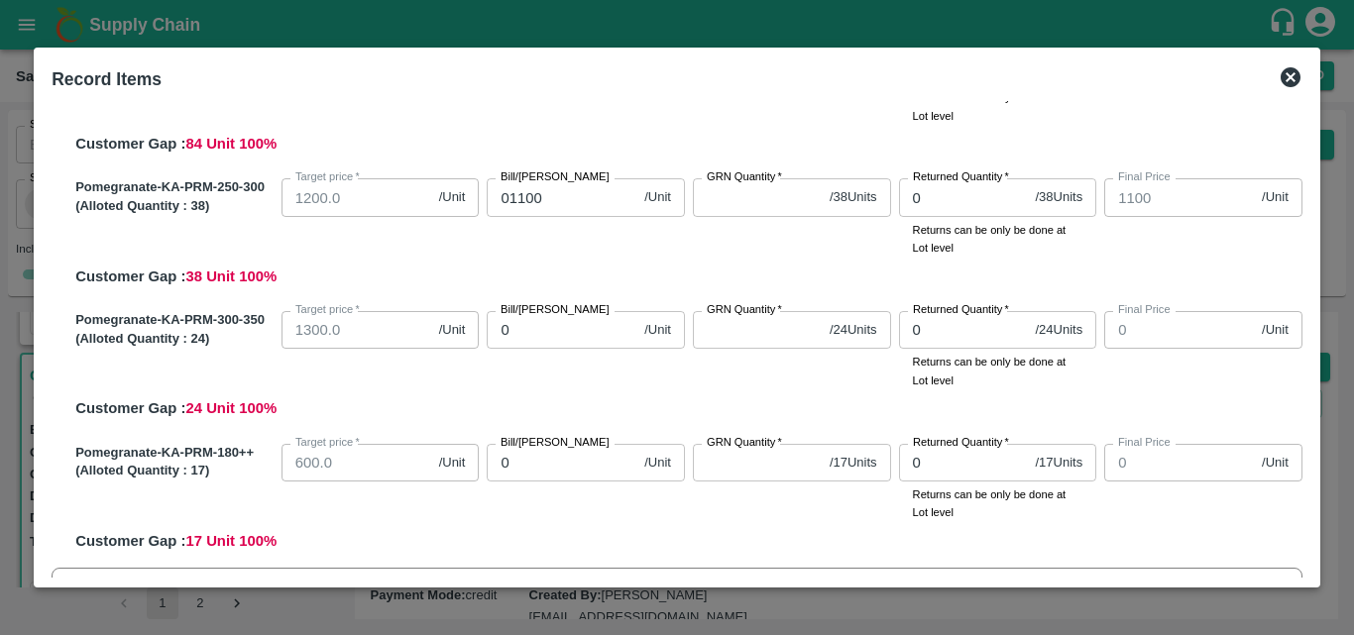
scroll to position [569, 0]
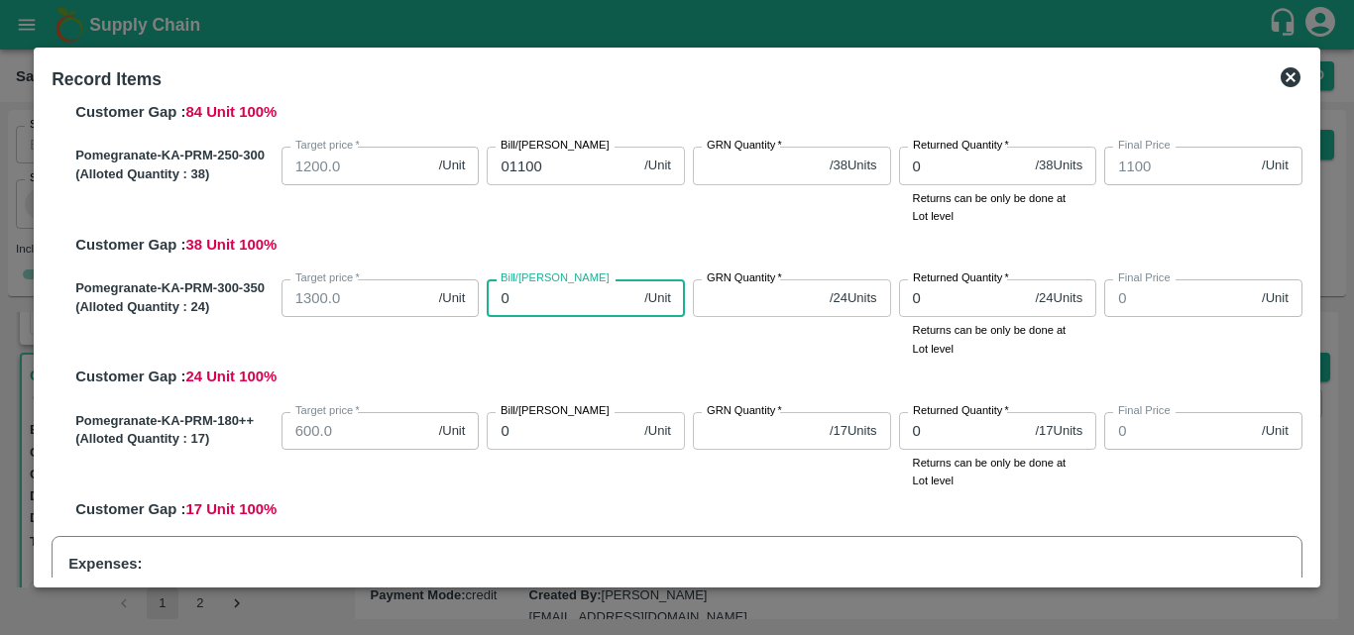
click at [535, 295] on input "0" at bounding box center [562, 299] width 150 height 38
click at [583, 358] on div "Bill/Patti price 01200 /Unit Bill/Patti price" at bounding box center [582, 315] width 206 height 86
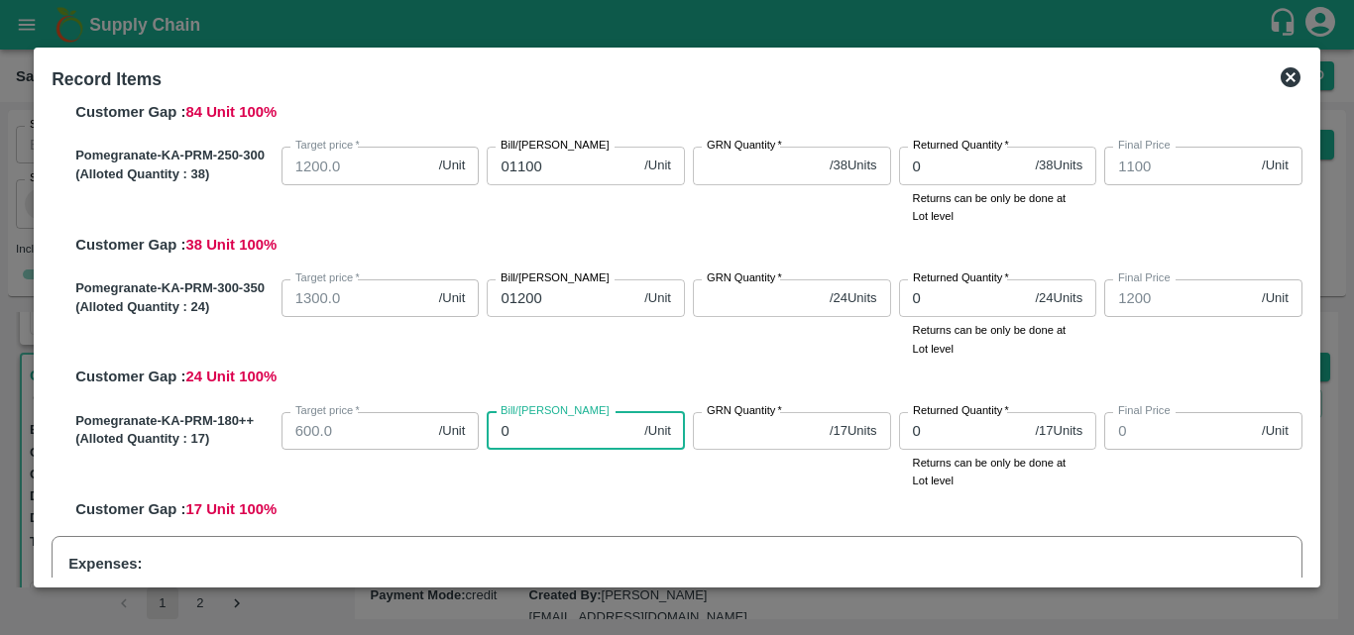
click at [581, 444] on input "0" at bounding box center [562, 431] width 150 height 38
click at [750, 342] on div "GRN Quantity   * / 24 Units GRN Quantity" at bounding box center [788, 315] width 206 height 86
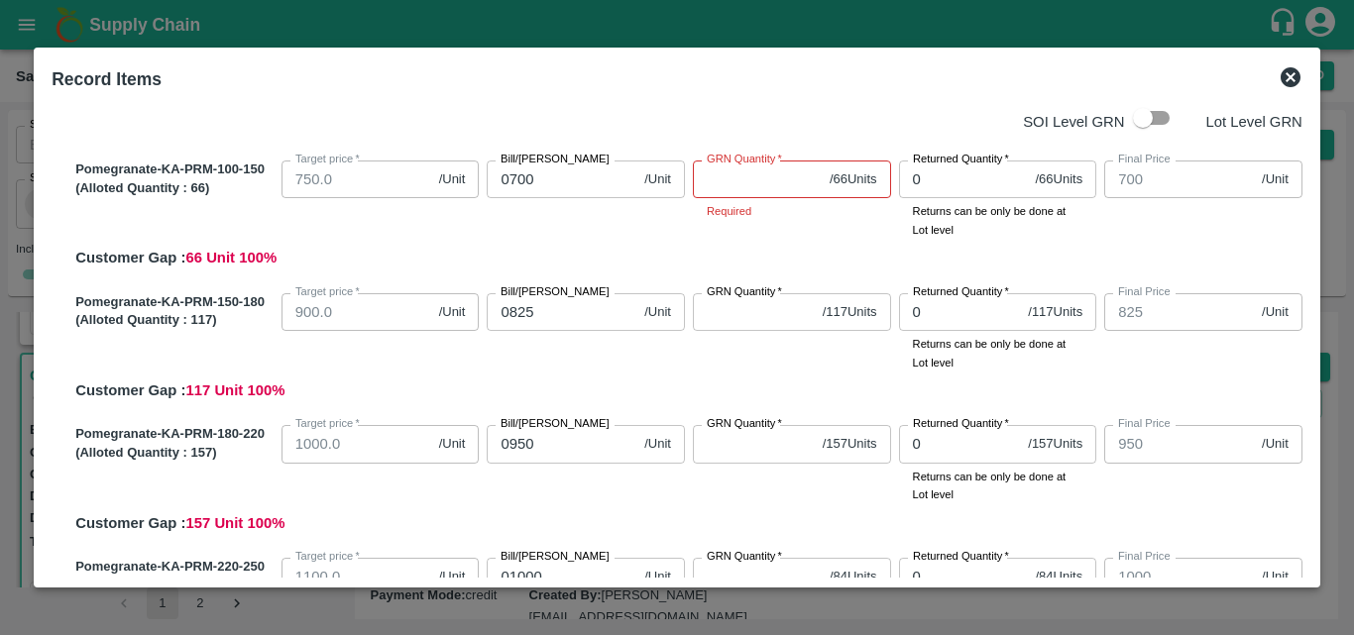
scroll to position [0, 0]
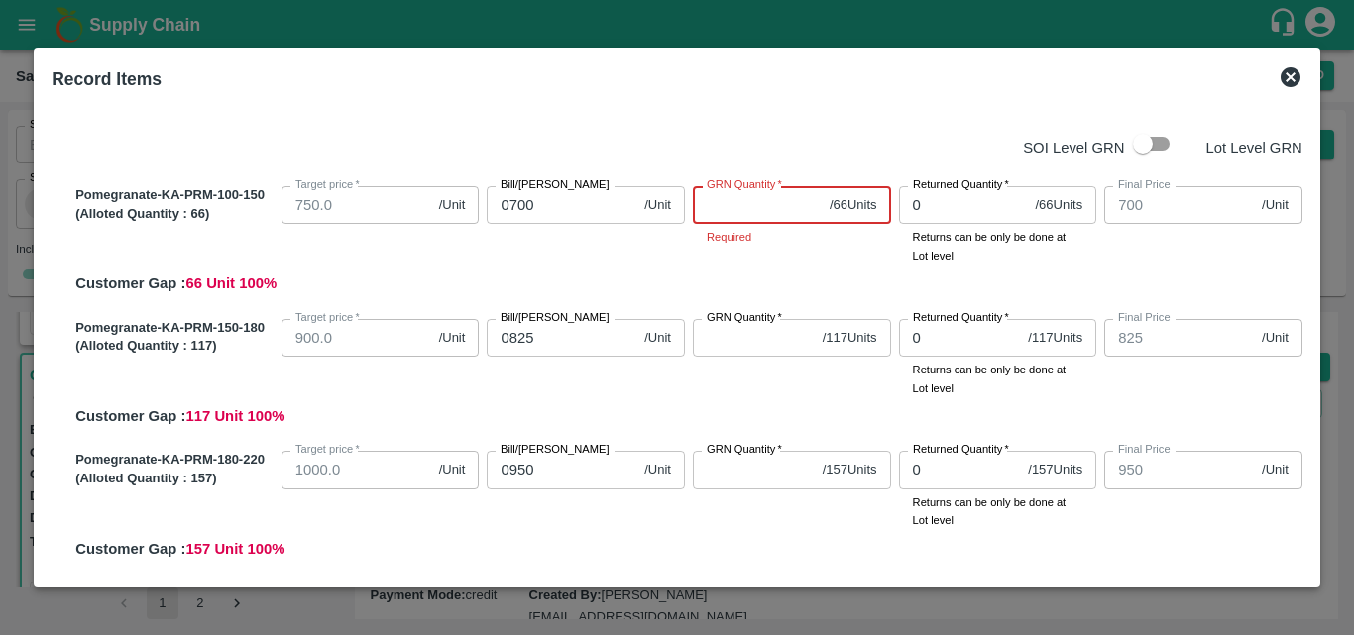
click at [728, 216] on input "GRN Quantity   *" at bounding box center [757, 205] width 129 height 38
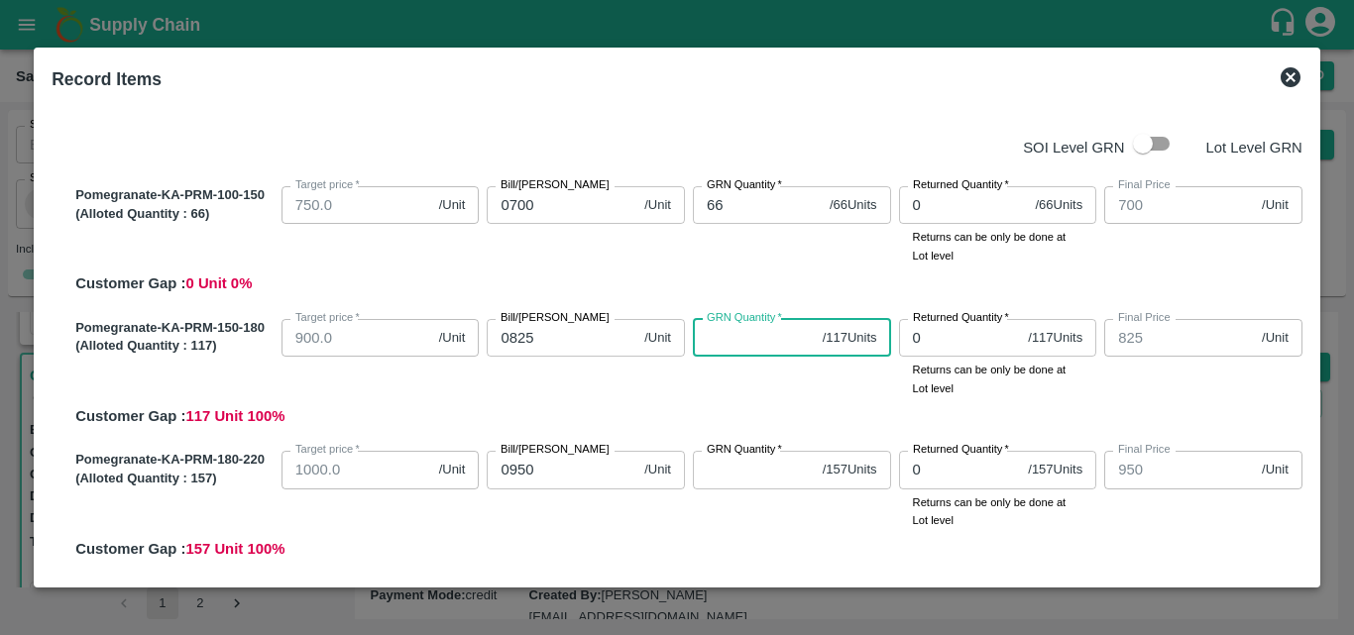
click at [741, 334] on input "GRN Quantity   *" at bounding box center [754, 338] width 122 height 38
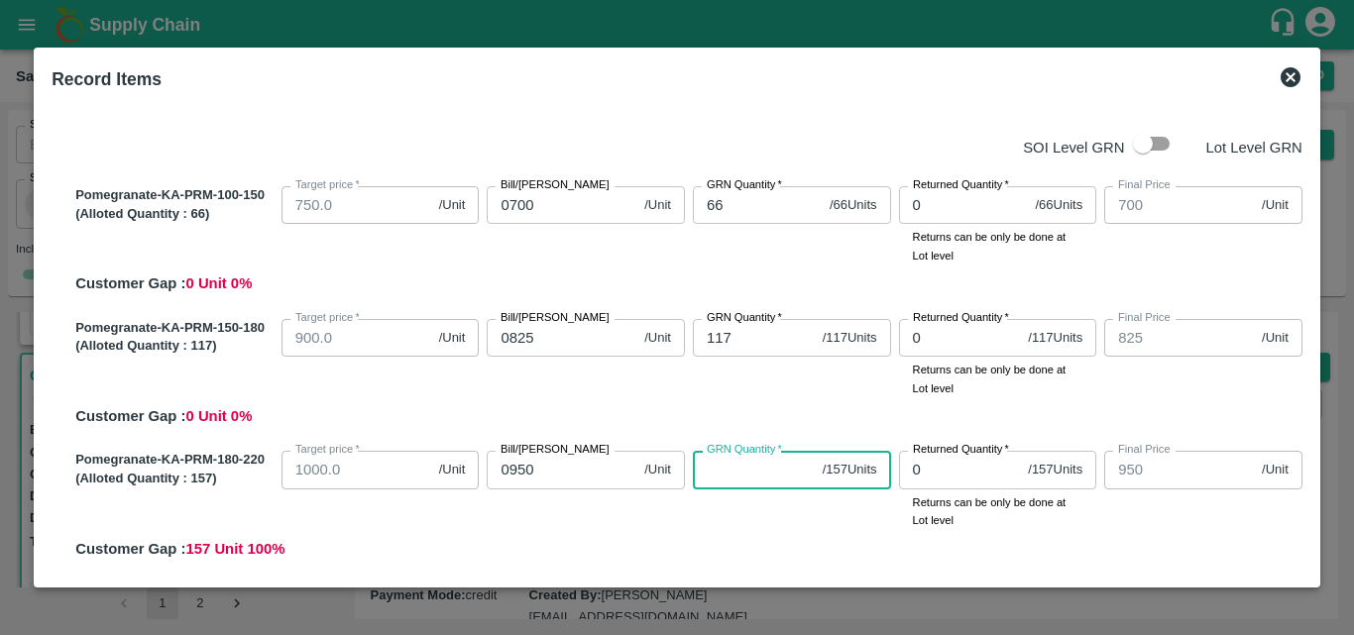
click at [757, 484] on input "GRN Quantity   *" at bounding box center [754, 470] width 122 height 38
click at [794, 507] on div "GRN Quantity   * 157 / 157 Units GRN Quantity" at bounding box center [788, 486] width 206 height 86
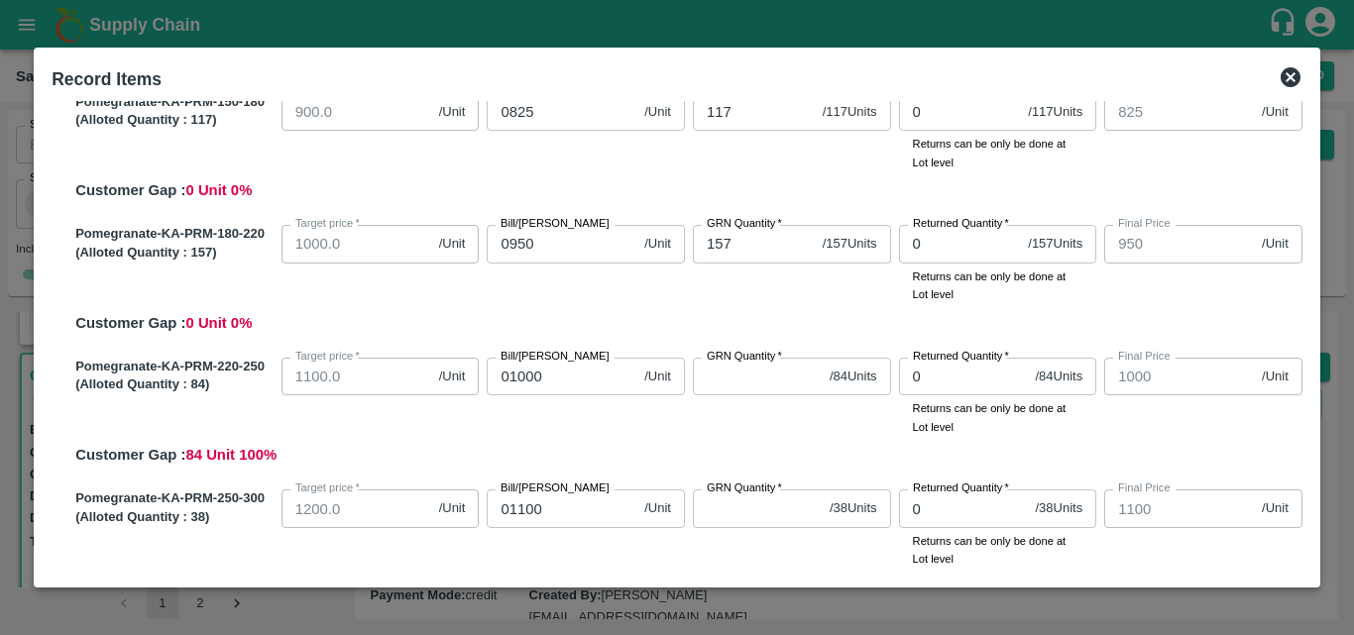
scroll to position [230, 0]
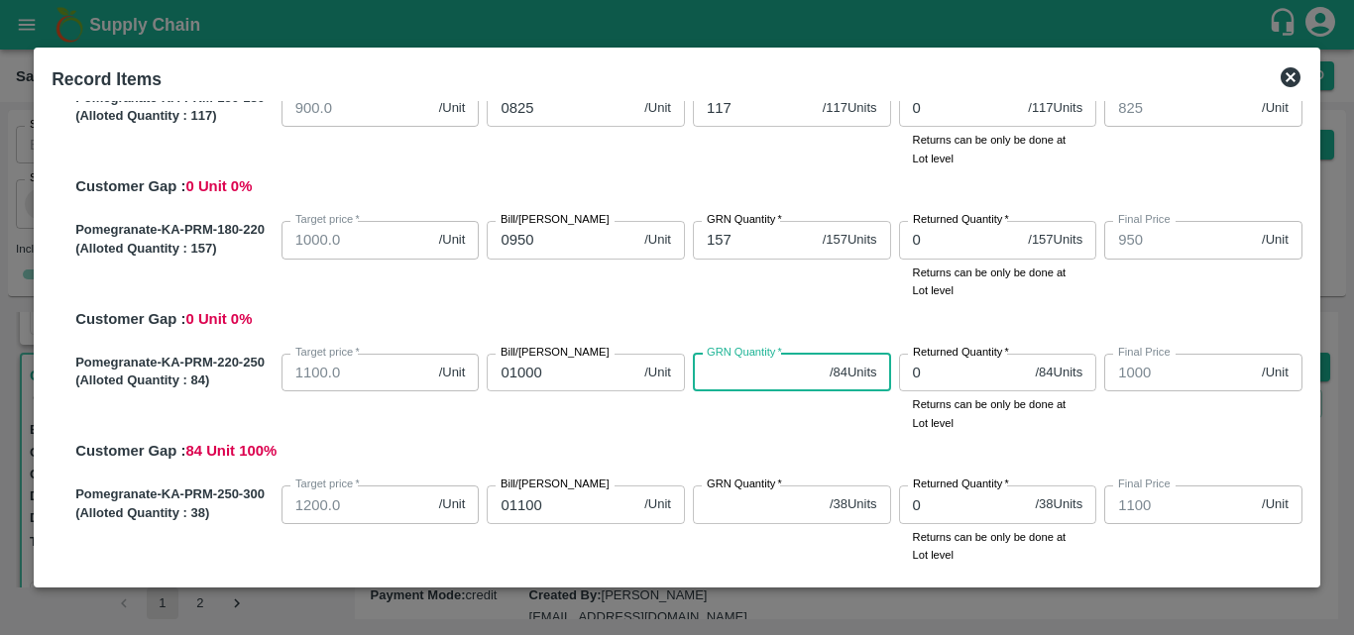
click at [740, 376] on input "GRN Quantity   *" at bounding box center [757, 373] width 129 height 38
click at [767, 444] on div "Pomegranate-KA-PRM-220-250 (Alloted Quantity : 84 ) Target price   * 1100.0 /Un…" at bounding box center [684, 404] width 1235 height 117
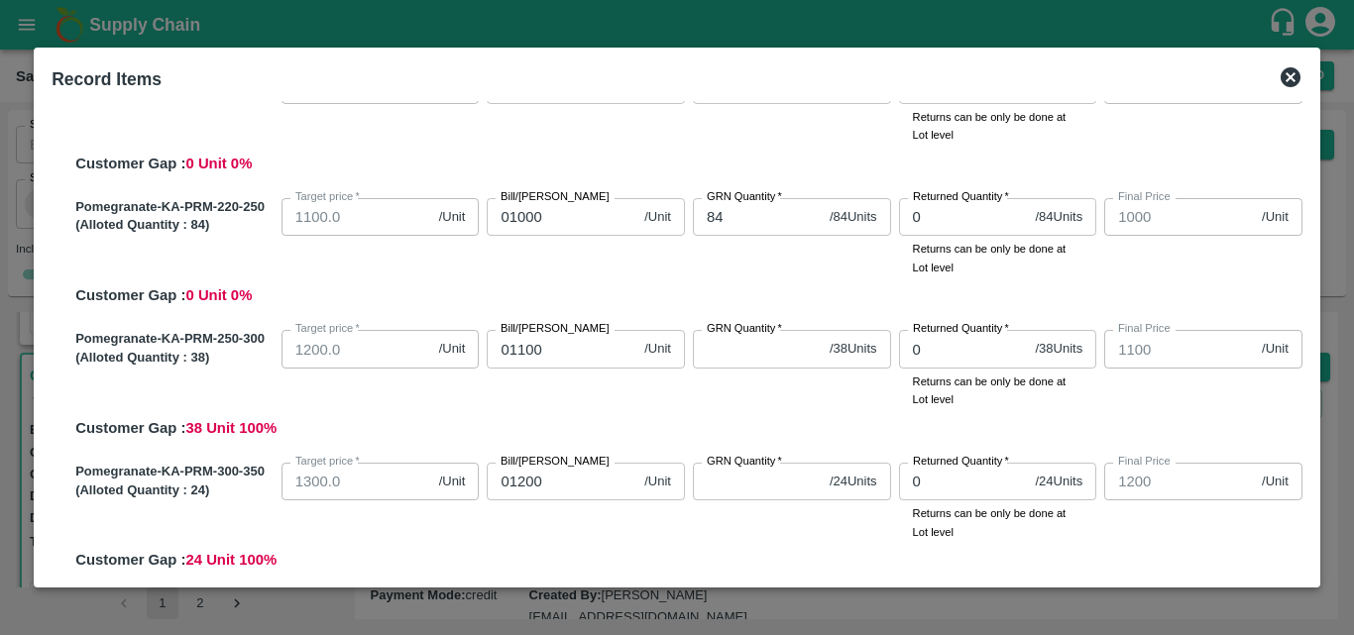
scroll to position [389, 0]
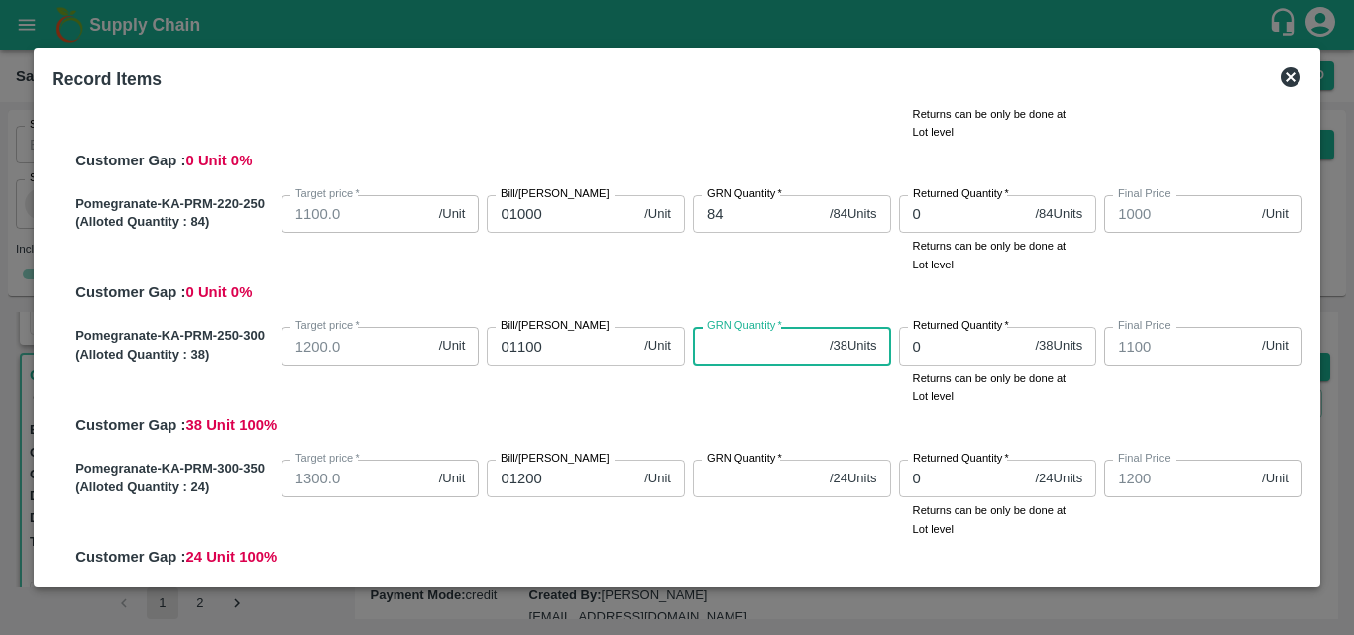
click at [735, 349] on input "GRN Quantity   *" at bounding box center [757, 346] width 129 height 38
click at [787, 408] on div "Pomegranate-KA-PRM-250-300 (Alloted Quantity : 38 ) Target price   * 1200.0 /Un…" at bounding box center [684, 377] width 1235 height 117
click at [779, 462] on span "*" at bounding box center [778, 459] width 7 height 12
click at [779, 462] on input "GRN Quantity   *" at bounding box center [757, 479] width 129 height 38
click at [762, 400] on div "GRN Quantity   * 38 / 38 Units GRN Quantity" at bounding box center [788, 362] width 206 height 86
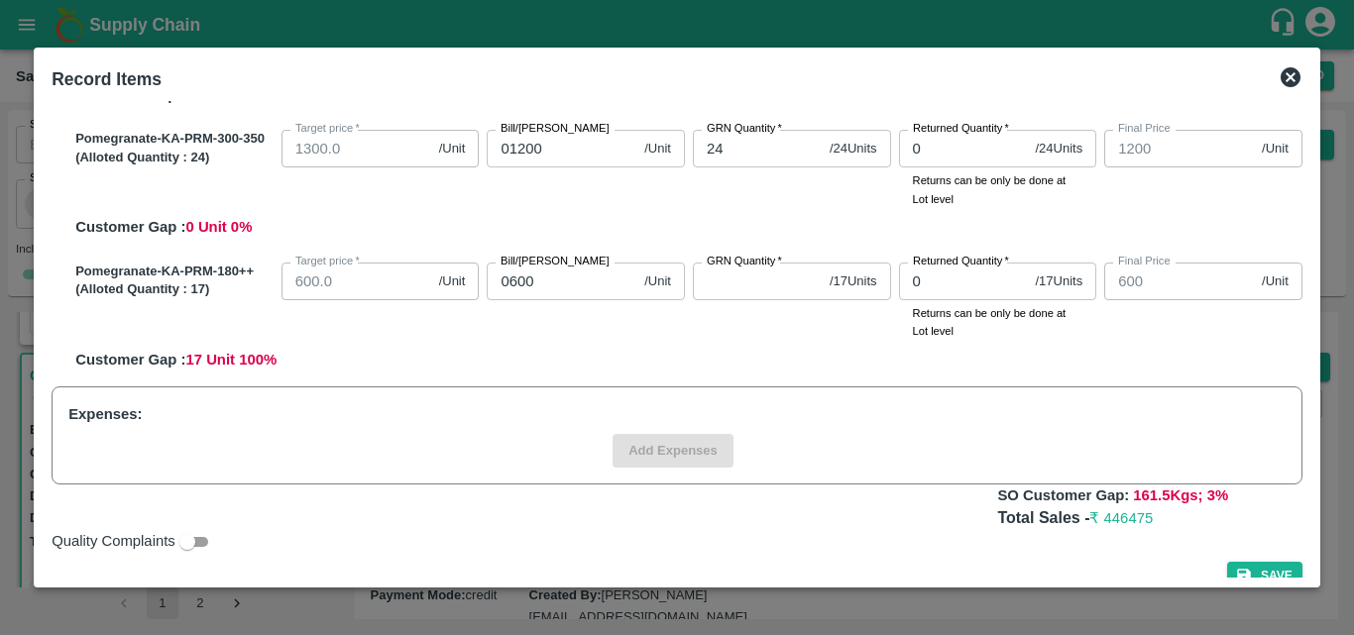
scroll to position [720, 0]
click at [724, 293] on input "GRN Quantity   *" at bounding box center [757, 281] width 129 height 38
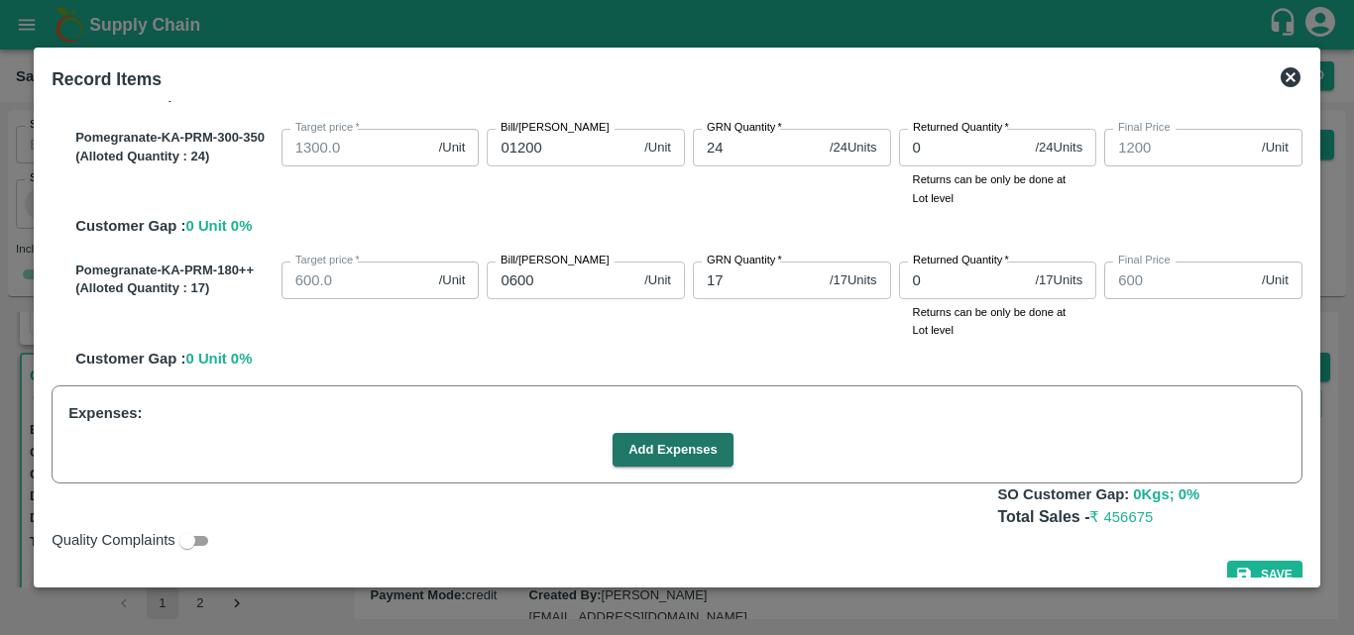
click at [829, 457] on div "Add Expenses" at bounding box center [672, 450] width 1225 height 35
click at [689, 448] on button "Add Expenses" at bounding box center [673, 450] width 121 height 35
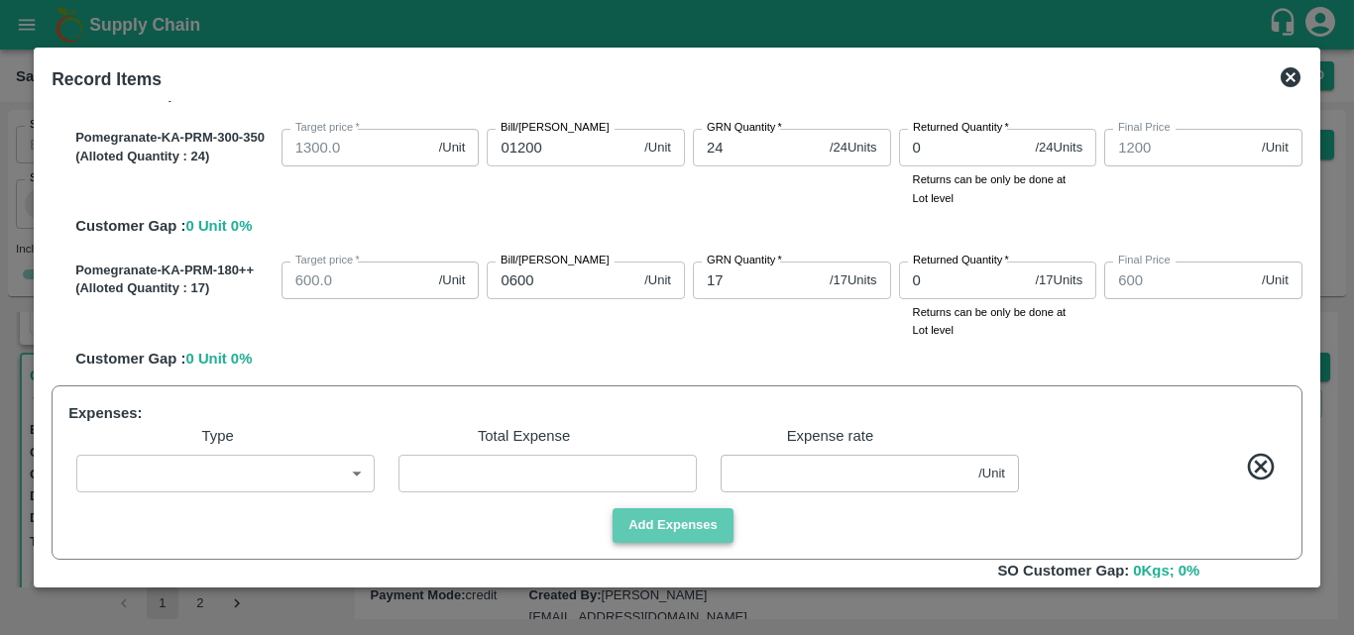
click at [721, 542] on button "Add Expenses" at bounding box center [673, 526] width 121 height 35
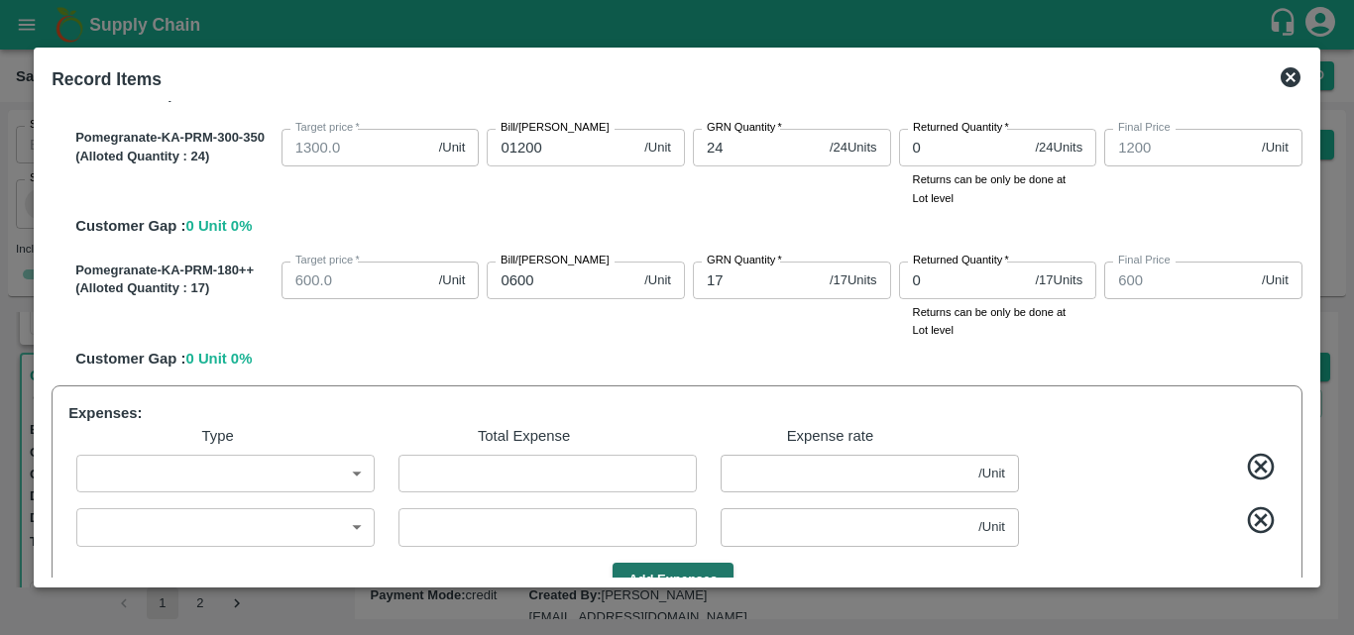
scroll to position [877, 0]
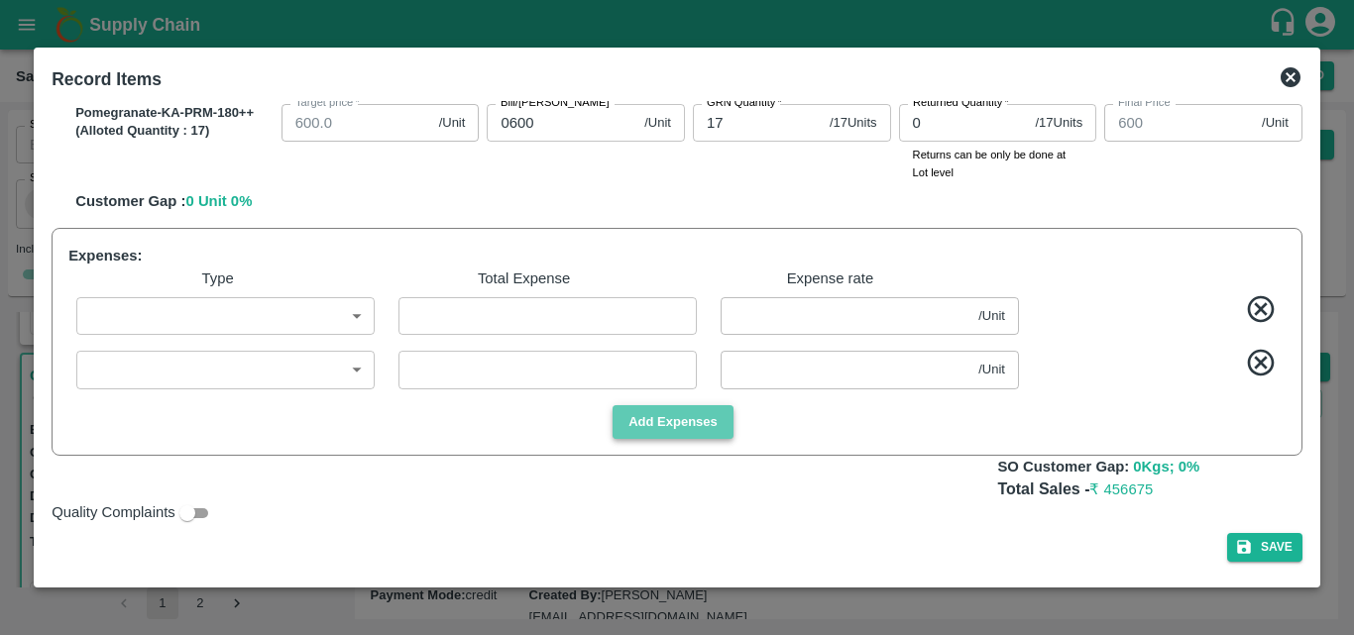
click at [703, 436] on button "Add Expenses" at bounding box center [673, 422] width 121 height 35
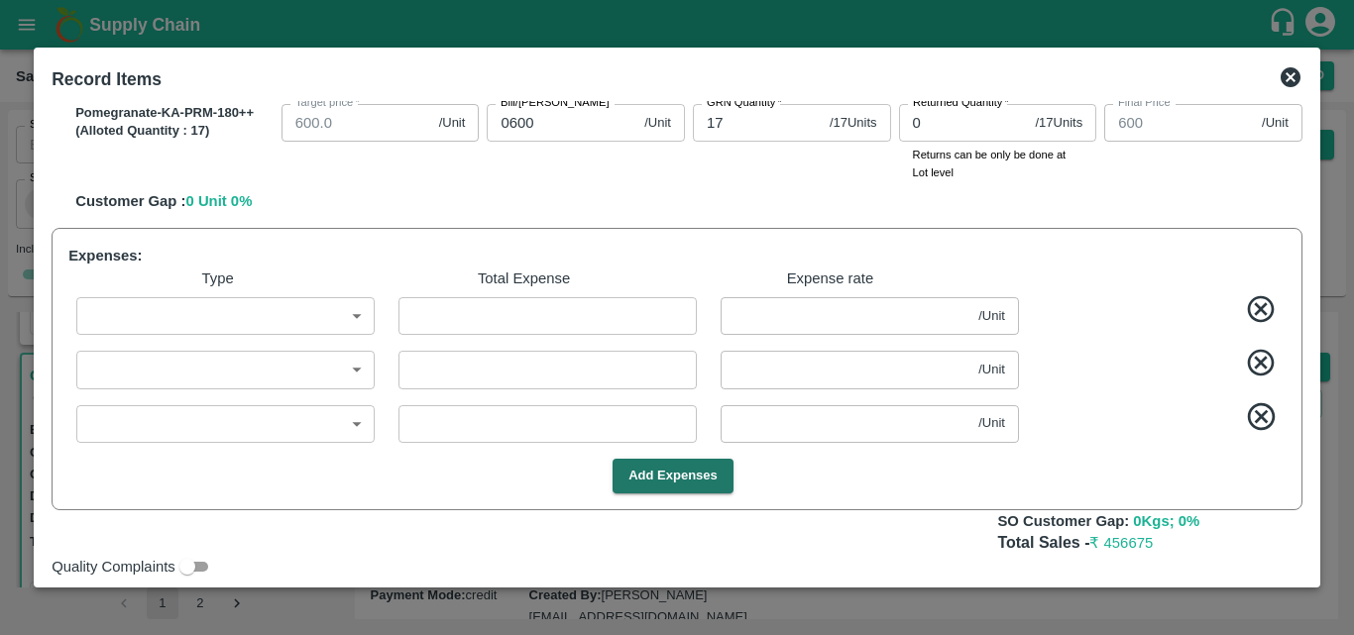
click at [331, 317] on body "Supply Chain Sales Orders Direct Customer Add SO ID SO ID Start Date Start Date…" at bounding box center [677, 317] width 1354 height 635
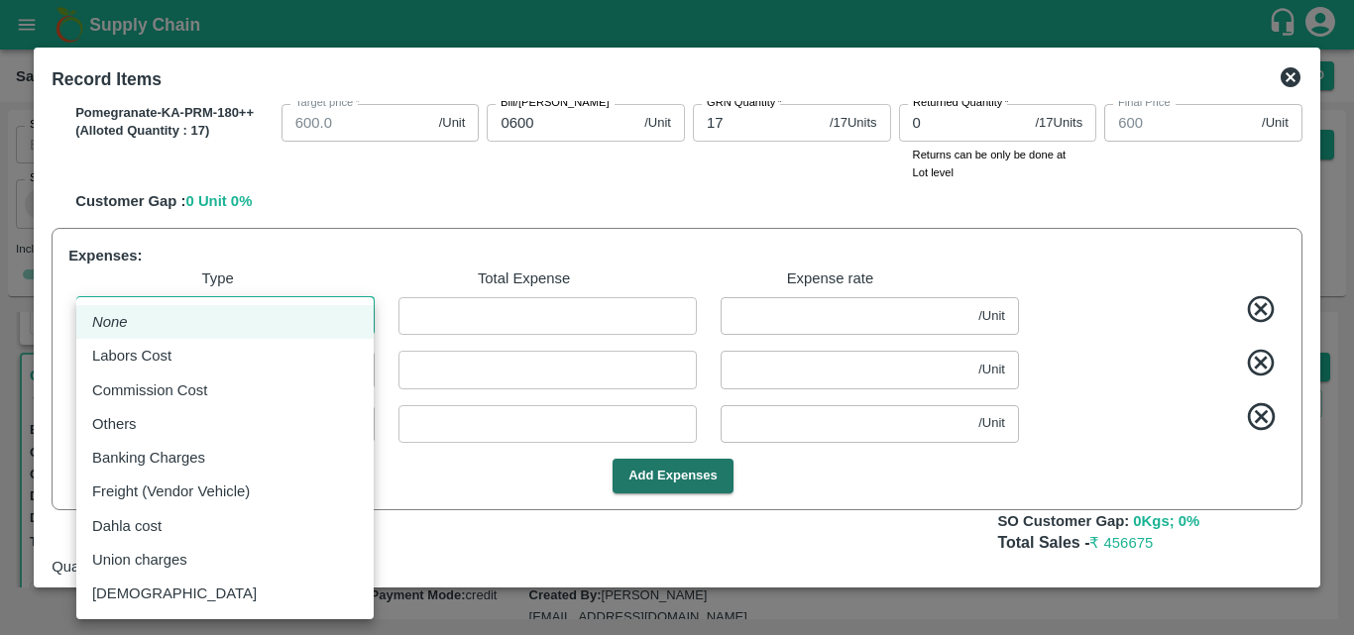
click at [189, 367] on div "Labors Cost" at bounding box center [225, 356] width 266 height 22
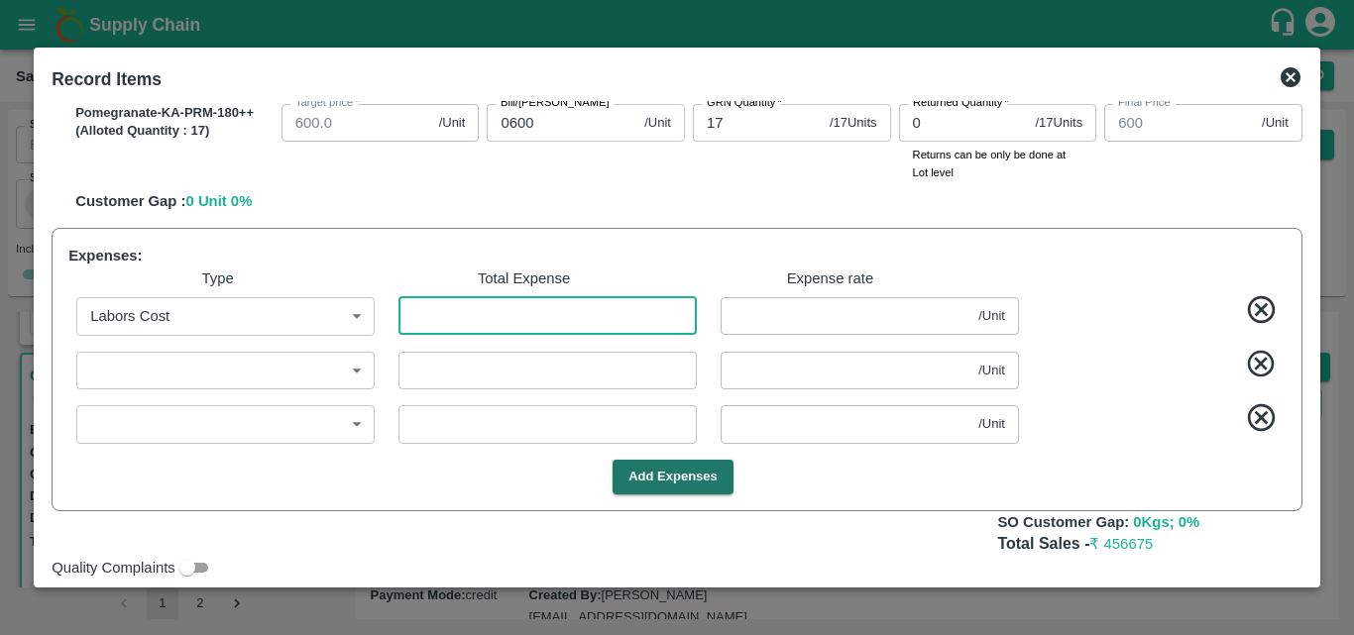
click at [451, 317] on input "number" at bounding box center [548, 316] width 298 height 38
click at [309, 376] on body "Supply Chain Sales Orders Direct Customer Add SO ID SO ID Start Date Start Date…" at bounding box center [677, 317] width 1354 height 635
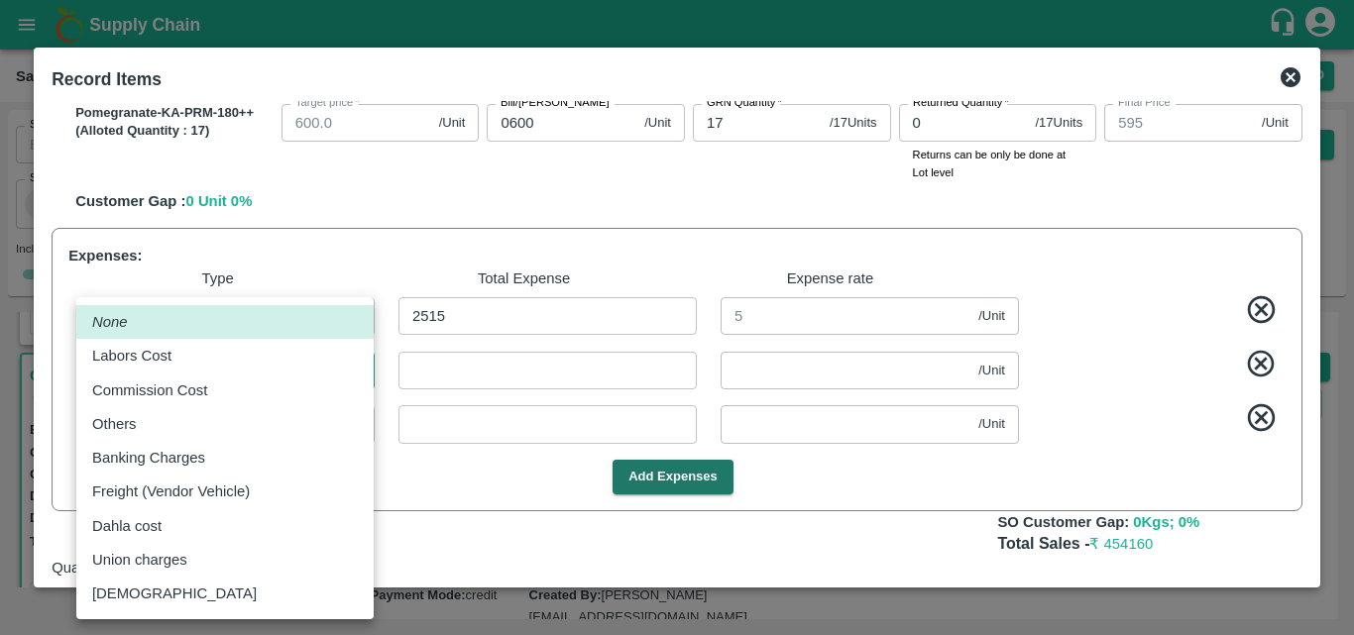
click at [147, 432] on div "Others" at bounding box center [225, 424] width 266 height 22
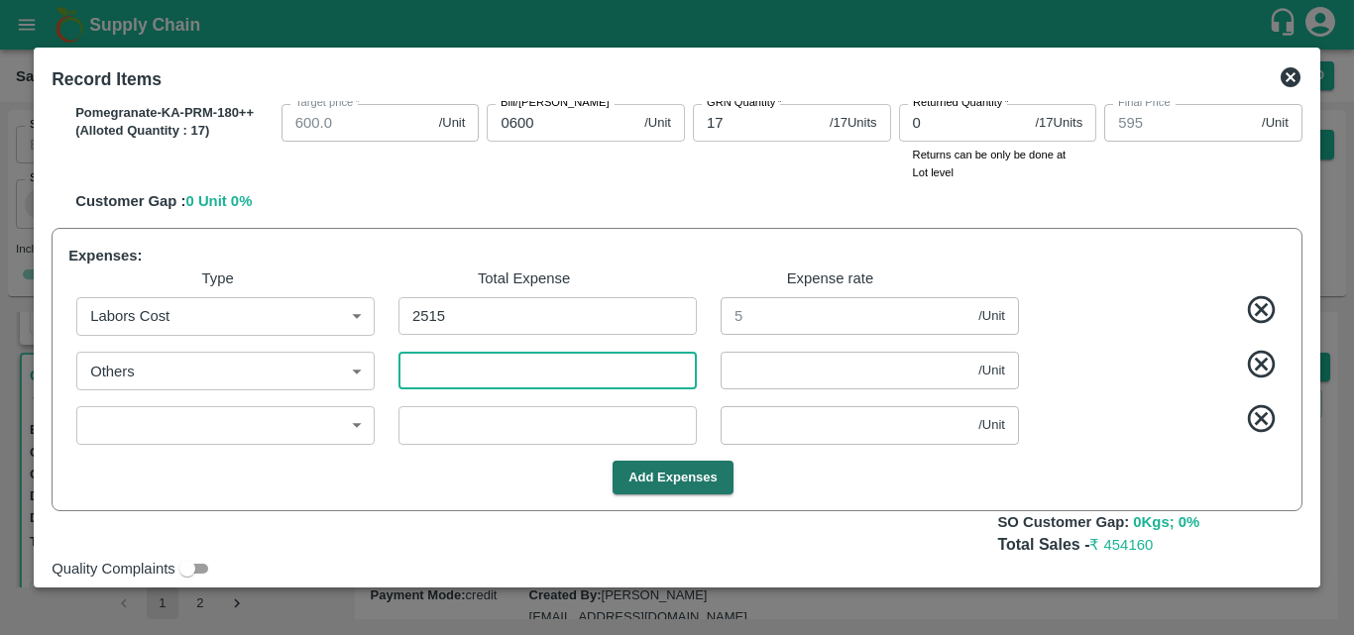
click at [567, 368] on input "number" at bounding box center [548, 371] width 298 height 38
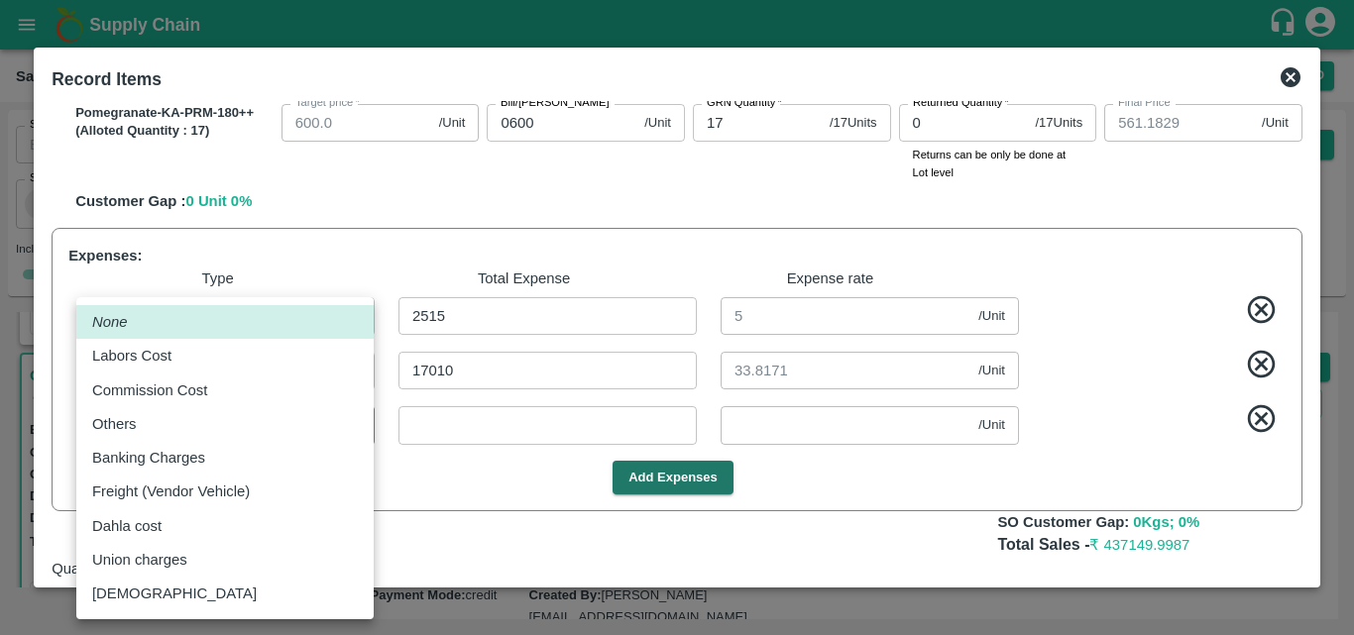
click at [344, 428] on body "Supply Chain Sales Orders Direct Customer Add SO ID SO ID Start Date Start Date…" at bounding box center [677, 317] width 1354 height 635
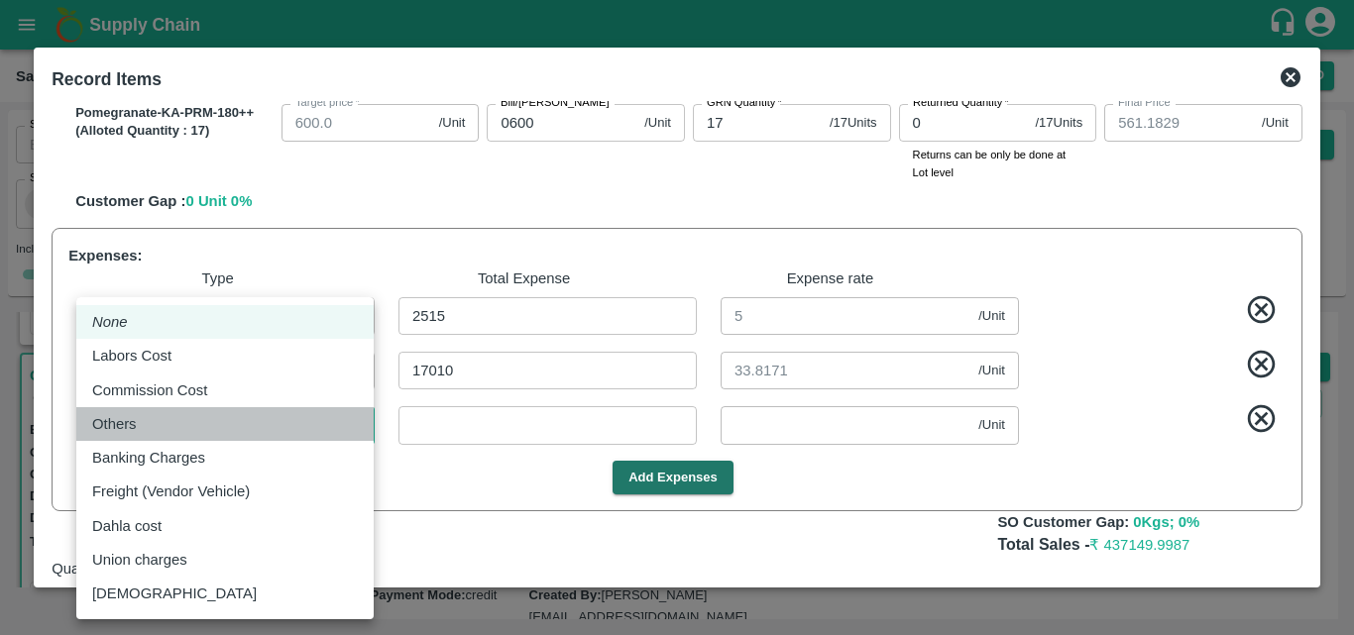
click at [230, 424] on div "Others" at bounding box center [225, 424] width 266 height 22
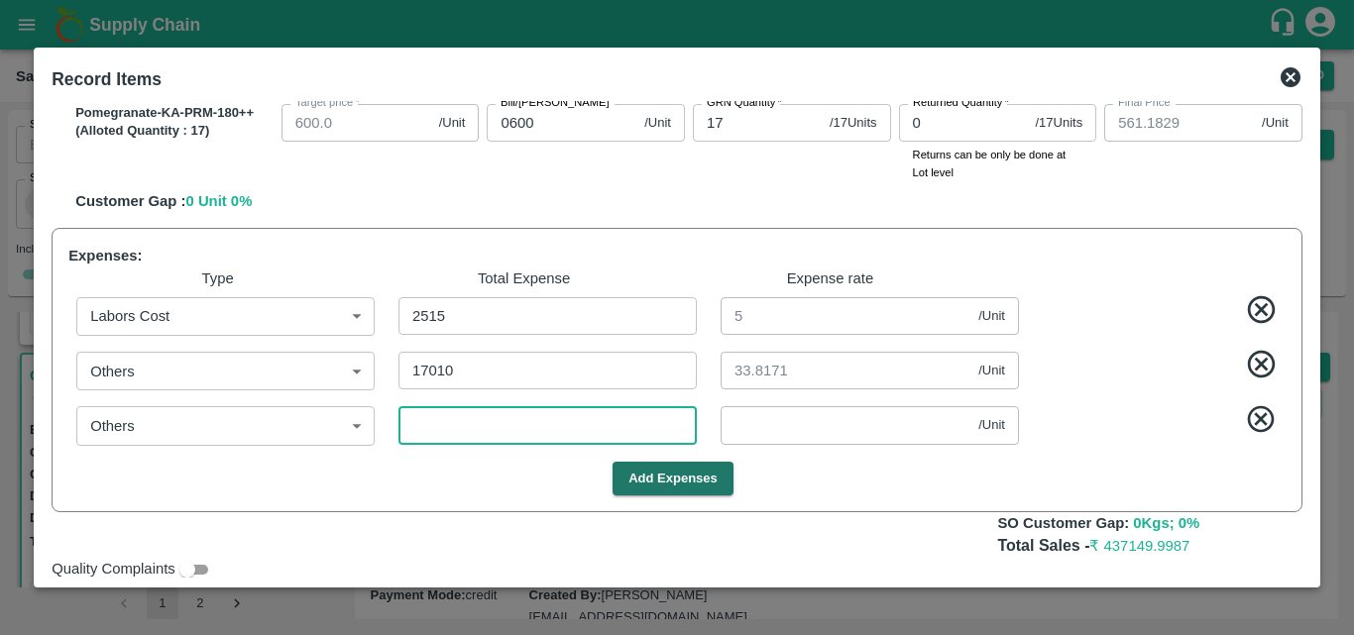
click at [417, 427] on input "number" at bounding box center [548, 425] width 298 height 38
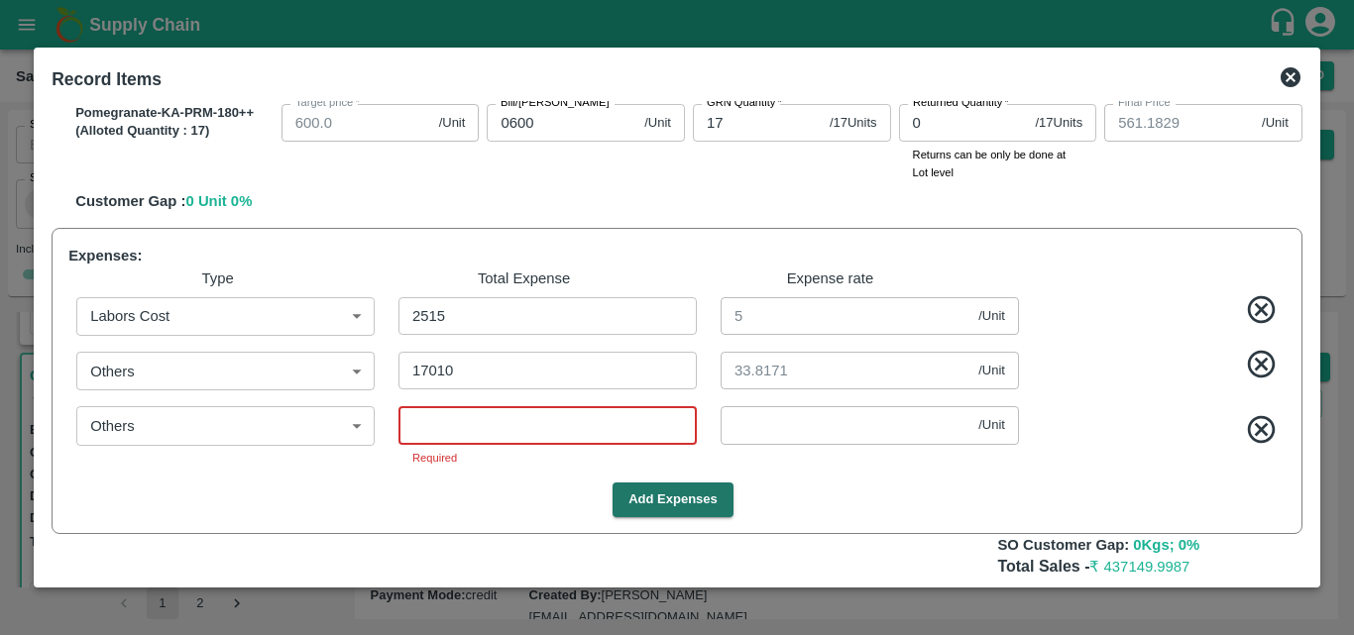
click at [468, 434] on input "number" at bounding box center [548, 425] width 298 height 38
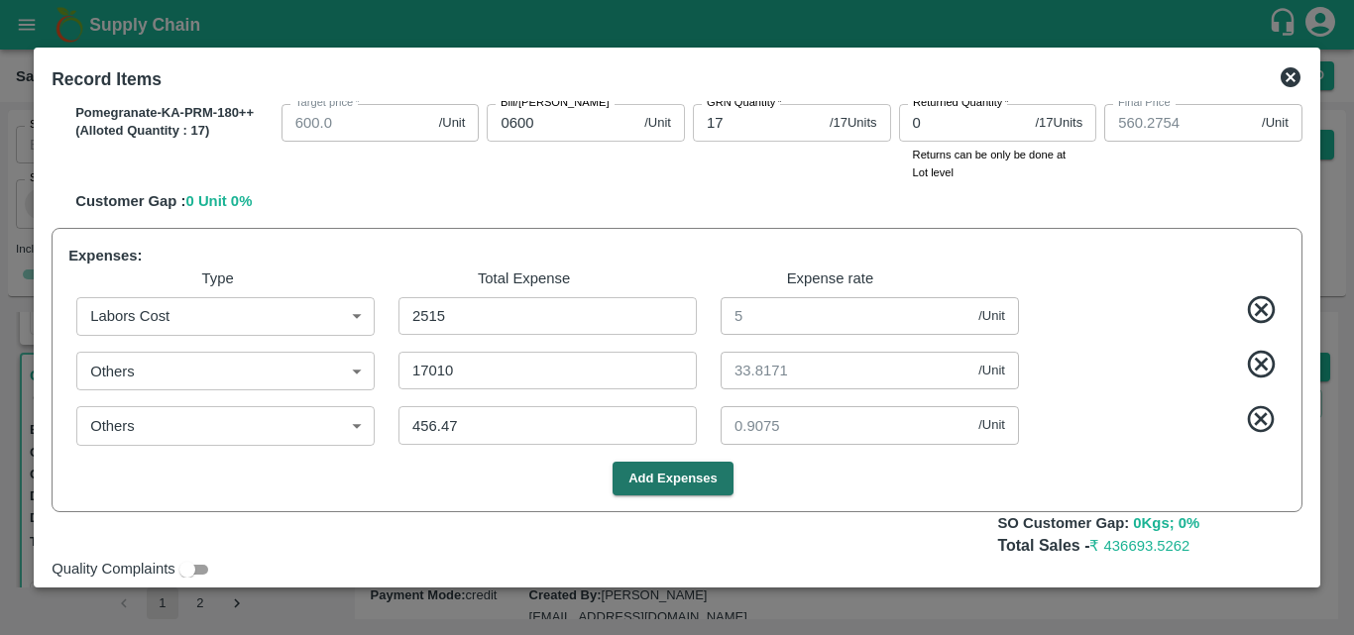
click at [860, 482] on div "Add Expenses" at bounding box center [672, 479] width 1225 height 35
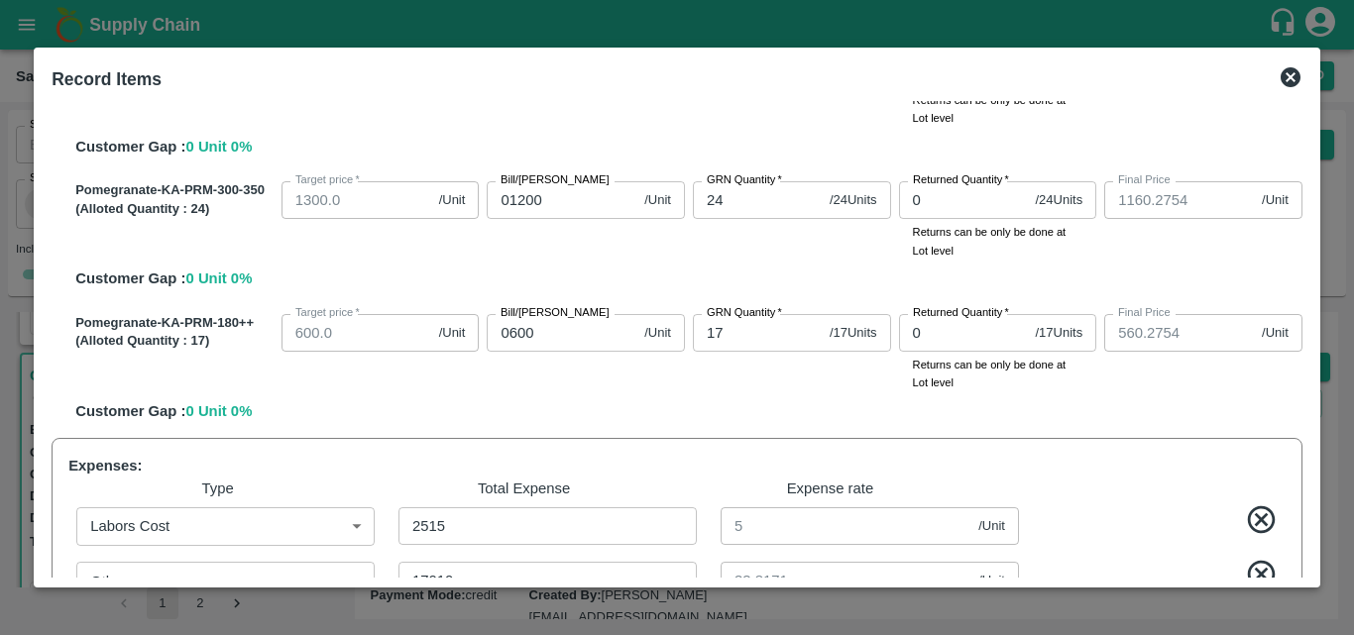
scroll to position [674, 0]
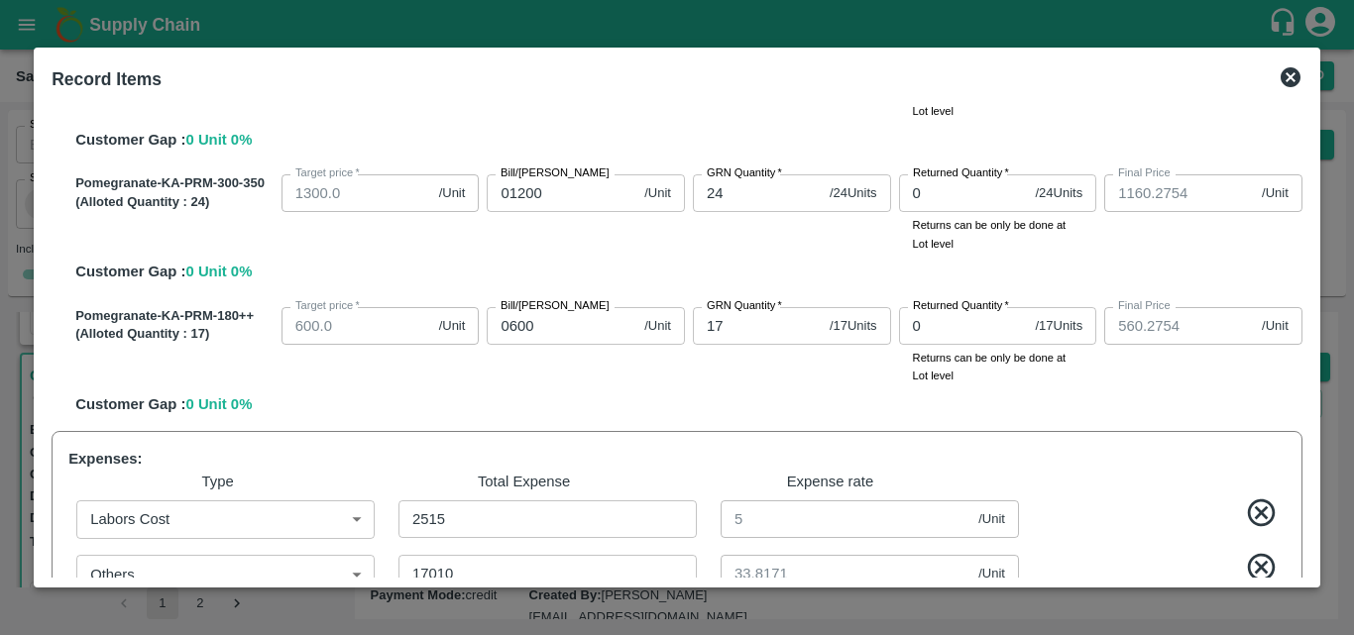
click at [569, 337] on input "0600" at bounding box center [562, 326] width 150 height 38
click at [651, 377] on div "Bill/Patti price 0590 /Unit Bill/Patti price" at bounding box center [582, 342] width 206 height 86
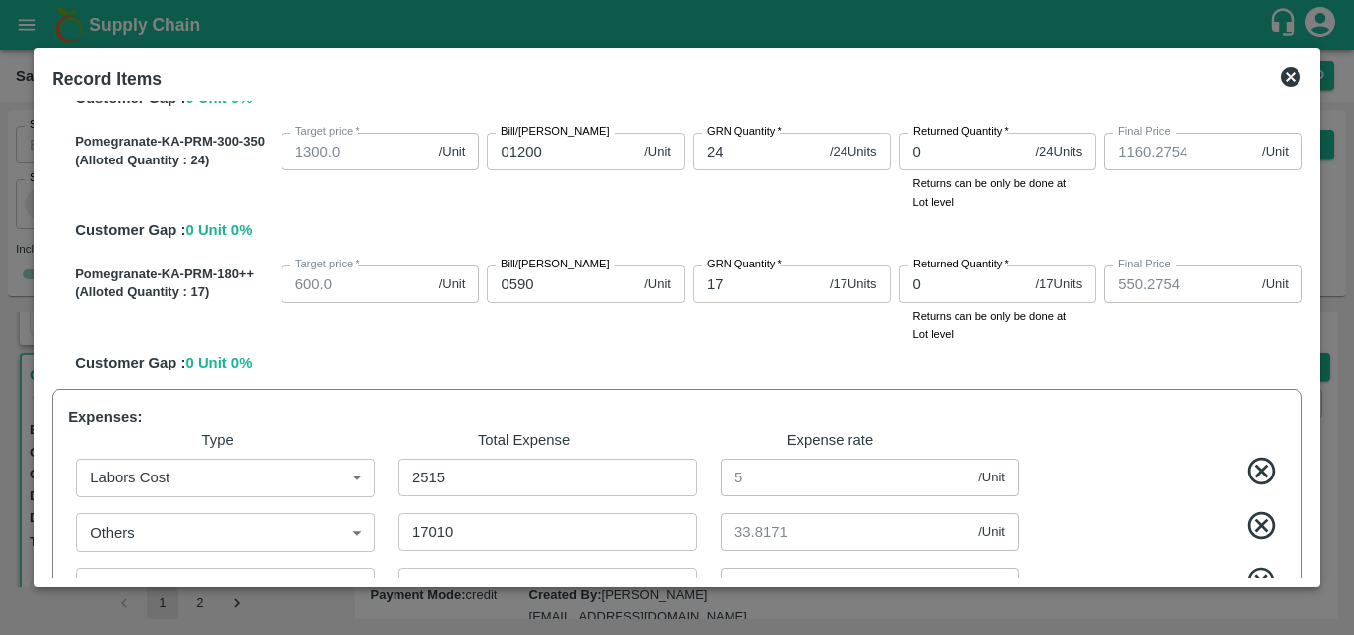
scroll to position [714, 0]
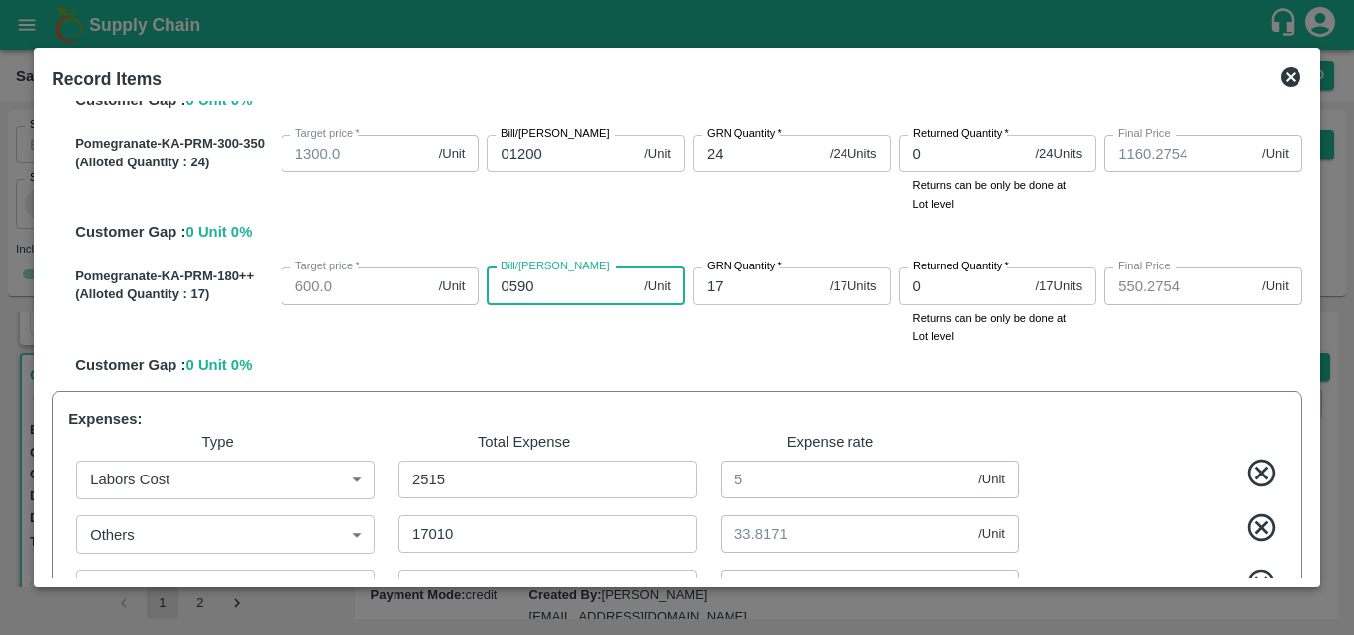
click at [534, 287] on input "0590" at bounding box center [562, 287] width 150 height 38
click at [612, 341] on div "Bill/Patti price 0575 /Unit Bill/Patti price" at bounding box center [582, 303] width 206 height 86
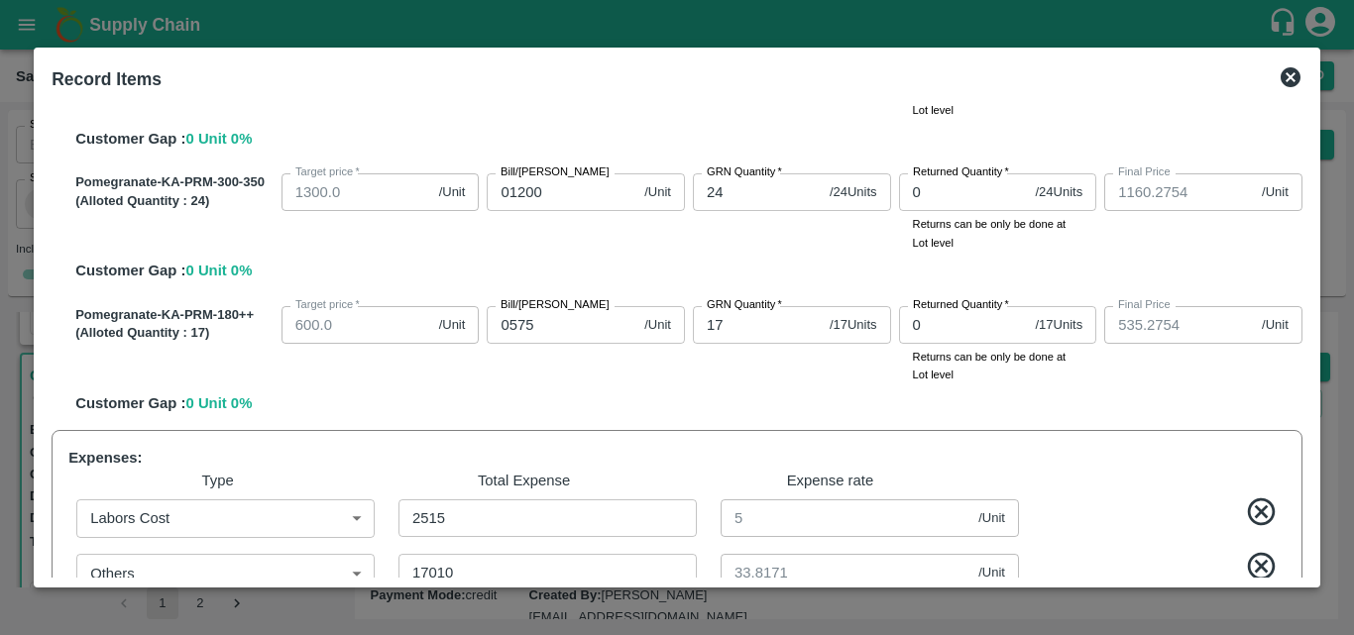
scroll to position [674, 0]
click at [553, 335] on input "0575" at bounding box center [562, 326] width 150 height 38
click at [649, 378] on div "Bill/Patti price 0580 /Unit Bill/Patti price" at bounding box center [582, 342] width 206 height 86
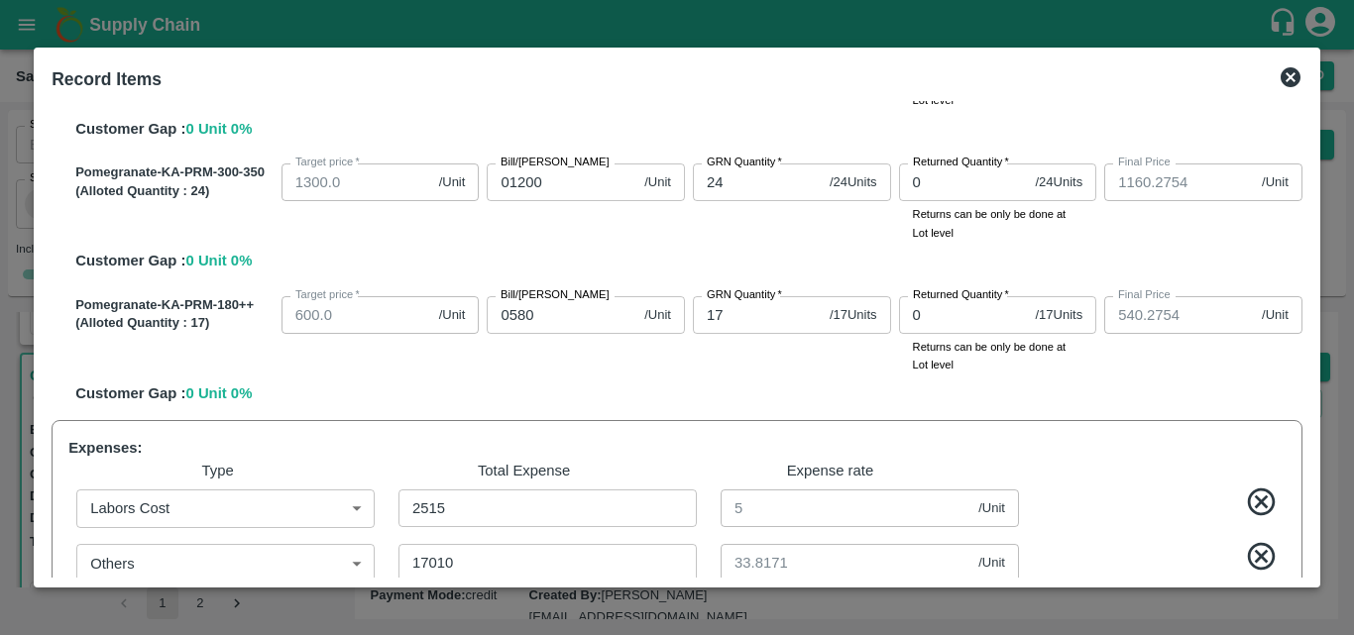
scroll to position [684, 0]
click at [557, 315] on input "0580" at bounding box center [562, 316] width 150 height 38
click at [623, 378] on div "Pomegranate-KA-PRM-180++ (Alloted Quantity : 17 ) Target price   * 600.0 /Unit …" at bounding box center [684, 347] width 1235 height 117
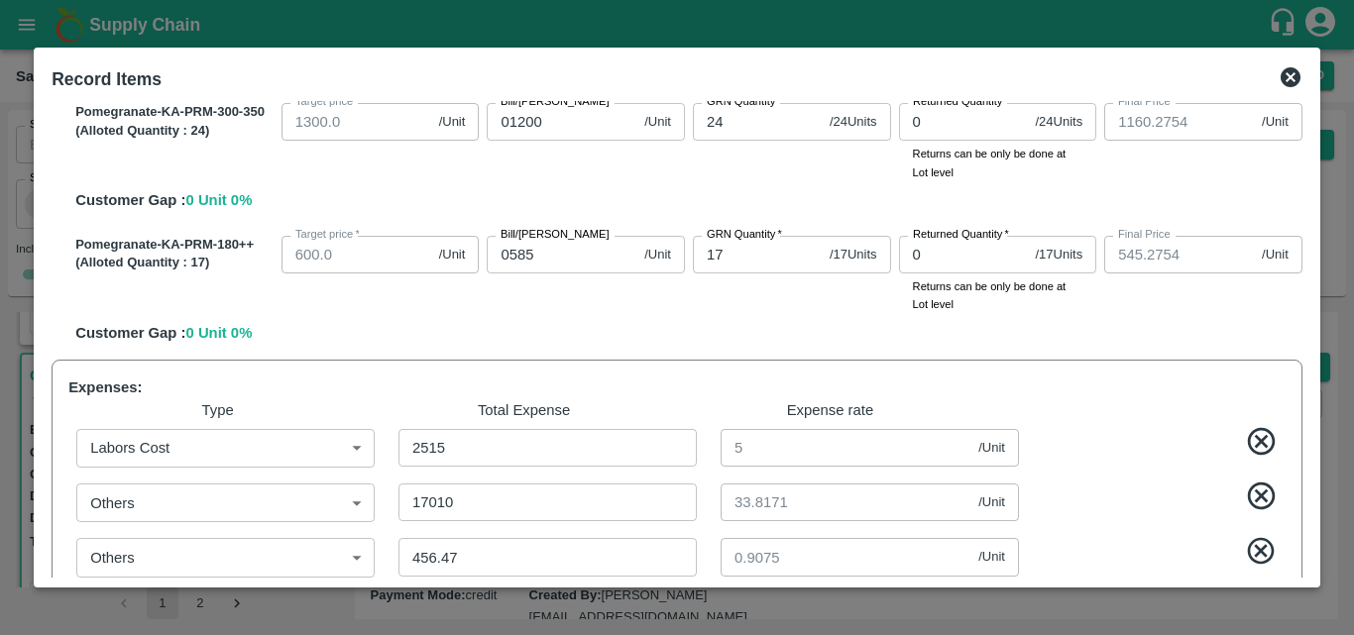
scroll to position [744, 0]
click at [568, 272] on input "0585" at bounding box center [562, 257] width 150 height 38
click at [660, 334] on div "Pomegranate-KA-PRM-180++ (Alloted Quantity : 17 ) Target price   * 600.0 /Unit …" at bounding box center [684, 288] width 1235 height 117
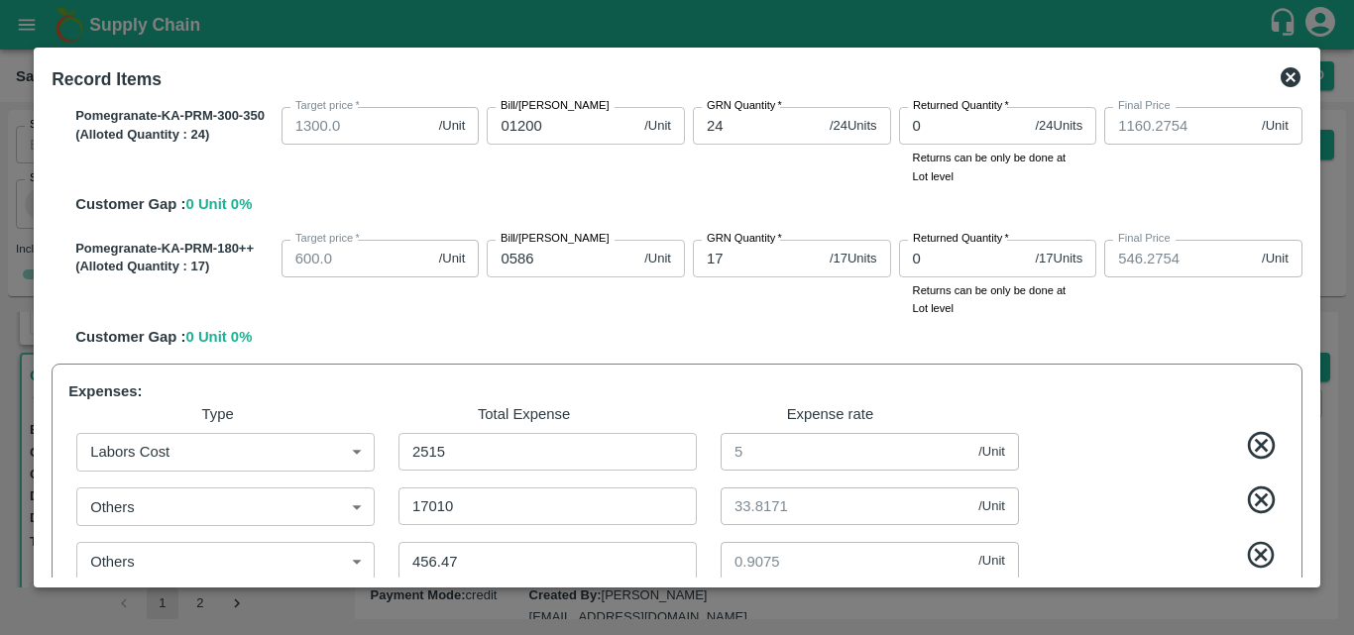
scroll to position [736, 0]
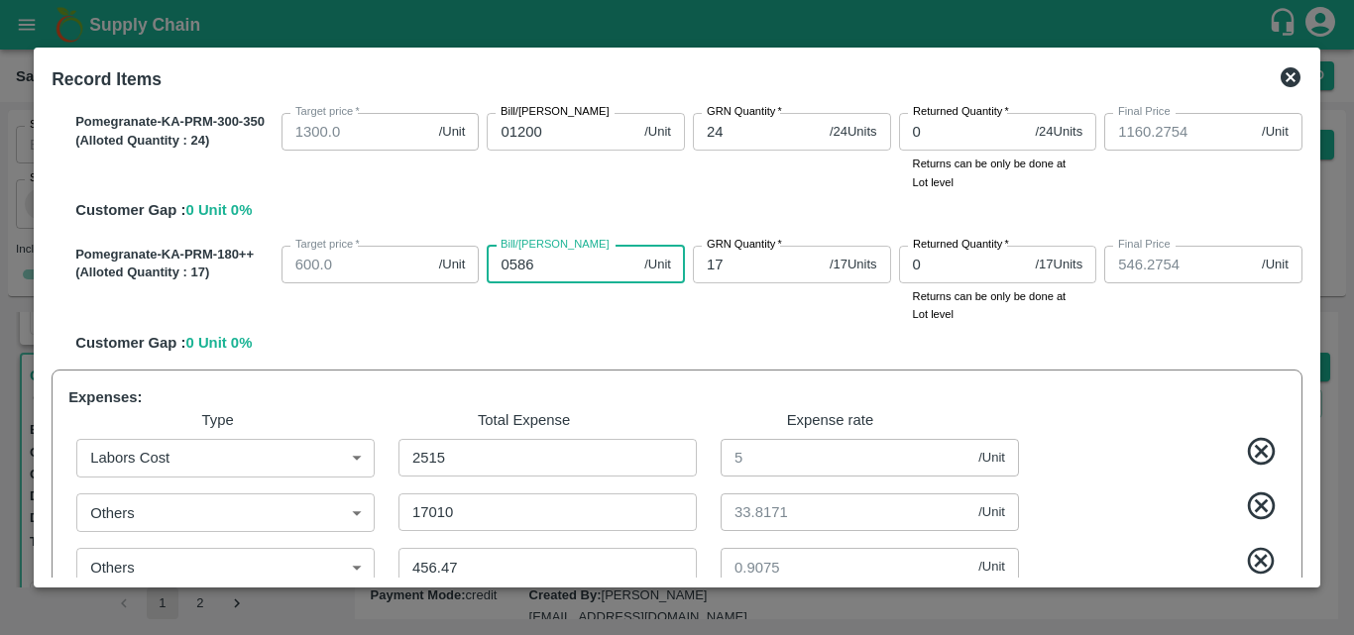
click at [570, 268] on input "0586" at bounding box center [562, 265] width 150 height 38
click at [661, 322] on div "Bill/Patti price 0587 /Unit Bill/Patti price" at bounding box center [582, 281] width 206 height 86
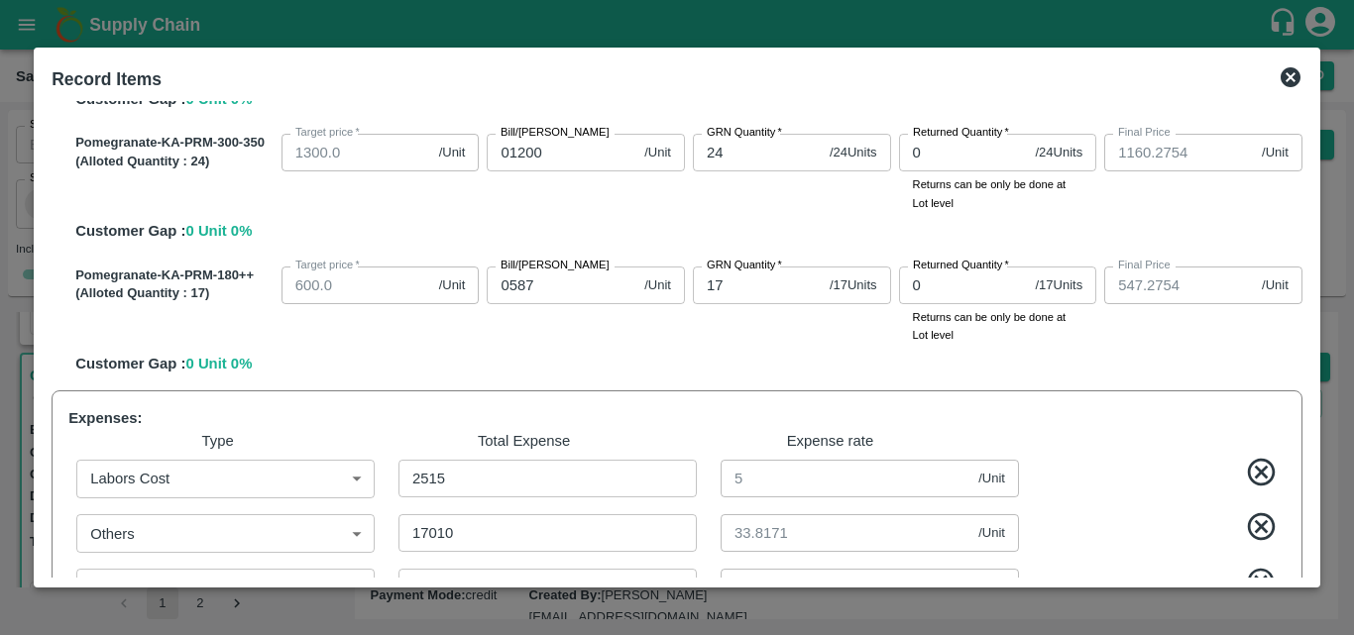
scroll to position [714, 0]
click at [578, 298] on input "0587" at bounding box center [562, 287] width 150 height 38
click at [640, 356] on div "Pomegranate-KA-PRM-180++ (Alloted Quantity : 17 ) Target price   * 600.0 /Unit …" at bounding box center [684, 318] width 1235 height 117
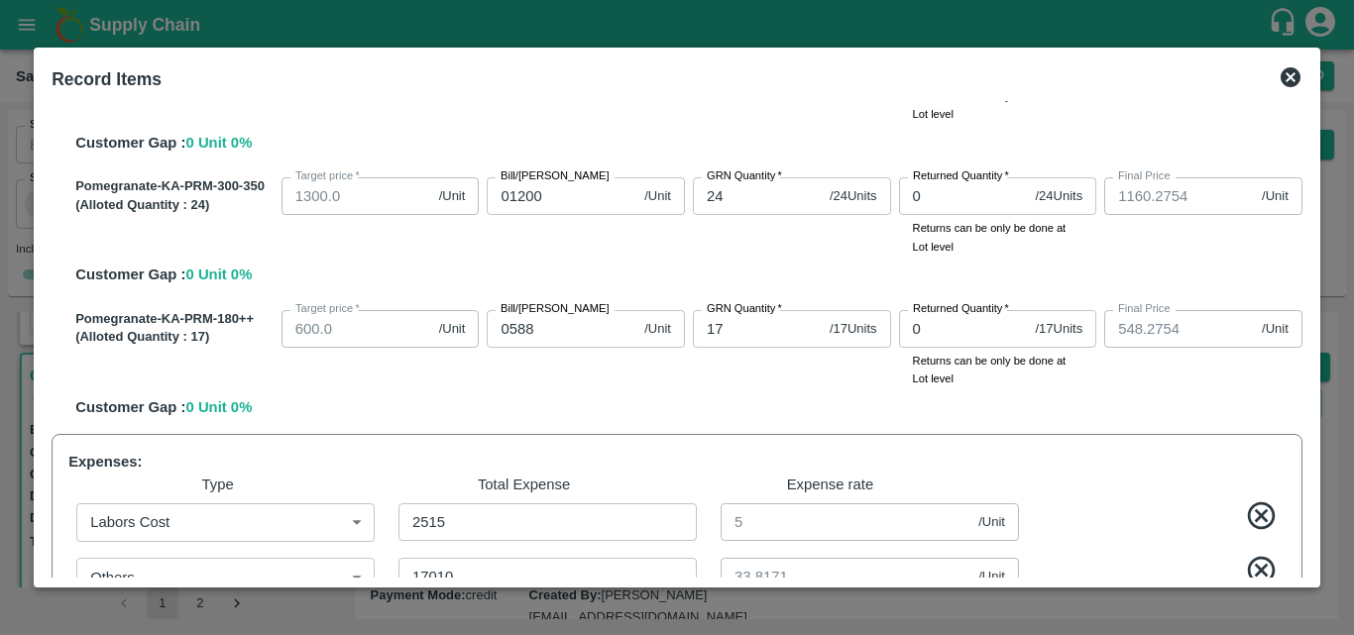
scroll to position [660, 0]
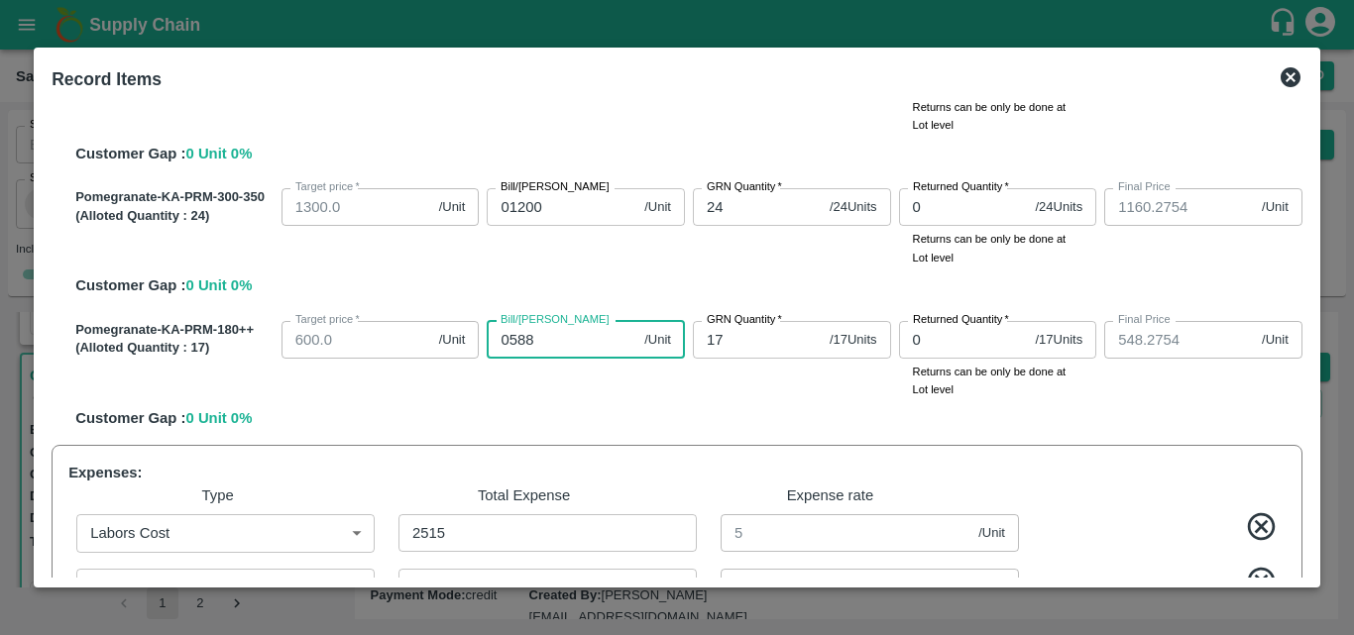
click at [562, 336] on input "0588" at bounding box center [562, 340] width 150 height 38
click at [623, 398] on div "Bill/Patti price 0589 /Unit Bill/Patti price" at bounding box center [582, 356] width 206 height 86
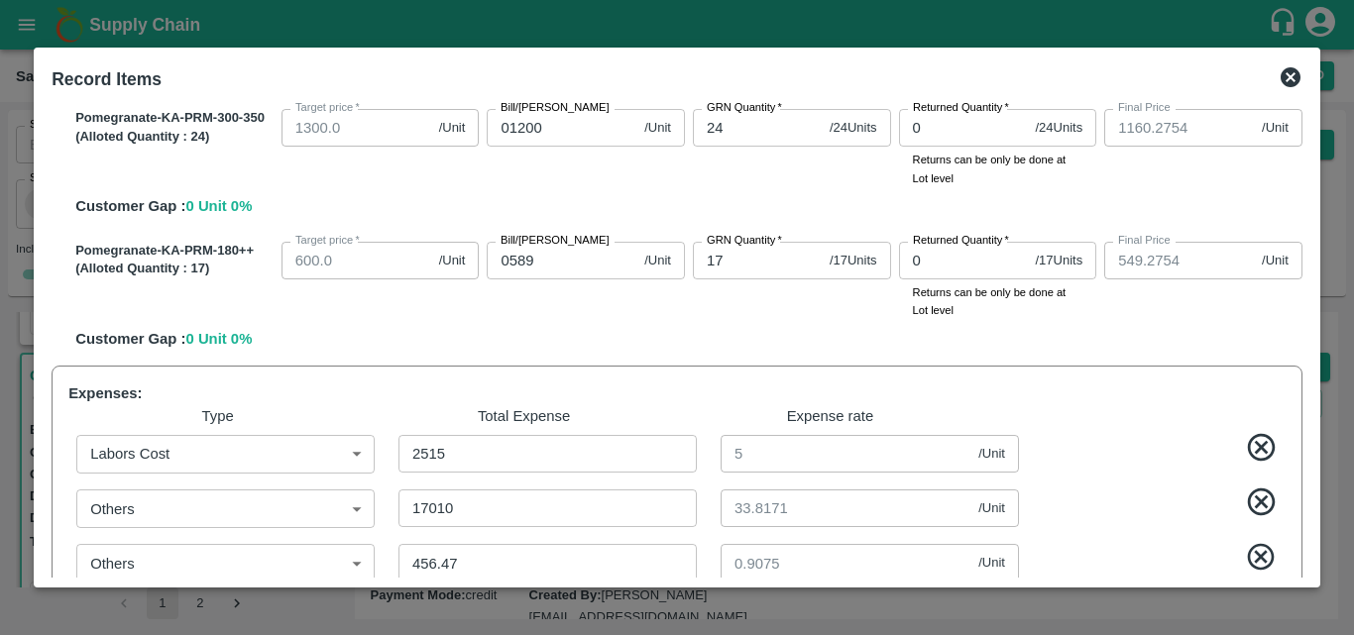
scroll to position [739, 0]
click at [544, 260] on input "0589" at bounding box center [562, 262] width 150 height 38
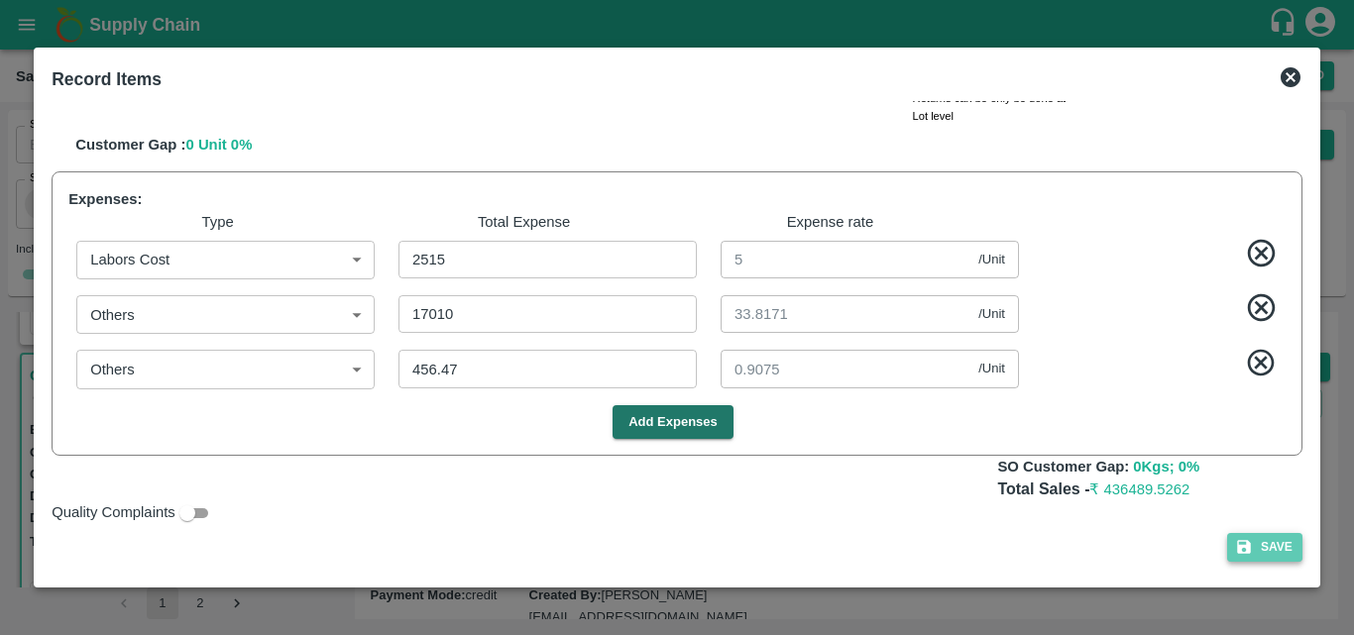
click at [1253, 551] on button "Save" at bounding box center [1264, 547] width 75 height 29
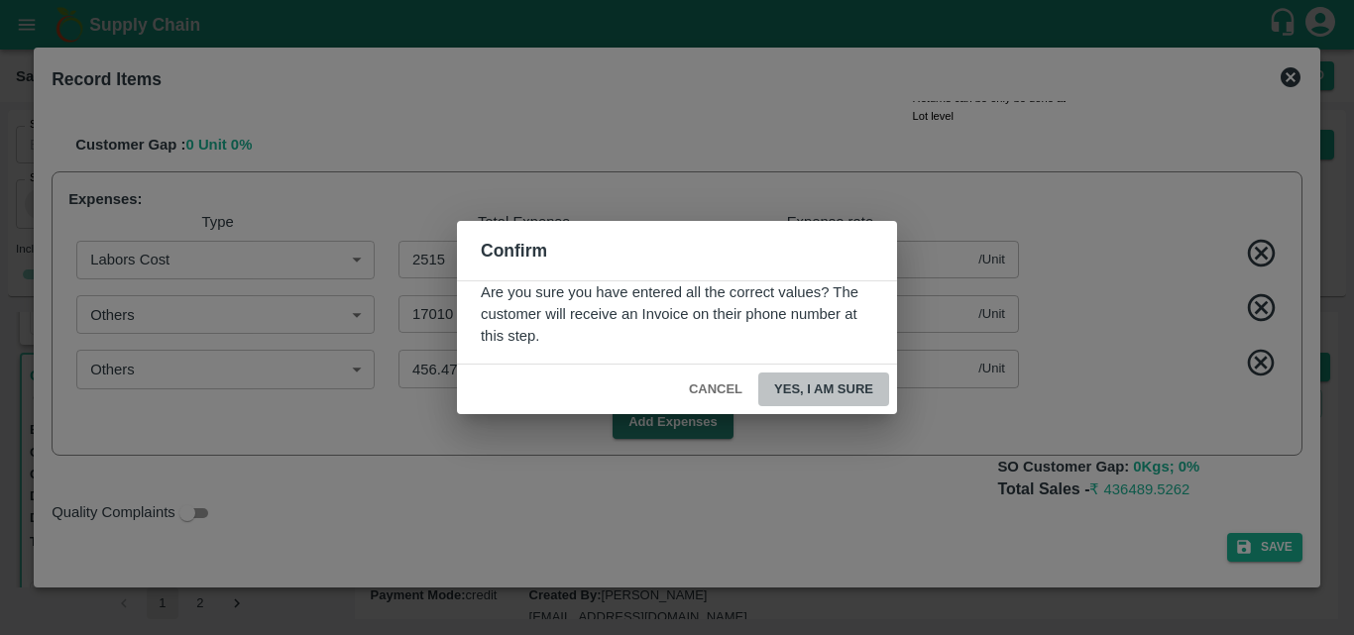
click at [830, 390] on button "Yes, I am sure" at bounding box center [823, 390] width 131 height 35
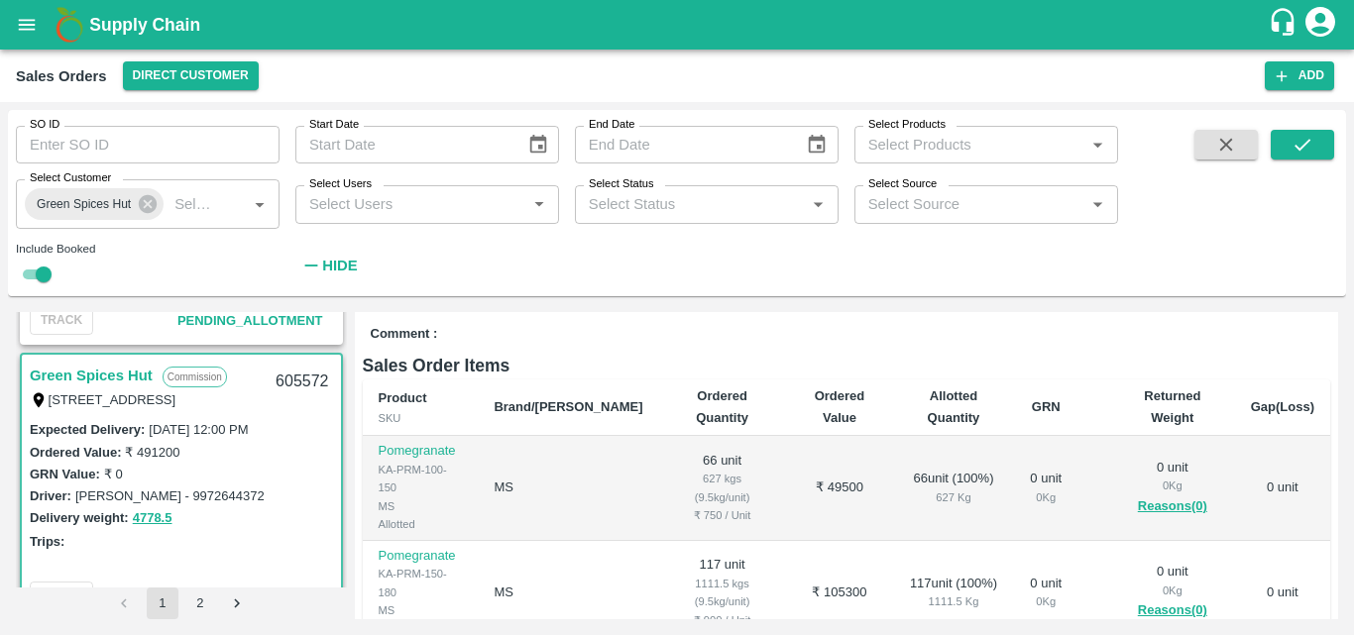
scroll to position [0, 0]
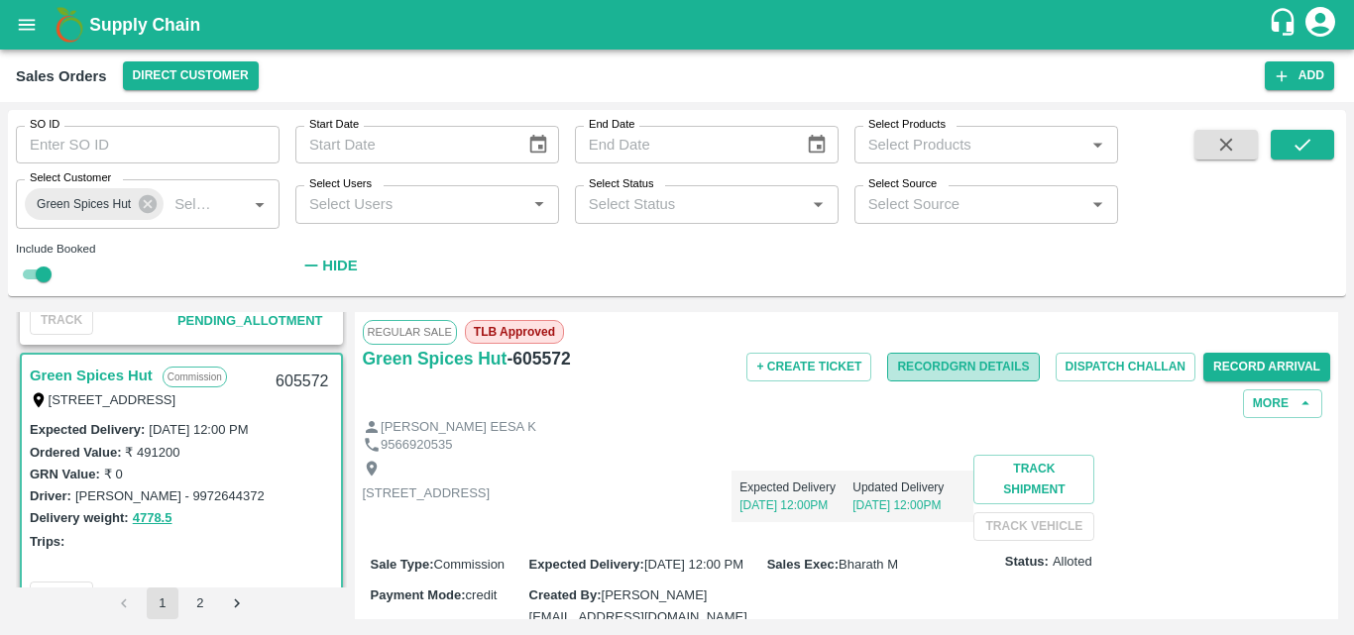
click at [960, 372] on button "Record GRN Details" at bounding box center [963, 367] width 152 height 29
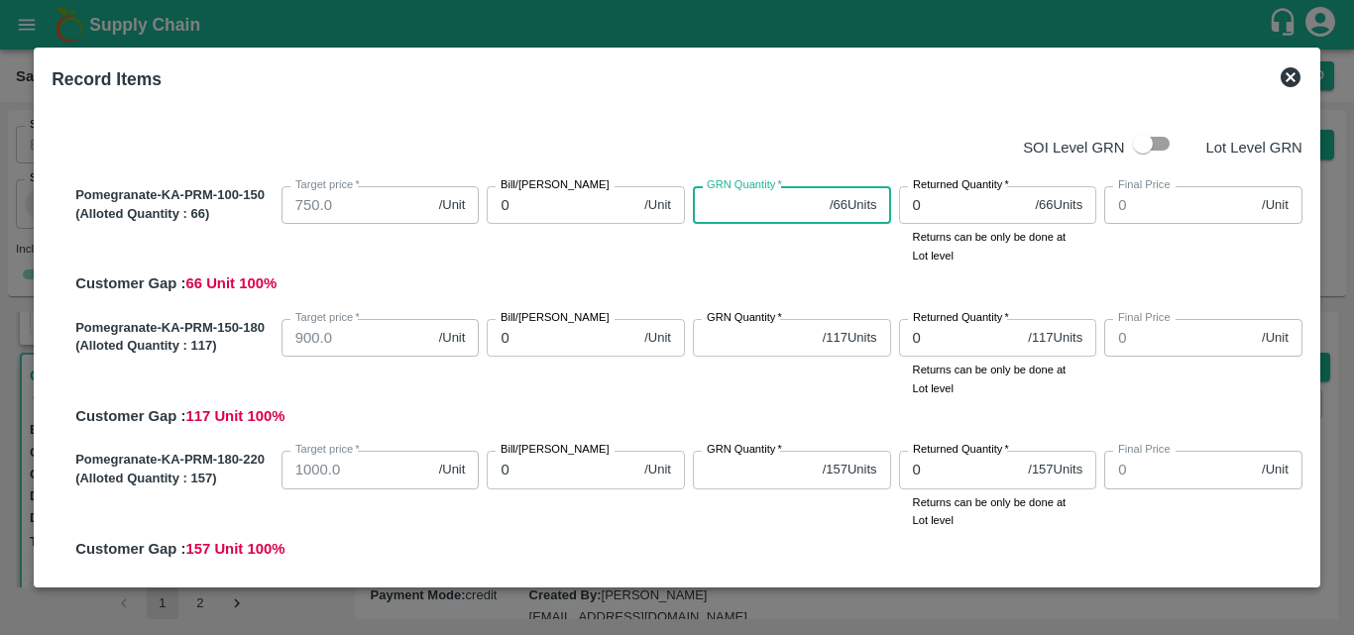
click at [738, 218] on input "GRN Quantity   *" at bounding box center [757, 205] width 129 height 38
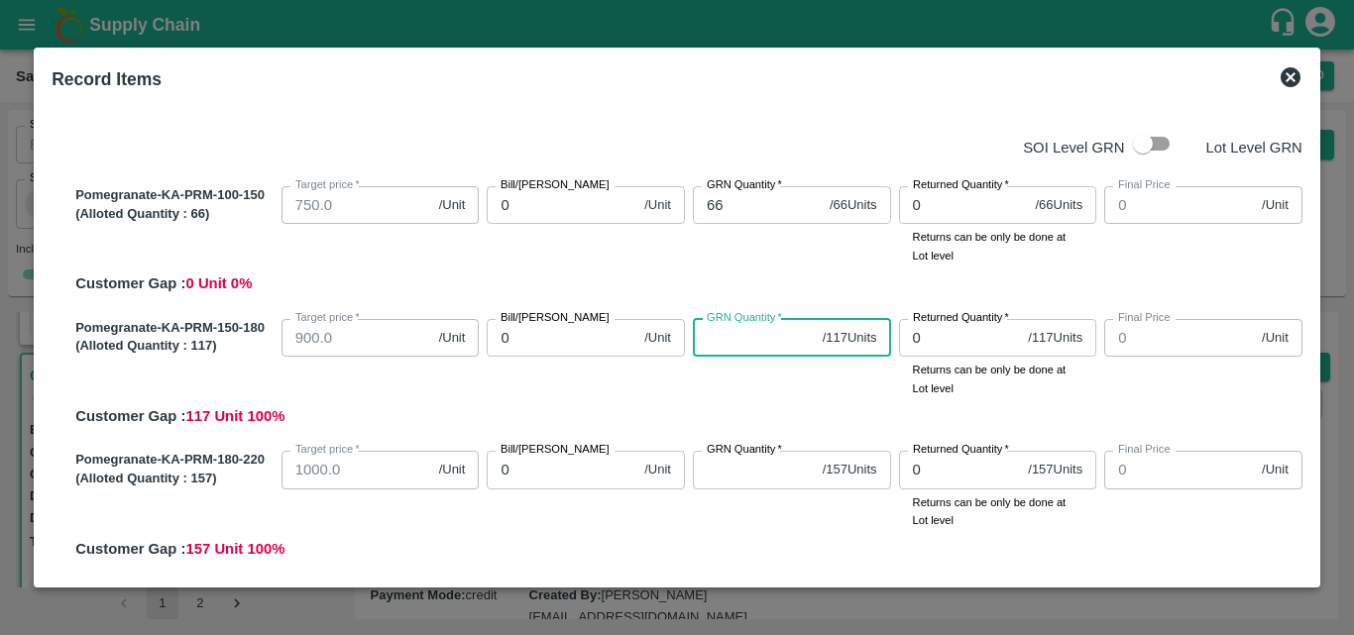
click at [728, 354] on input "GRN Quantity   *" at bounding box center [754, 338] width 122 height 38
click at [767, 397] on div "GRN Quantity   * 117 / 117 Units GRN Quantity" at bounding box center [788, 354] width 206 height 86
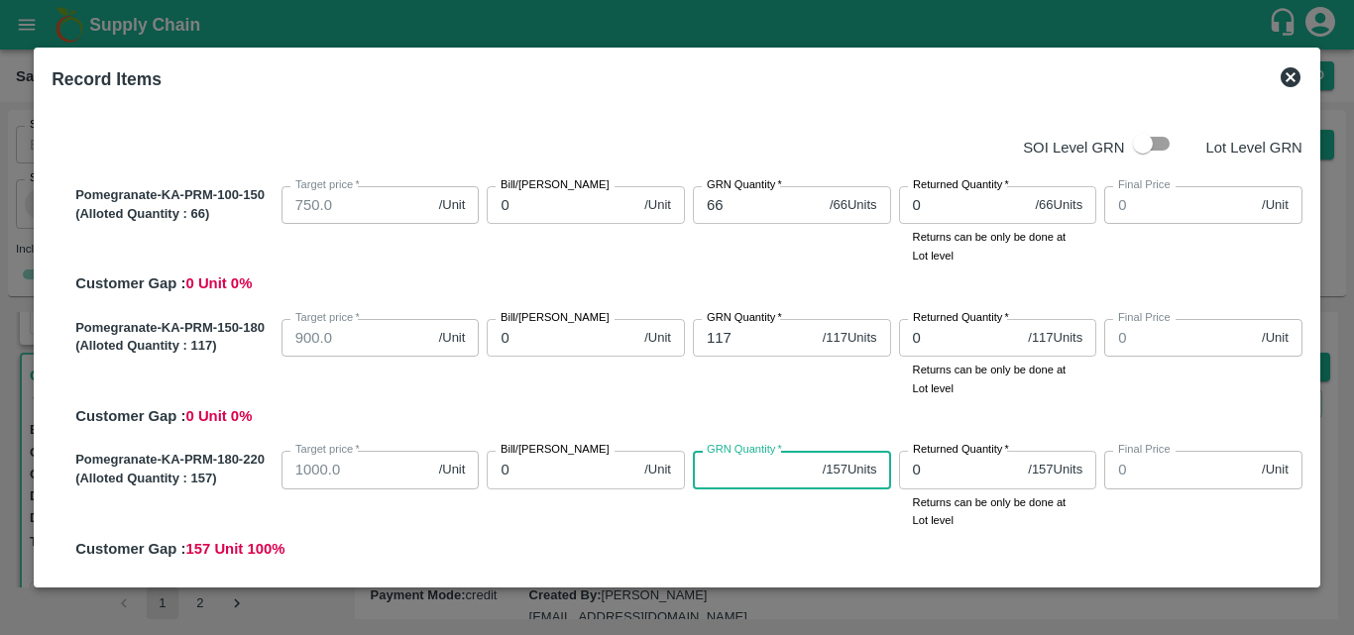
click at [739, 488] on input "GRN Quantity   *" at bounding box center [754, 470] width 122 height 38
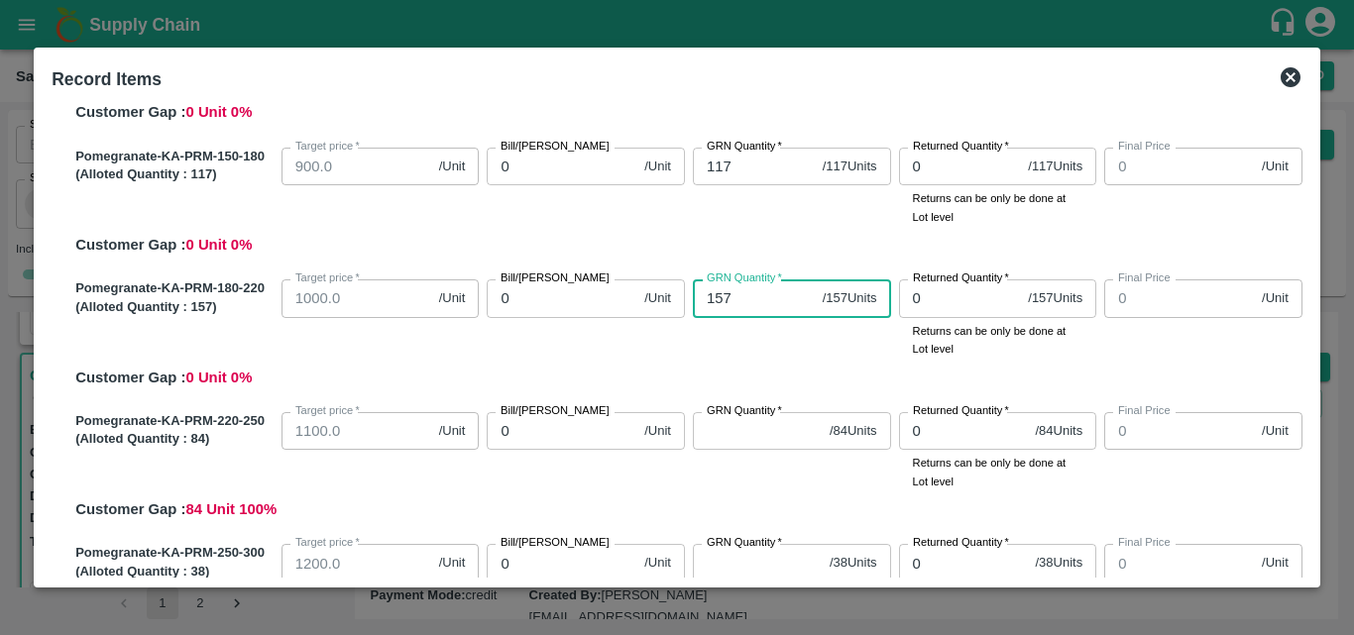
scroll to position [178, 0]
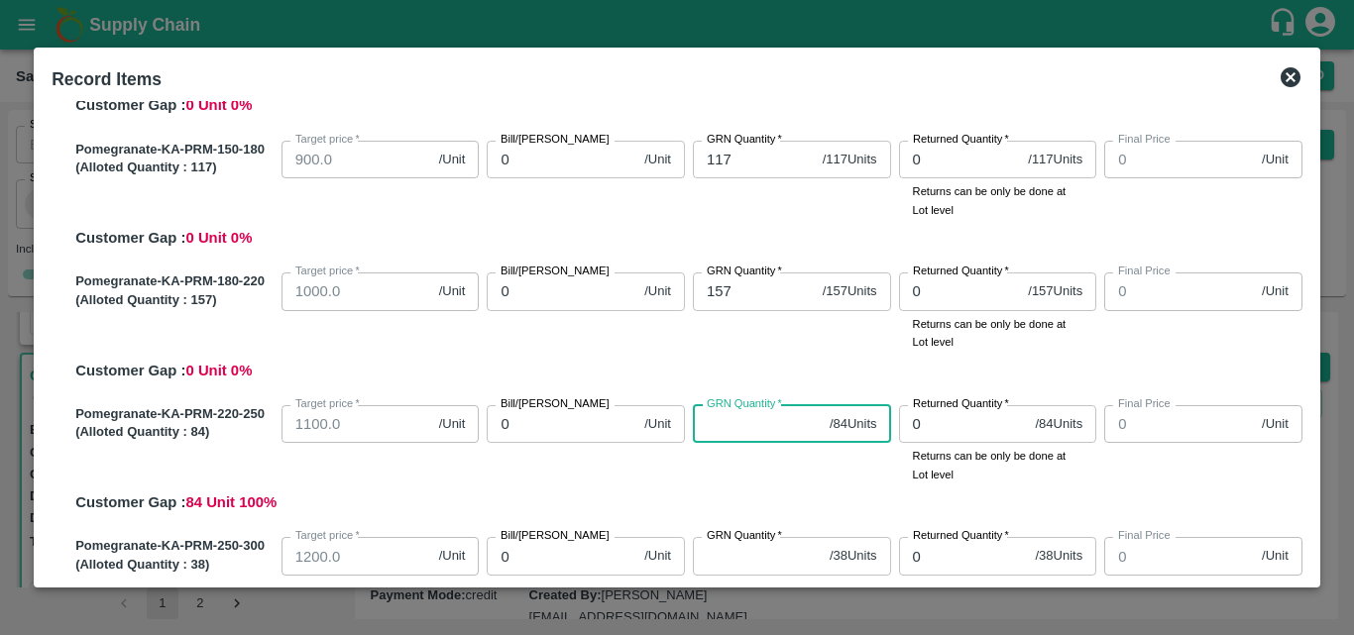
click at [748, 435] on input "GRN Quantity   *" at bounding box center [757, 424] width 129 height 38
click at [760, 450] on div "GRN Quantity   * 84 / 84 Units GRN Quantity" at bounding box center [788, 441] width 206 height 86
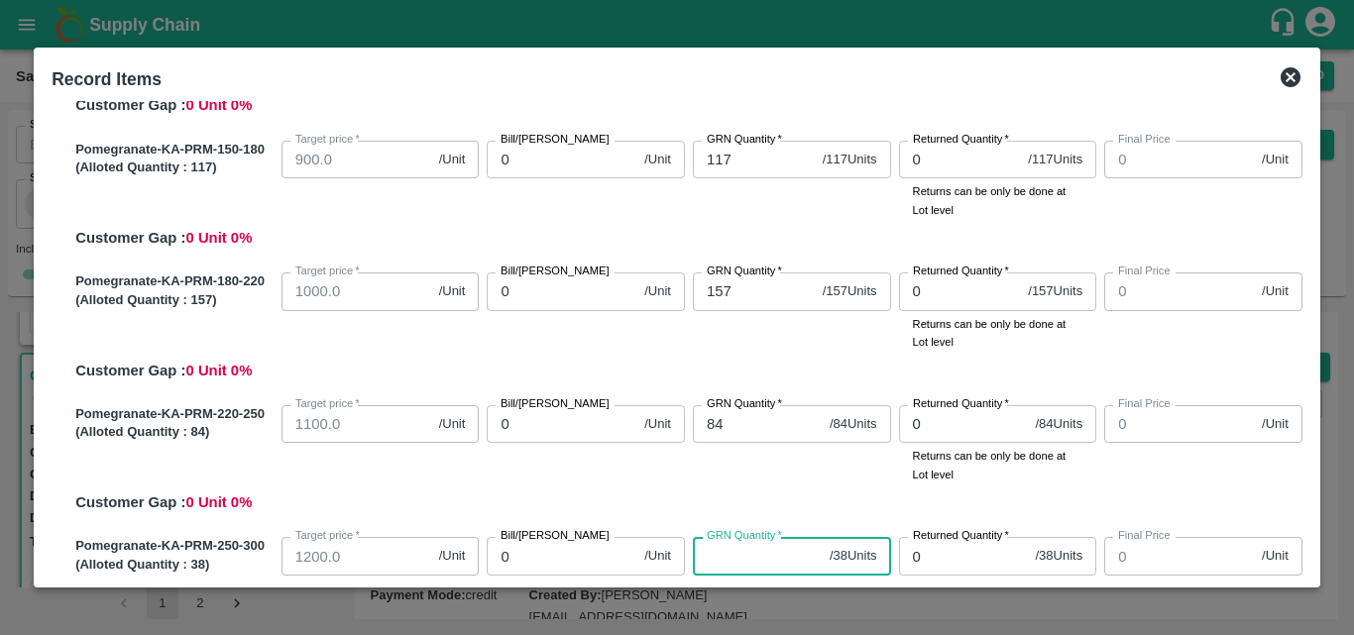
click at [750, 558] on input "GRN Quantity   *" at bounding box center [757, 556] width 129 height 38
click at [800, 473] on div "GRN Quantity   * 84 / 84 Units GRN Quantity" at bounding box center [788, 441] width 206 height 86
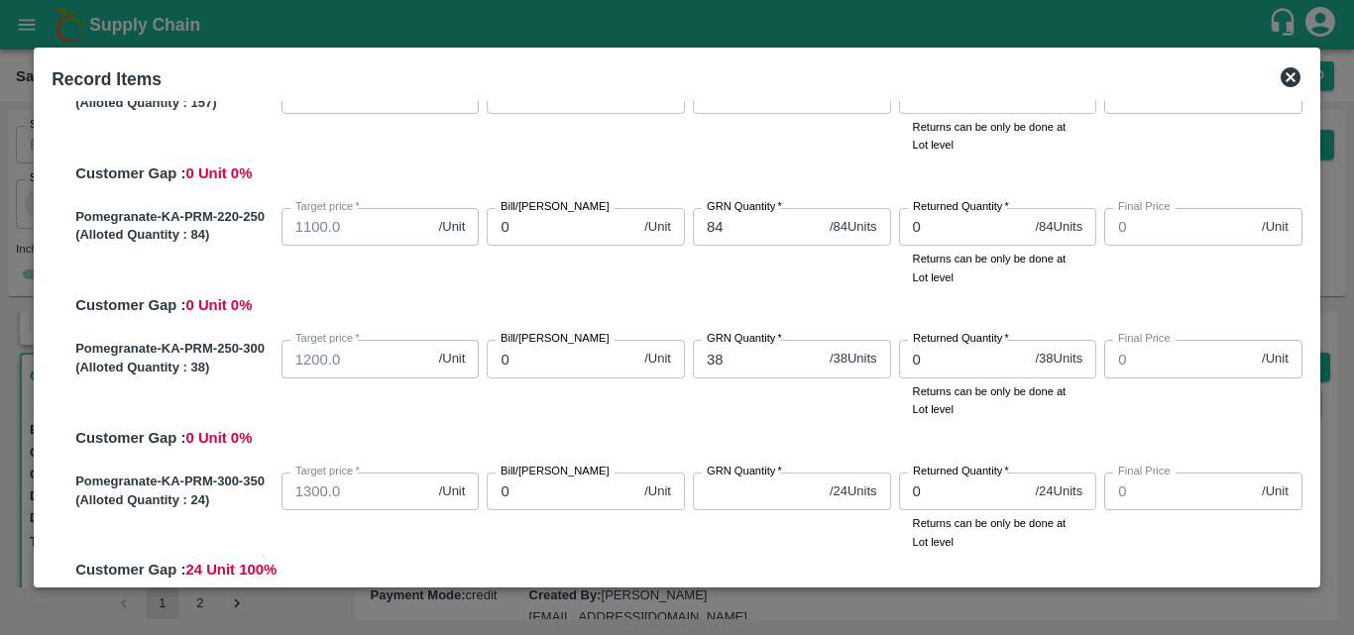
scroll to position [507, 0]
drag, startPoint x: 757, startPoint y: 387, endPoint x: 744, endPoint y: 370, distance: 21.8
click at [744, 370] on div "GRN Quantity   * / 24 Units GRN Quantity" at bounding box center [788, 377] width 206 height 86
click at [744, 370] on input "GRN Quantity   *" at bounding box center [757, 361] width 129 height 38
click at [782, 449] on div "Pomegranate-KA-PRM-300-350 (Alloted Quantity : 24 ) Target price   * 1300.0 /Un…" at bounding box center [684, 392] width 1235 height 117
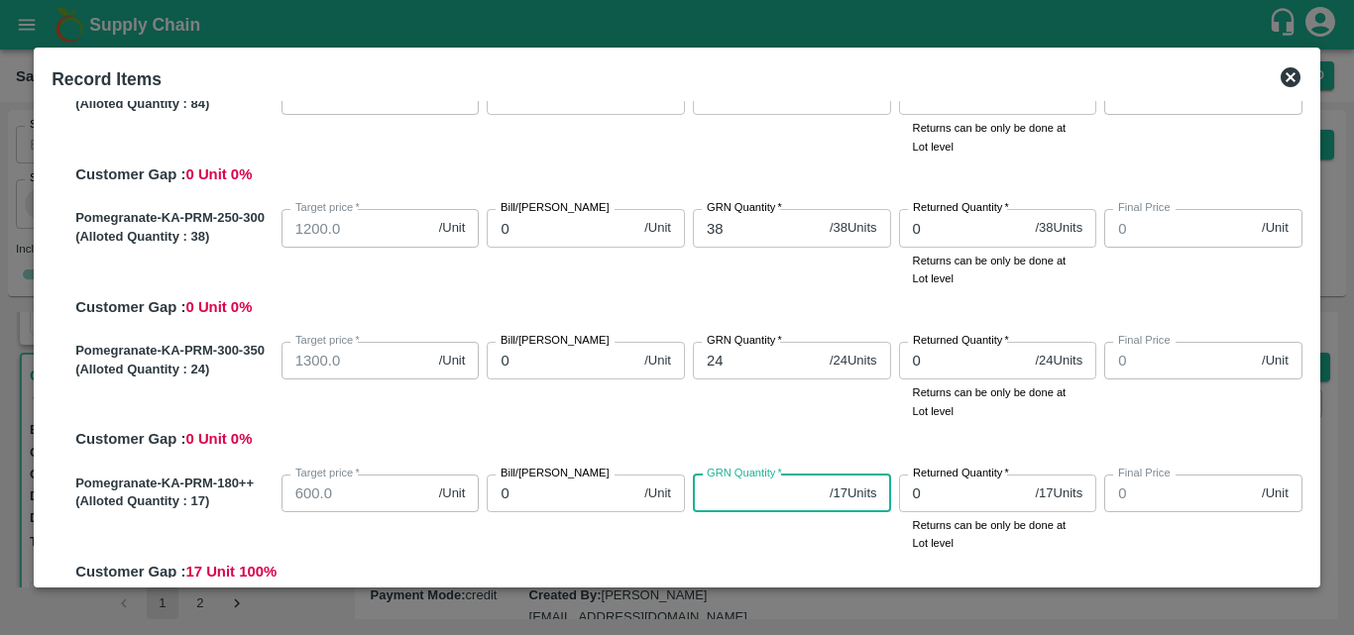
click at [756, 493] on input "GRN Quantity   *" at bounding box center [757, 494] width 129 height 38
click at [824, 543] on div "GRN Quantity   * 17 / 17 Units GRN Quantity" at bounding box center [788, 510] width 206 height 86
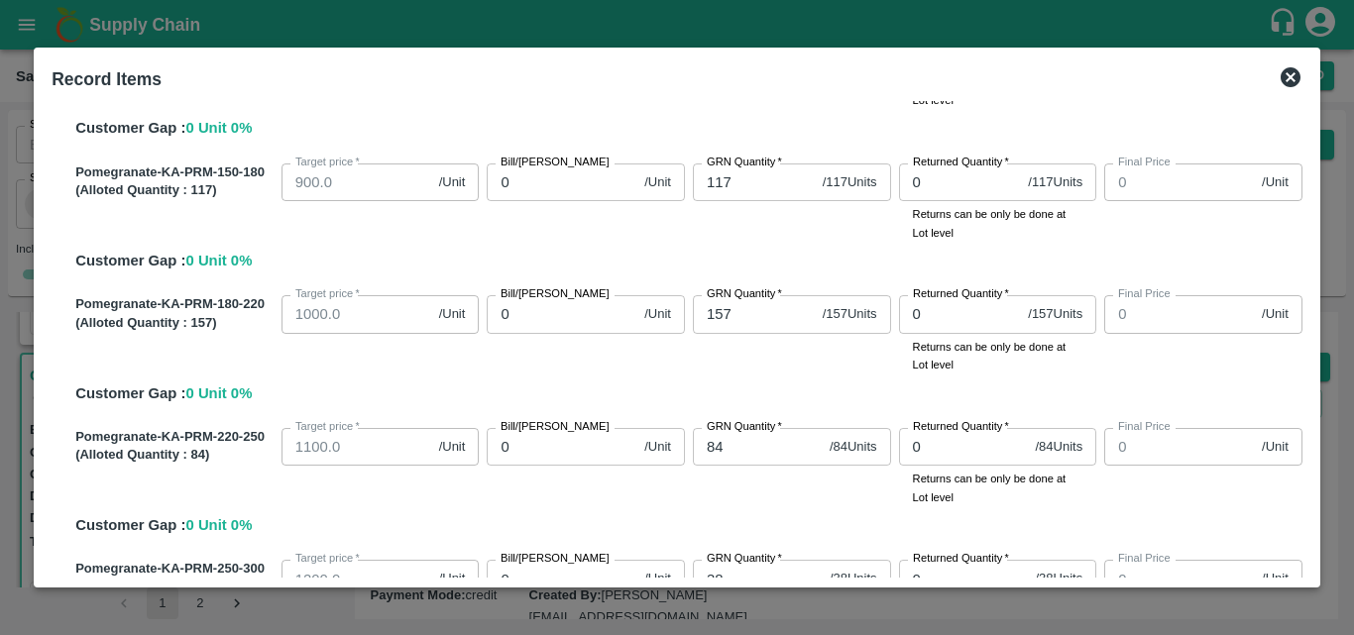
scroll to position [0, 0]
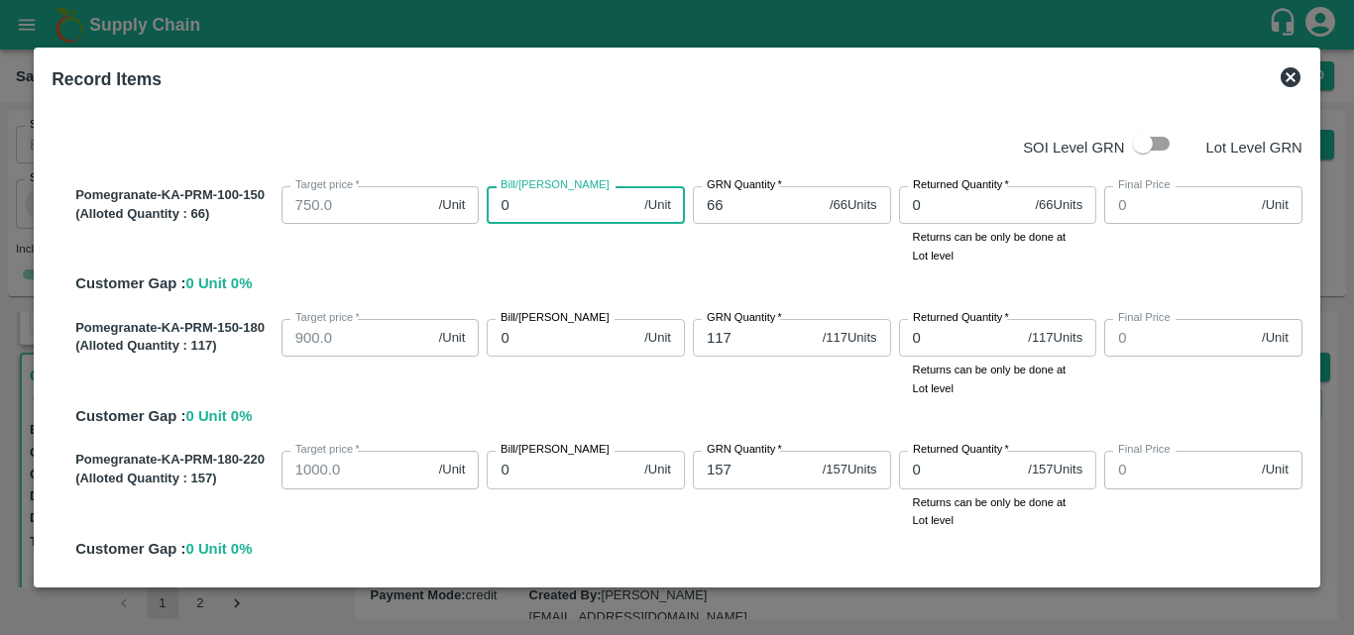
click at [523, 196] on input "0" at bounding box center [562, 205] width 150 height 38
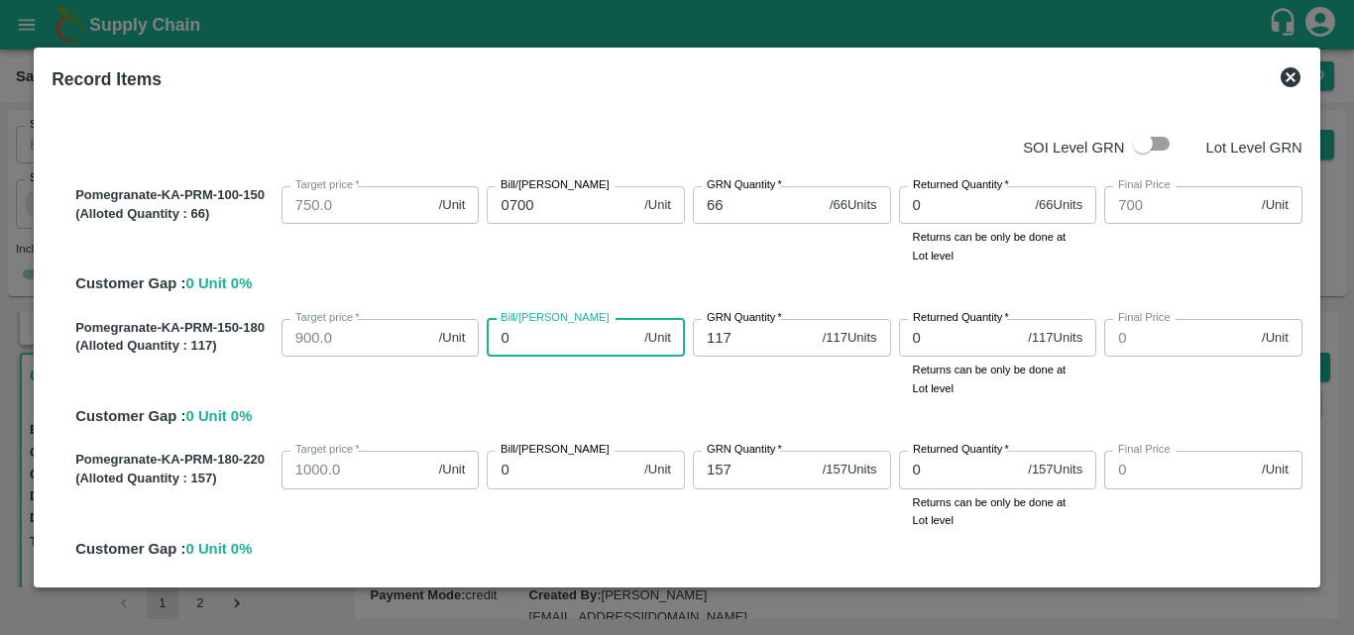
click at [554, 332] on input "0" at bounding box center [562, 338] width 150 height 38
click at [598, 418] on div "Pomegranate-KA-PRM-150-180 (Alloted Quantity : 117 ) Target price   * 900.0 /Un…" at bounding box center [684, 369] width 1235 height 117
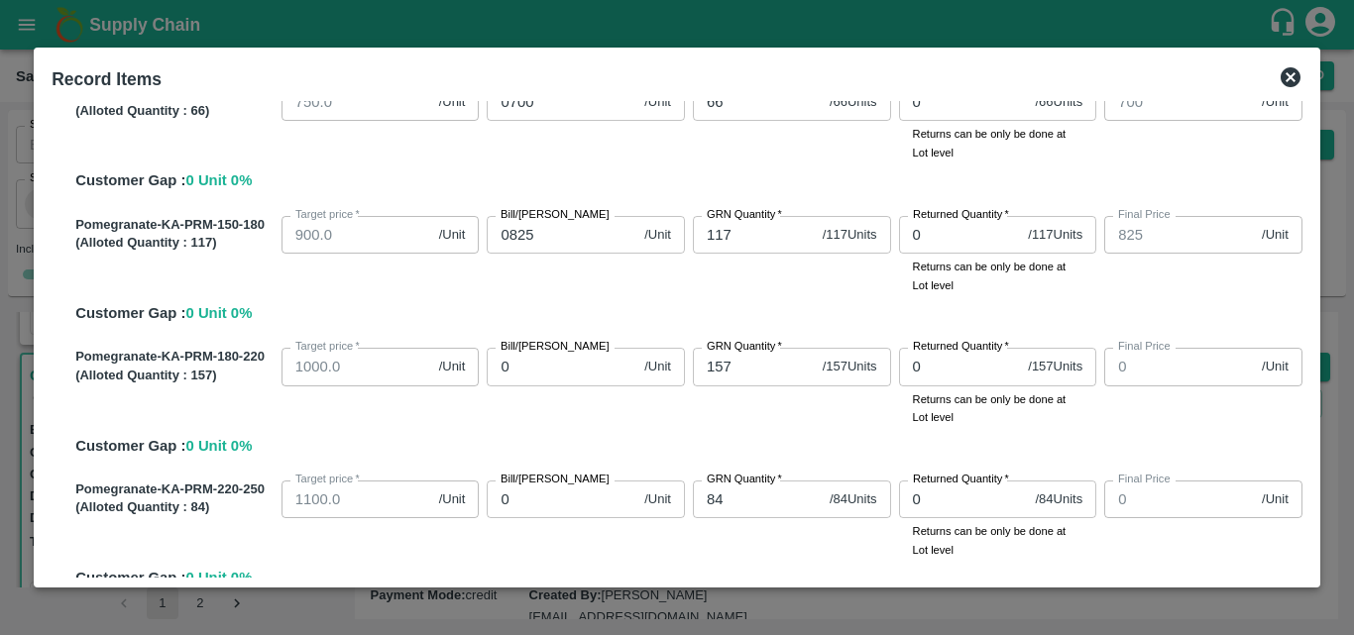
scroll to position [106, 0]
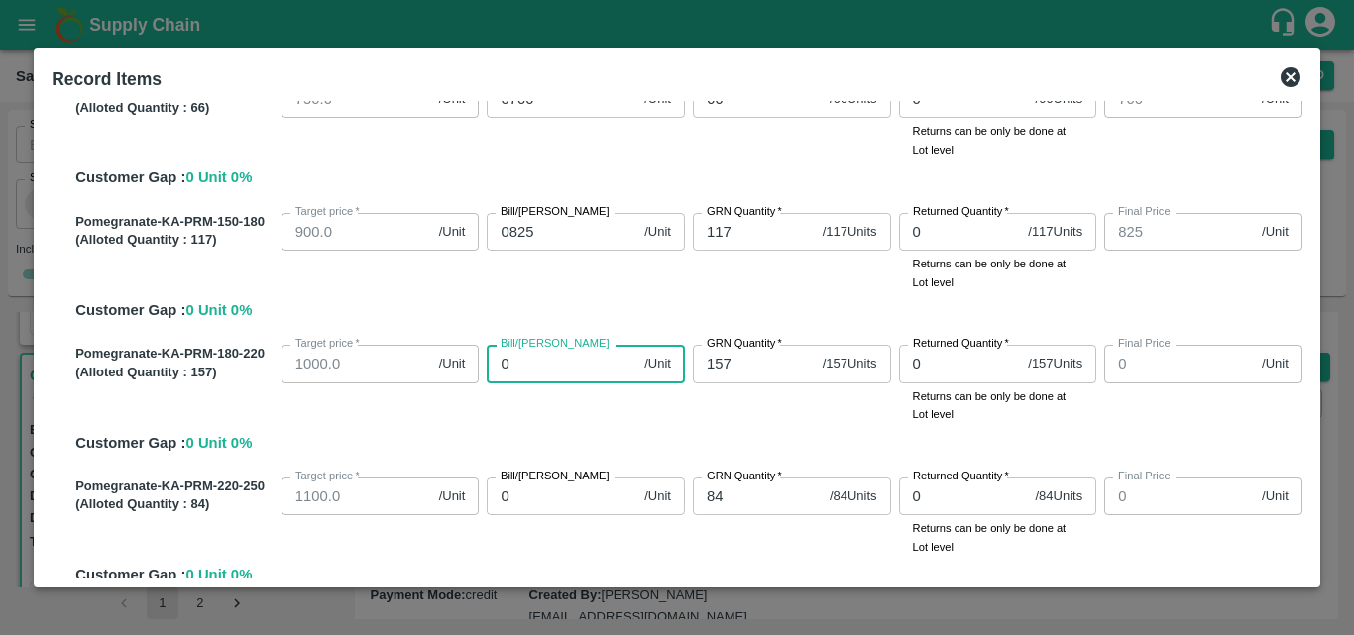
click at [566, 369] on input "0" at bounding box center [562, 364] width 150 height 38
click at [604, 419] on div "Bill/Patti price 0950 /Unit Bill/Patti price" at bounding box center [582, 380] width 206 height 86
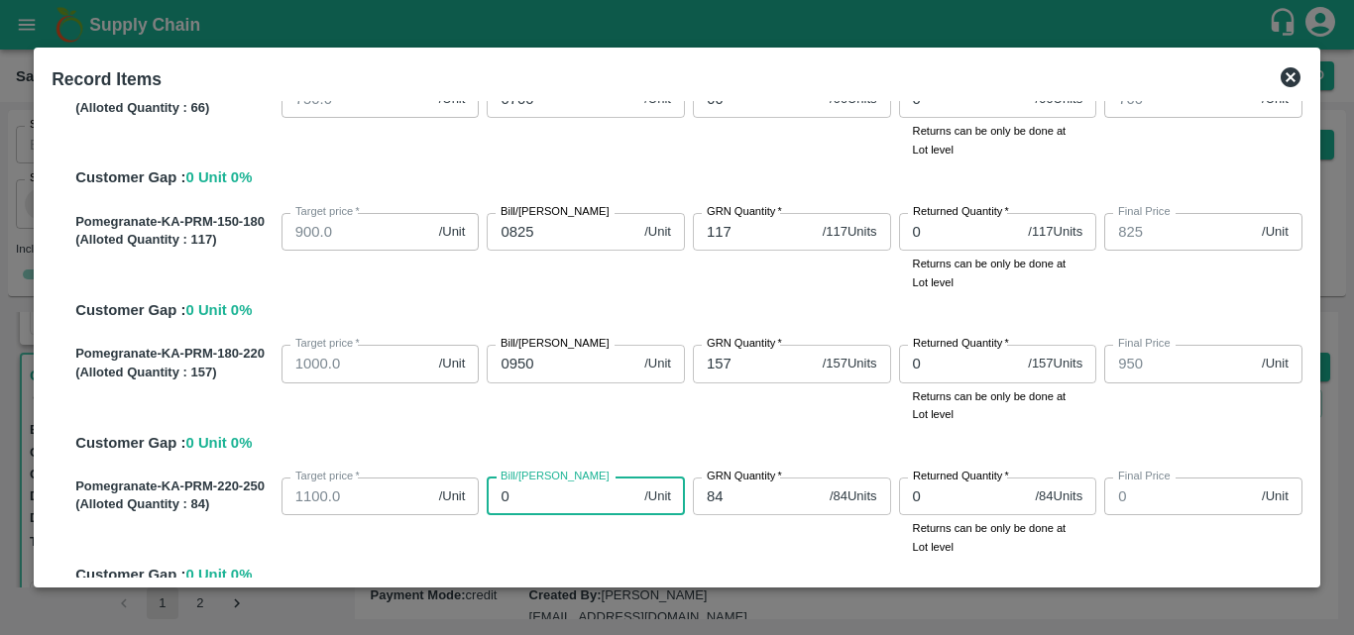
click at [582, 506] on input "0" at bounding box center [562, 497] width 150 height 38
click at [669, 429] on div "Pomegranate-KA-PRM-180-220 (Alloted Quantity : 157 ) Target price   * 1000.0 /U…" at bounding box center [684, 395] width 1235 height 117
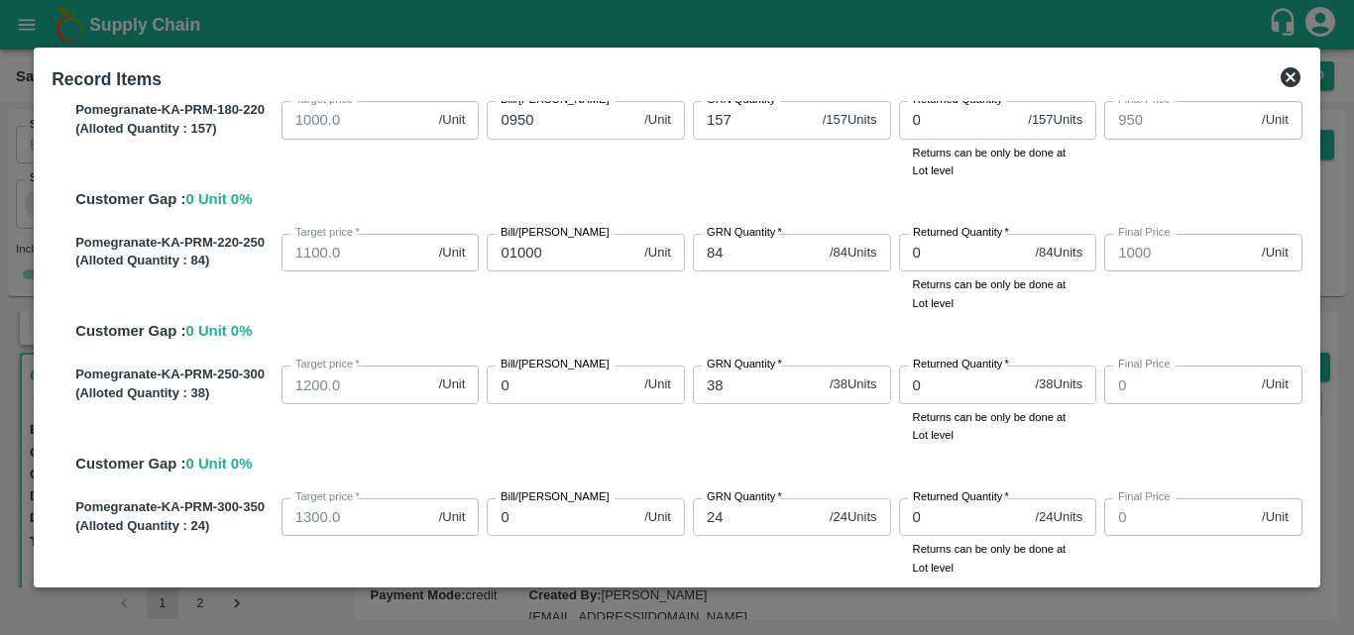
scroll to position [354, 0]
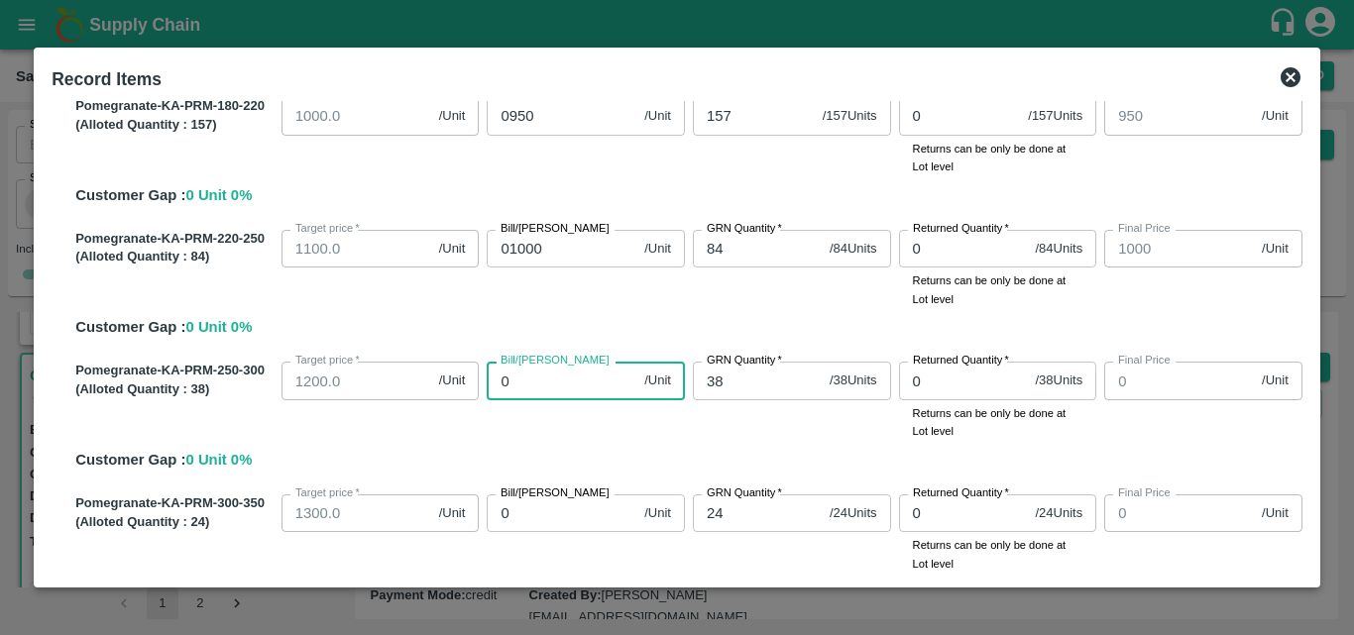
click at [592, 389] on input "0" at bounding box center [562, 381] width 150 height 38
click at [610, 459] on div "Pomegranate-KA-PRM-250-300 (Alloted Quantity : 38 ) Target price   * 1200.0 /Un…" at bounding box center [684, 412] width 1235 height 117
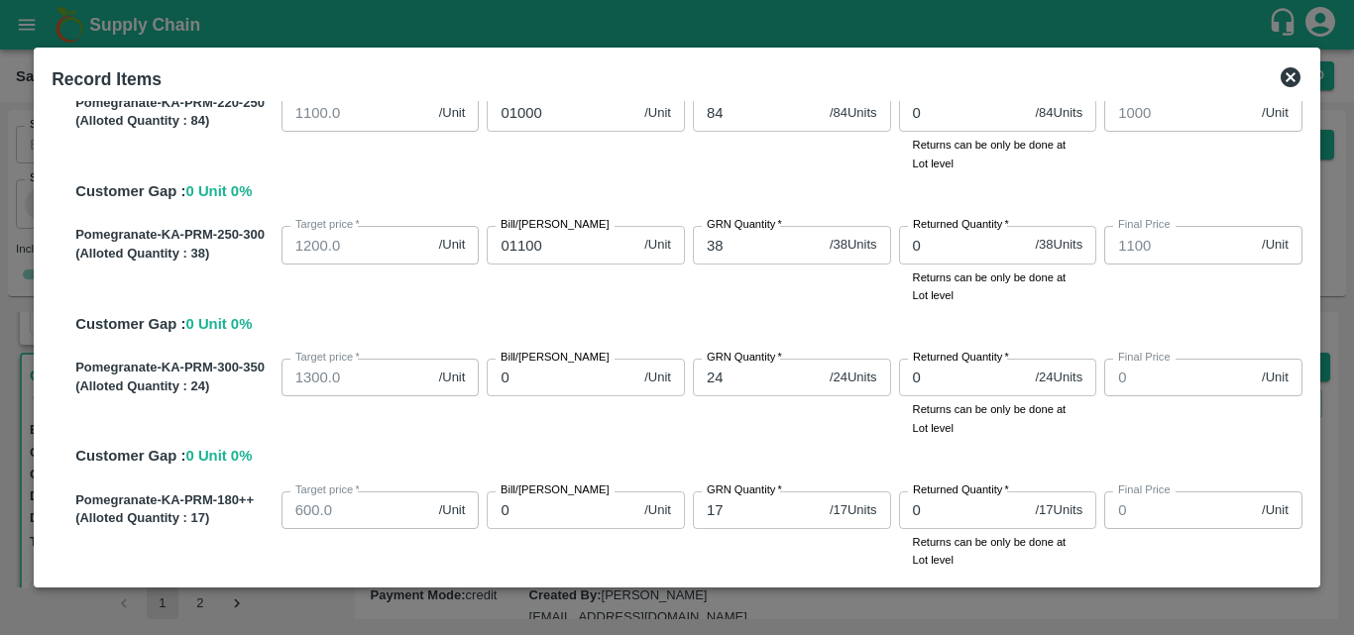
click at [554, 394] on input "0" at bounding box center [562, 378] width 150 height 38
click at [619, 448] on div "Pomegranate-KA-PRM-300-350 (Alloted Quantity : 24 ) Target price   * 1300.0 /Un…" at bounding box center [684, 409] width 1235 height 117
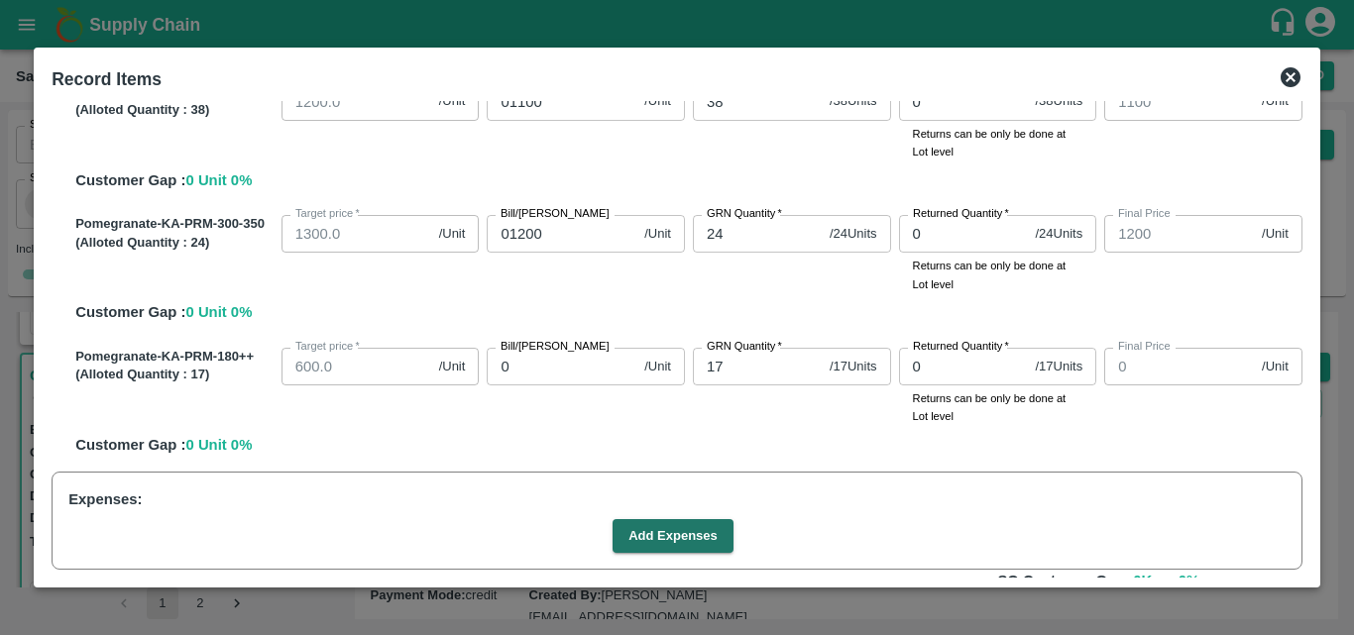
scroll to position [690, 0]
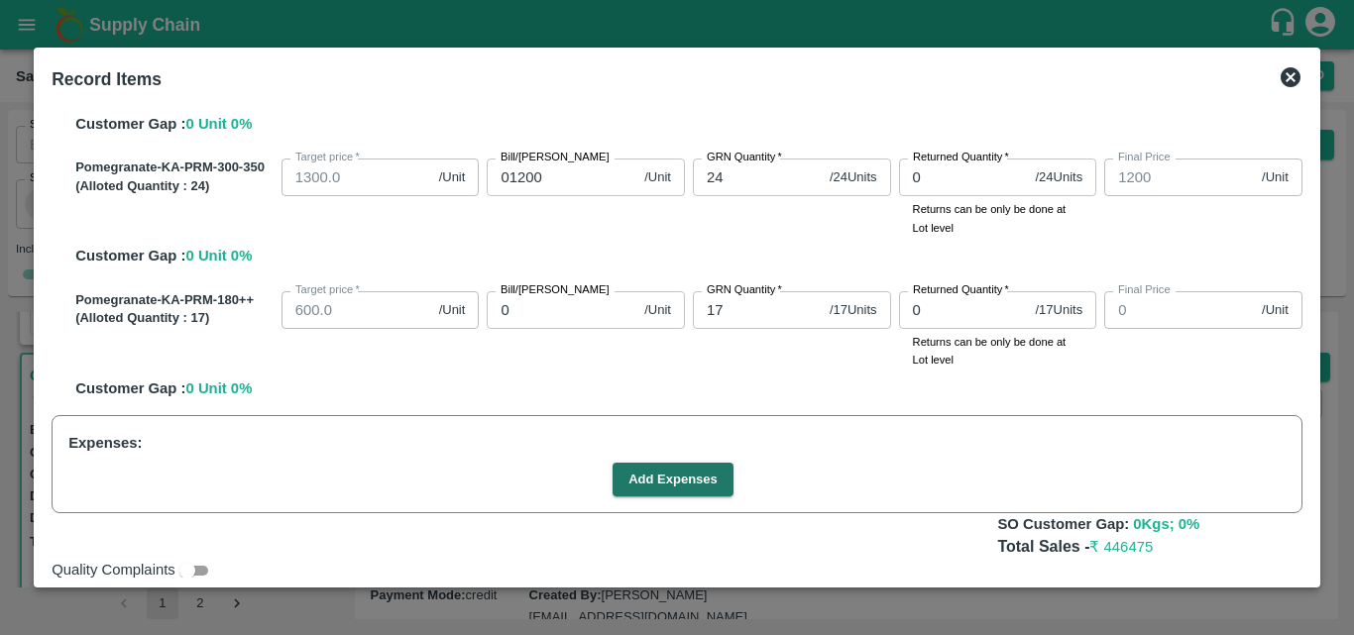
click at [527, 319] on input "0" at bounding box center [562, 310] width 150 height 38
click at [840, 474] on div "Add Expenses" at bounding box center [672, 480] width 1225 height 35
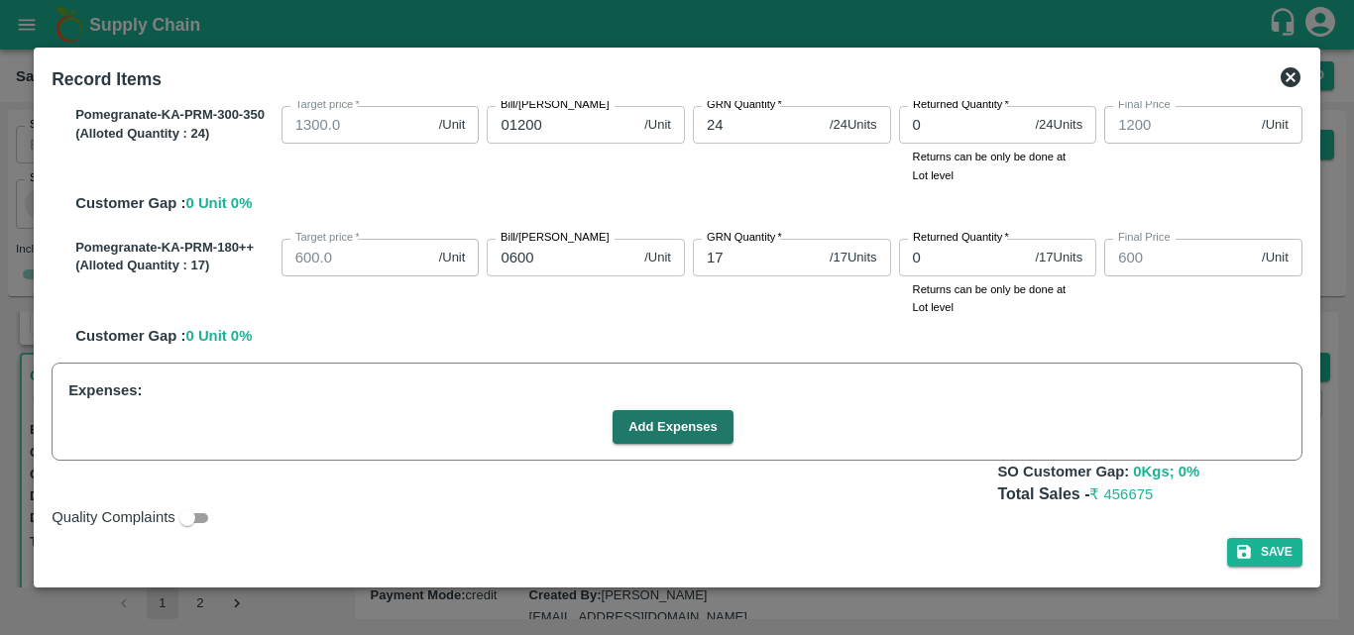
scroll to position [744, 0]
click at [621, 425] on button "Add Expenses" at bounding box center [673, 426] width 121 height 35
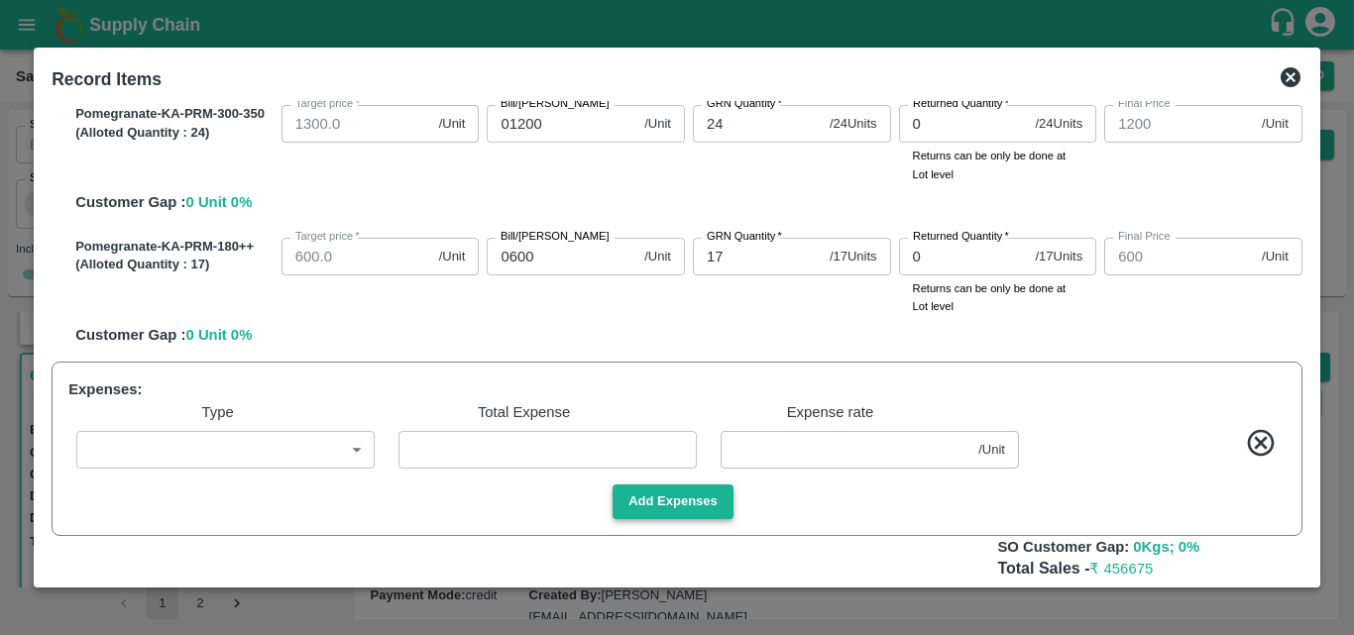
click at [685, 511] on button "Add Expenses" at bounding box center [673, 502] width 121 height 35
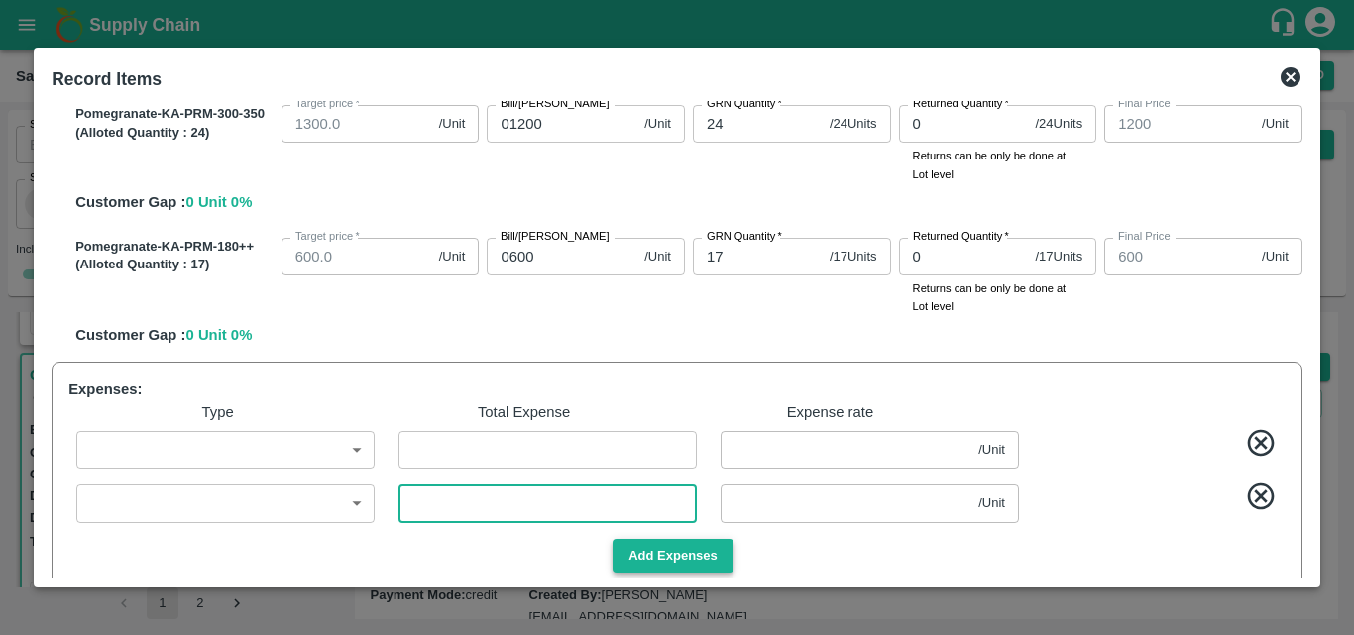
click at [685, 511] on input "number" at bounding box center [548, 504] width 298 height 38
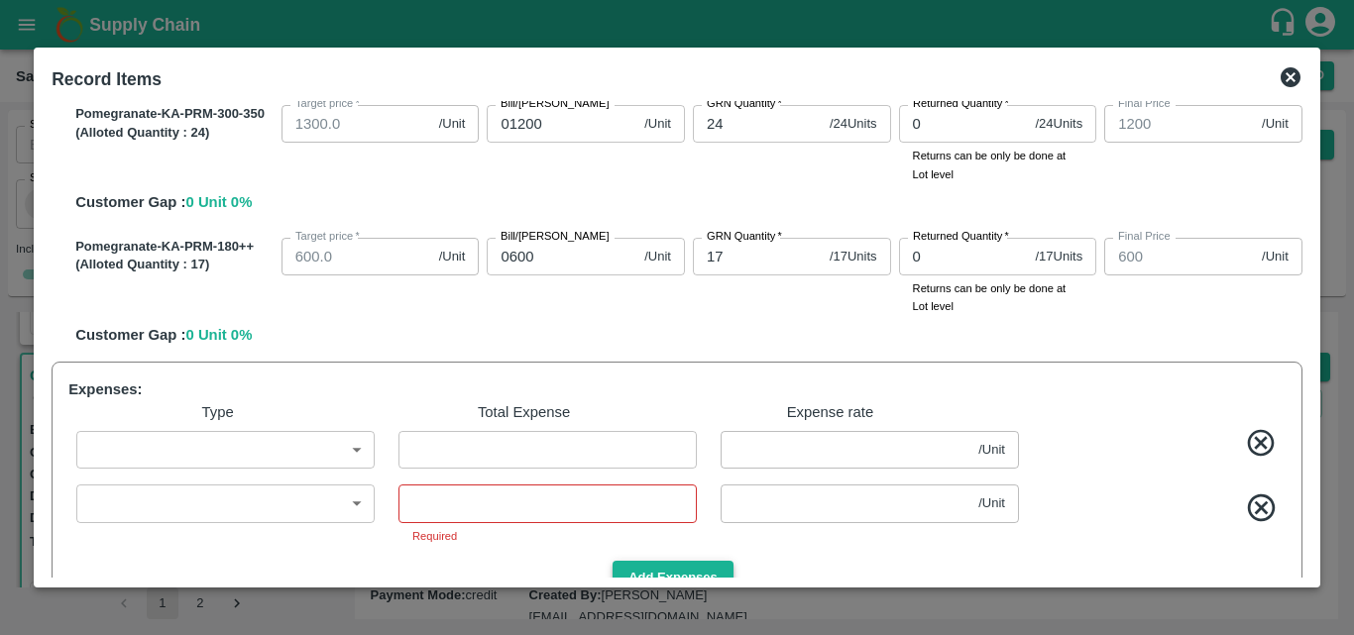
click at [707, 550] on div "Expenses: Type Total Expense Expense rate ​ ​ ​ /Unit ​ ​ ​ ​ Required /Unit ​ …" at bounding box center [677, 487] width 1251 height 251
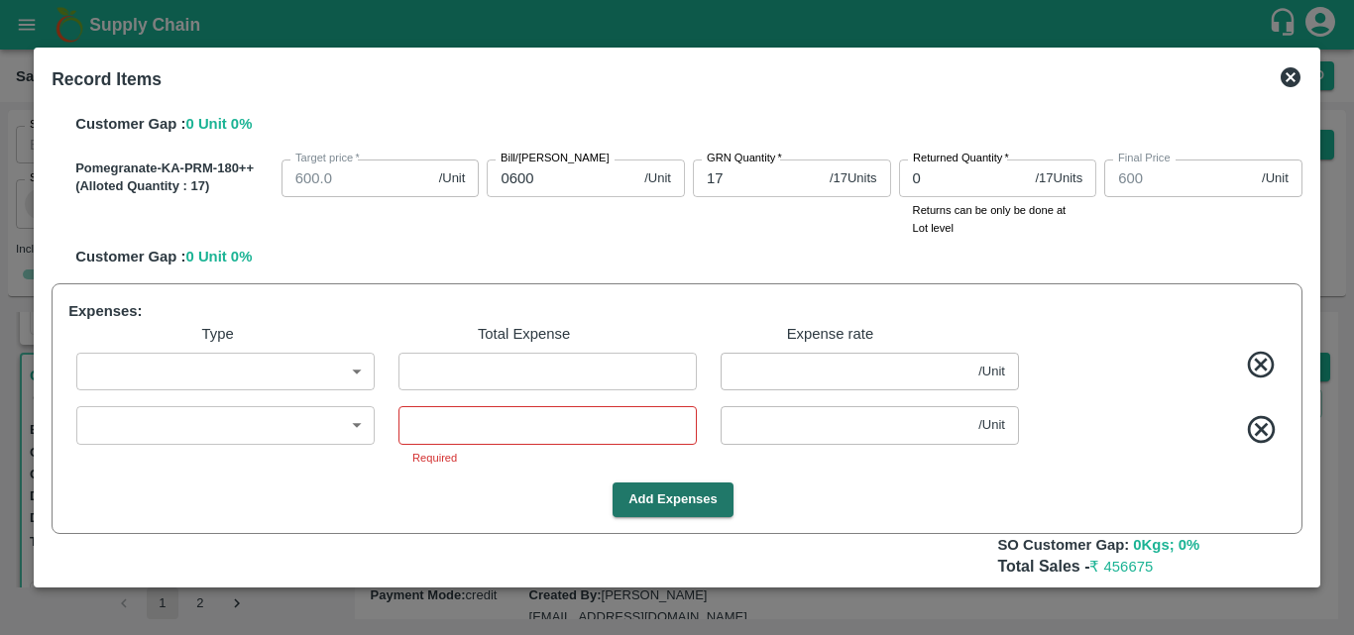
scroll to position [823, 0]
click at [689, 500] on button "Add Expenses" at bounding box center [673, 499] width 121 height 35
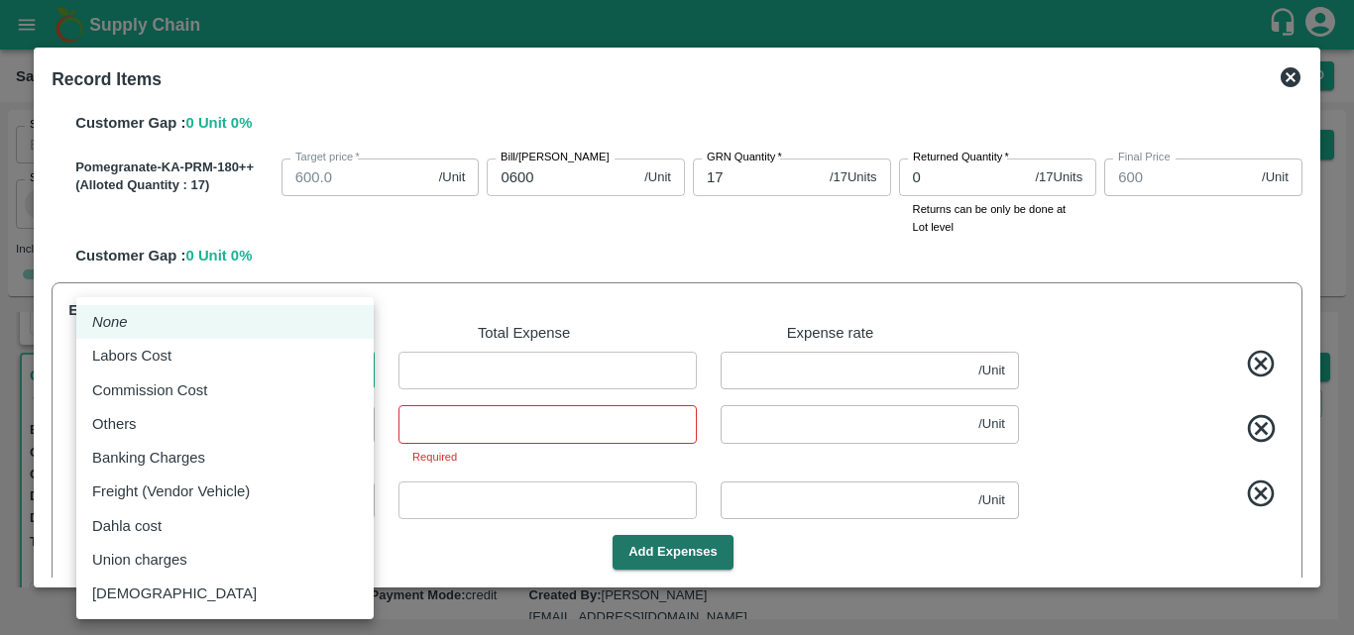
click at [227, 376] on body "Supply Chain Sales Orders Direct Customer Add SO ID SO ID Start Date Start Date…" at bounding box center [677, 317] width 1354 height 635
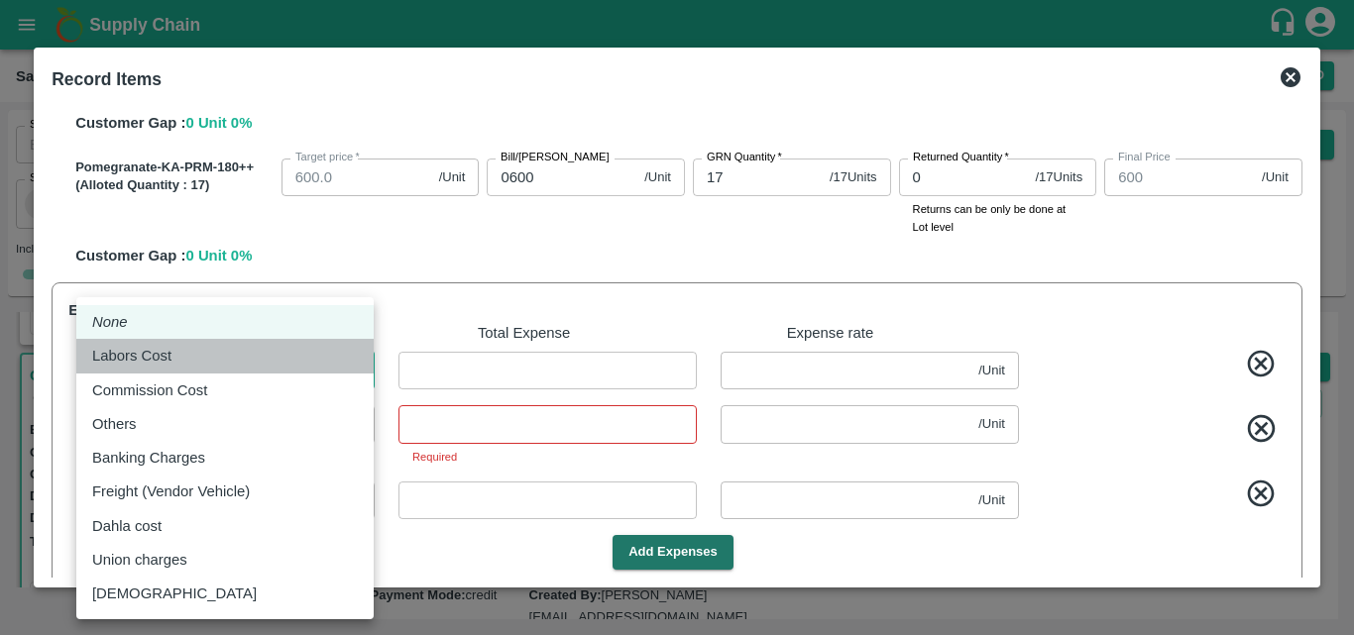
click at [188, 354] on div "Labors Cost" at bounding box center [225, 356] width 266 height 22
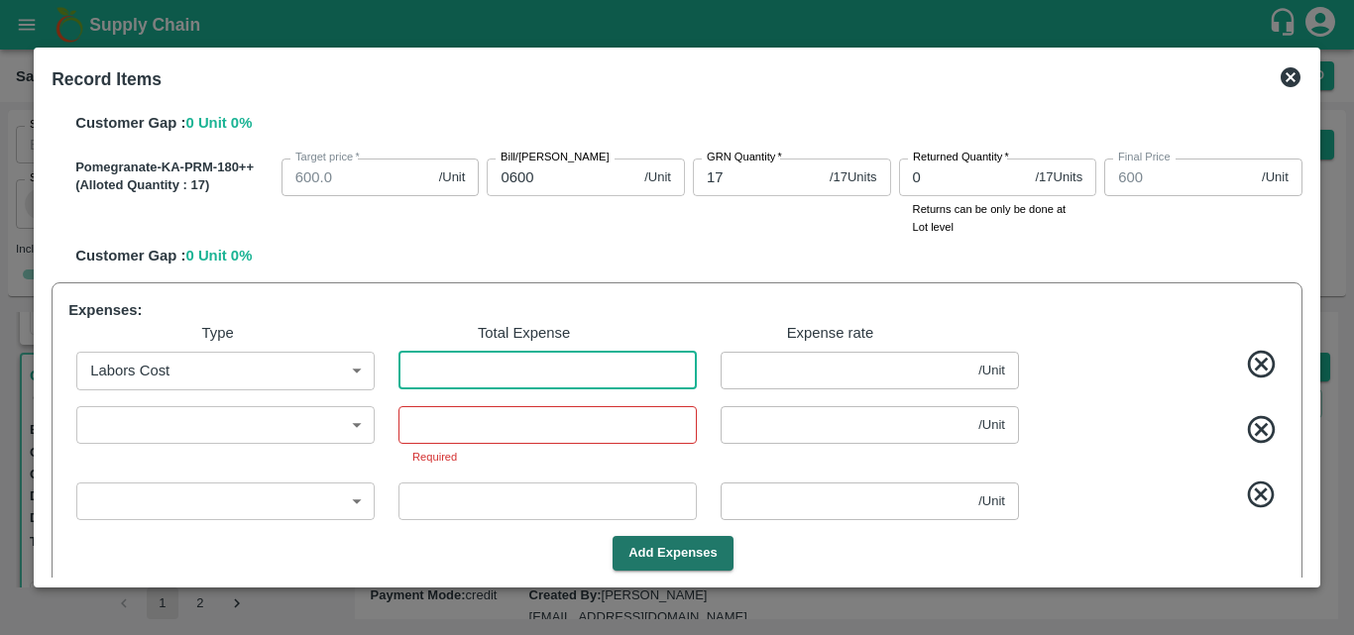
click at [514, 370] on input "number" at bounding box center [548, 371] width 298 height 38
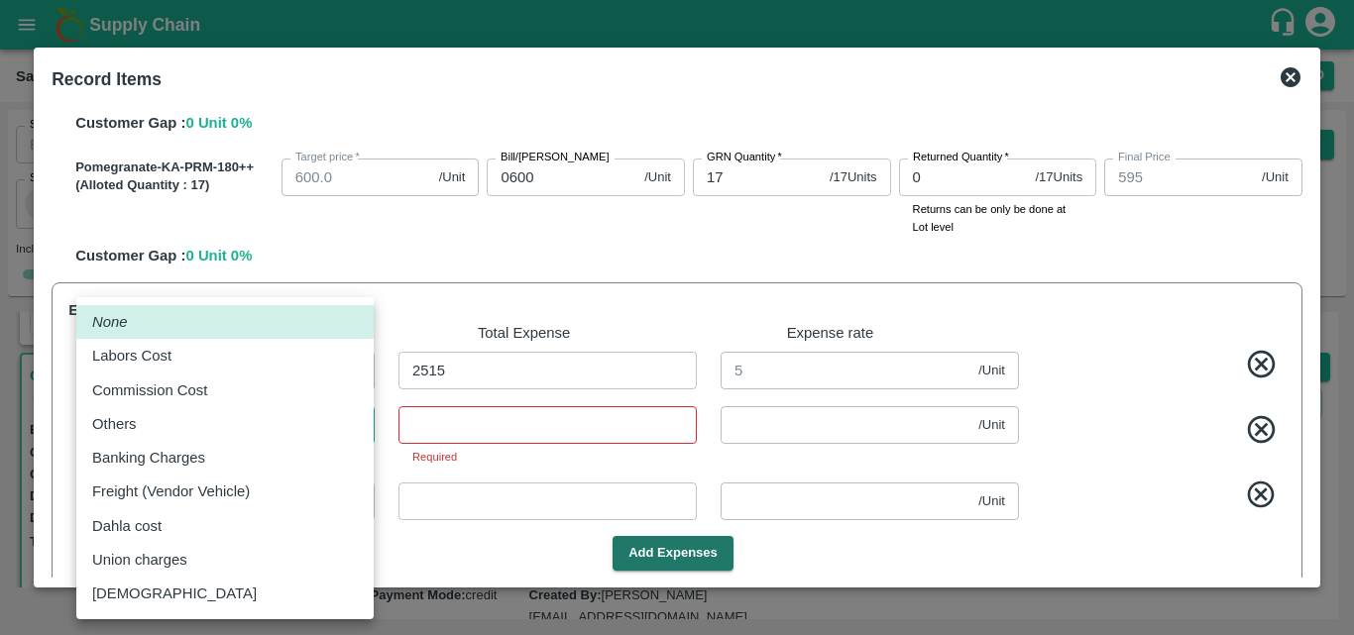
click at [291, 422] on body "Supply Chain Sales Orders Direct Customer Add SO ID SO ID Start Date Start Date…" at bounding box center [677, 317] width 1354 height 635
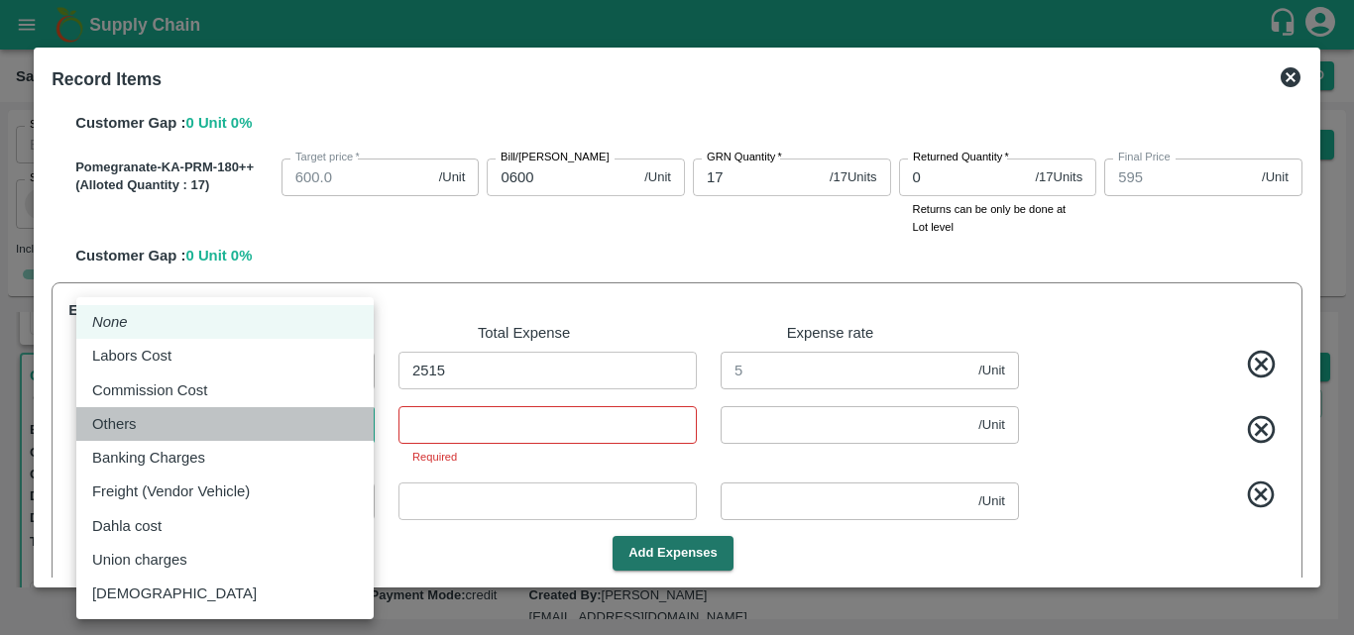
click at [205, 428] on div "Others" at bounding box center [225, 424] width 266 height 22
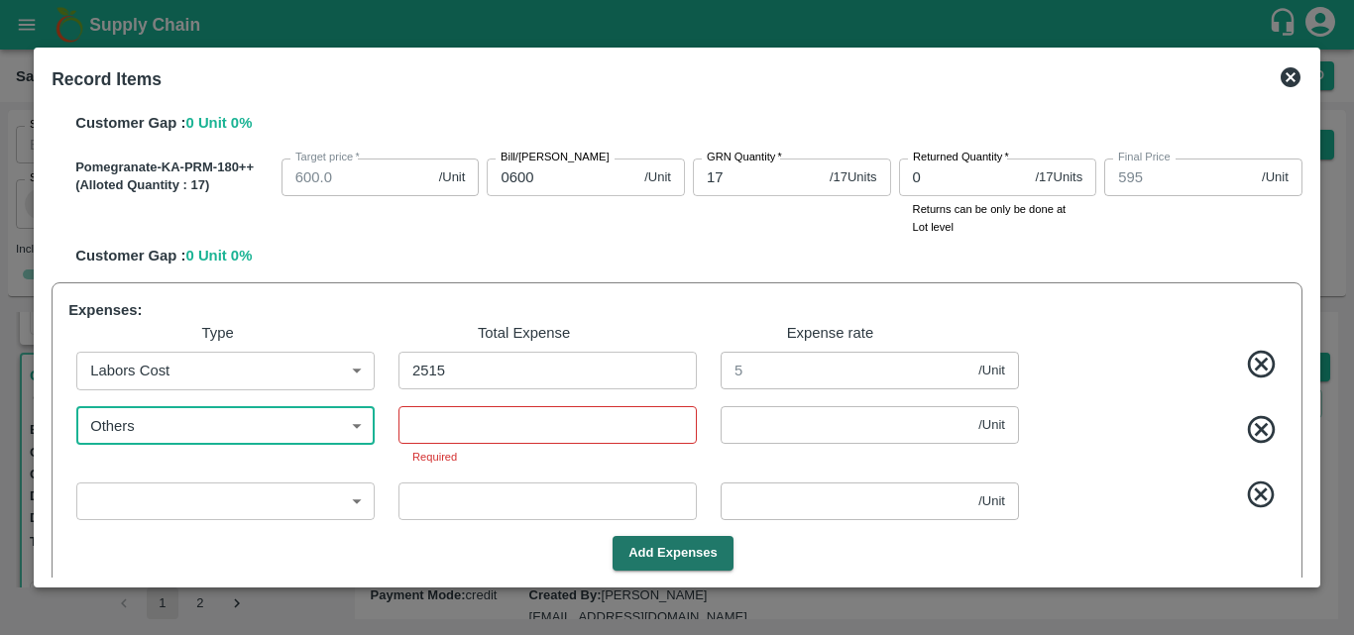
click at [459, 434] on input "number" at bounding box center [548, 425] width 298 height 38
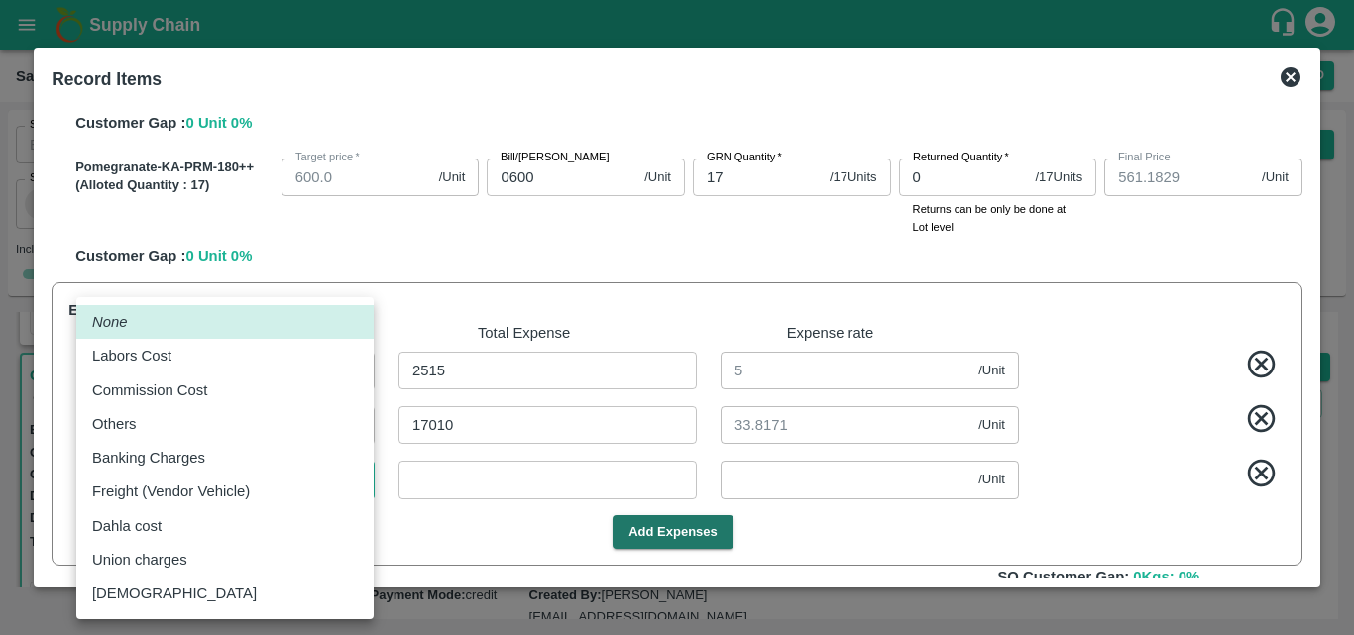
click at [273, 493] on body "Supply Chain Sales Orders Direct Customer Add SO ID SO ID Start Date Start Date…" at bounding box center [677, 317] width 1354 height 635
click at [108, 410] on li "Others" at bounding box center [224, 424] width 297 height 34
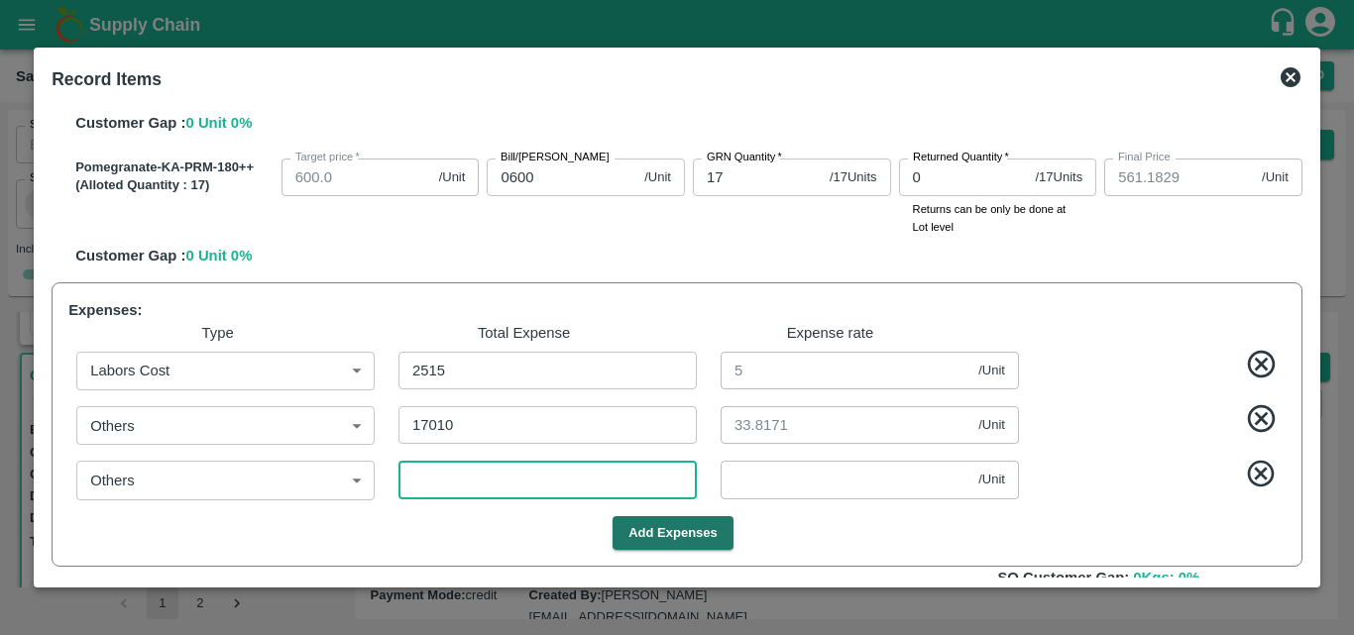
click at [462, 486] on input "number" at bounding box center [548, 480] width 298 height 38
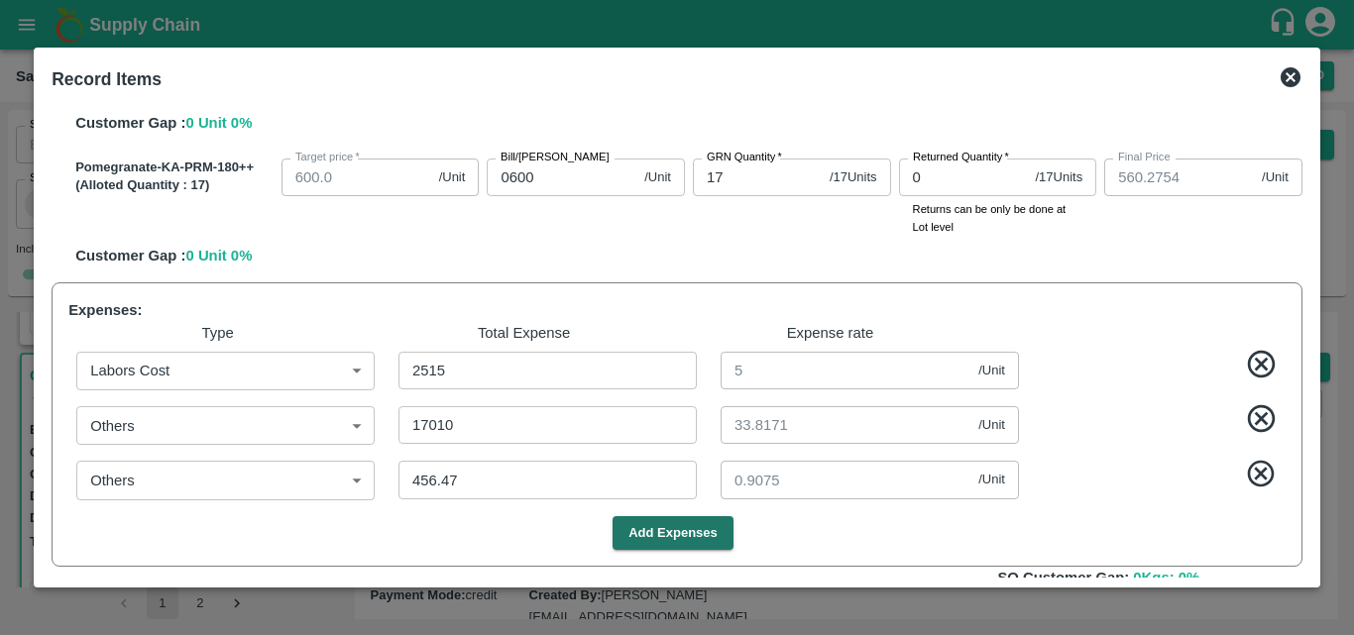
click at [911, 545] on div "Add Expenses" at bounding box center [672, 534] width 1225 height 35
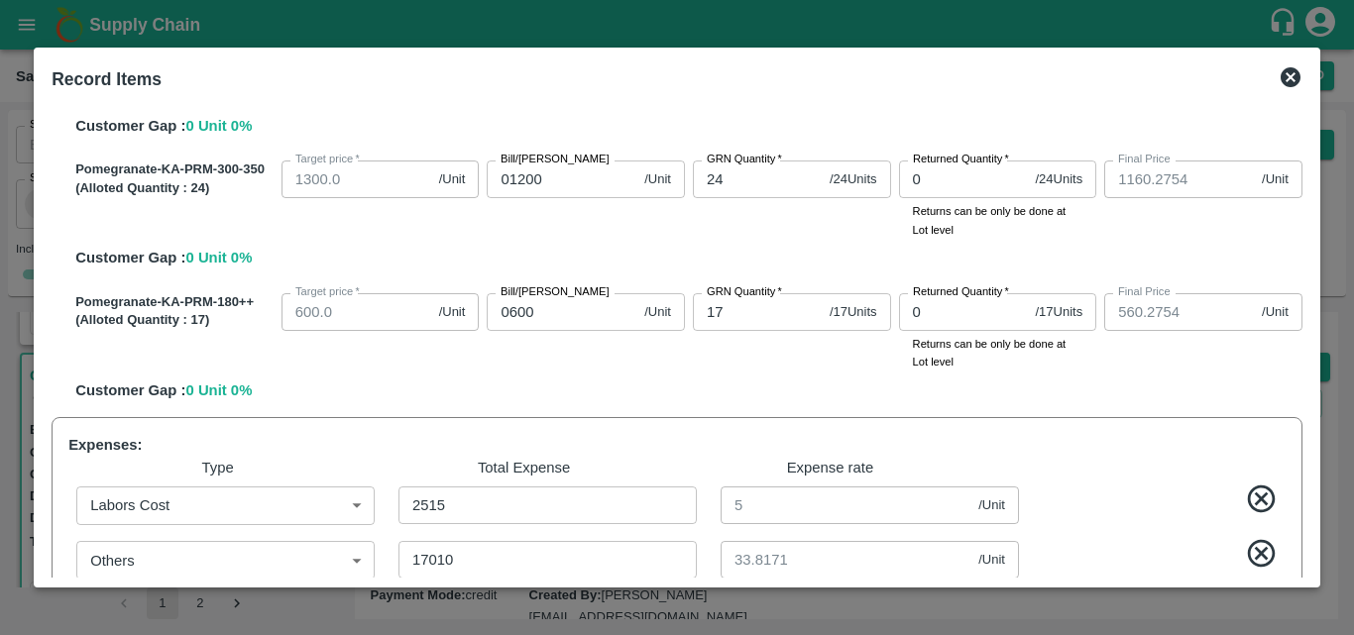
scroll to position [687, 0]
click at [561, 328] on input "0600" at bounding box center [562, 313] width 150 height 38
click at [660, 375] on div "Pomegranate-KA-PRM-180++ (Alloted Quantity : 17 ) Target price   * 600.0 /Unit …" at bounding box center [684, 345] width 1235 height 117
click at [529, 310] on input "0580" at bounding box center [562, 313] width 150 height 38
click at [611, 375] on div "Pomegranate-KA-PRM-180++ (Alloted Quantity : 17 ) Target price   * 600.0 /Unit …" at bounding box center [684, 345] width 1235 height 117
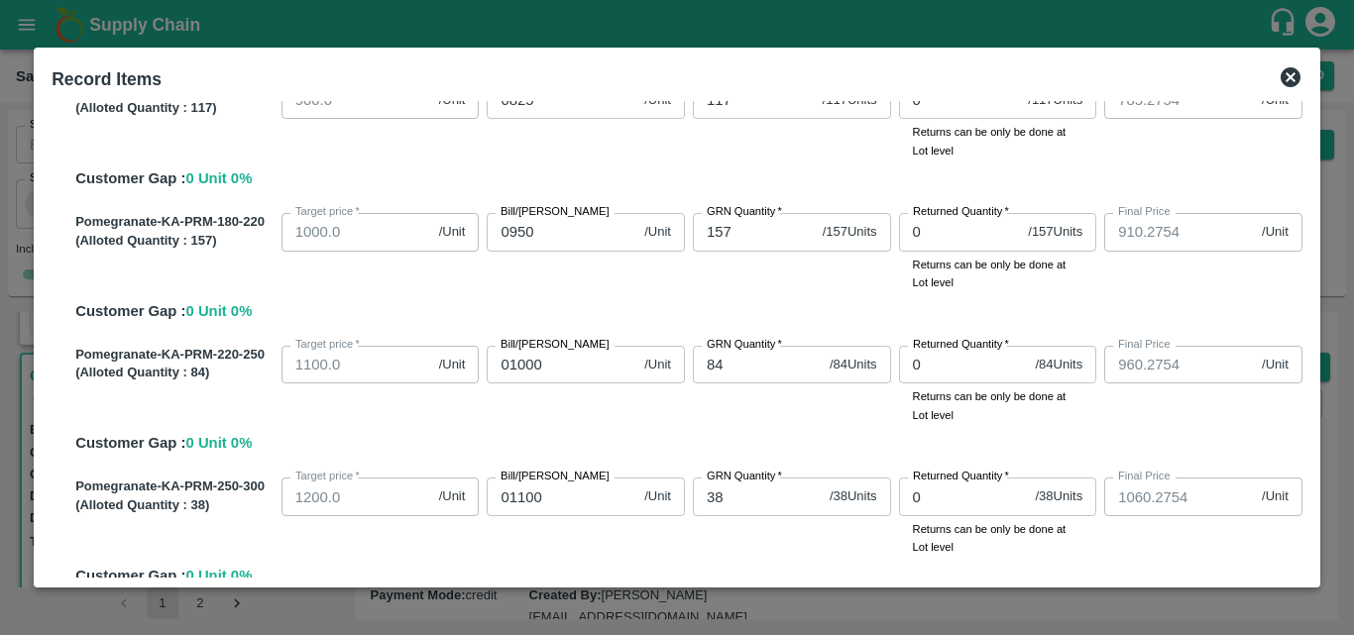
scroll to position [934, 0]
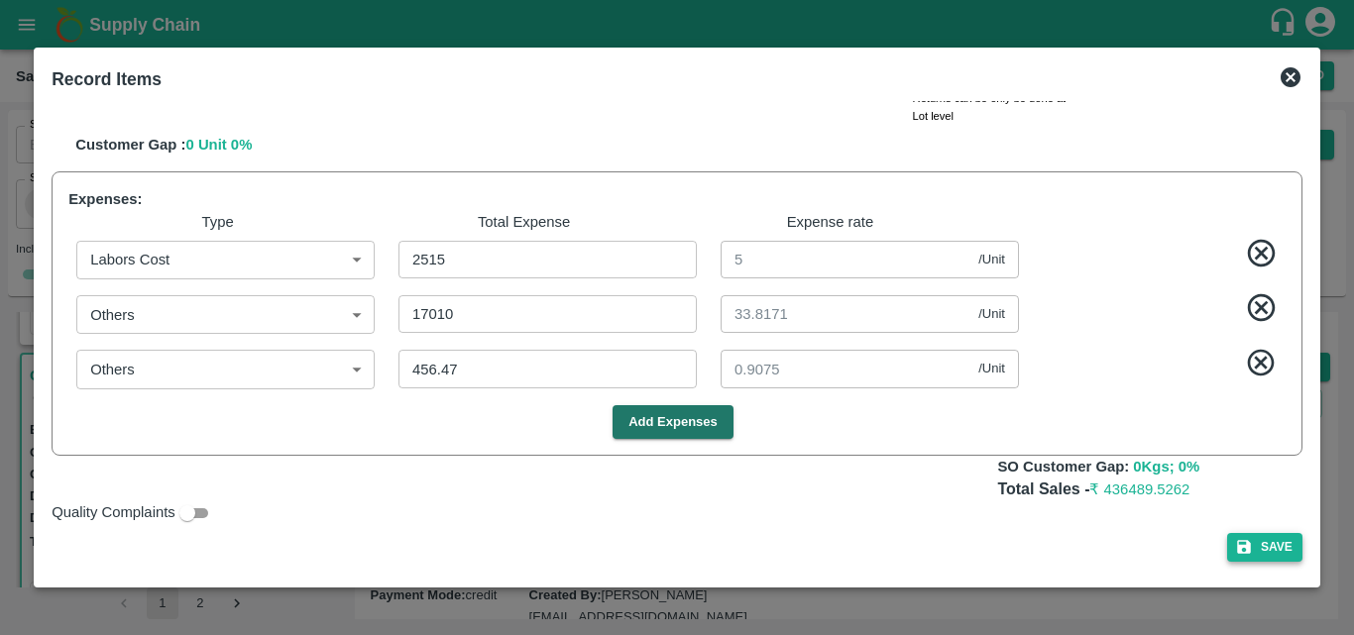
click at [1271, 551] on button "Save" at bounding box center [1264, 547] width 75 height 29
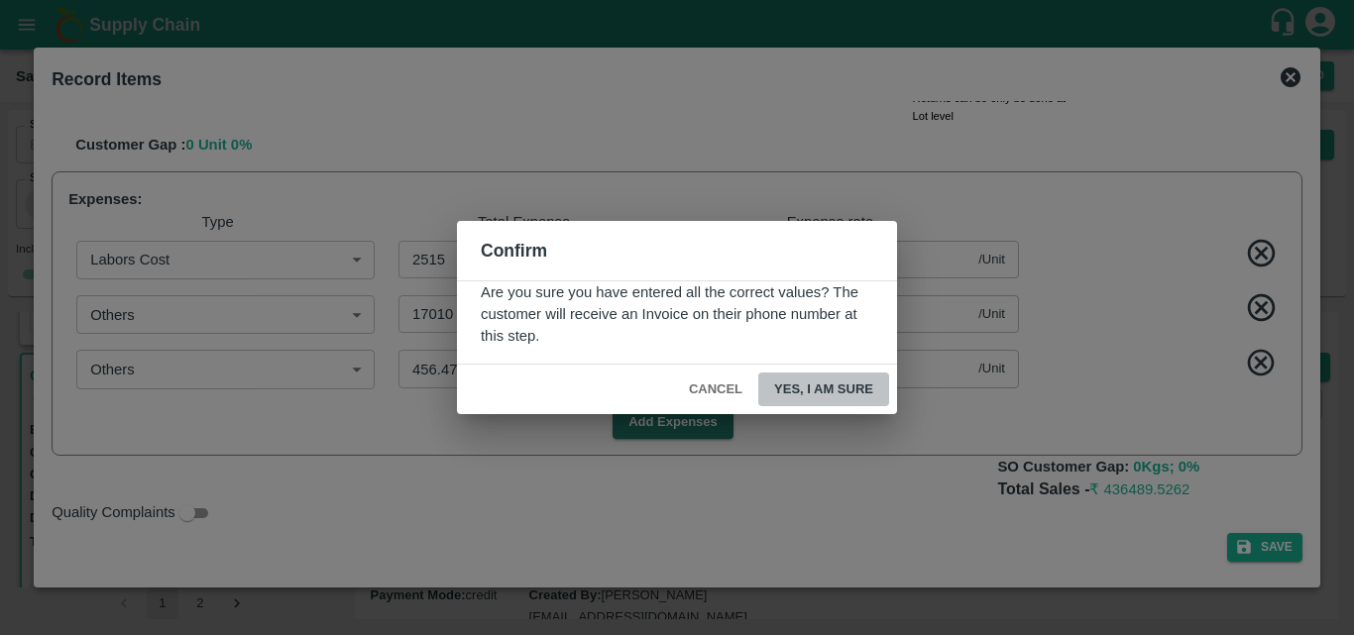
click at [814, 387] on button "Yes, I am sure" at bounding box center [823, 390] width 131 height 35
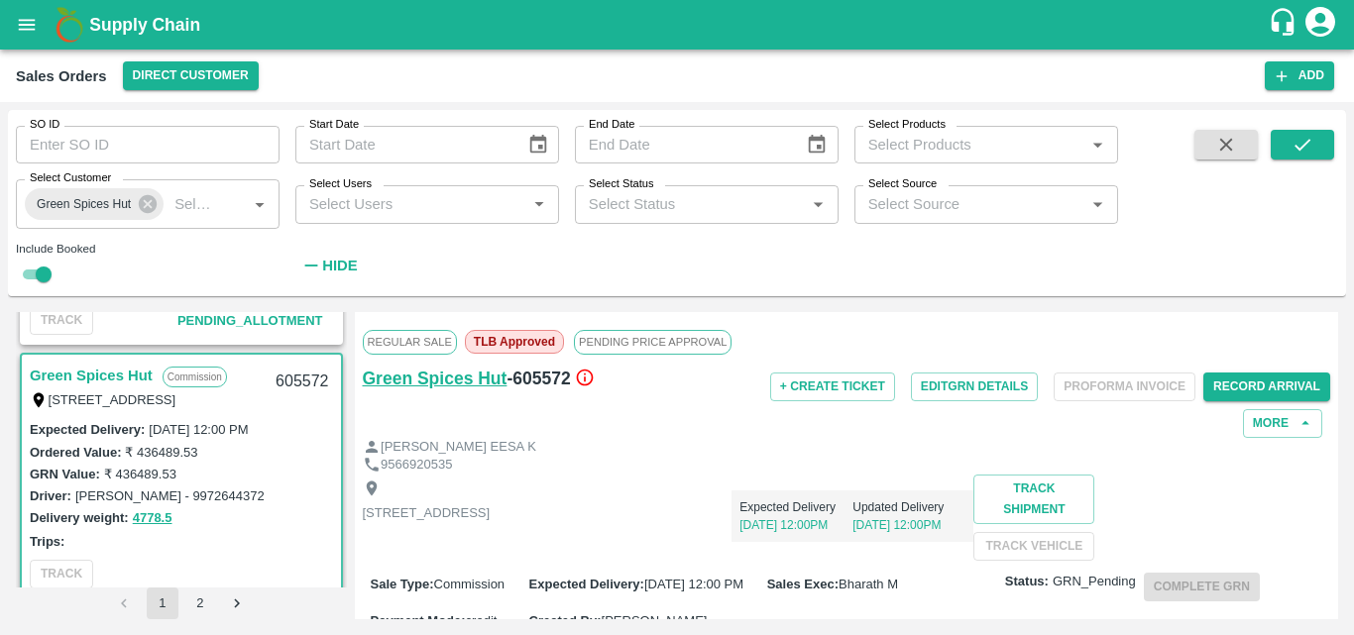
drag, startPoint x: 575, startPoint y: 379, endPoint x: 482, endPoint y: 389, distance: 93.7
click at [482, 389] on div "Green Spices Hut - 605572" at bounding box center [524, 379] width 322 height 28
drag, startPoint x: 570, startPoint y: 380, endPoint x: 365, endPoint y: 398, distance: 206.0
click at [365, 398] on div "Green Spices Hut - 605572" at bounding box center [524, 401] width 322 height 73
copy div "Green Spices Hut - 605572"
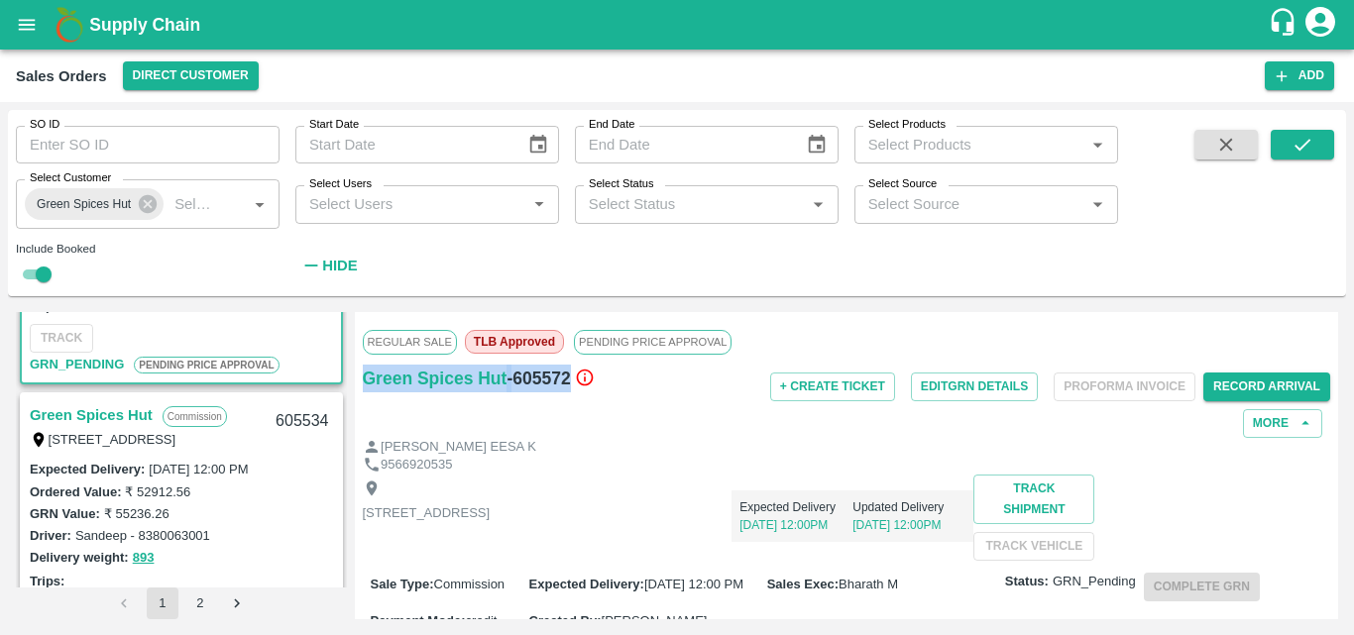
scroll to position [1018, 0]
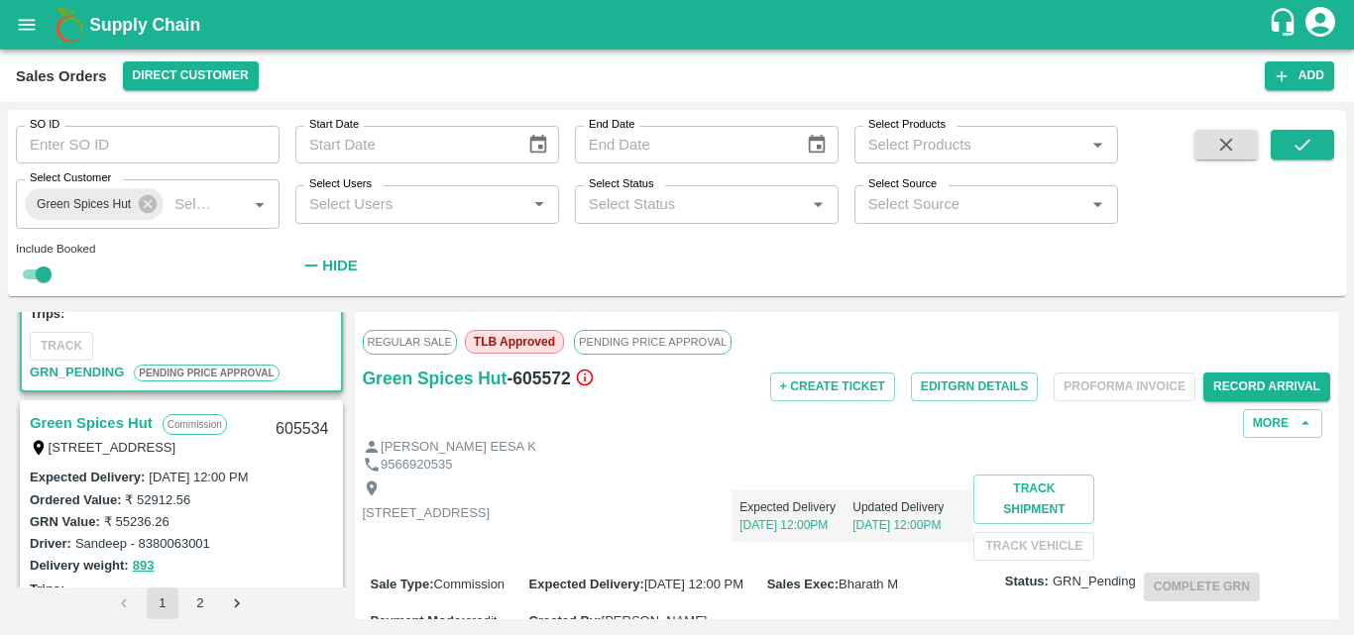
click at [112, 416] on link "Green Spices Hut" at bounding box center [91, 423] width 123 height 26
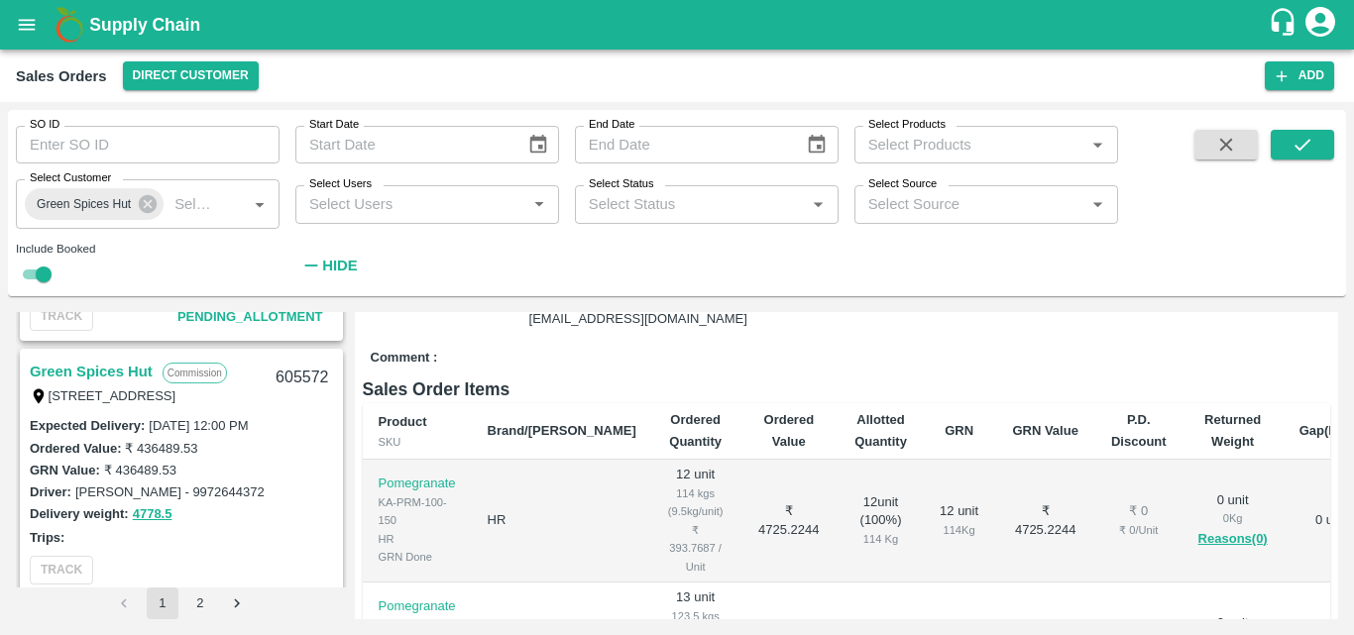
scroll to position [795, 0]
click at [100, 371] on link "Green Spices Hut" at bounding box center [91, 371] width 123 height 26
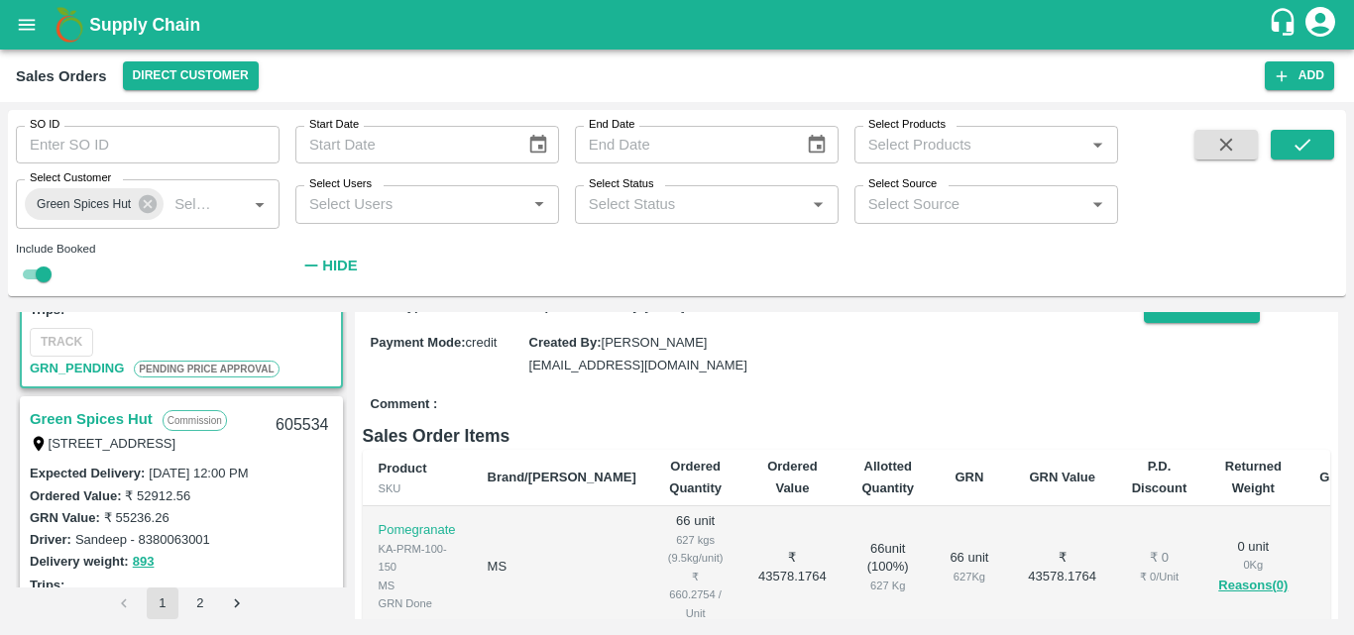
scroll to position [1023, 0]
click at [97, 420] on link "Green Spices Hut" at bounding box center [91, 418] width 123 height 26
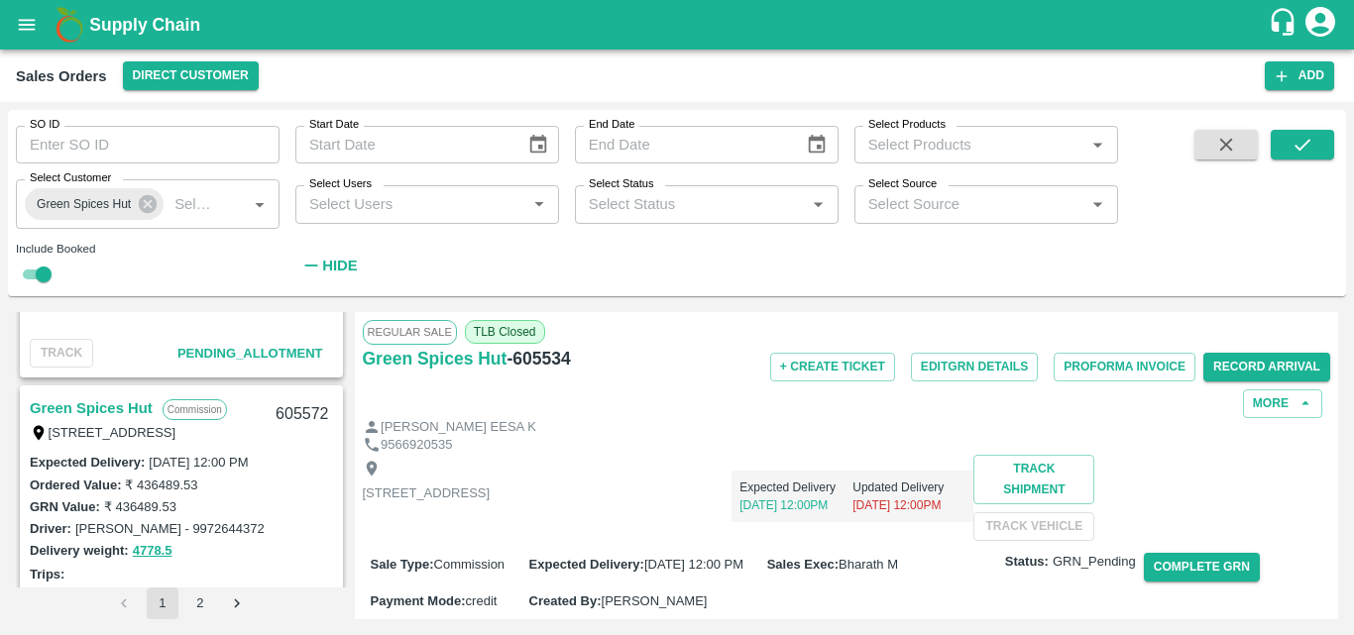
scroll to position [760, 0]
click at [74, 393] on link "Green Spices Hut" at bounding box center [91, 406] width 123 height 26
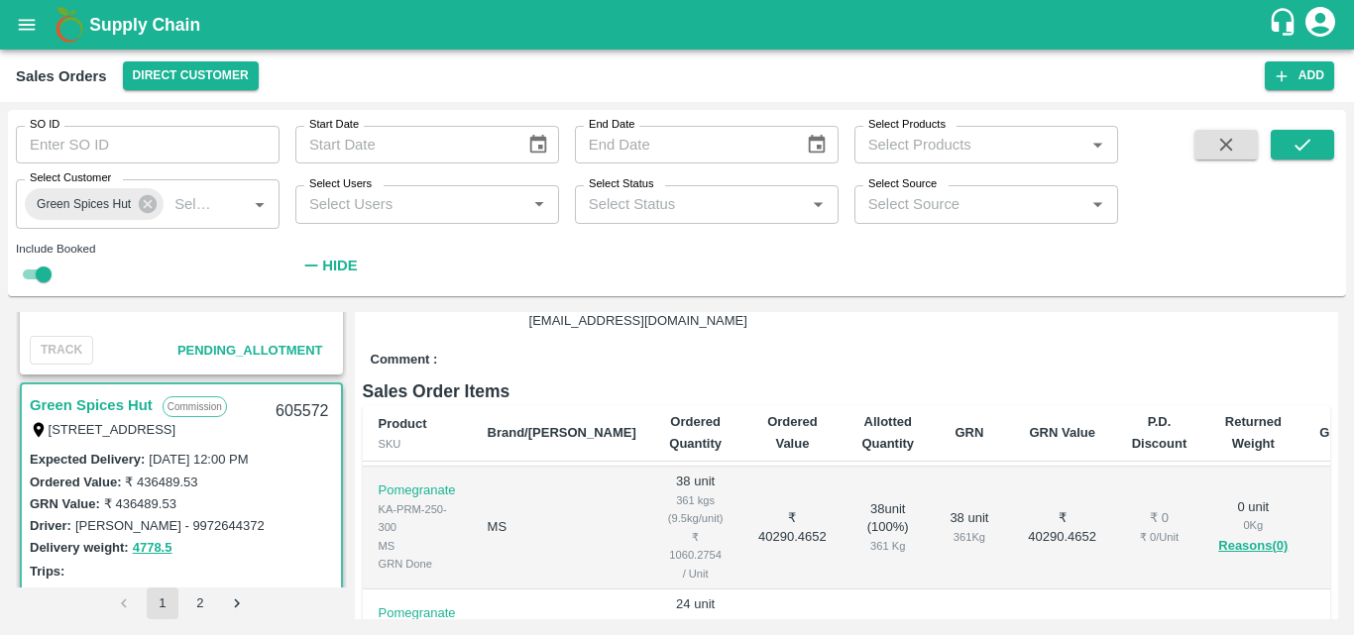
scroll to position [304, 0]
click at [1187, 278] on button "Complete GRN" at bounding box center [1202, 263] width 116 height 29
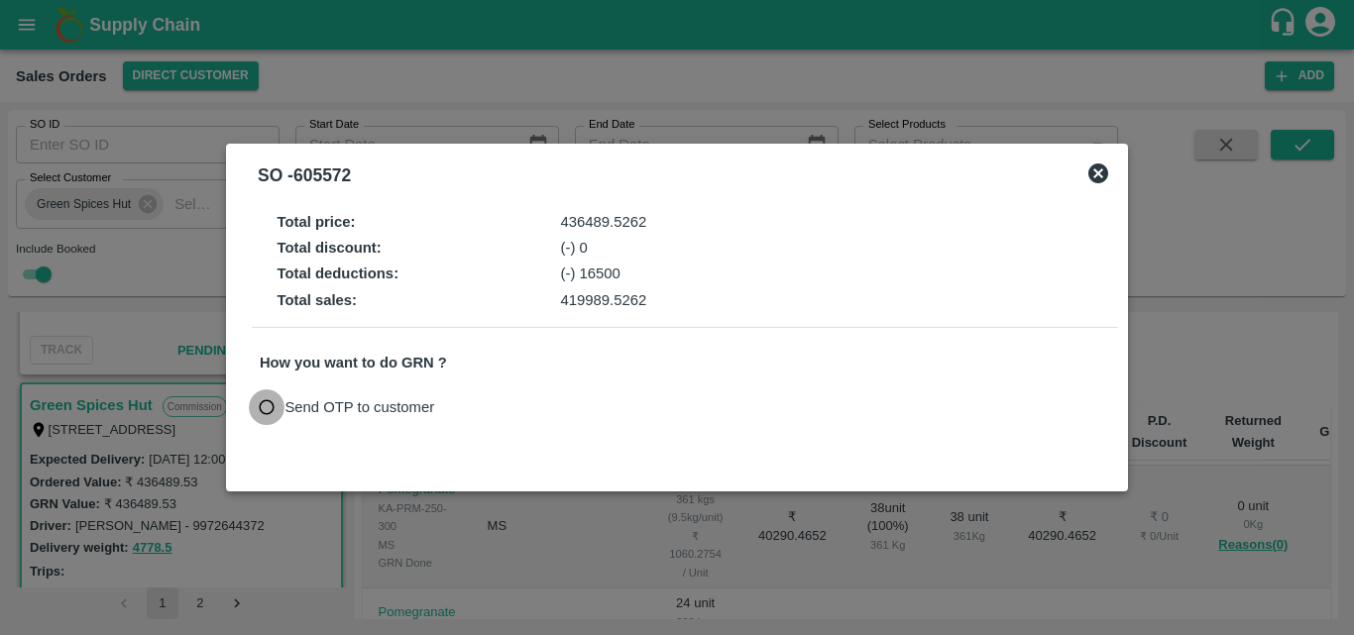
click at [262, 414] on input "Send OTP to customer" at bounding box center [267, 408] width 37 height 37
click at [500, 408] on button "Send OTP" at bounding box center [490, 408] width 81 height 29
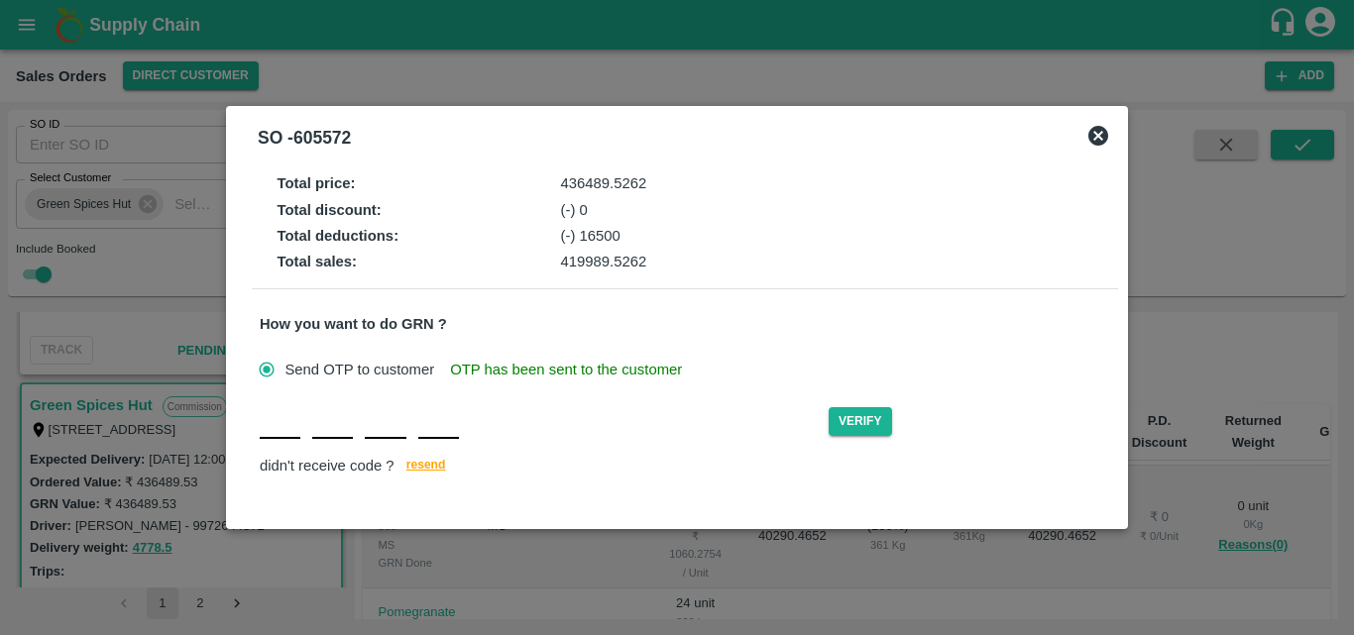
click at [282, 445] on div "Verify didn't receive code ? resend" at bounding box center [685, 442] width 851 height 76
click at [866, 424] on button "Verify" at bounding box center [860, 421] width 63 height 29
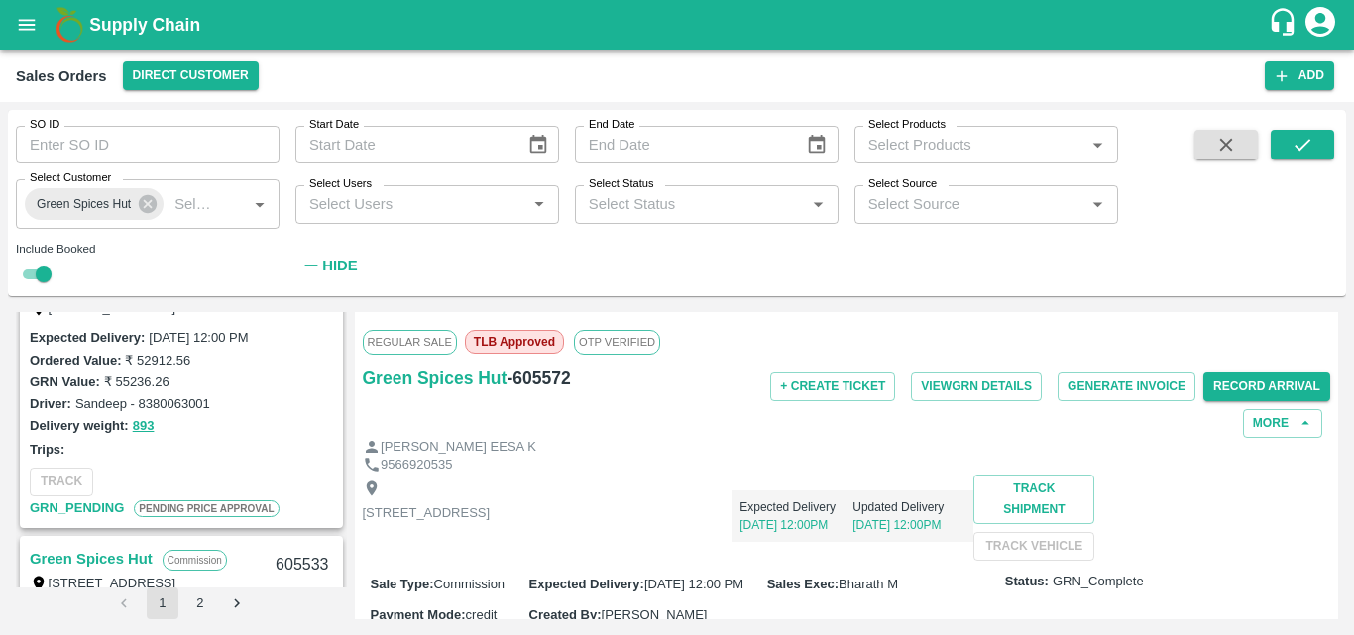
scroll to position [1121, 0]
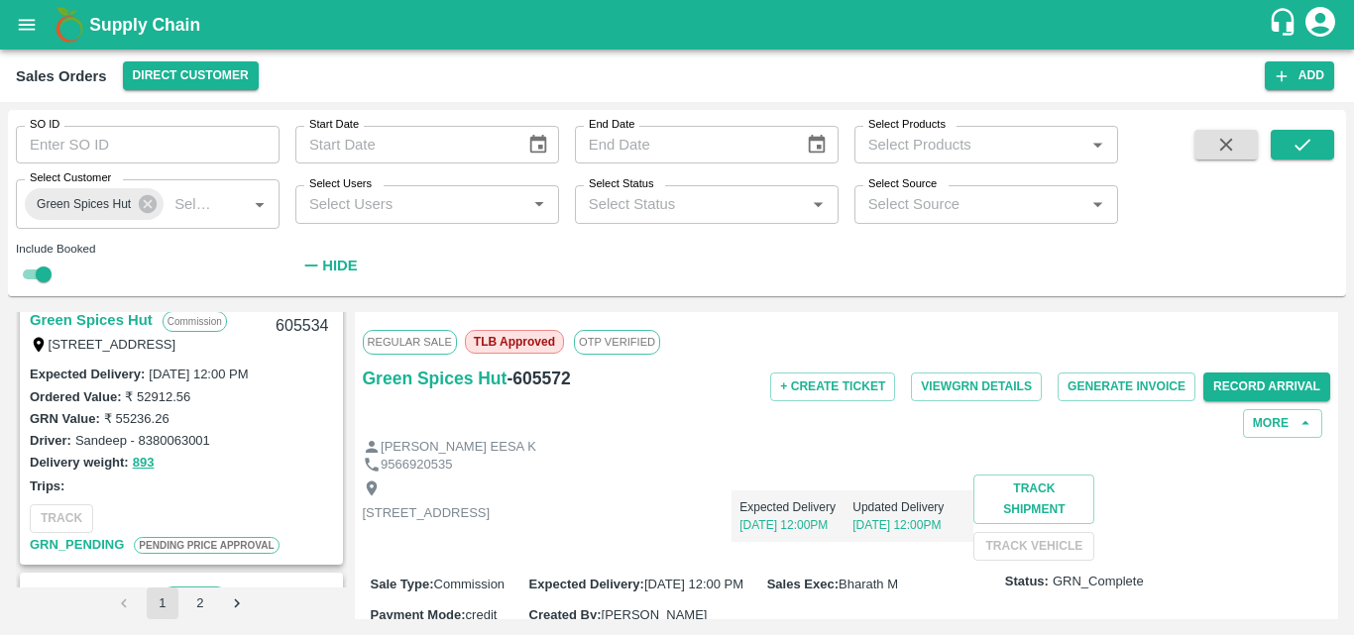
click at [102, 319] on link "Green Spices Hut" at bounding box center [91, 320] width 123 height 26
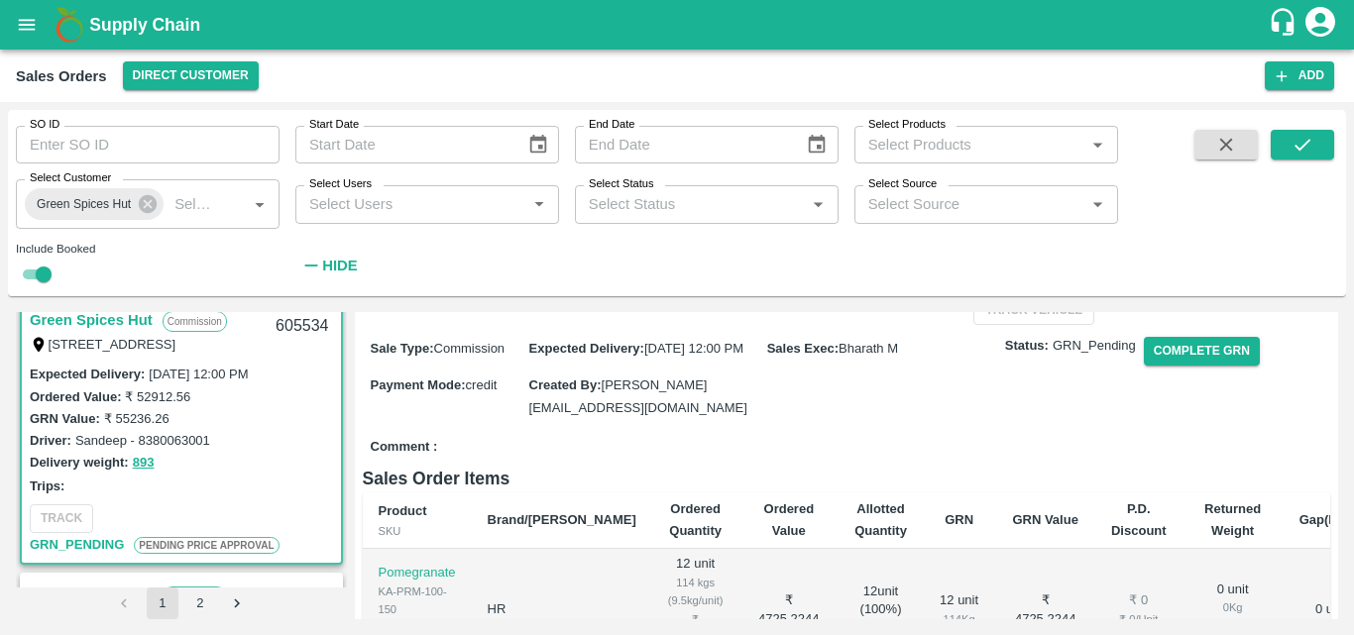
scroll to position [217, 0]
click at [1216, 365] on button "Complete GRN" at bounding box center [1202, 350] width 116 height 29
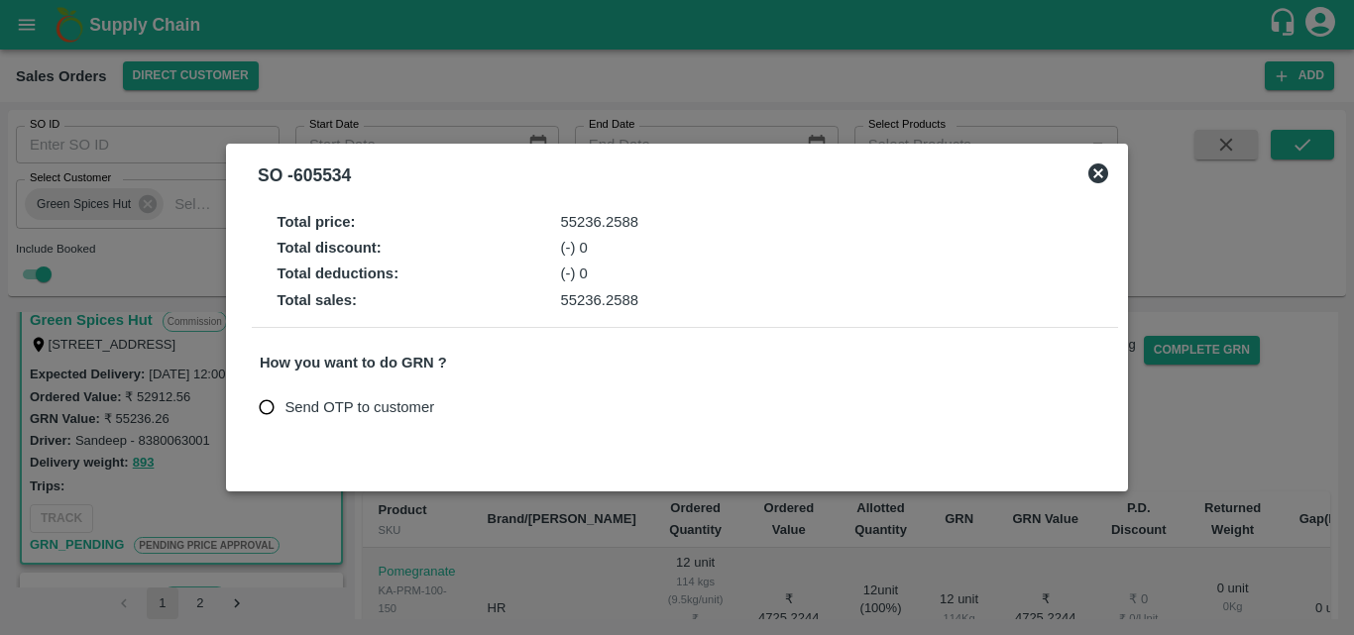
click at [272, 418] on input "Send OTP to customer" at bounding box center [267, 408] width 37 height 37
click at [499, 413] on button "Send OTP" at bounding box center [490, 408] width 81 height 29
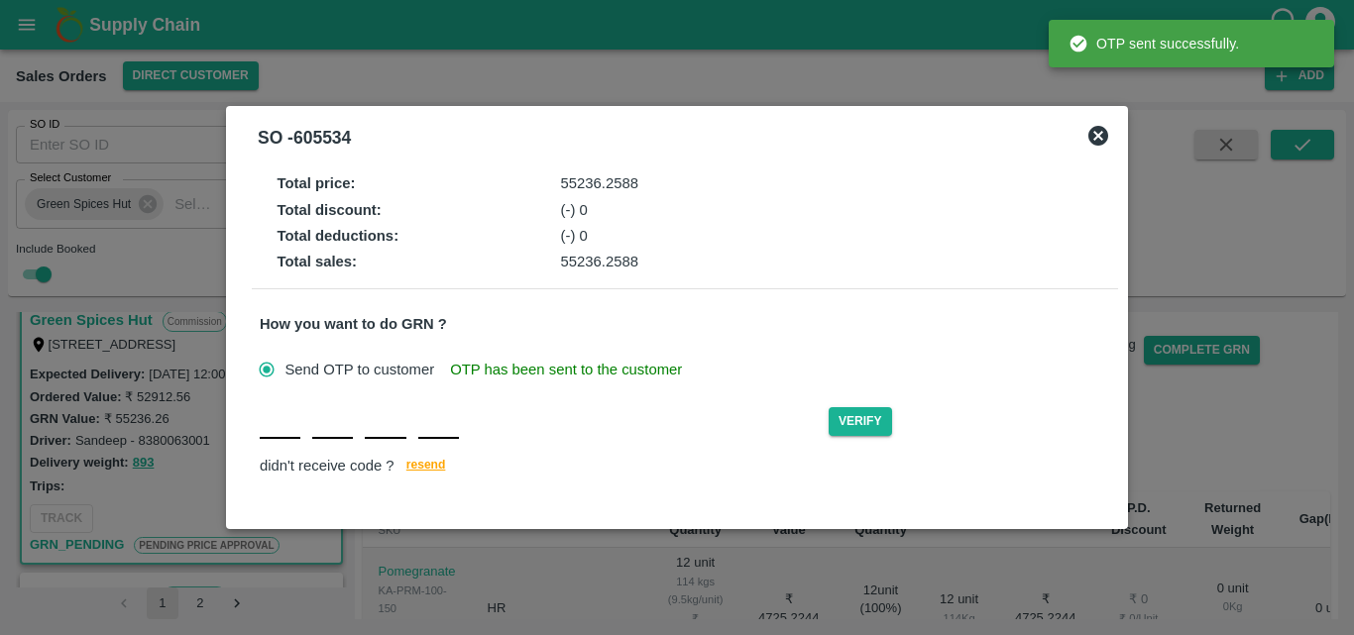
click at [285, 439] on input "text" at bounding box center [280, 422] width 41 height 36
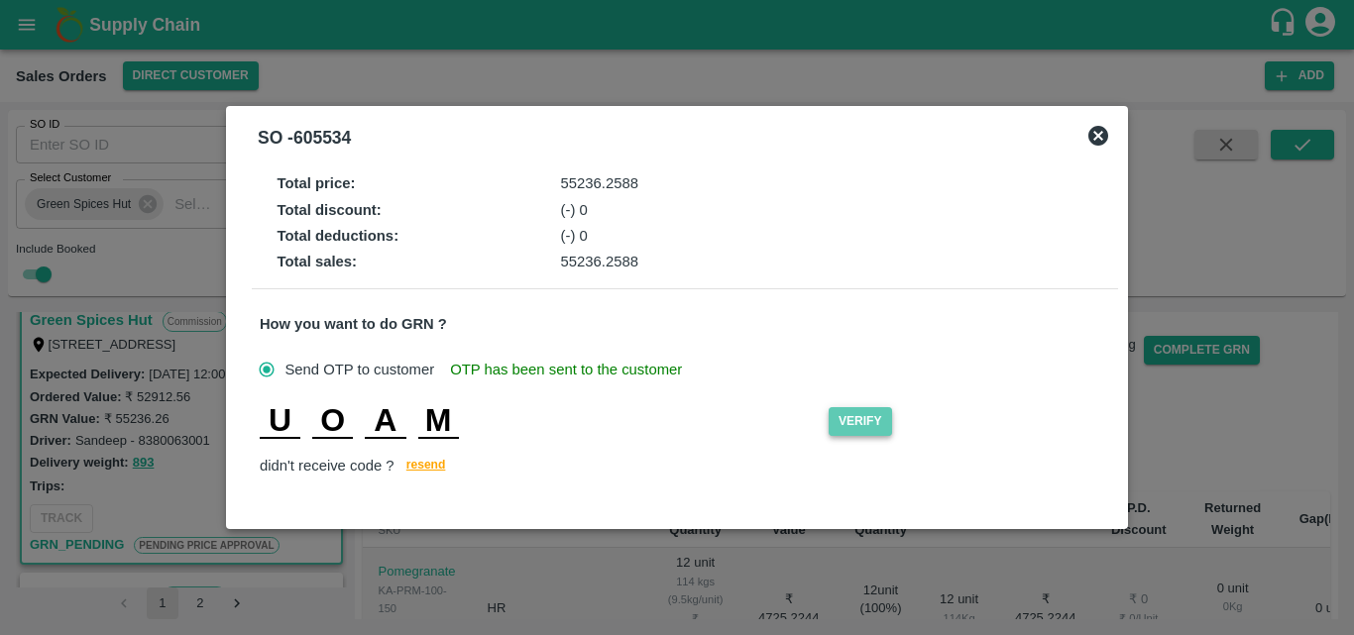
click at [860, 429] on button "Verify" at bounding box center [860, 421] width 63 height 29
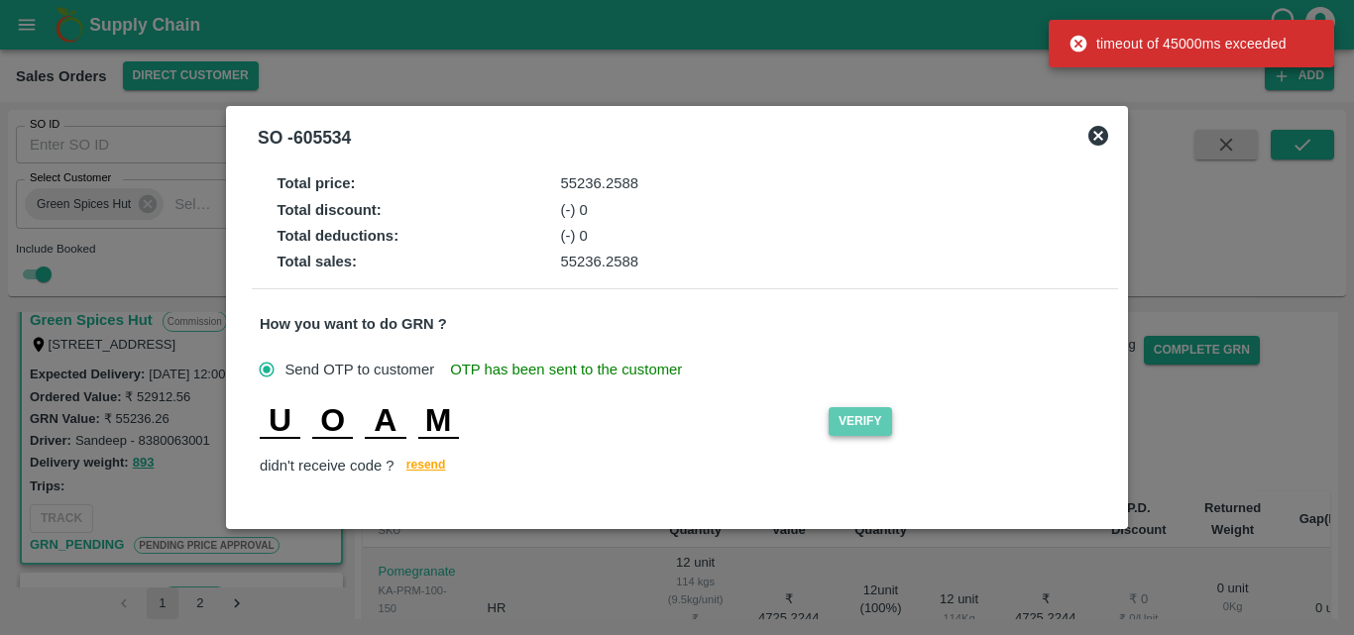
click at [858, 423] on button "Verify" at bounding box center [860, 421] width 63 height 29
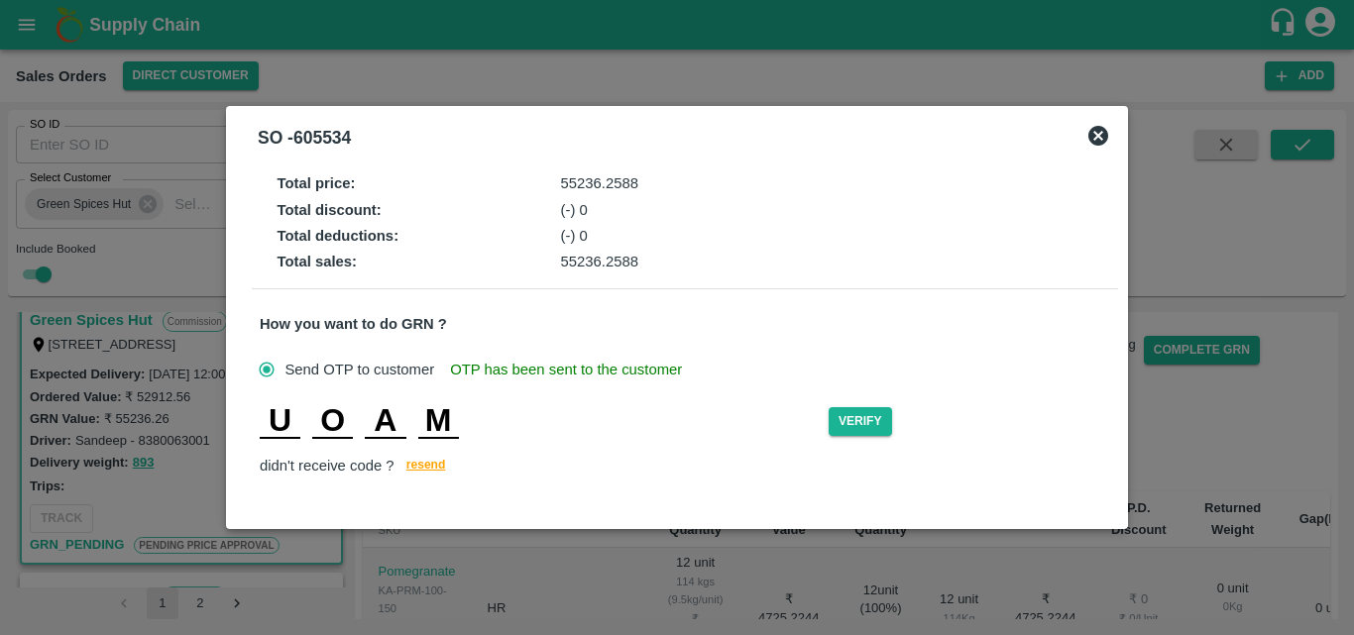
click at [1098, 135] on icon at bounding box center [1099, 136] width 24 height 24
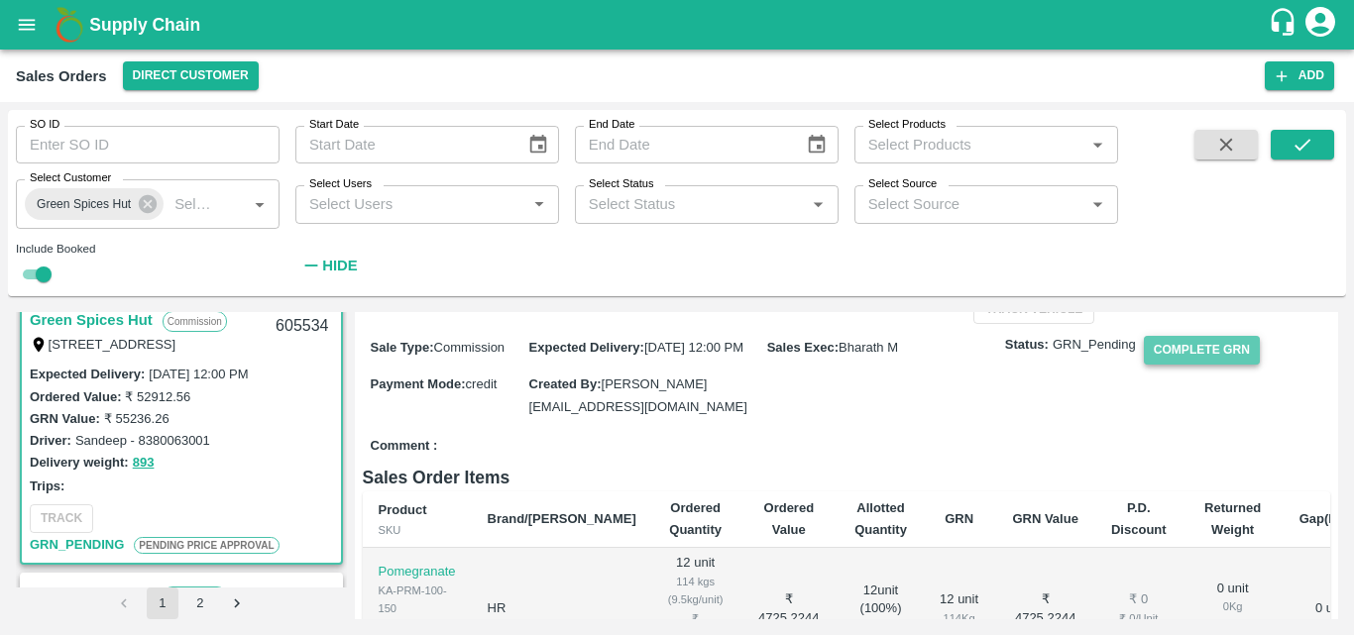
click at [1190, 365] on button "Complete GRN" at bounding box center [1202, 350] width 116 height 29
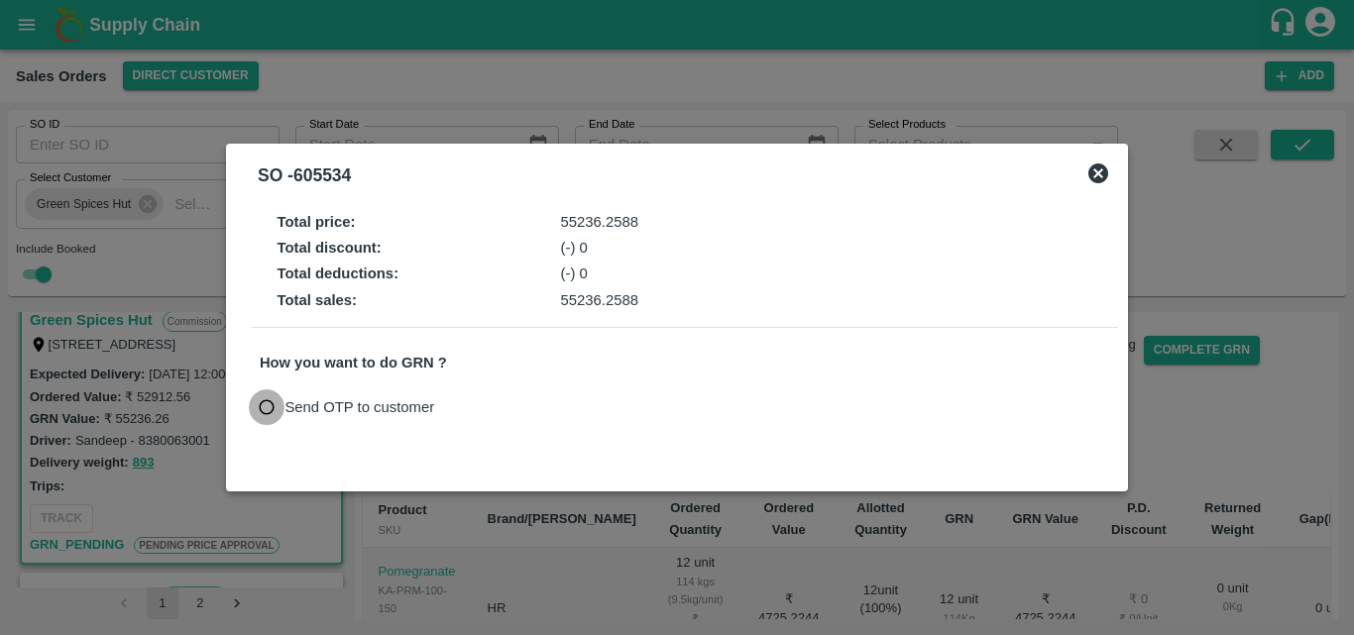
click at [273, 409] on input "Send OTP to customer" at bounding box center [267, 408] width 37 height 37
click at [483, 405] on button "Send OTP" at bounding box center [490, 408] width 81 height 29
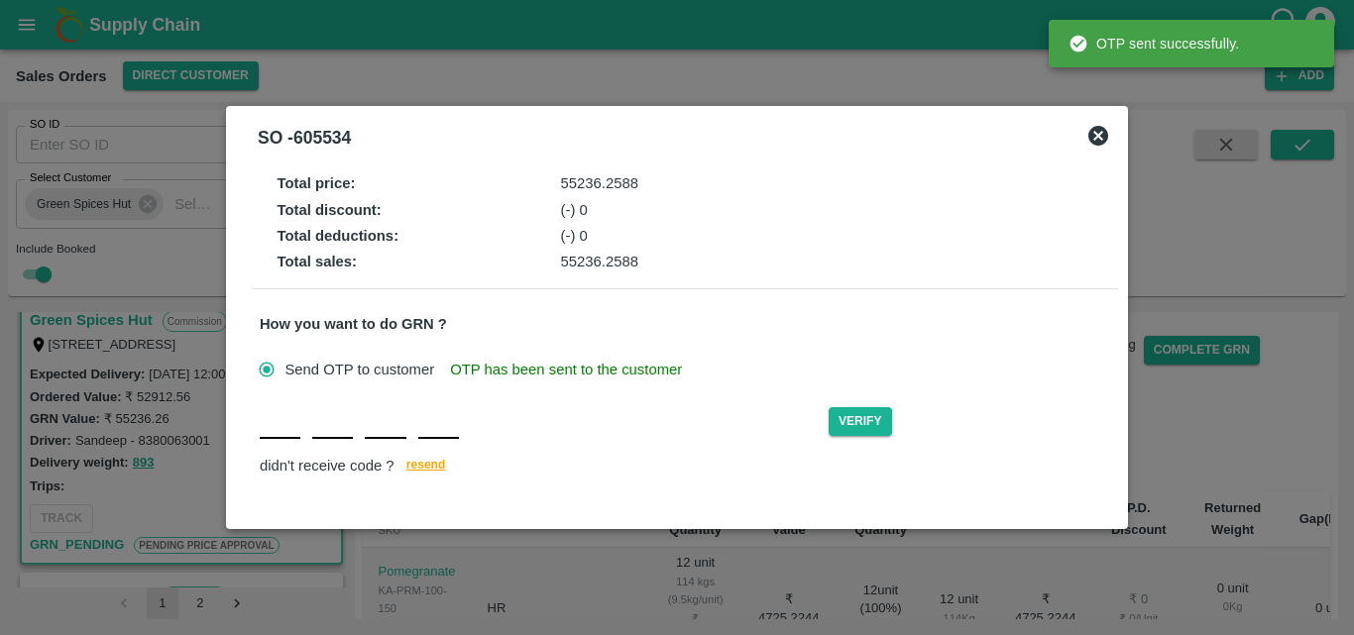
click at [277, 446] on div "Verify didn't receive code ? resend" at bounding box center [685, 442] width 851 height 76
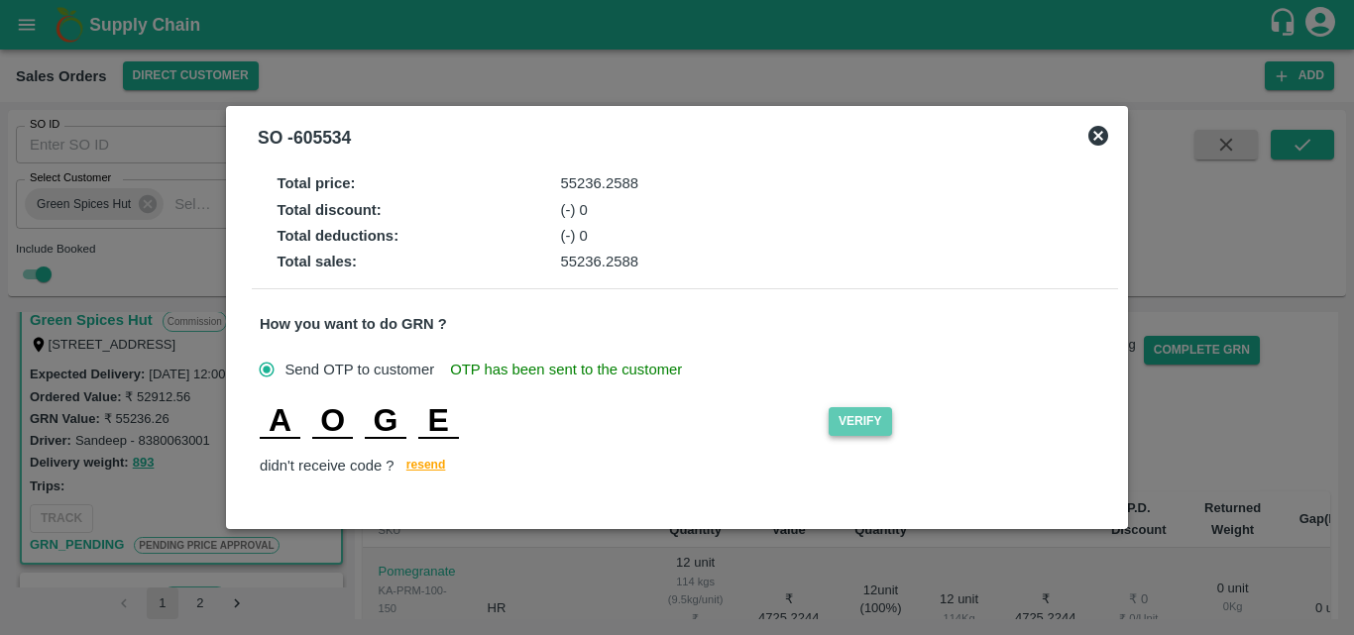
click at [856, 423] on button "Verify" at bounding box center [860, 421] width 63 height 29
click at [873, 427] on button "Verify" at bounding box center [860, 421] width 63 height 29
click at [1097, 139] on icon at bounding box center [1099, 136] width 20 height 20
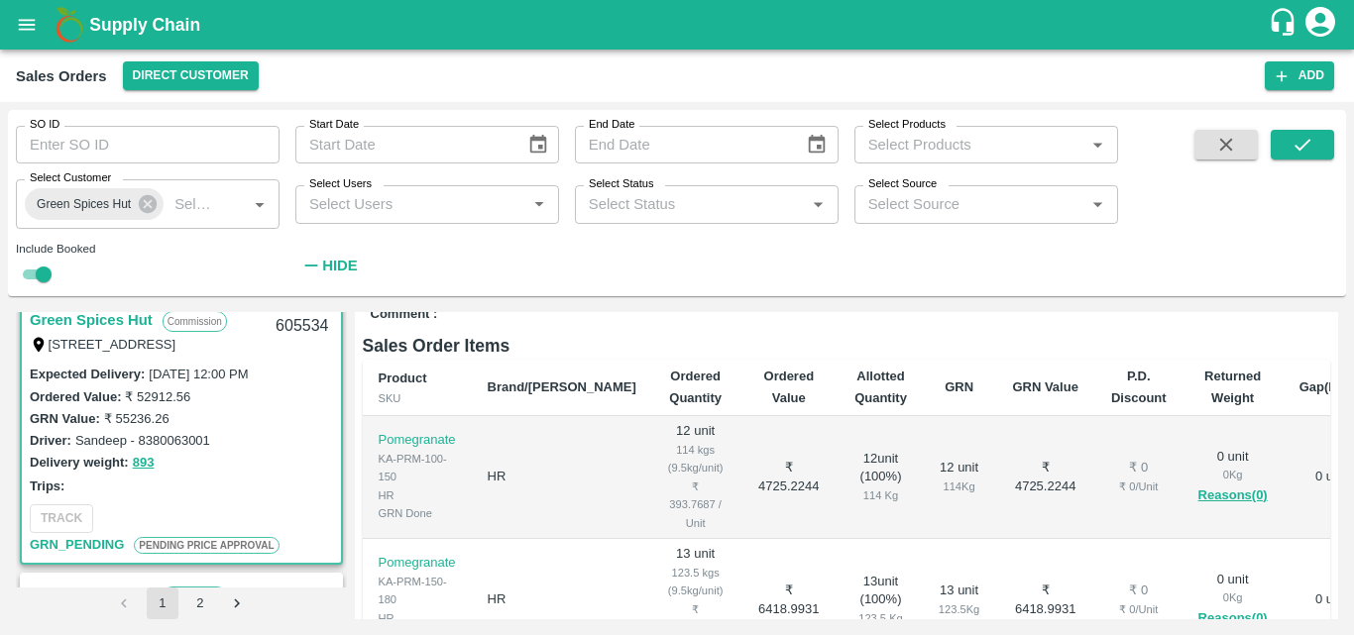
scroll to position [173, 0]
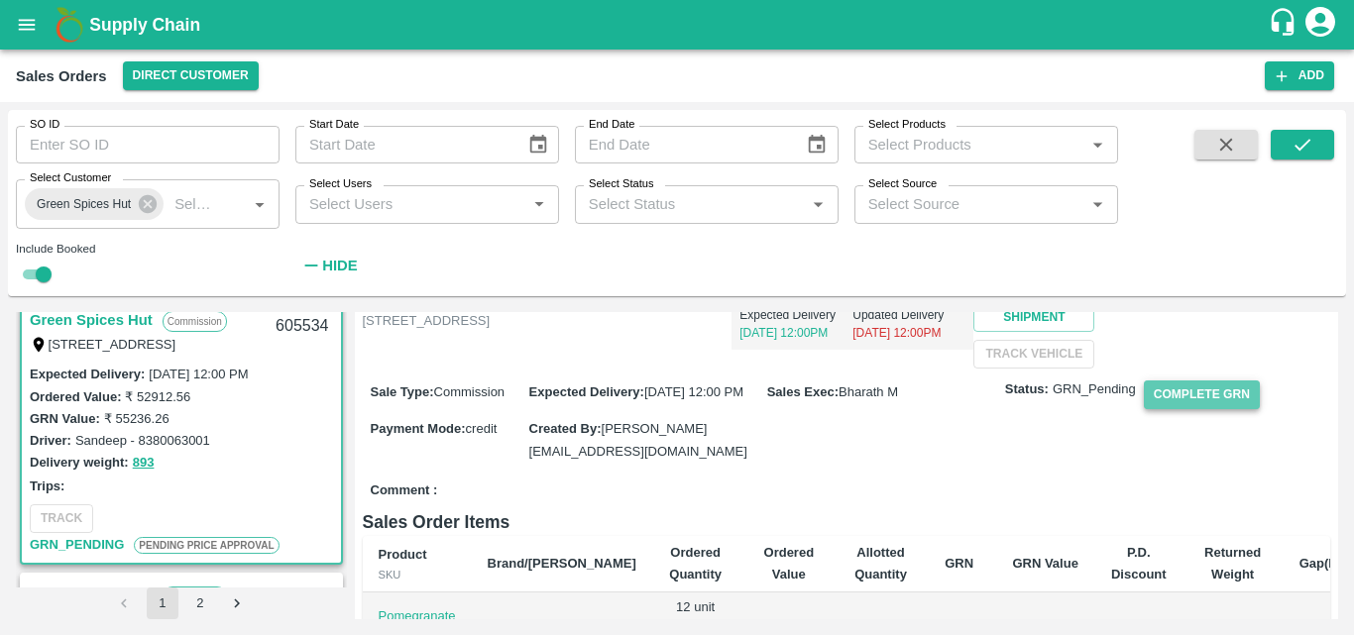
click at [1188, 409] on button "Complete GRN" at bounding box center [1202, 395] width 116 height 29
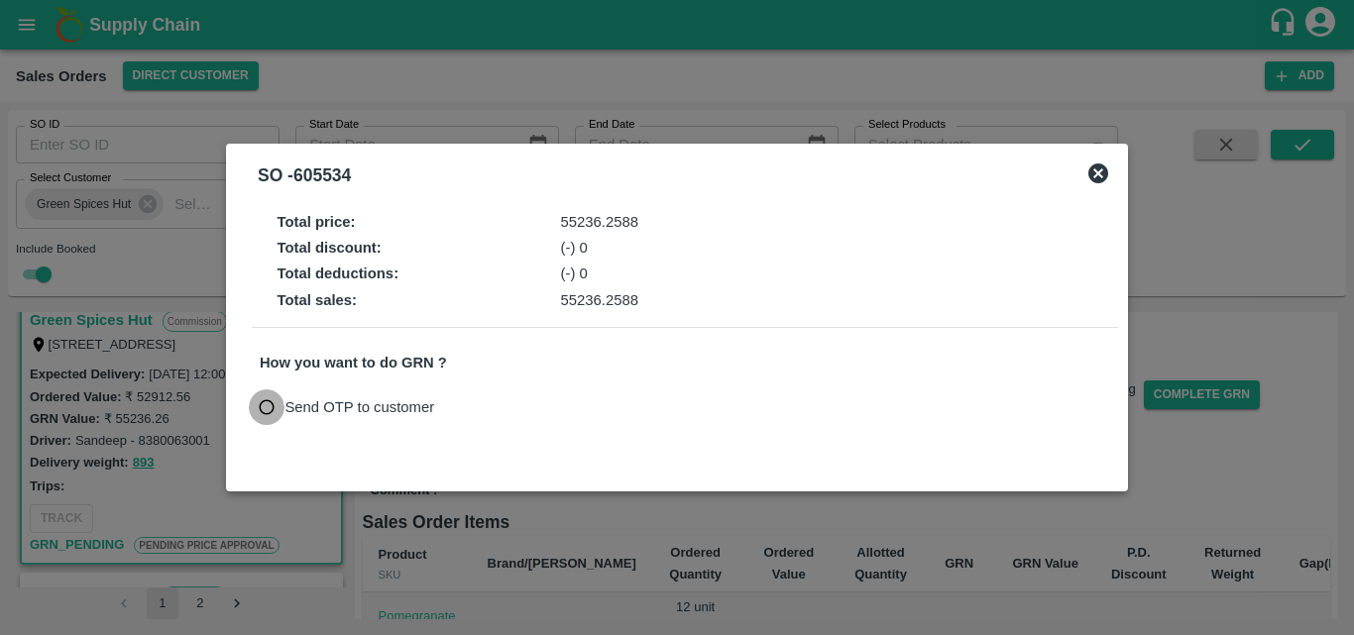
click at [266, 412] on input "Send OTP to customer" at bounding box center [267, 408] width 37 height 37
drag, startPoint x: 490, startPoint y: 422, endPoint x: 506, endPoint y: 407, distance: 21.7
click at [506, 407] on div "Send OTP to customer Send OTP" at bounding box center [685, 408] width 851 height 37
click at [506, 407] on button "Send OTP" at bounding box center [490, 408] width 81 height 29
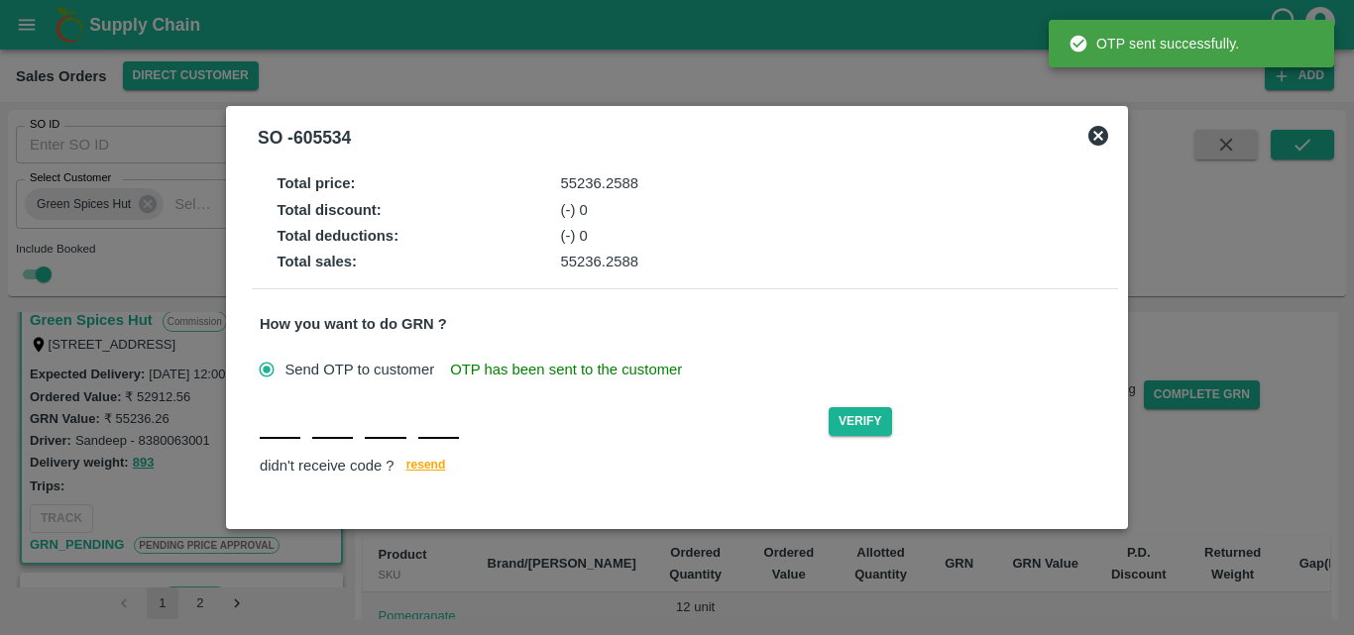
click at [272, 450] on div "Verify didn't receive code ? resend" at bounding box center [685, 442] width 851 height 76
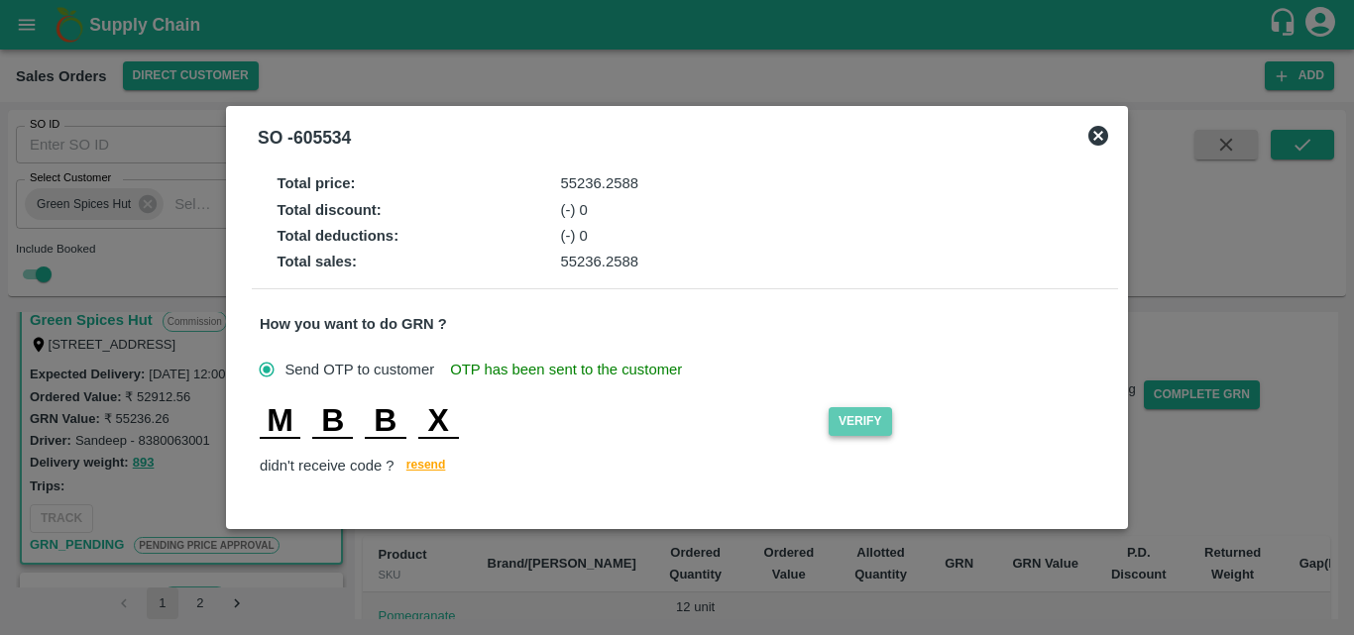
click at [873, 413] on button "Verify" at bounding box center [860, 421] width 63 height 29
click at [881, 422] on button "Verify" at bounding box center [860, 421] width 63 height 29
click at [1103, 136] on icon at bounding box center [1099, 136] width 20 height 20
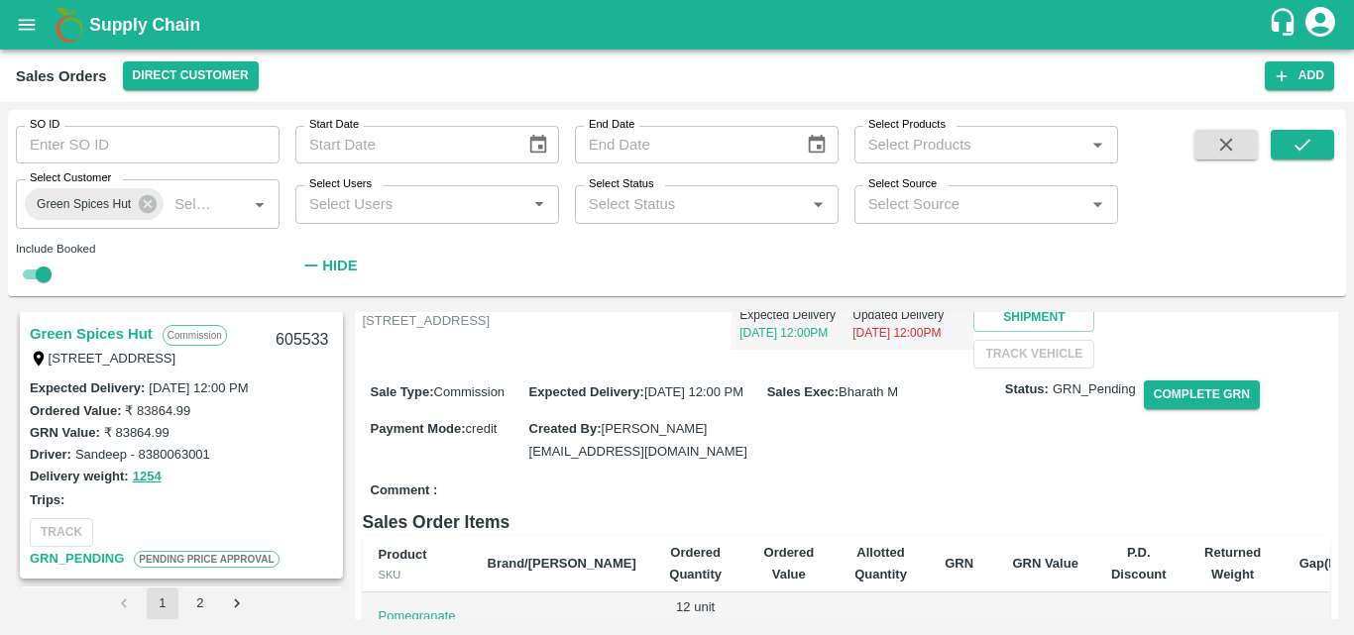
scroll to position [1384, 0]
click at [102, 328] on link "Green Spices Hut" at bounding box center [91, 333] width 123 height 26
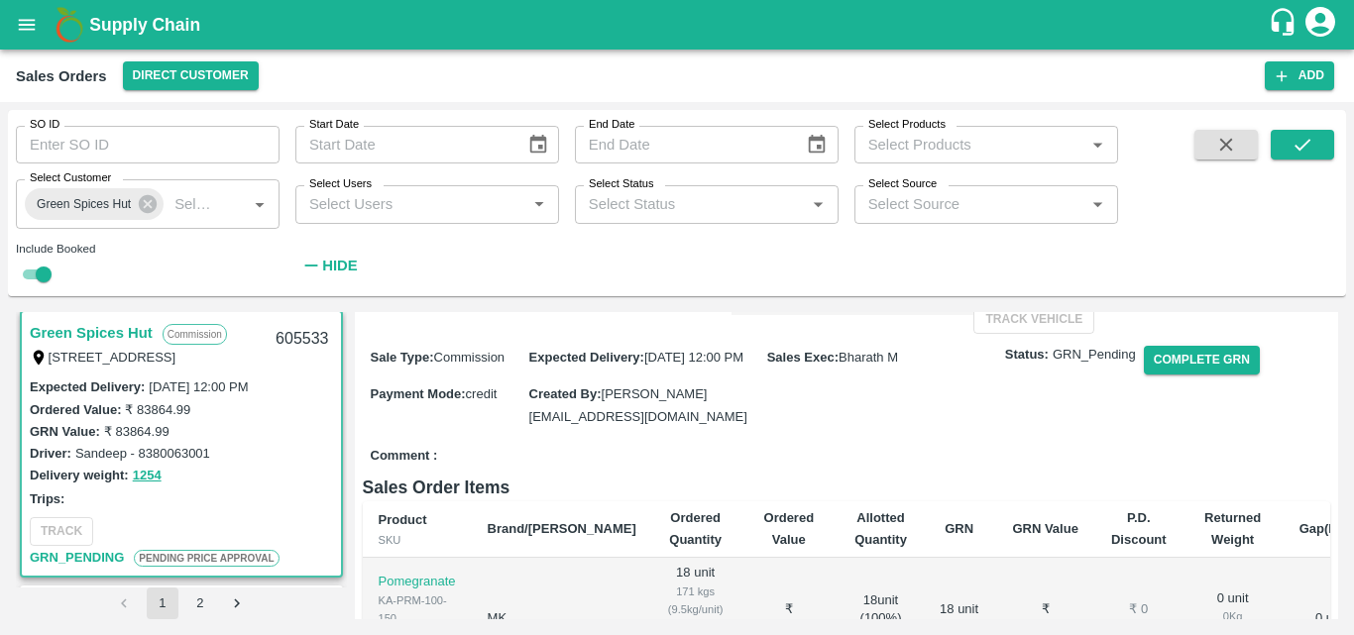
scroll to position [206, 0]
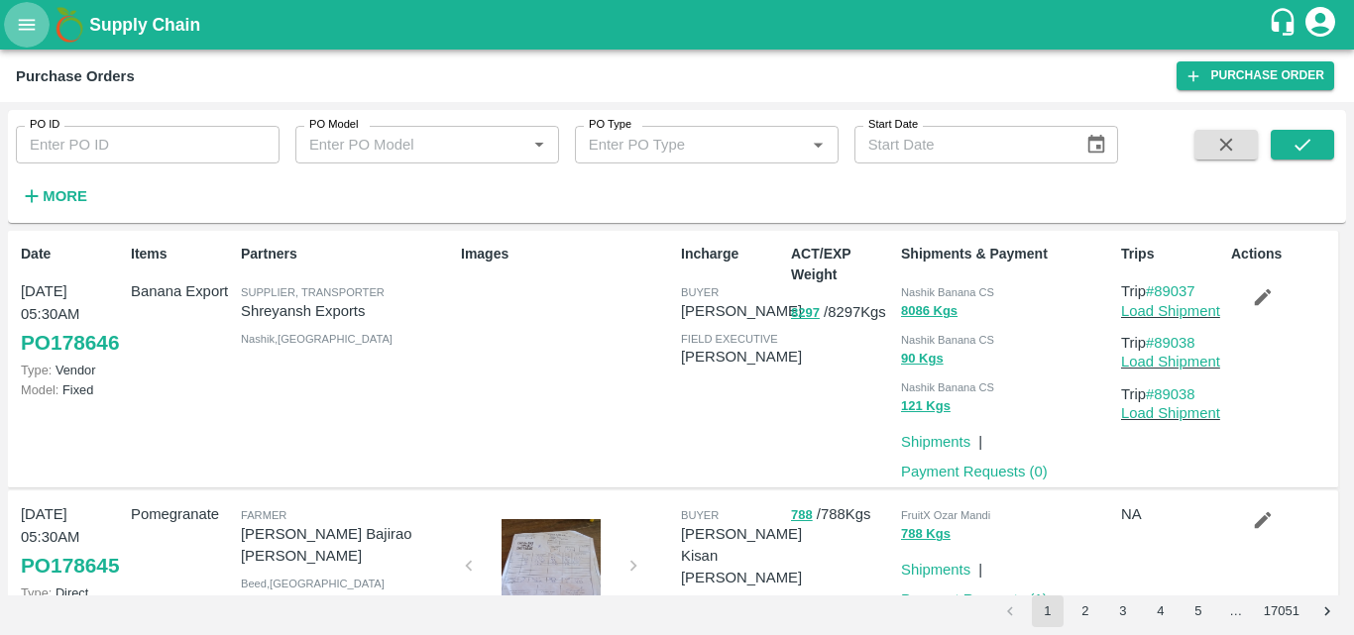
click at [25, 42] on button "open drawer" at bounding box center [27, 25] width 46 height 46
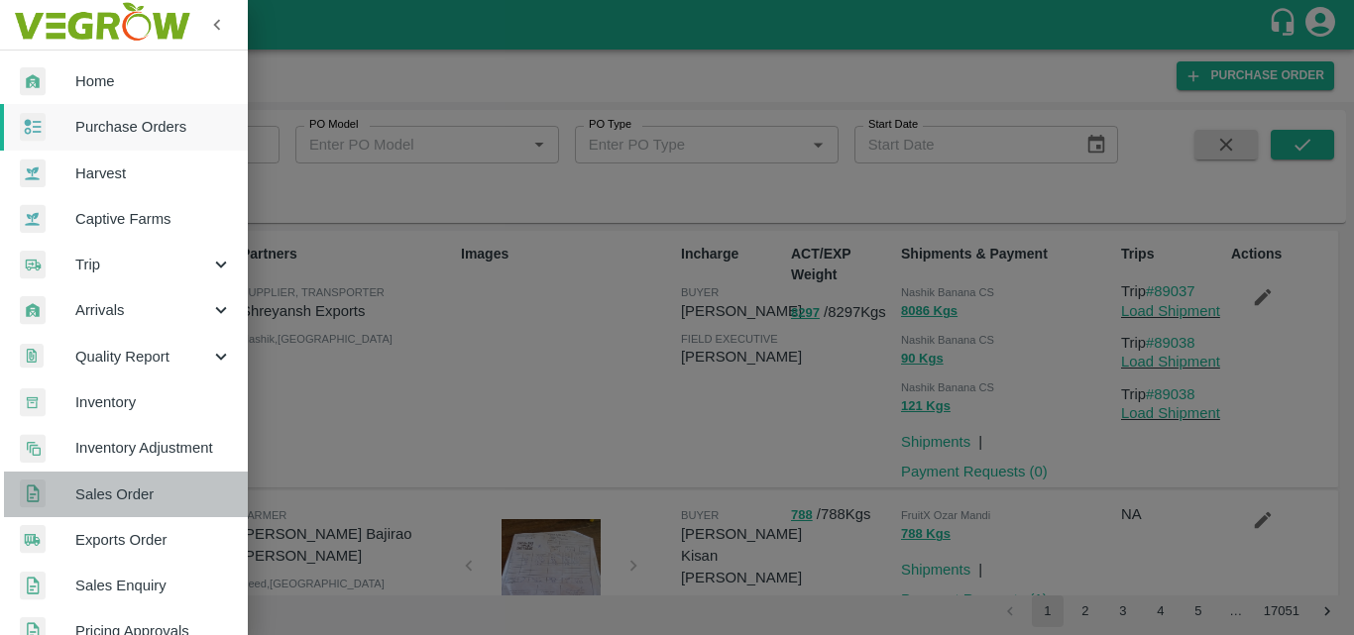
click at [127, 494] on span "Sales Order" at bounding box center [153, 495] width 157 height 22
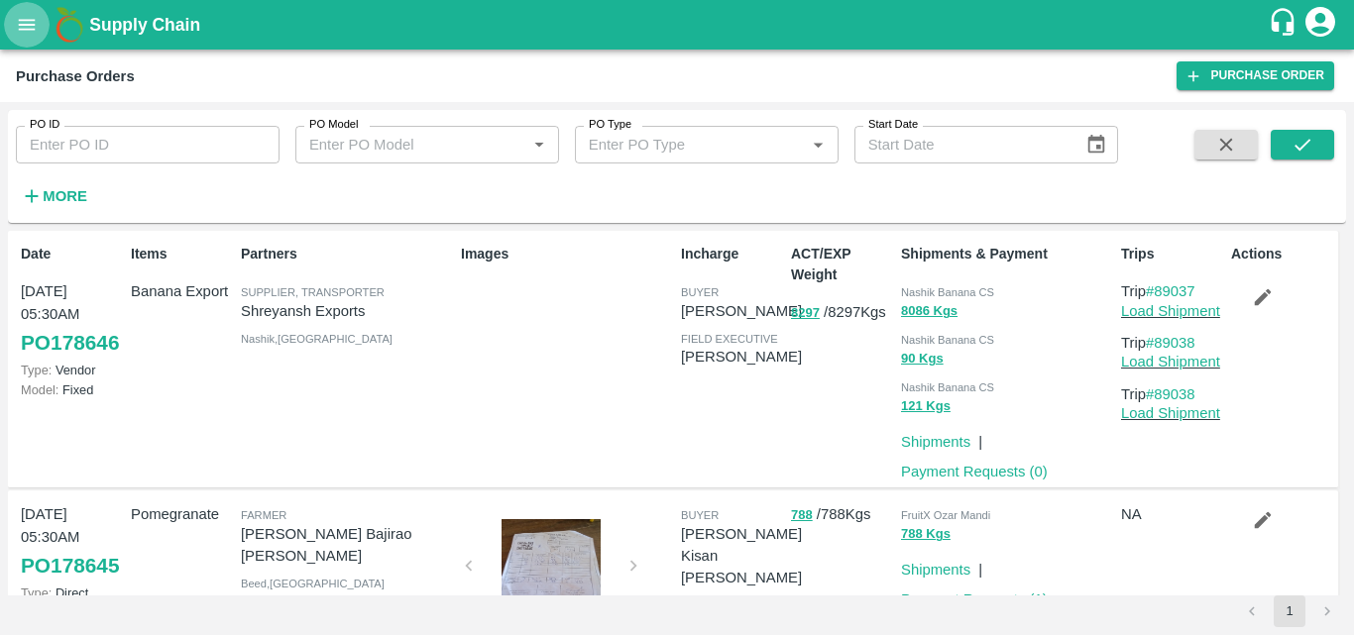
click at [19, 24] on icon "open drawer" at bounding box center [27, 25] width 22 height 22
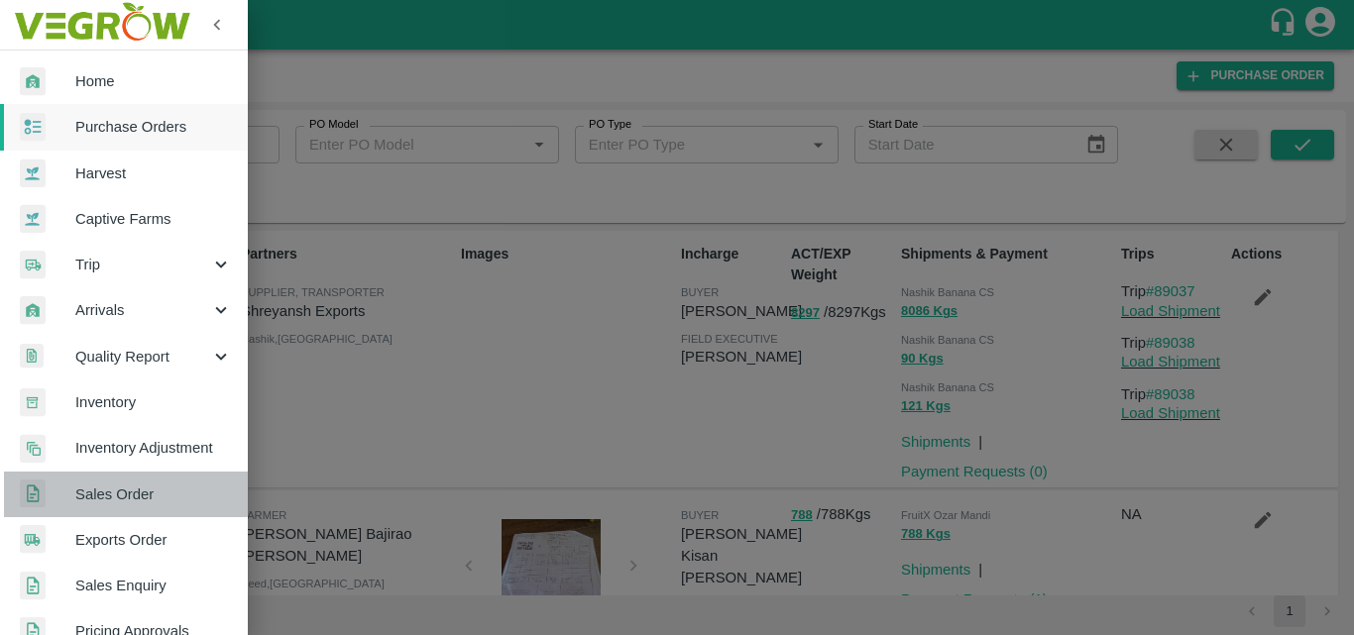
click at [125, 485] on span "Sales Order" at bounding box center [153, 495] width 157 height 22
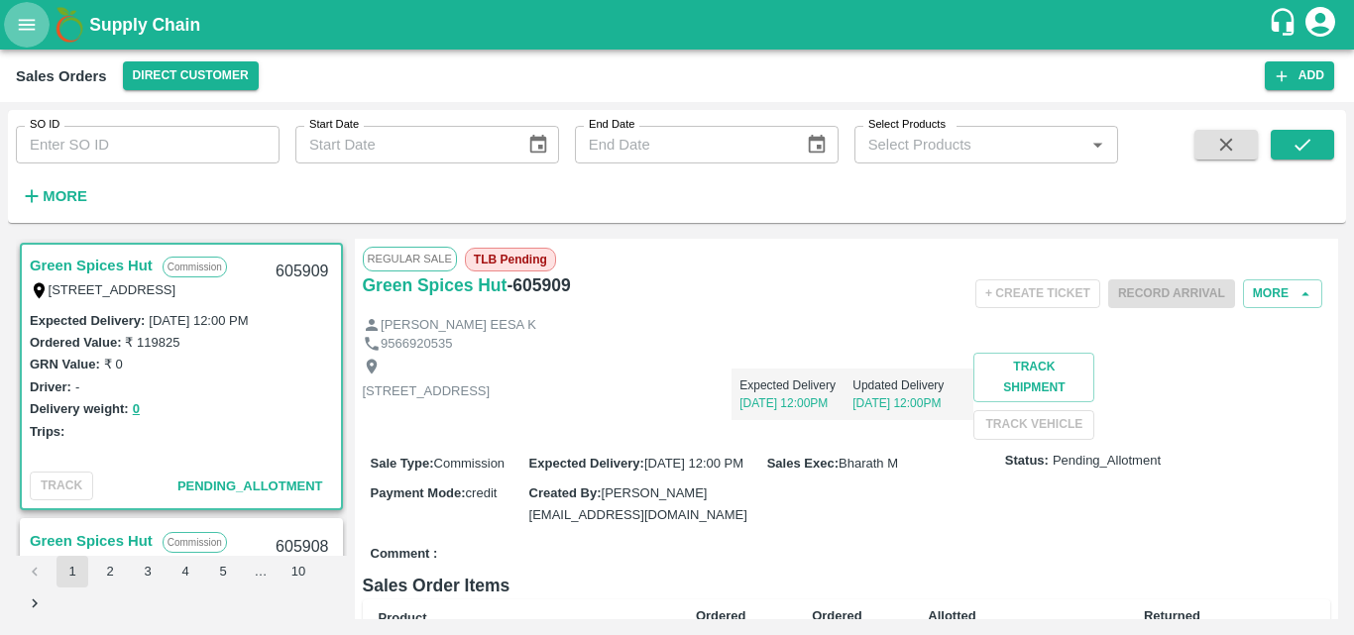
click at [24, 35] on icon "open drawer" at bounding box center [27, 25] width 22 height 22
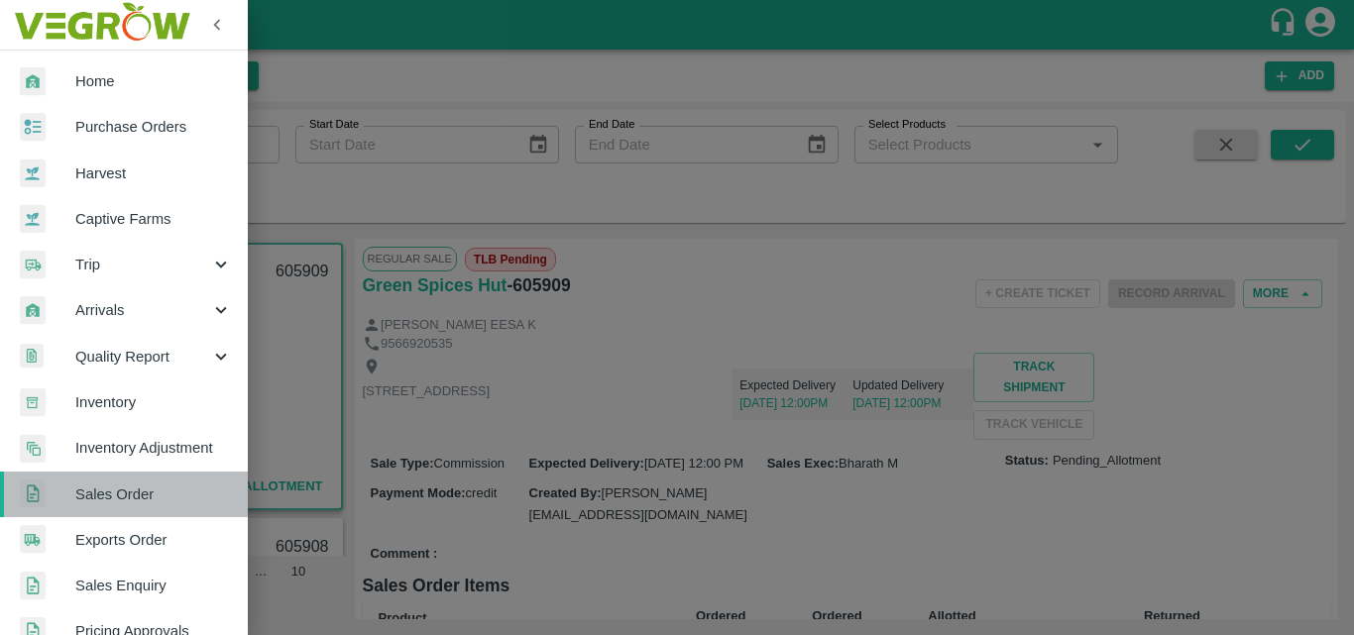
click at [144, 491] on span "Sales Order" at bounding box center [153, 495] width 157 height 22
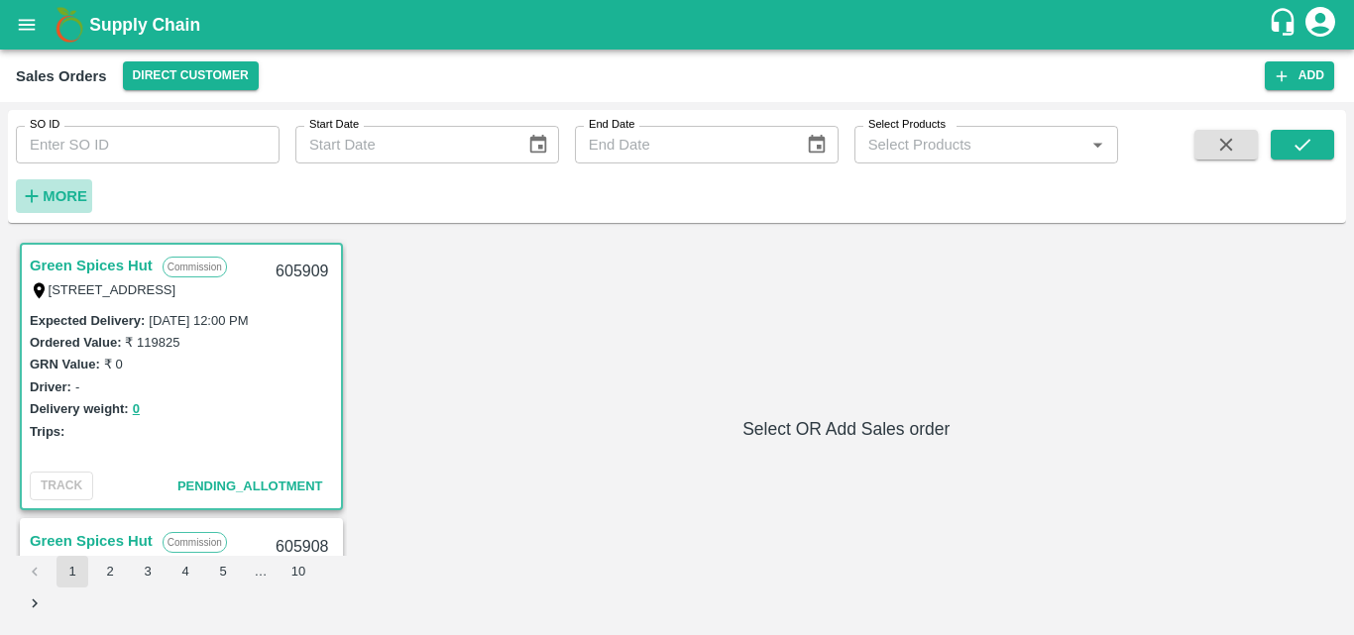
click at [64, 195] on strong "More" at bounding box center [65, 196] width 45 height 16
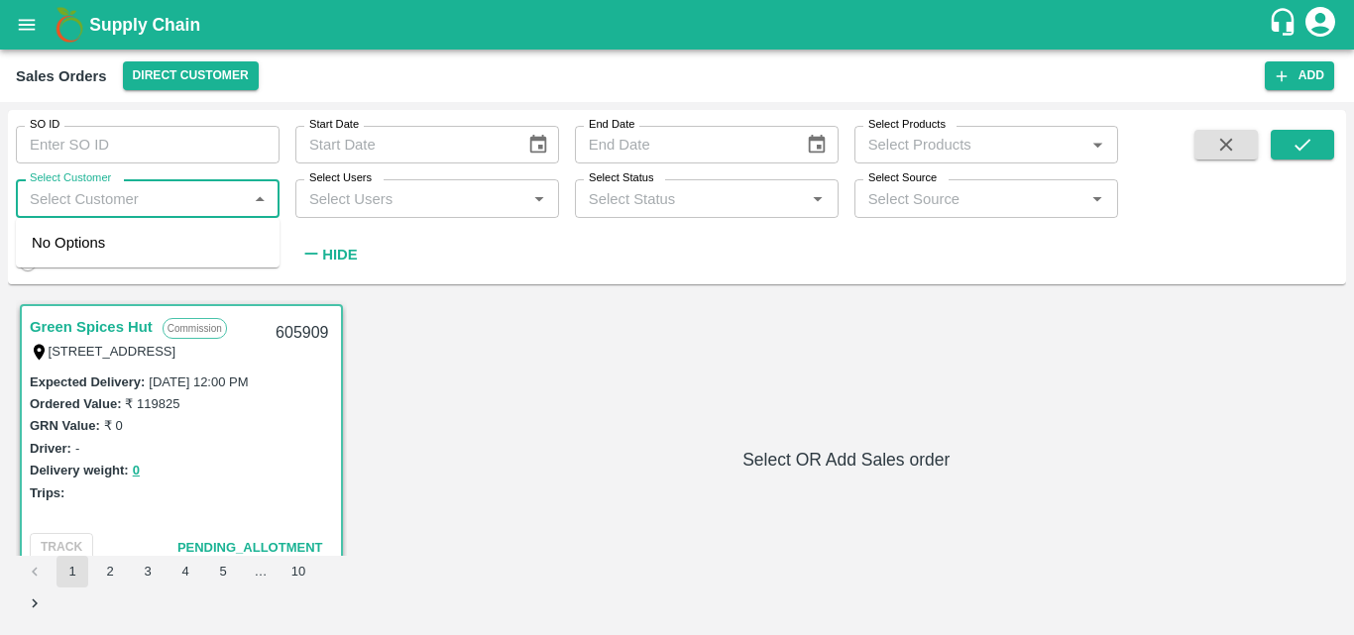
click at [123, 200] on input "Select Customer" at bounding box center [131, 198] width 219 height 26
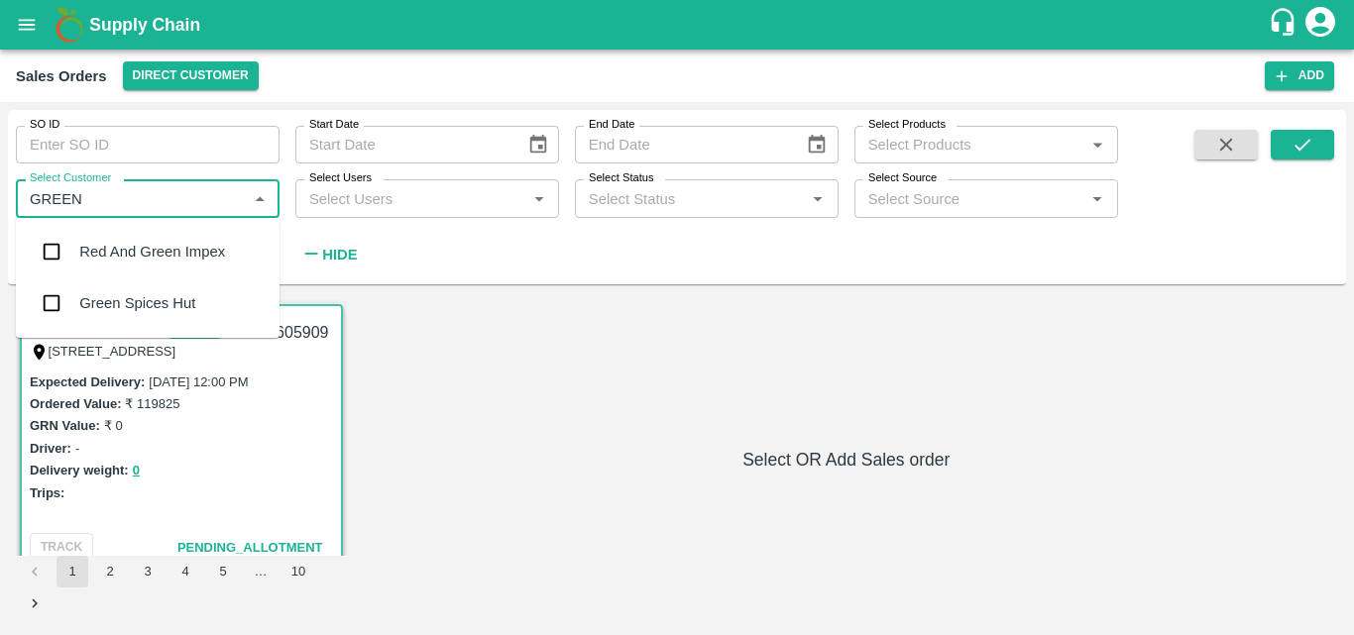
type input "GREEN S"
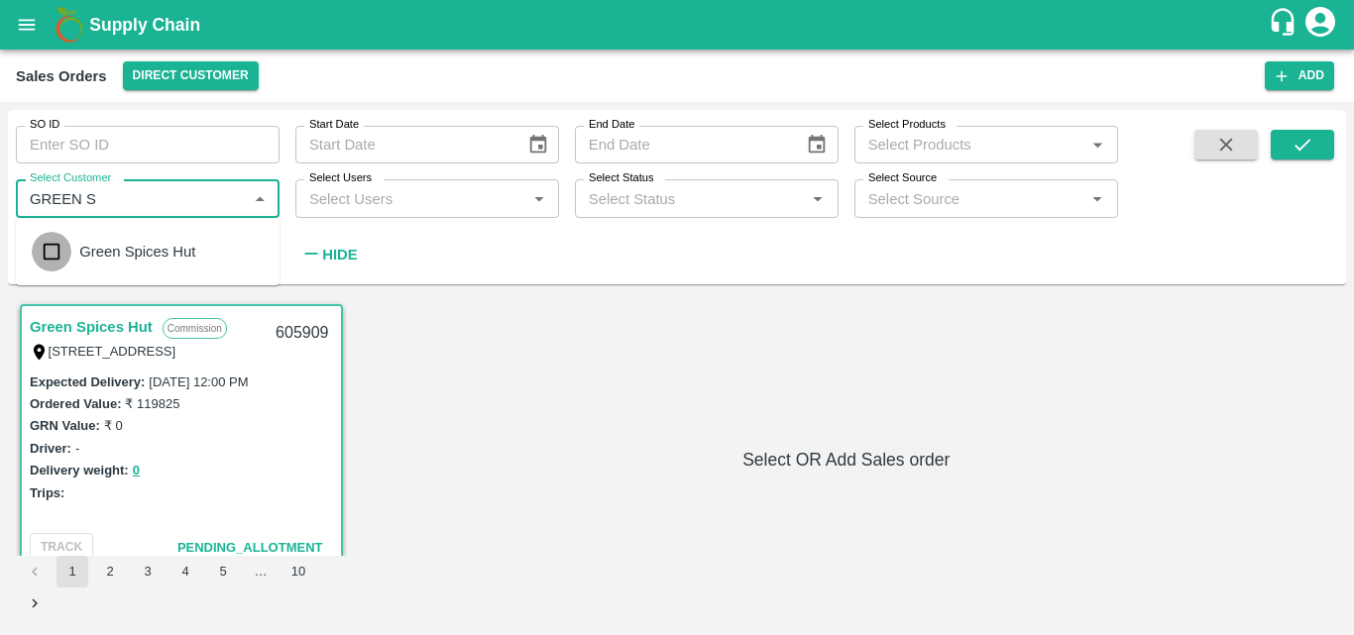
click at [68, 240] on input "checkbox" at bounding box center [52, 252] width 40 height 40
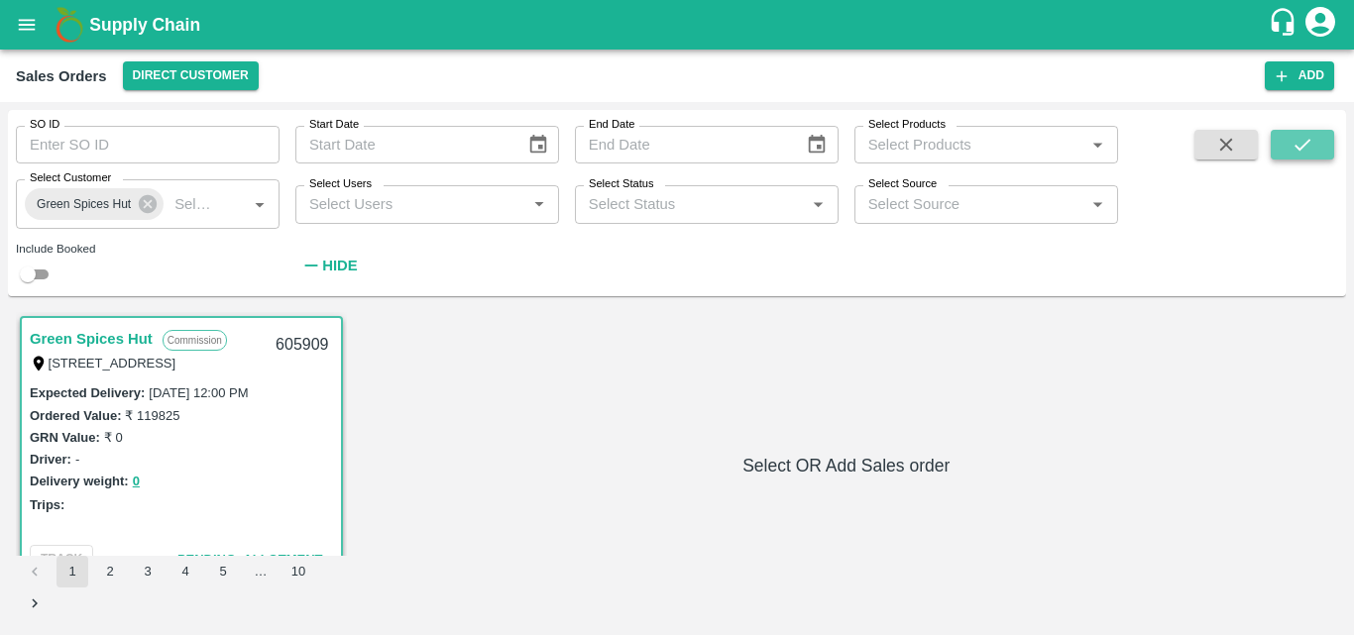
click at [1300, 145] on icon "submit" at bounding box center [1303, 145] width 22 height 22
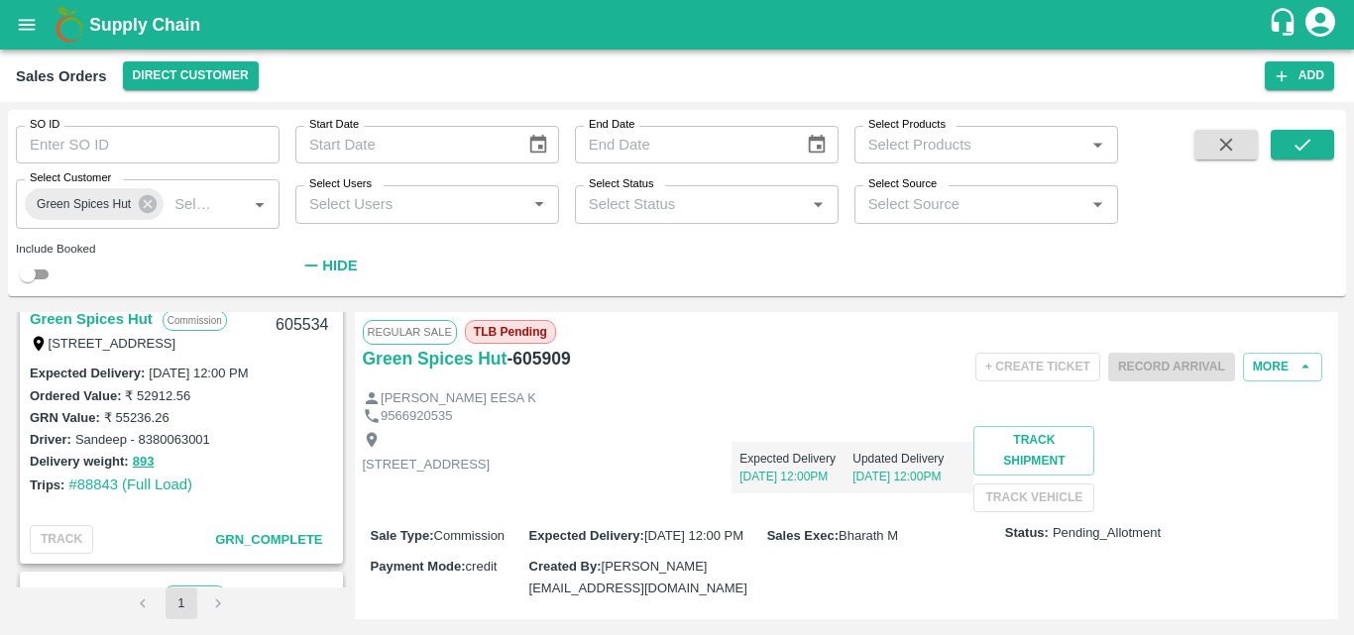
scroll to position [1054, 0]
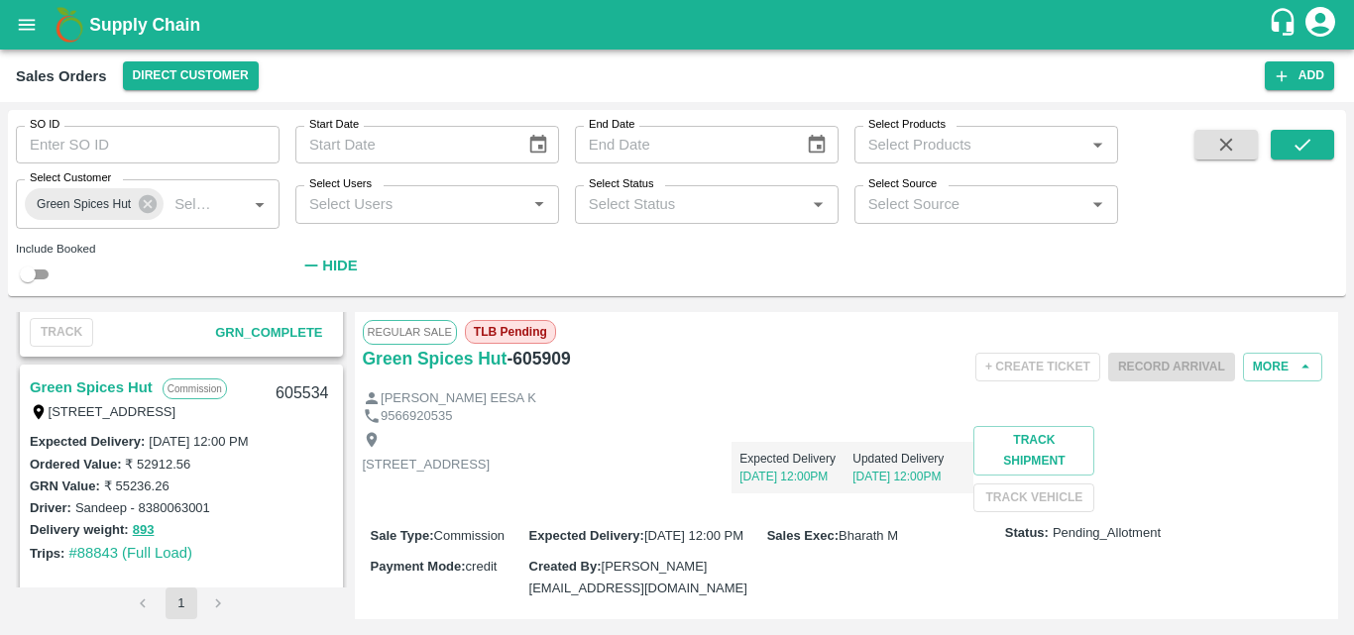
click at [113, 383] on link "Green Spices Hut" at bounding box center [91, 388] width 123 height 26
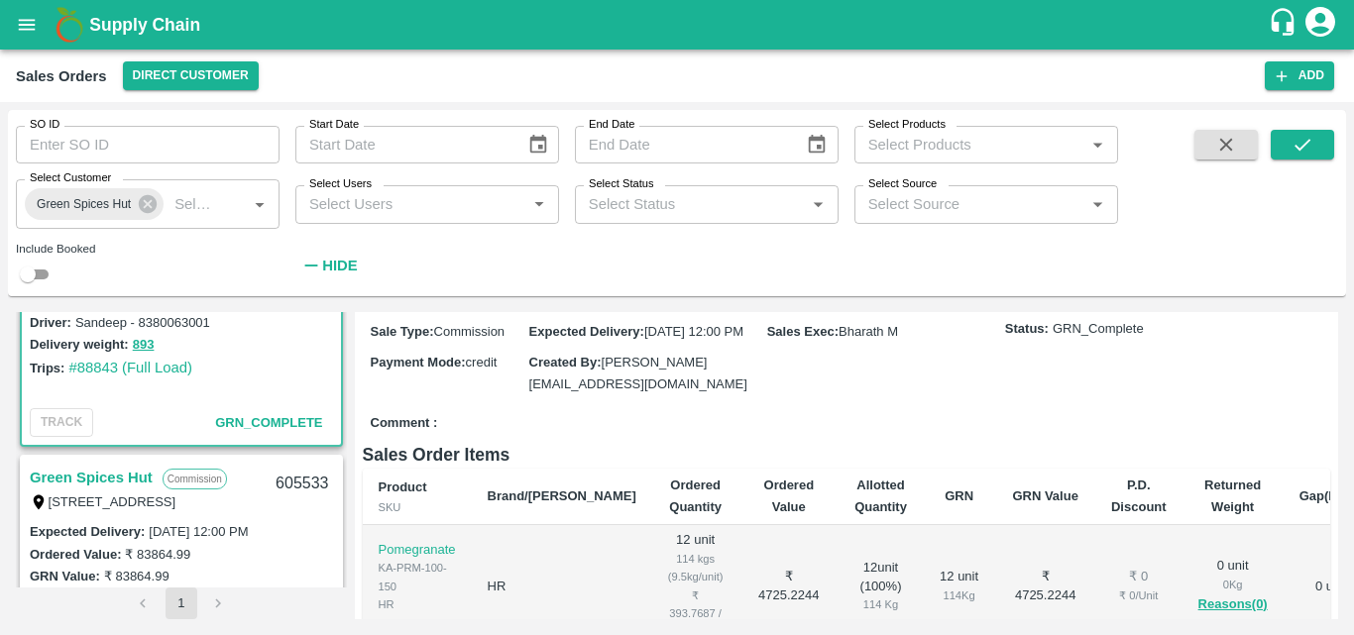
scroll to position [1269, 0]
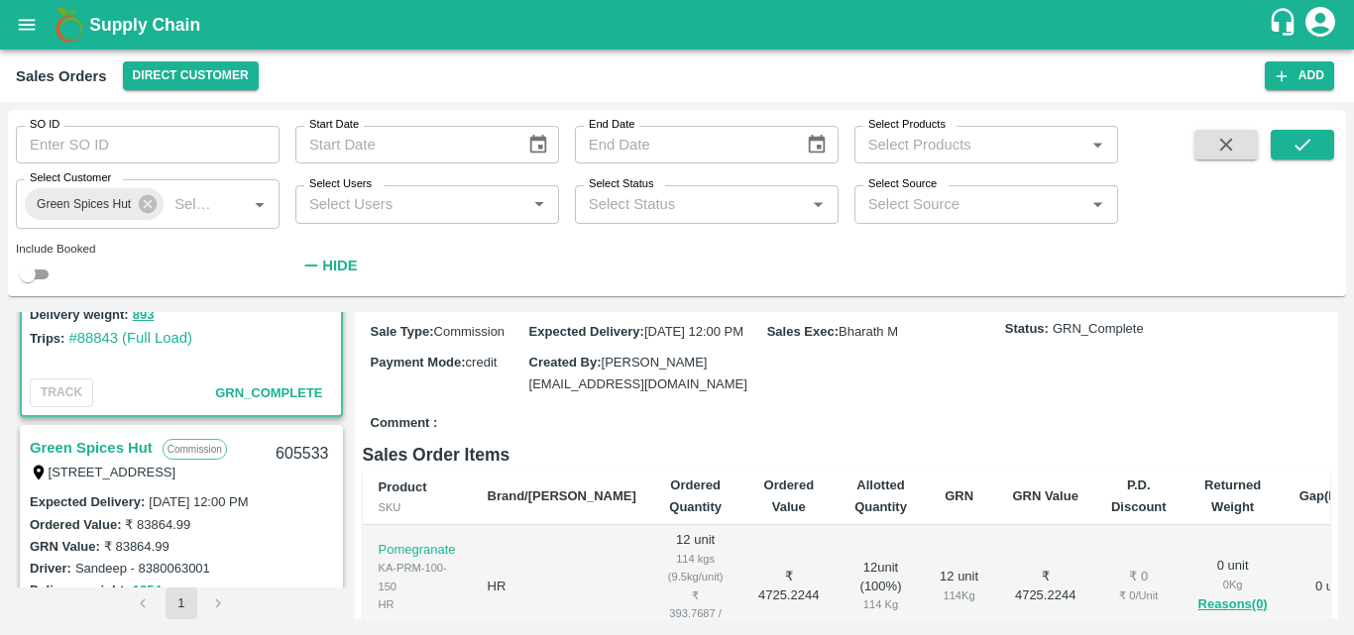
click at [113, 438] on link "Green Spices Hut" at bounding box center [91, 448] width 123 height 26
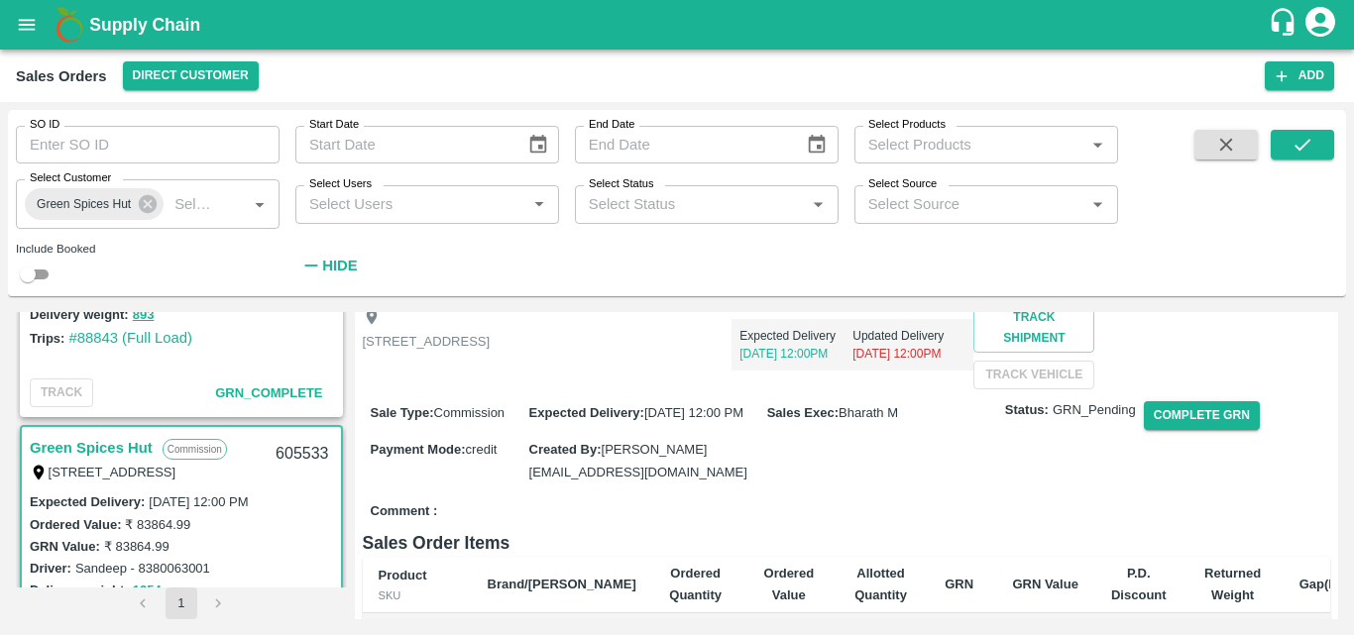
scroll to position [173, 0]
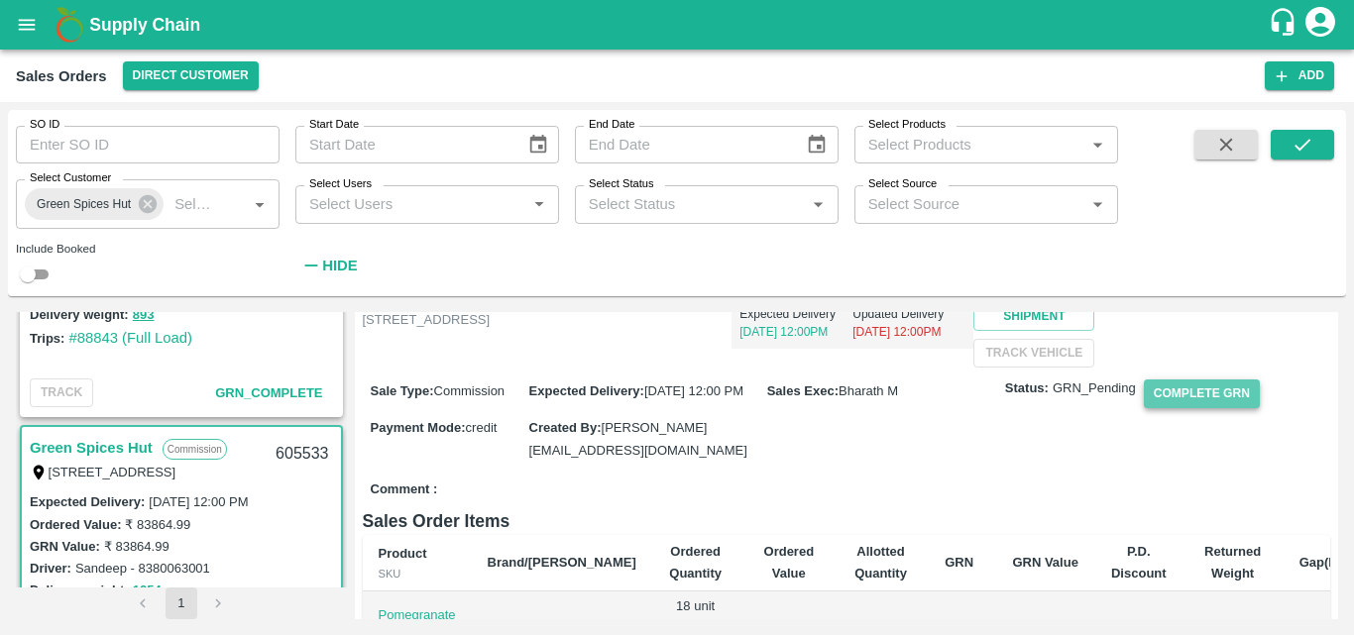
click at [1204, 408] on button "Complete GRN" at bounding box center [1202, 394] width 116 height 29
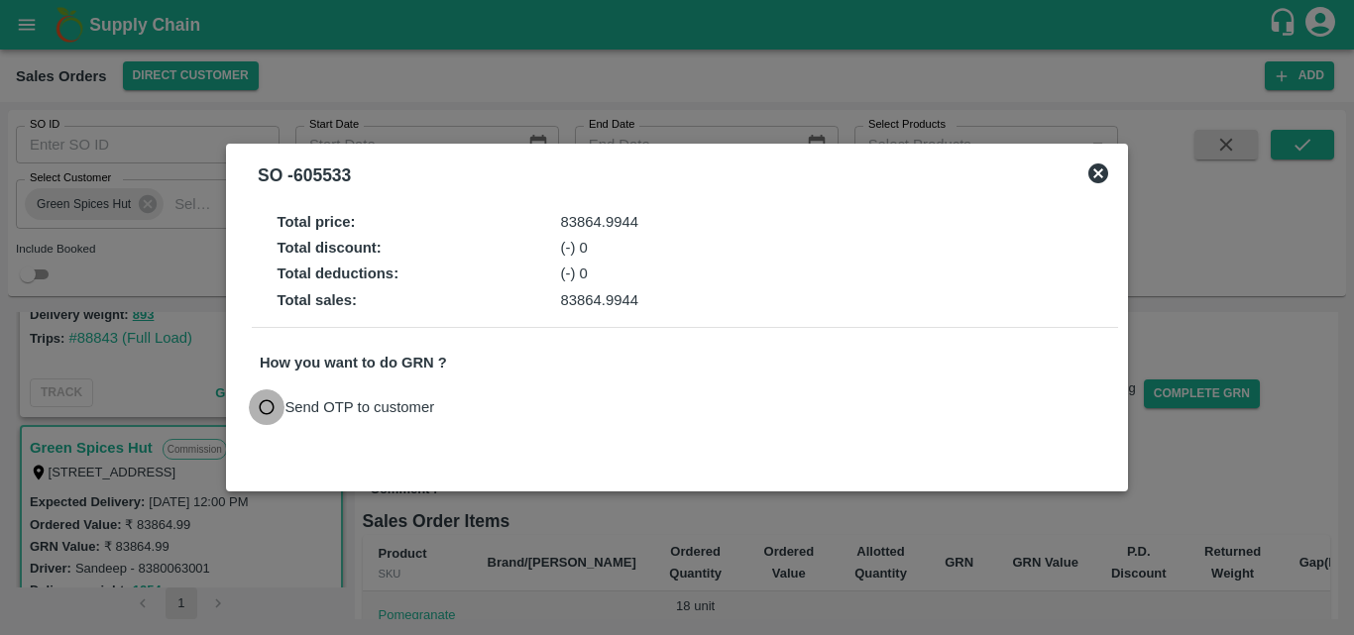
click at [263, 411] on input "Send OTP to customer" at bounding box center [267, 408] width 37 height 37
radio input "true"
click at [491, 405] on button "Send OTP" at bounding box center [490, 408] width 81 height 29
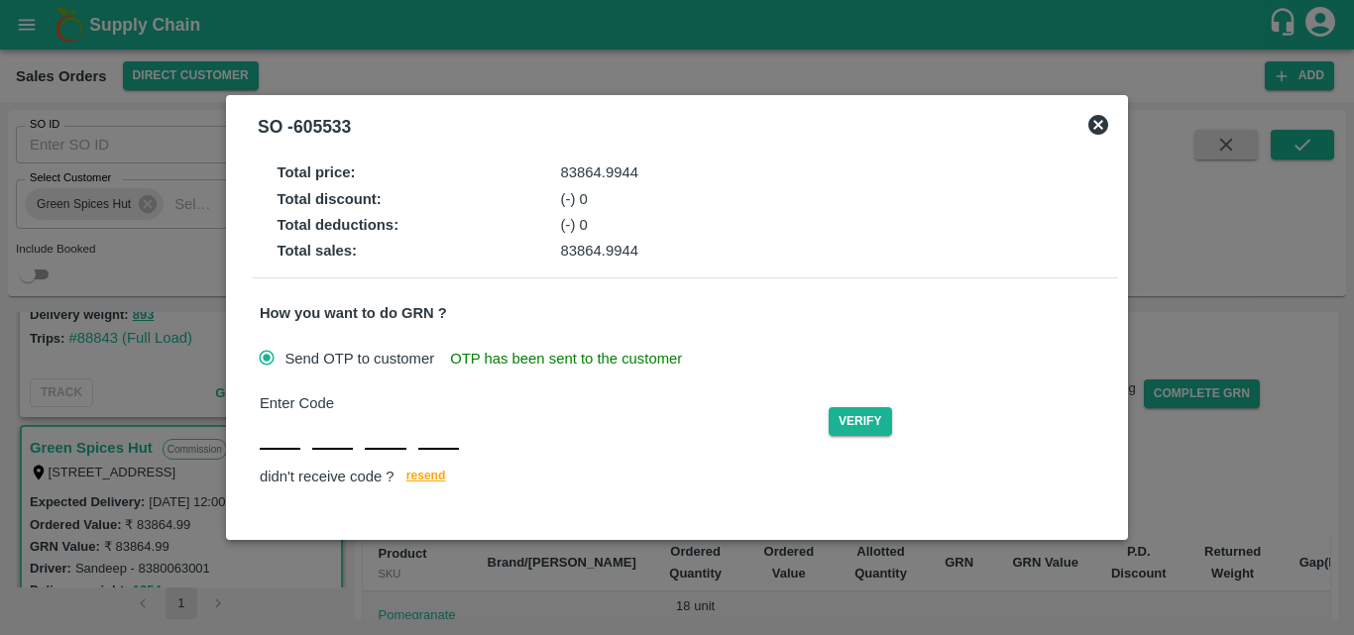
click at [287, 442] on div "Enter Code Verify didn't receive code ? resend" at bounding box center [685, 442] width 851 height 98
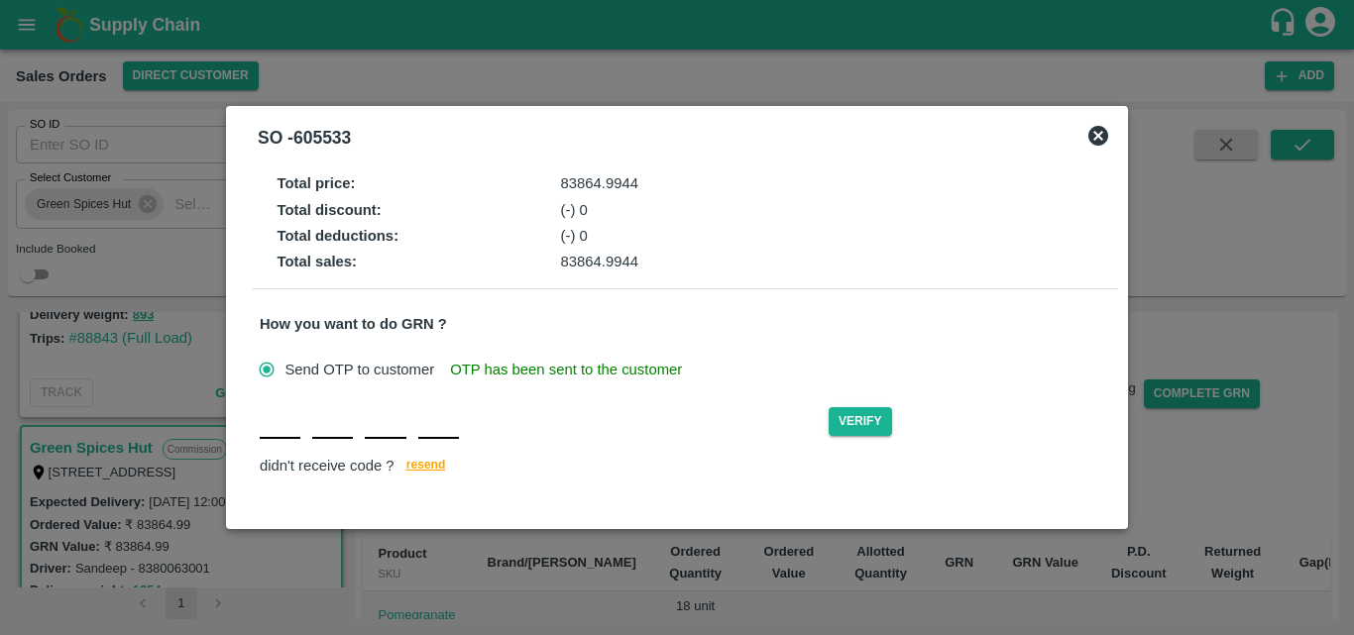
type input "S"
type input "Y"
type input "S"
type input "H"
click at [868, 424] on button "Verify" at bounding box center [860, 421] width 63 height 29
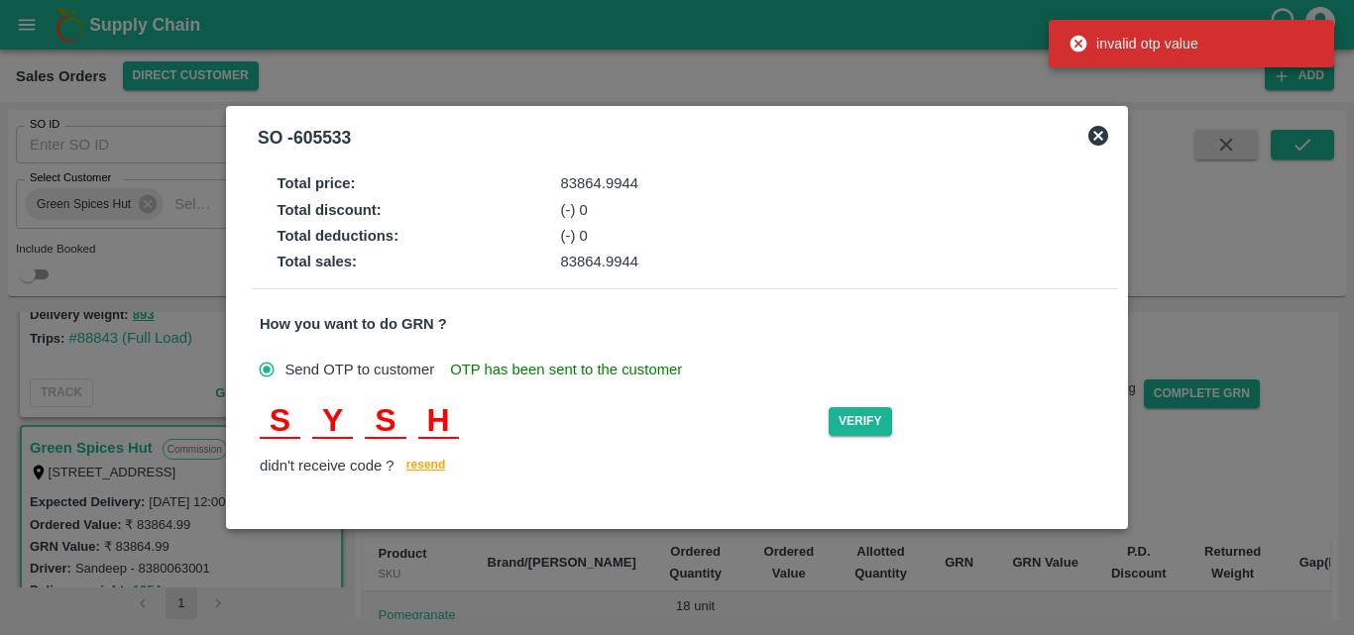
click at [343, 425] on input "Y" at bounding box center [332, 422] width 41 height 36
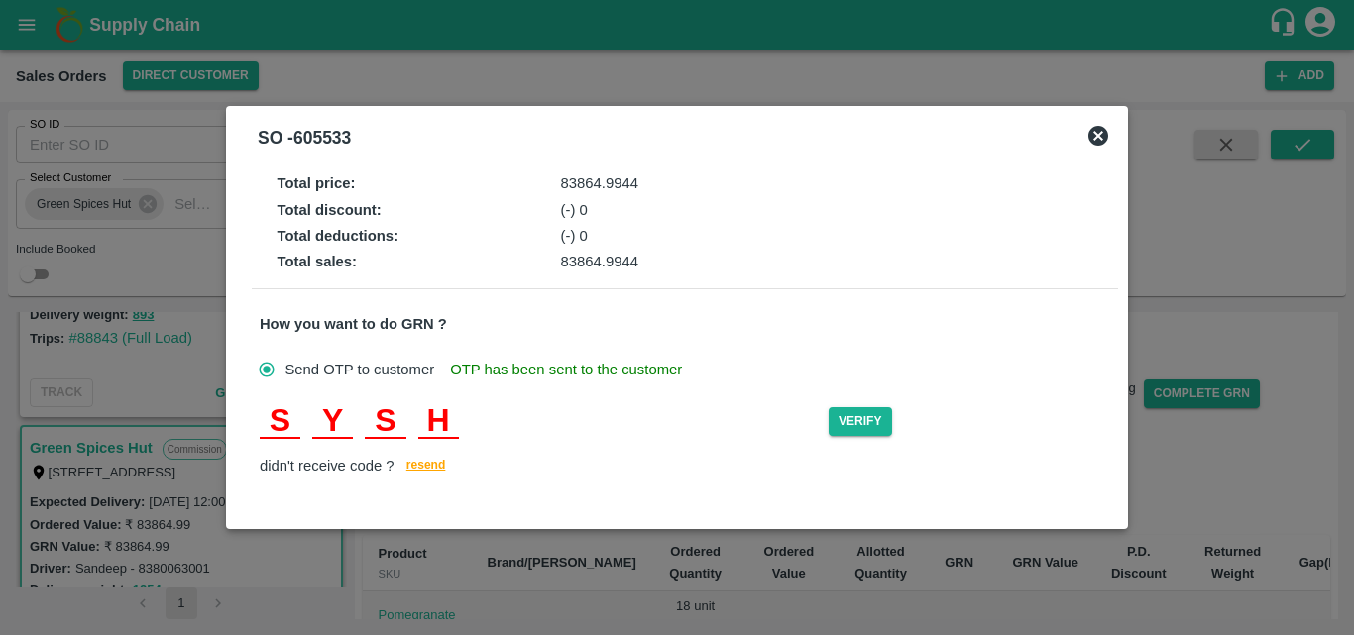
click at [284, 428] on input "S" at bounding box center [280, 422] width 41 height 36
type input "X"
click at [401, 411] on input "S" at bounding box center [385, 422] width 41 height 36
type input "X"
click at [851, 428] on button "Verify" at bounding box center [860, 421] width 63 height 29
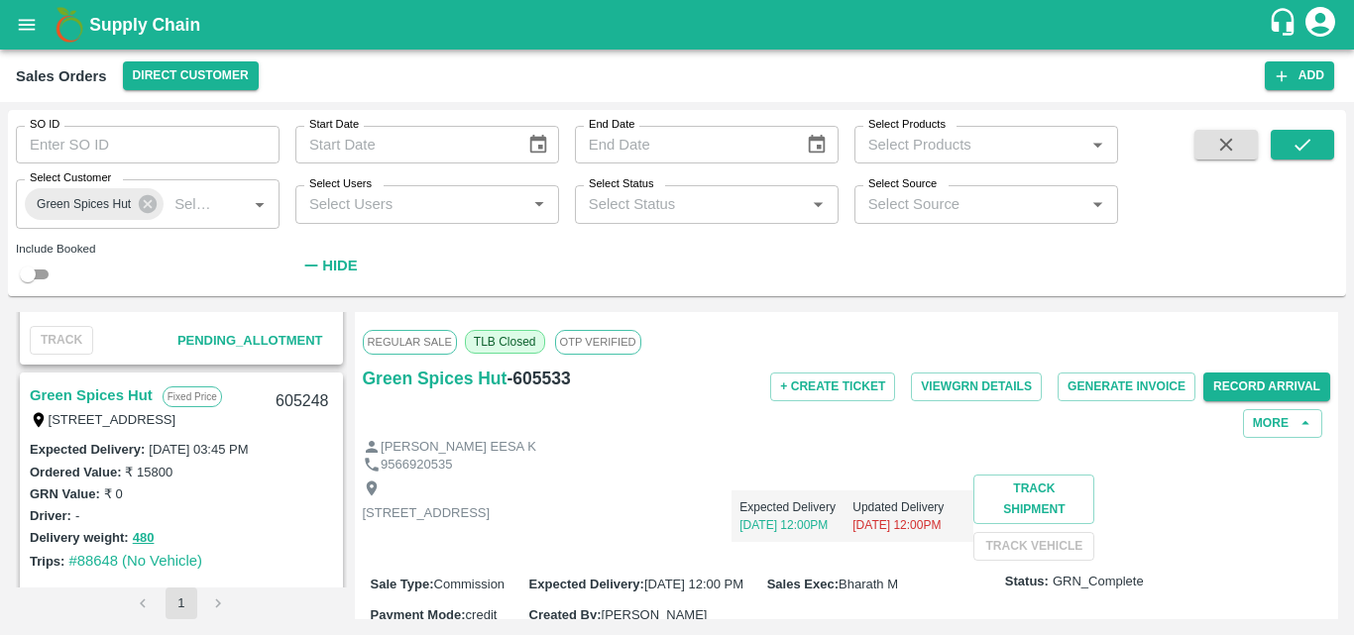
scroll to position [2147, 0]
click at [101, 393] on link "Green Spices Hut" at bounding box center [91, 397] width 123 height 26
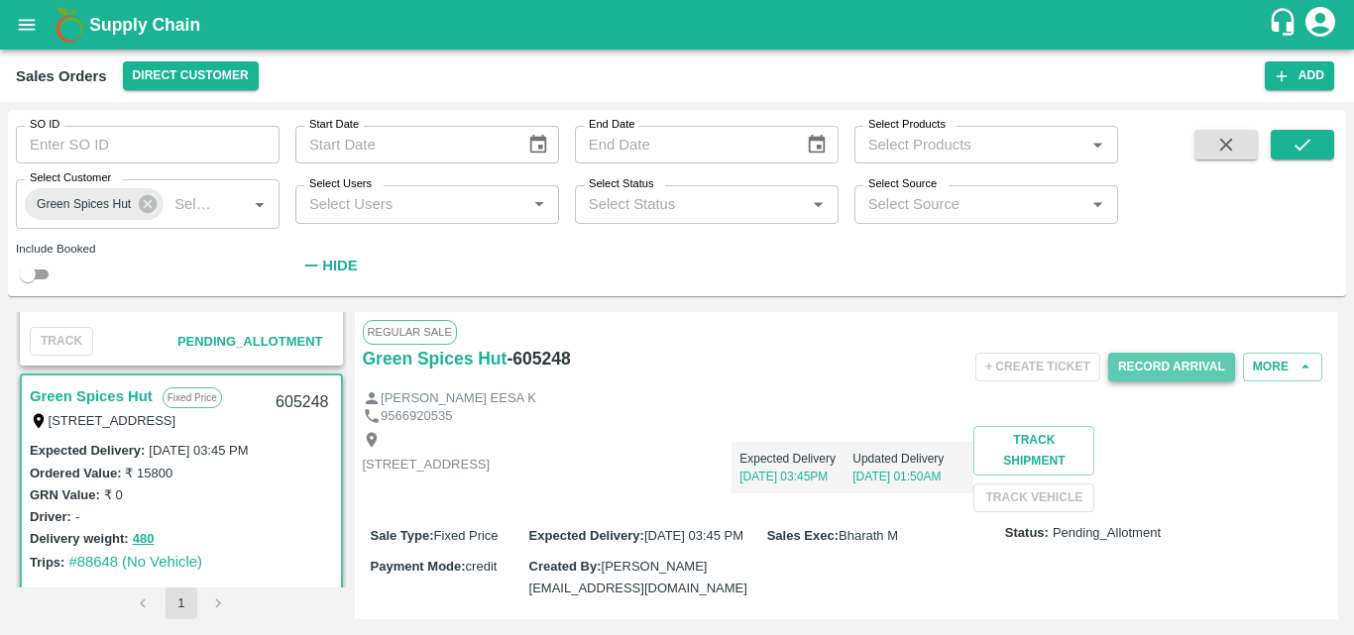
click at [1190, 364] on button "Record Arrival" at bounding box center [1171, 367] width 127 height 29
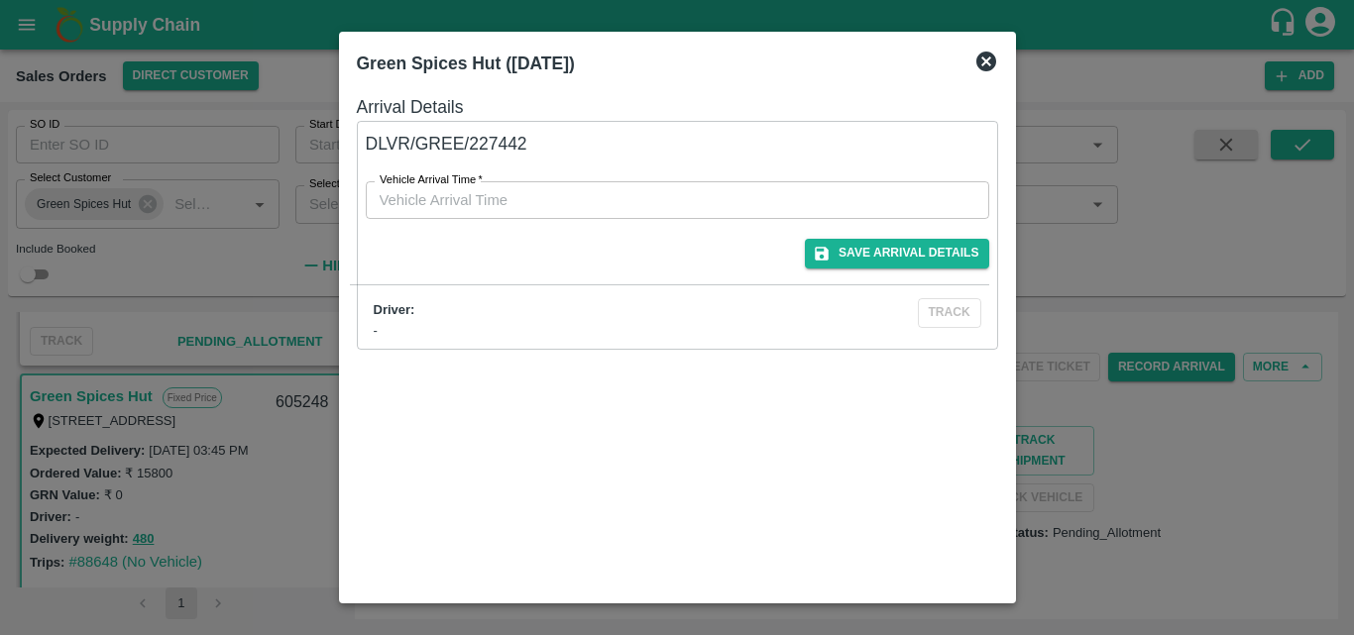
type input "DD/MM/YYYY hh:mm aa"
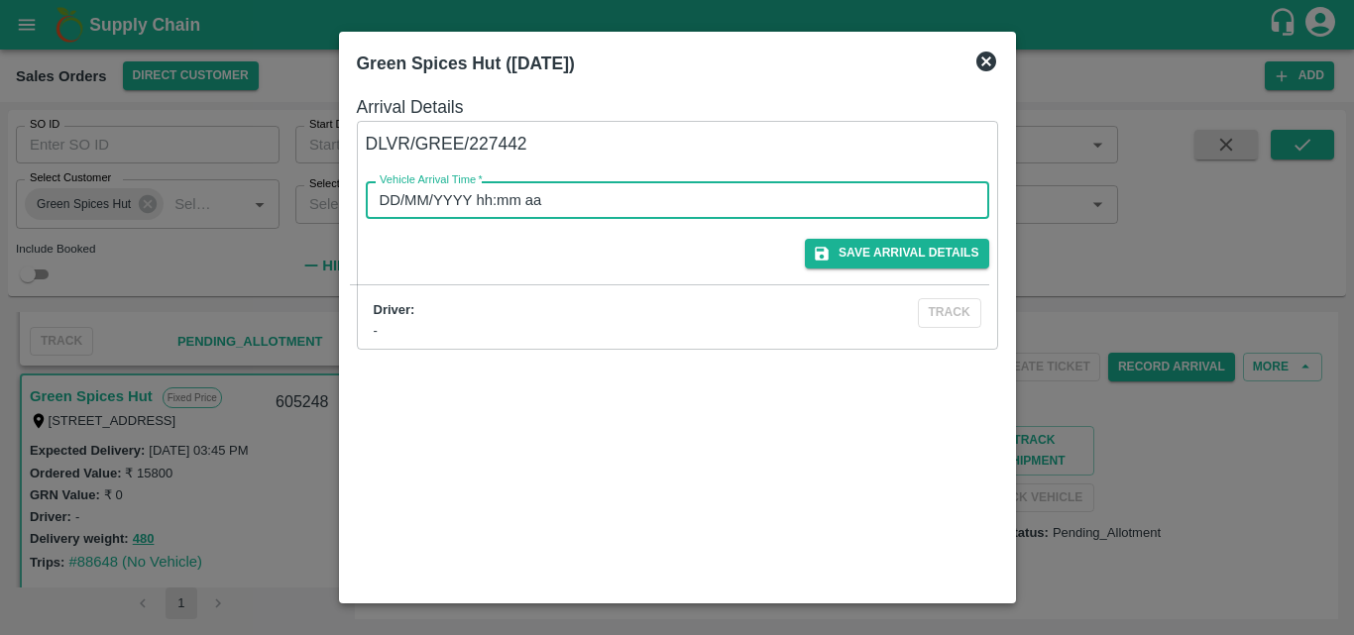
click at [576, 199] on input "DD/MM/YYYY hh:mm aa" at bounding box center [671, 200] width 610 height 38
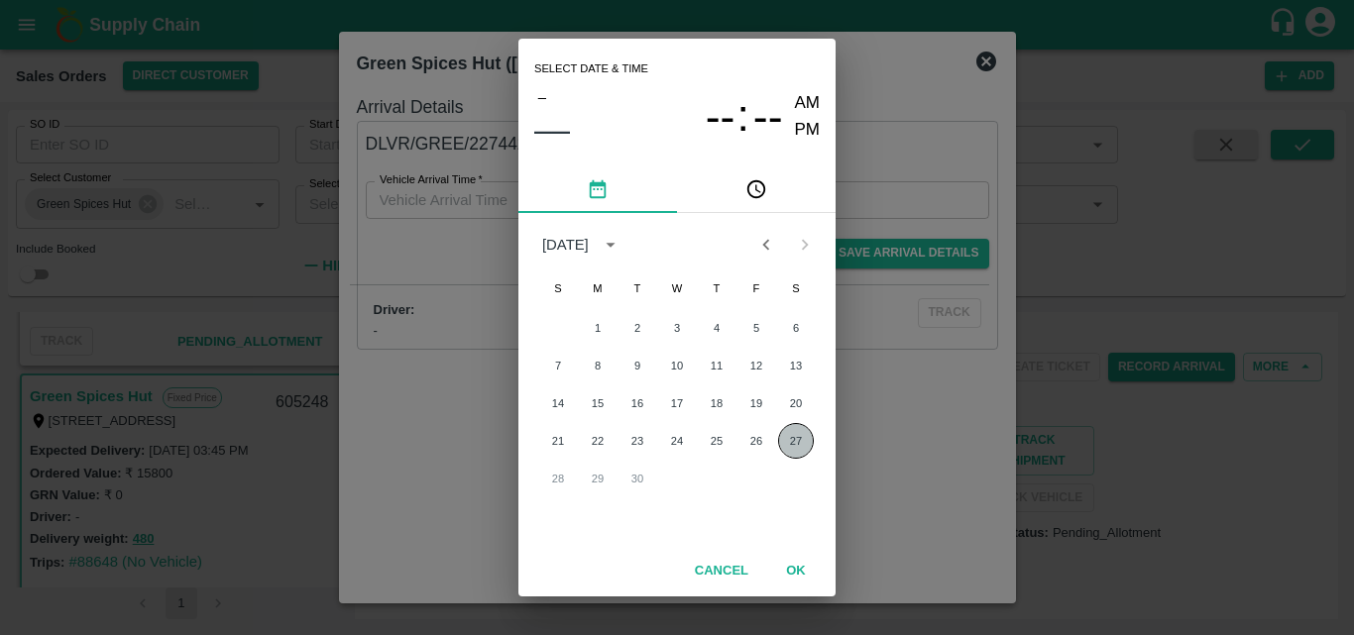
click at [797, 431] on button "27" at bounding box center [796, 441] width 36 height 36
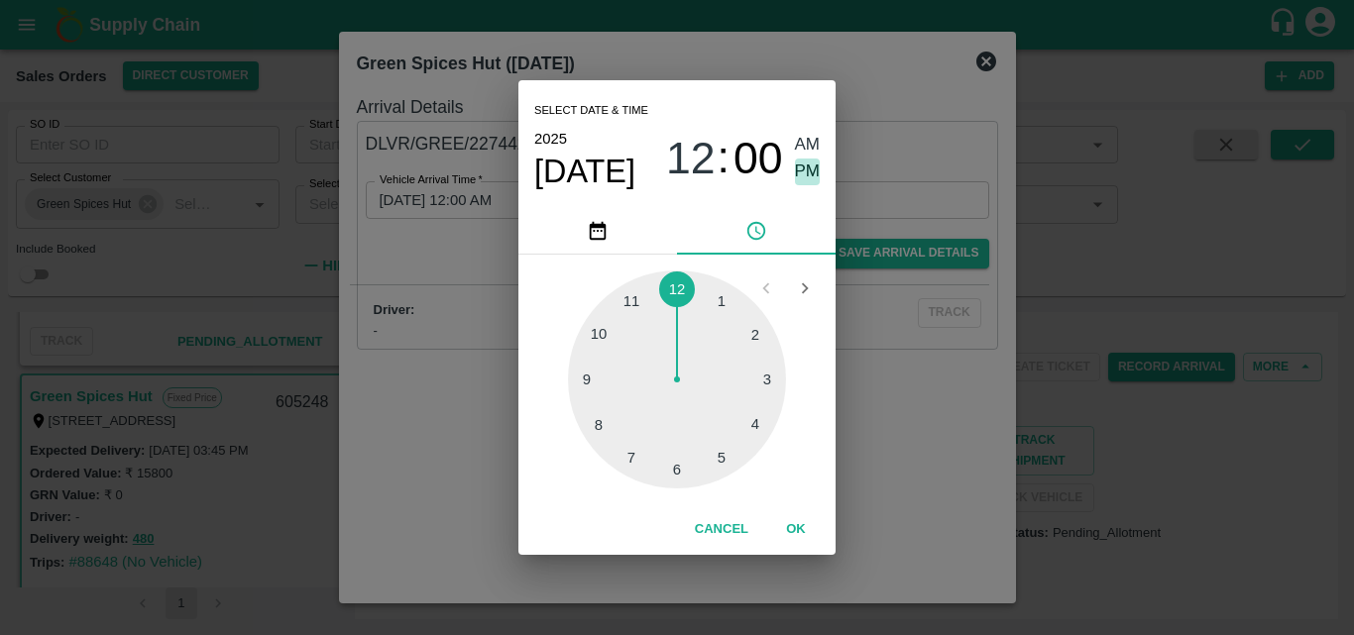
click at [804, 169] on span "PM" at bounding box center [808, 172] width 26 height 27
type input "27/09/2025 12:00 PM"
click at [801, 532] on button "OK" at bounding box center [795, 530] width 63 height 35
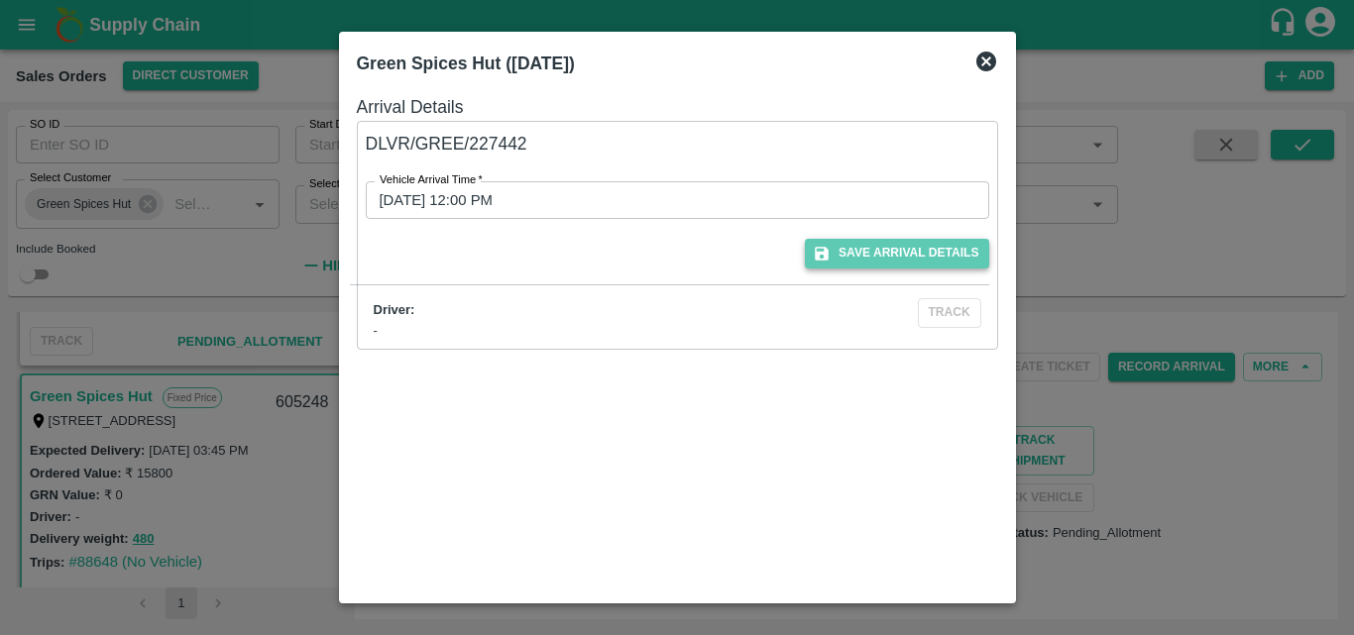
click at [873, 258] on button "Save Arrival Details" at bounding box center [896, 253] width 183 height 29
click at [983, 62] on icon at bounding box center [987, 62] width 20 height 20
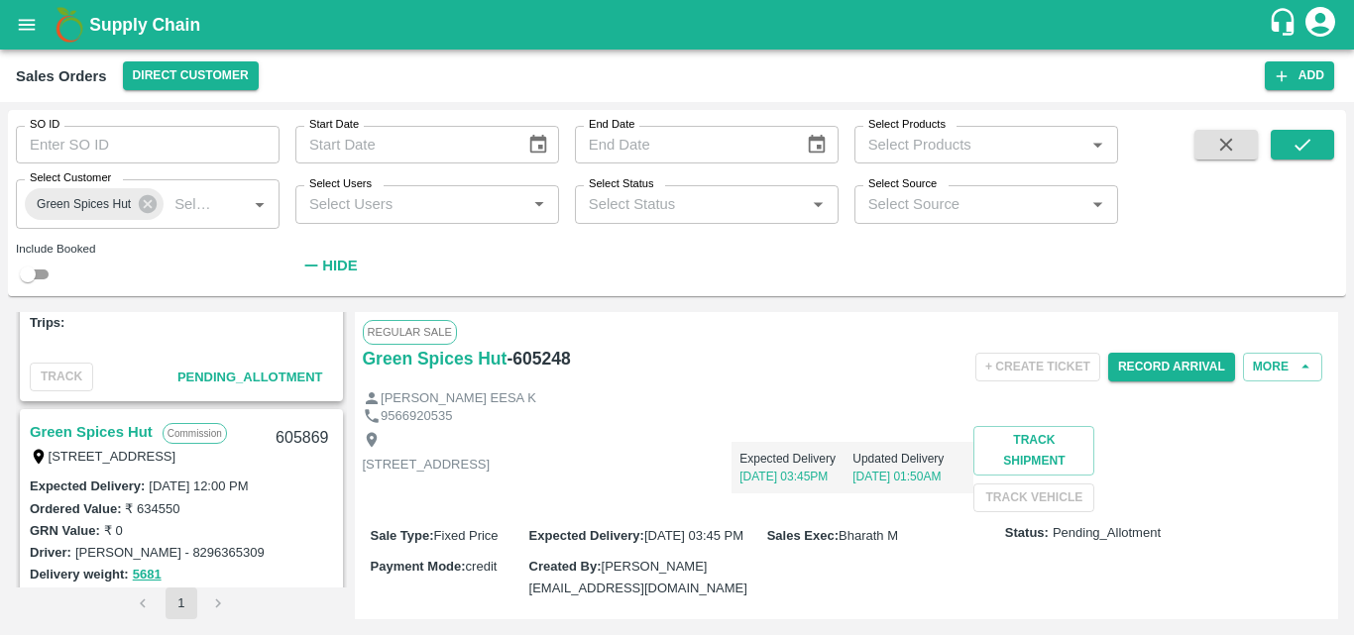
scroll to position [457, 0]
click at [114, 434] on link "Green Spices Hut" at bounding box center [91, 433] width 123 height 26
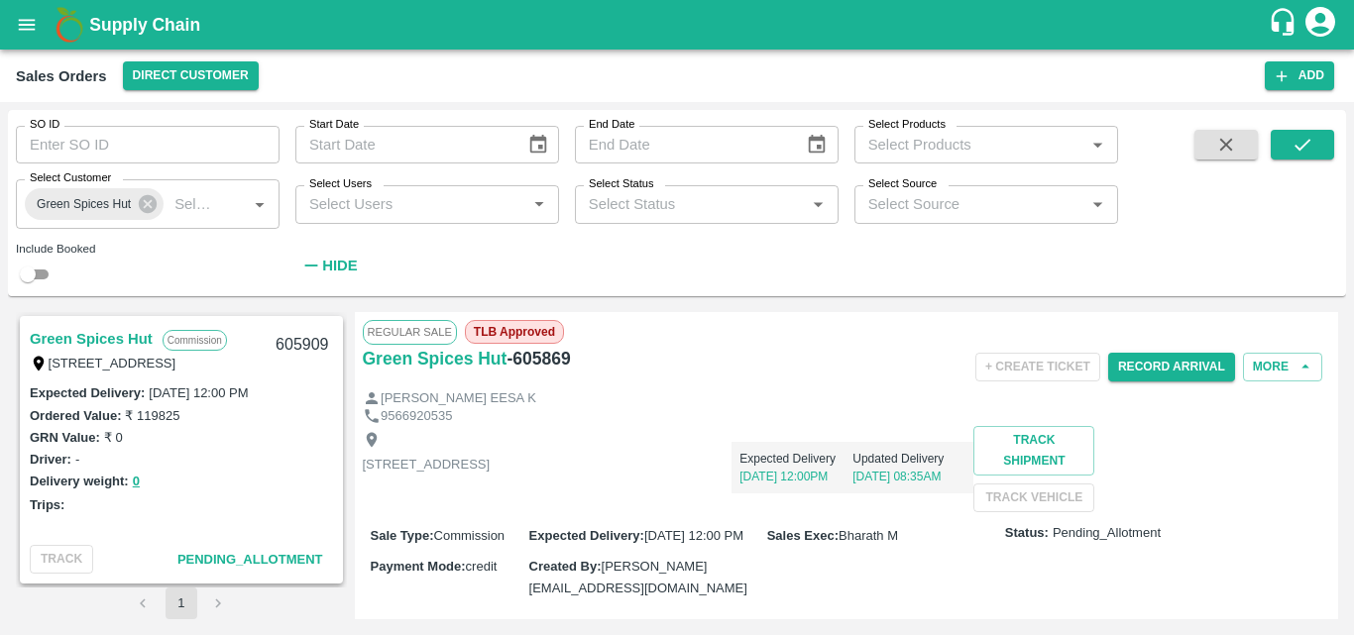
click at [112, 338] on link "Green Spices Hut" at bounding box center [91, 339] width 123 height 26
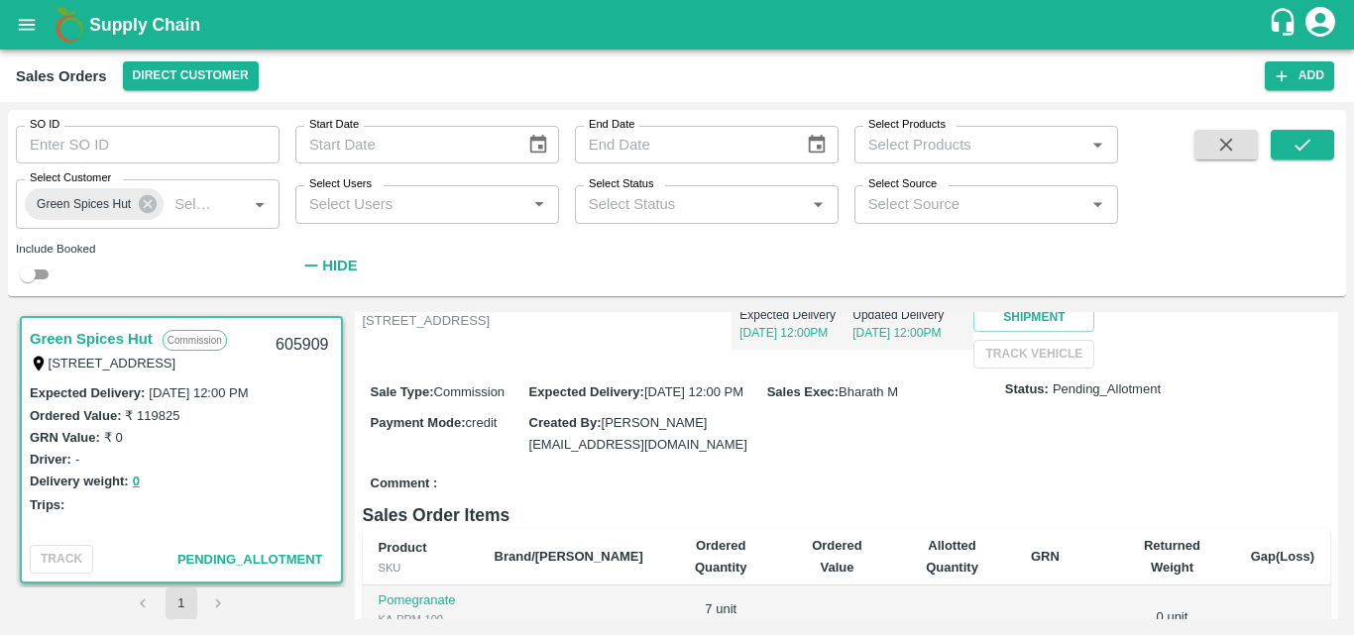
scroll to position [208, 0]
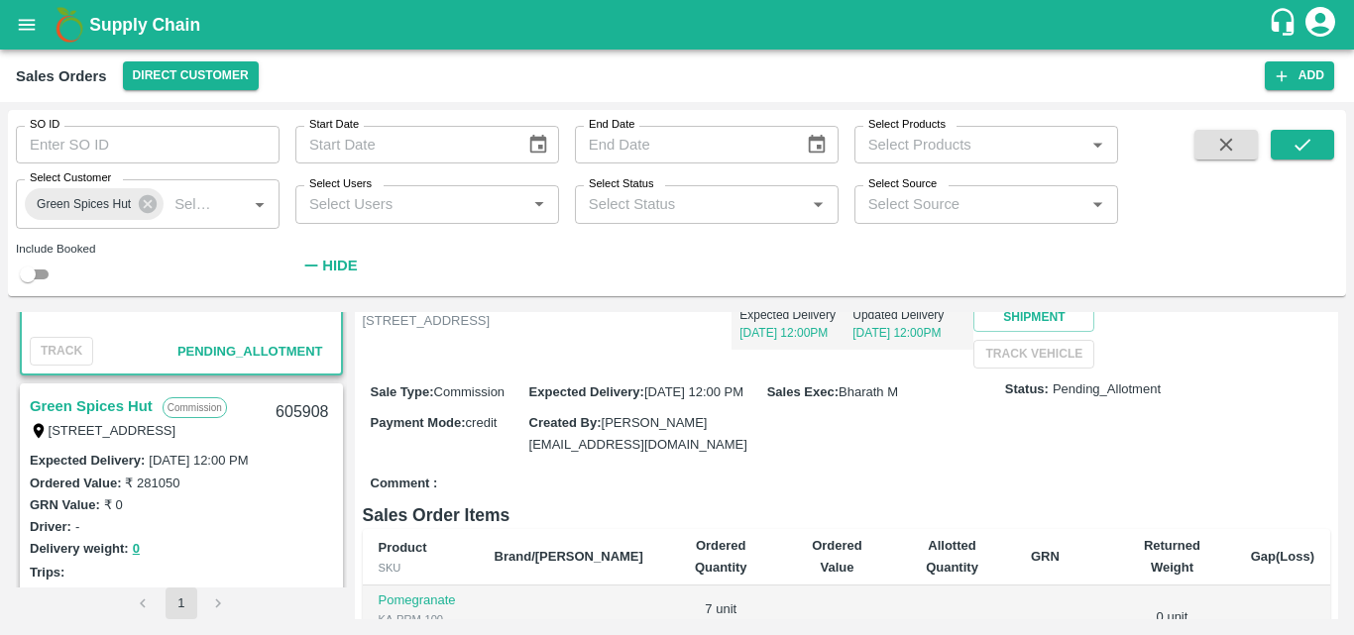
click at [118, 403] on link "Green Spices Hut" at bounding box center [91, 407] width 123 height 26
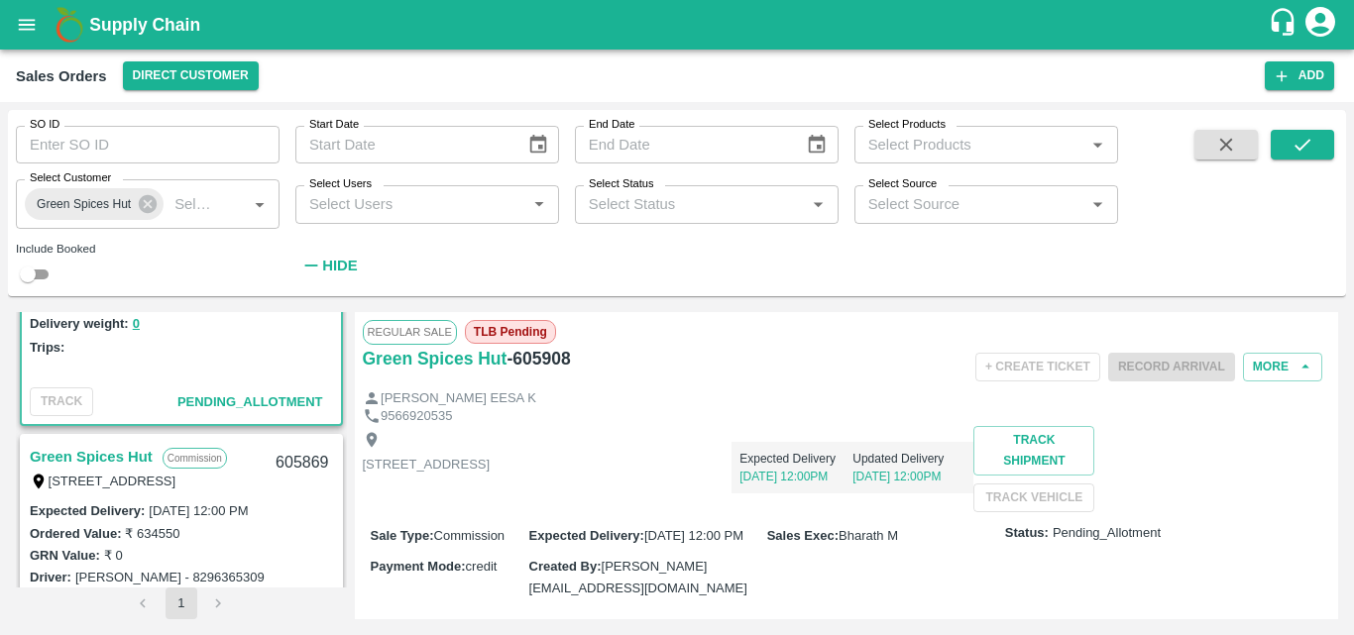
scroll to position [434, 0]
click at [116, 459] on link "Green Spices Hut" at bounding box center [91, 456] width 123 height 26
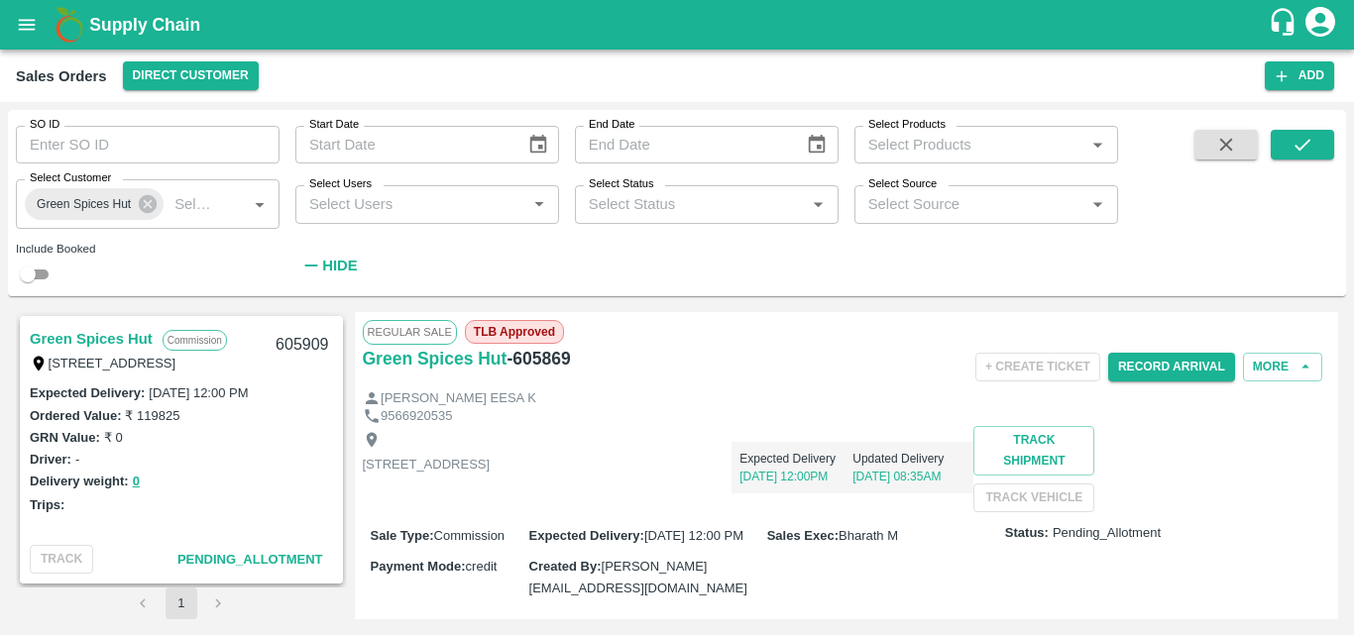
click at [97, 343] on link "Green Spices Hut" at bounding box center [91, 339] width 123 height 26
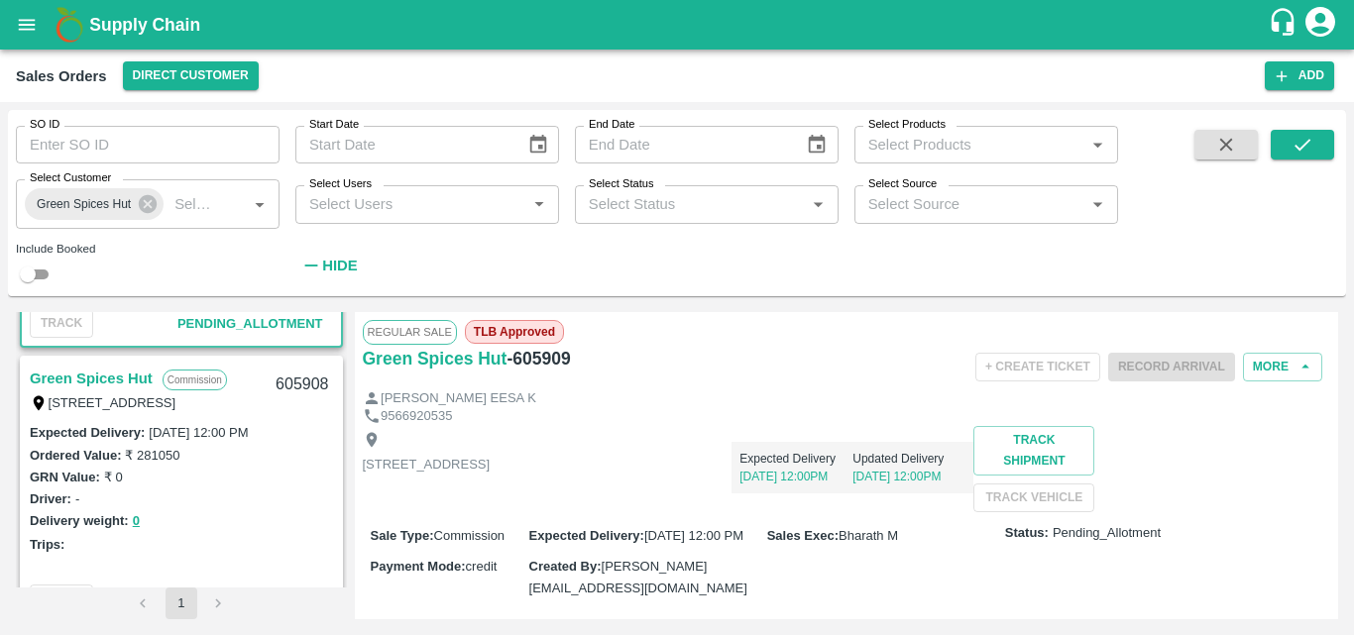
scroll to position [237, 0]
click at [102, 374] on link "Green Spices Hut" at bounding box center [91, 378] width 123 height 26
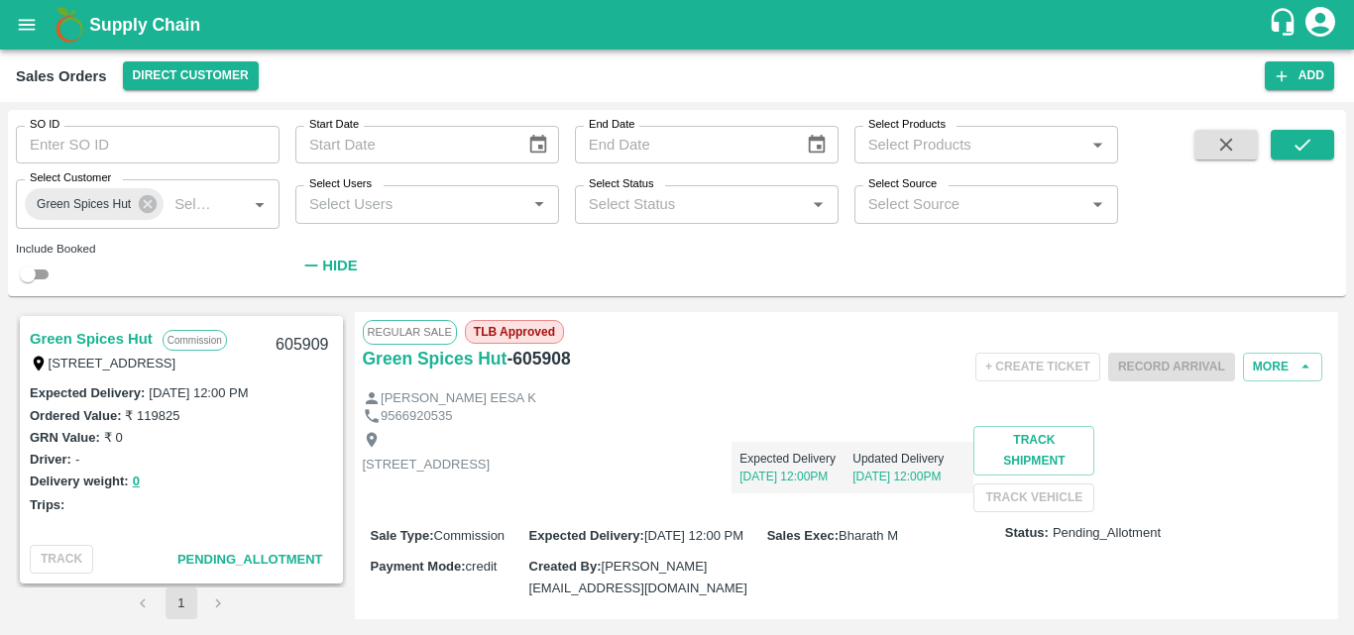
click at [130, 344] on link "Green Spices Hut" at bounding box center [91, 339] width 123 height 26
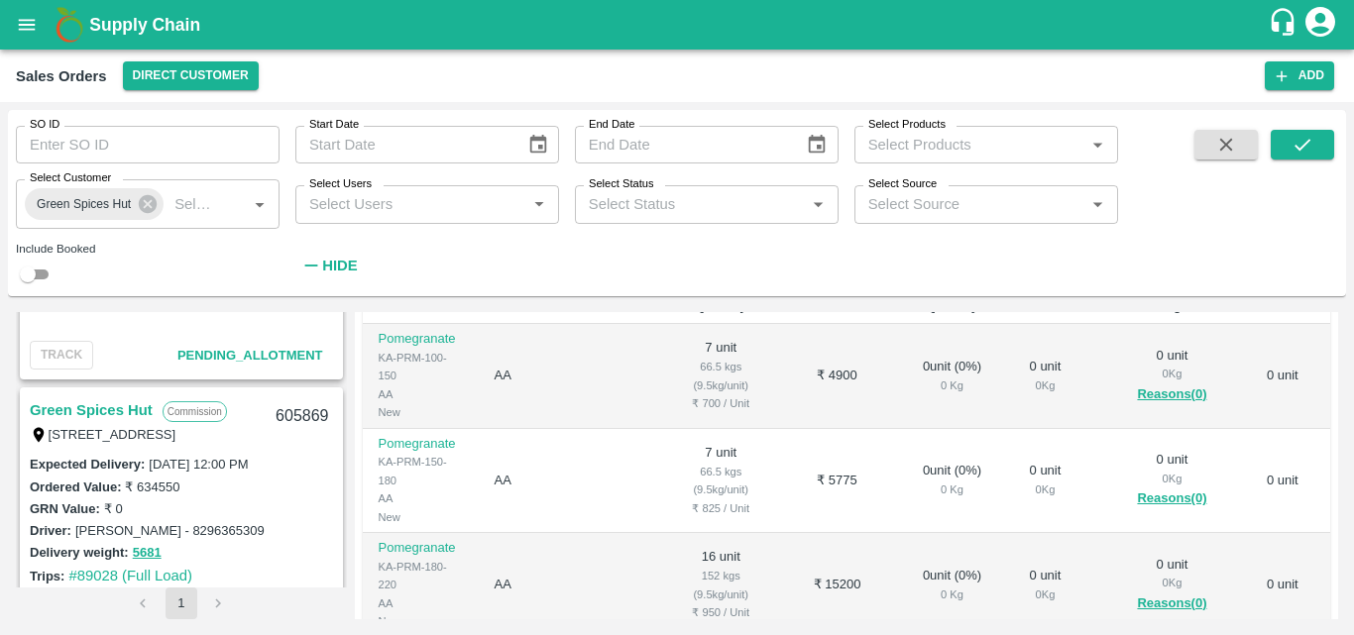
scroll to position [486, 0]
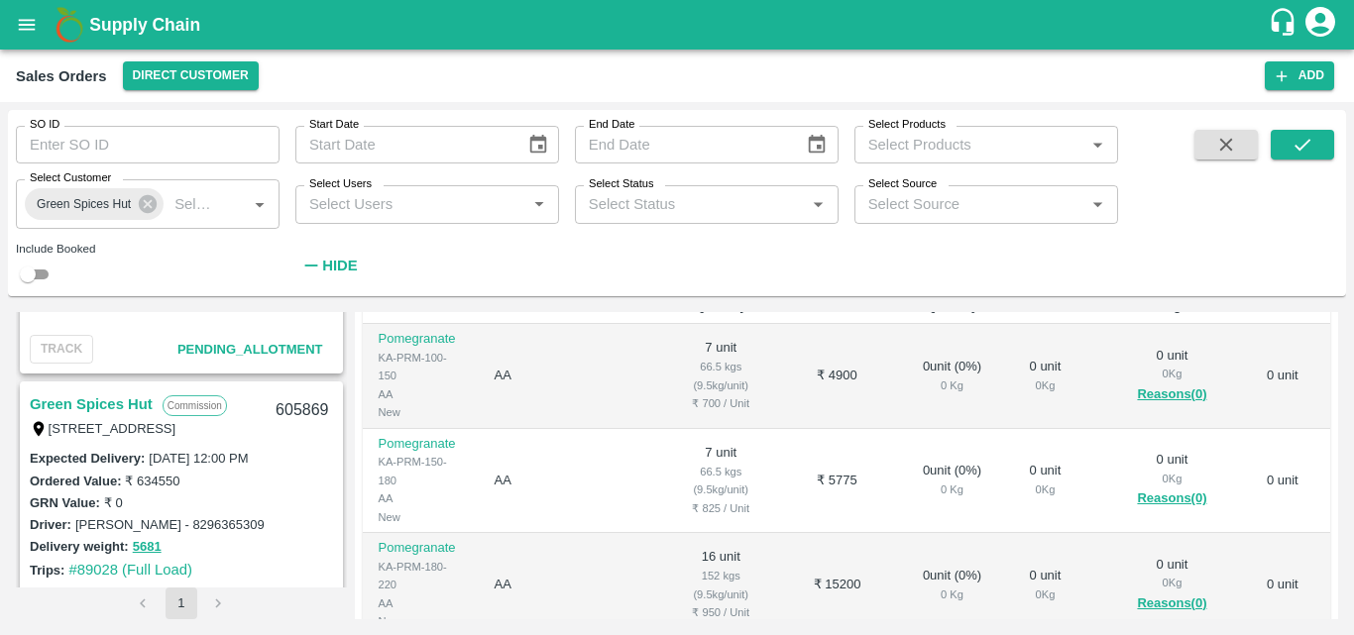
click at [103, 399] on link "Green Spices Hut" at bounding box center [91, 405] width 123 height 26
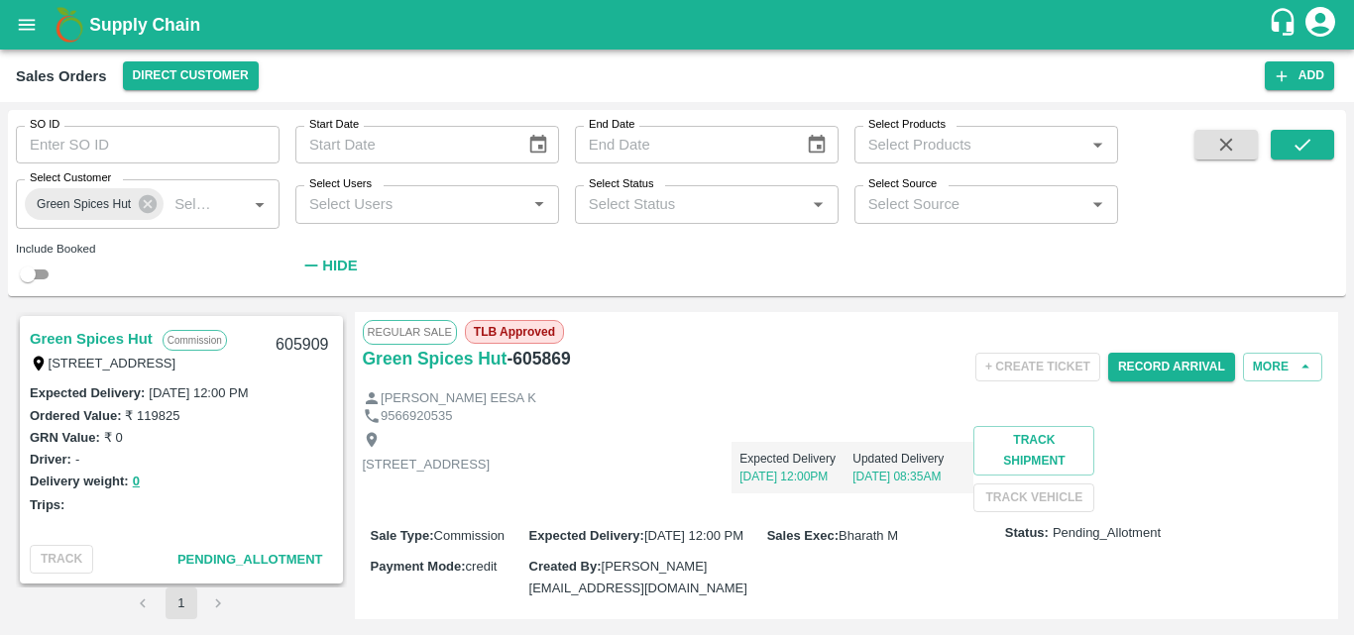
click at [90, 334] on link "Green Spices Hut" at bounding box center [91, 339] width 123 height 26
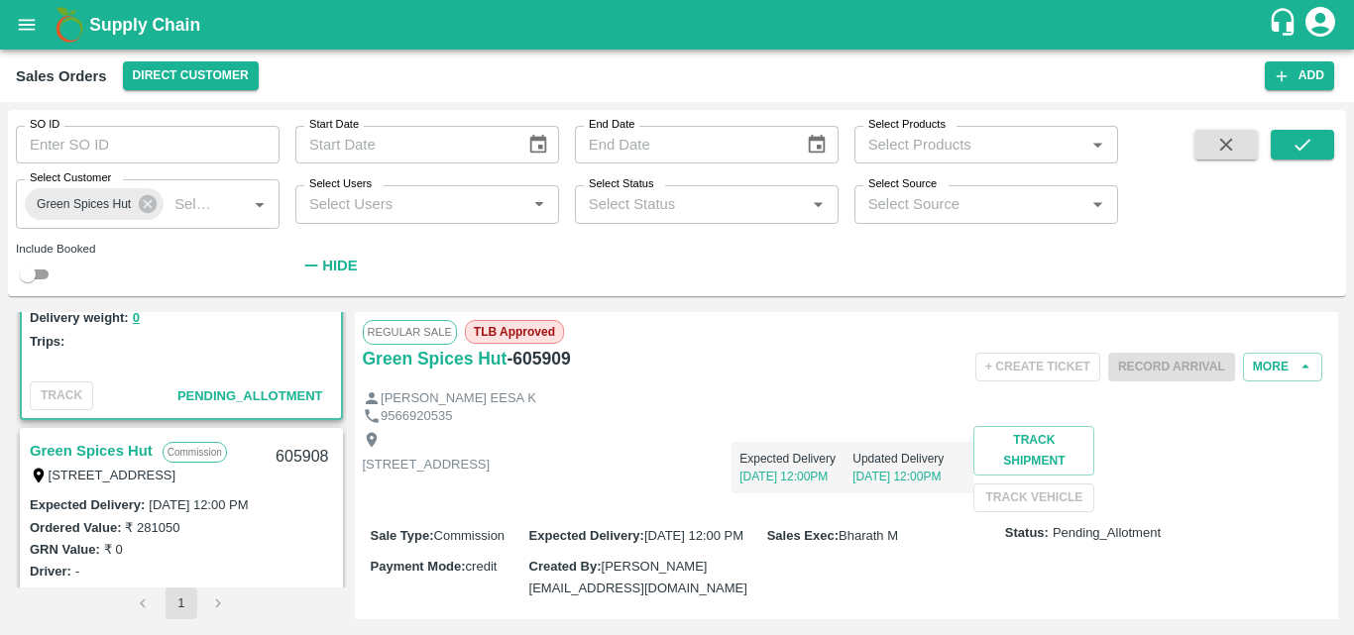
scroll to position [172, 0]
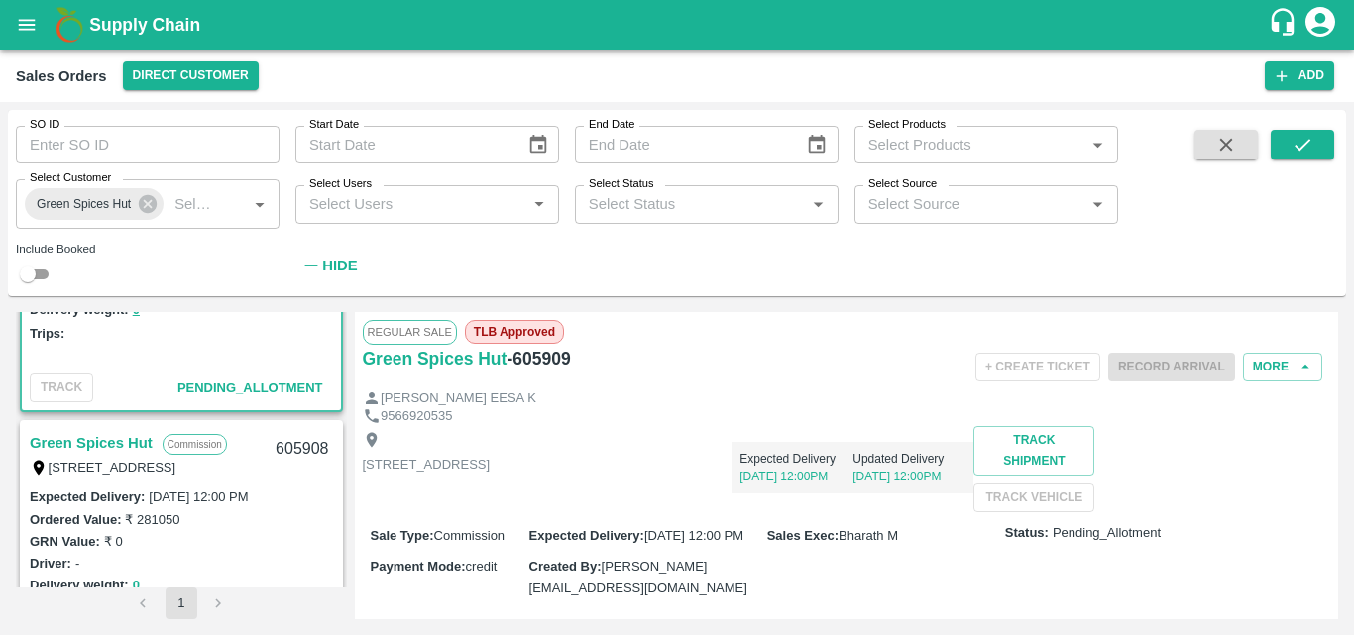
click at [121, 444] on link "Green Spices Hut" at bounding box center [91, 443] width 123 height 26
drag, startPoint x: 596, startPoint y: 360, endPoint x: 362, endPoint y: 389, distance: 235.7
click at [362, 389] on div "Regular Sale TLB Approved Green Spices Hut - 605908 + Create Ticket Record Arri…" at bounding box center [847, 465] width 984 height 307
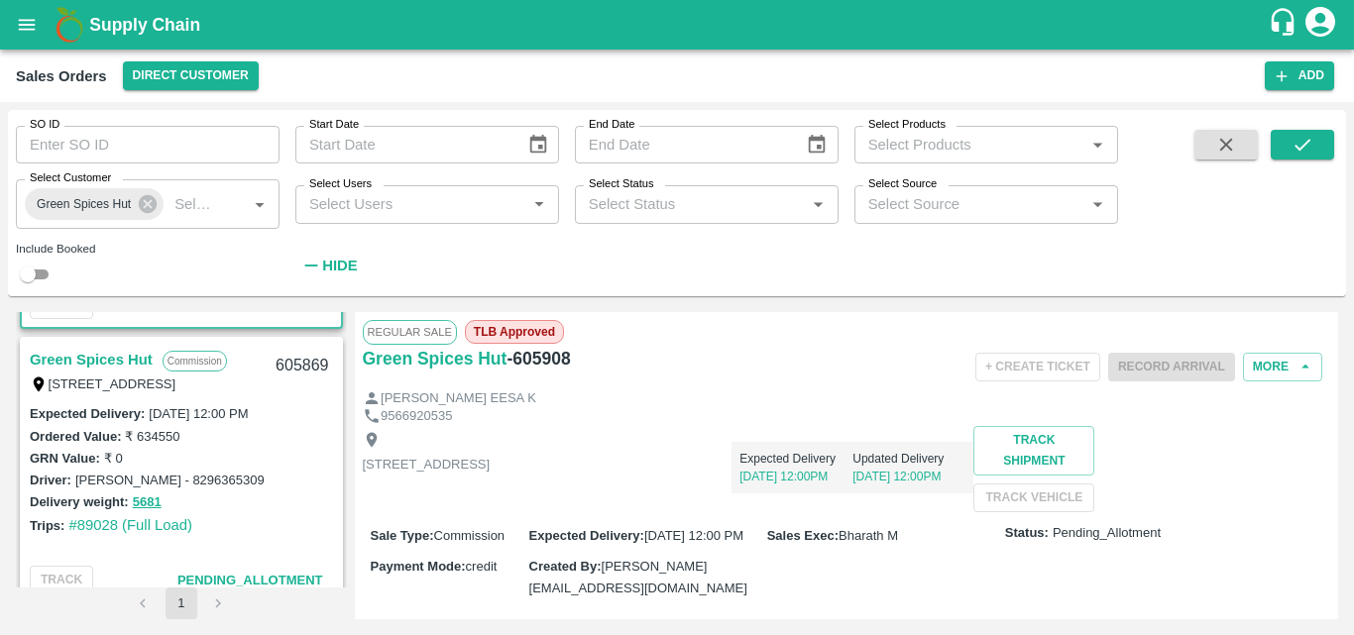
scroll to position [530, 0]
click at [96, 359] on link "Green Spices Hut" at bounding box center [91, 360] width 123 height 26
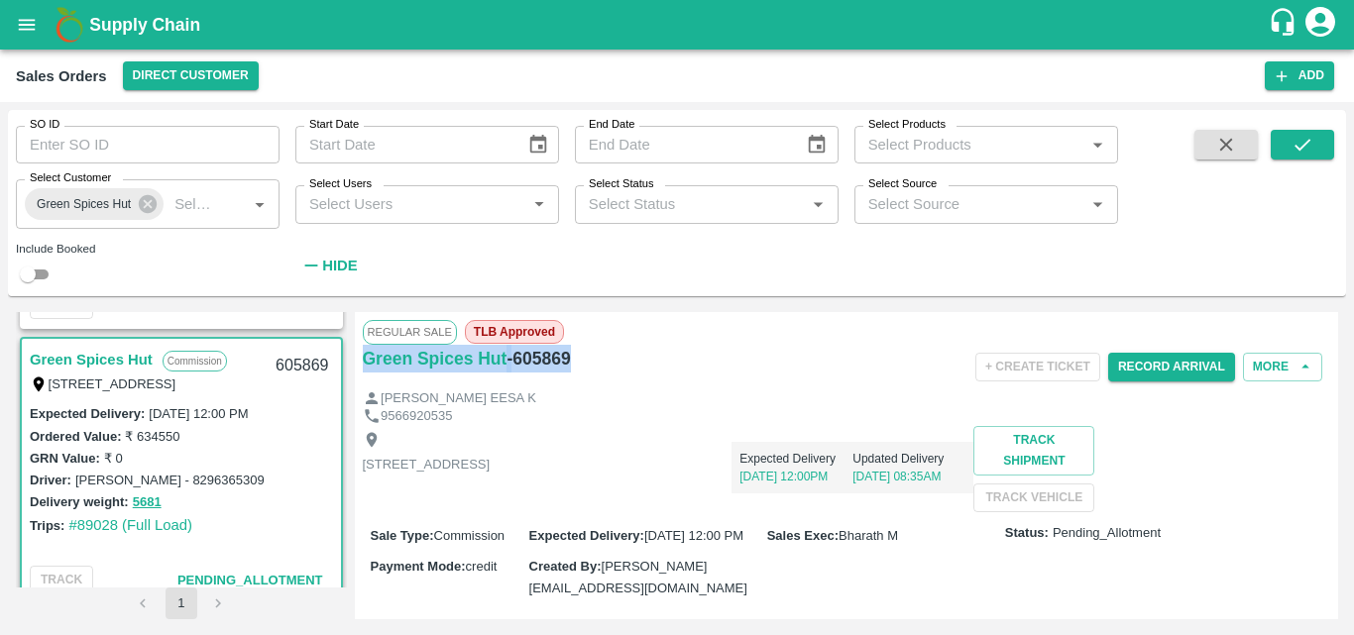
drag, startPoint x: 578, startPoint y: 359, endPoint x: 359, endPoint y: 378, distance: 219.9
click at [359, 378] on div "Regular Sale TLB Approved Green Spices Hut - 605869 + Create Ticket Record Arri…" at bounding box center [847, 465] width 984 height 307
copy div "Green Spices Hut - 605869"
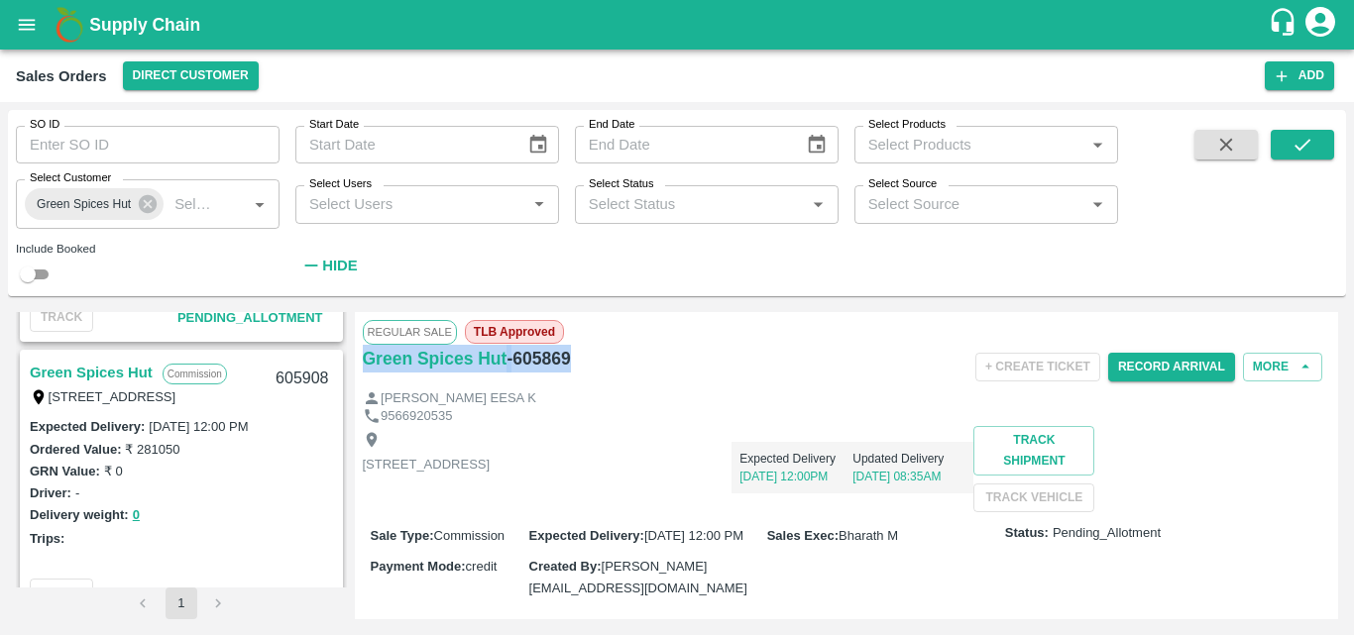
scroll to position [238, 0]
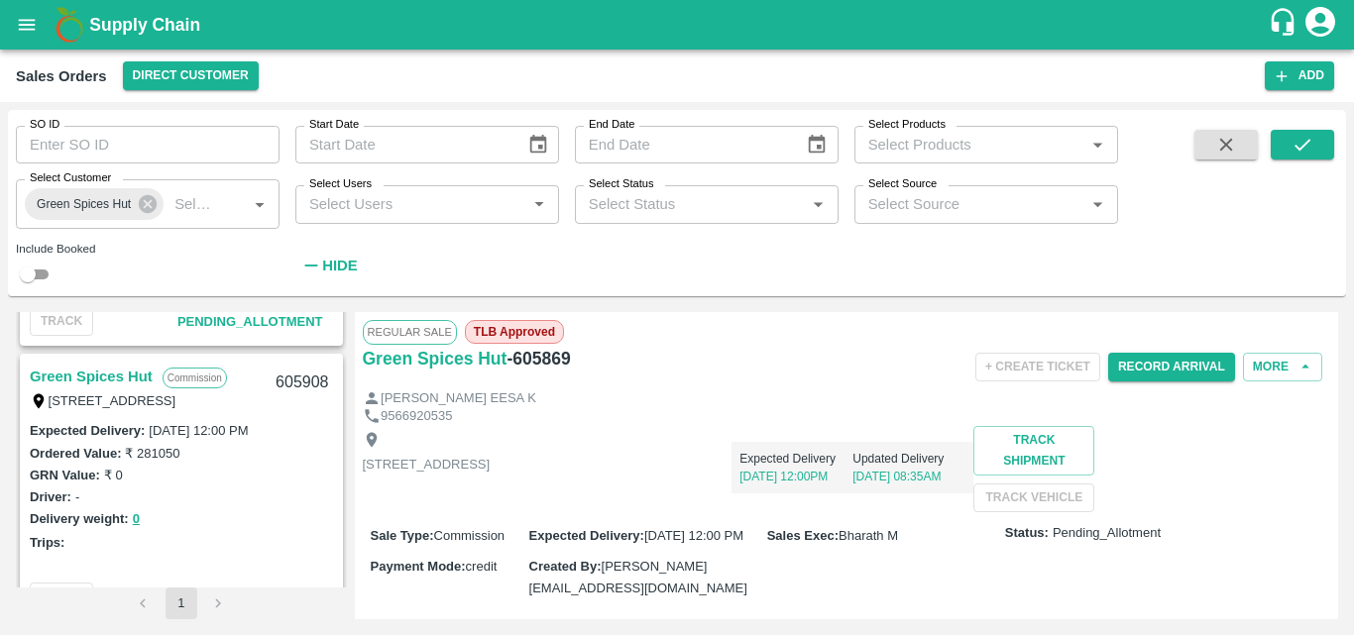
click at [101, 367] on link "Green Spices Hut" at bounding box center [91, 377] width 123 height 26
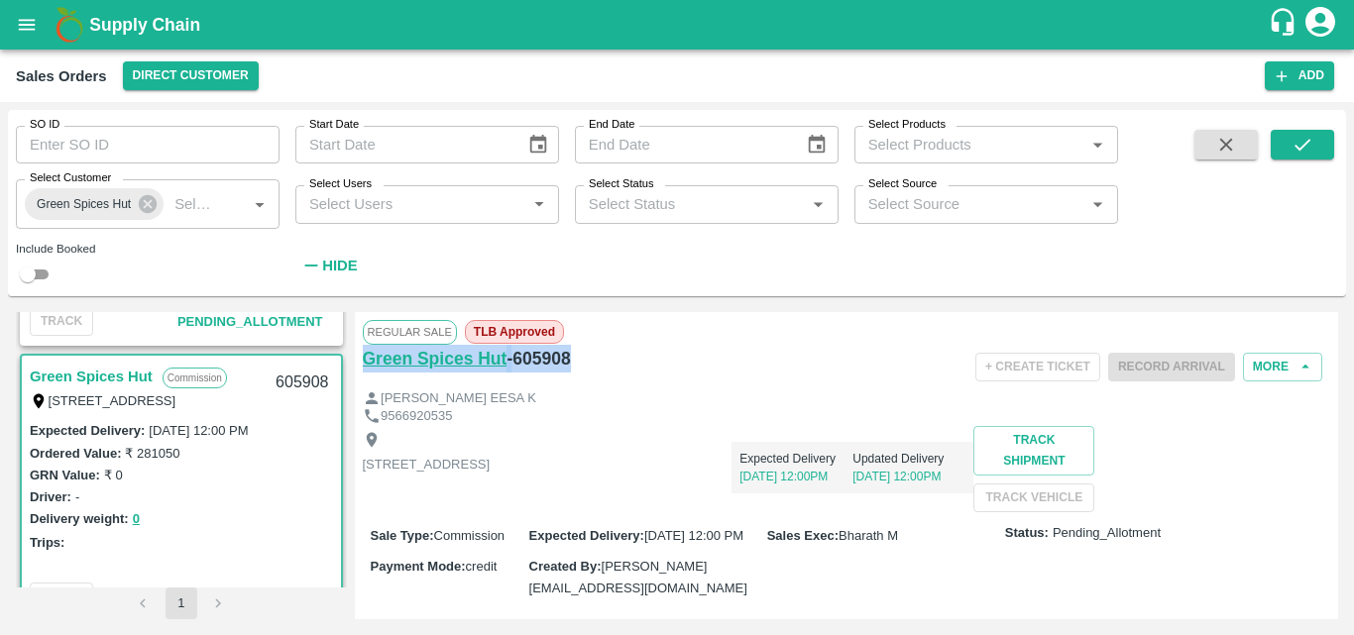
drag, startPoint x: 591, startPoint y: 360, endPoint x: 362, endPoint y: 372, distance: 229.3
click at [363, 372] on div "Green Spices Hut - 605908" at bounding box center [524, 359] width 322 height 28
copy div "Green Spices Hut - 605908"
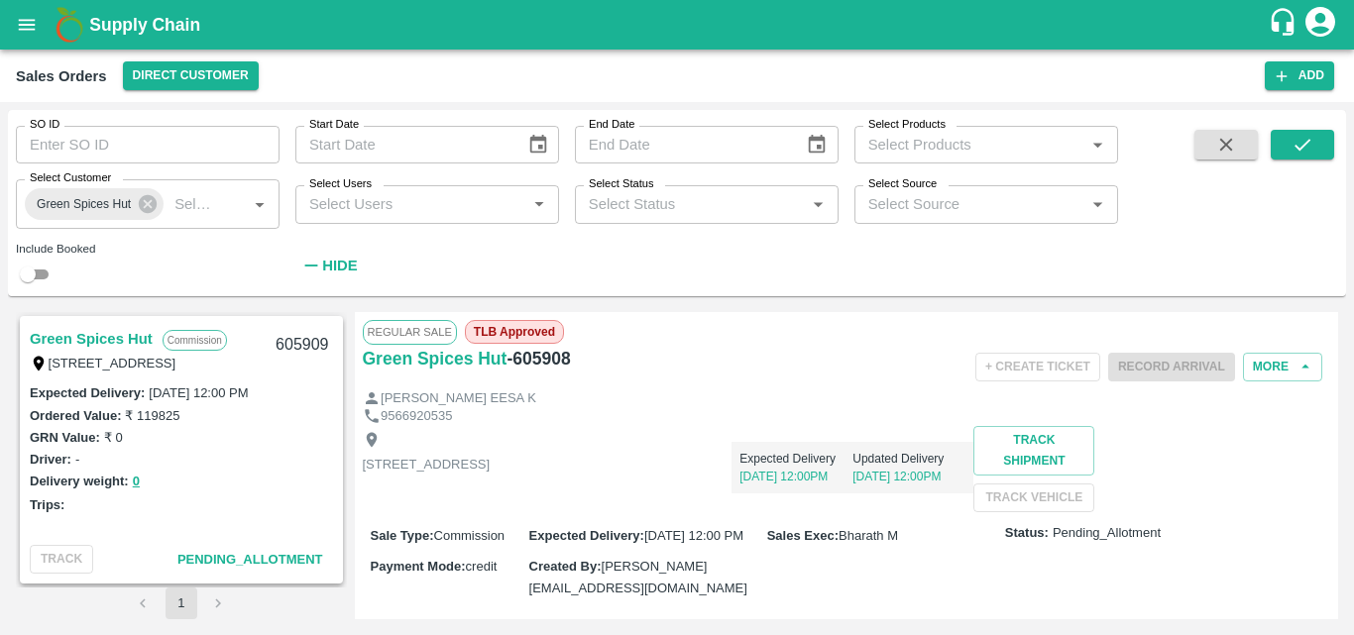
click at [109, 326] on link "Green Spices Hut" at bounding box center [91, 339] width 123 height 26
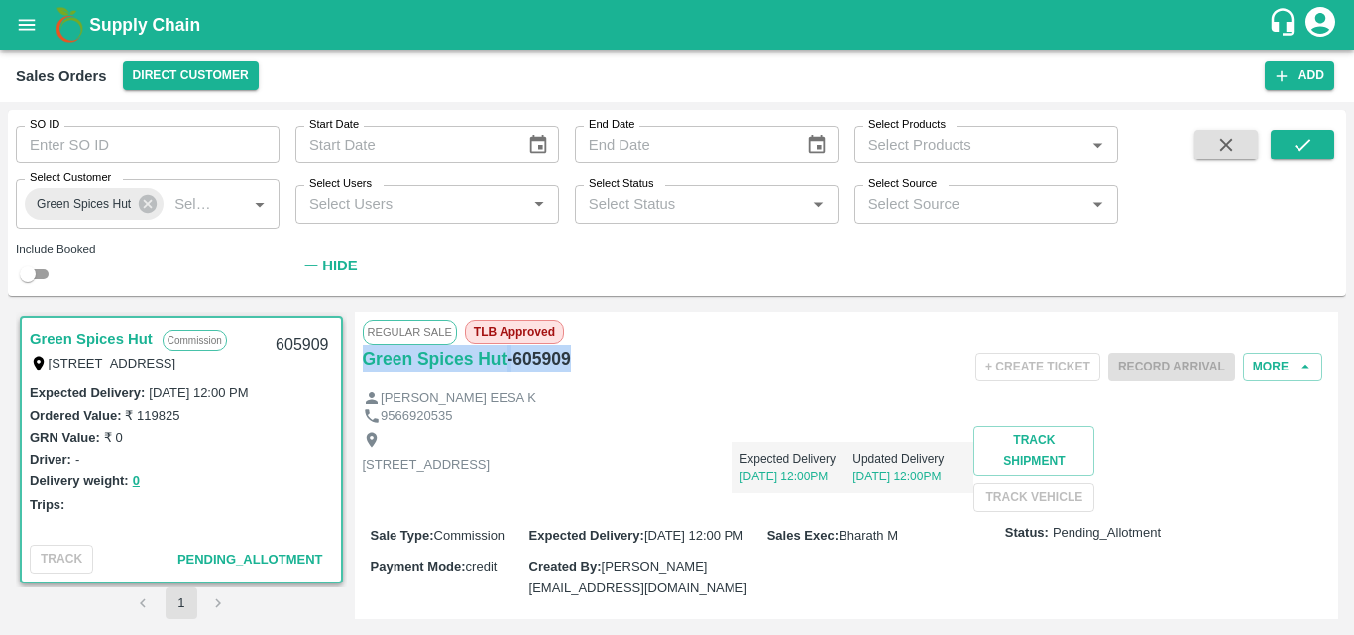
drag, startPoint x: 583, startPoint y: 361, endPoint x: 364, endPoint y: 384, distance: 220.3
click at [364, 384] on div "Green Spices Hut - 605909" at bounding box center [524, 367] width 322 height 45
copy div "Green Spices Hut - 605909"
click at [491, 475] on p "[STREET_ADDRESS]" at bounding box center [427, 465] width 128 height 19
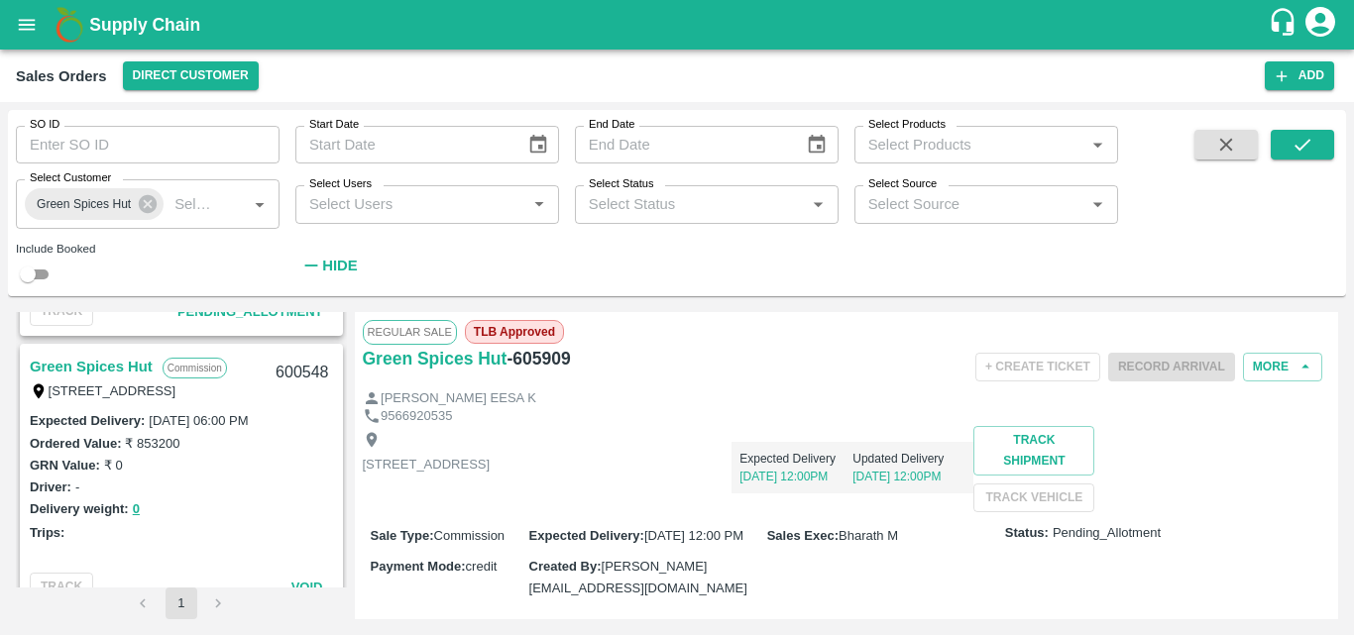
scroll to position [2480, 0]
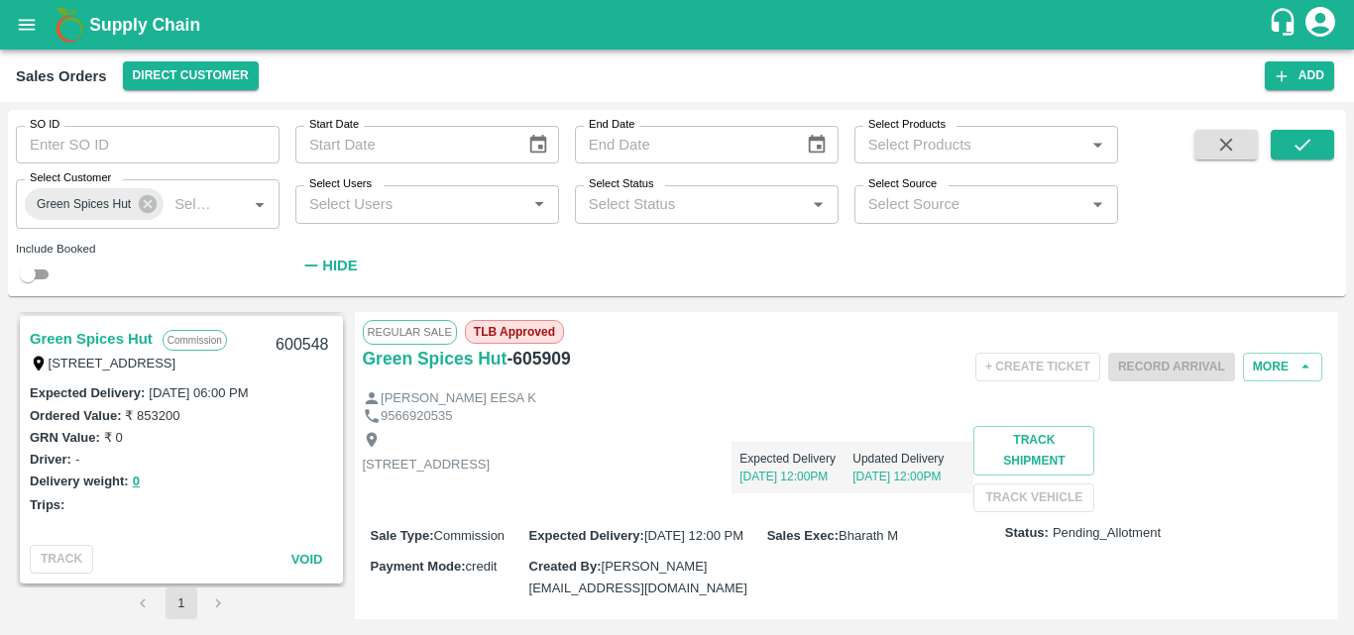
click at [104, 334] on link "Green Spices Hut" at bounding box center [91, 339] width 123 height 26
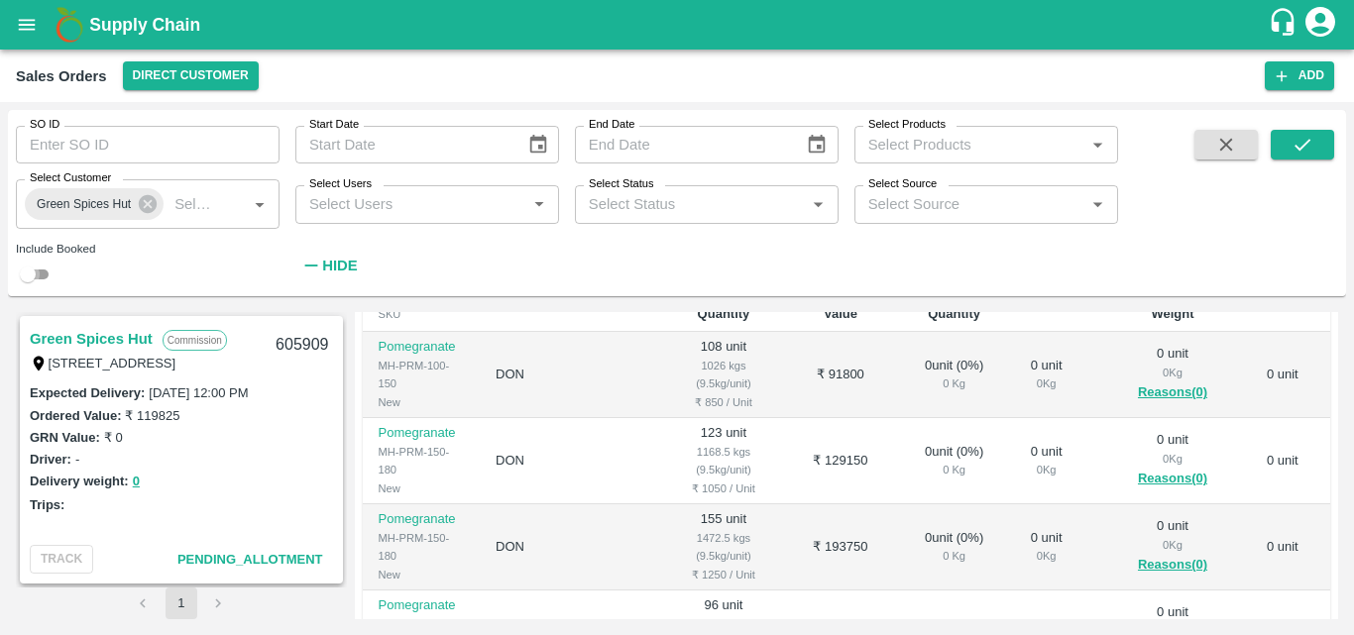
click at [33, 272] on input "checkbox" at bounding box center [27, 275] width 71 height 24
checkbox input "true"
click at [1311, 138] on icon "submit" at bounding box center [1303, 145] width 22 height 22
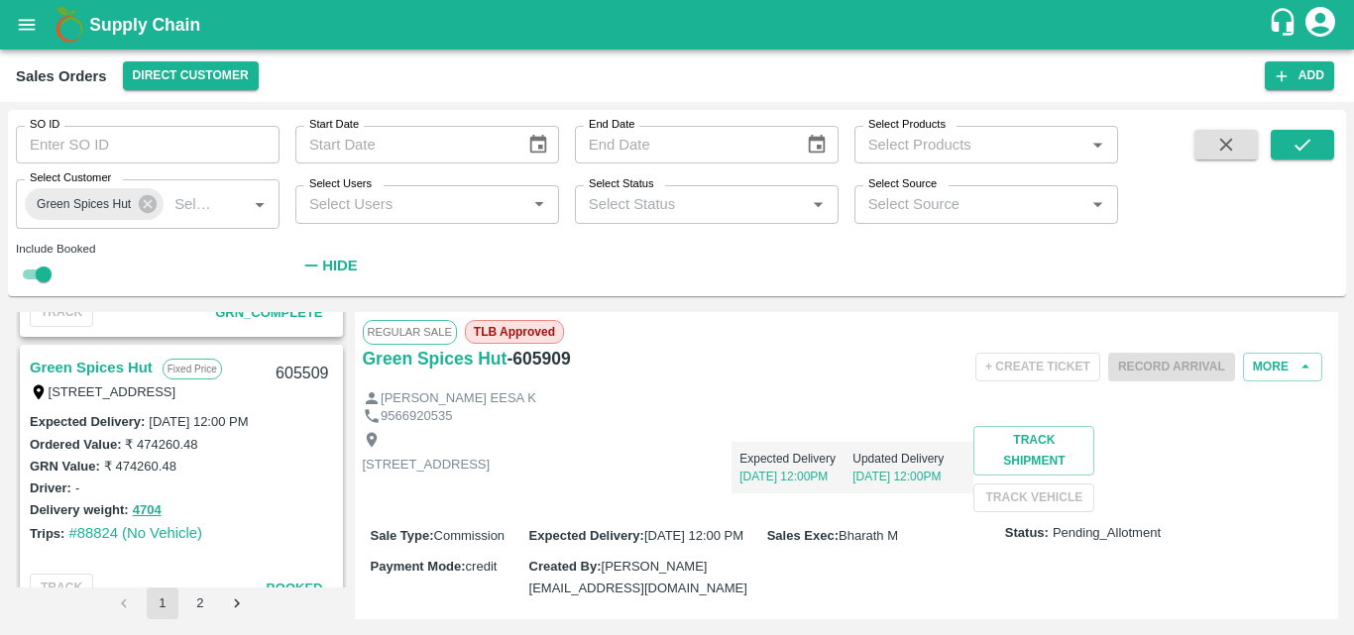
scroll to position [1895, 0]
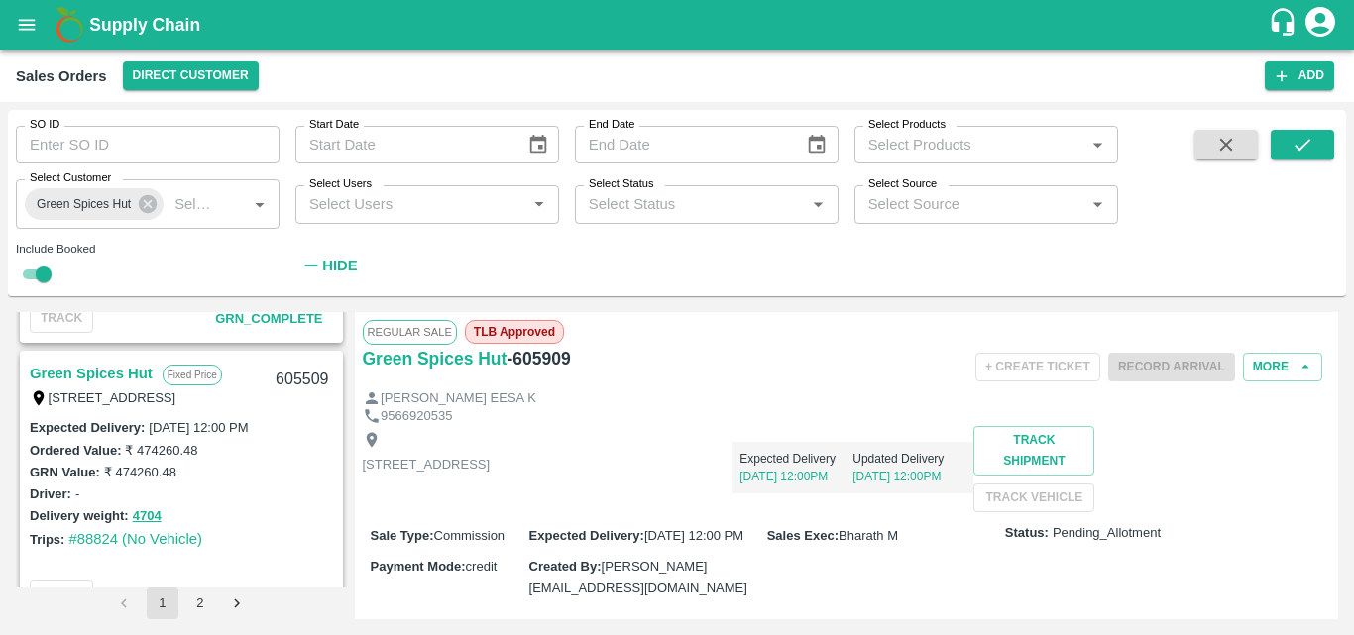
click at [129, 373] on link "Green Spices Hut" at bounding box center [91, 374] width 123 height 26
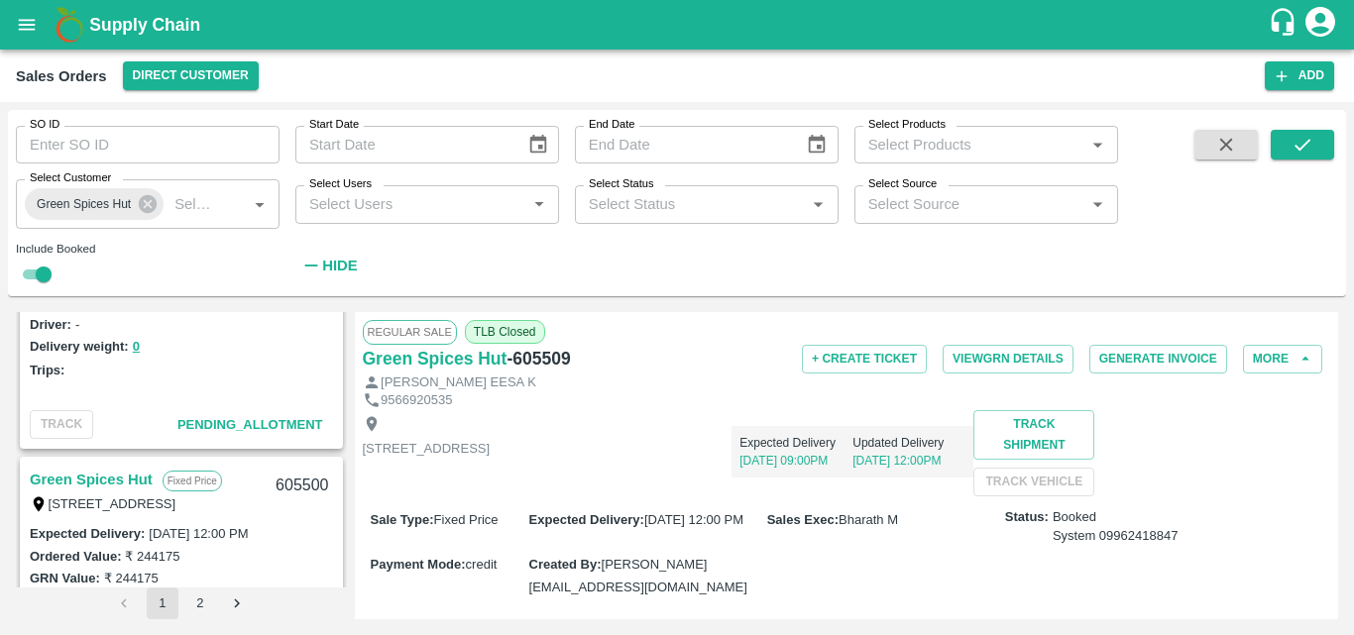
scroll to position [2341, 0]
click at [89, 479] on link "Green Spices Hut" at bounding box center [91, 479] width 123 height 26
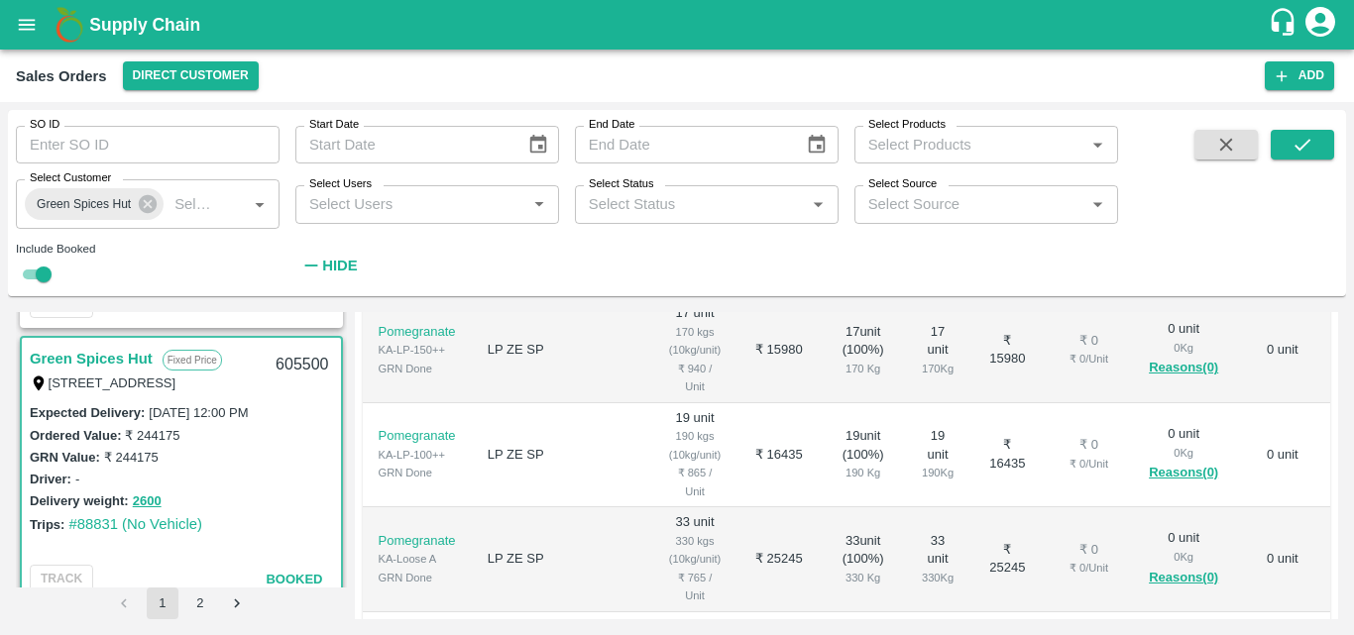
scroll to position [466, 0]
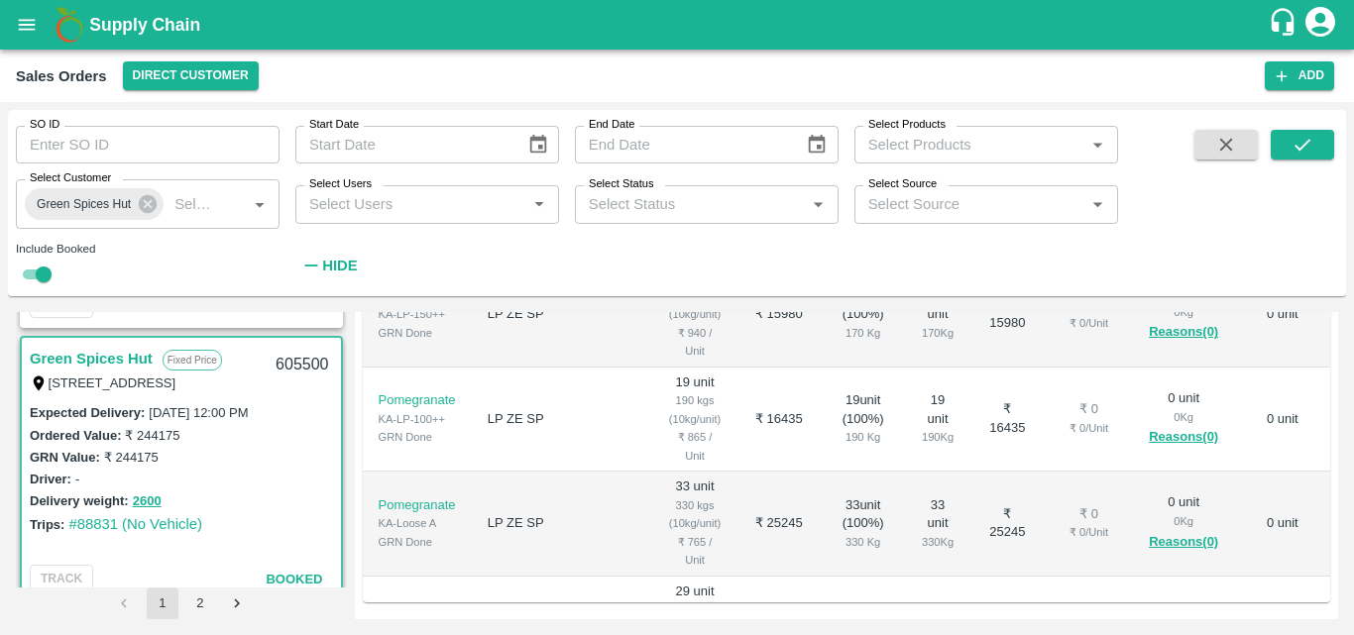
click at [906, 460] on td "19 unit 190 Kg" at bounding box center [938, 420] width 64 height 105
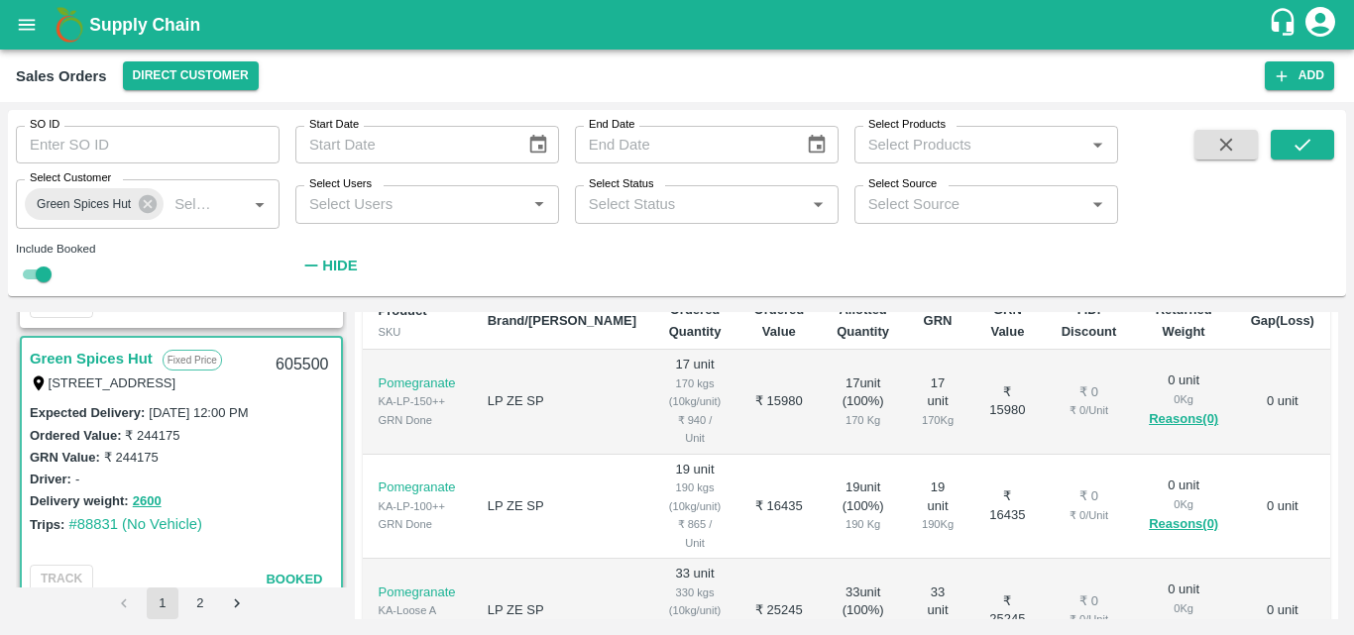
scroll to position [0, 0]
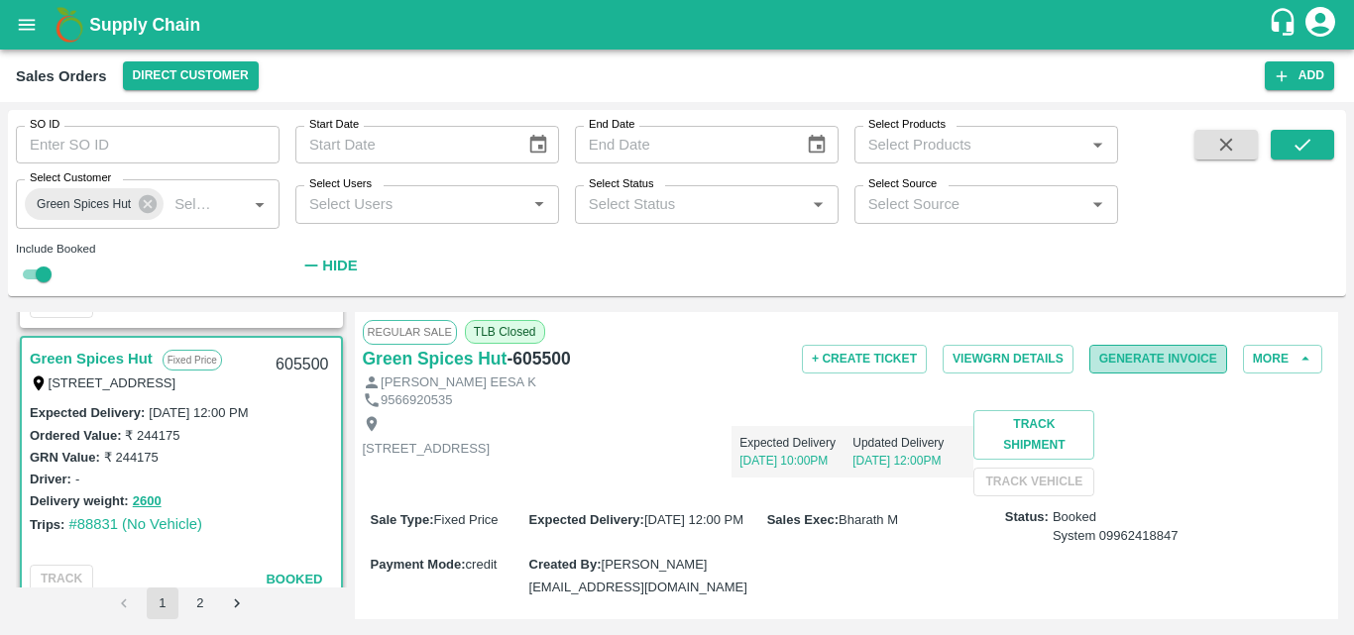
click at [1150, 363] on button "Generate Invoice" at bounding box center [1159, 359] width 138 height 29
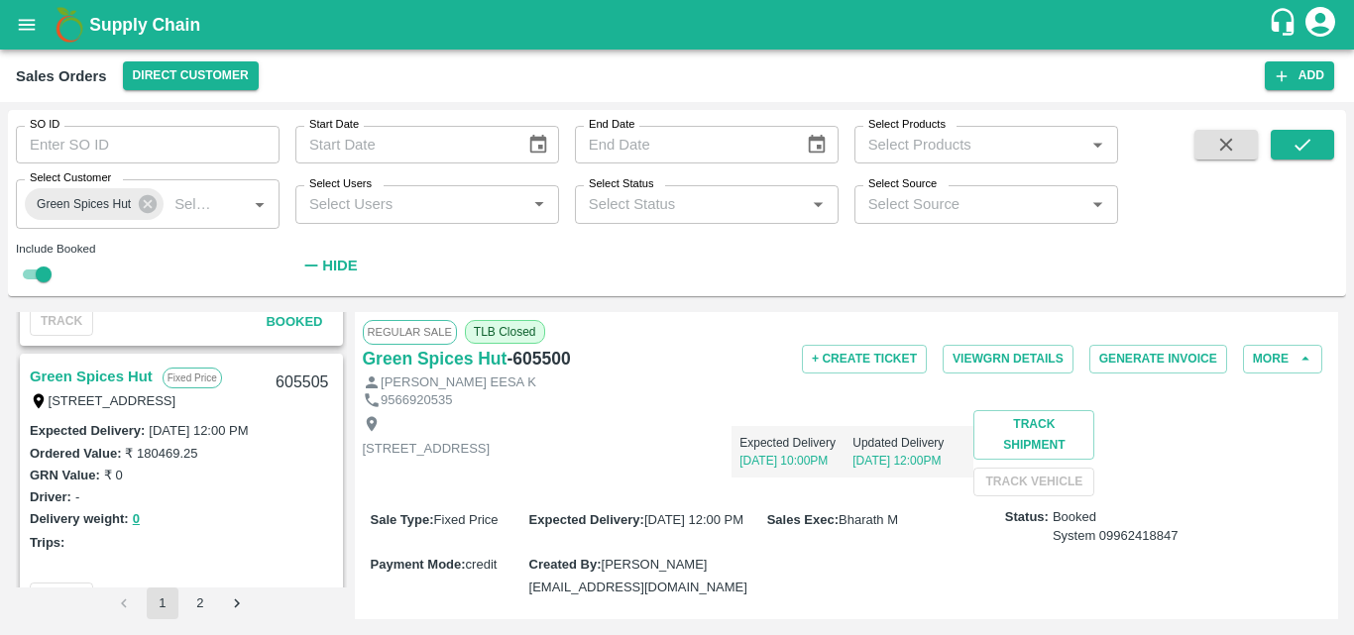
scroll to position [2168, 0]
click at [122, 375] on link "Green Spices Hut" at bounding box center [91, 376] width 123 height 26
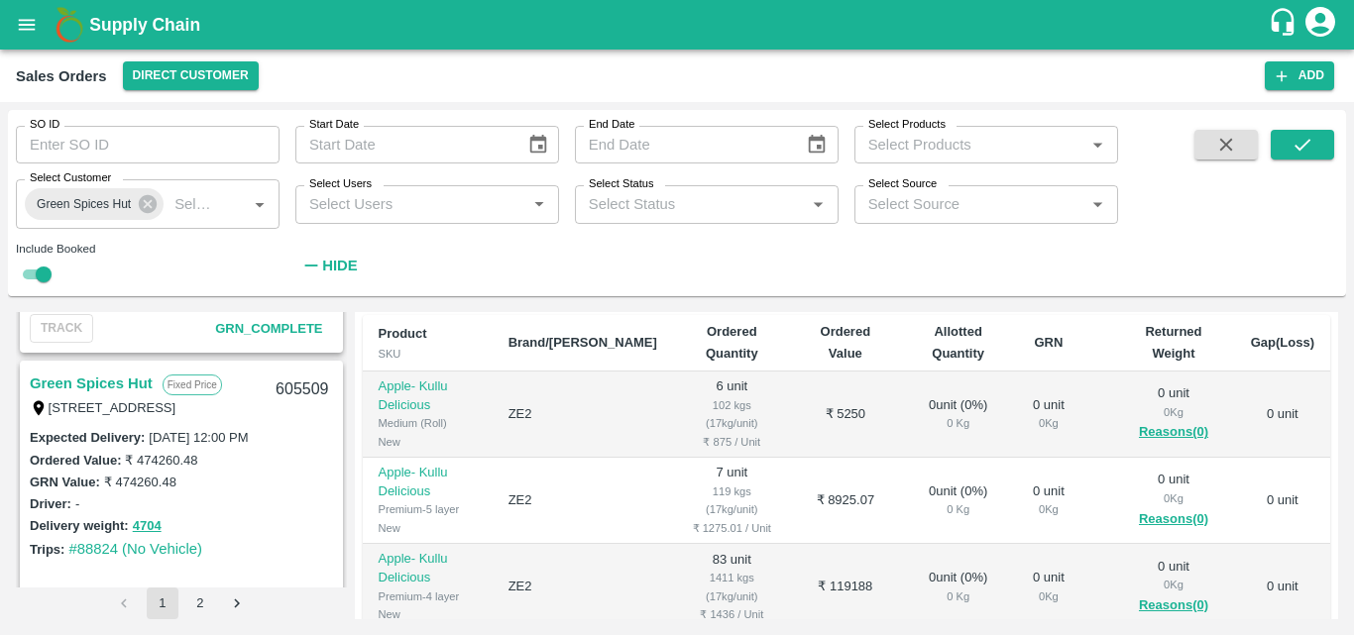
scroll to position [1884, 0]
click at [107, 380] on link "Green Spices Hut" at bounding box center [91, 385] width 123 height 26
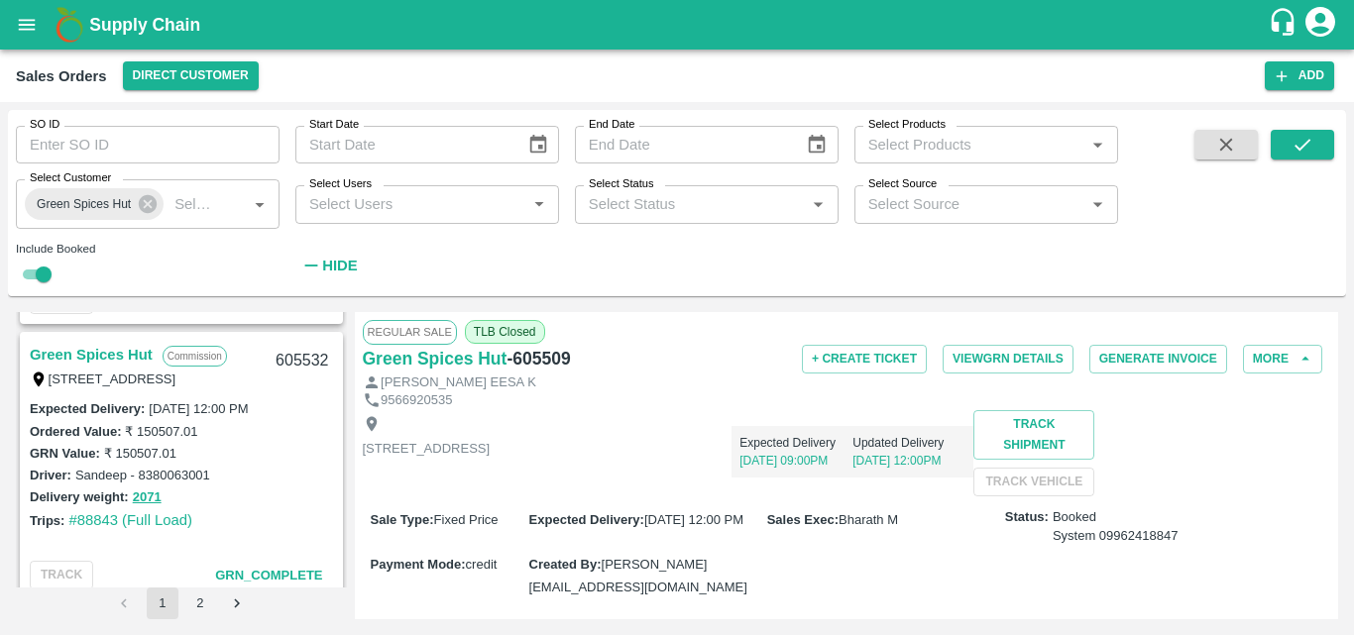
scroll to position [1636, 0]
click at [102, 356] on link "Green Spices Hut" at bounding box center [91, 357] width 123 height 26
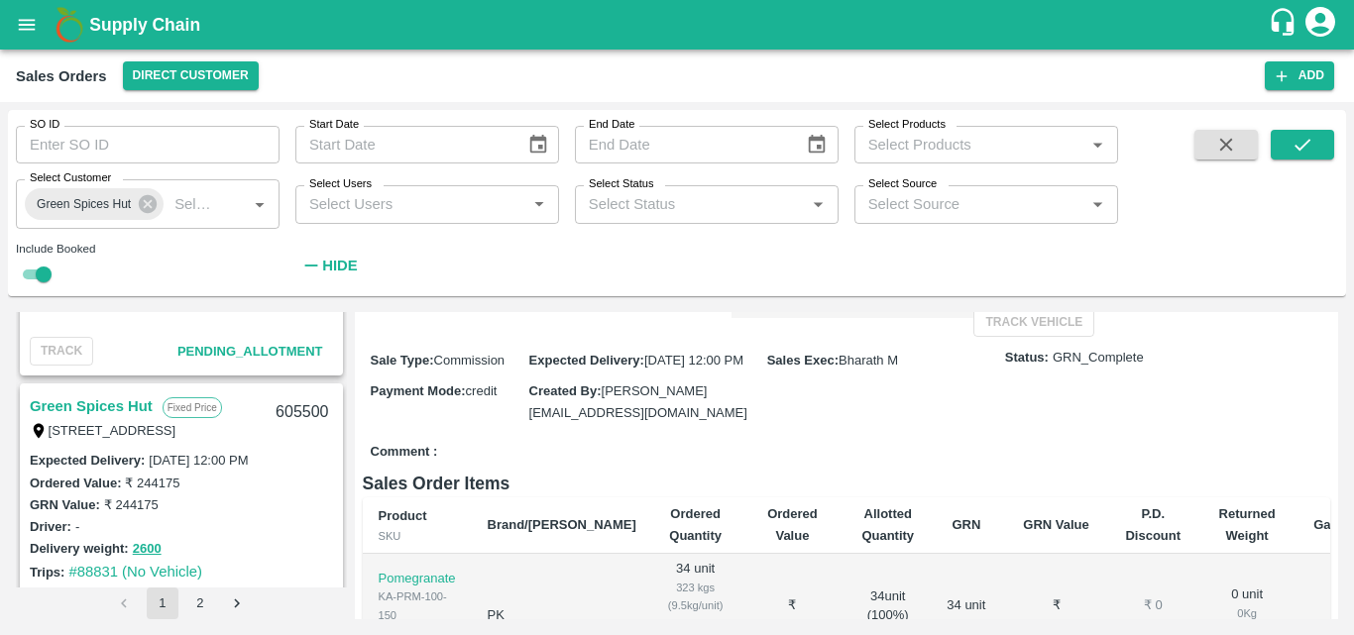
scroll to position [2411, 0]
click at [112, 408] on link "Green Spices Hut" at bounding box center [91, 409] width 123 height 26
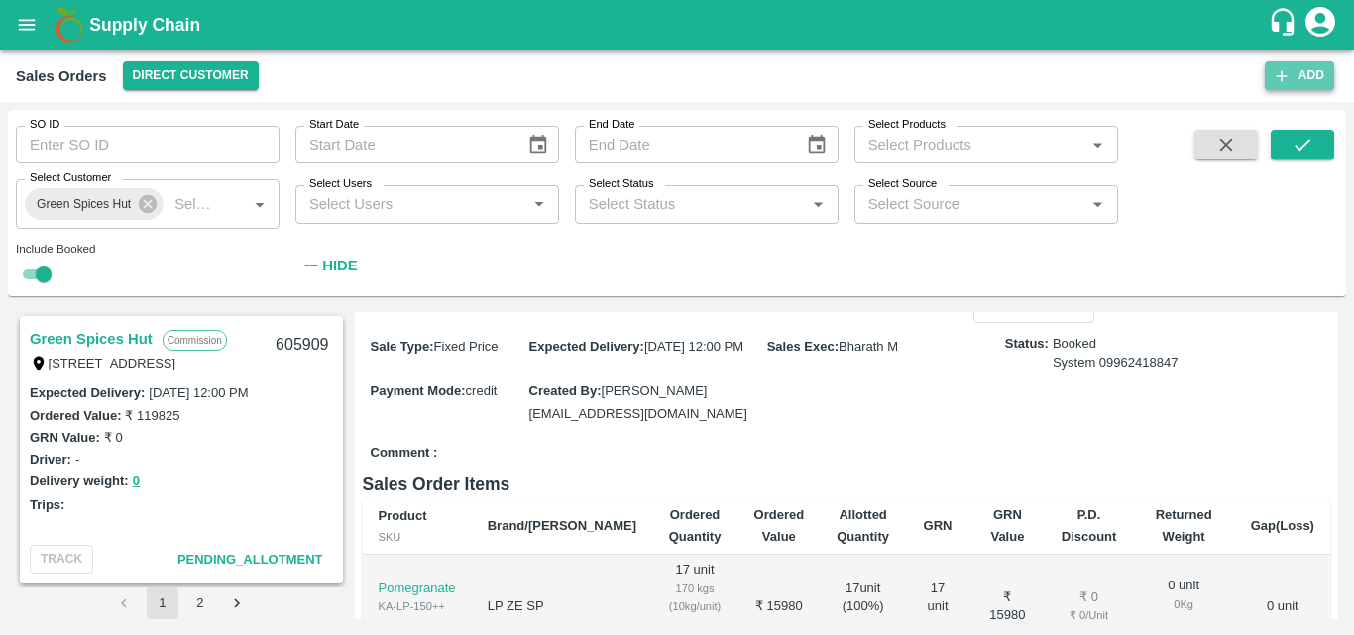
click at [1319, 66] on button "Add" at bounding box center [1299, 75] width 69 height 29
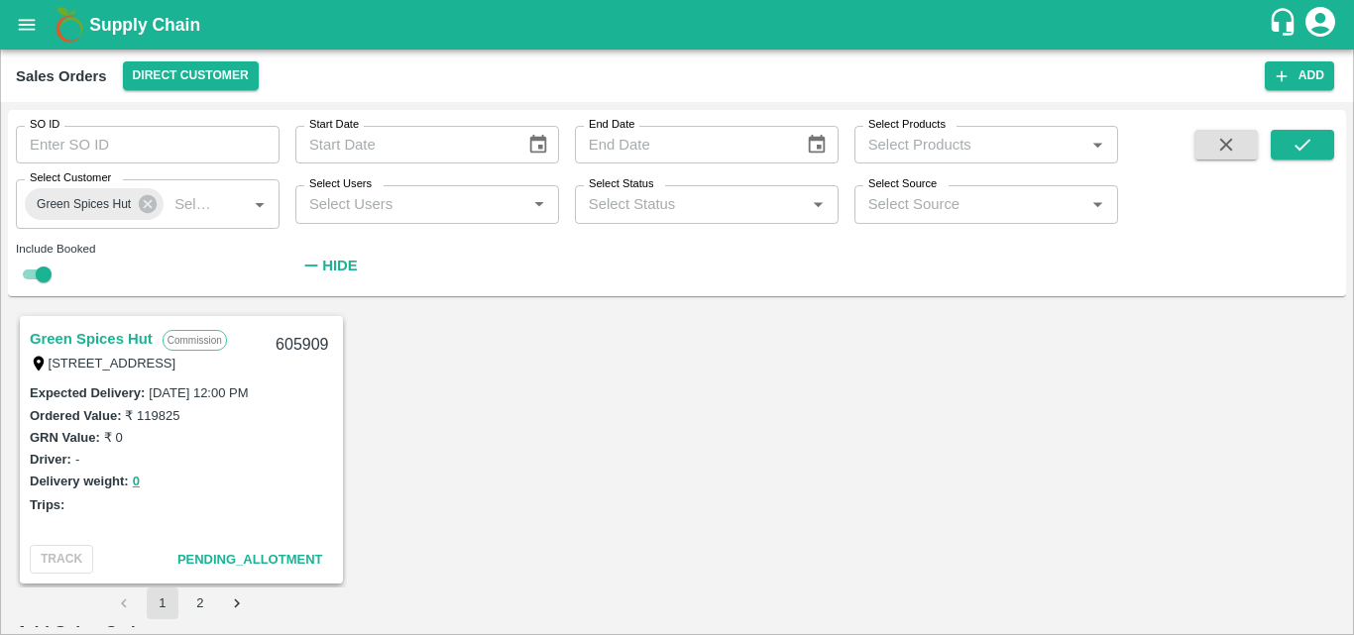
type input "Bharath M"
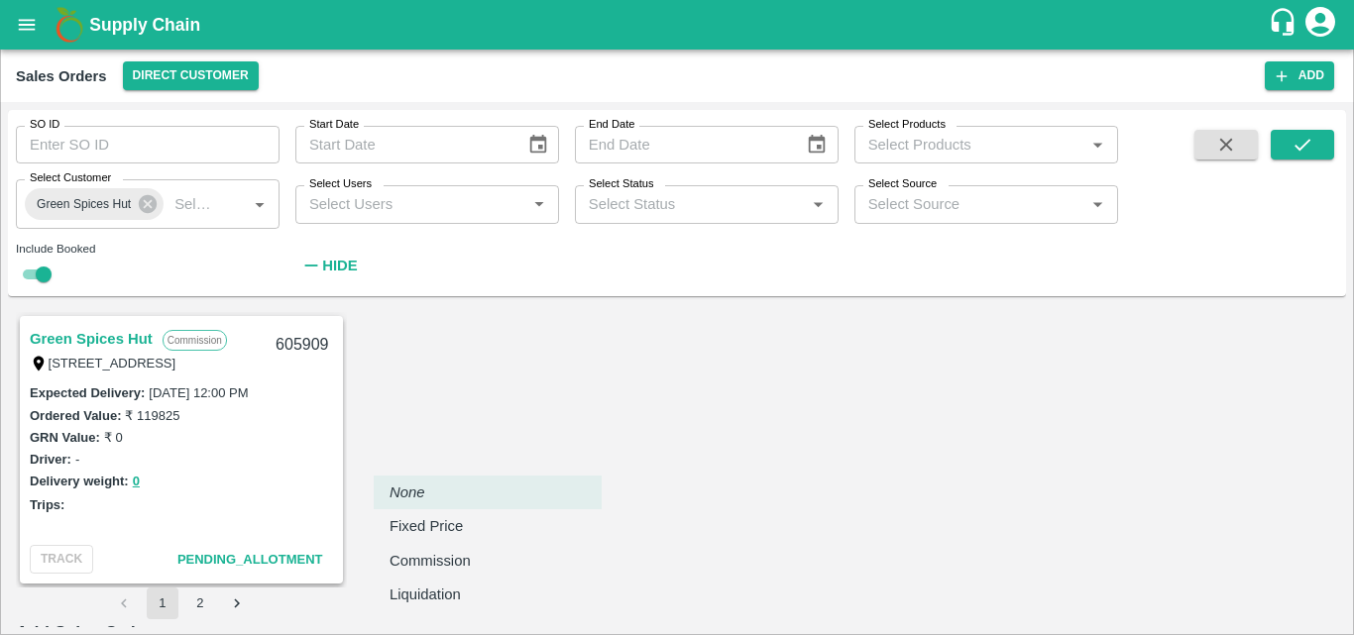
click at [577, 445] on body "Supply Chain Sales Orders Direct Customer Add SO ID SO ID Start Date Start Date…" at bounding box center [677, 317] width 1354 height 635
click at [443, 557] on p "Commission" at bounding box center [430, 561] width 81 height 22
type input "2"
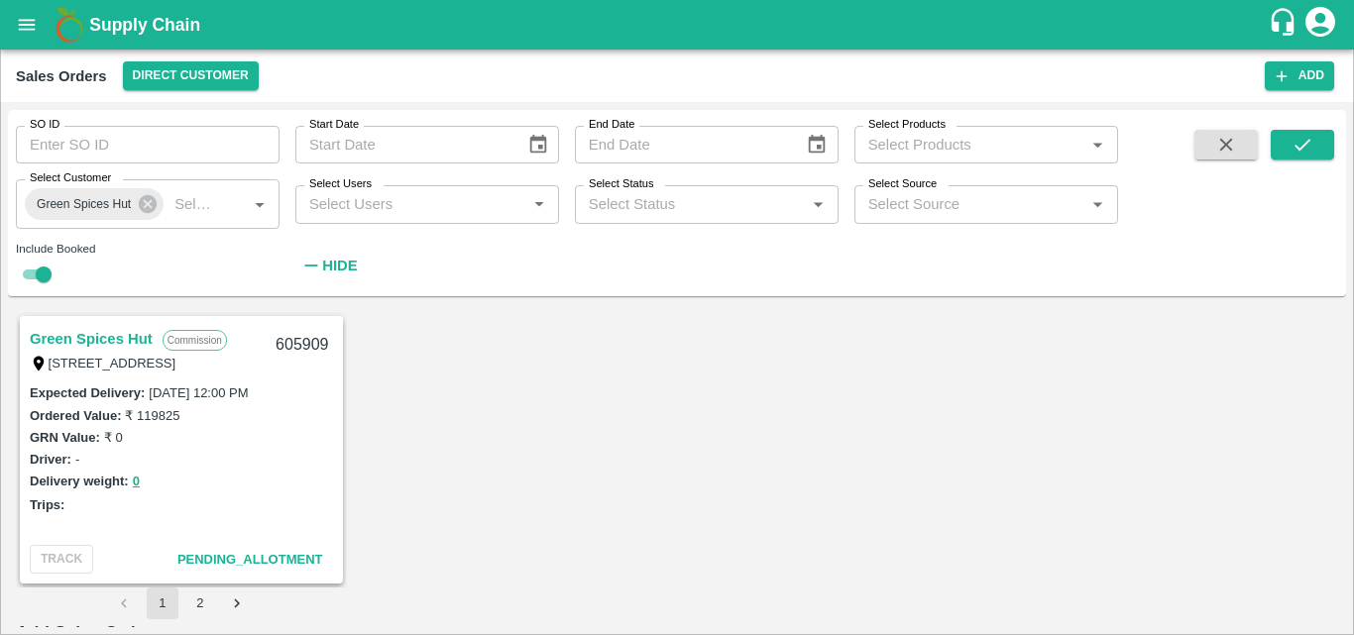
type input "DD/MM/YYYY hh:mm aa"
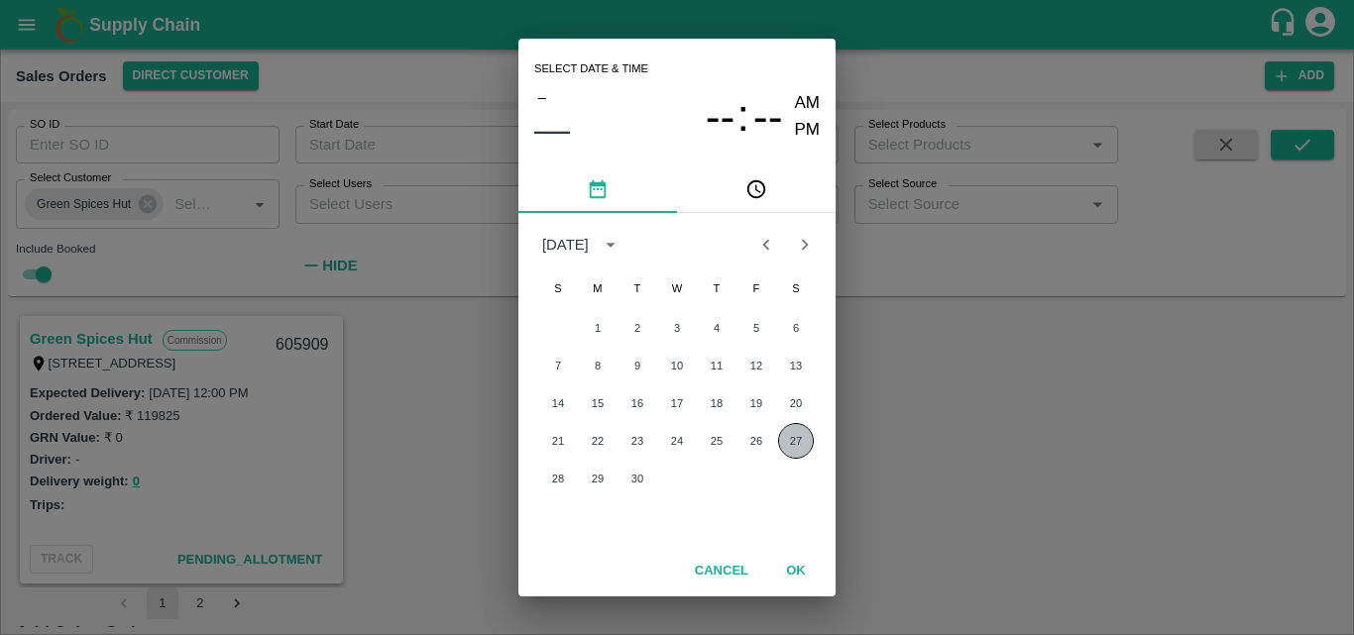
click at [810, 433] on button "27" at bounding box center [796, 441] width 36 height 36
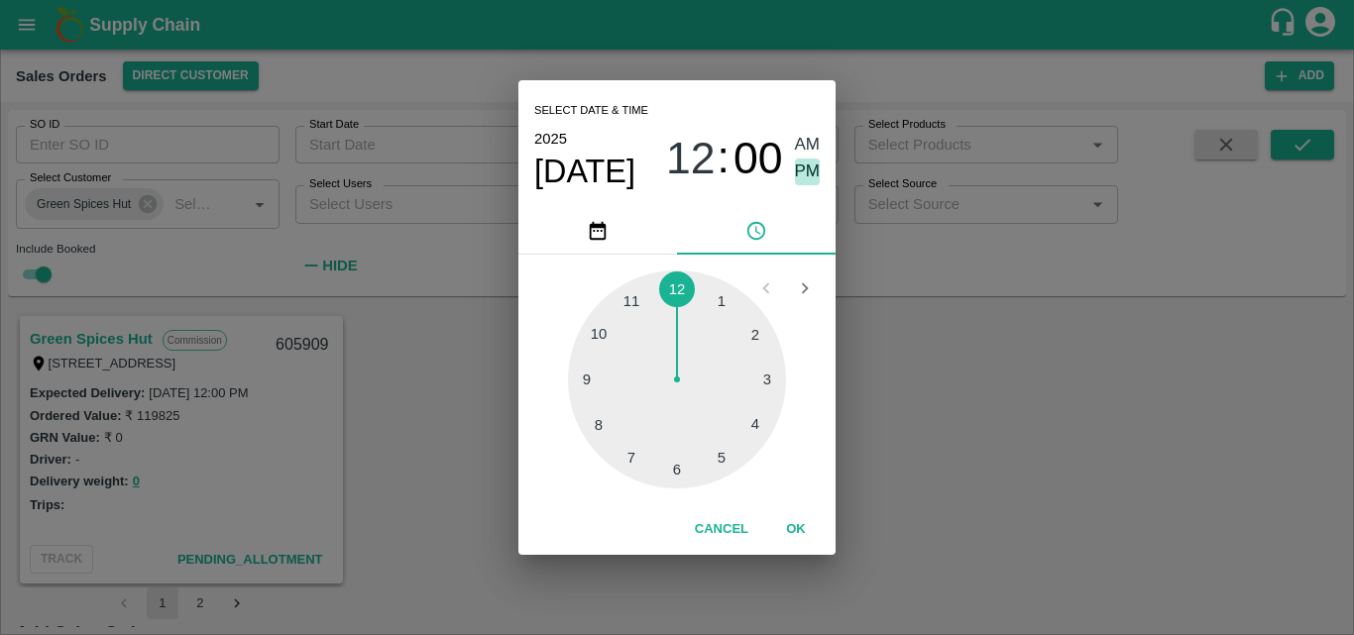
click at [804, 173] on span "PM" at bounding box center [808, 172] width 26 height 27
click at [601, 423] on div at bounding box center [677, 380] width 218 height 218
click at [585, 385] on div at bounding box center [677, 380] width 218 height 218
click at [586, 376] on div at bounding box center [677, 380] width 218 height 218
type input "27/09/2025 08:45 PM"
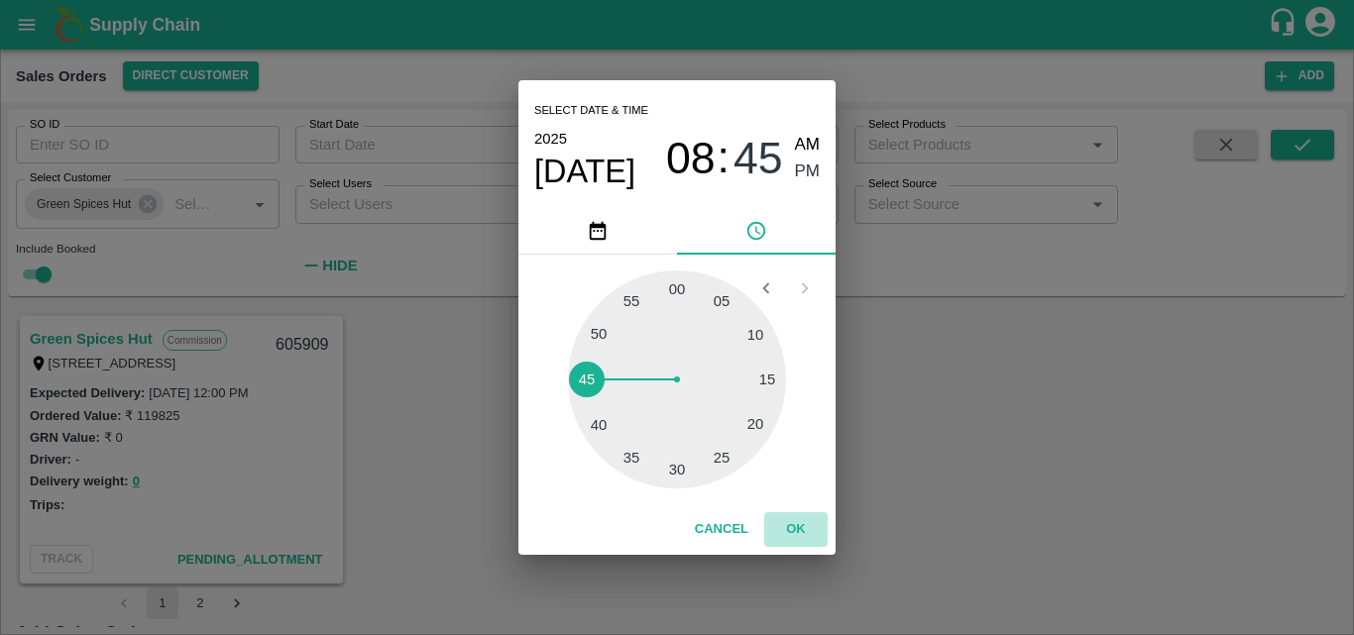
click at [795, 529] on button "OK" at bounding box center [795, 530] width 63 height 35
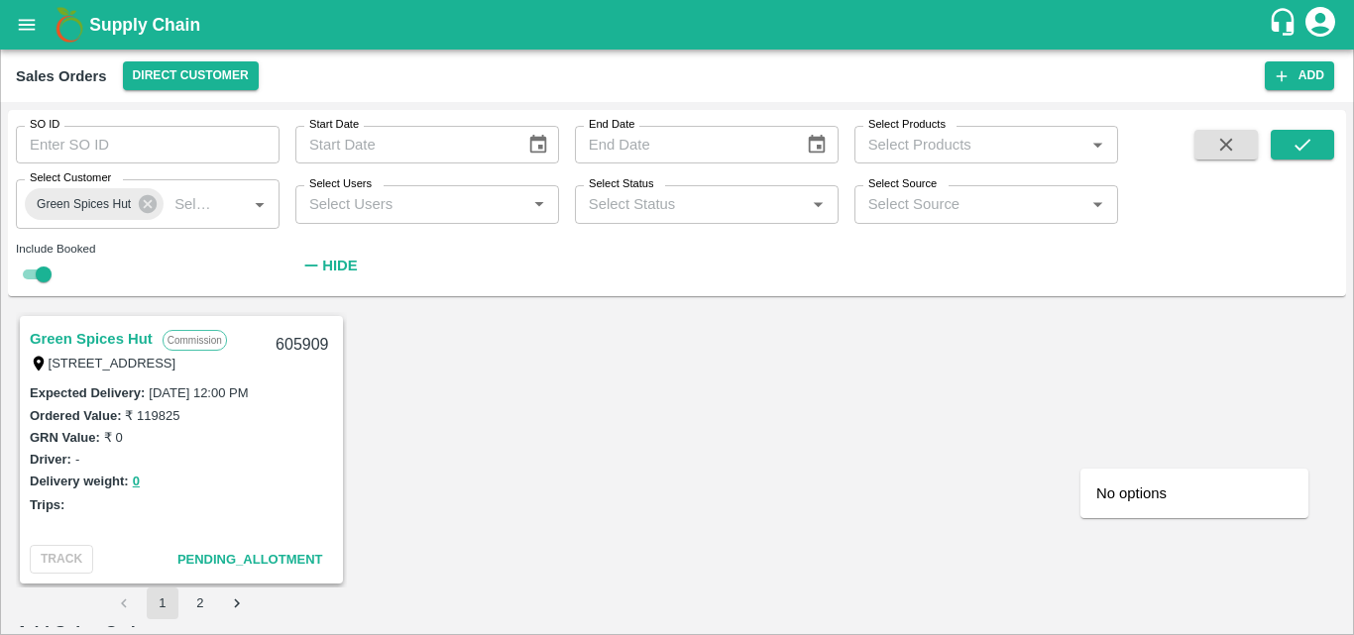
click at [1167, 488] on p "Green Spices Hut" at bounding box center [1154, 494] width 116 height 22
type input "11065-Green Spices Hut"
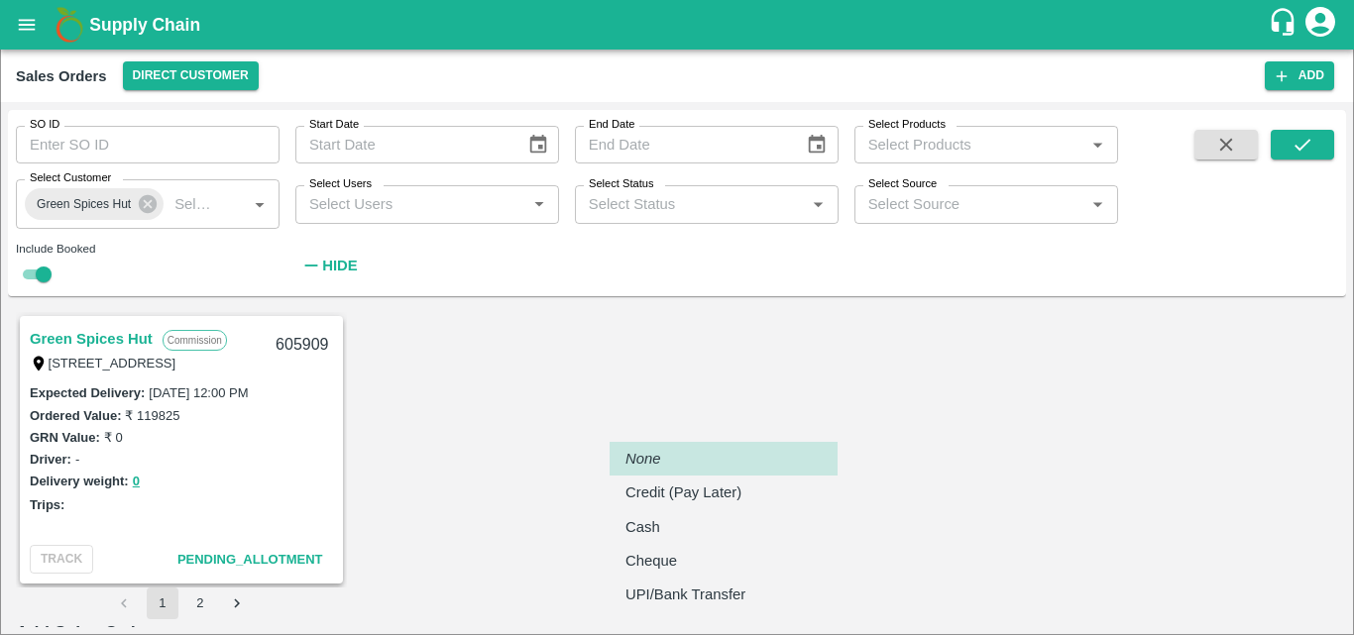
click at [783, 538] on body "Supply Chain Sales Orders Direct Customer Add SO ID SO ID Start Date Start Date…" at bounding box center [677, 317] width 1354 height 635
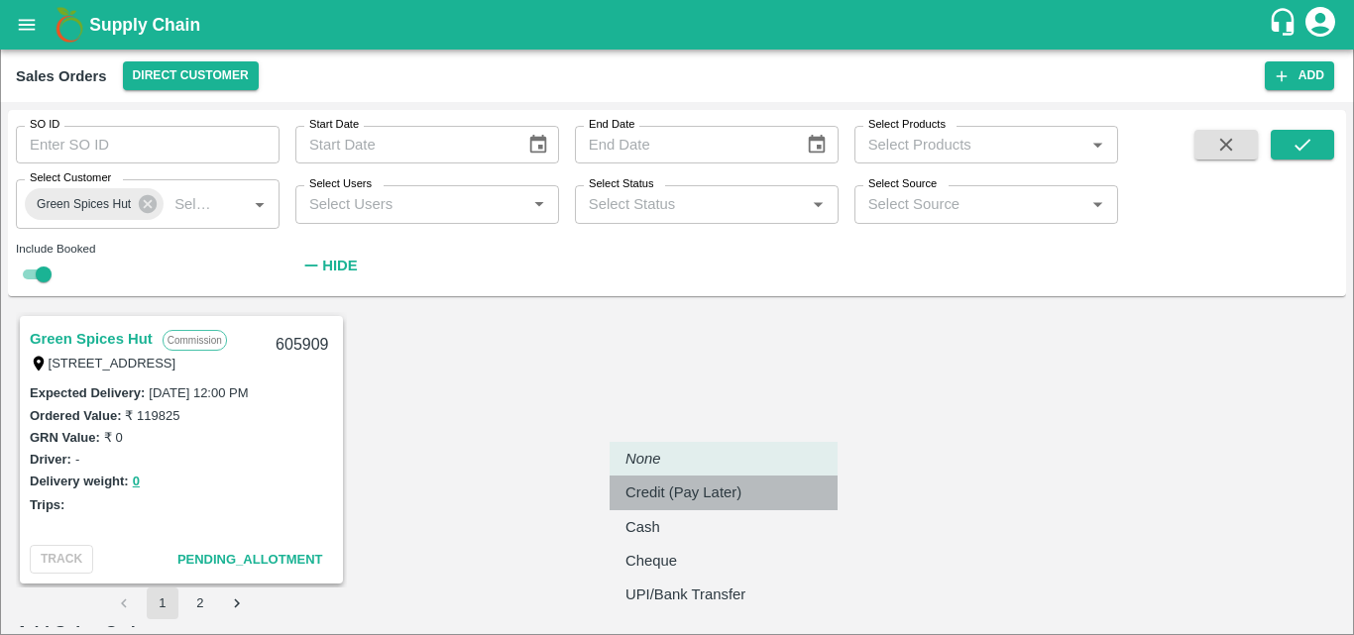
click at [694, 493] on p "Credit (Pay Later)" at bounding box center [684, 493] width 116 height 22
type input "credit"
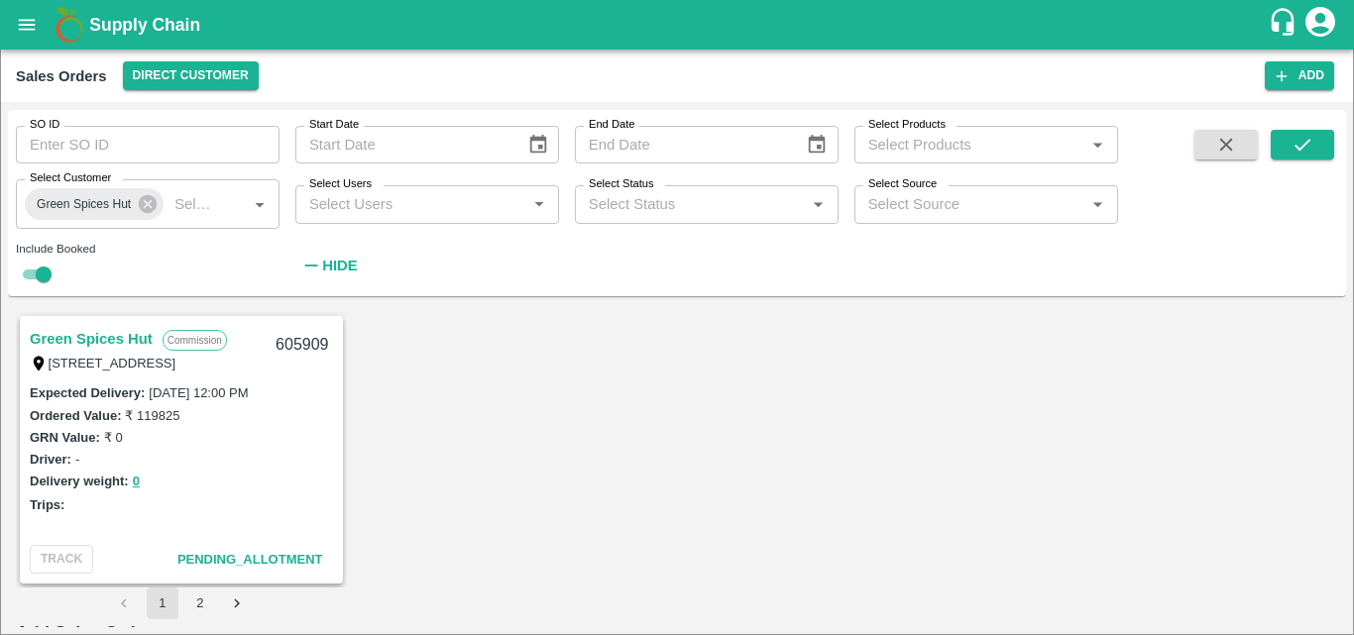
scroll to position [238, 0]
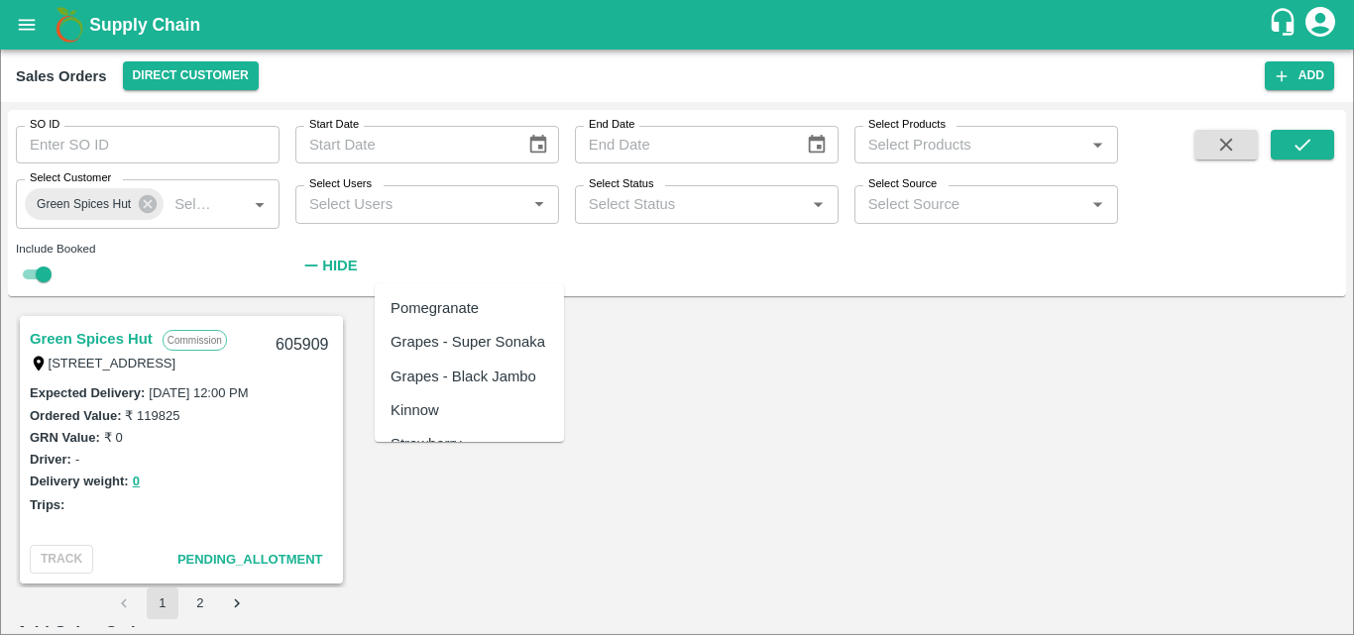
click at [454, 305] on div "Pomegranate" at bounding box center [435, 308] width 88 height 22
type input "Pomegranate"
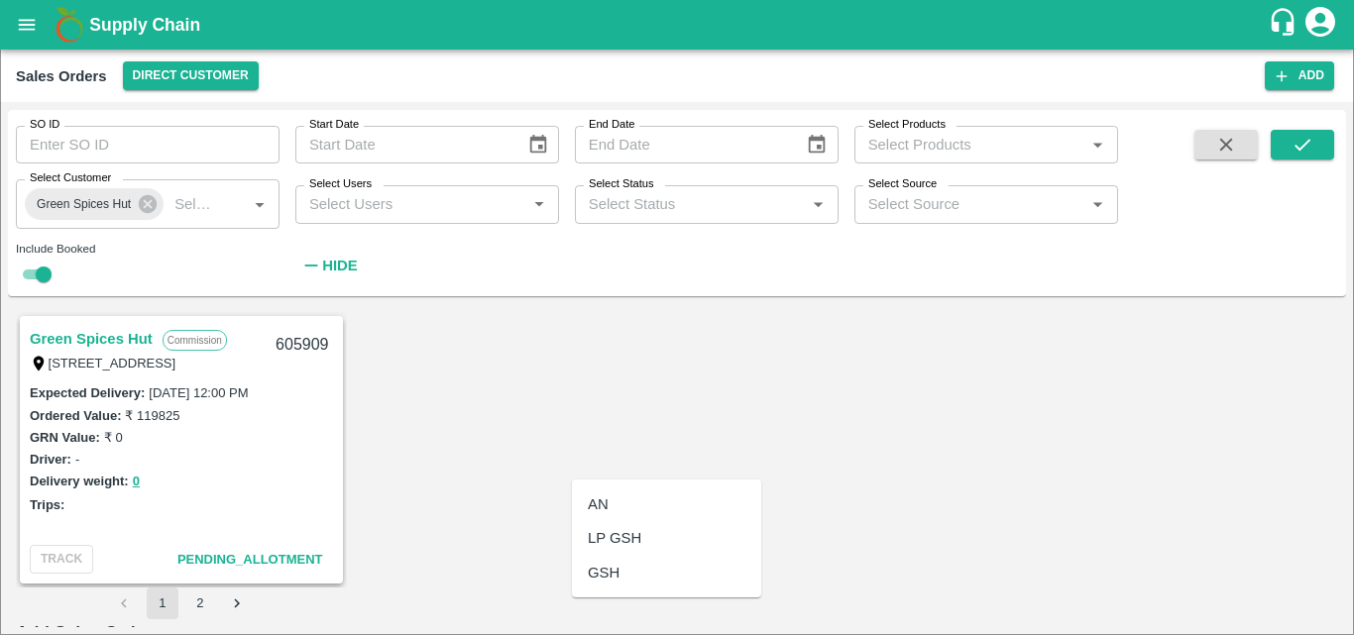
click at [632, 576] on div "GSH" at bounding box center [666, 573] width 189 height 34
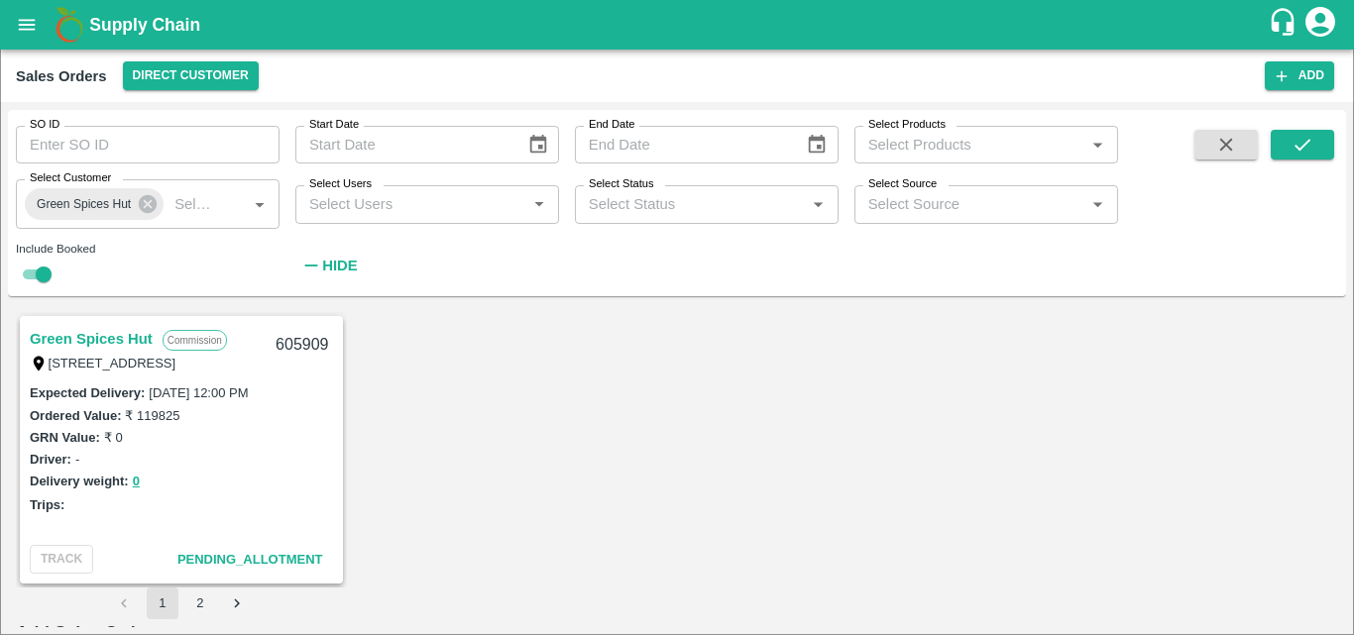
type input "GSH"
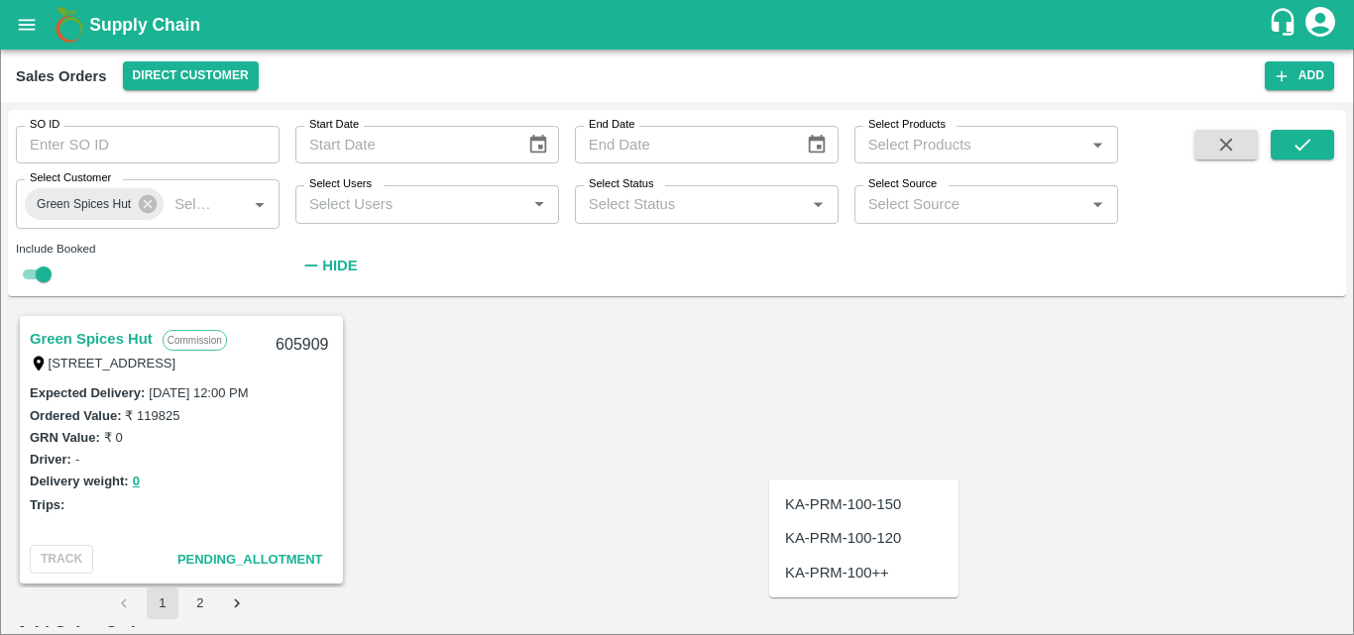
click at [873, 502] on div "KA-PRM-100-150" at bounding box center [843, 505] width 116 height 22
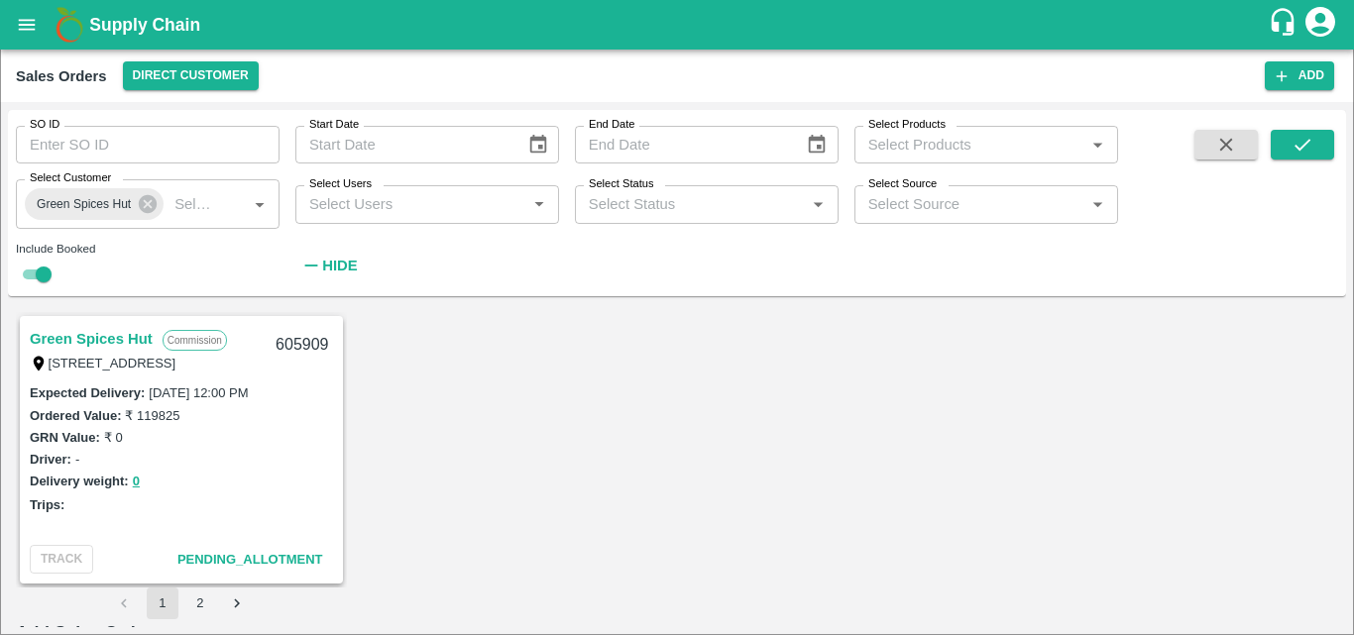
type input "KA-PRM-100-150"
click at [990, 455] on body "Supply Chain Sales Orders Direct Customer Add SO ID SO ID Start Date Start Date…" at bounding box center [677, 317] width 1354 height 635
click at [999, 535] on p "Units" at bounding box center [999, 539] width 34 height 22
type input "2"
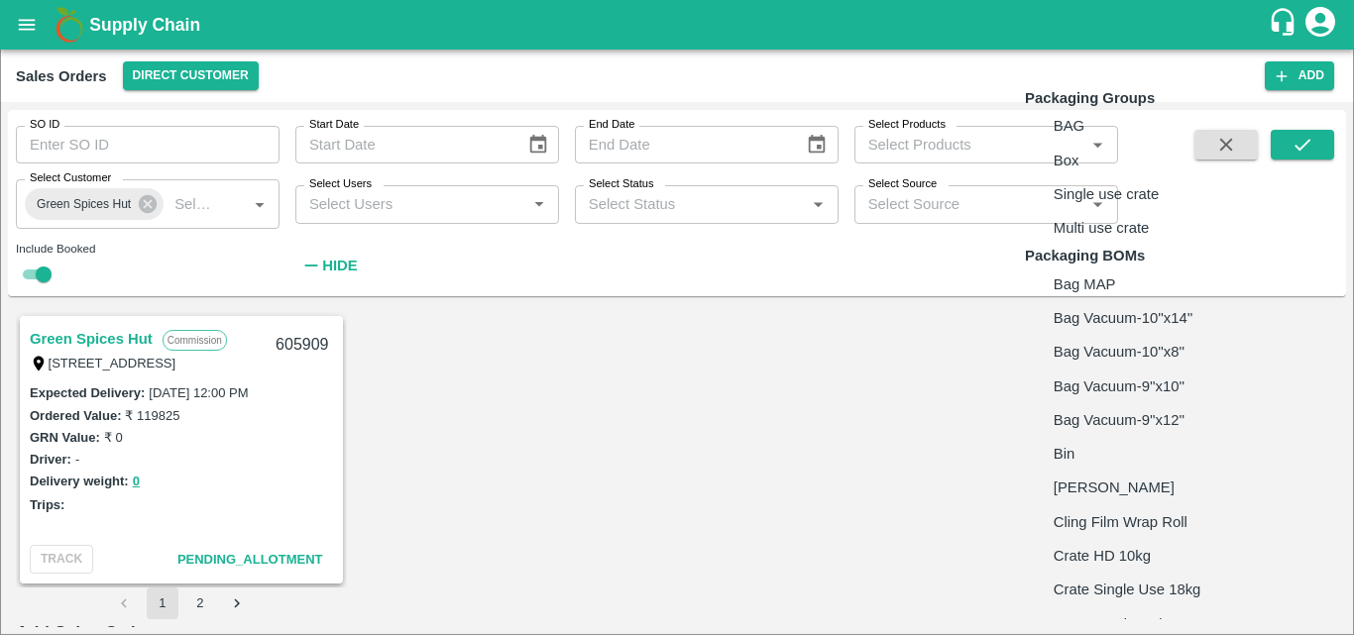
click at [1117, 463] on body "Supply Chain Sales Orders Direct Customer Add SO ID SO ID Start Date Start Date…" at bounding box center [677, 317] width 1354 height 635
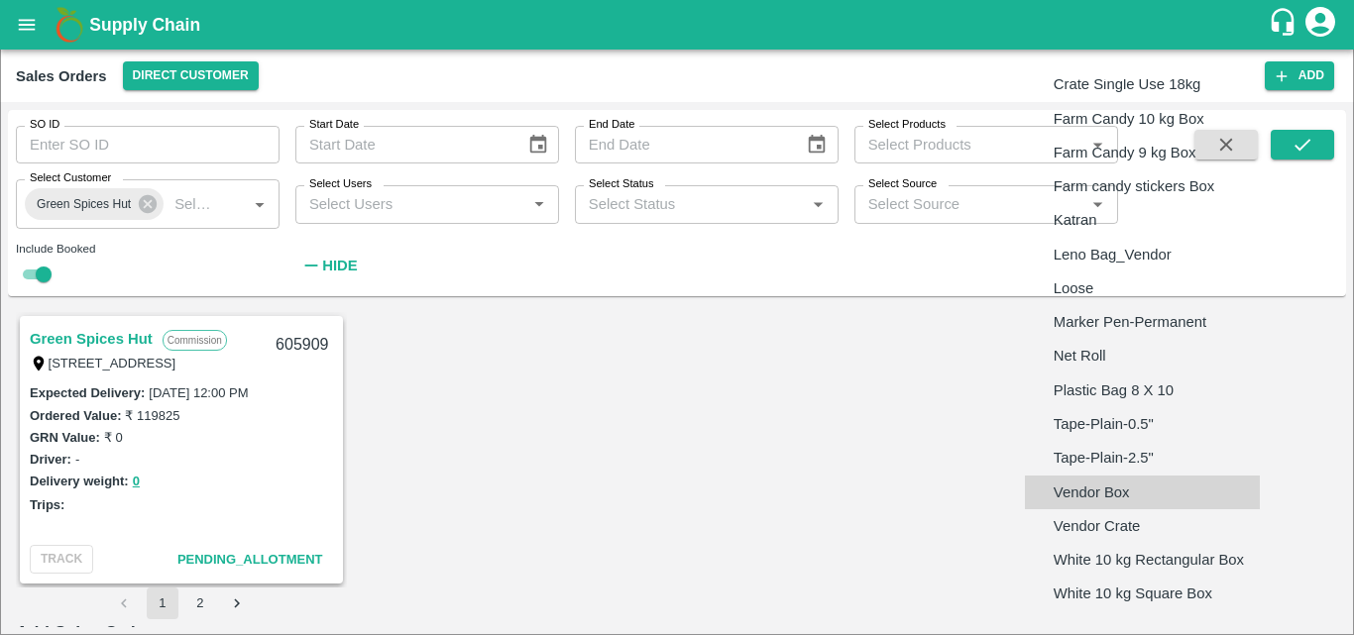
type input "BOM/276"
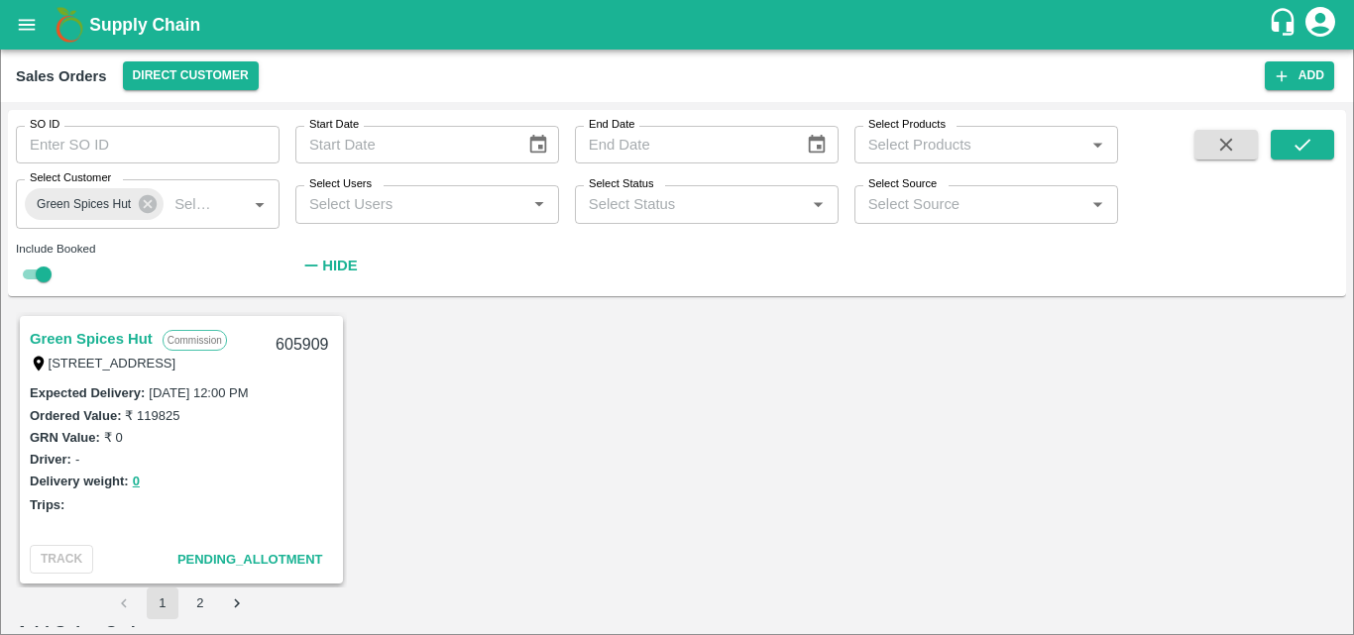
type textarea "GSH"
type input "9.5"
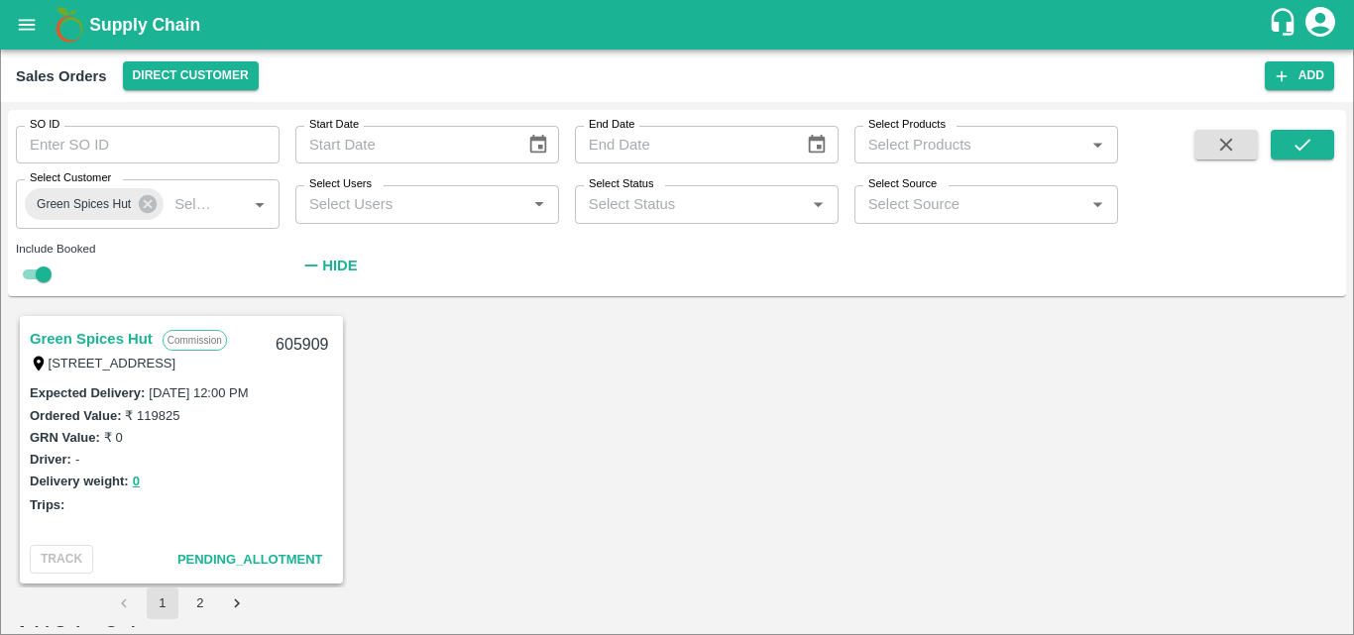
type input "40"
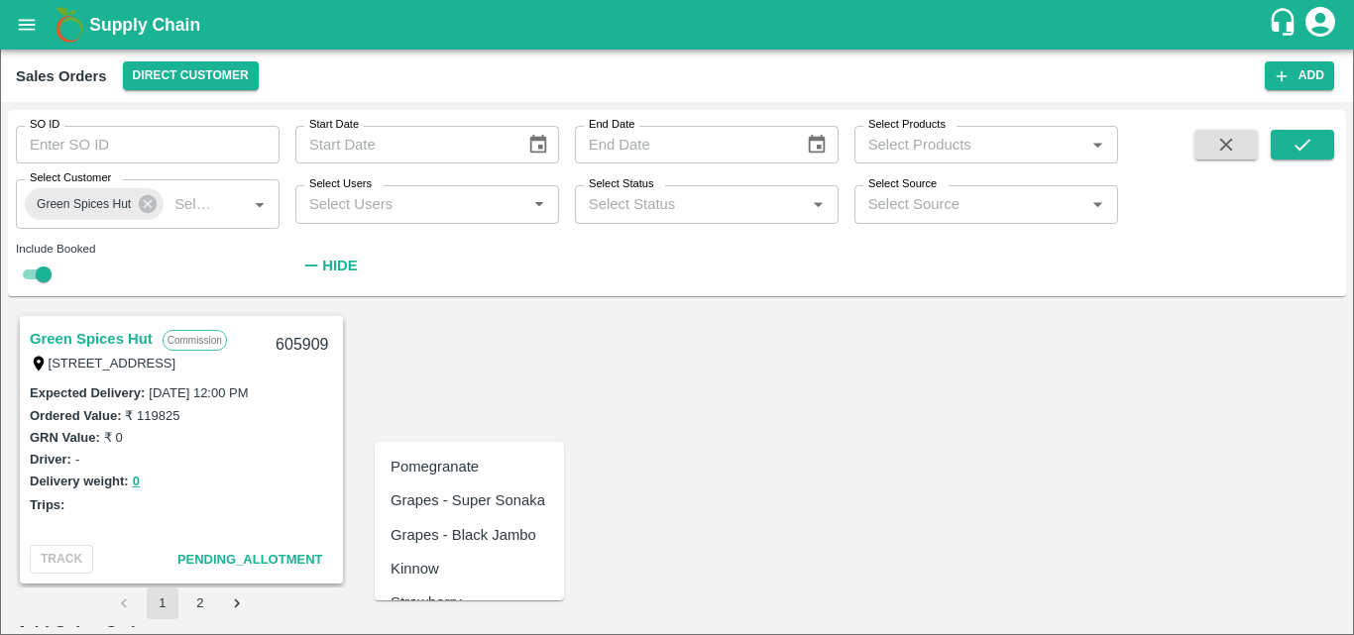
click at [443, 461] on div "Pomegranate" at bounding box center [435, 467] width 88 height 22
type input "Pomegranate"
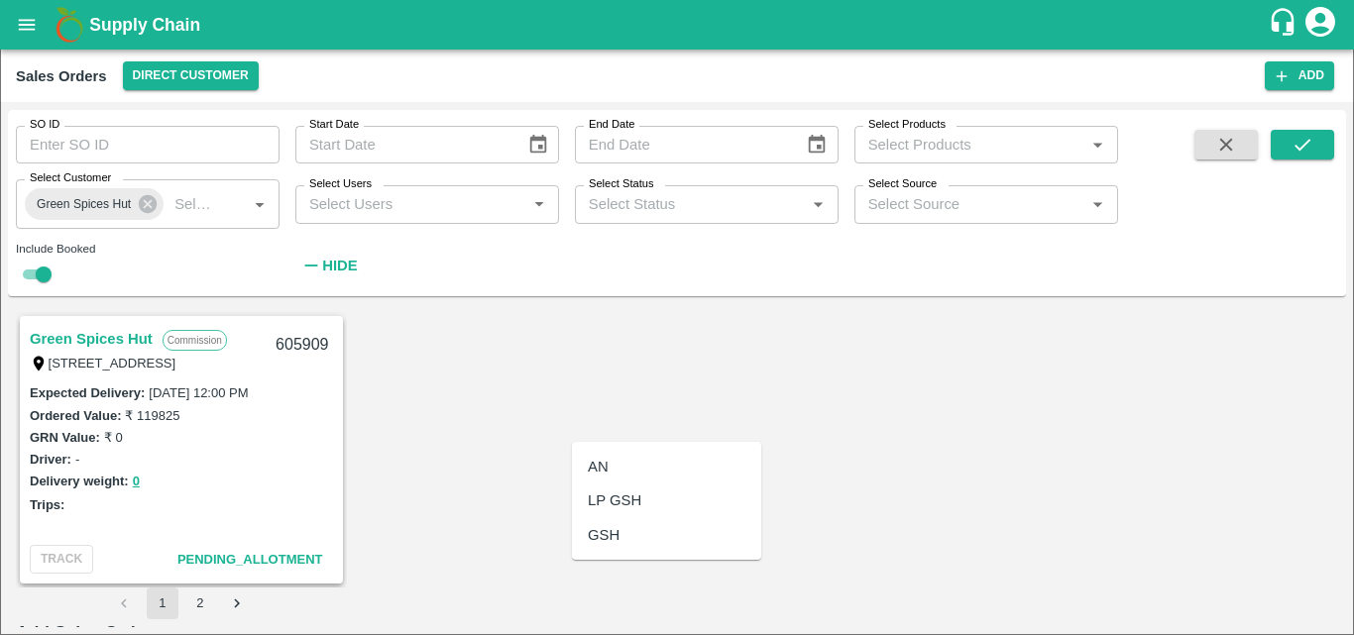
click at [622, 539] on div "GSH" at bounding box center [666, 536] width 189 height 34
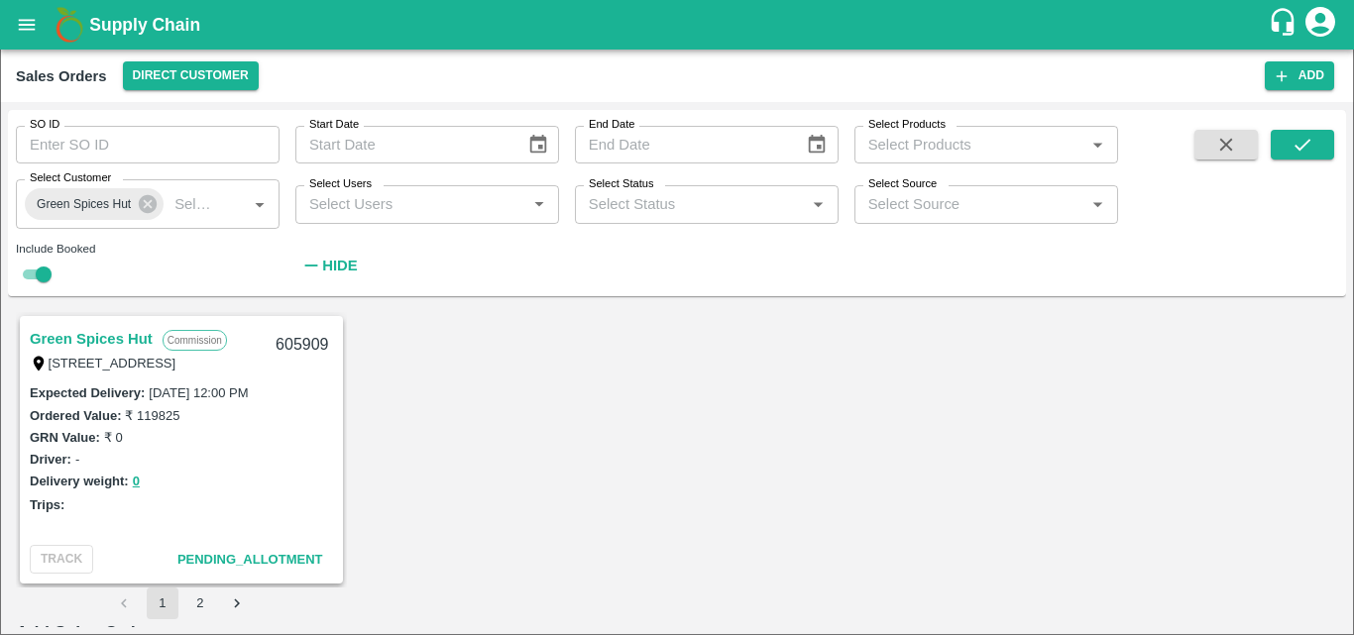
type input "GSH"
click at [907, 459] on div "KA-PRM-150-180" at bounding box center [863, 467] width 189 height 34
type input "KA-PRM-150-180"
click at [977, 425] on body "Supply Chain Sales Orders Direct Customer Add SO ID SO ID Start Date Start Date…" at bounding box center [677, 317] width 1354 height 635
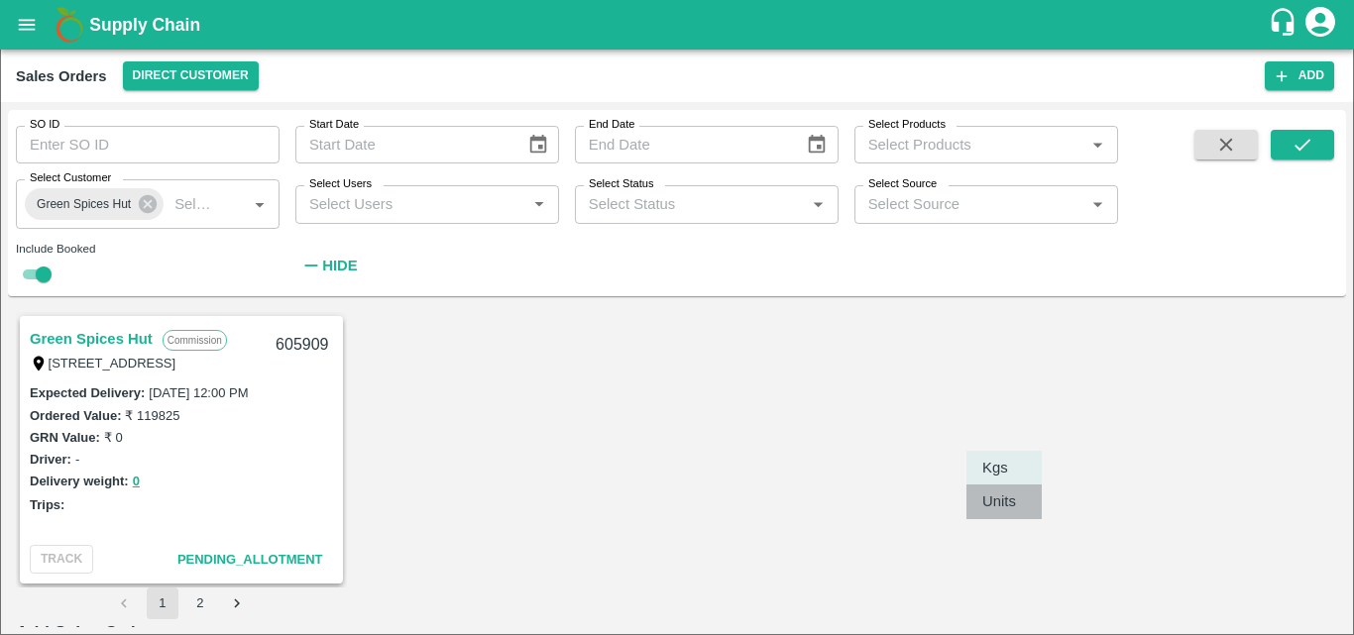
click at [1000, 511] on p "Units" at bounding box center [999, 502] width 34 height 22
type input "2"
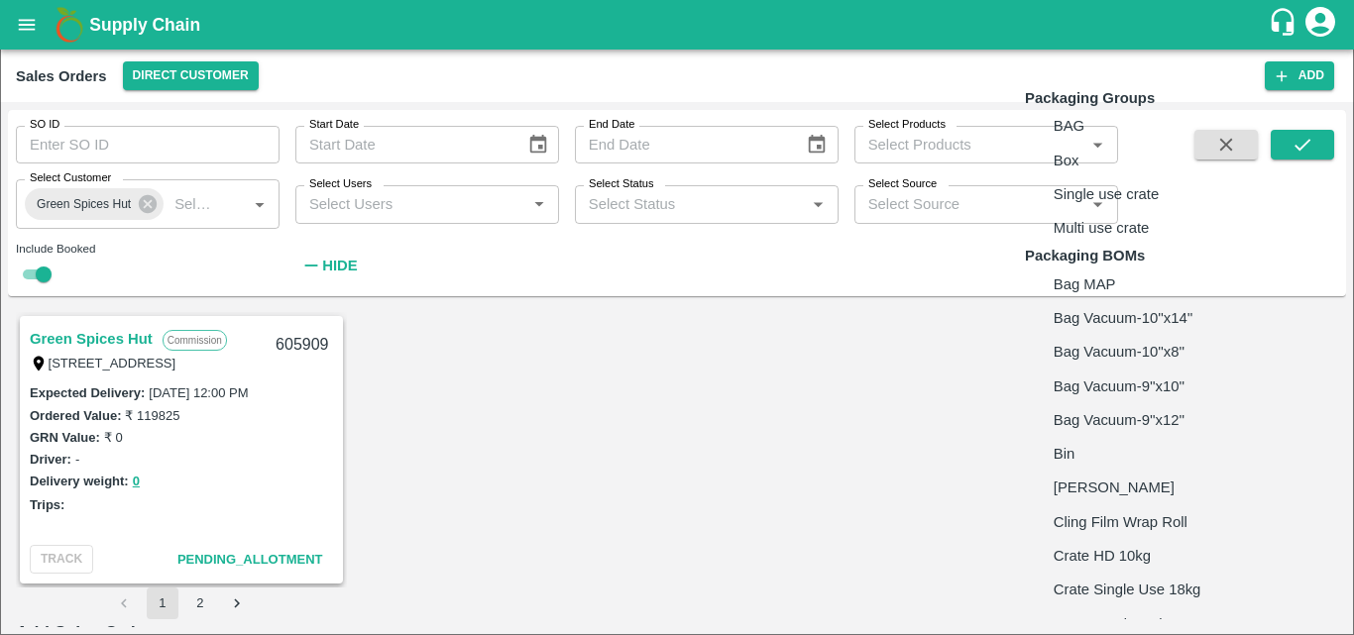
click at [1099, 425] on body "Supply Chain Sales Orders Direct Customer Add SO ID SO ID Start Date Start Date…" at bounding box center [677, 317] width 1354 height 635
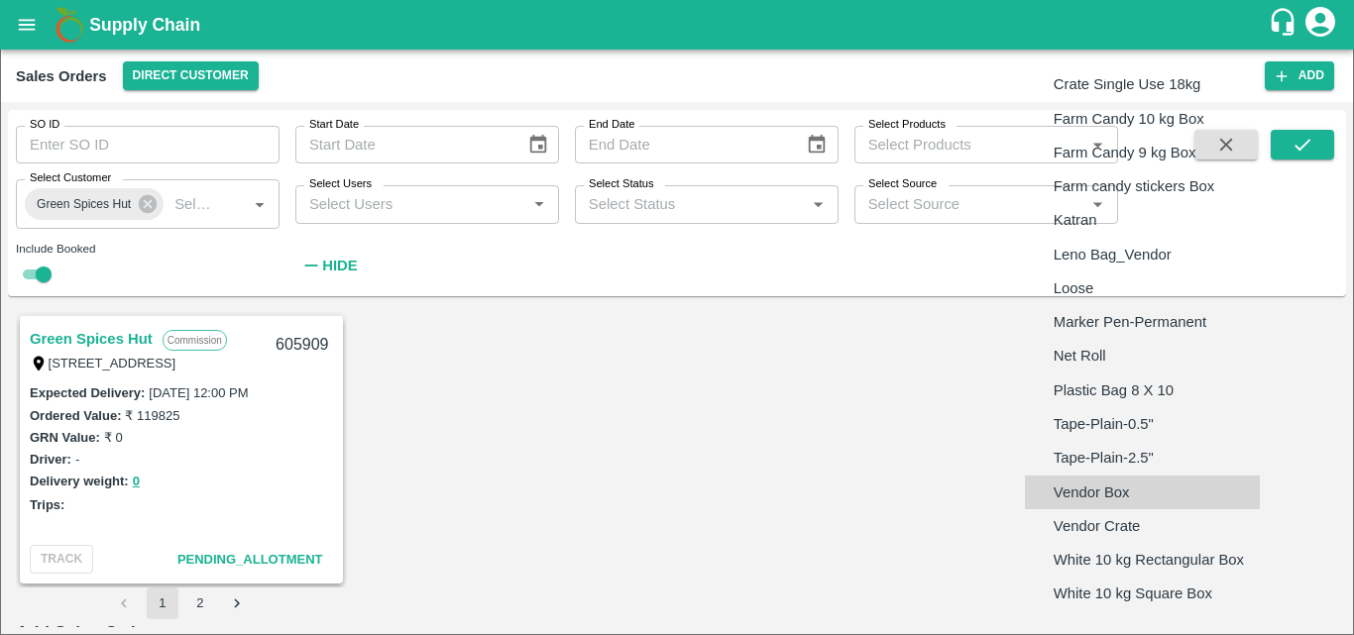
type input "BOM/276"
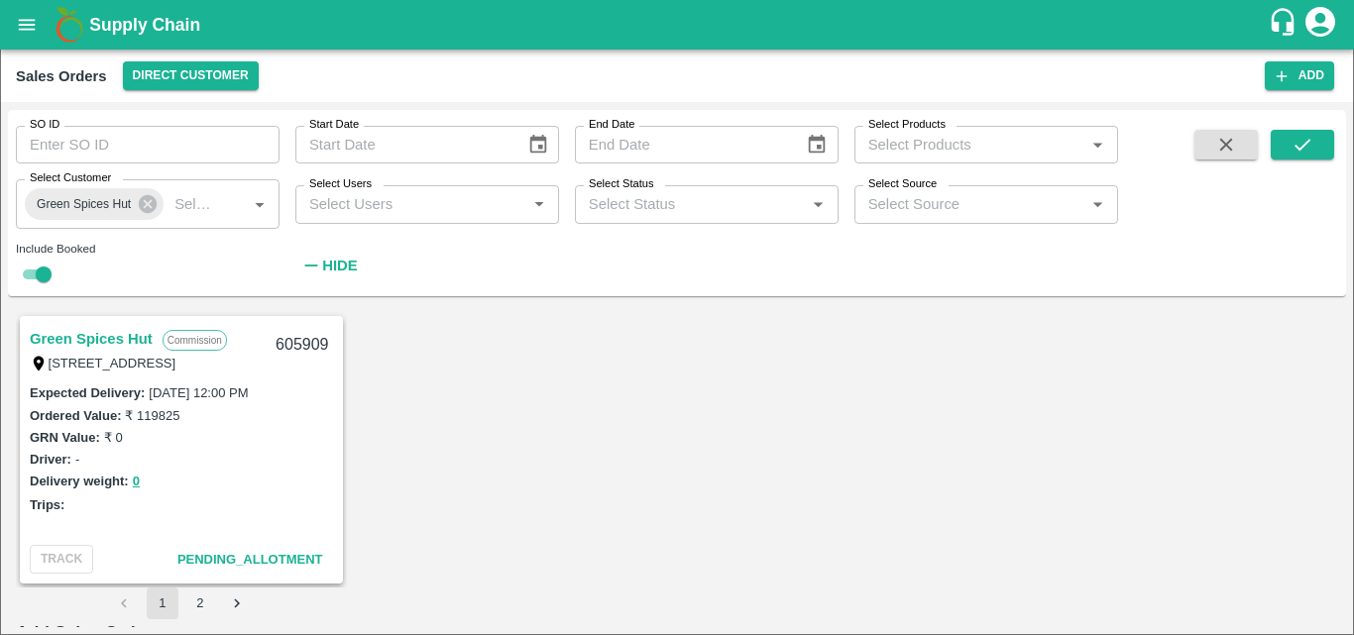
type textarea "GSH"
type input "9.5"
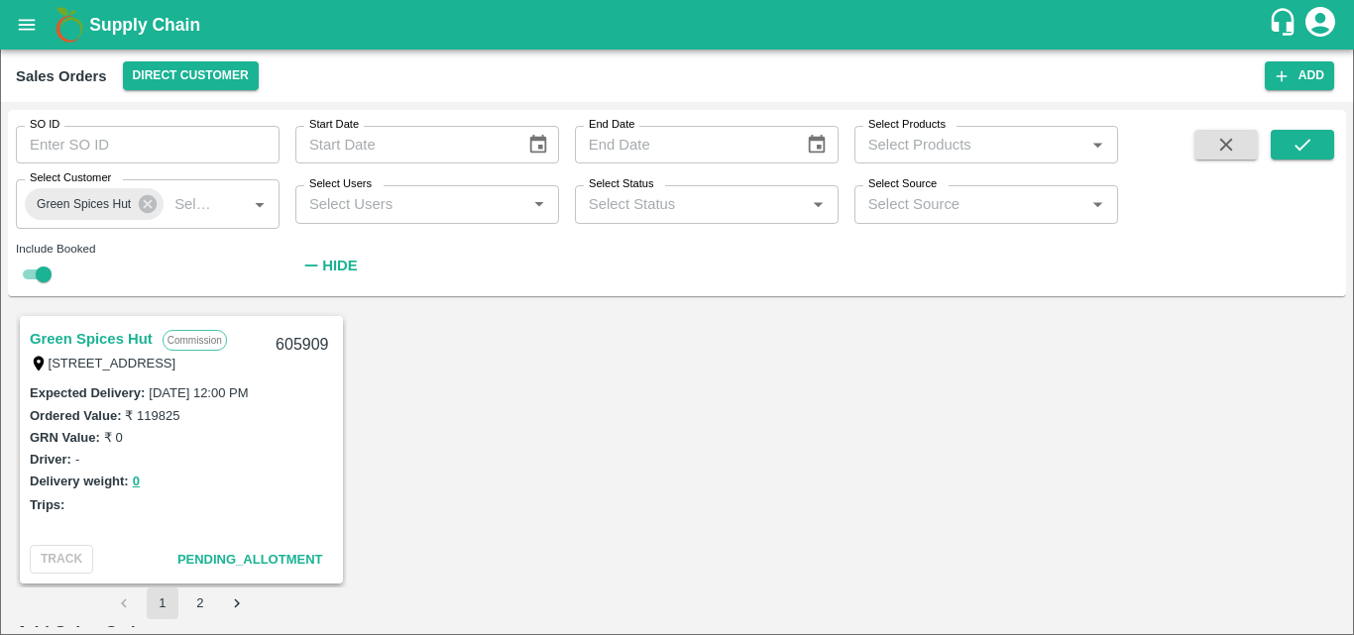
type input "40"
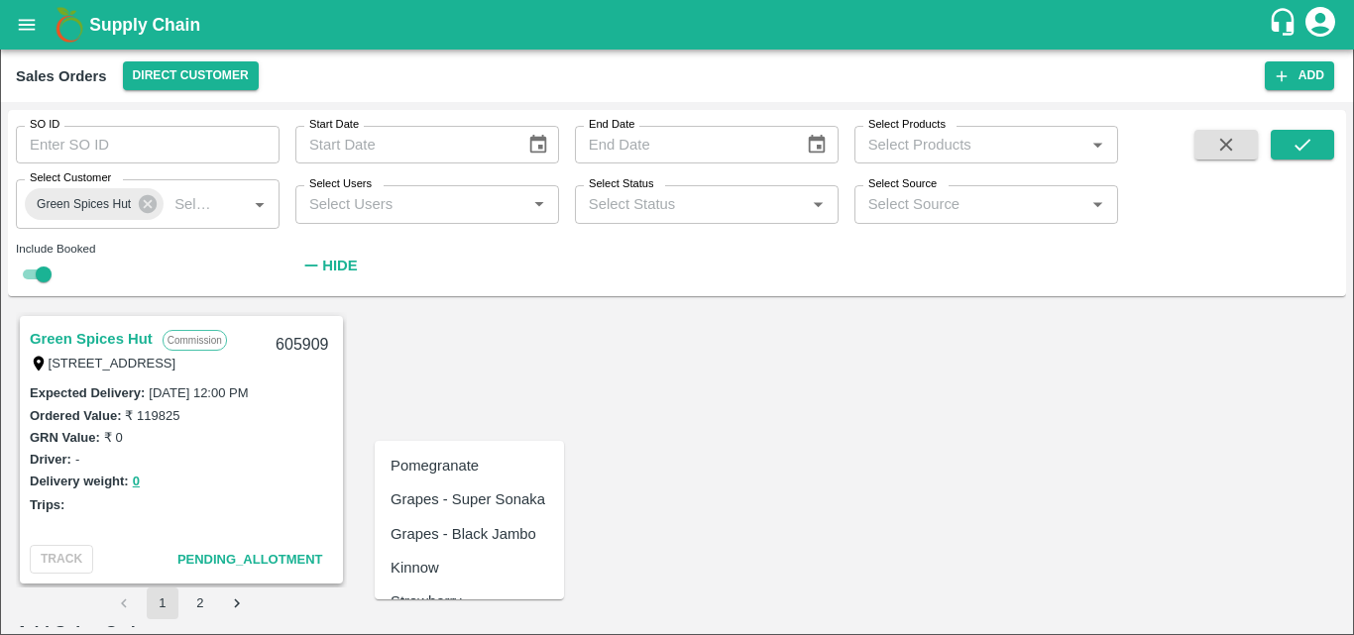
click at [437, 447] on ul "Pomegranate Grapes - Super Sonaka Grapes - Black Jambo Kinnow Strawberry Grape …" at bounding box center [469, 520] width 189 height 159
click at [451, 458] on div "Pomegranate" at bounding box center [435, 466] width 88 height 22
type input "Pomegranate"
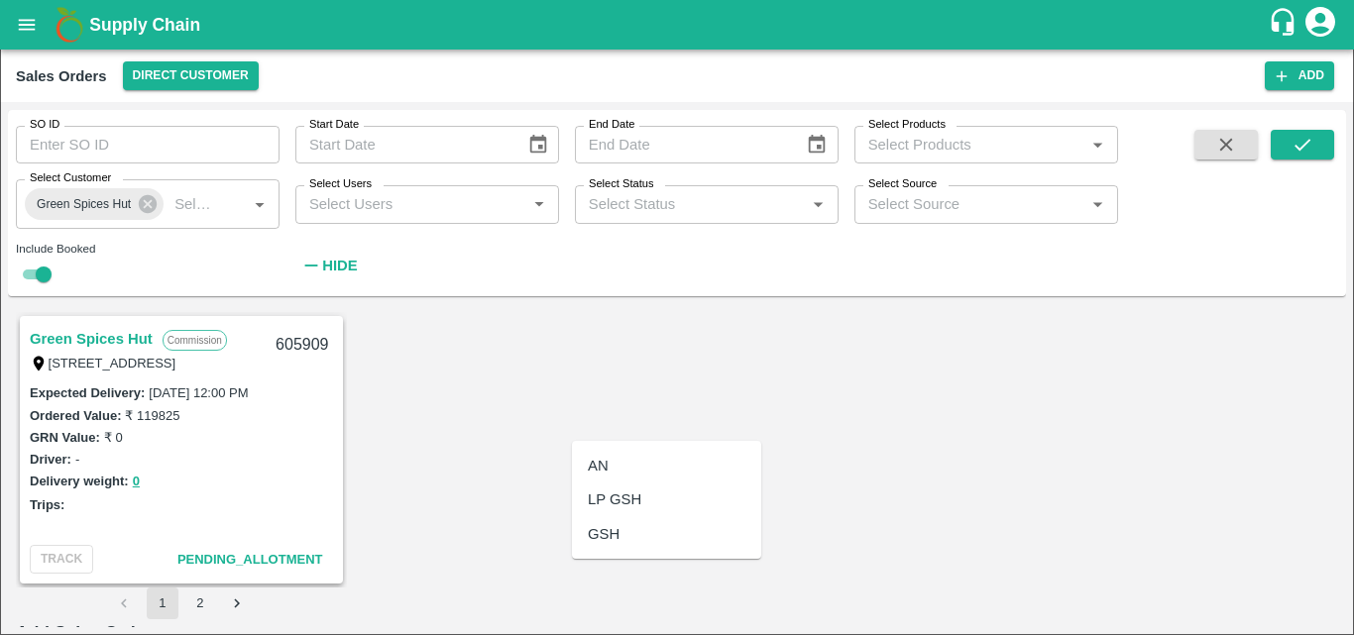
click at [629, 540] on div "GSH" at bounding box center [666, 535] width 189 height 34
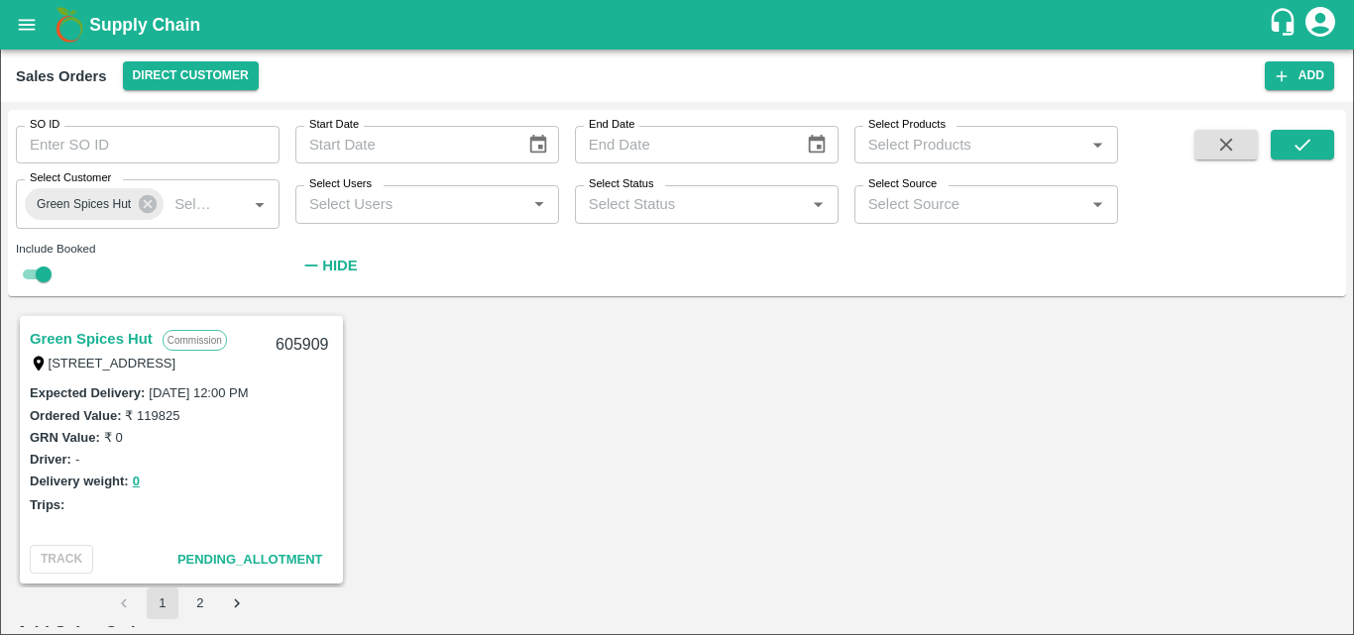
type input "GSH"
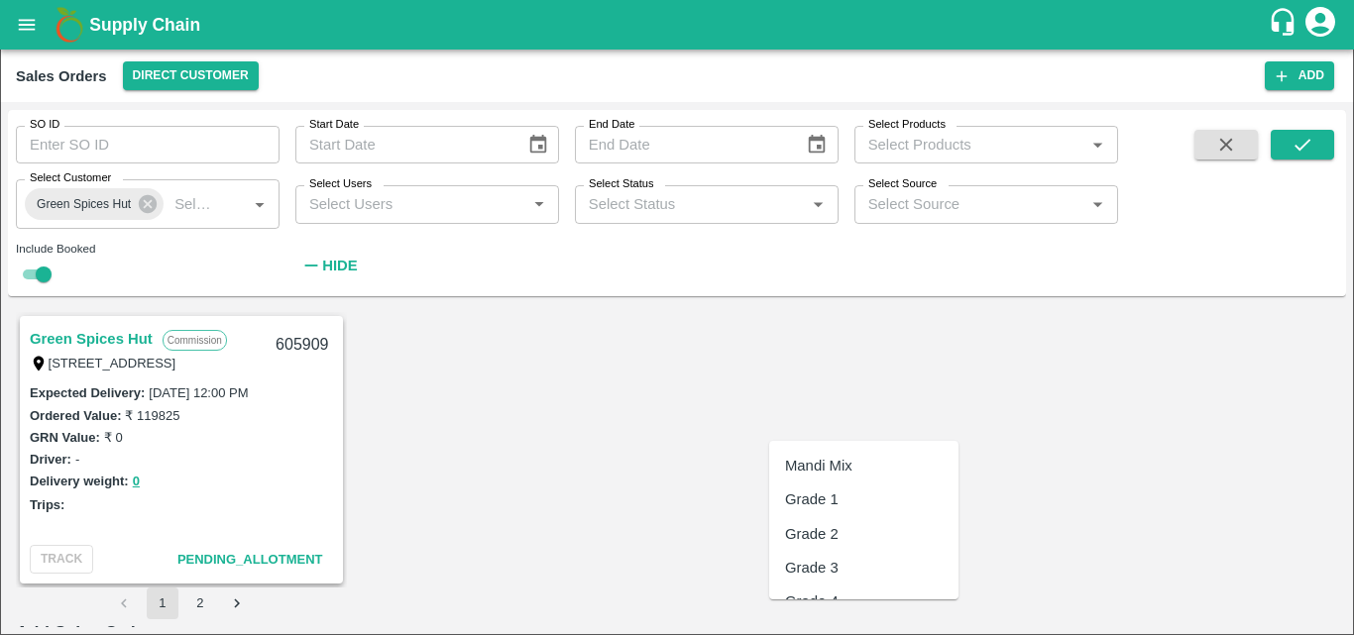
click at [904, 474] on div "KA-PRM-180-220" at bounding box center [863, 466] width 189 height 34
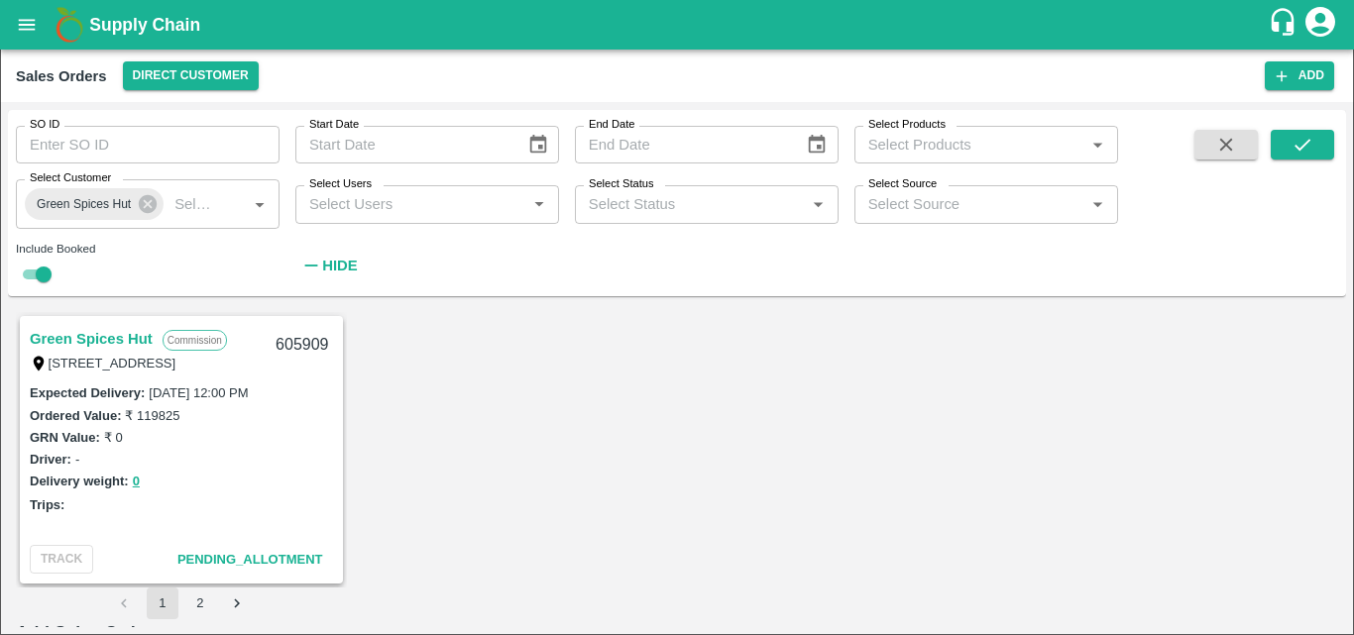
type input "KA-PRM-180-220"
click at [992, 432] on body "Supply Chain Sales Orders Direct Customer Add SO ID SO ID Start Date Start Date…" at bounding box center [677, 317] width 1354 height 635
click at [1005, 504] on p "Units" at bounding box center [999, 501] width 34 height 22
type input "2"
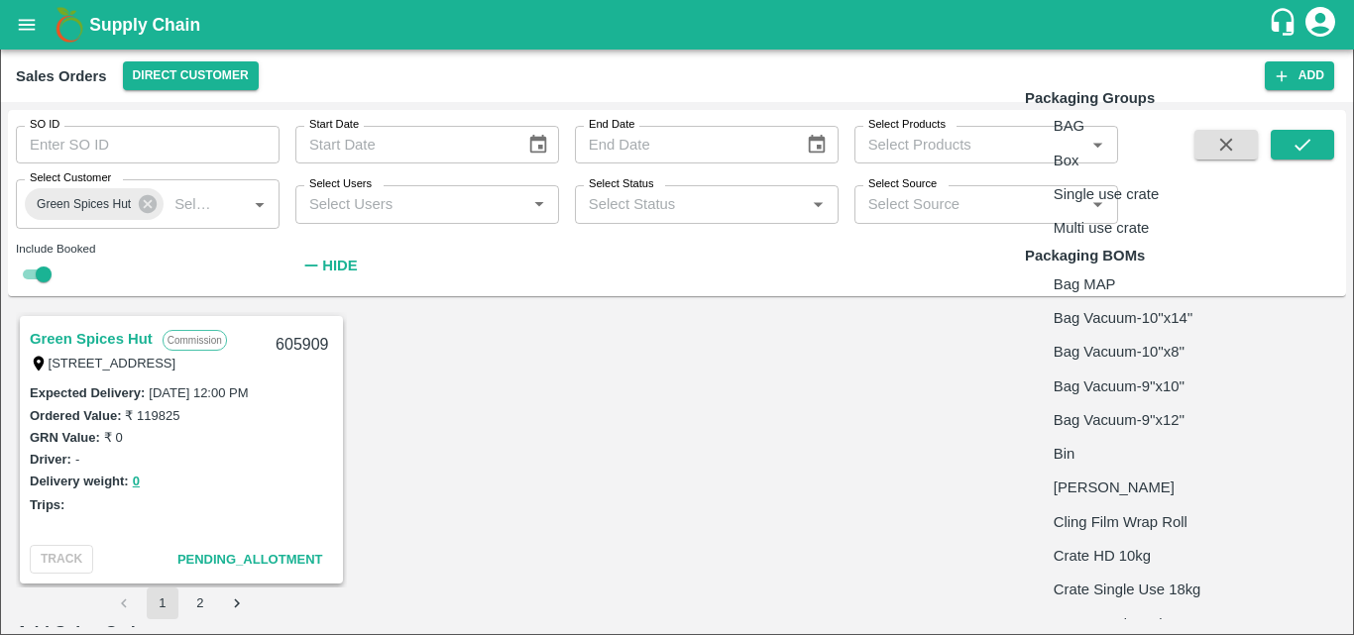
click at [1135, 419] on body "Supply Chain Sales Orders Direct Customer Add SO ID SO ID Start Date Start Date…" at bounding box center [677, 317] width 1354 height 635
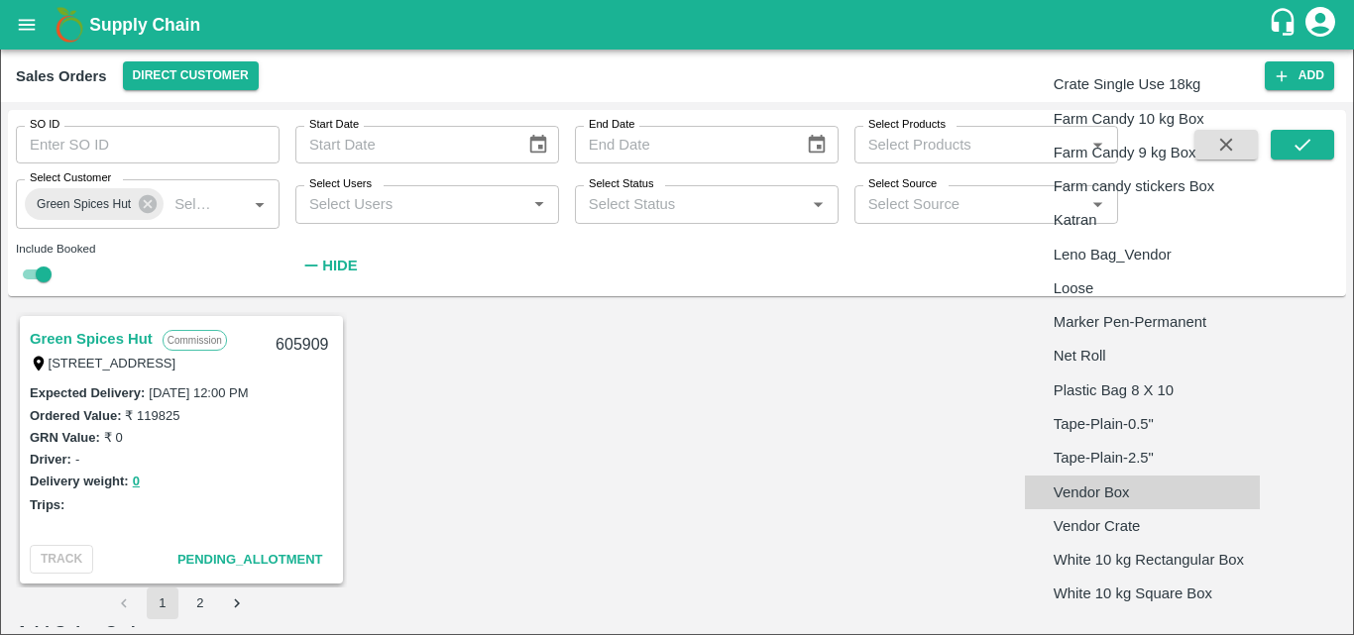
type input "BOM/276"
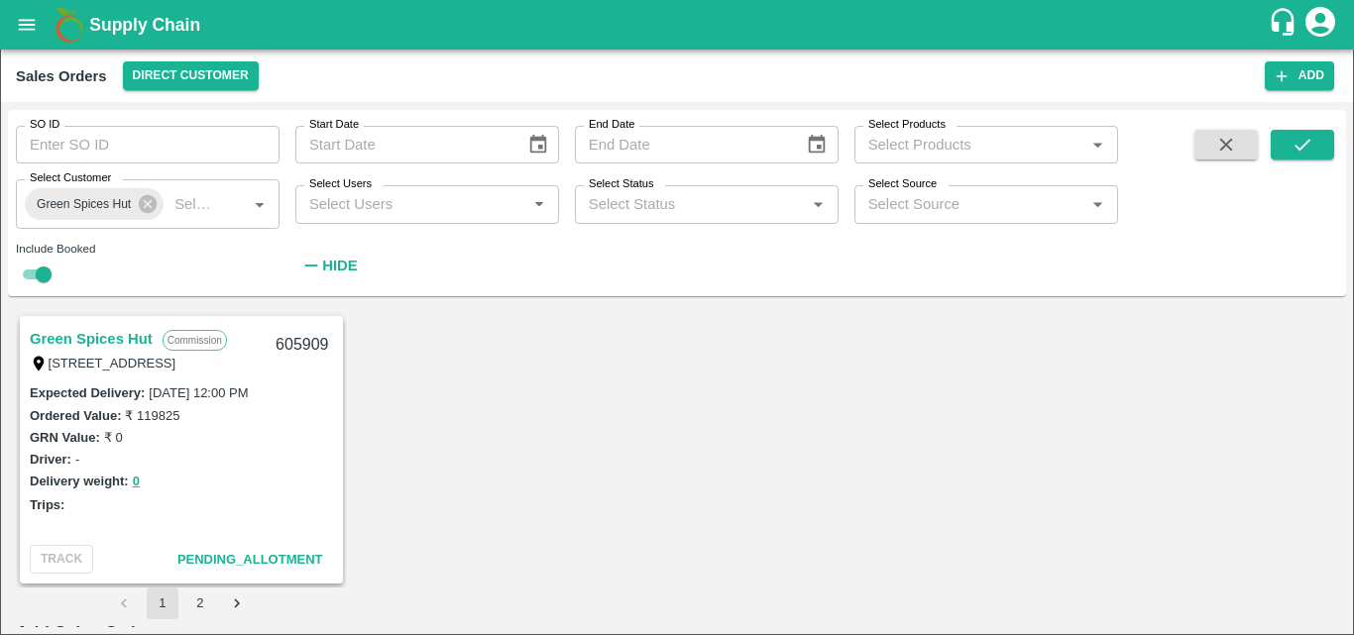
type textarea "GSH"
type input "9.5"
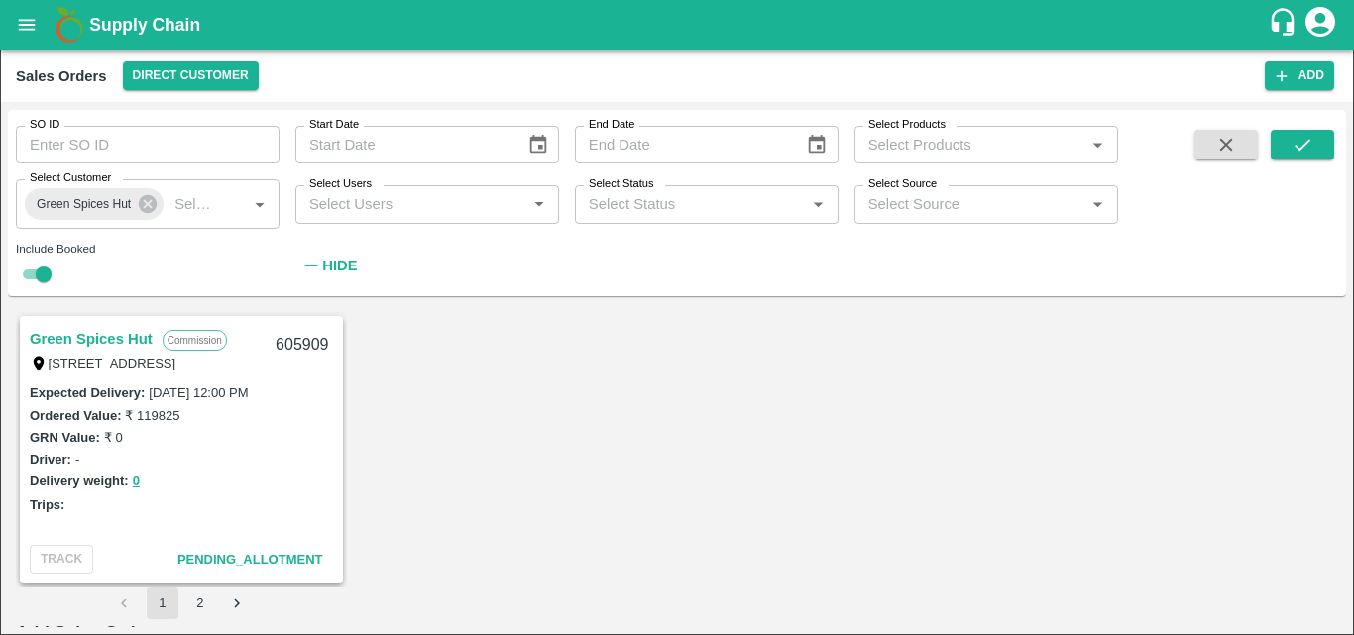
scroll to position [714, 0]
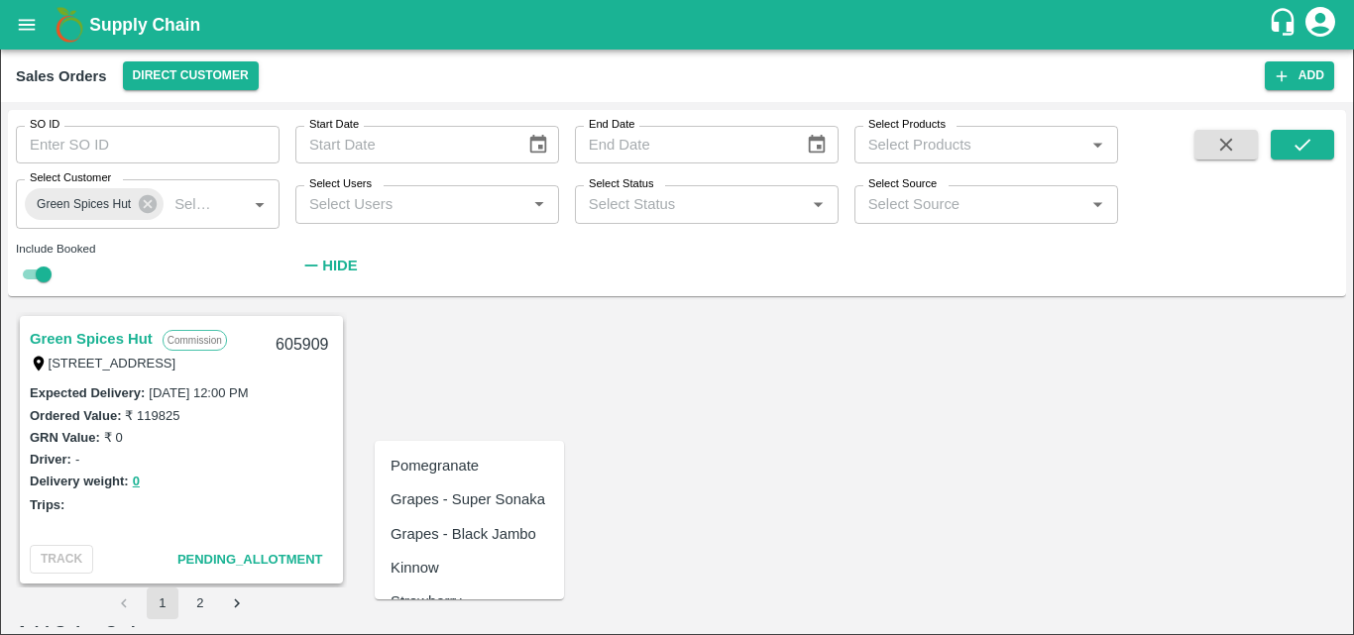
click at [471, 467] on div "Pomegranate" at bounding box center [435, 466] width 88 height 22
type input "Pomegranate"
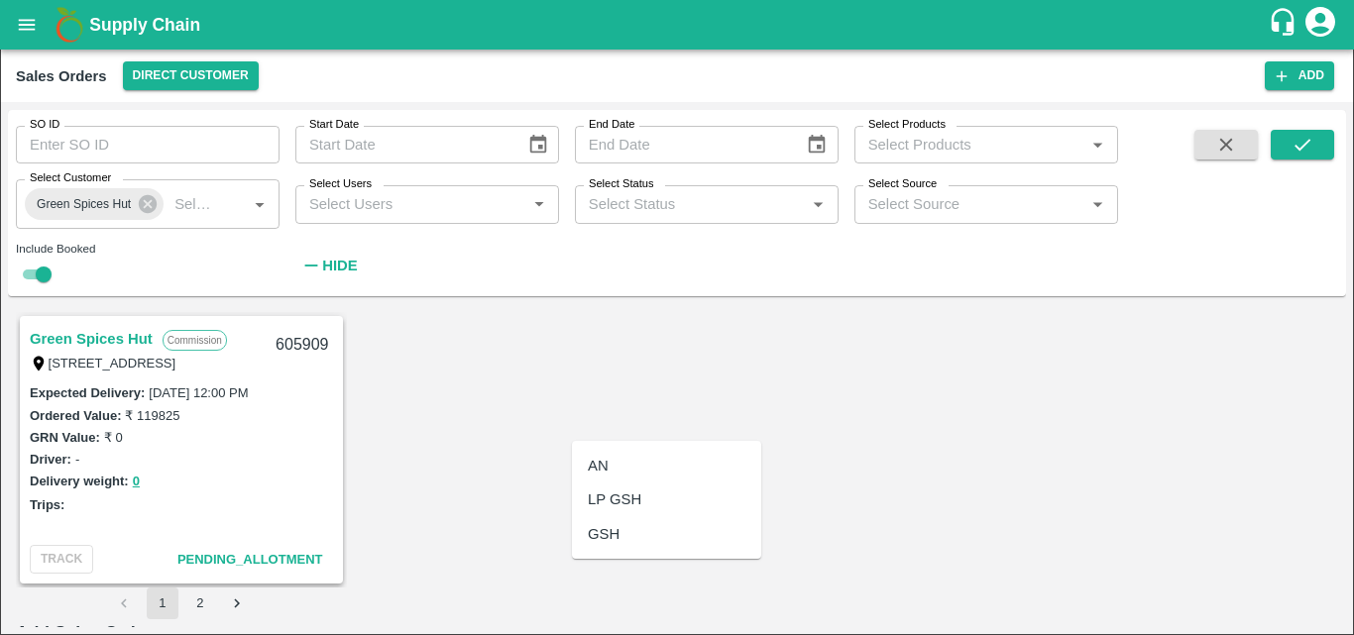
click at [623, 527] on div "GSH" at bounding box center [666, 535] width 189 height 34
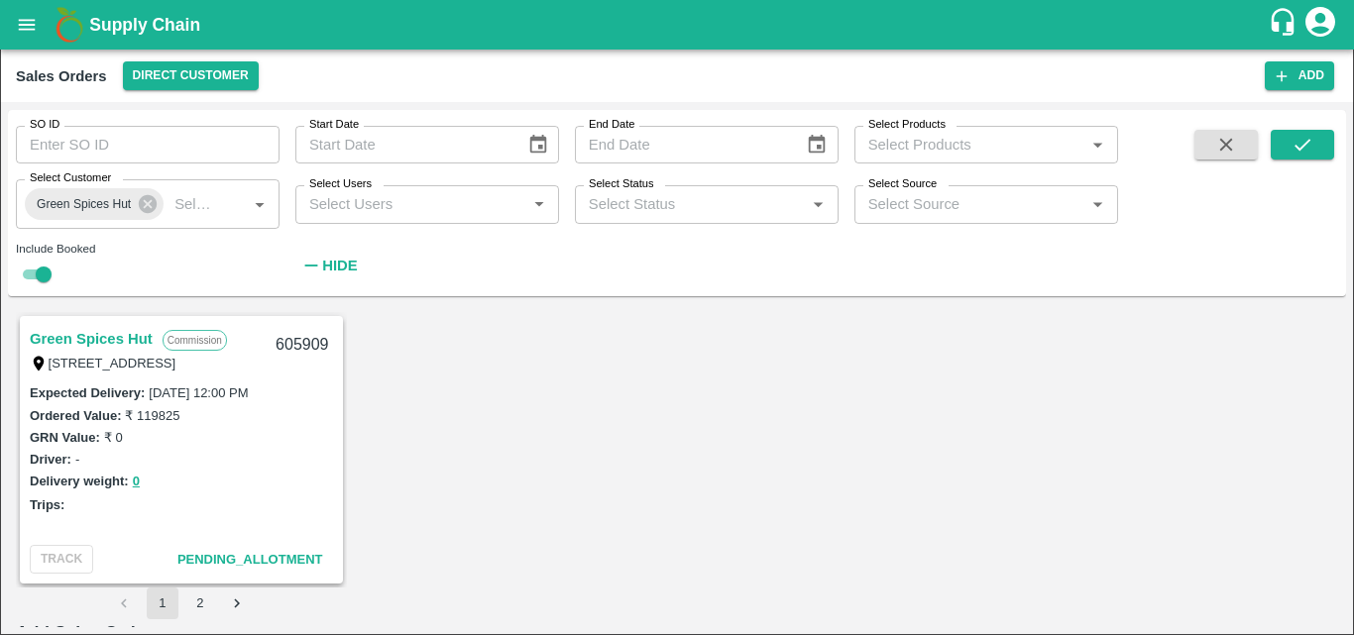
type input "GSH"
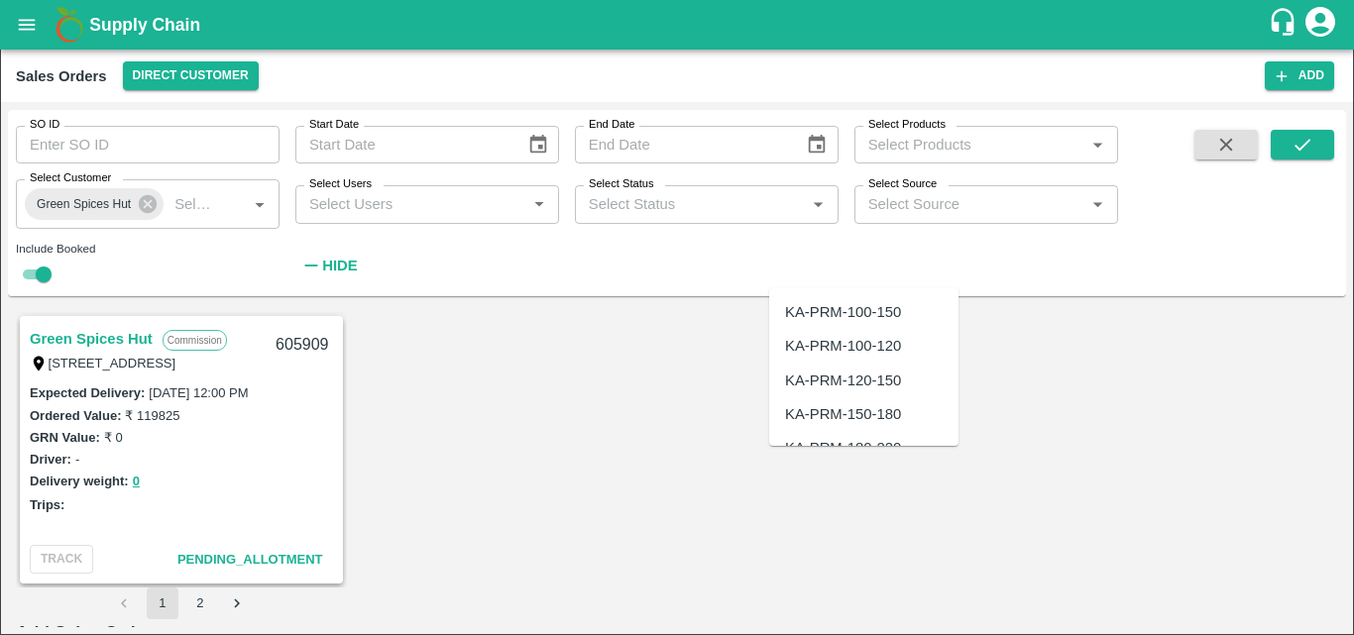
scroll to position [672, 0]
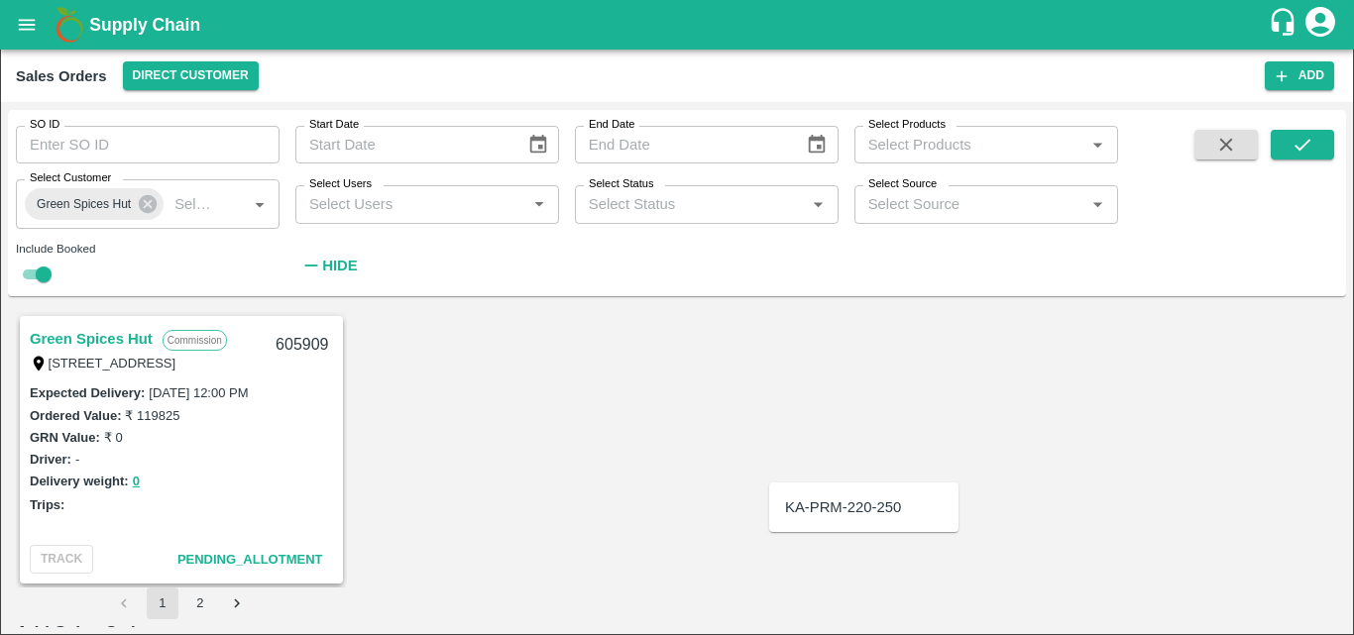
click at [806, 515] on div "KA-PRM-220-250" at bounding box center [843, 508] width 116 height 22
type input "KA-PRM-220-250"
click at [1001, 457] on body "Supply Chain Sales Orders Direct Customer Add SO ID SO ID Start Date Start Date…" at bounding box center [677, 317] width 1354 height 635
click at [999, 535] on p "Units" at bounding box center [999, 542] width 34 height 22
type input "2"
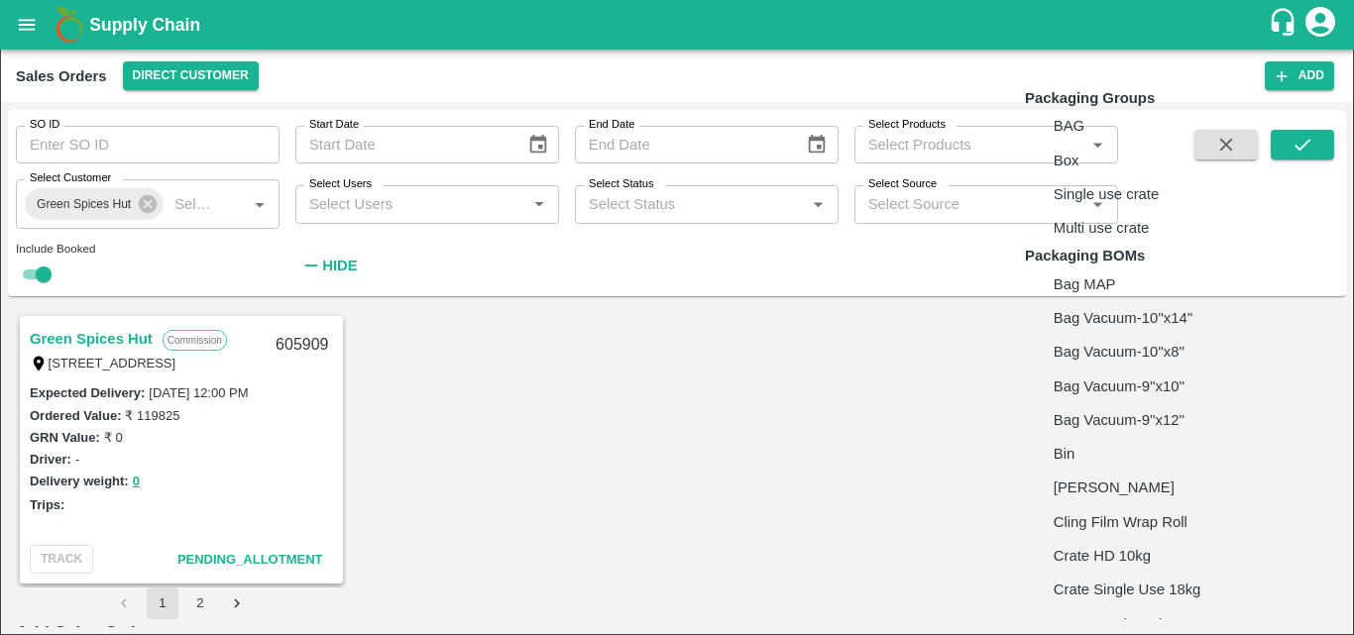
click at [1143, 461] on body "Supply Chain Sales Orders Direct Customer Add SO ID SO ID Start Date Start Date…" at bounding box center [677, 317] width 1354 height 635
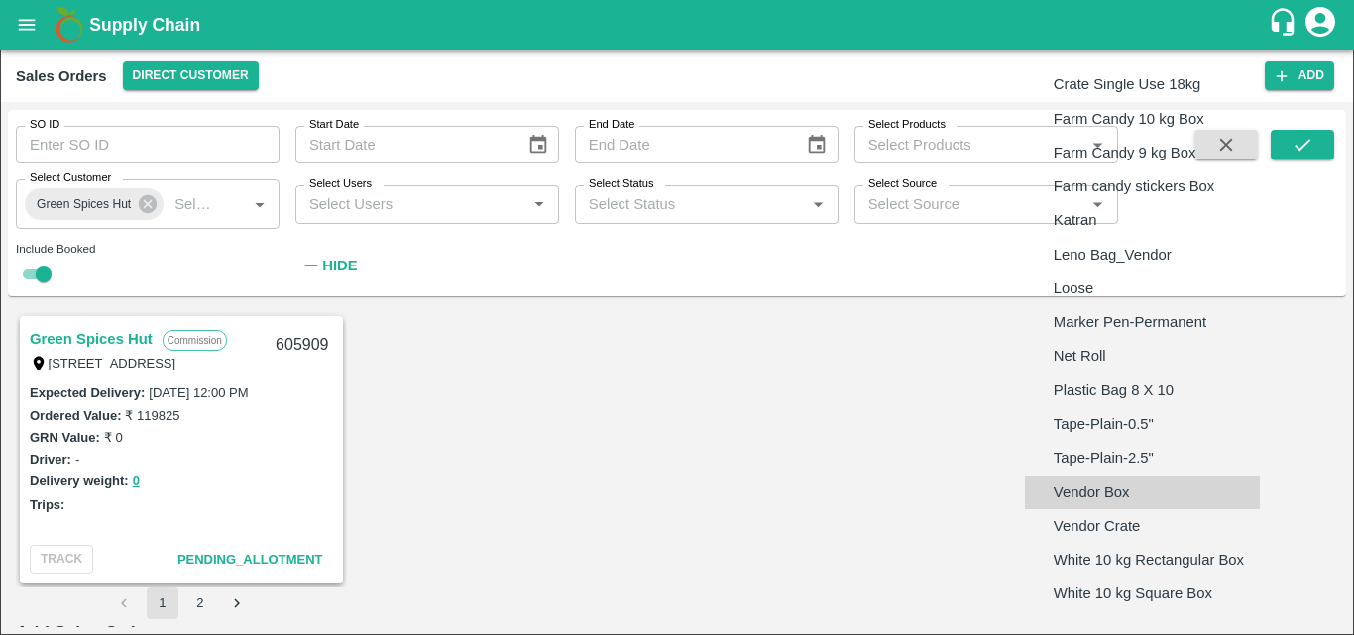
type input "BOM/276"
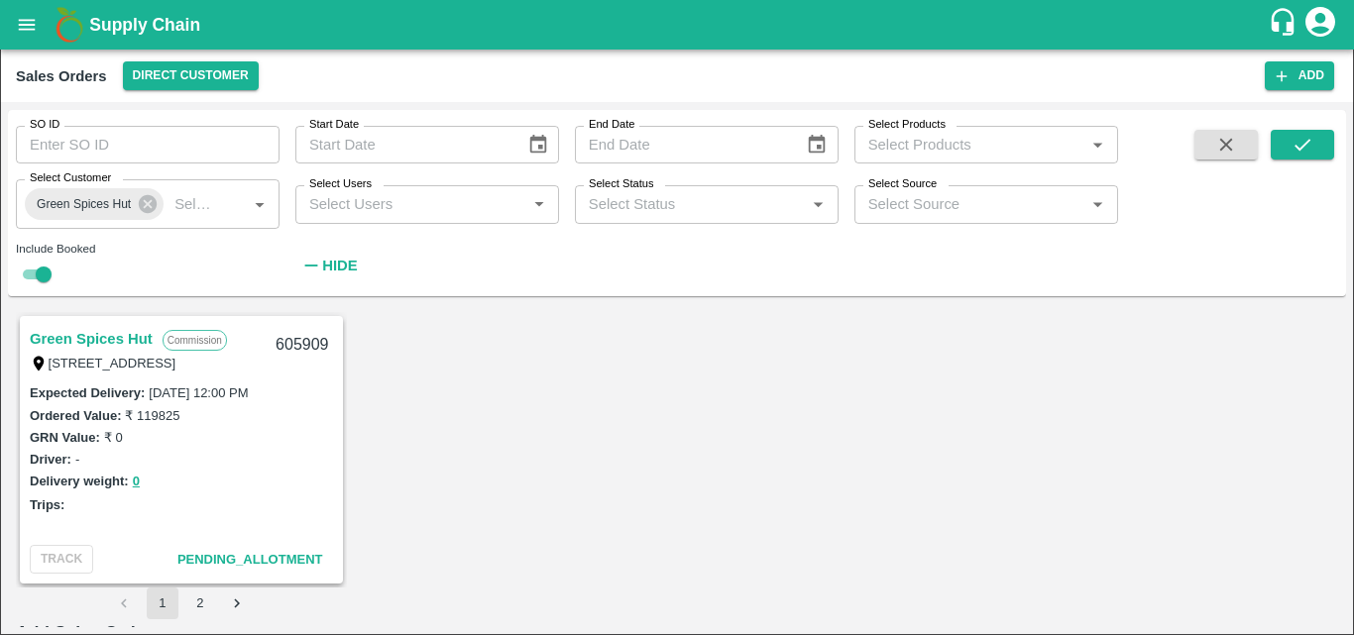
type textarea "GSH"
type input "9.5"
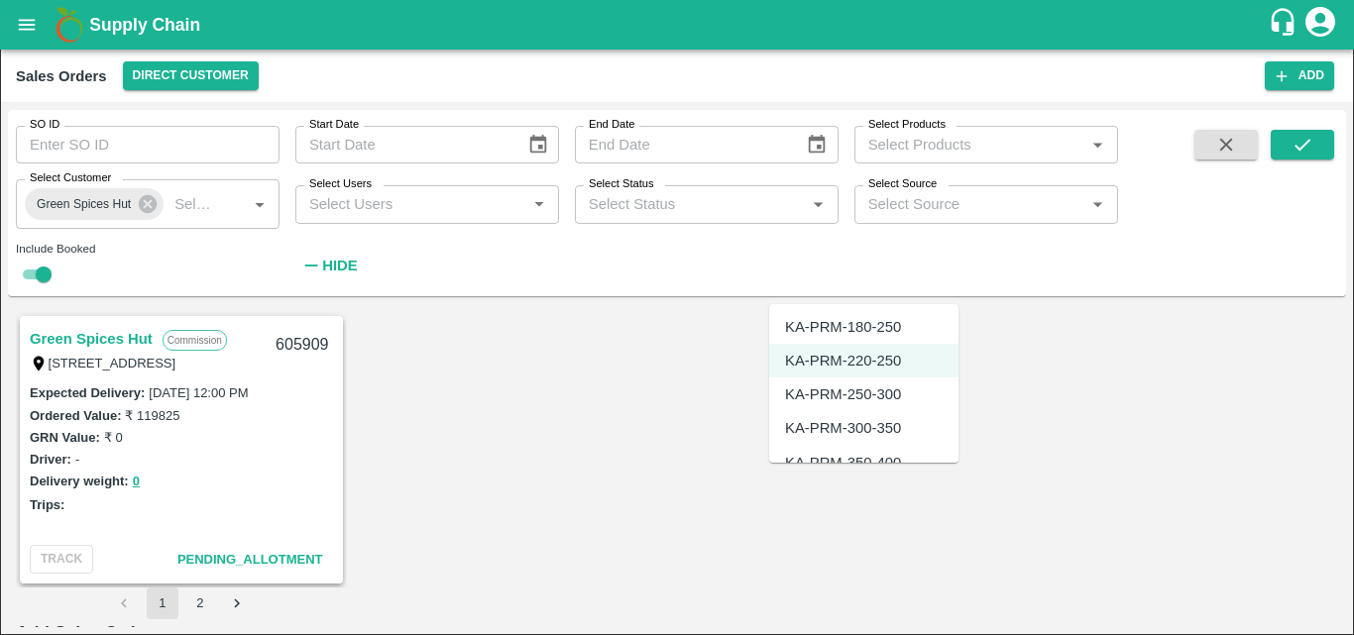
scroll to position [5271, 0]
click at [858, 387] on div "KA-PRM-250-300" at bounding box center [843, 394] width 116 height 22
type input "KA-PRM-250-300"
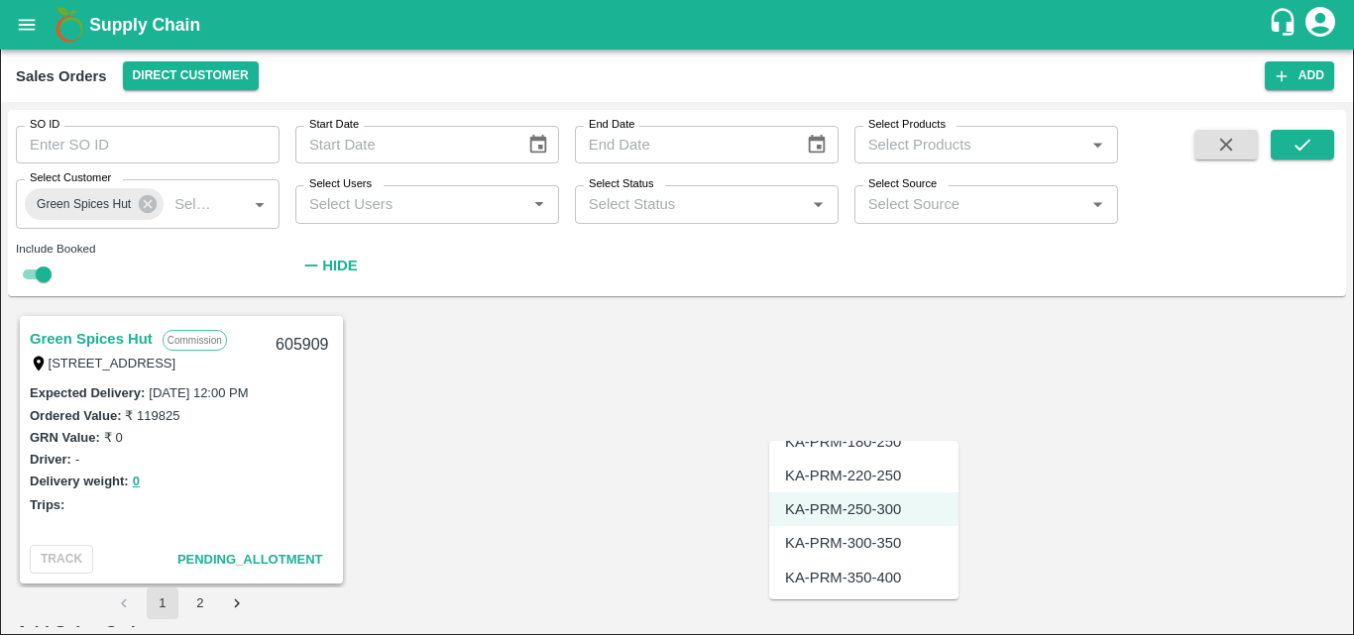
scroll to position [5293, 0]
click at [863, 541] on div "KA-PRM-300-350" at bounding box center [843, 542] width 116 height 22
type input "KA-PRM-300-350"
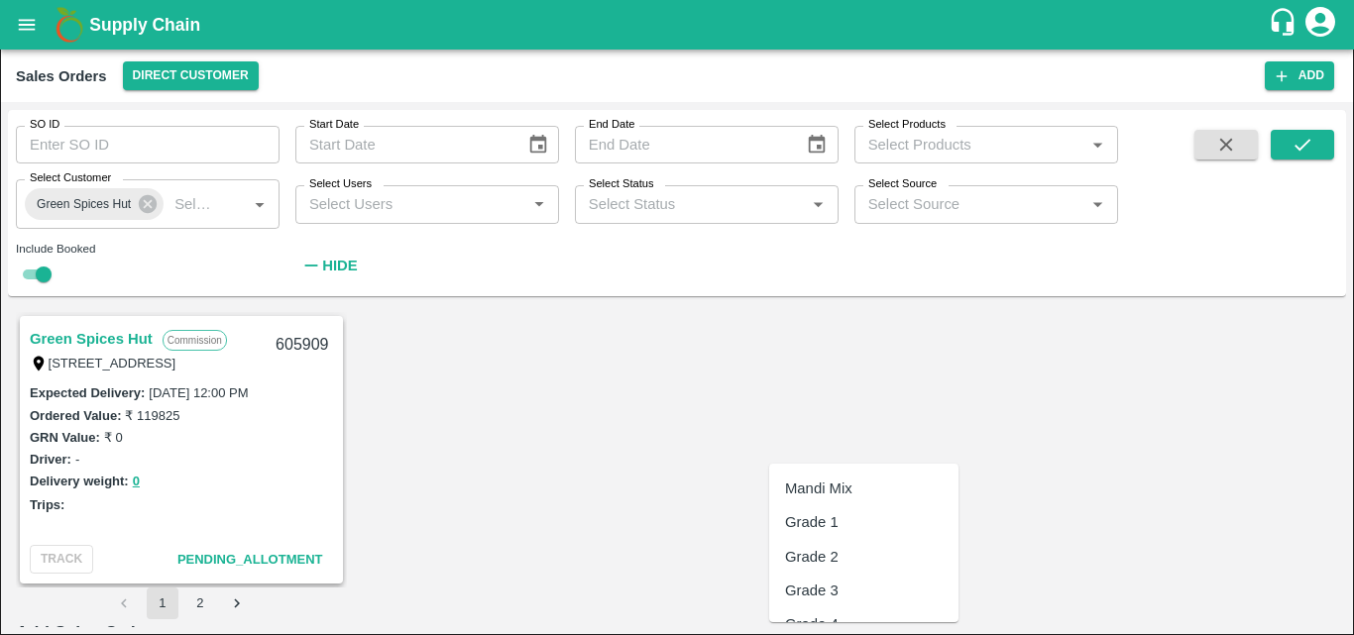
scroll to position [5252, 0]
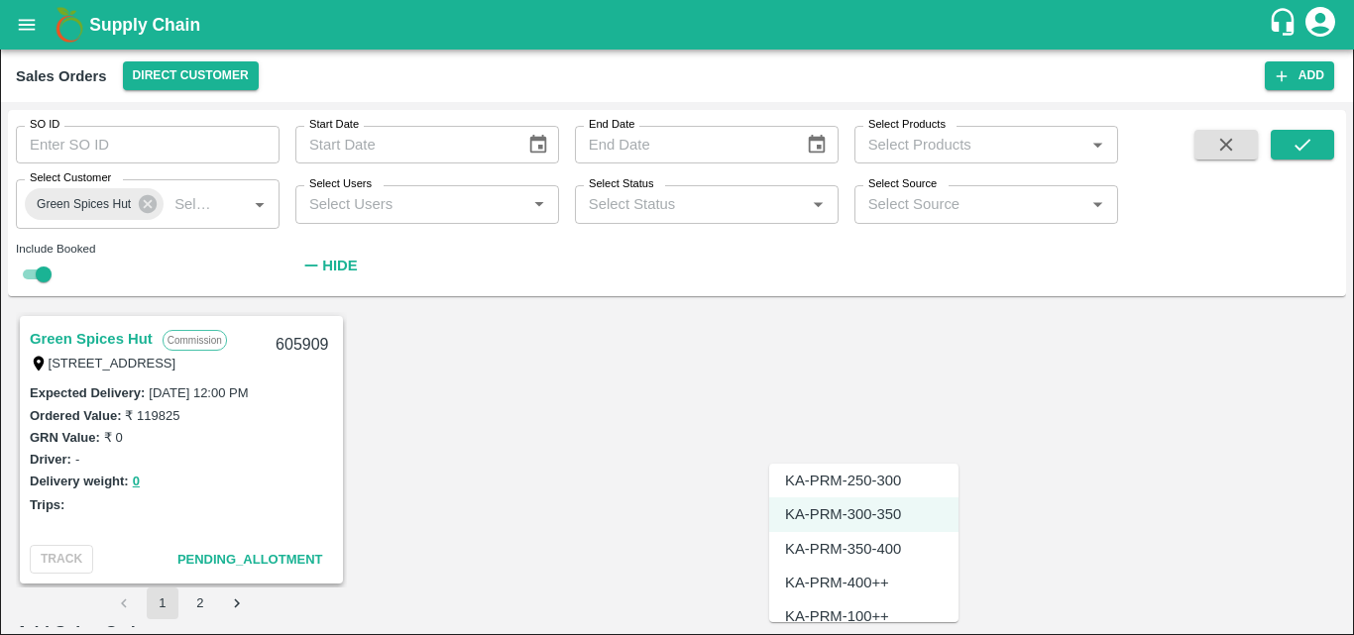
scroll to position [5350, 0]
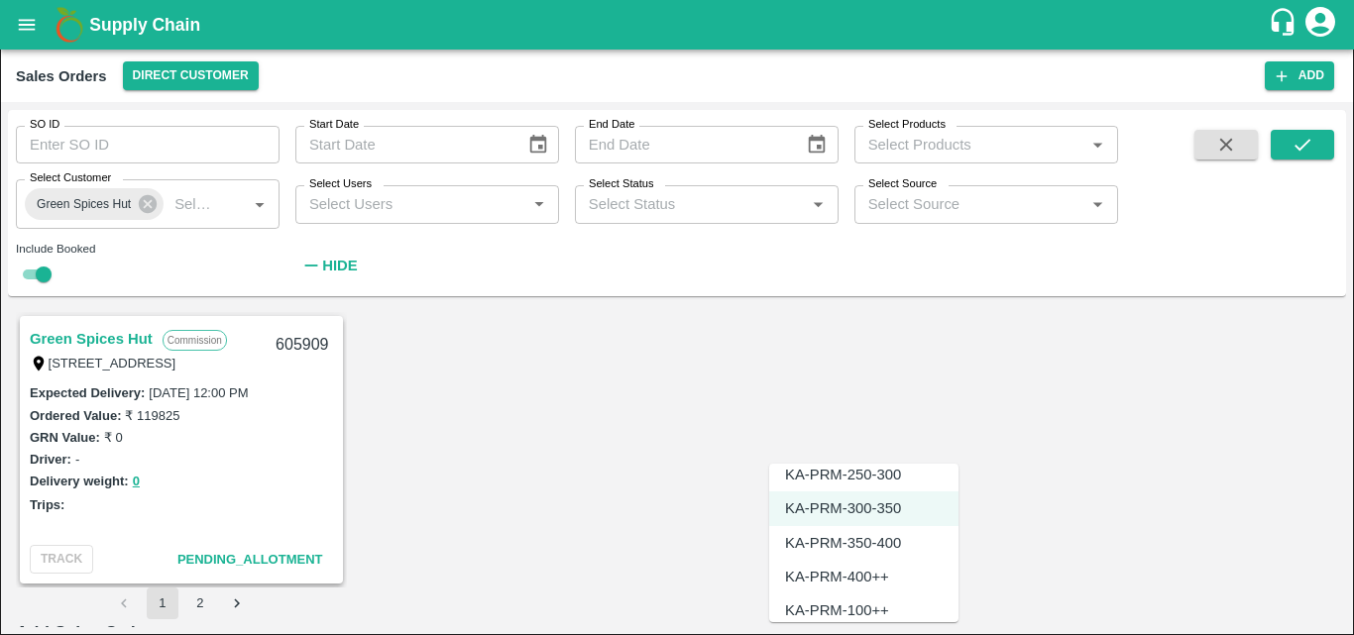
click at [832, 536] on div "KA-PRM-350-400" at bounding box center [843, 543] width 116 height 22
type input "KA-PRM-350-400"
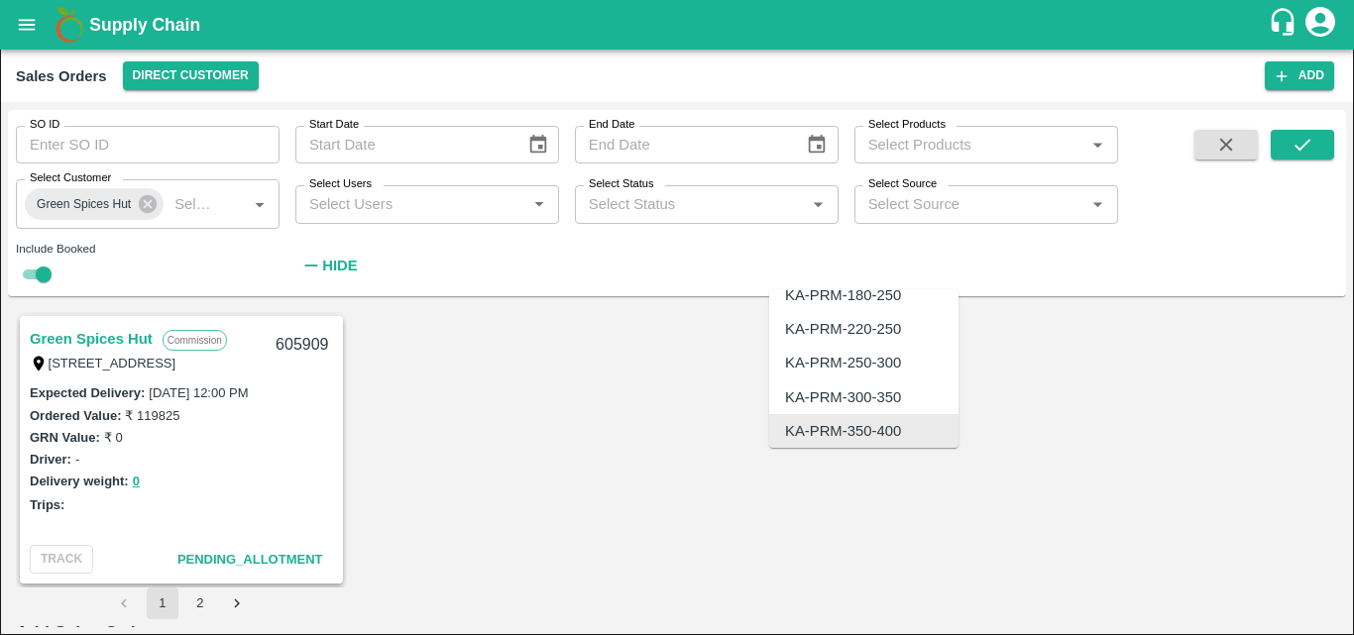
scroll to position [0, 0]
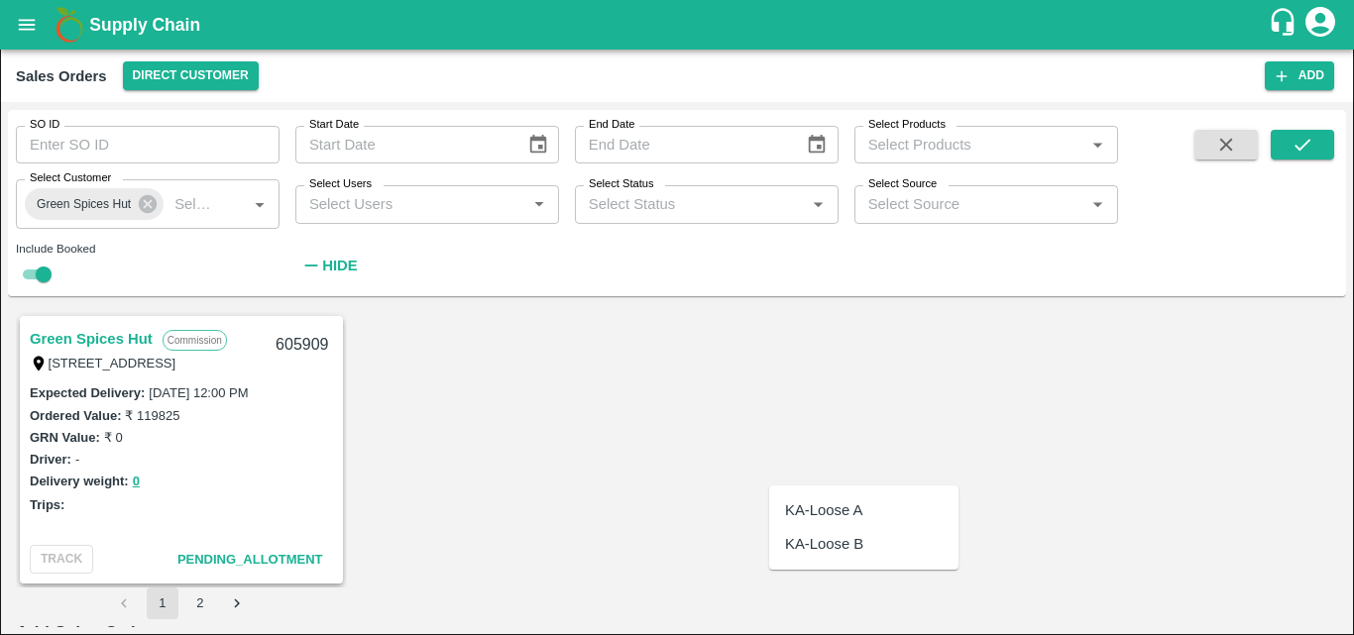
click at [838, 513] on div "KA-Loose A" at bounding box center [823, 511] width 77 height 22
type input "KA-Loose A"
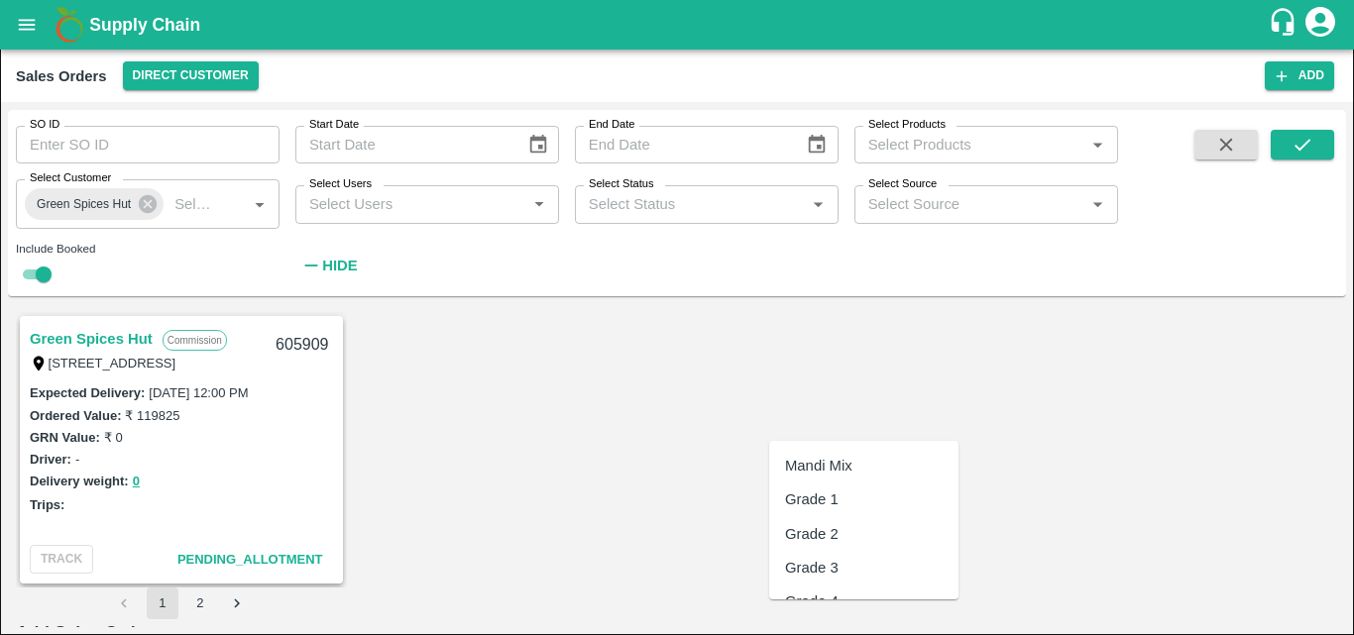
scroll to position [13091, 0]
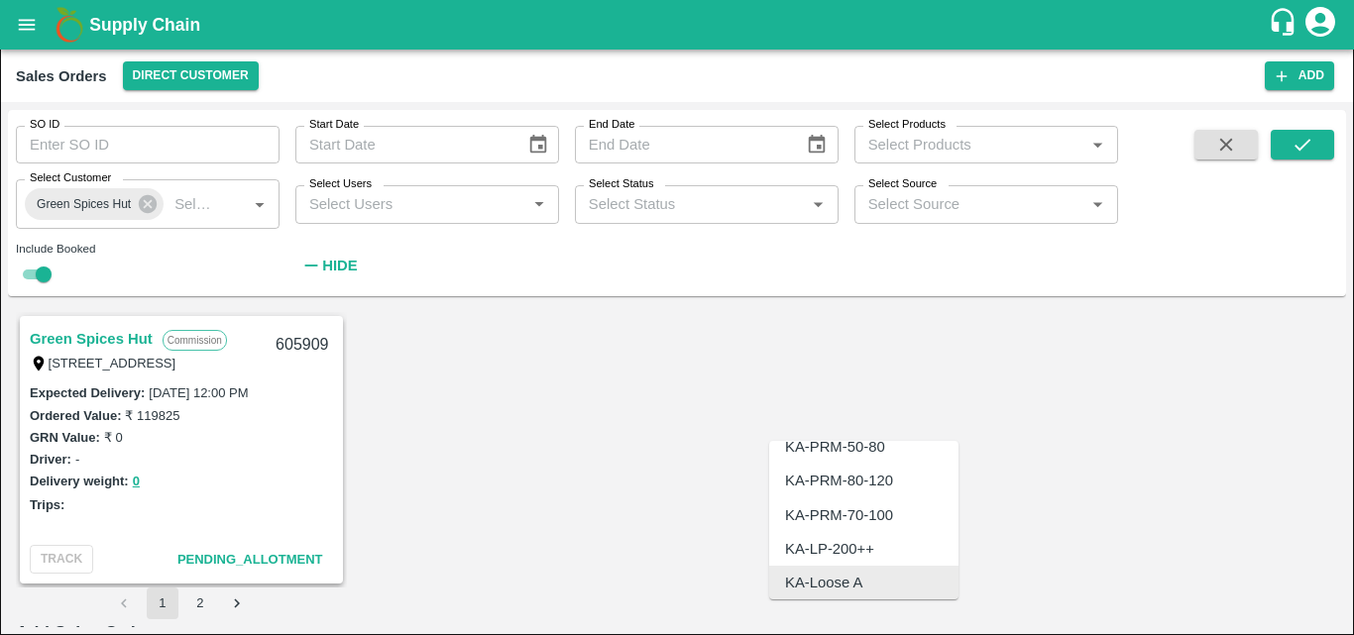
scroll to position [0, 0]
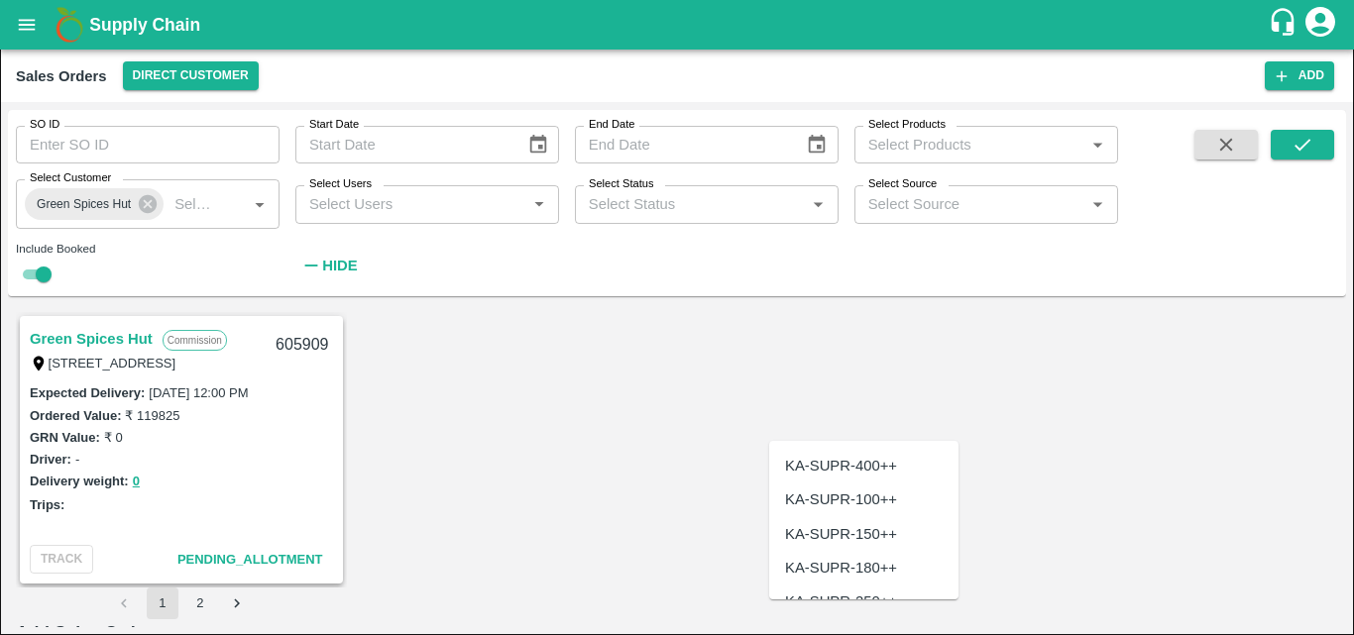
click at [859, 571] on div "KA-SUPR-180++" at bounding box center [841, 568] width 112 height 22
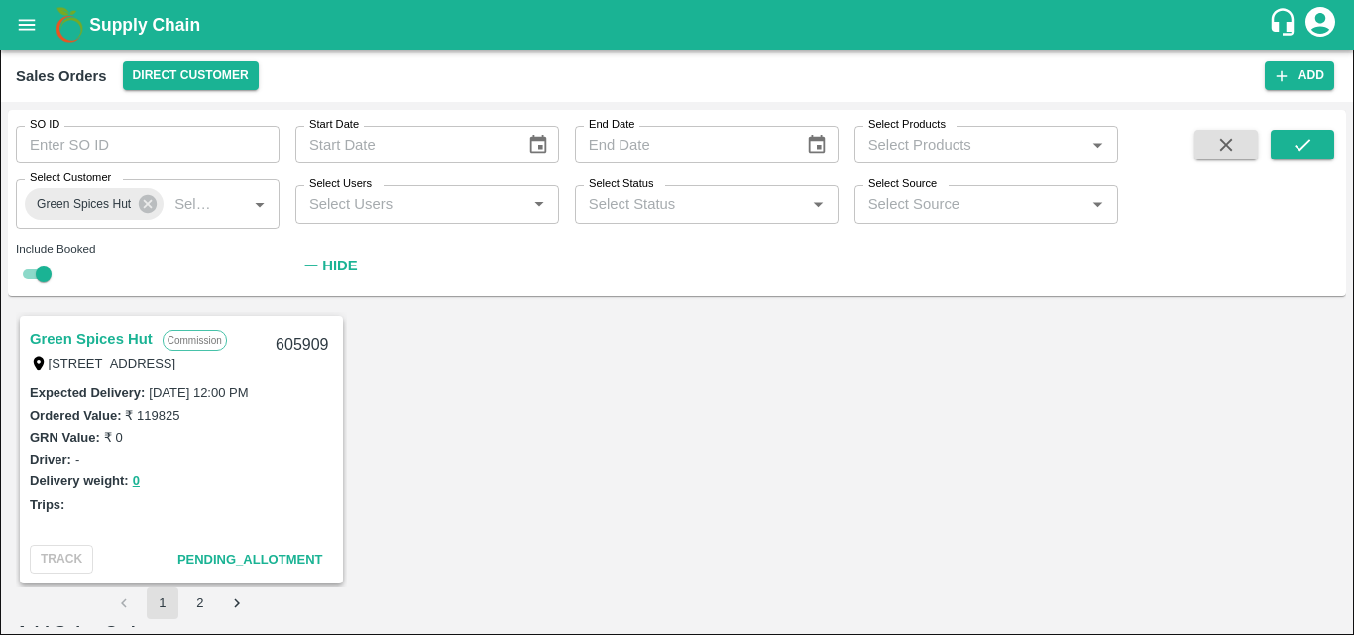
type input "KA-SUPR-180++"
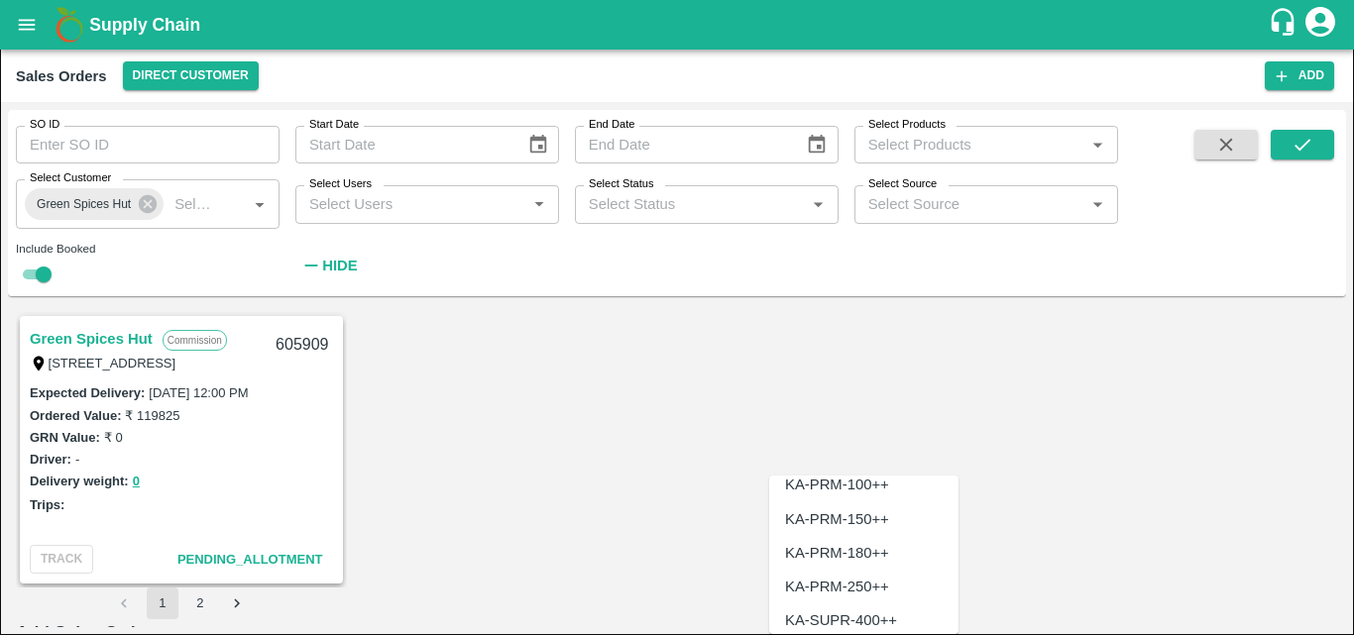
scroll to position [5486, 0]
click at [853, 552] on div "KA-PRM-180++" at bounding box center [837, 554] width 104 height 22
type input "KA-PRM-180++"
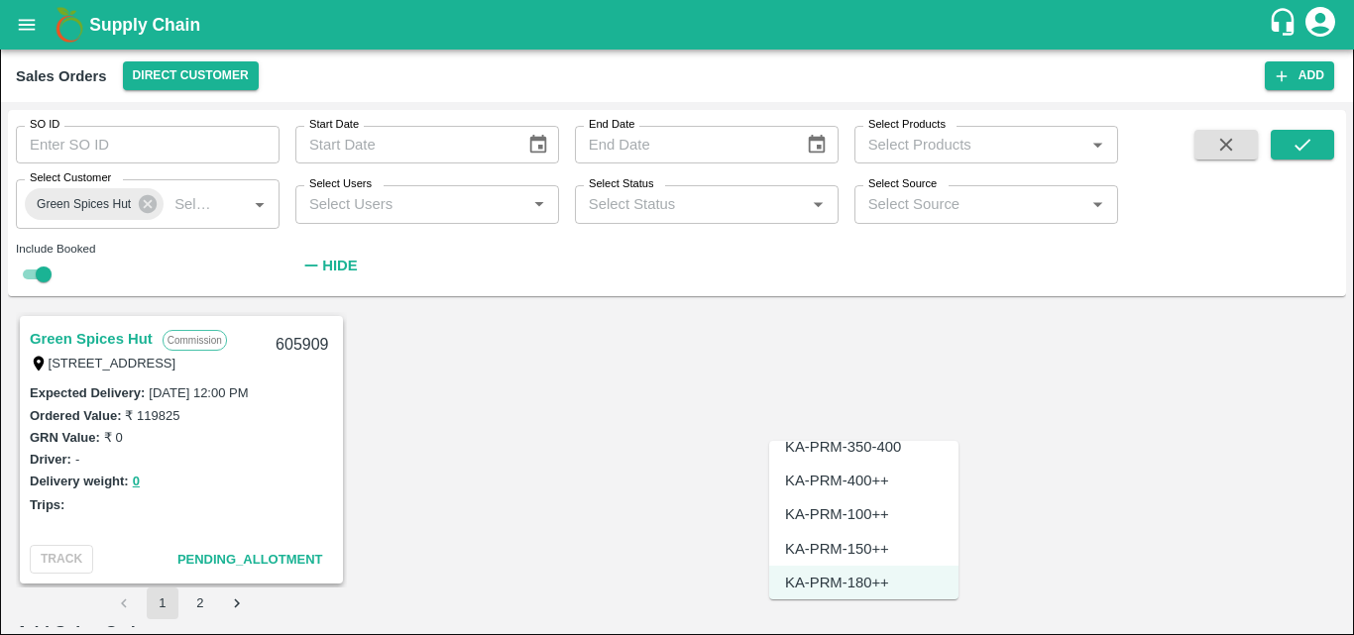
click at [866, 554] on div "KA-PRM-150++" at bounding box center [837, 549] width 104 height 22
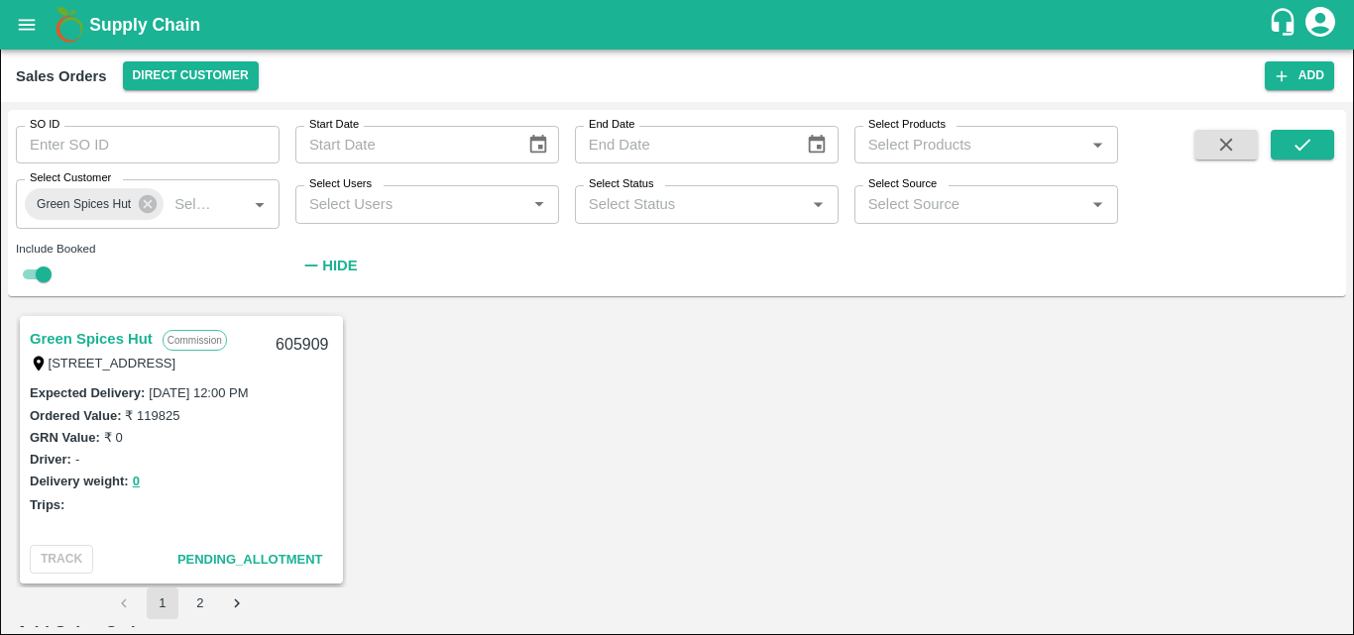
type input "KA-PRM-150++"
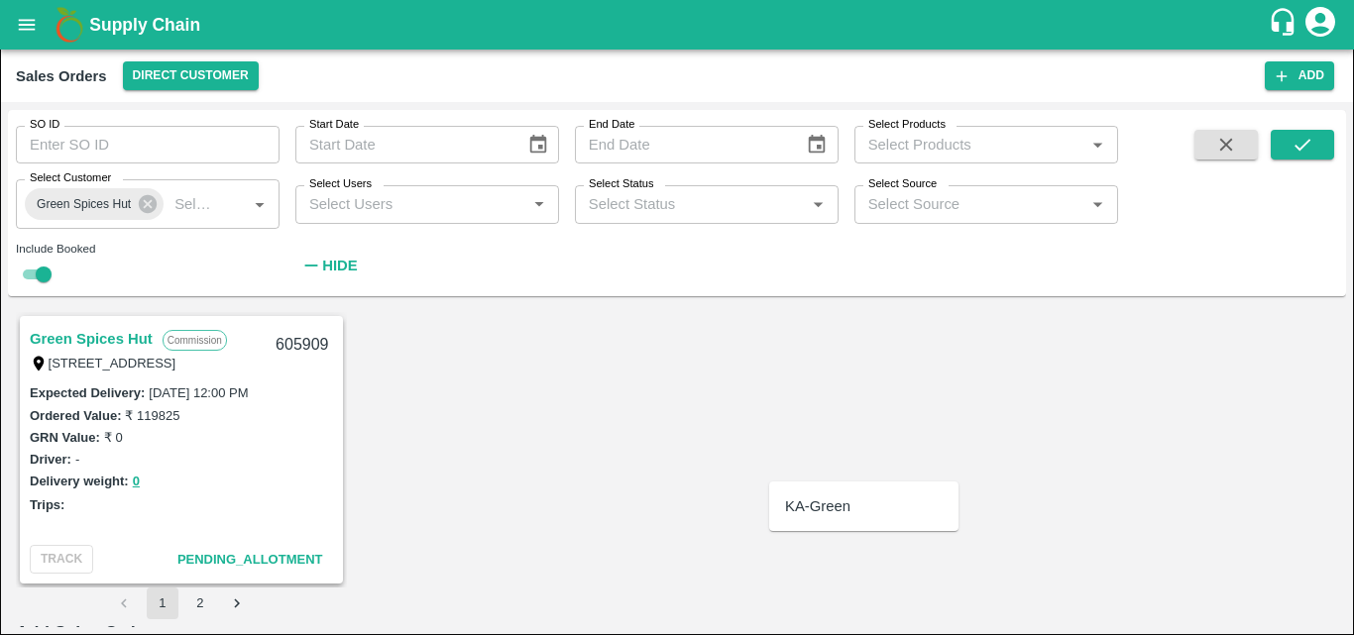
click at [835, 494] on div "KA-Green" at bounding box center [863, 507] width 189 height 34
type input "KA-Green"
type input "65"
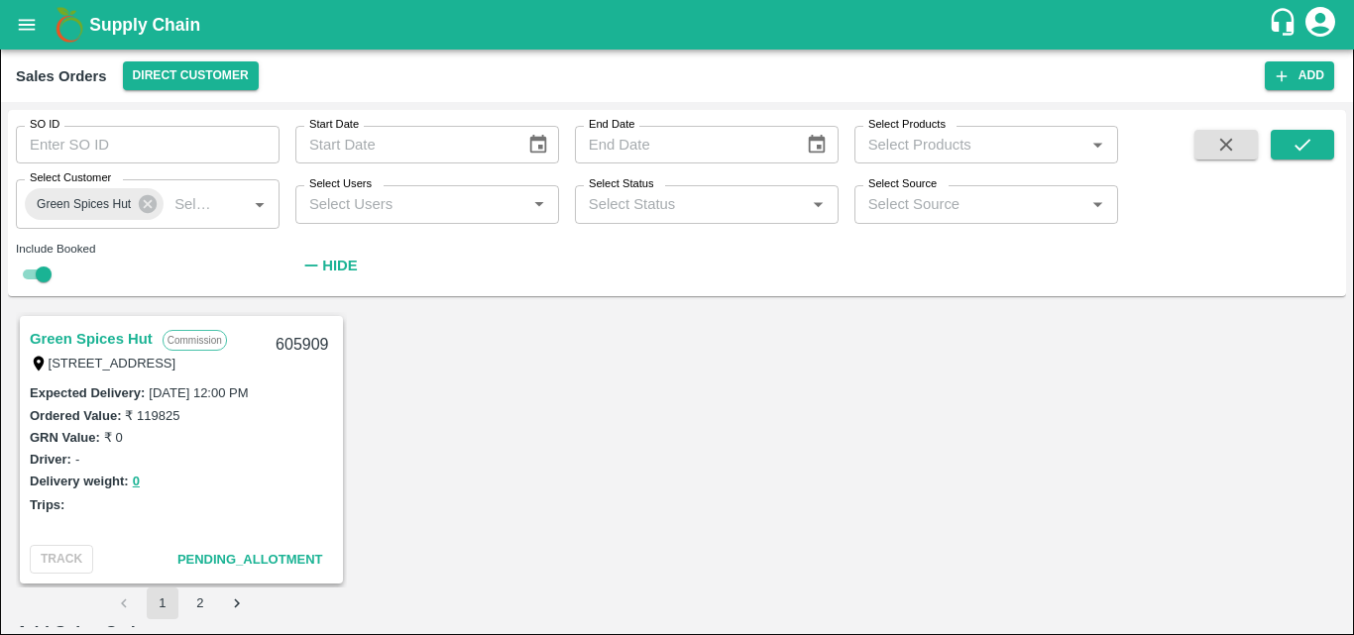
type input "11"
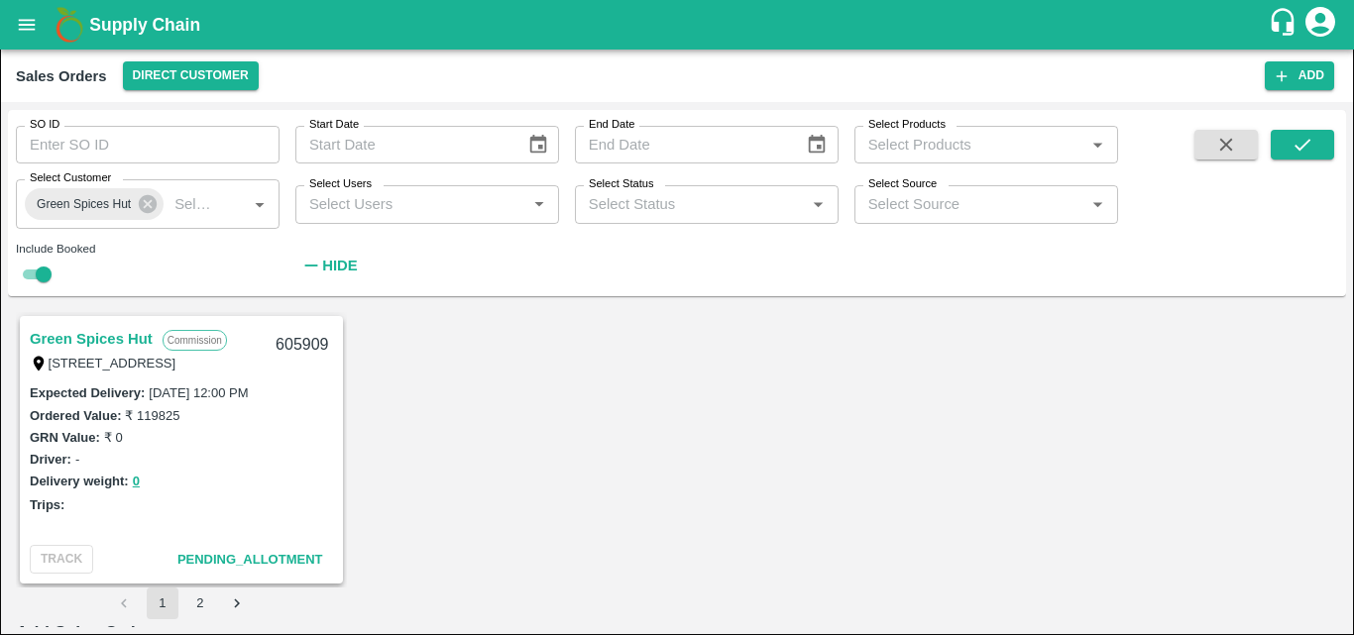
type input "36"
type input "30"
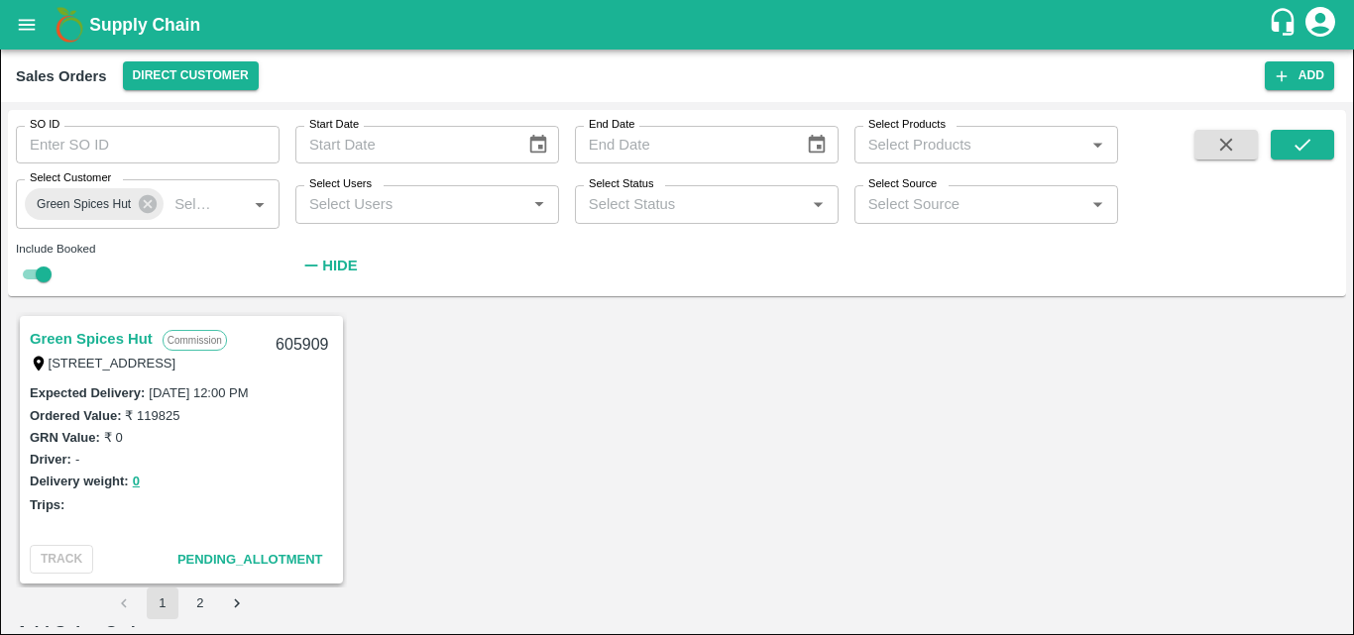
type input "21"
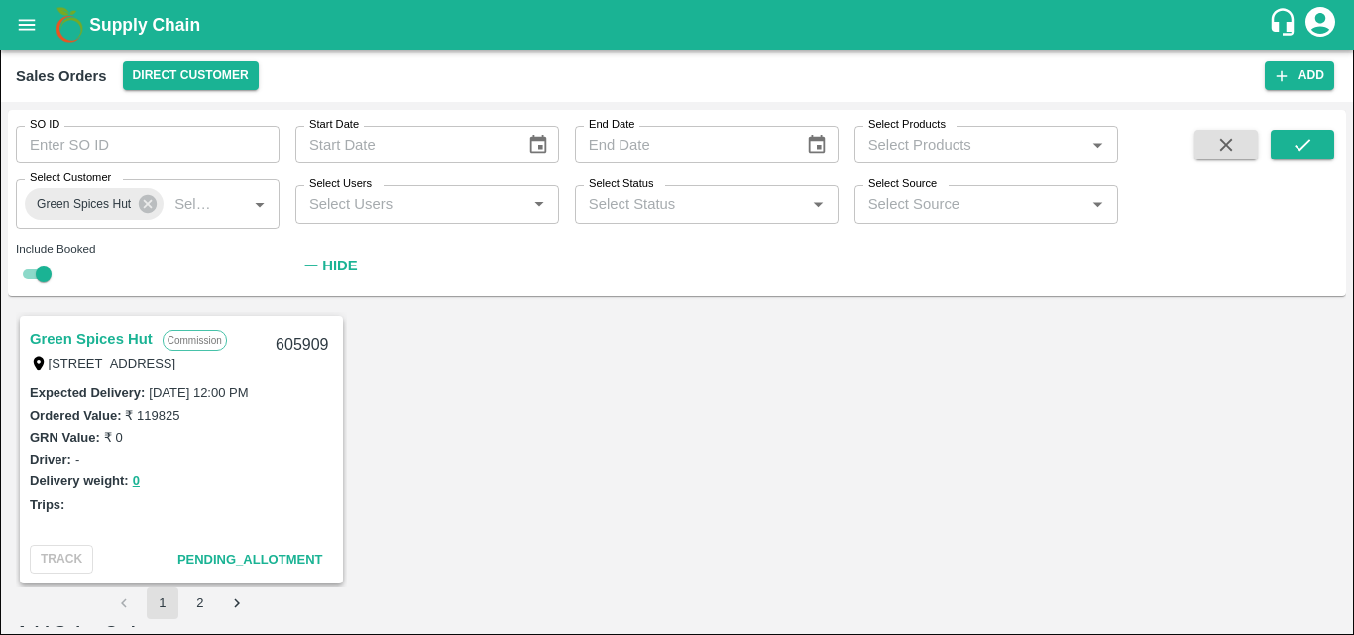
scroll to position [1137, 0]
type input "4"
type input "8"
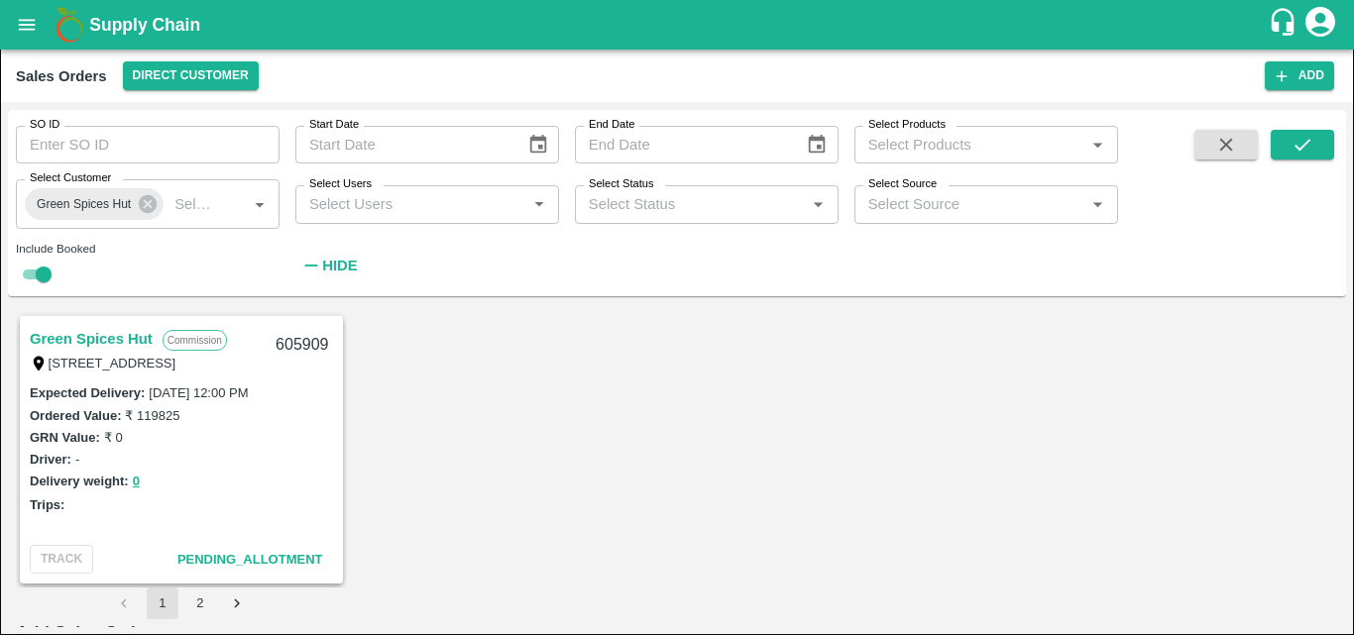
type input "27"
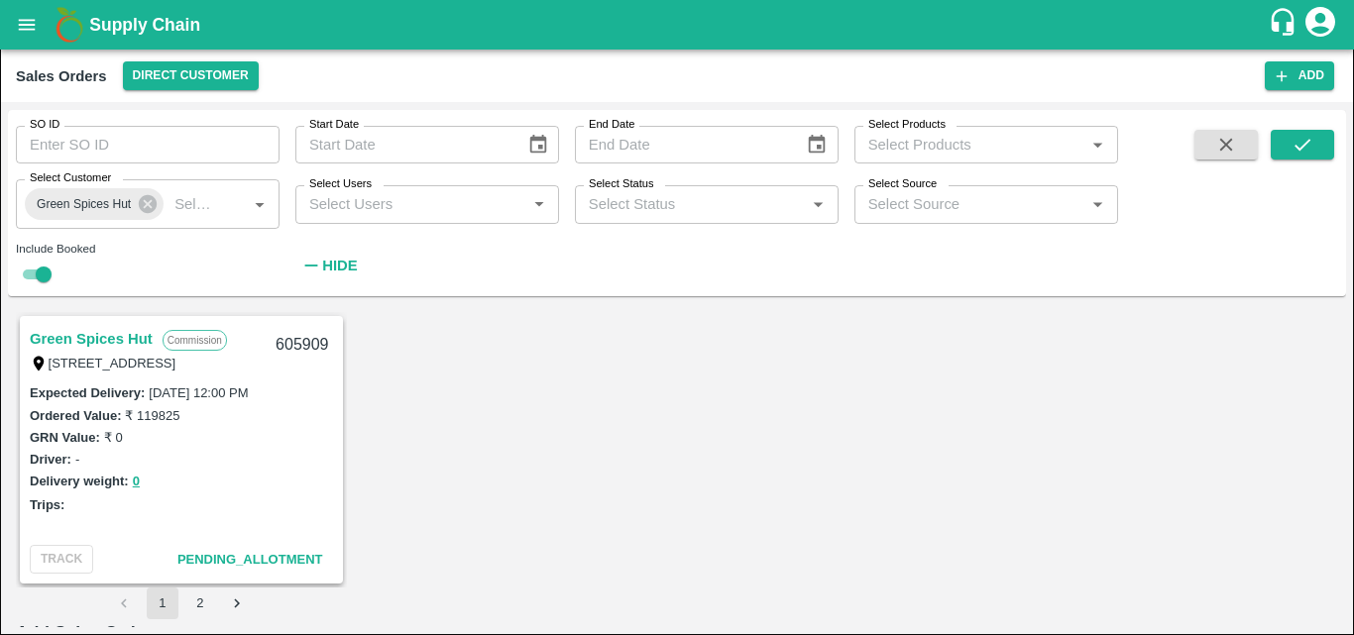
scroll to position [781, 0]
type input "39"
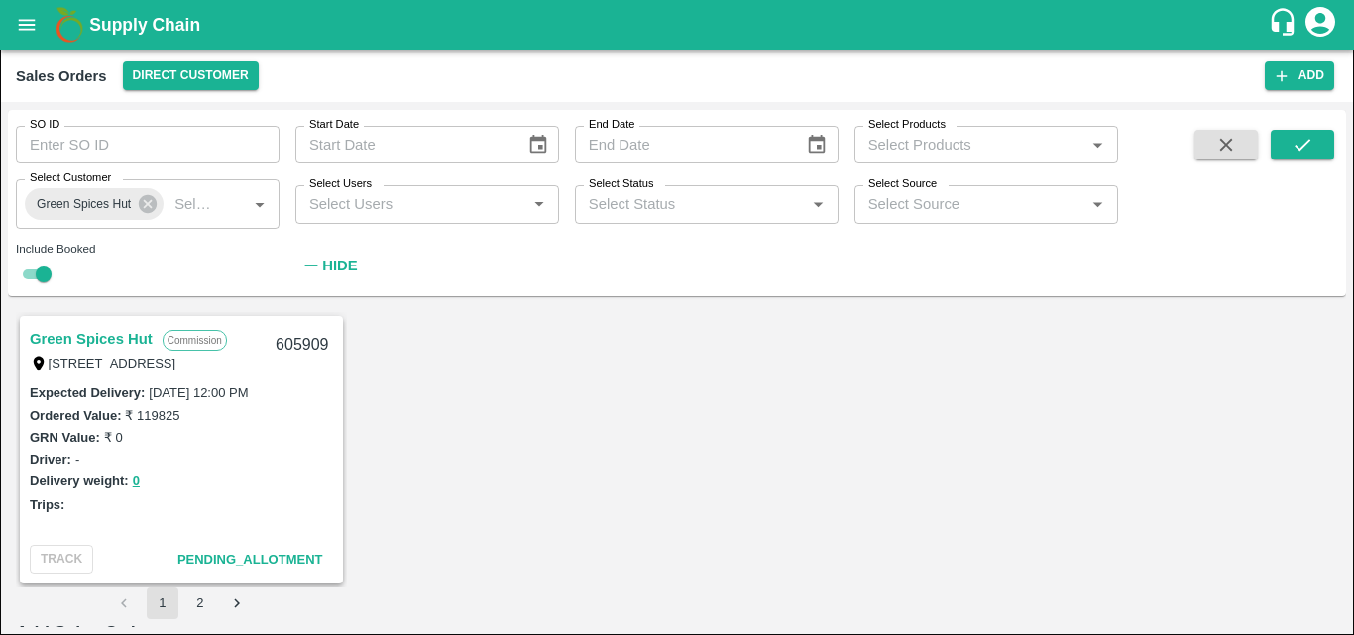
type input "39"
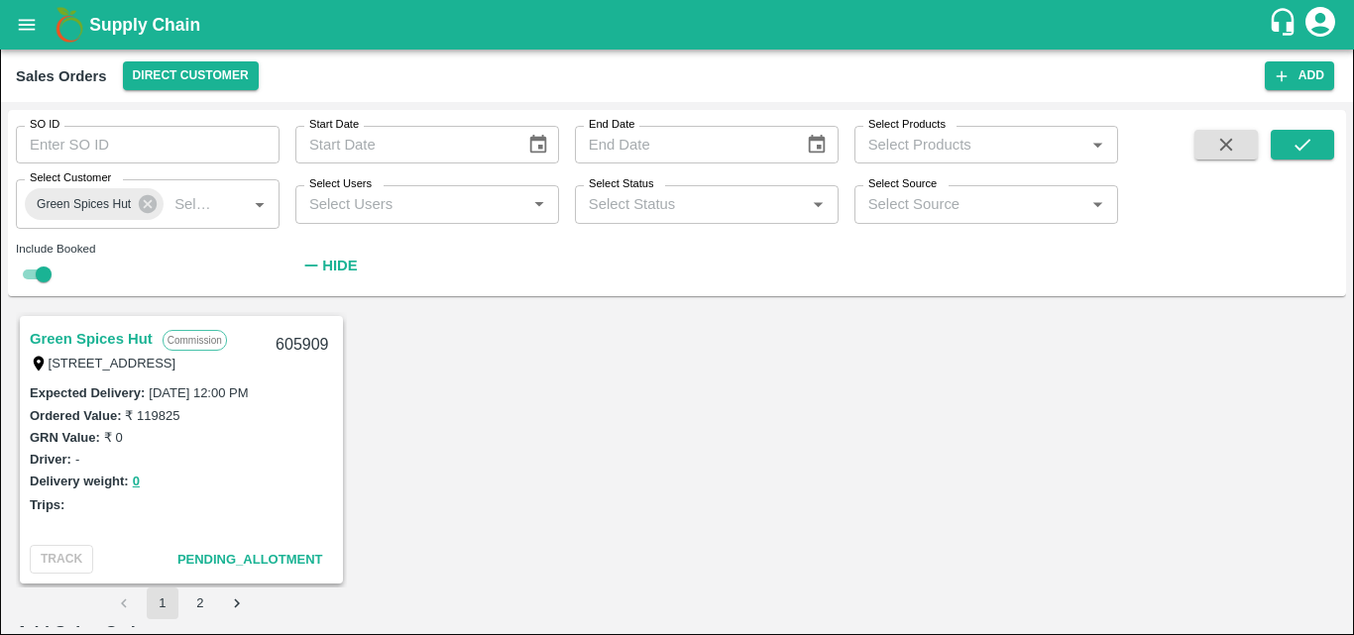
scroll to position [1800, 0]
type input "700"
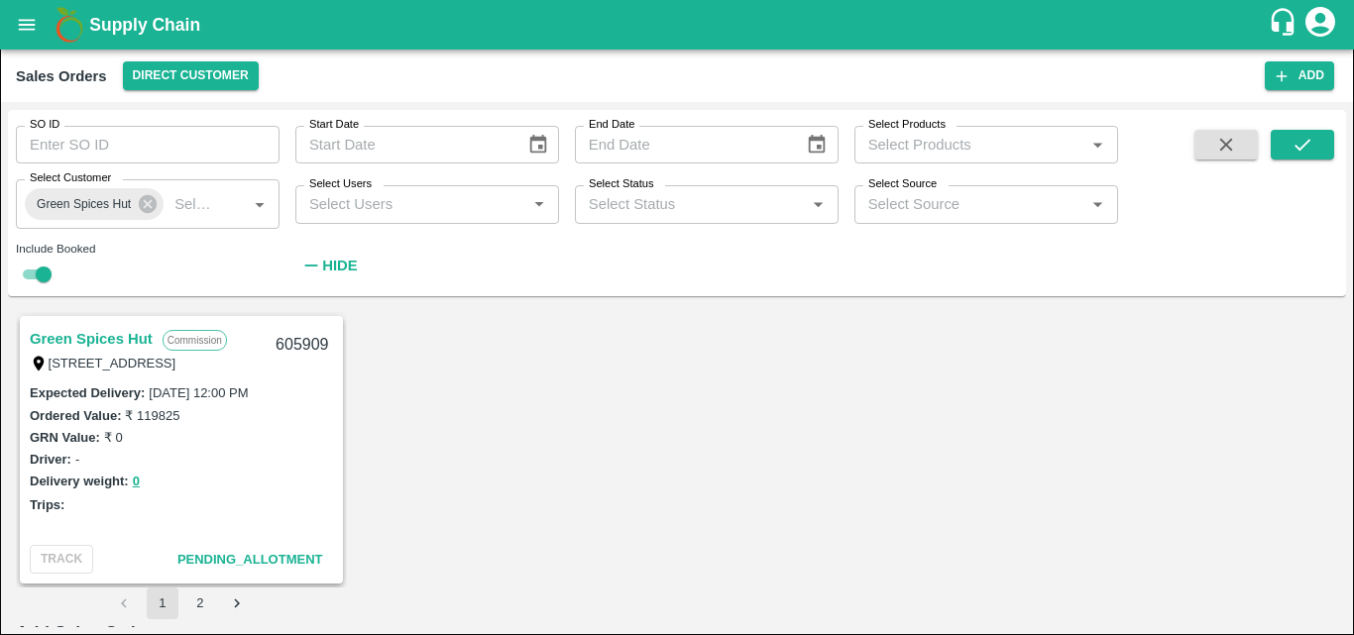
scroll to position [394, 0]
type input "700"
type input "825"
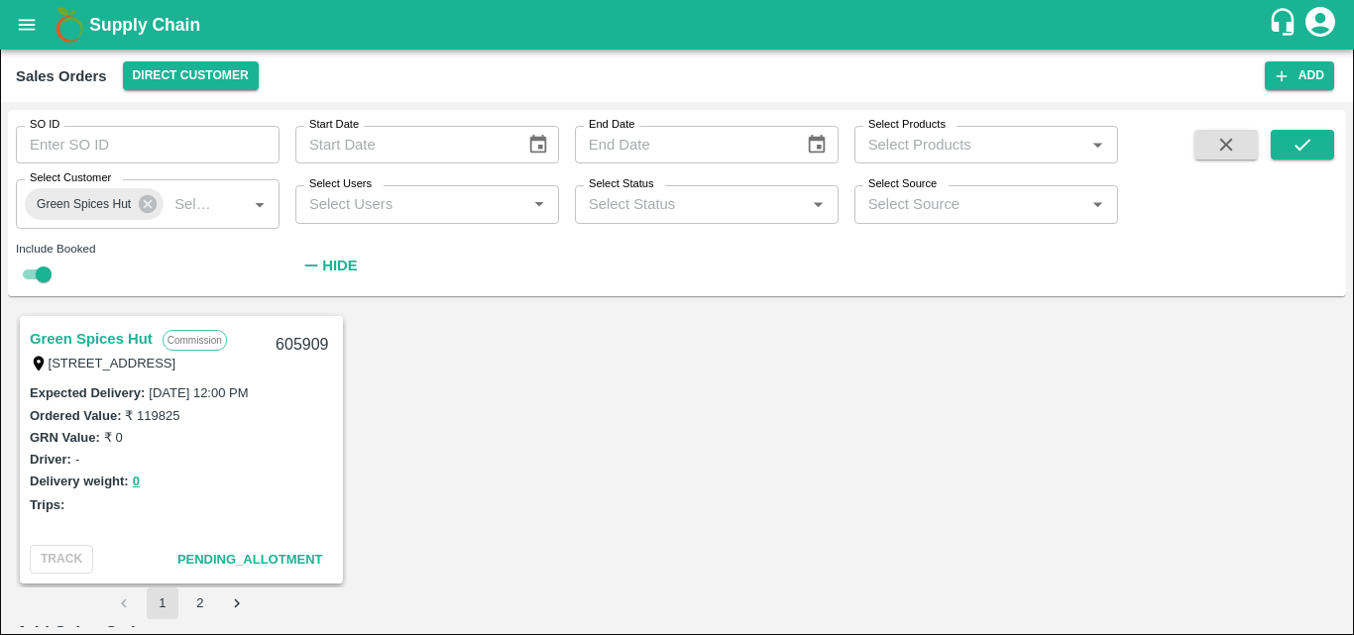
type input "825"
type input "950"
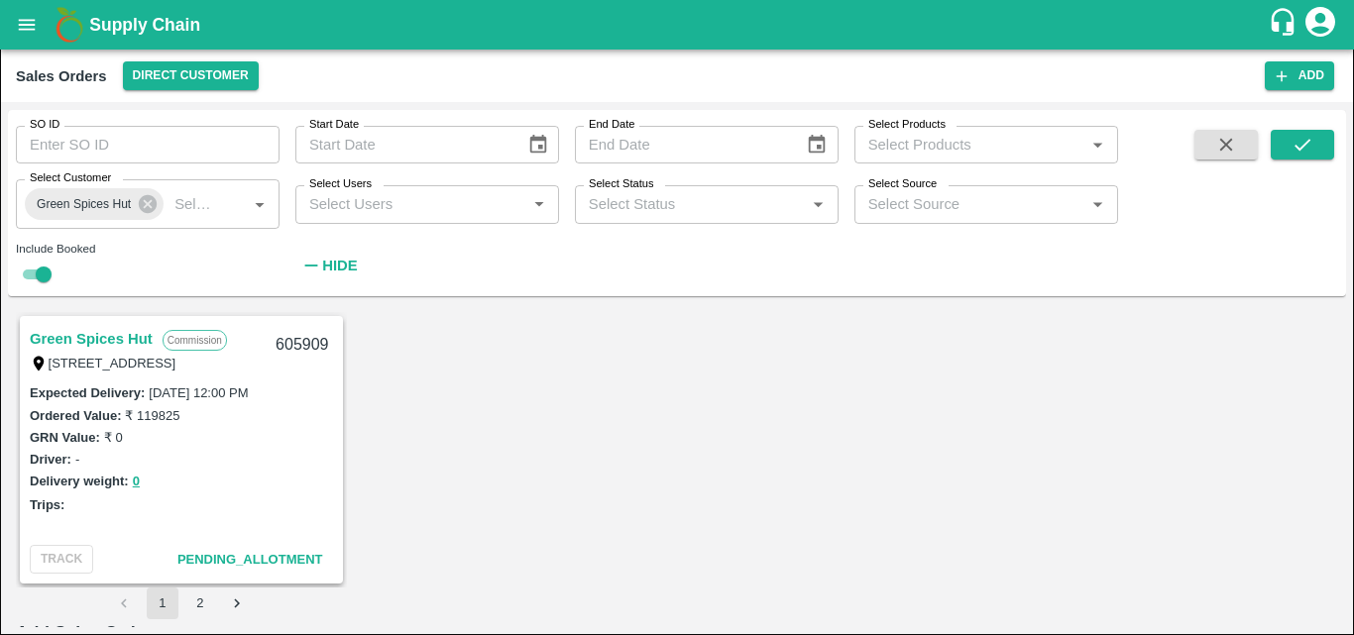
scroll to position [711, 0]
type input "1000"
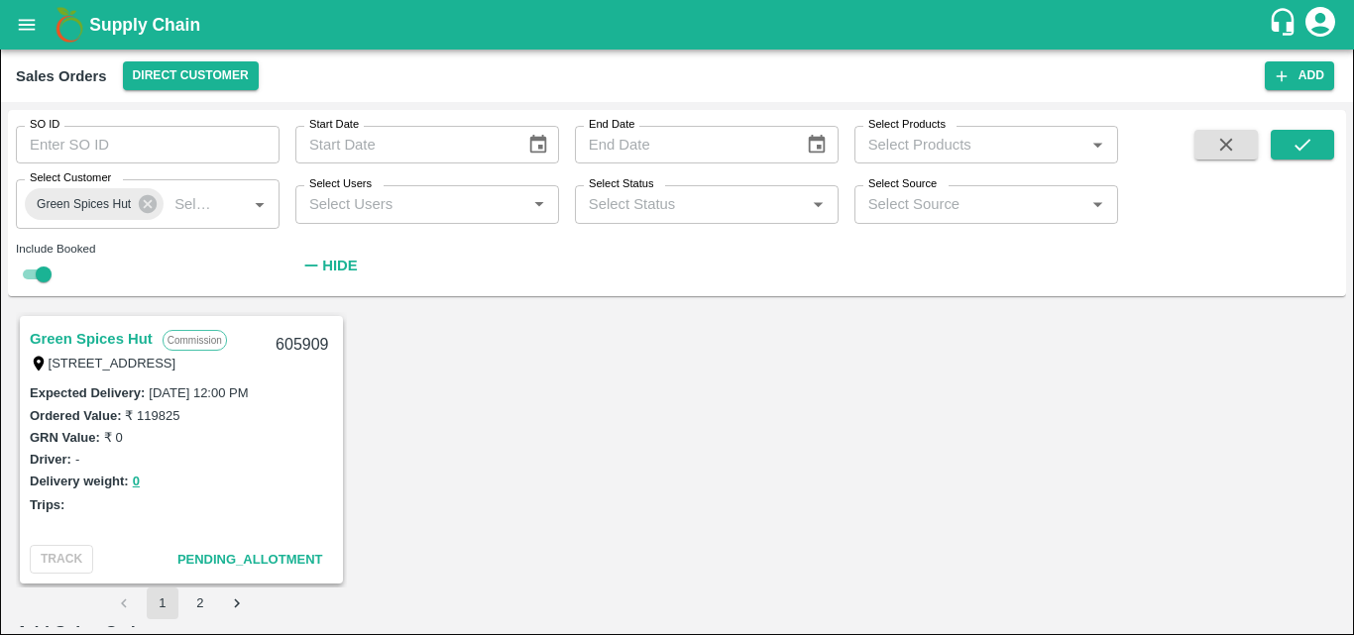
type input "1100"
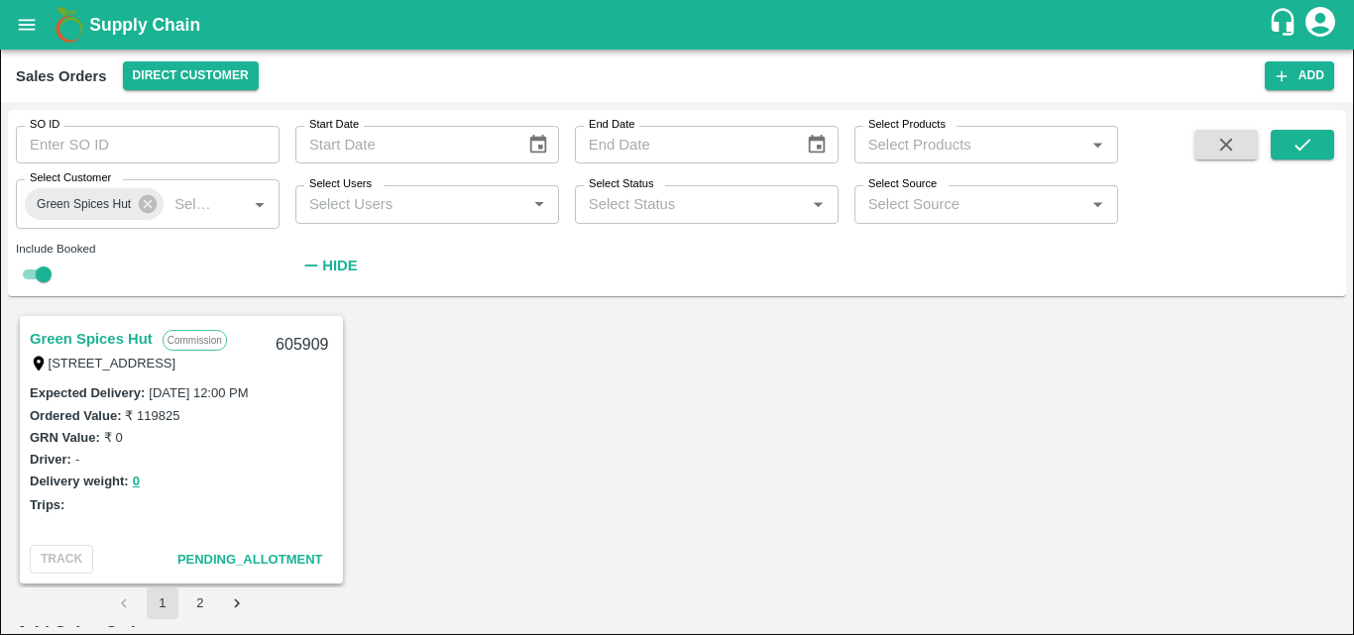
type input "1100"
type input "1200"
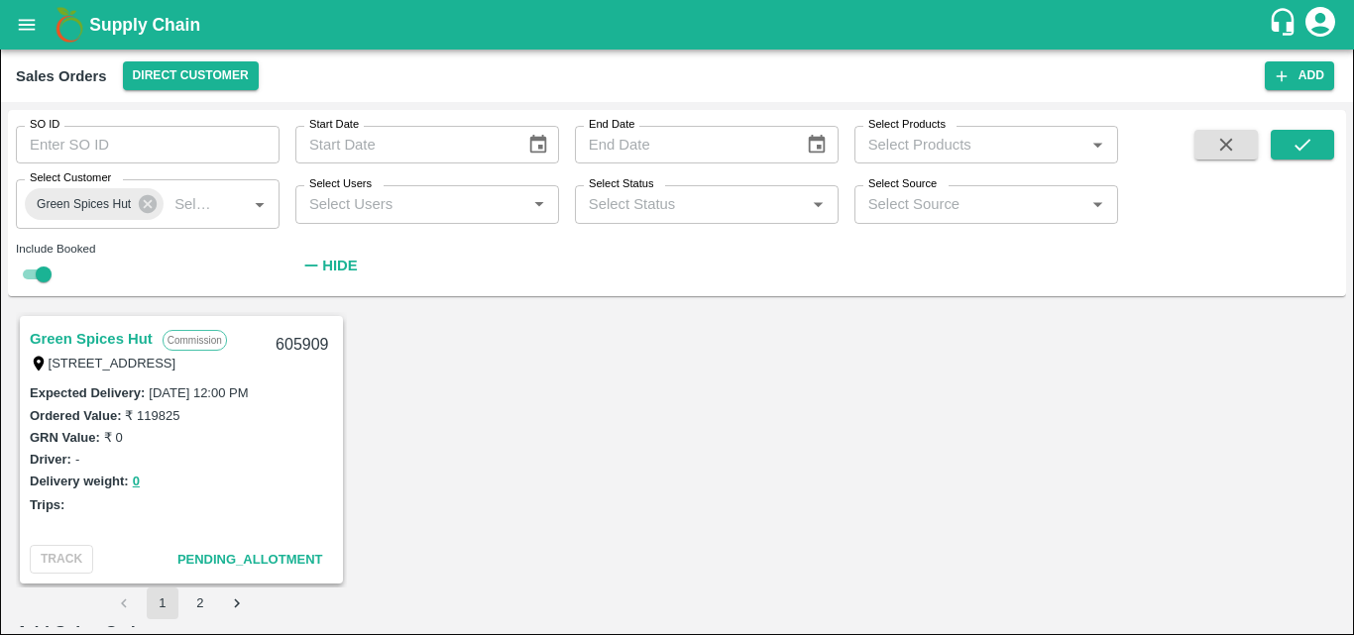
type input "1200"
type input "1250"
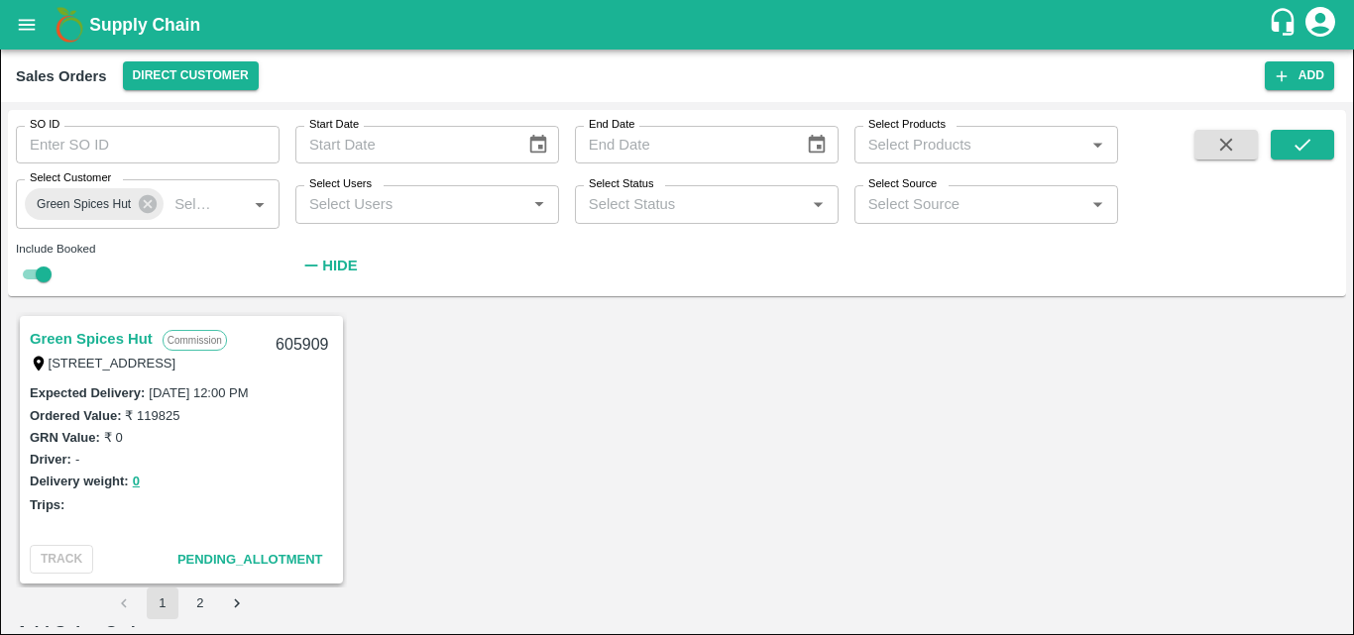
type input "1250"
type input "400"
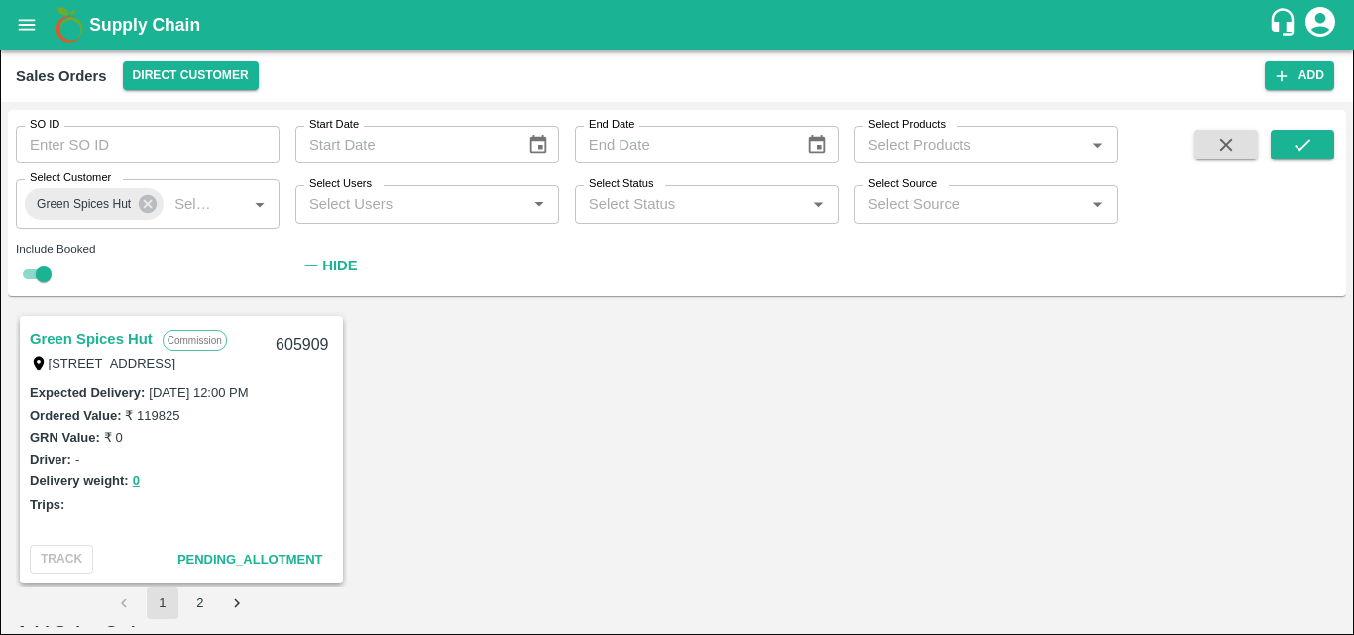
type input "400"
type input "500"
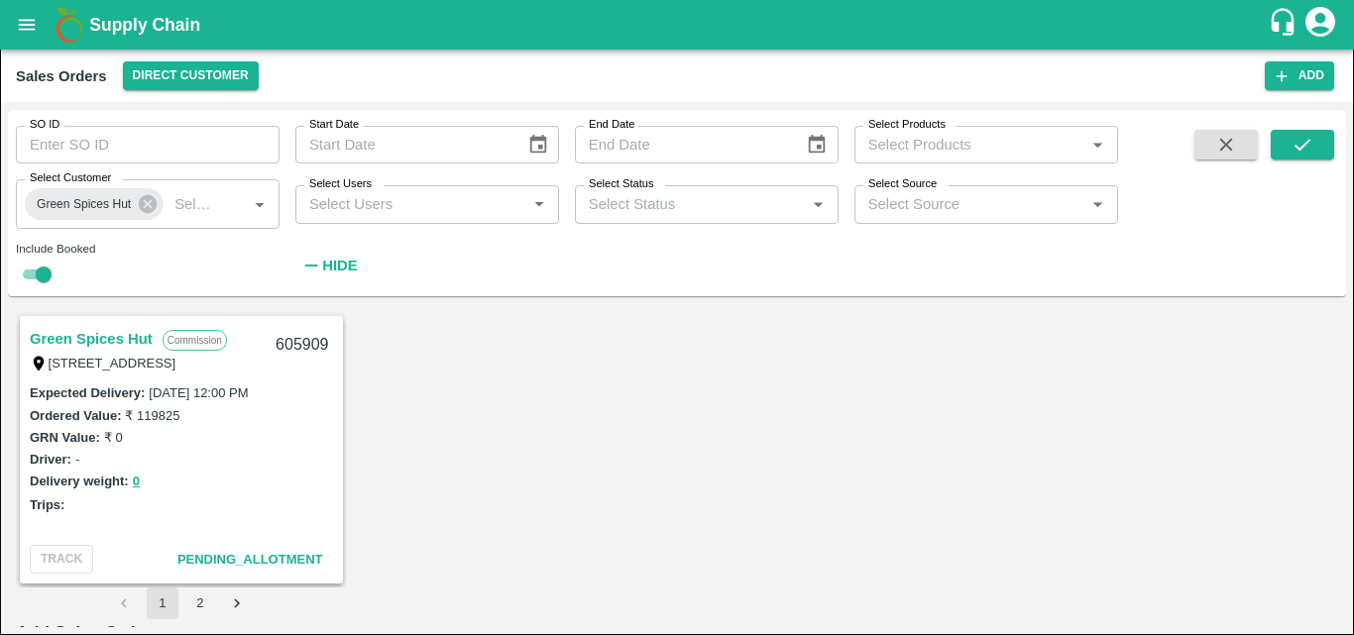
type input "500"
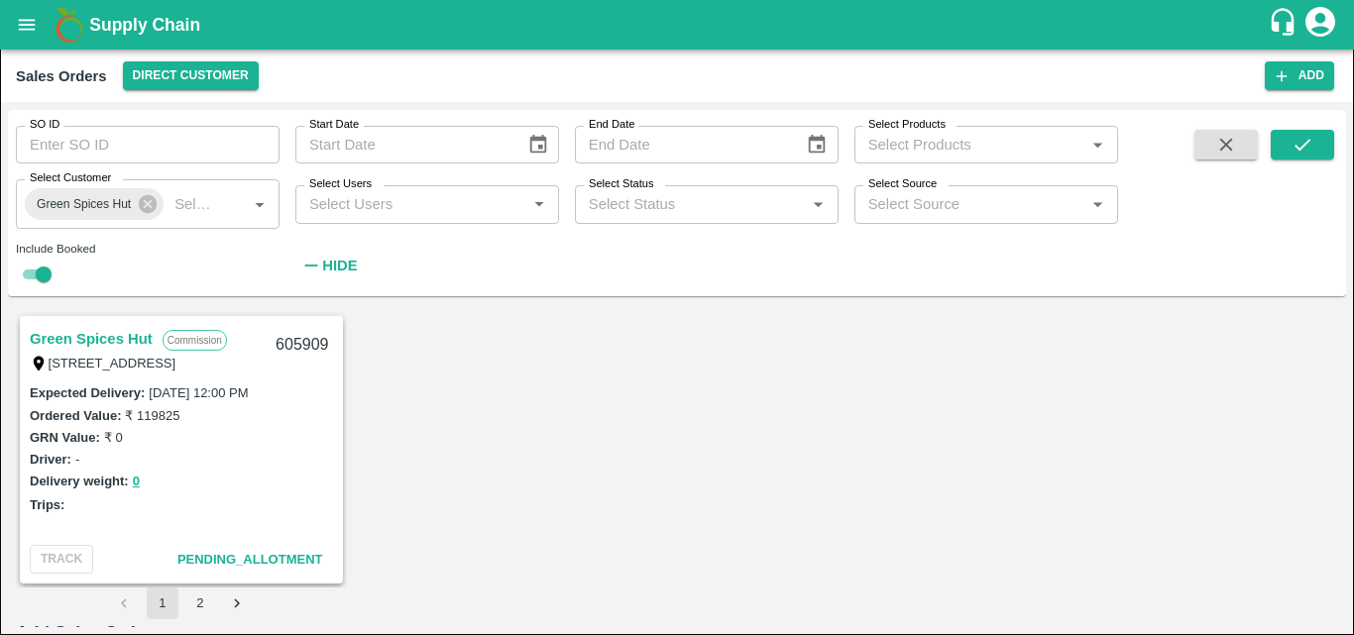
type input "500"
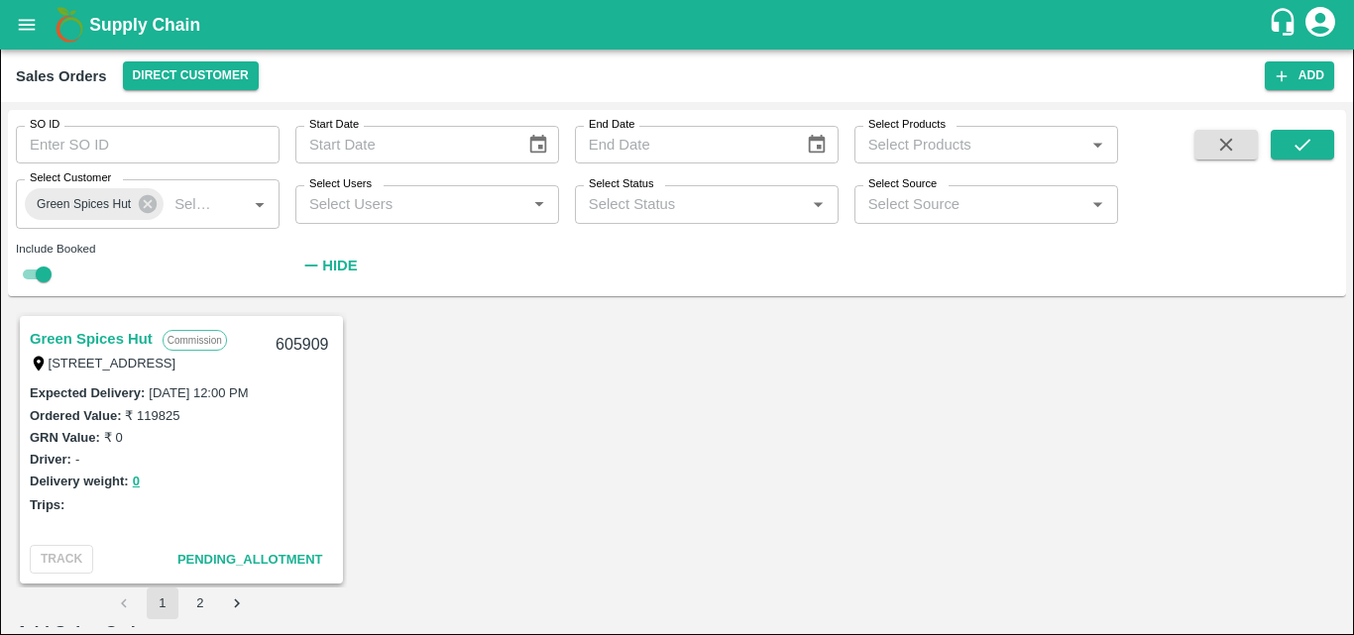
type input "450"
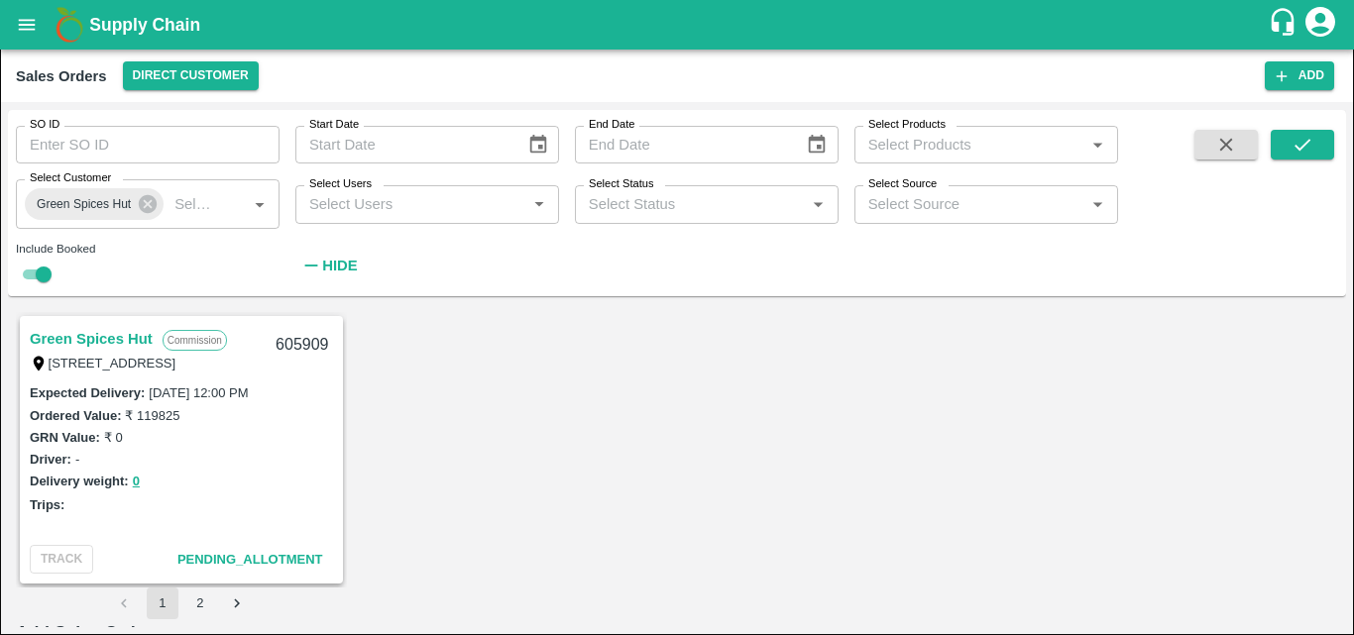
type input "400"
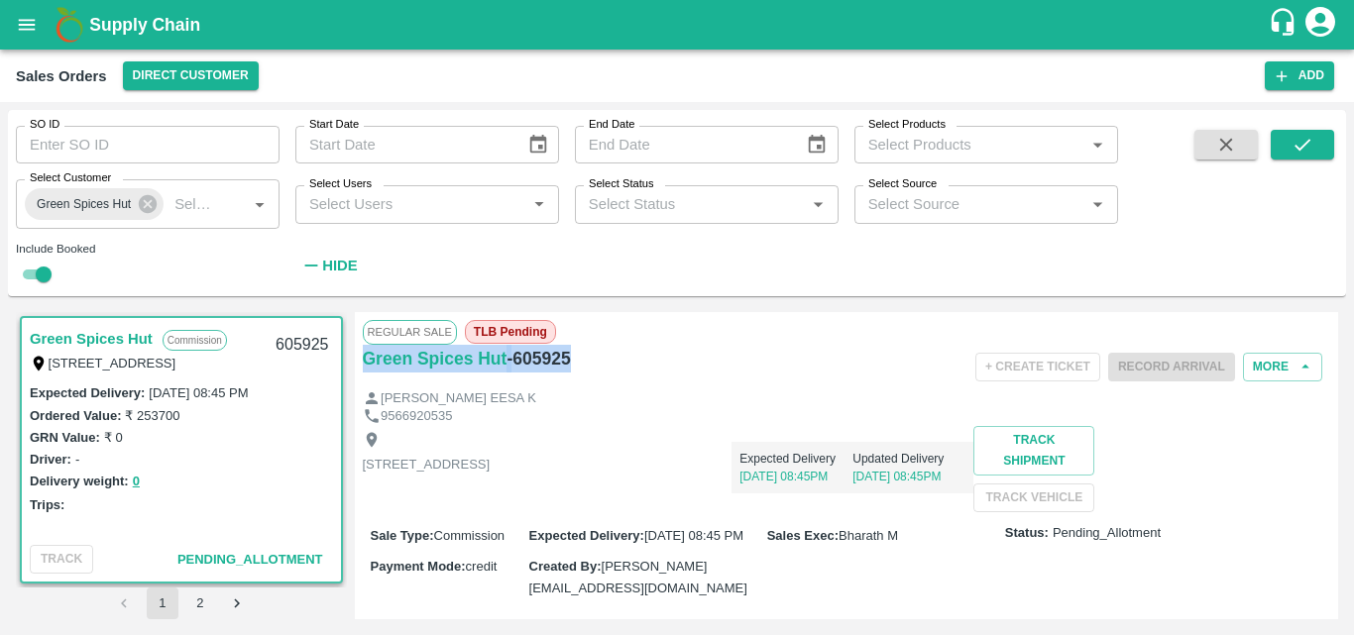
drag, startPoint x: 588, startPoint y: 362, endPoint x: 360, endPoint y: 383, distance: 229.0
click at [360, 383] on div "Regular Sale TLB Pending Green Spices Hut - 605925 + Create Ticket Record Arriv…" at bounding box center [847, 465] width 984 height 307
copy div "Green Spices Hut - 605925"
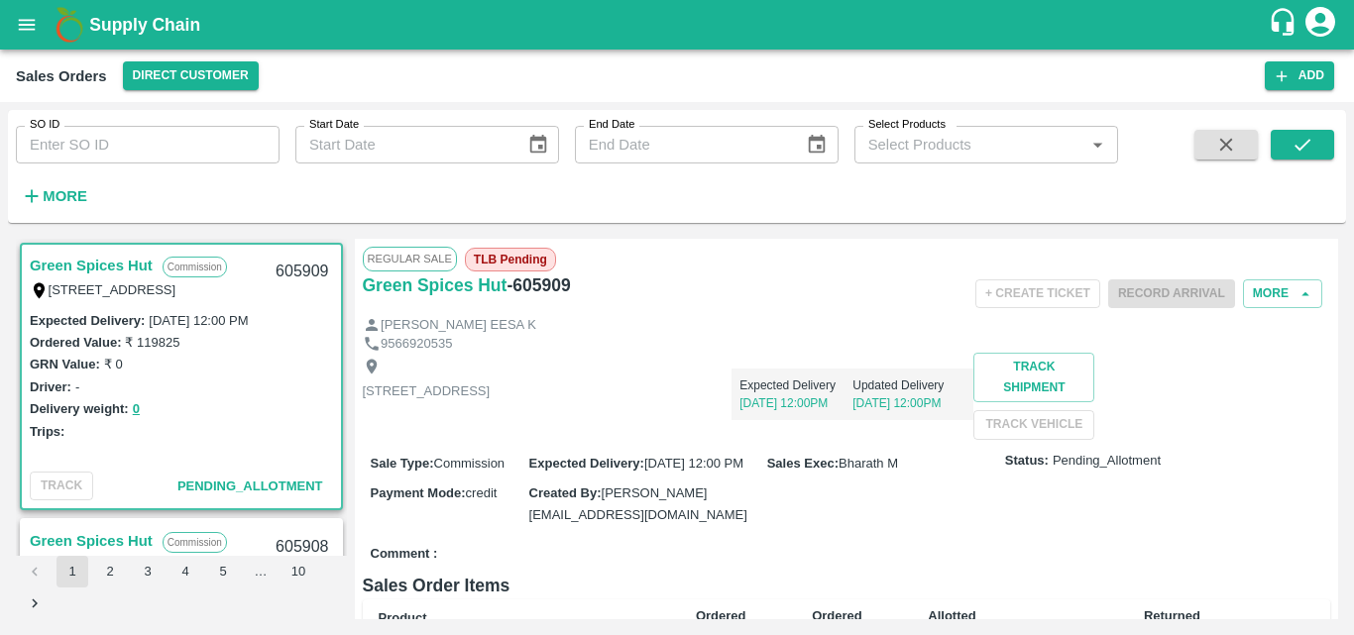
click at [66, 201] on strong "More" at bounding box center [65, 196] width 45 height 16
